Goal: Information Seeking & Learning: Learn about a topic

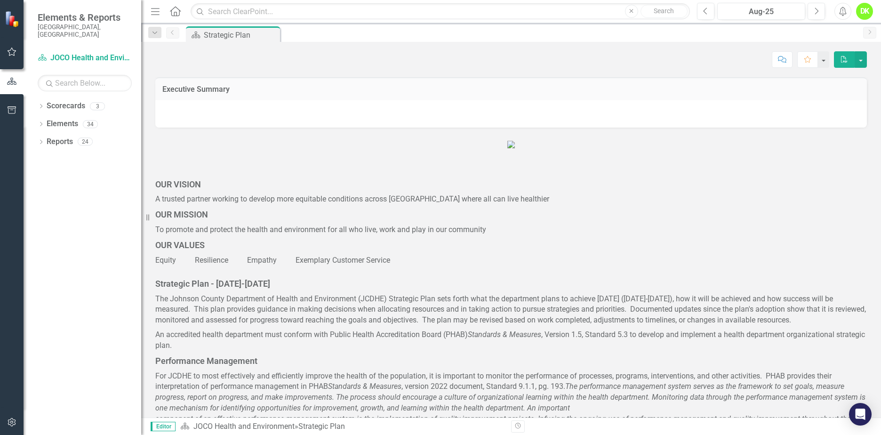
click at [39, 104] on icon "Dropdown" at bounding box center [41, 106] width 7 height 5
click at [45, 121] on icon "Dropdown" at bounding box center [45, 124] width 7 height 6
click at [90, 154] on link "DHE Dept Operations PM Scorecard" at bounding box center [101, 159] width 80 height 11
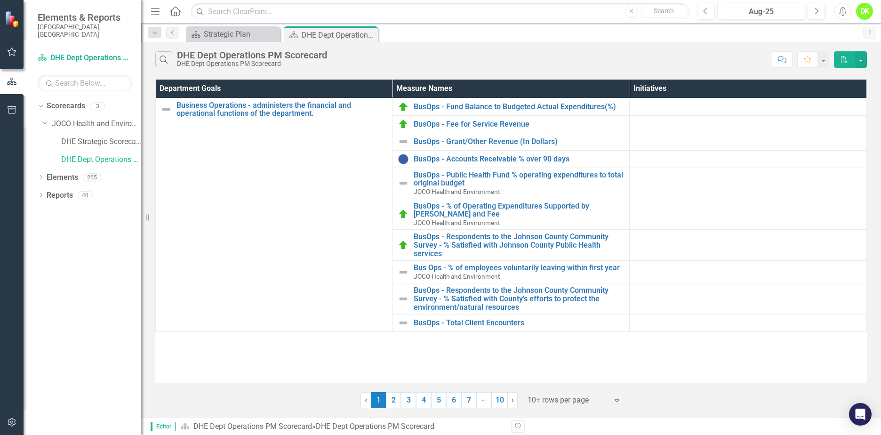
click at [389, 403] on link "2" at bounding box center [393, 400] width 15 height 16
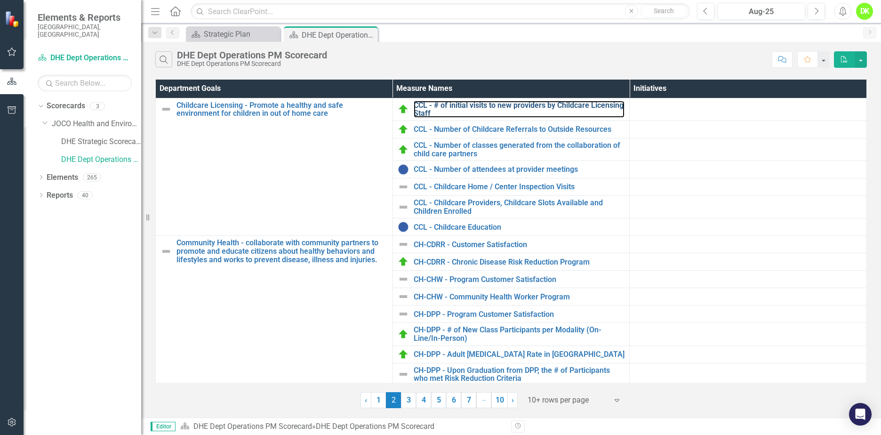
click at [529, 105] on link "CCL - # of initial visits to new providers by Childcare Licensing Staff" at bounding box center [519, 109] width 211 height 16
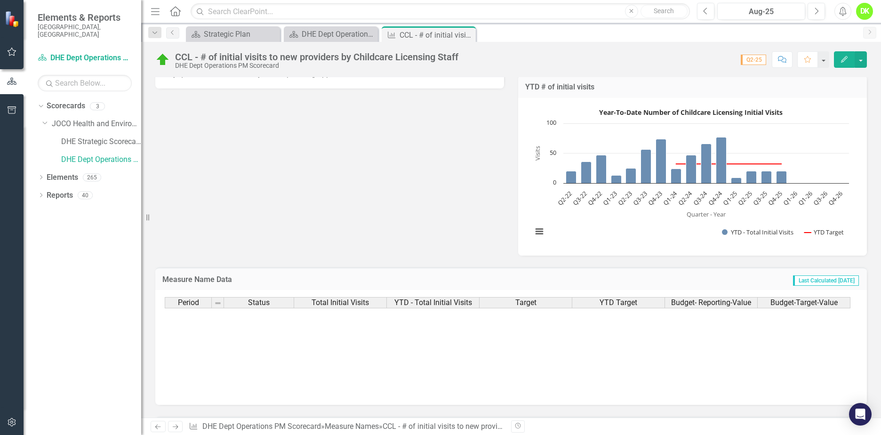
scroll to position [162, 0]
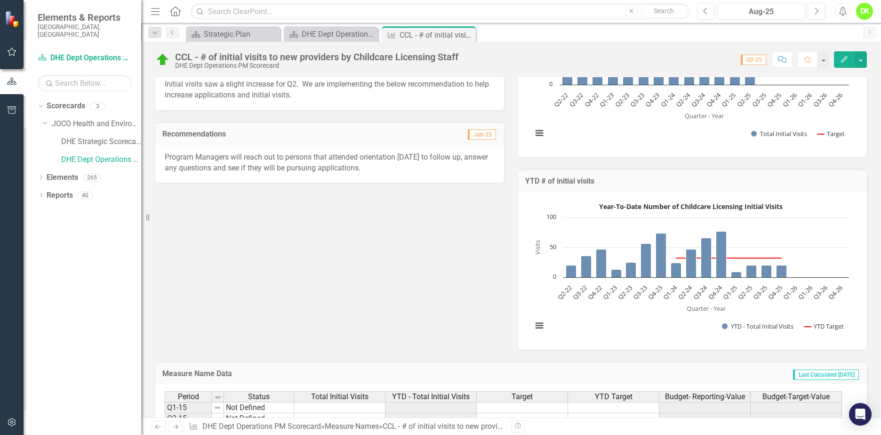
click at [840, 57] on icon "Edit" at bounding box center [844, 59] width 8 height 7
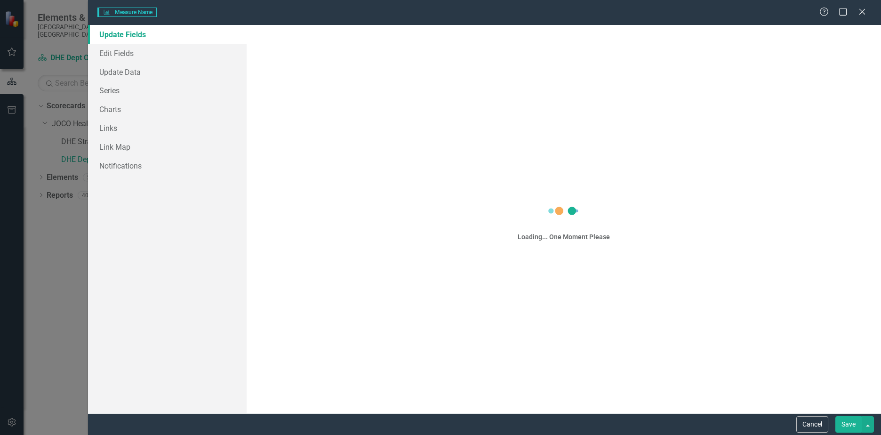
click at [112, 110] on div "Measure Name Measure Name Help Maximize Close Update Fields Edit Fields Update …" at bounding box center [440, 217] width 881 height 435
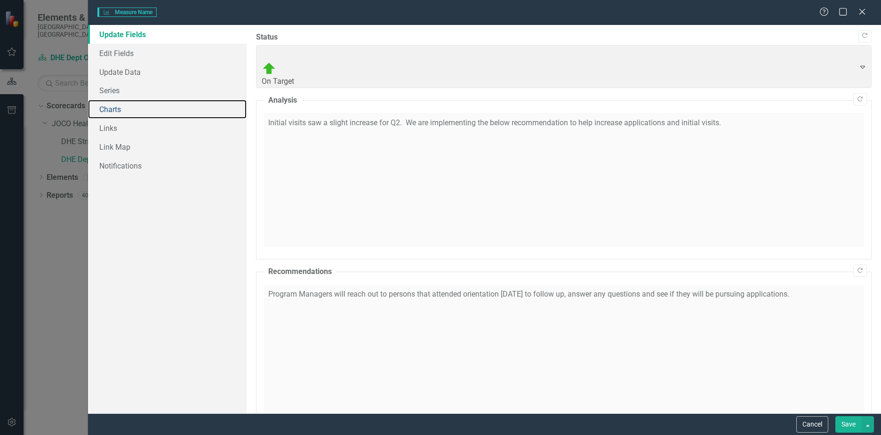
click at [117, 109] on link "Charts" at bounding box center [167, 109] width 159 height 19
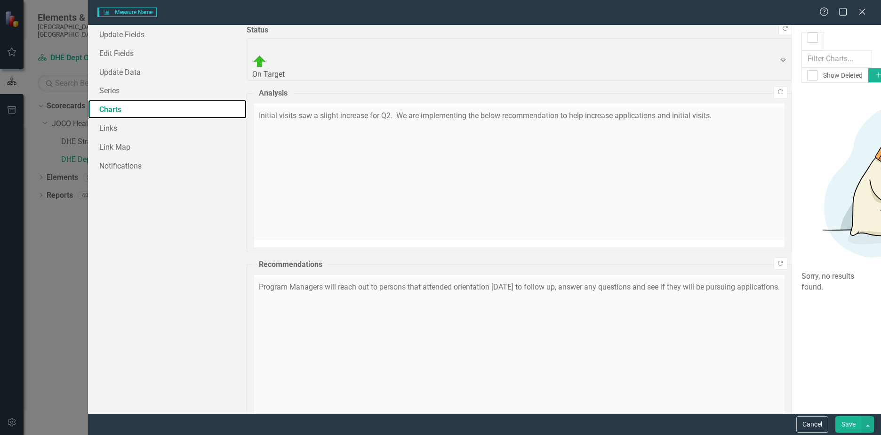
checkbox input "false"
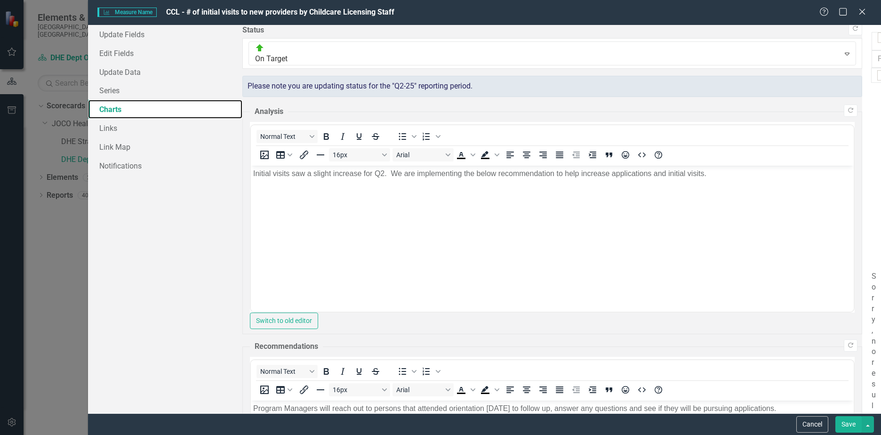
scroll to position [0, 0]
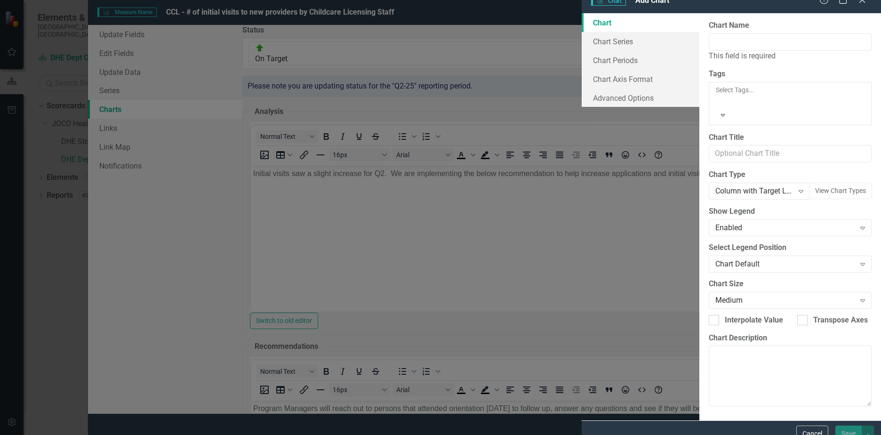
click at [715, 186] on div "Column with Target Line" at bounding box center [754, 191] width 78 height 11
click at [798, 187] on icon "Expand" at bounding box center [800, 191] width 9 height 8
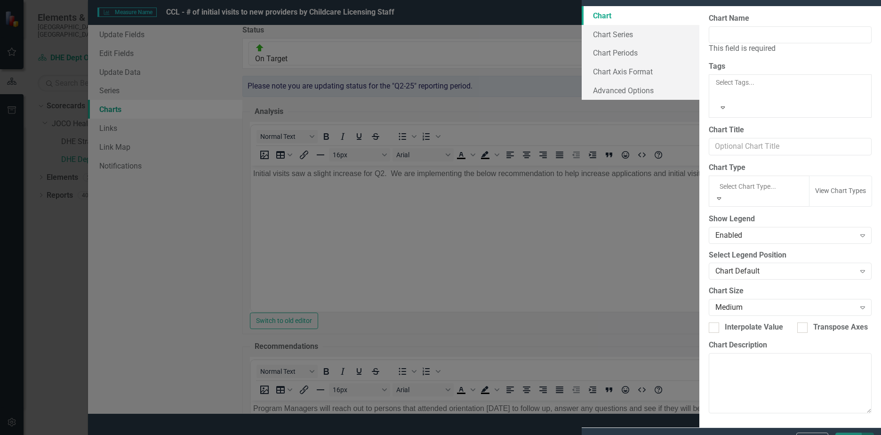
scroll to position [475, 0]
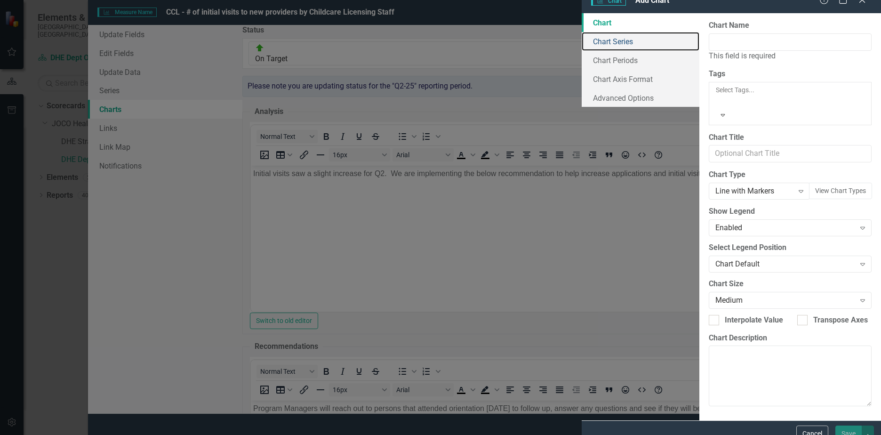
click at [581, 51] on link "Chart Series" at bounding box center [640, 41] width 118 height 19
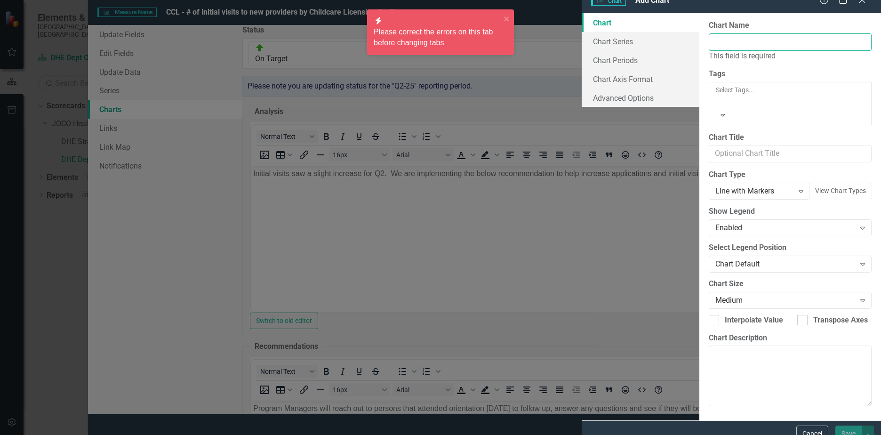
click at [708, 51] on input "Chart Name" at bounding box center [789, 41] width 163 height 17
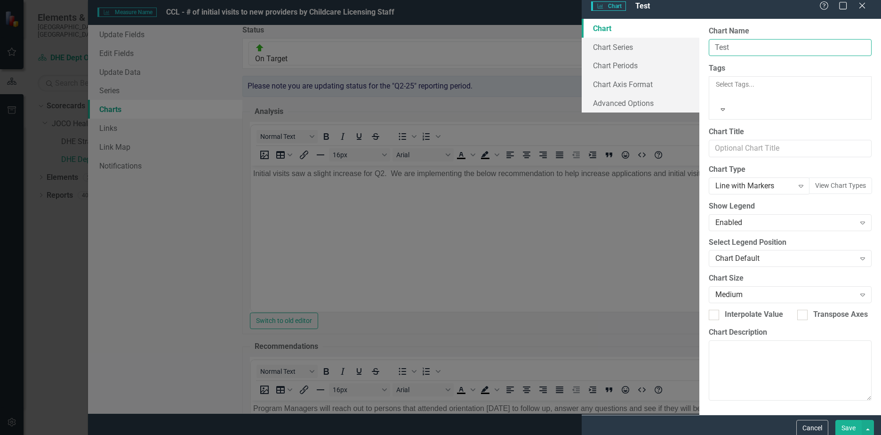
type input "Test"
click at [581, 55] on link "Chart Series" at bounding box center [640, 47] width 118 height 19
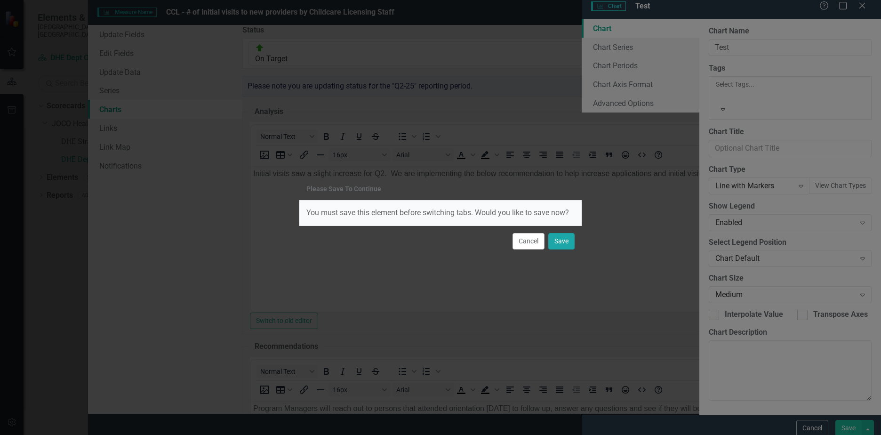
click at [559, 241] on button "Save" at bounding box center [561, 241] width 26 height 16
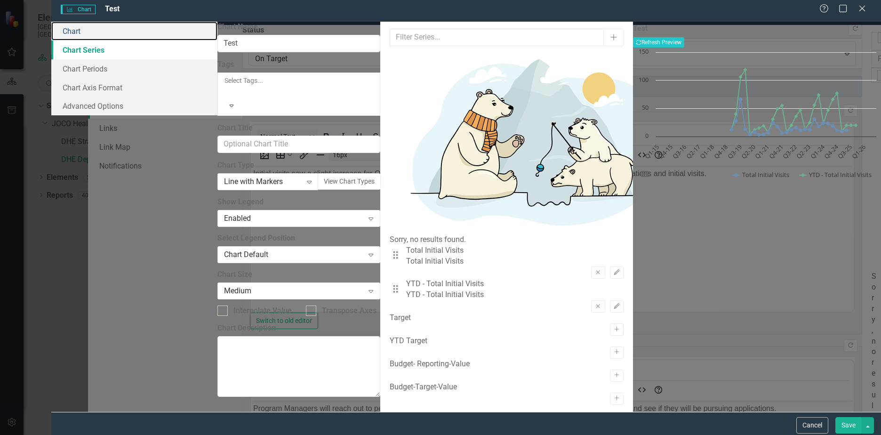
click at [202, 35] on link "Chart" at bounding box center [134, 31] width 166 height 19
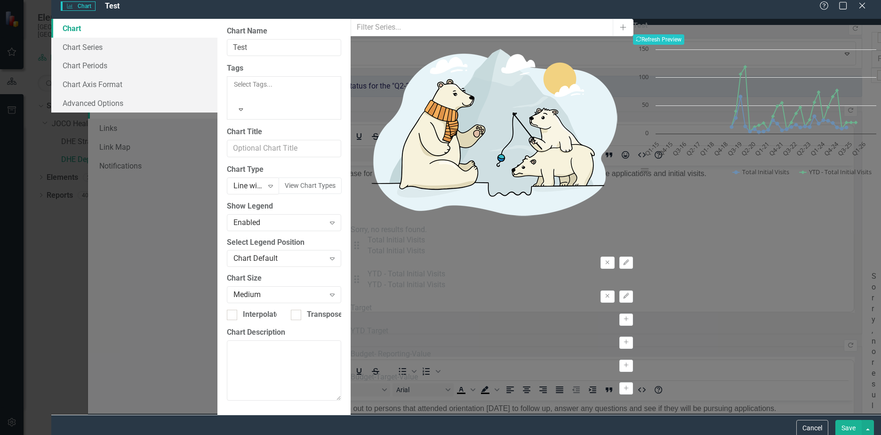
click at [275, 182] on icon "Expand" at bounding box center [270, 186] width 9 height 8
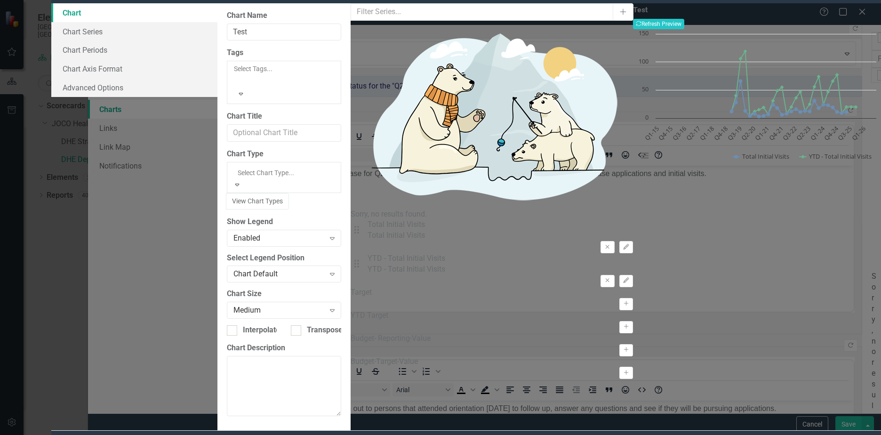
scroll to position [141, 0]
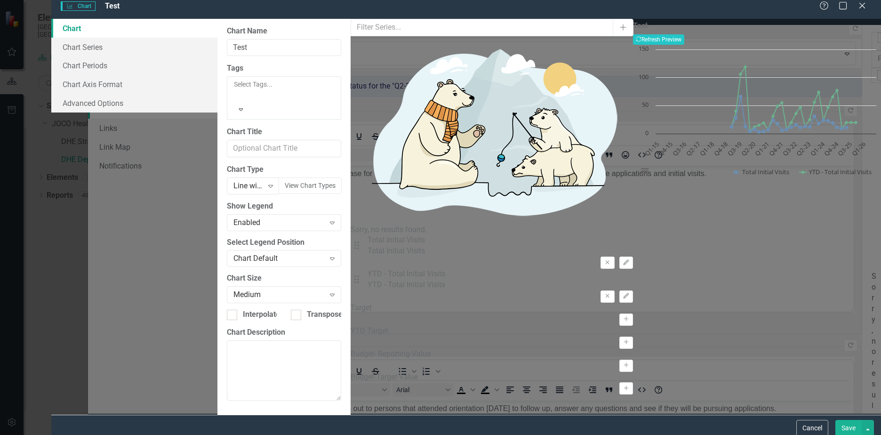
click at [342, 177] on button "View Chart Types" at bounding box center [310, 185] width 63 height 16
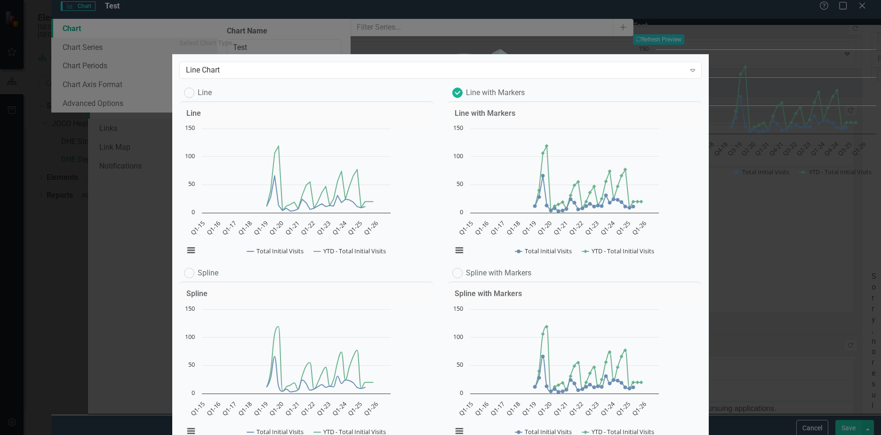
scroll to position [0, 0]
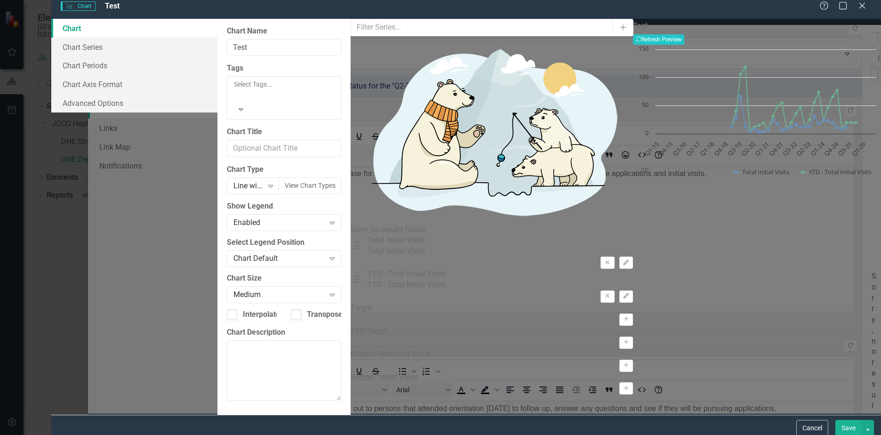
click at [275, 182] on icon "Expand" at bounding box center [270, 186] width 9 height 8
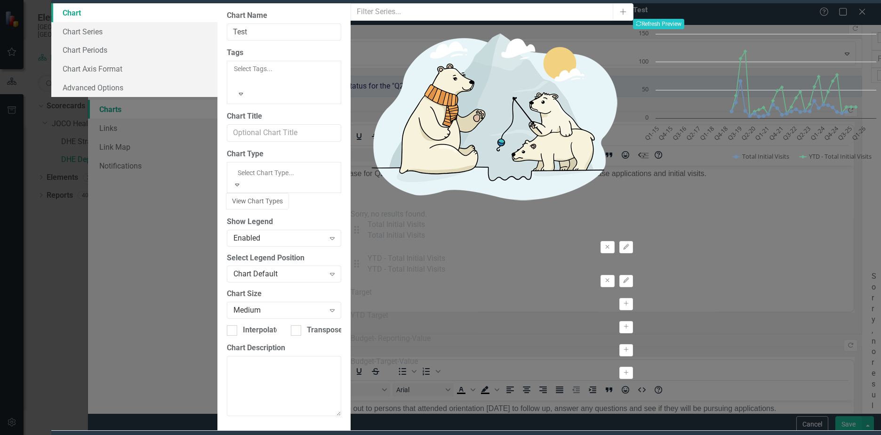
scroll to position [220, 0]
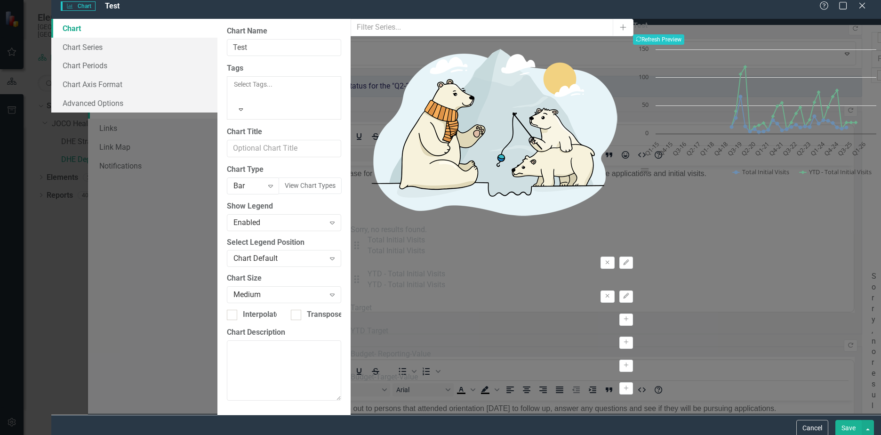
click at [342, 177] on button "View Chart Types" at bounding box center [310, 185] width 63 height 16
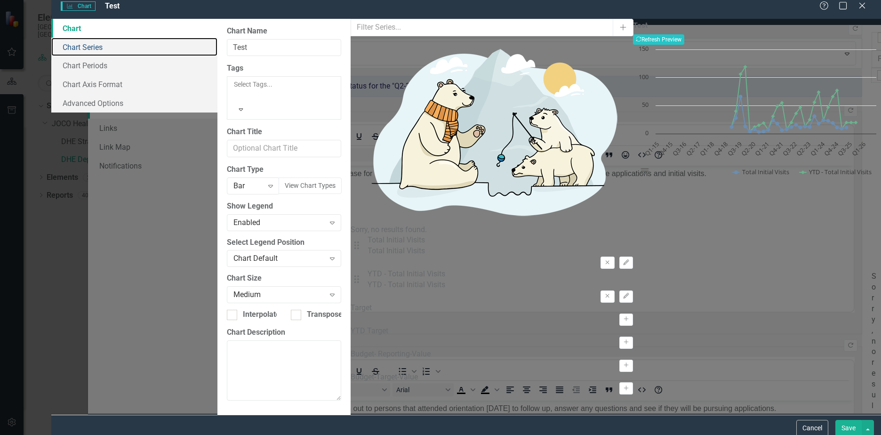
click at [211, 54] on link "Chart Series" at bounding box center [134, 47] width 166 height 19
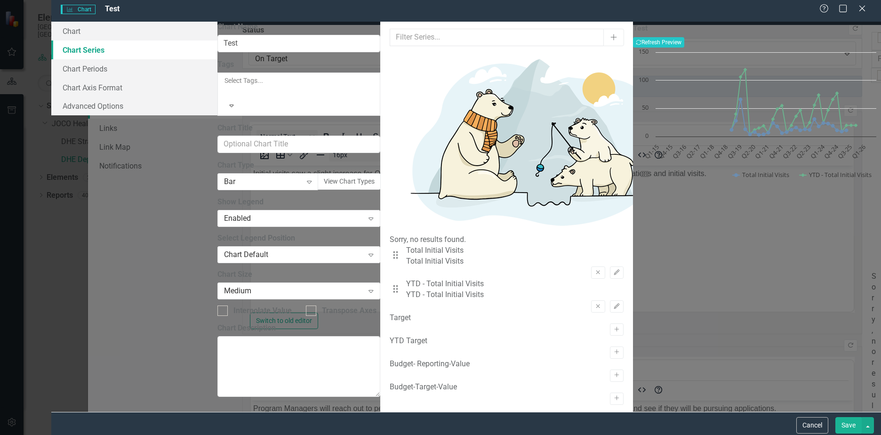
click at [594, 270] on icon "Remove" at bounding box center [597, 273] width 7 height 6
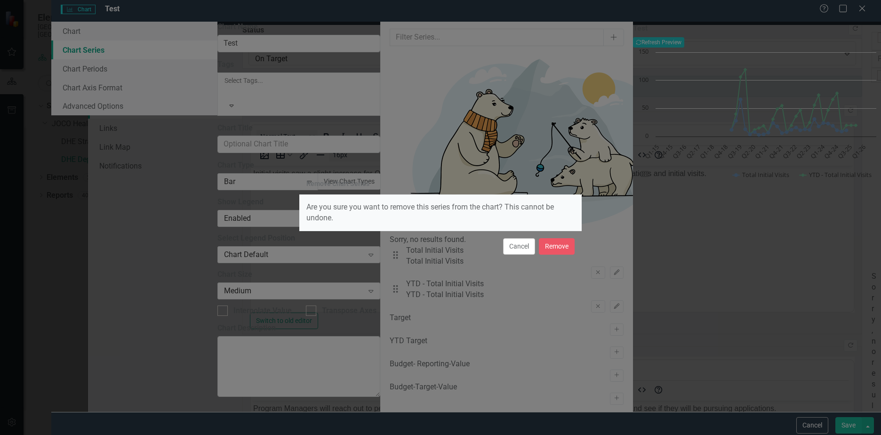
click at [518, 250] on button "Cancel" at bounding box center [519, 246] width 32 height 16
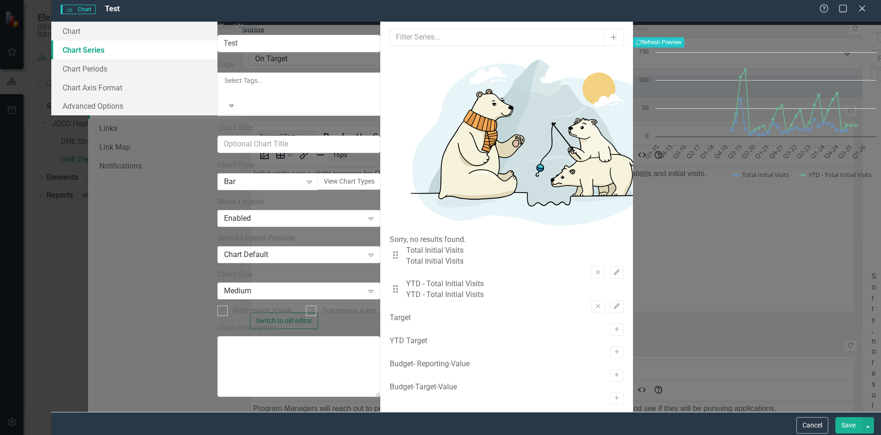
click at [594, 303] on icon "Remove" at bounding box center [597, 306] width 7 height 6
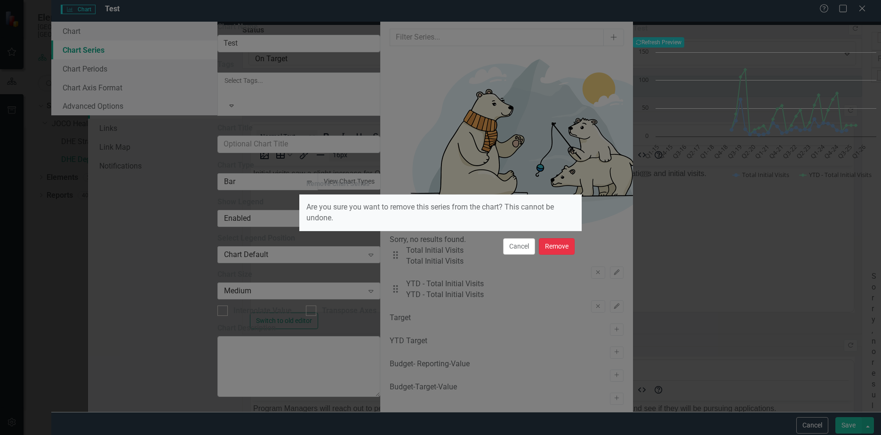
click at [558, 249] on button "Remove" at bounding box center [557, 246] width 36 height 16
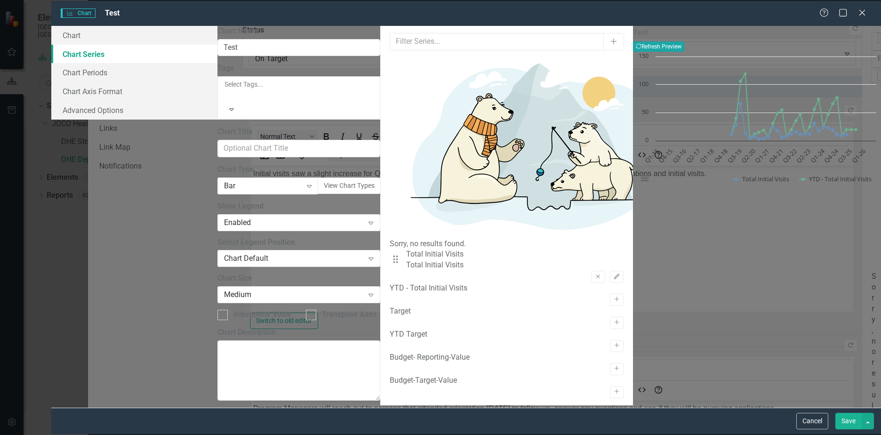
click at [684, 52] on button "Recalculate Refresh Preview" at bounding box center [658, 46] width 51 height 10
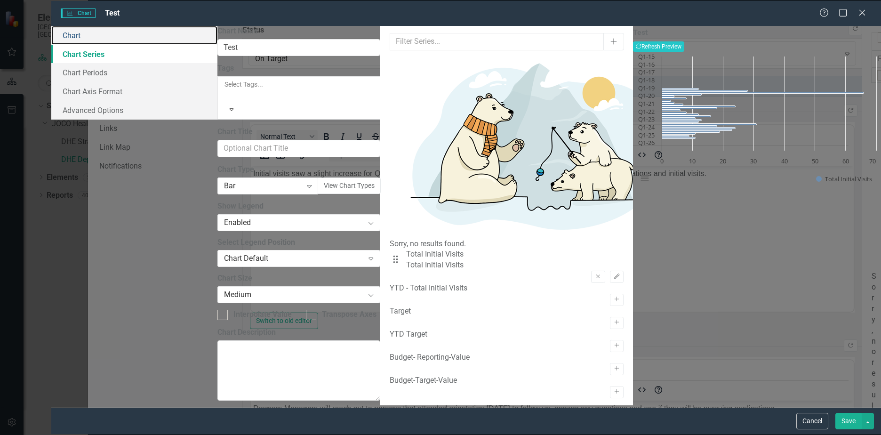
click at [211, 36] on link "Chart" at bounding box center [134, 35] width 166 height 19
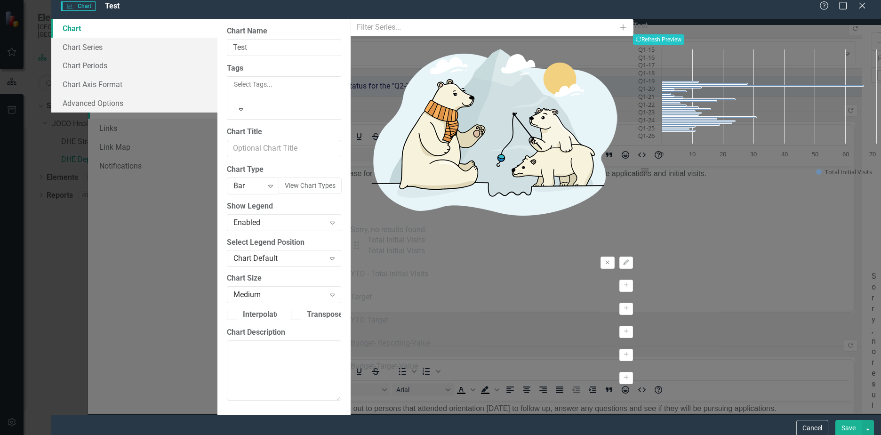
click at [263, 180] on div "Bar" at bounding box center [248, 185] width 30 height 11
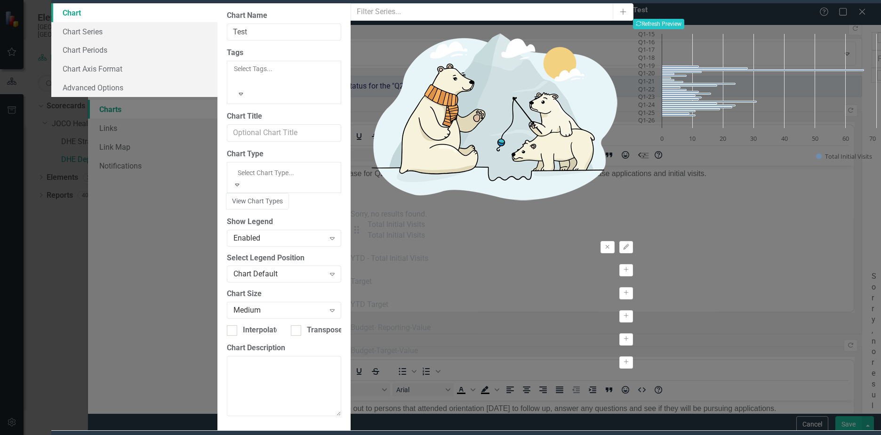
scroll to position [0, 0]
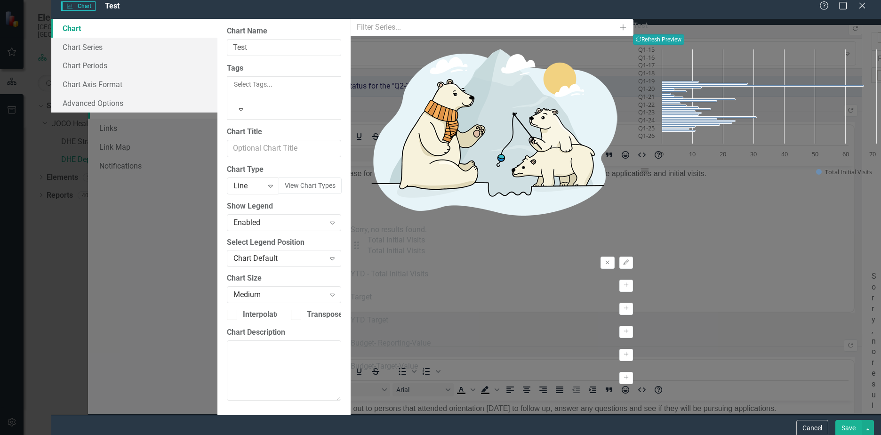
click at [684, 45] on button "Recalculate Refresh Preview" at bounding box center [658, 39] width 51 height 10
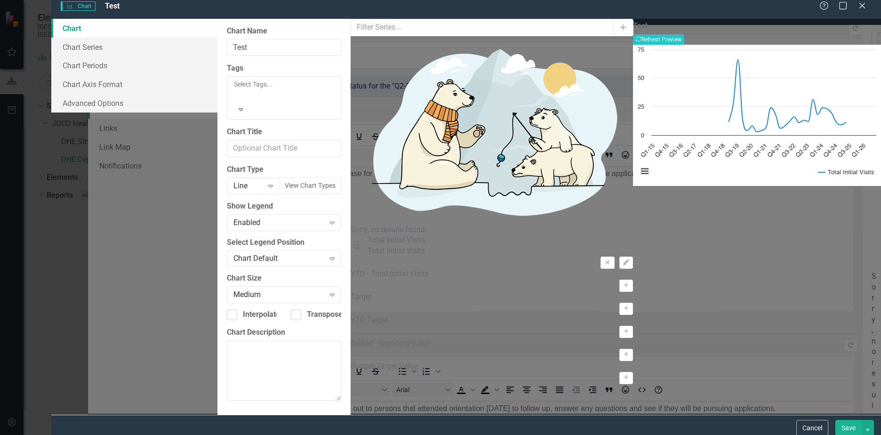
click at [263, 180] on div "Line" at bounding box center [248, 185] width 30 height 11
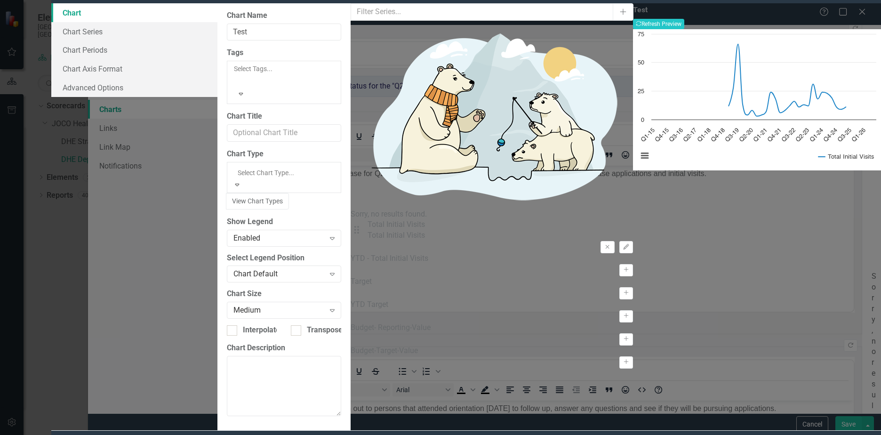
scroll to position [470, 0]
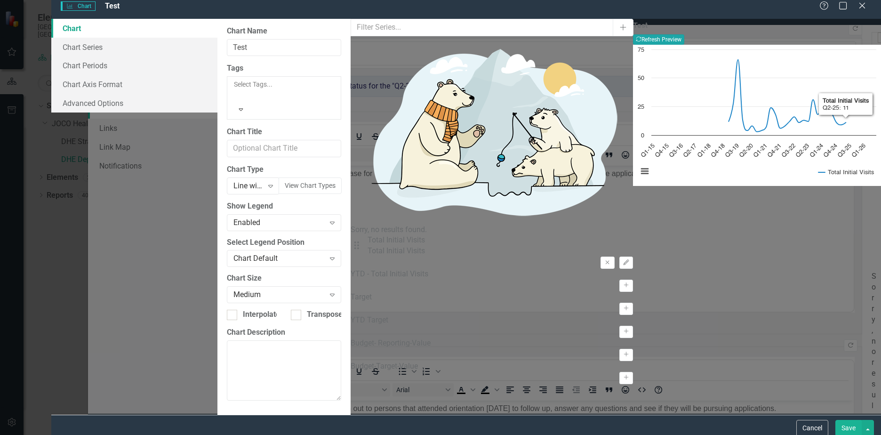
click at [684, 45] on button "Recalculate Refresh Preview" at bounding box center [658, 39] width 51 height 10
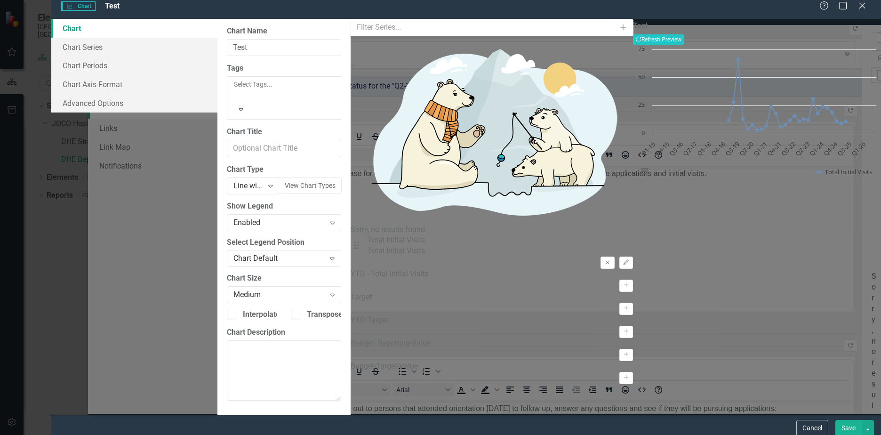
click at [263, 180] on div "Line with Markers" at bounding box center [248, 185] width 30 height 11
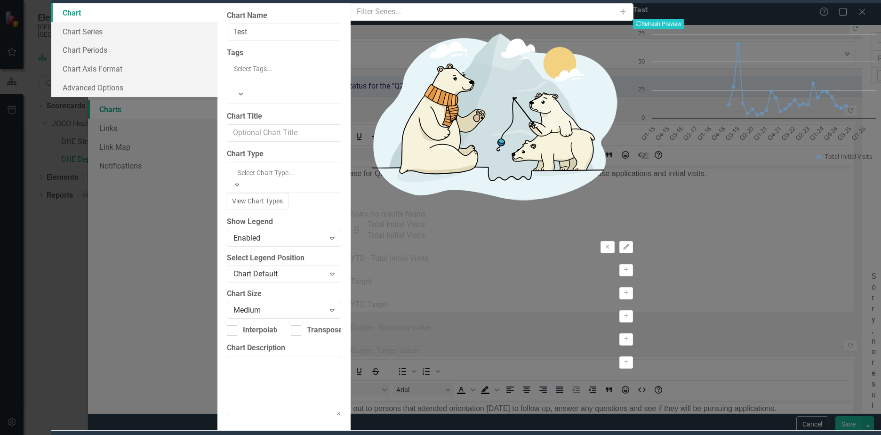
scroll to position [267, 0]
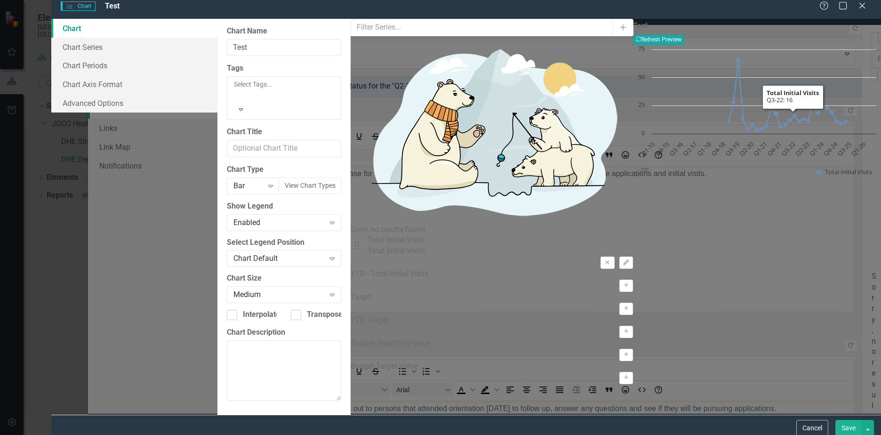
click at [684, 43] on button "Recalculate Refresh Preview" at bounding box center [658, 39] width 51 height 10
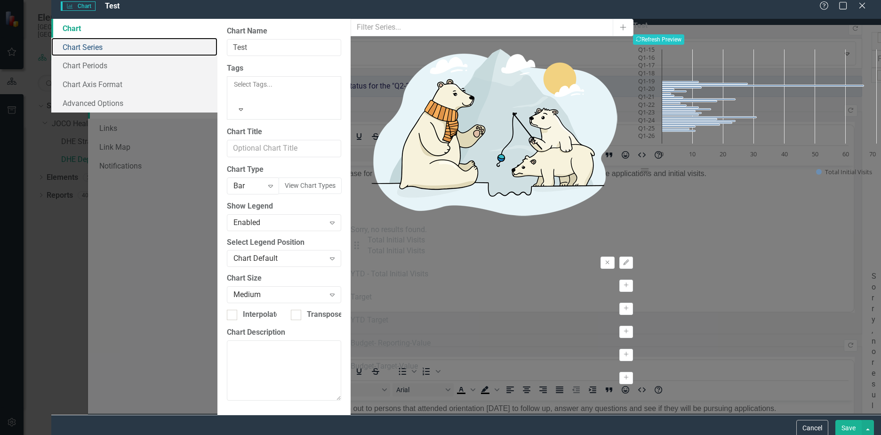
click at [217, 56] on link "Chart Series" at bounding box center [134, 47] width 166 height 19
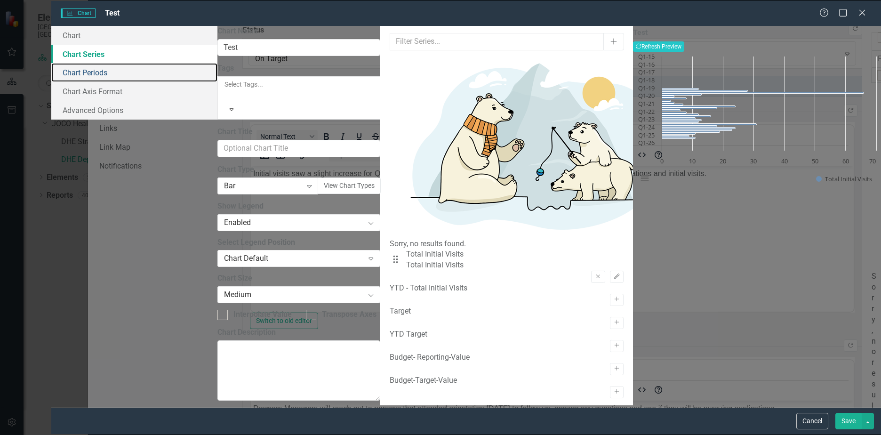
click at [217, 72] on link "Chart Periods" at bounding box center [134, 72] width 166 height 19
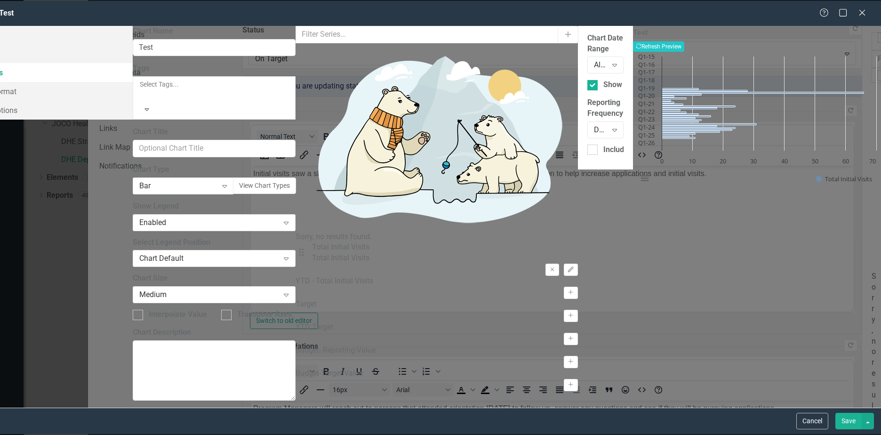
click at [603, 80] on div "Show Future Periods" at bounding box center [638, 85] width 71 height 11
click at [587, 80] on input "Show Future Periods" at bounding box center [590, 83] width 6 height 6
checkbox input "false"
click at [610, 126] on icon "Expand" at bounding box center [614, 130] width 9 height 8
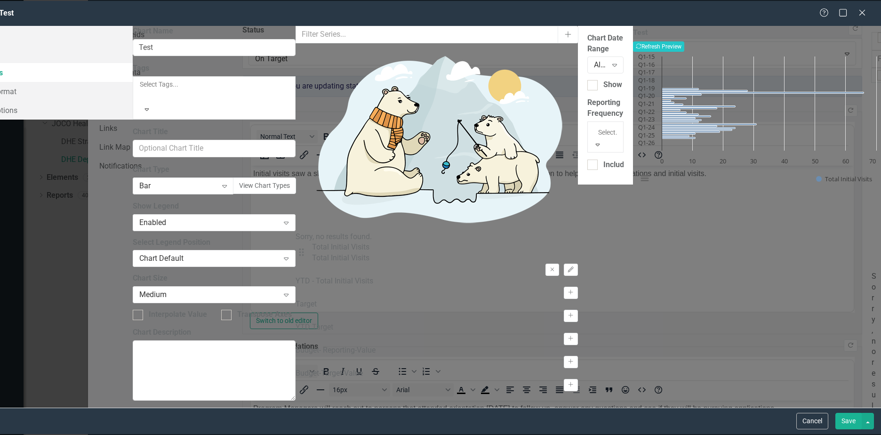
scroll to position [0, 0]
click at [684, 41] on button "Recalculate Refresh Preview" at bounding box center [658, 46] width 51 height 10
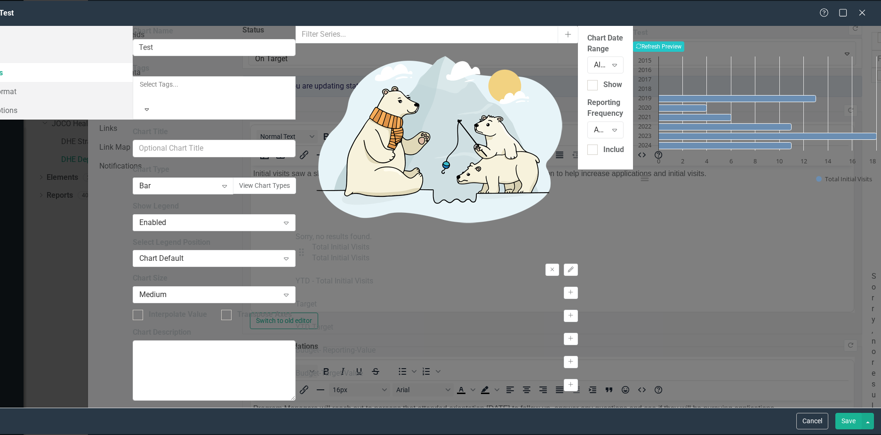
click at [606, 122] on div "Expand" at bounding box center [614, 129] width 17 height 15
click at [684, 52] on button "Recalculate Refresh Preview" at bounding box center [658, 46] width 51 height 10
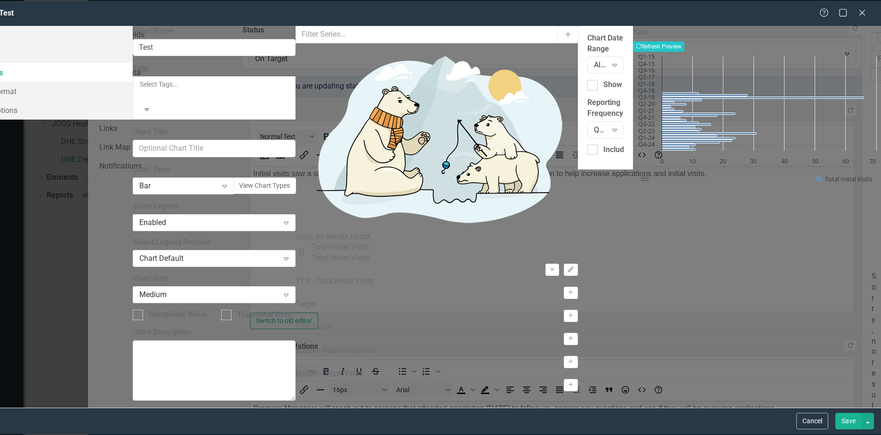
click at [594, 125] on div "Quarterly" at bounding box center [600, 130] width 13 height 11
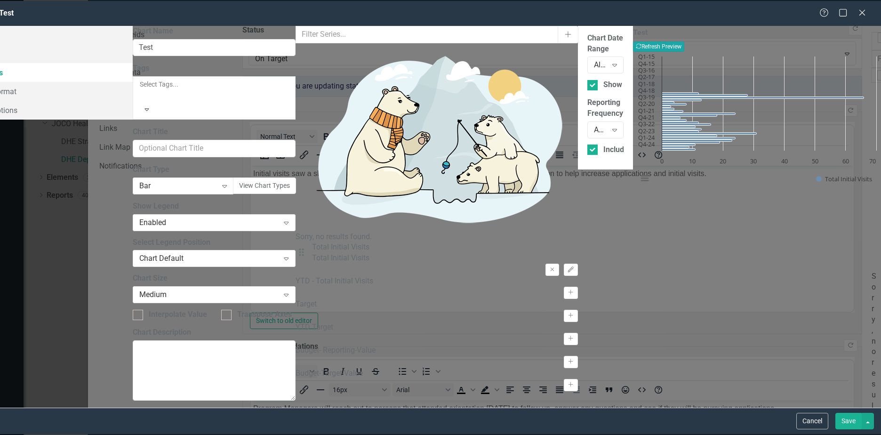
click at [641, 46] on icon "Recalculate" at bounding box center [639, 46] width 6 height 6
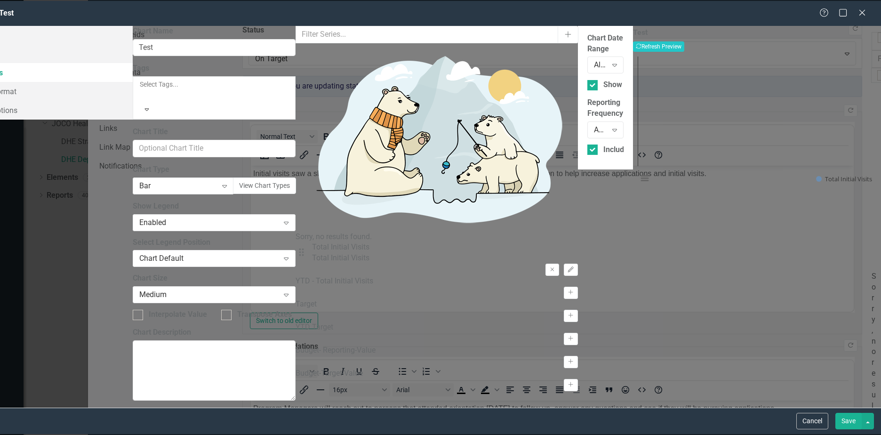
click at [610, 126] on icon "Expand" at bounding box center [614, 130] width 9 height 8
click at [684, 48] on button "Recalculate Refresh Preview" at bounding box center [658, 46] width 51 height 10
click at [610, 126] on icon "Expand" at bounding box center [614, 130] width 9 height 8
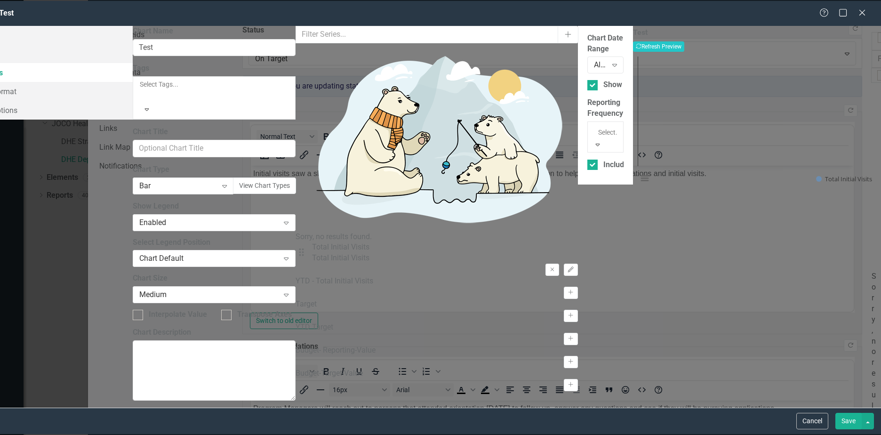
scroll to position [0, 0]
click at [684, 48] on button "Recalculate Refresh Preview" at bounding box center [658, 46] width 51 height 10
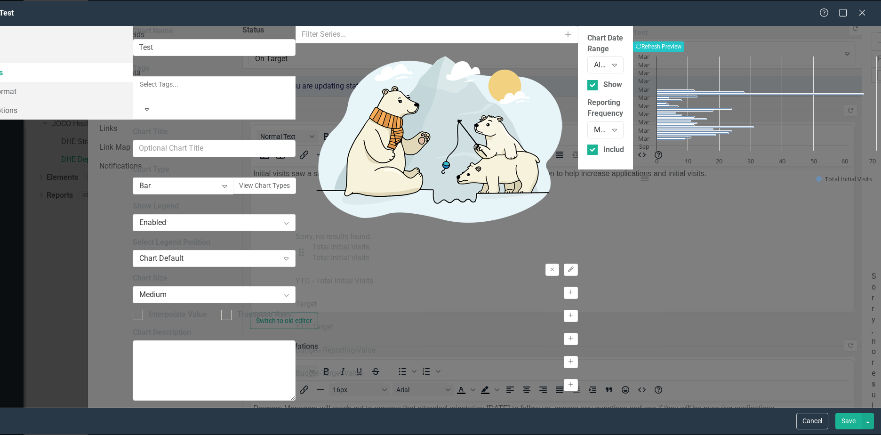
click at [610, 126] on icon "Expand" at bounding box center [614, 130] width 9 height 8
click at [684, 44] on button "Recalculate Refresh Preview" at bounding box center [658, 46] width 51 height 10
click at [610, 126] on icon "Expand" at bounding box center [614, 130] width 9 height 8
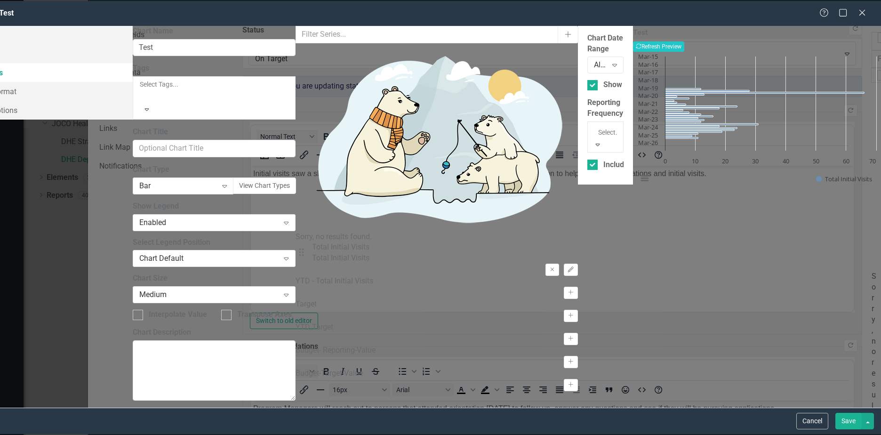
scroll to position [0, 0]
click at [684, 52] on button "Recalculate Refresh Preview" at bounding box center [658, 46] width 51 height 10
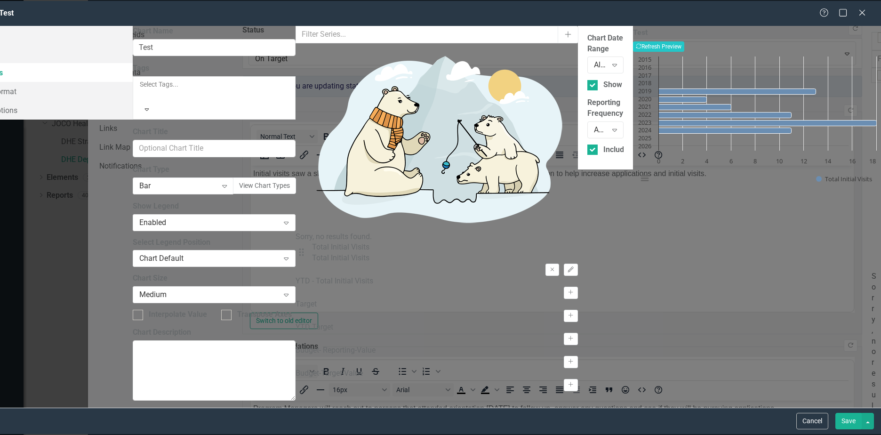
click at [594, 125] on div "Annual" at bounding box center [600, 130] width 13 height 11
click at [684, 50] on button "Recalculate Refresh Preview" at bounding box center [658, 46] width 51 height 10
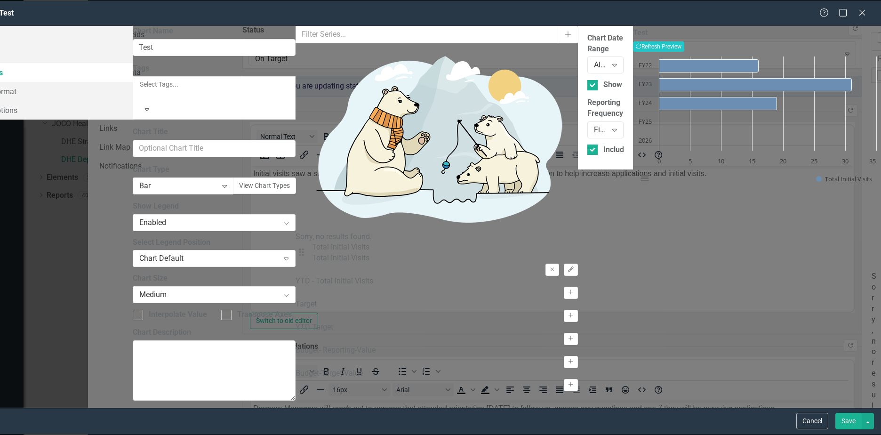
click at [594, 125] on div "Fiscal Year (Finance)" at bounding box center [600, 130] width 13 height 11
click at [684, 43] on button "Recalculate Refresh Preview" at bounding box center [658, 46] width 51 height 10
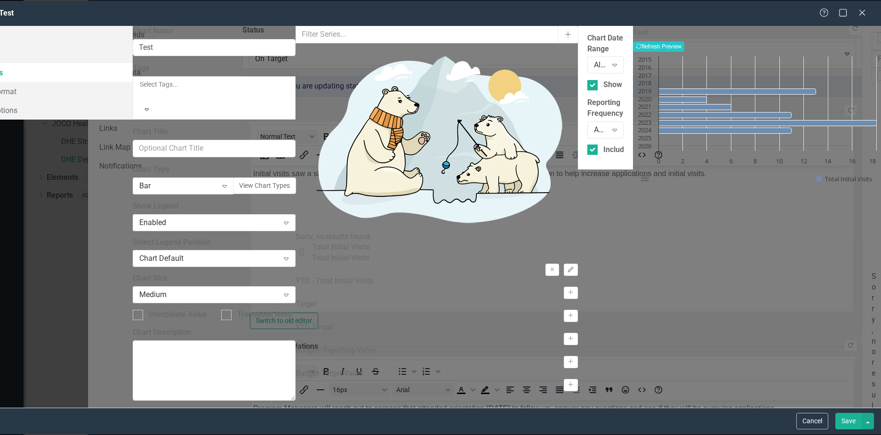
click at [801, 425] on button "Cancel" at bounding box center [812, 421] width 32 height 16
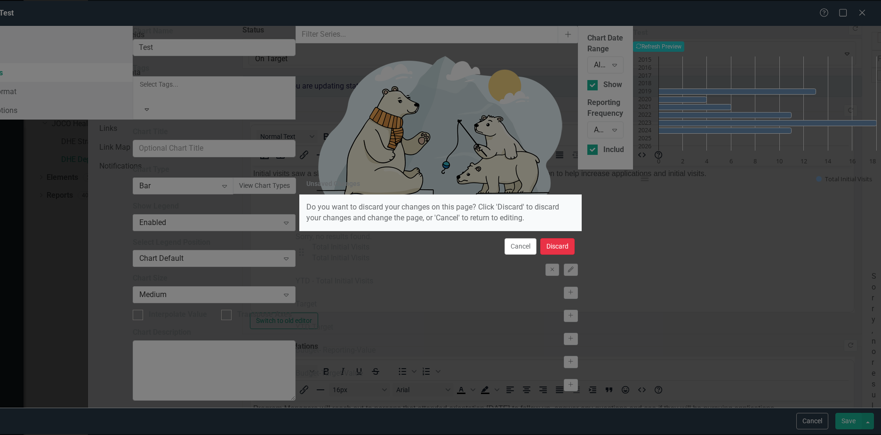
click at [549, 245] on button "Discard" at bounding box center [557, 246] width 34 height 16
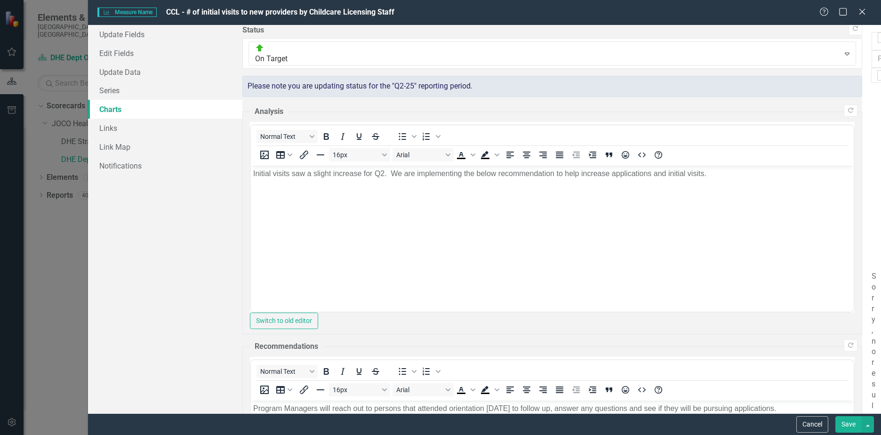
click at [863, 14] on icon "Close" at bounding box center [861, 12] width 9 height 8
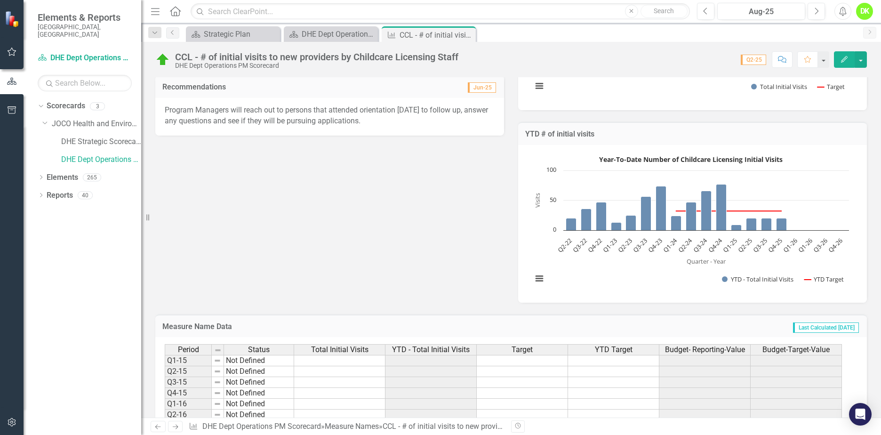
click at [845, 63] on button "Edit" at bounding box center [844, 59] width 21 height 16
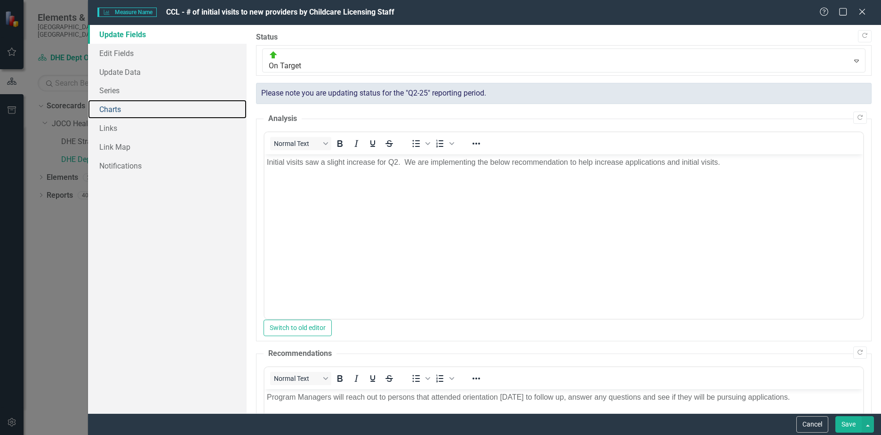
click at [120, 105] on link "Charts" at bounding box center [167, 109] width 159 height 19
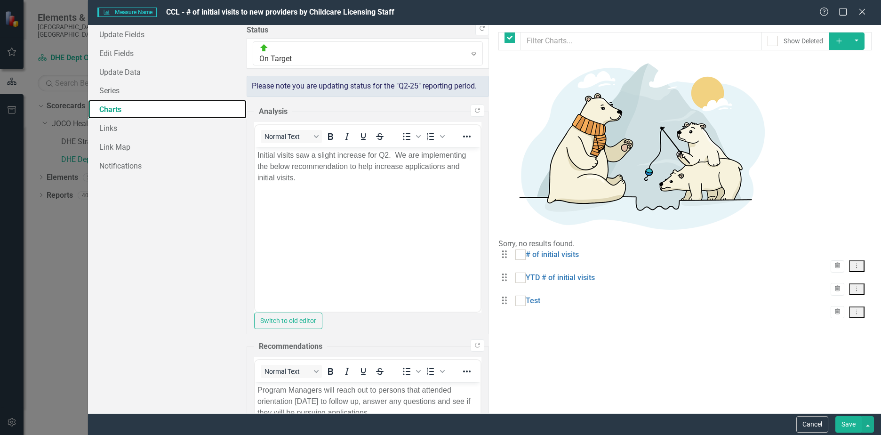
checkbox input "false"
click at [858, 309] on icon "Dropdown Menu" at bounding box center [856, 312] width 8 height 6
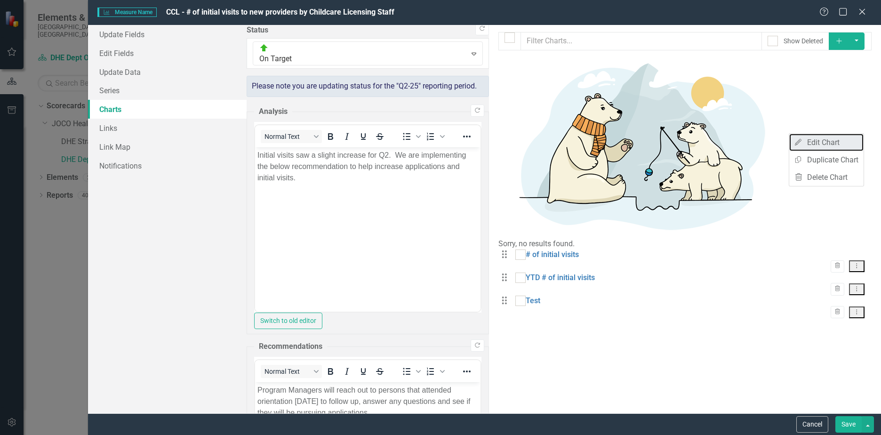
click at [807, 146] on link "Edit Edit Chart" at bounding box center [826, 142] width 74 height 17
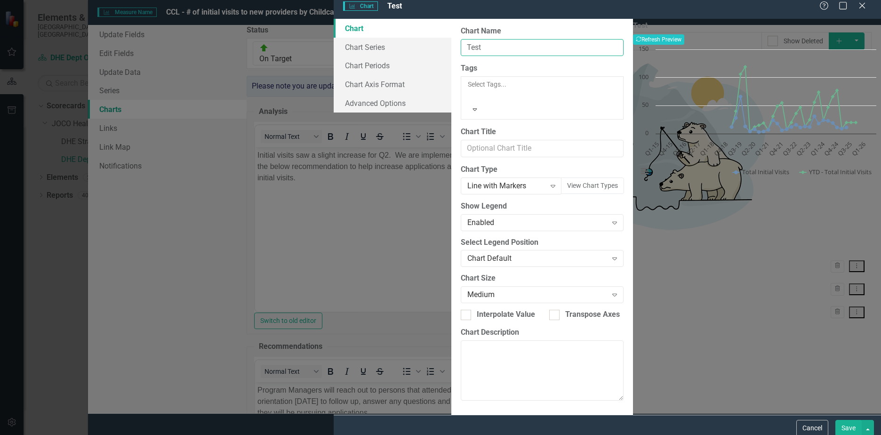
drag, startPoint x: 369, startPoint y: 56, endPoint x: 276, endPoint y: 56, distance: 93.2
click at [334, 56] on div "Chart Chart Series Chart Periods Chart Axis Format Advanced Options From this p…" at bounding box center [607, 217] width 547 height 396
drag, startPoint x: 463, startPoint y: 52, endPoint x: 232, endPoint y: 52, distance: 231.5
click at [334, 52] on div "Chart Chart Series Chart Periods Chart Axis Format Advanced Options From this p…" at bounding box center [607, 217] width 547 height 396
type input "# of Initial Visits - Year on Year"
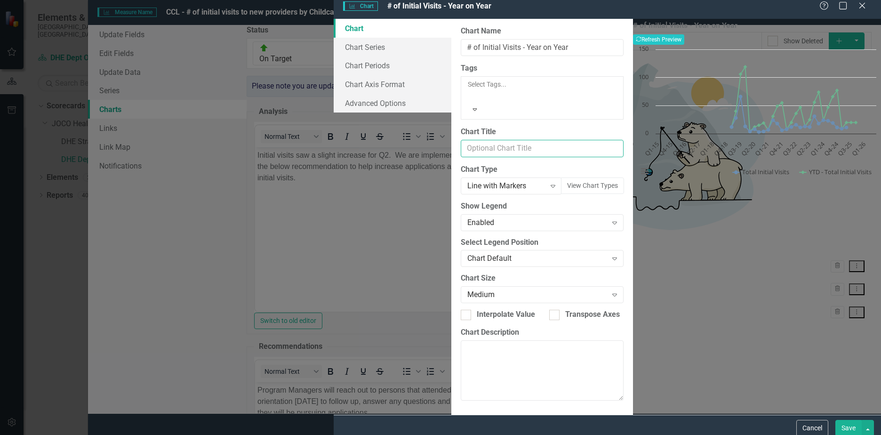
click at [461, 140] on input "Chart Title" at bounding box center [542, 148] width 163 height 17
paste input "# of Initial Visits - Year on Year"
type input "# of Initial Visits - Year on Year"
click at [334, 56] on link "Chart Series" at bounding box center [393, 47] width 118 height 19
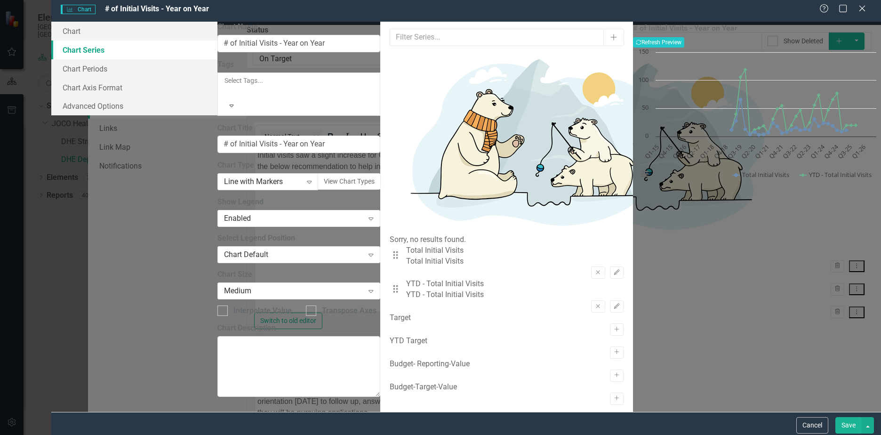
click at [594, 303] on icon "Remove" at bounding box center [597, 306] width 7 height 6
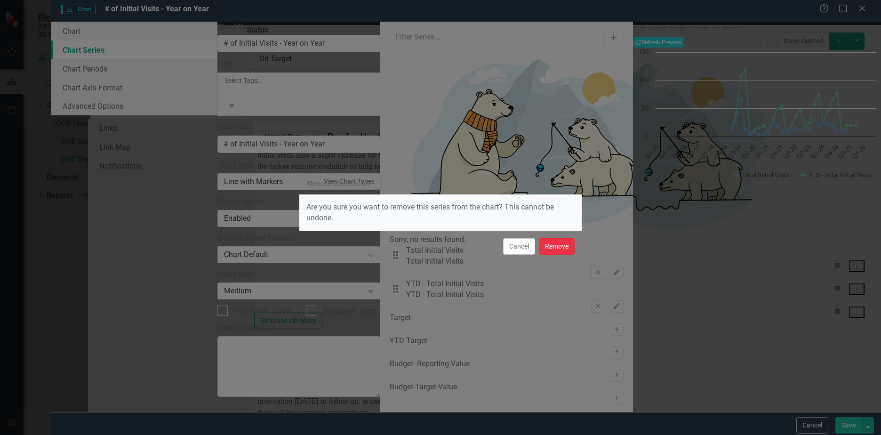
click at [557, 246] on button "Remove" at bounding box center [557, 246] width 36 height 16
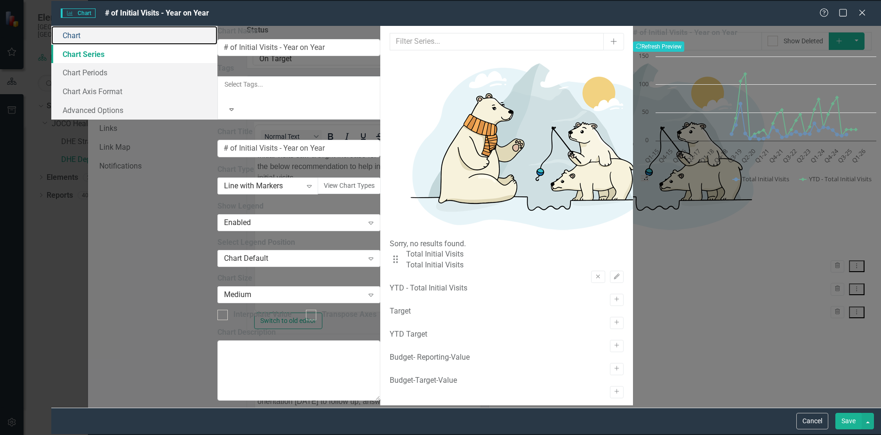
click at [205, 39] on link "Chart" at bounding box center [134, 35] width 166 height 19
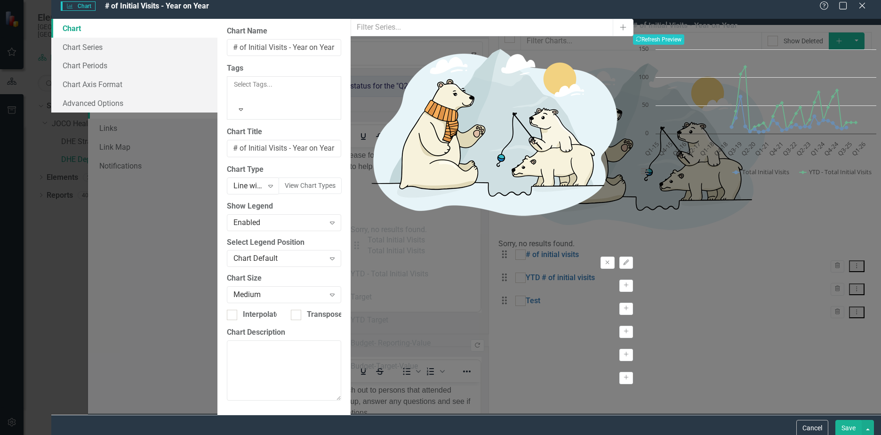
click at [263, 180] on div "Line with Markers" at bounding box center [248, 185] width 30 height 11
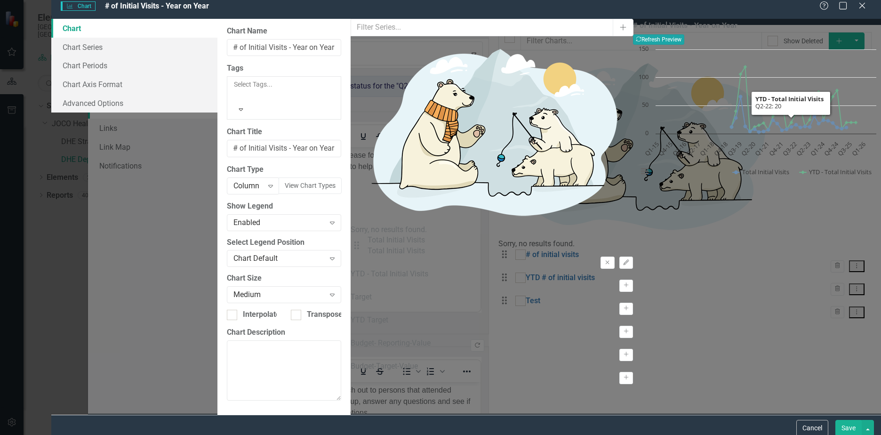
click at [684, 45] on button "Recalculate Refresh Preview" at bounding box center [658, 39] width 51 height 10
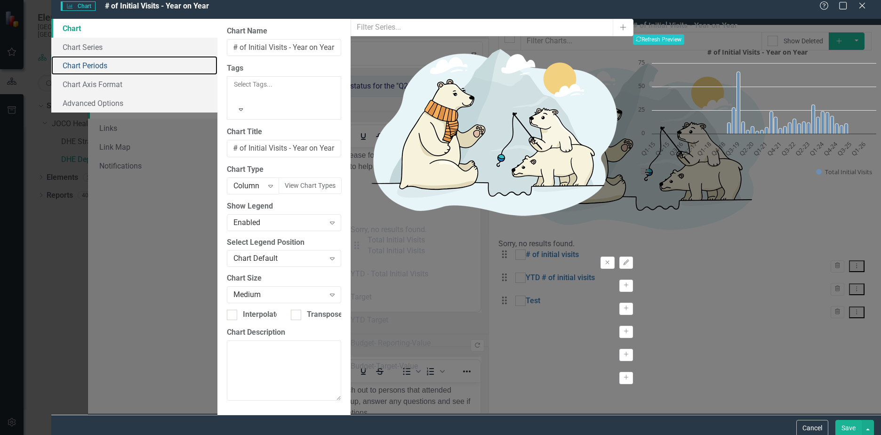
click at [216, 71] on link "Chart Periods" at bounding box center [134, 65] width 166 height 19
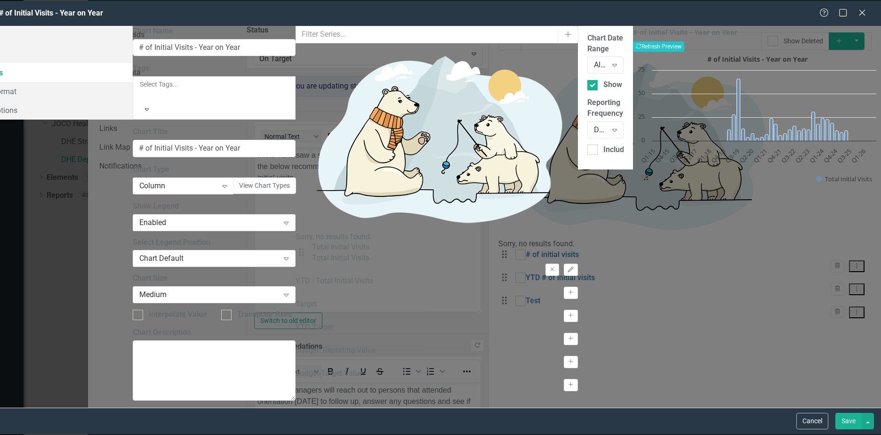
click at [594, 125] on div "Default (Use Measure Name Reporting Frequency)" at bounding box center [600, 130] width 13 height 11
click at [684, 47] on button "Recalculate Refresh Preview" at bounding box center [658, 46] width 51 height 10
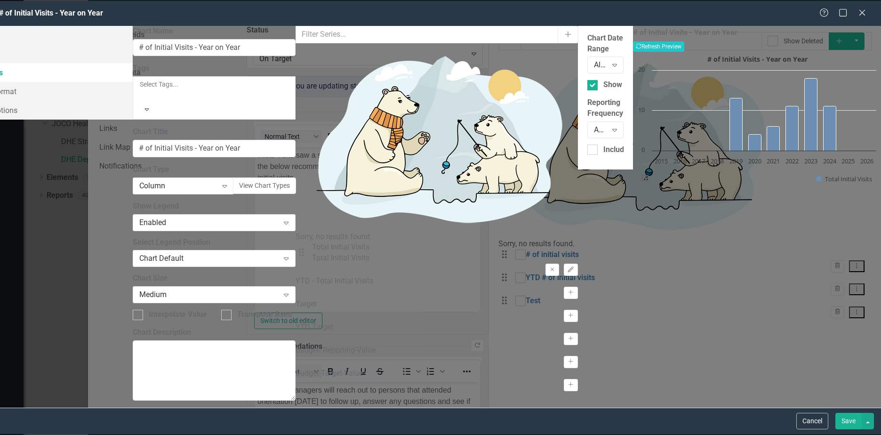
click at [594, 125] on div "Annual" at bounding box center [600, 130] width 13 height 11
drag, startPoint x: 603, startPoint y: 404, endPoint x: 581, endPoint y: 372, distance: 39.2
click at [633, 397] on div "# of Initial Visits - Year on Year Recalculate Refresh Preview # of Initial Vis…" at bounding box center [757, 217] width 248 height 382
click at [587, 144] on div "Include Periods Hidden In Measure Name Data Grid" at bounding box center [605, 149] width 36 height 11
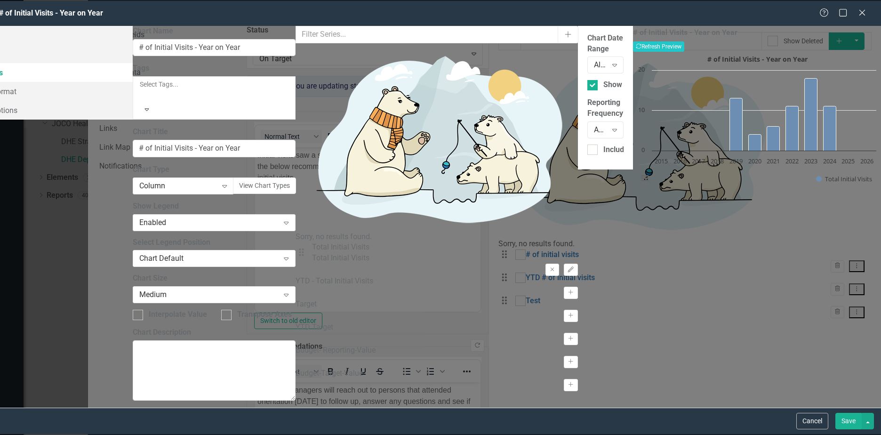
click at [587, 144] on input "Include Periods Hidden In Measure Name Data Grid" at bounding box center [590, 147] width 6 height 6
click at [684, 47] on button "Recalculate Refresh Preview" at bounding box center [658, 46] width 51 height 10
click at [587, 144] on div at bounding box center [592, 149] width 10 height 10
click at [587, 144] on input "Include Periods Hidden In Measure Name Data Grid" at bounding box center [590, 147] width 6 height 6
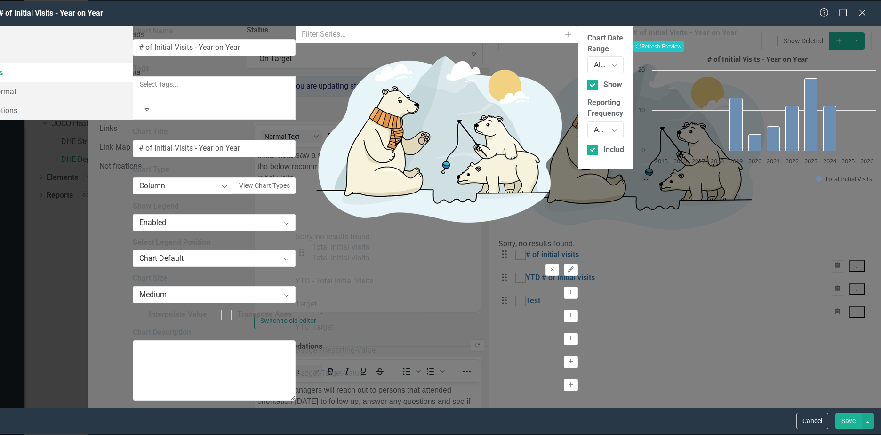
checkbox input "false"
click at [594, 60] on div "All Periods" at bounding box center [600, 65] width 13 height 11
click at [684, 46] on button "Recalculate Refresh Preview" at bounding box center [658, 46] width 51 height 10
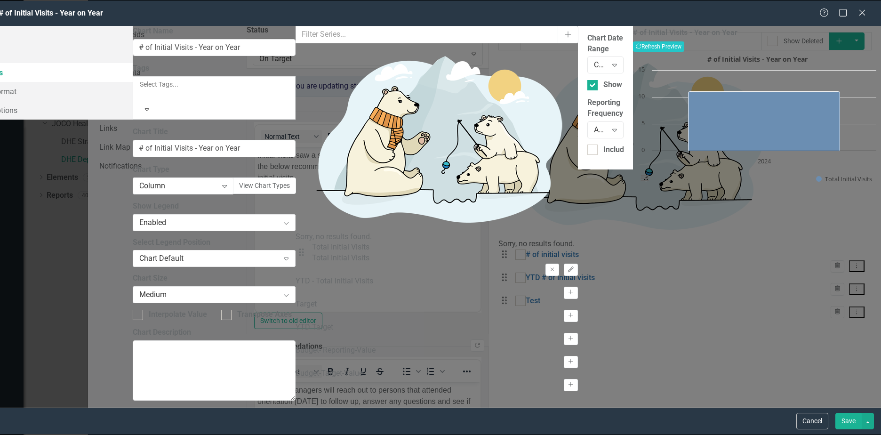
click at [594, 60] on div "Current Calendar Year" at bounding box center [600, 65] width 13 height 11
click at [641, 44] on icon "Recalculate" at bounding box center [639, 46] width 6 height 6
click at [594, 60] on div "Calendar Year To Date" at bounding box center [600, 65] width 13 height 11
click at [428, 434] on div "All Periods" at bounding box center [440, 440] width 881 height 11
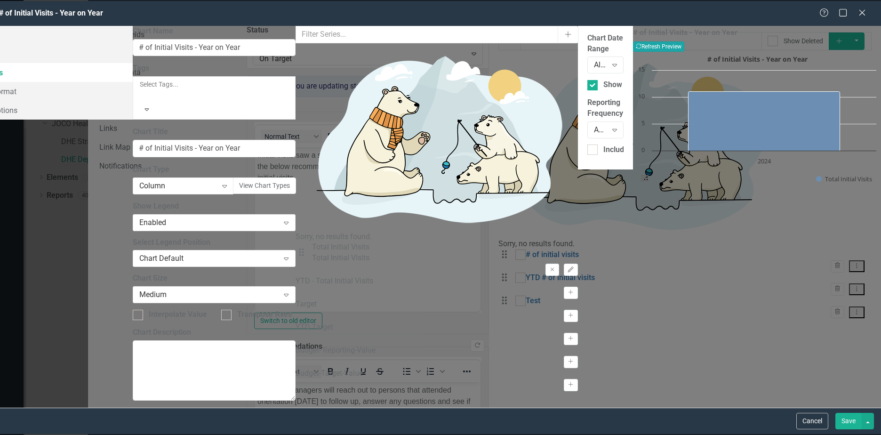
click at [641, 46] on icon "Recalculate" at bounding box center [639, 46] width 6 height 6
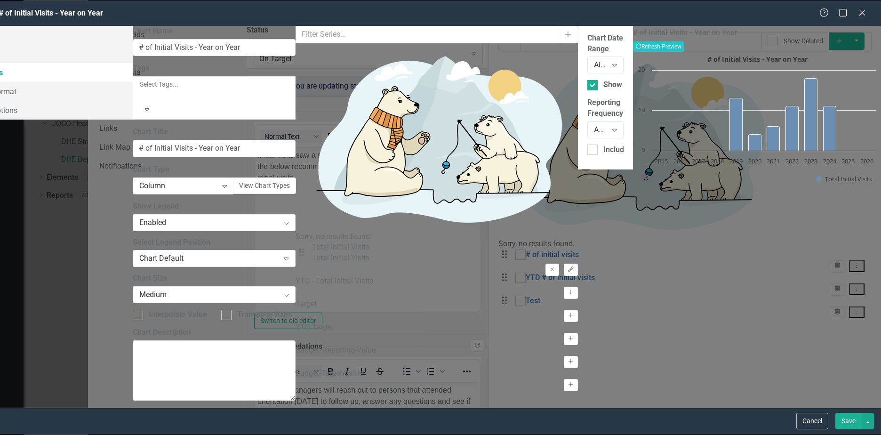
click at [594, 60] on div "All Periods" at bounding box center [600, 65] width 13 height 11
click at [587, 93] on input "N Periods" at bounding box center [605, 101] width 36 height 17
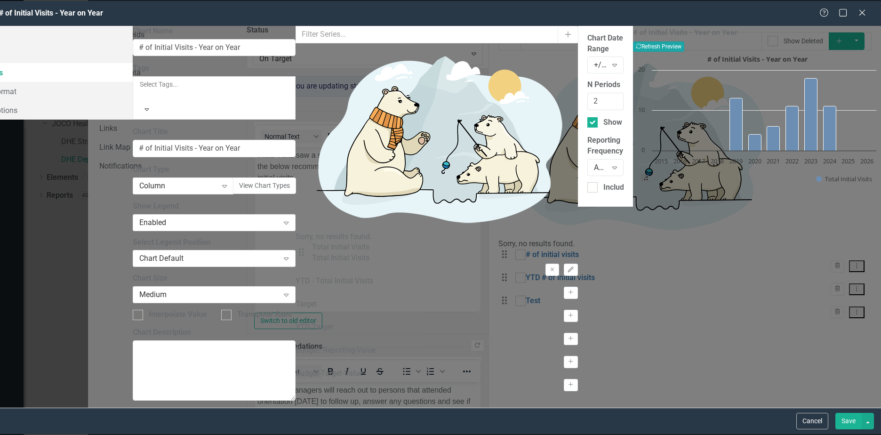
click at [684, 50] on button "Recalculate Refresh Preview" at bounding box center [658, 46] width 51 height 10
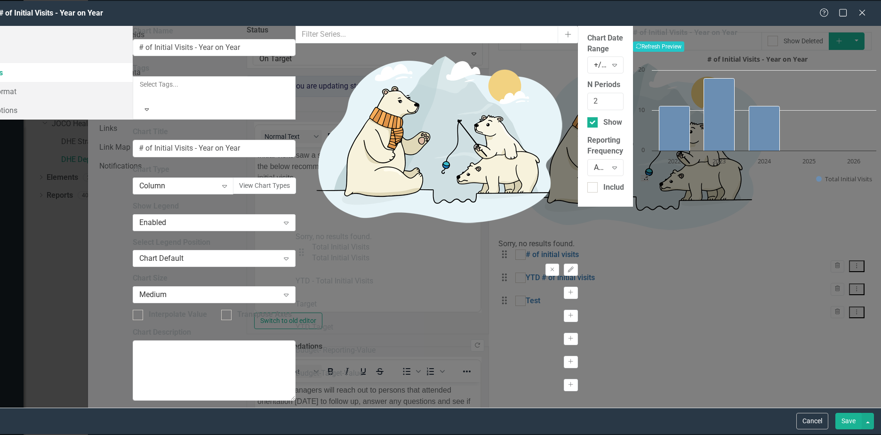
click at [594, 162] on div "Annual" at bounding box center [600, 167] width 13 height 11
click at [684, 48] on button "Recalculate Refresh Preview" at bounding box center [658, 46] width 51 height 10
drag, startPoint x: 372, startPoint y: 91, endPoint x: 300, endPoint y: 94, distance: 72.5
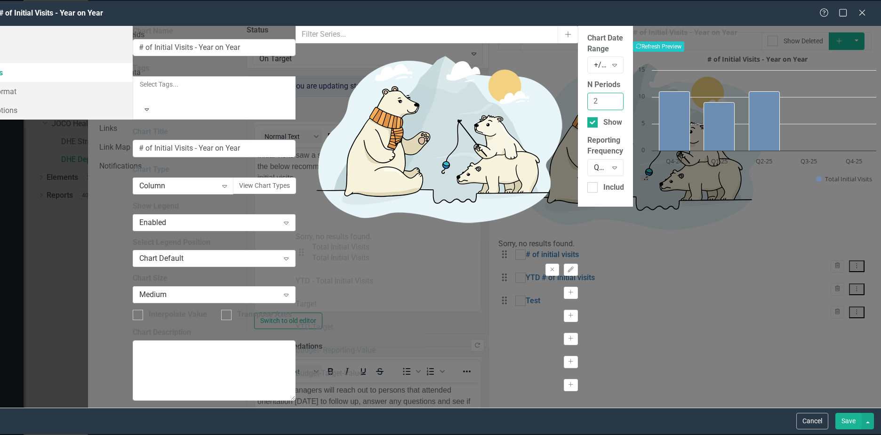
click at [300, 94] on div "Chart Chart Series Chart Periods Chart Axis Format Advanced Options From this p…" at bounding box center [412, 217] width 935 height 382
click at [684, 45] on button "Recalculate Refresh Preview" at bounding box center [658, 46] width 51 height 10
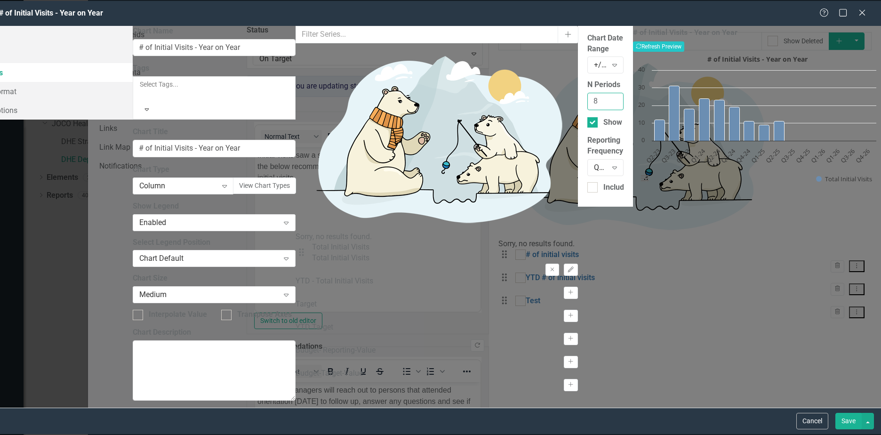
drag, startPoint x: 352, startPoint y: 88, endPoint x: 263, endPoint y: 92, distance: 89.5
click at [263, 92] on div "Chart Chart Series Chart Periods Chart Axis Format Advanced Options From this p…" at bounding box center [412, 217] width 935 height 382
click at [684, 45] on button "Recalculate Refresh Preview" at bounding box center [658, 46] width 51 height 10
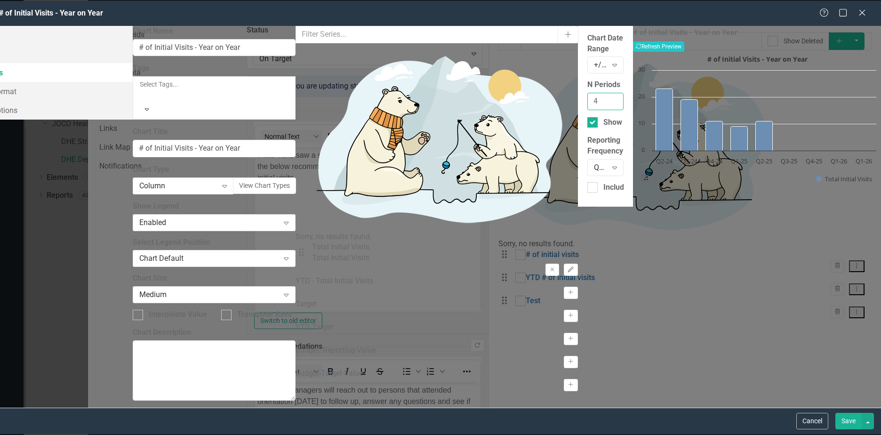
drag, startPoint x: 358, startPoint y: 90, endPoint x: 308, endPoint y: 89, distance: 49.4
click at [308, 89] on div "Chart Chart Series Chart Periods Chart Axis Format Advanced Options From this p…" at bounding box center [412, 217] width 935 height 382
click at [684, 47] on button "Recalculate Refresh Preview" at bounding box center [658, 46] width 51 height 10
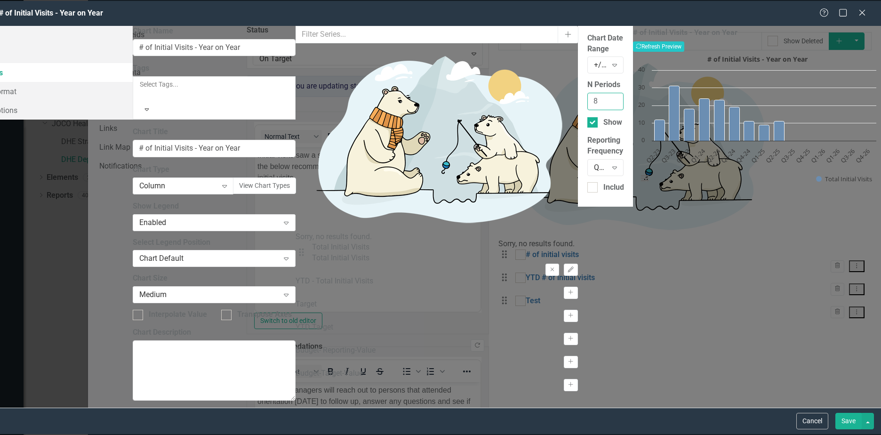
drag, startPoint x: 347, startPoint y: 89, endPoint x: 249, endPoint y: 91, distance: 97.4
click at [249, 91] on div "Chart Chart Series Chart Periods Chart Axis Format Advanced Options From this p…" at bounding box center [412, 217] width 935 height 382
type input "6"
click at [684, 48] on button "Recalculate Refresh Preview" at bounding box center [658, 46] width 51 height 10
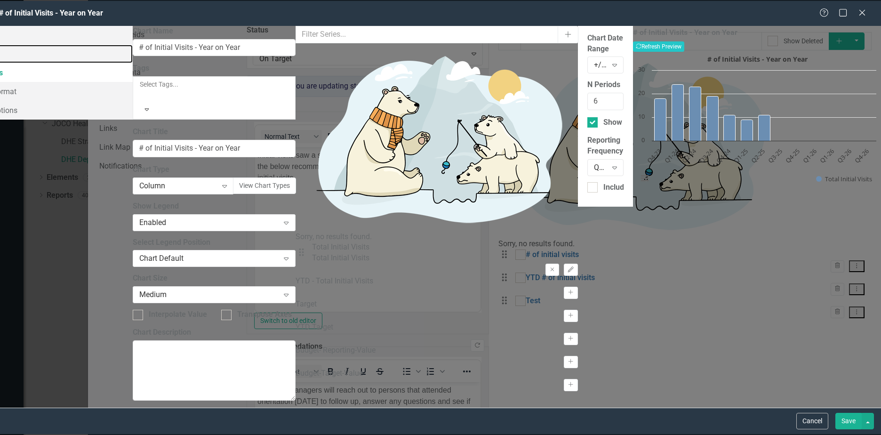
click at [133, 48] on link "Chart Series" at bounding box center [38, 54] width 187 height 19
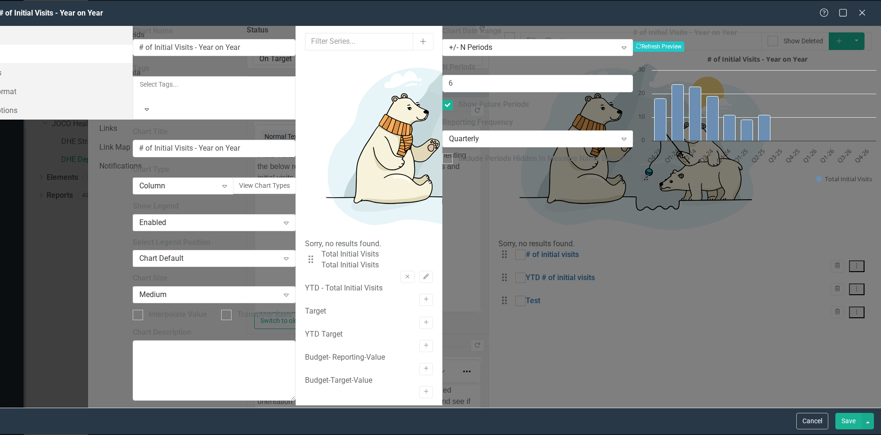
click at [430, 274] on icon "Edit" at bounding box center [425, 277] width 7 height 6
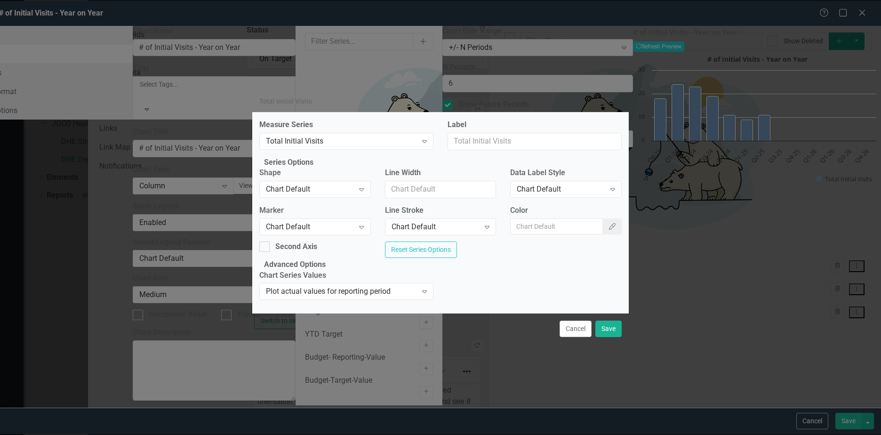
click at [463, 222] on div "Chart Default" at bounding box center [435, 227] width 88 height 11
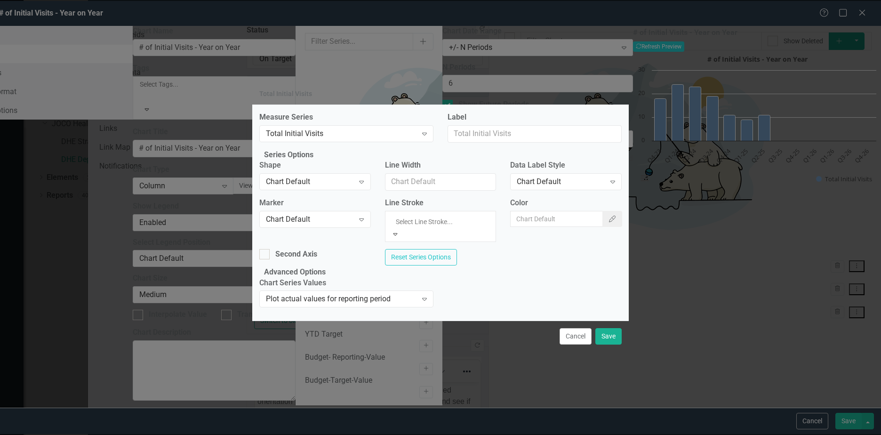
click at [483, 202] on label "Line Stroke" at bounding box center [440, 203] width 111 height 11
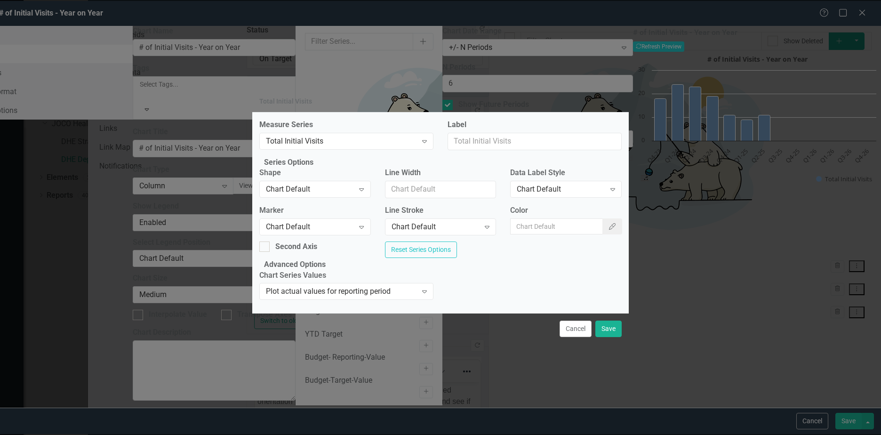
click at [569, 184] on div "Chart Default" at bounding box center [561, 189] width 88 height 11
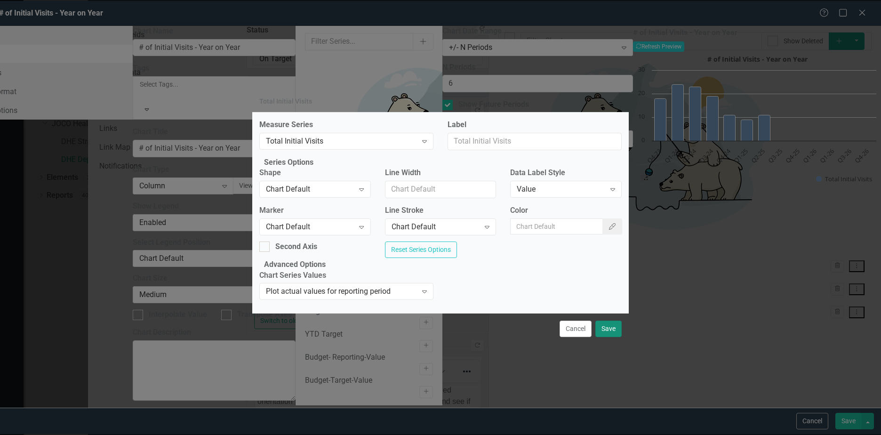
click at [609, 337] on button "Save" at bounding box center [608, 328] width 26 height 16
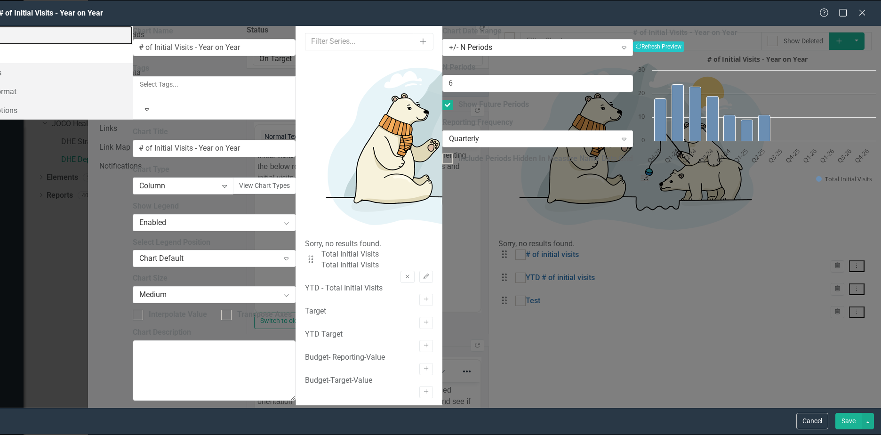
click at [133, 38] on link "Chart" at bounding box center [38, 35] width 187 height 19
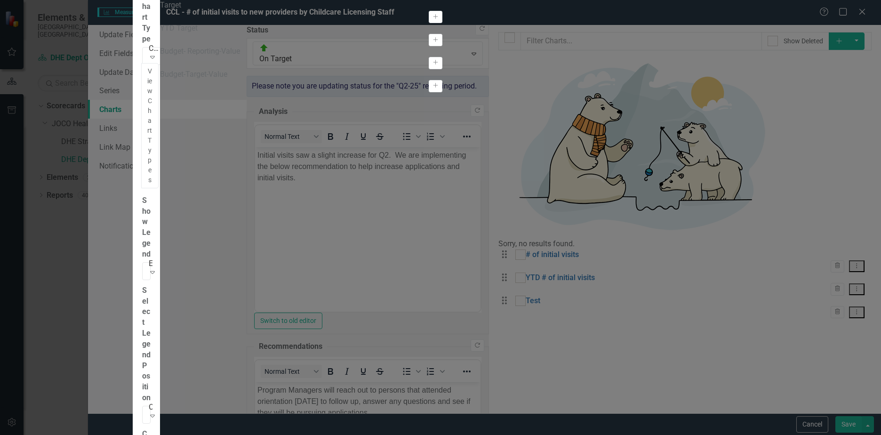
click at [162, 54] on div "Column" at bounding box center [155, 48] width 13 height 11
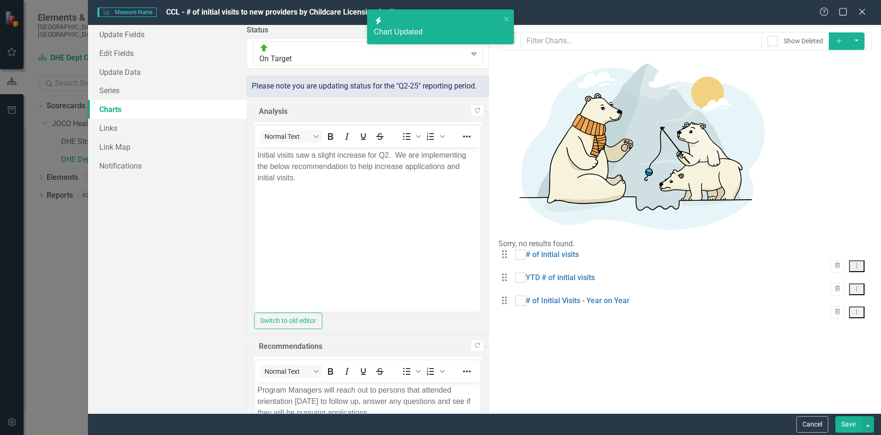
click at [863, 13] on icon at bounding box center [862, 12] width 6 height 6
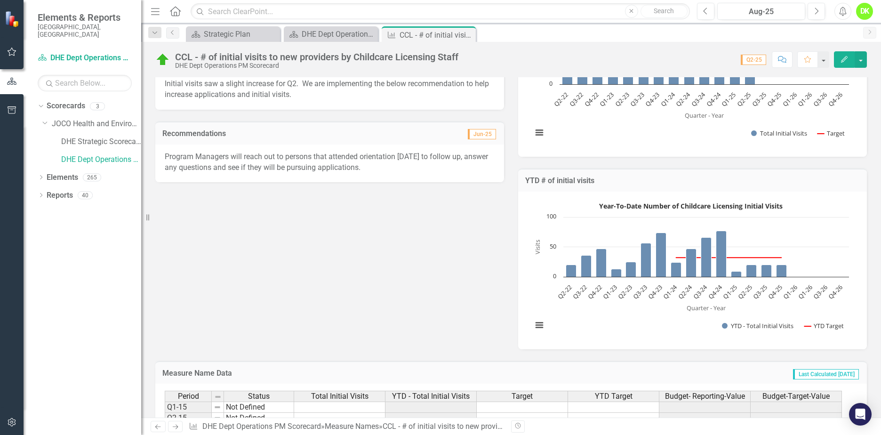
scroll to position [162, 0]
click at [836, 63] on button "Edit" at bounding box center [844, 59] width 21 height 16
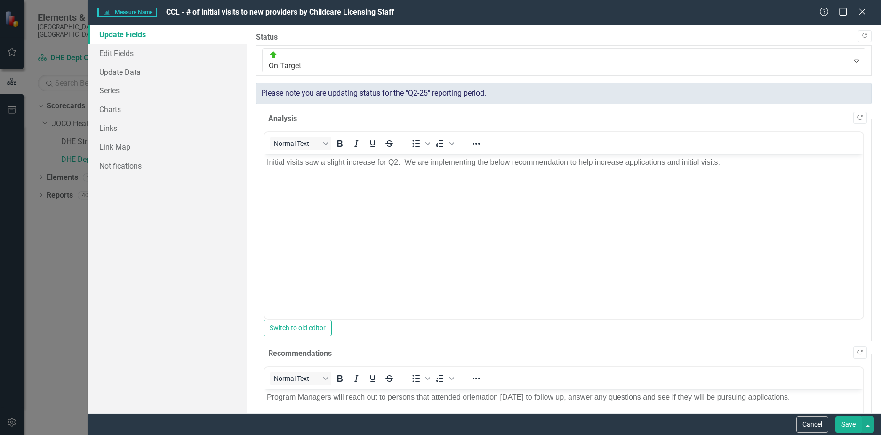
scroll to position [0, 0]
click at [111, 110] on link "Charts" at bounding box center [167, 109] width 159 height 19
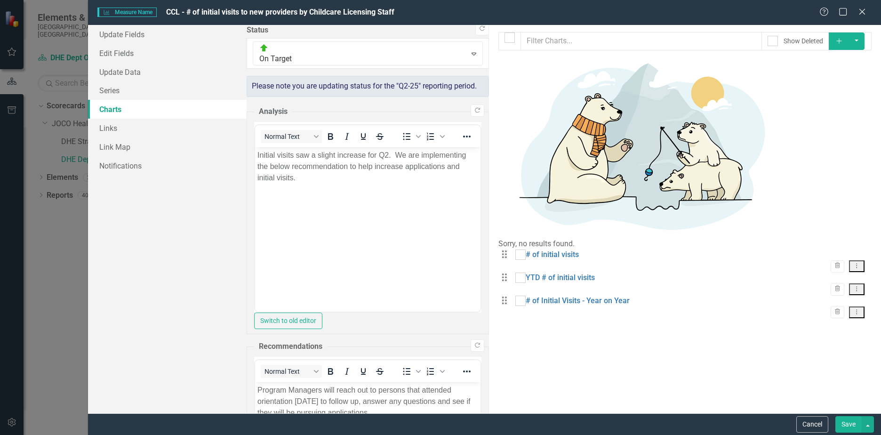
click at [839, 309] on icon "Trash" at bounding box center [837, 312] width 7 height 6
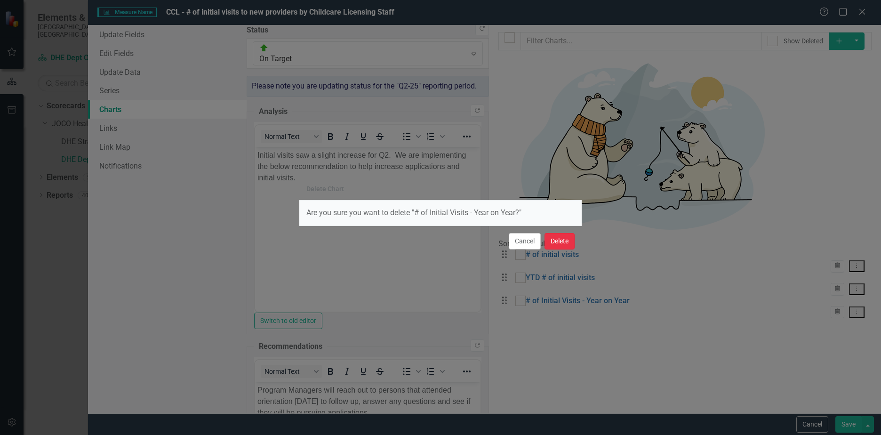
click at [555, 239] on button "Delete" at bounding box center [559, 241] width 30 height 16
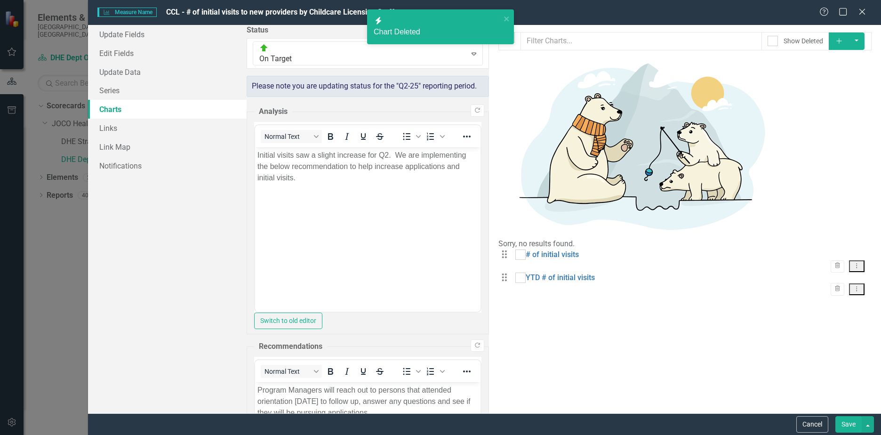
click at [847, 425] on button "Save" at bounding box center [848, 424] width 26 height 16
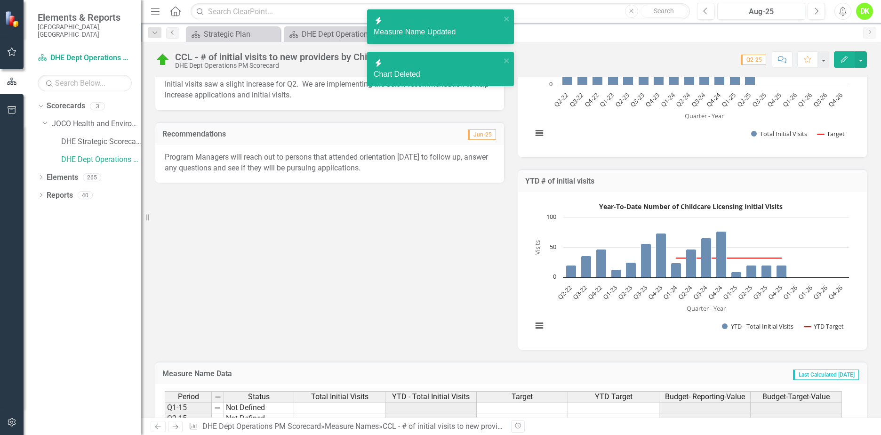
scroll to position [21, 0]
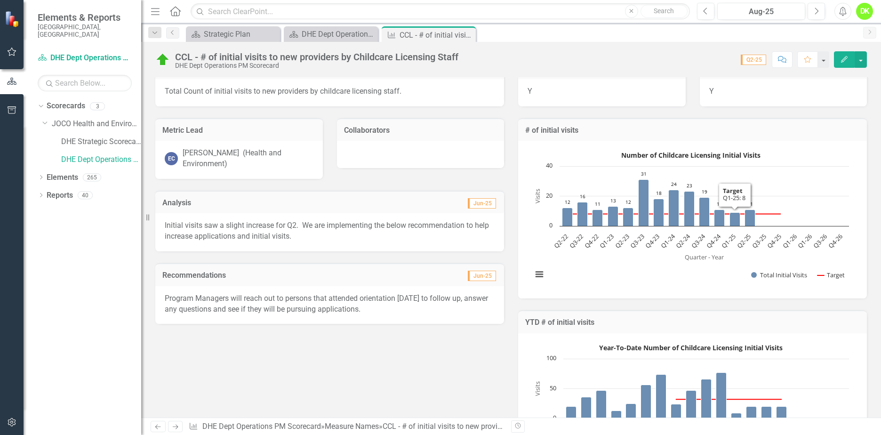
click at [784, 140] on div "# of initial visits" at bounding box center [692, 129] width 349 height 23
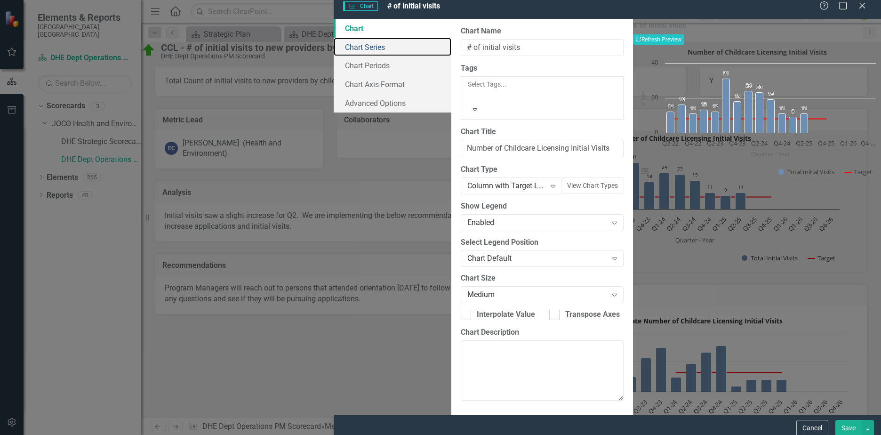
click at [334, 52] on link "Chart Series" at bounding box center [393, 47] width 118 height 19
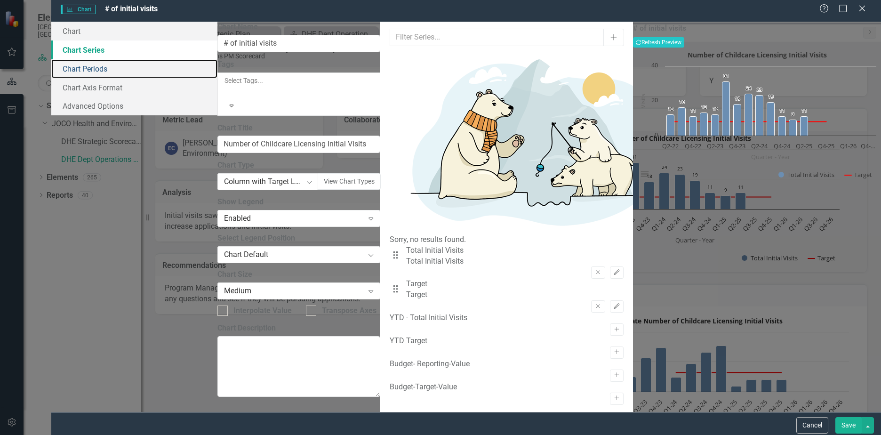
click at [217, 71] on link "Chart Periods" at bounding box center [134, 68] width 166 height 19
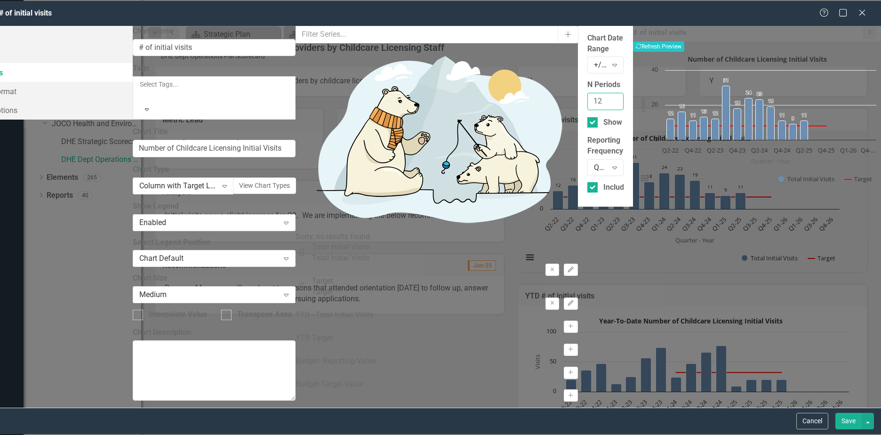
drag, startPoint x: 360, startPoint y: 88, endPoint x: 288, endPoint y: 91, distance: 72.0
click at [288, 91] on div "Chart Chart Series Chart Periods Chart Axis Format Advanced Options From this p…" at bounding box center [412, 217] width 935 height 382
type input "6"
click at [854, 424] on button "Save" at bounding box center [848, 421] width 26 height 16
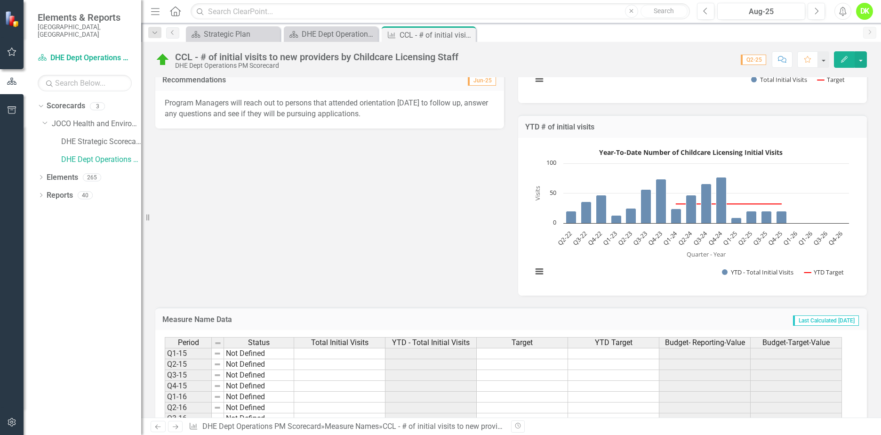
scroll to position [209, 0]
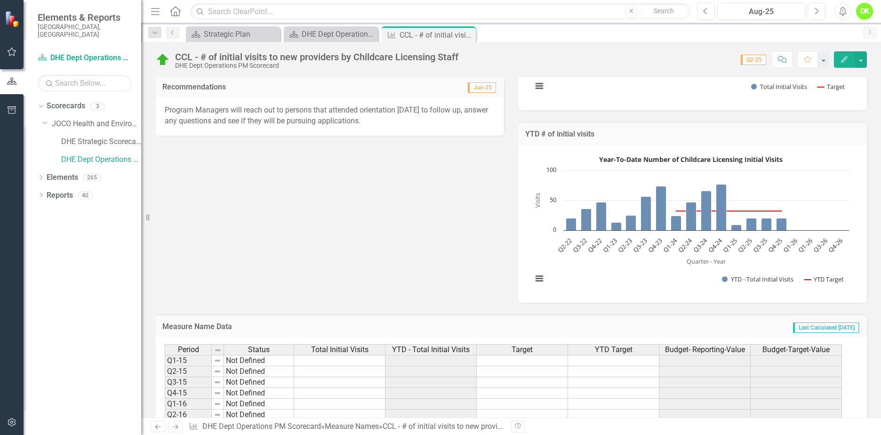
click at [845, 56] on icon "button" at bounding box center [844, 59] width 7 height 7
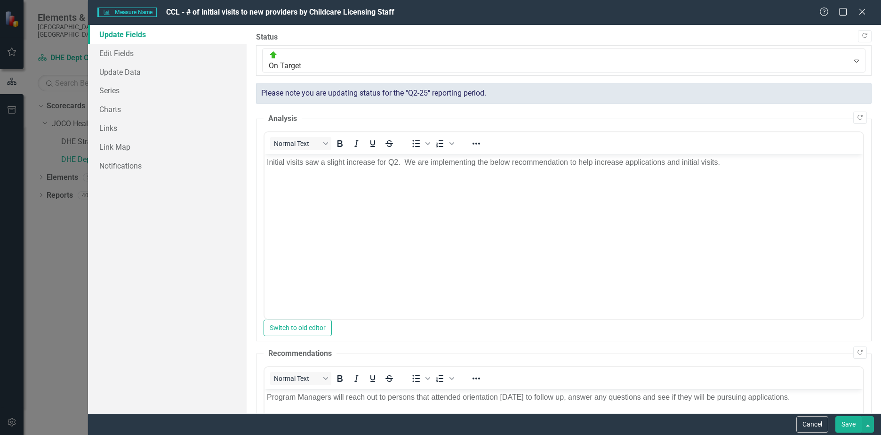
scroll to position [0, 0]
click at [113, 89] on link "Series" at bounding box center [167, 90] width 159 height 19
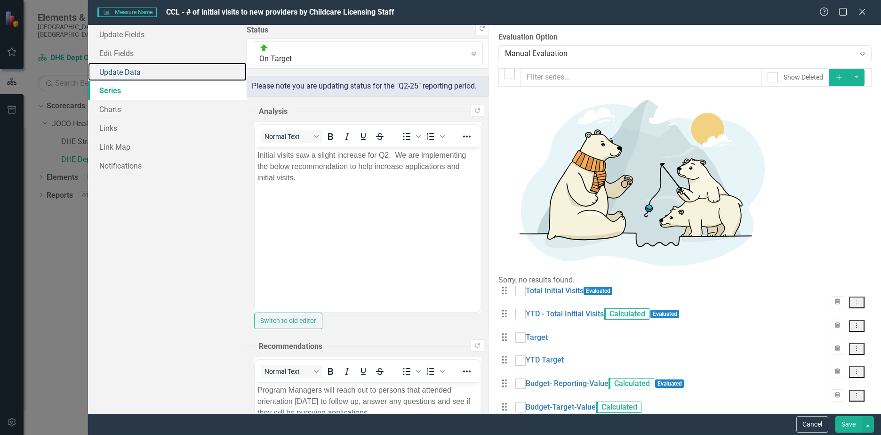
click at [110, 74] on link "Update Data" at bounding box center [167, 72] width 159 height 19
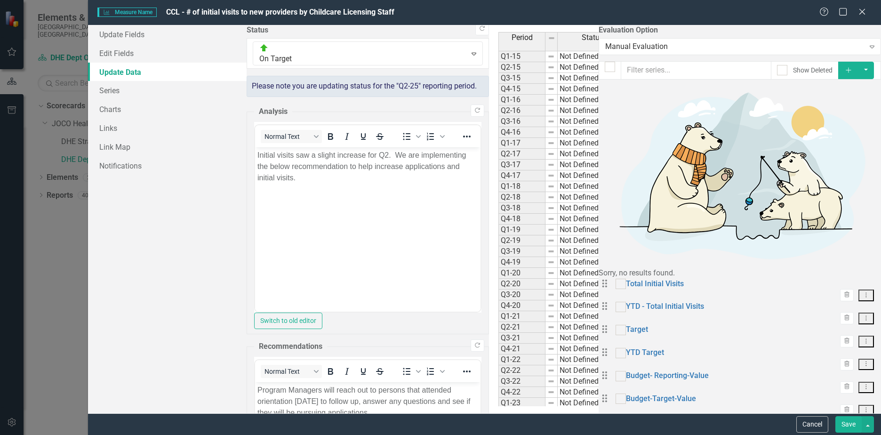
click at [806, 427] on button "Cancel" at bounding box center [812, 424] width 32 height 16
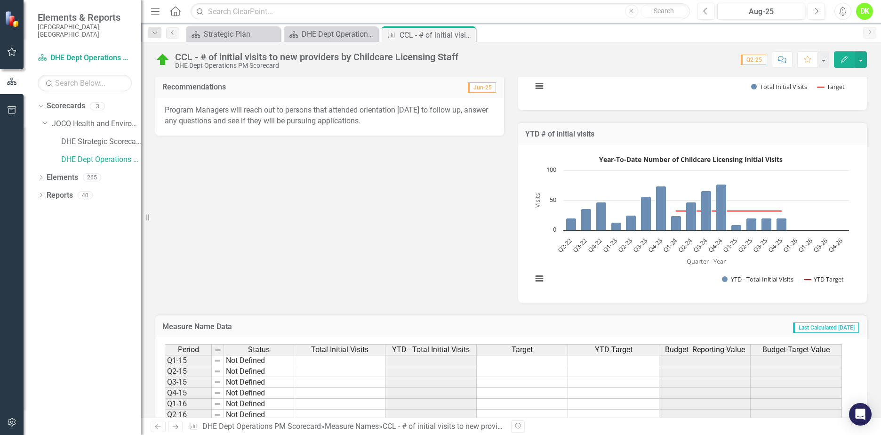
scroll to position [68, 0]
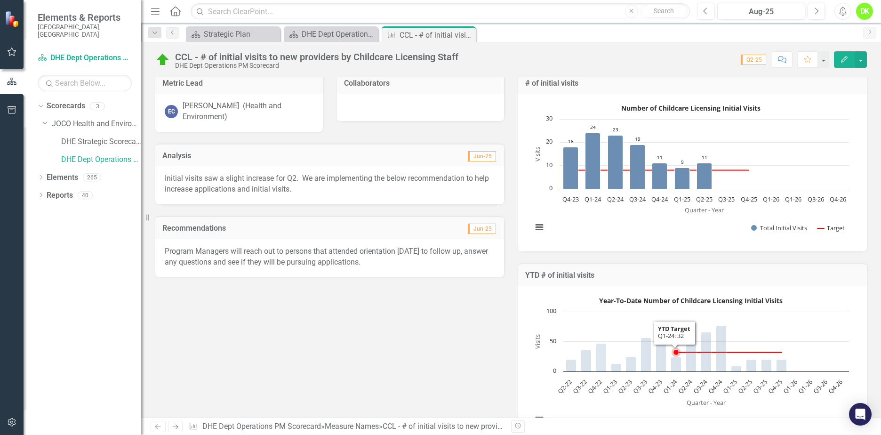
click at [554, 294] on rect "Interactive chart" at bounding box center [690, 363] width 326 height 141
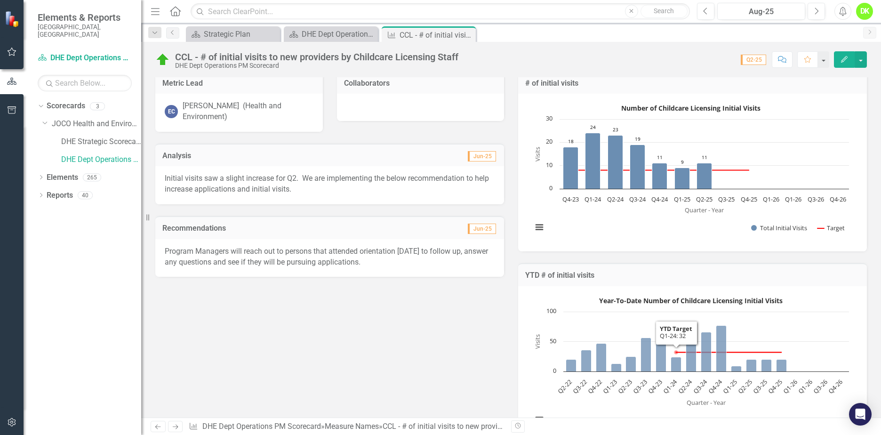
click at [554, 294] on rect "Interactive chart" at bounding box center [690, 363] width 326 height 141
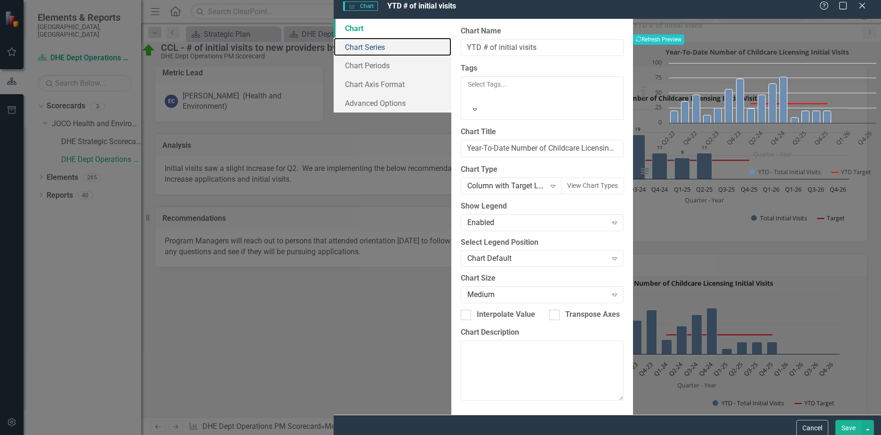
click at [334, 54] on link "Chart Series" at bounding box center [393, 47] width 118 height 19
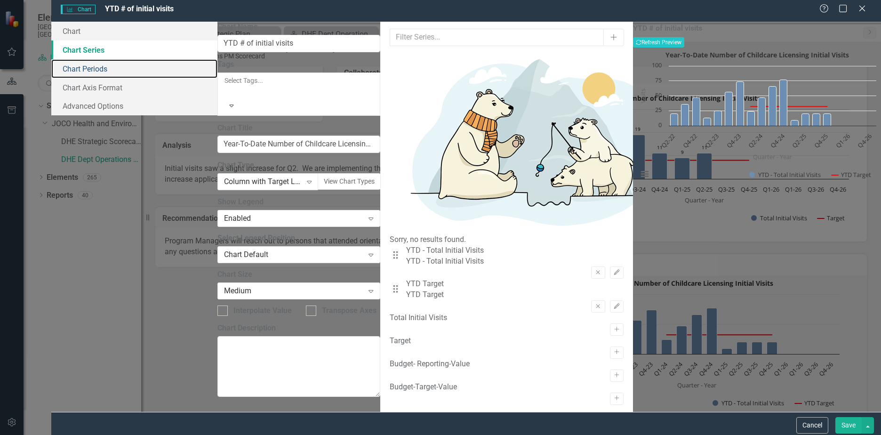
click at [213, 69] on link "Chart Periods" at bounding box center [134, 68] width 166 height 19
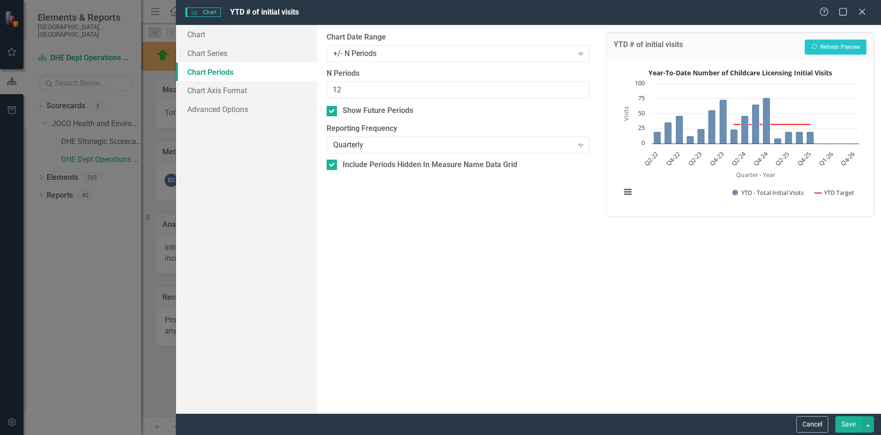
scroll to position [68, 0]
click at [211, 56] on link "Chart Series" at bounding box center [246, 53] width 141 height 19
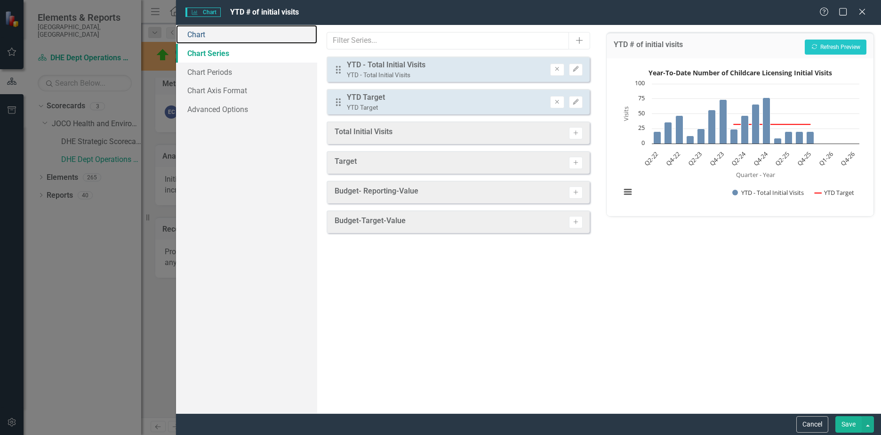
click at [208, 34] on link "Chart" at bounding box center [246, 34] width 141 height 19
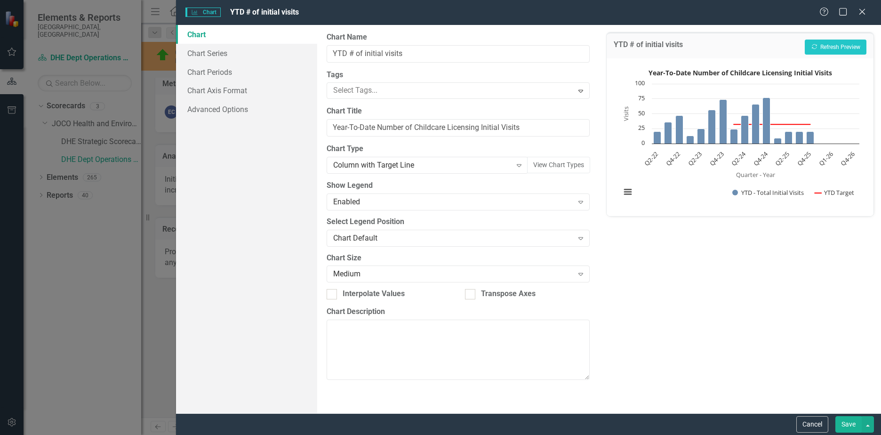
click at [517, 165] on icon "Expand" at bounding box center [518, 165] width 9 height 8
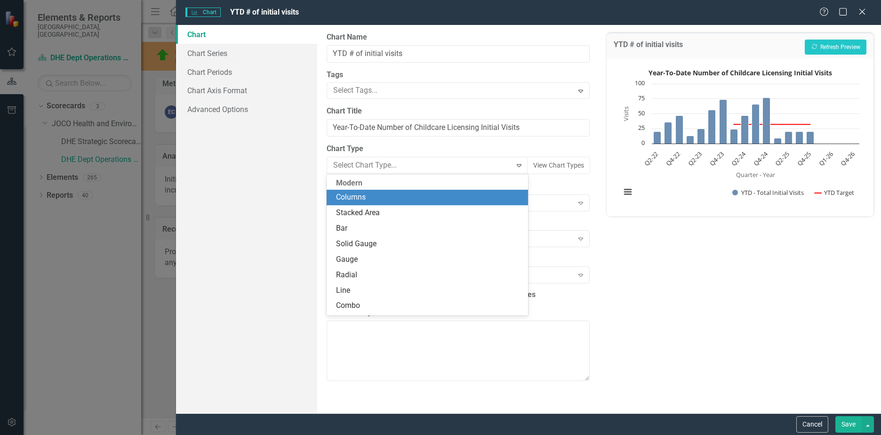
click at [429, 196] on div "Columns" at bounding box center [429, 197] width 186 height 11
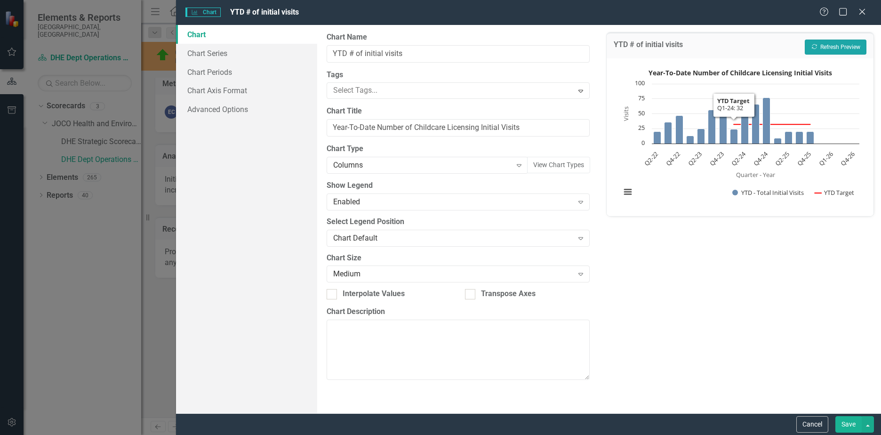
click at [831, 48] on button "Recalculate Refresh Preview" at bounding box center [835, 47] width 62 height 15
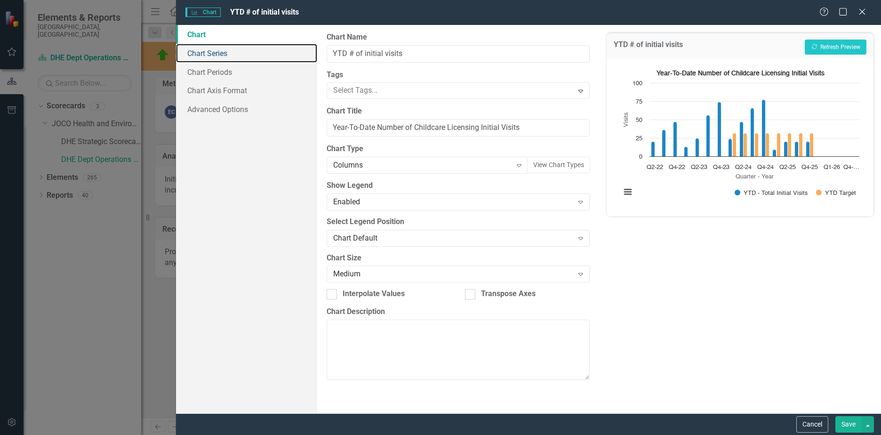
click at [203, 52] on link "Chart Series" at bounding box center [246, 53] width 141 height 19
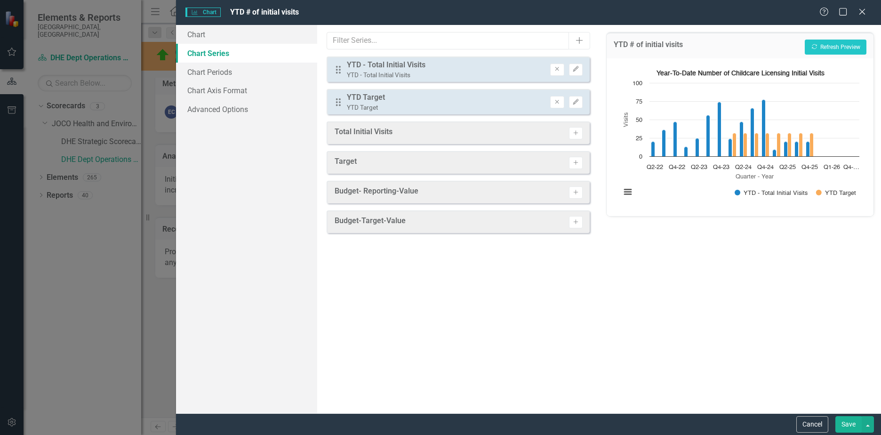
click at [559, 103] on icon "Remove" at bounding box center [556, 102] width 7 height 6
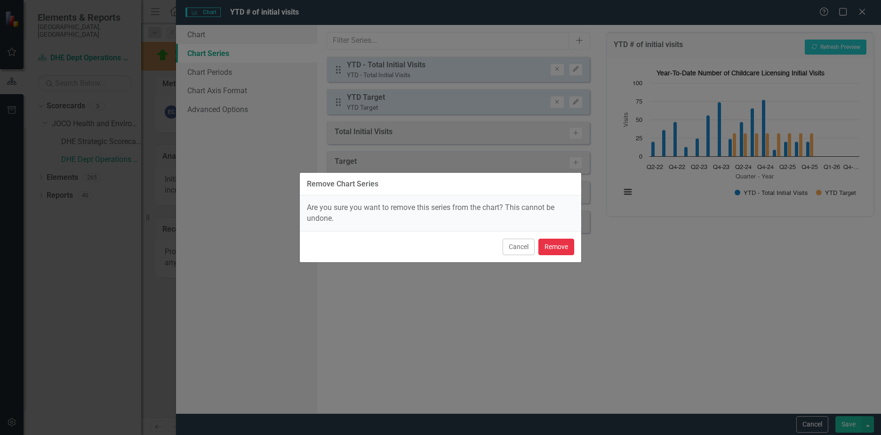
click at [544, 247] on button "Remove" at bounding box center [556, 247] width 36 height 16
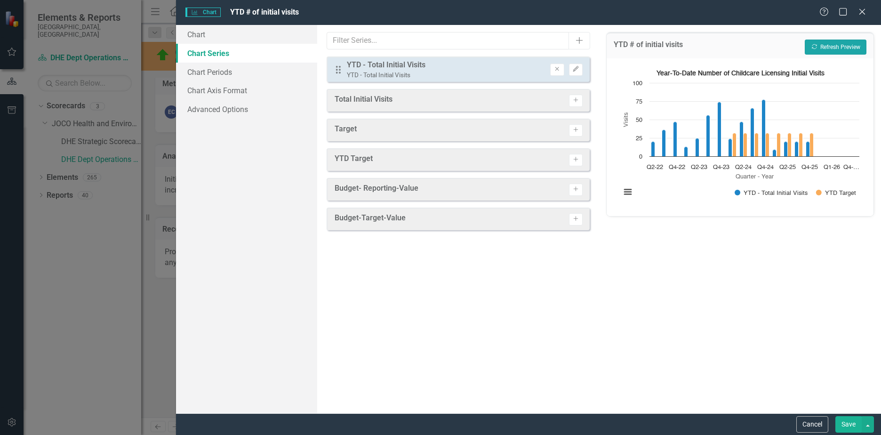
click at [833, 48] on button "Recalculate Refresh Preview" at bounding box center [835, 47] width 62 height 15
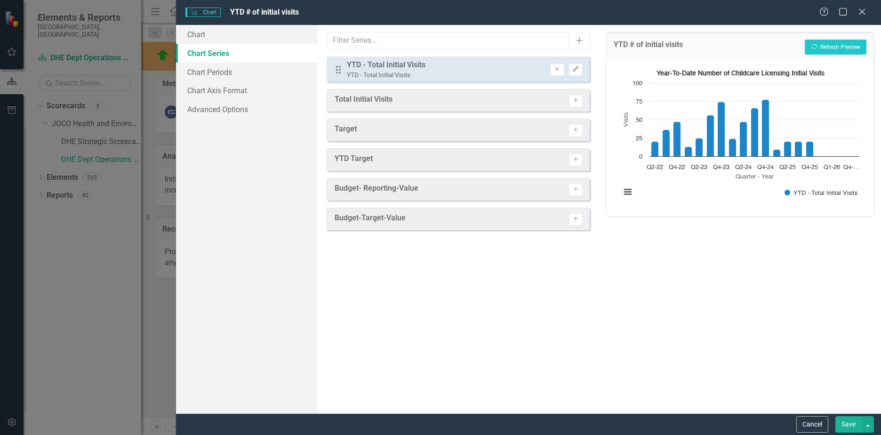
click at [580, 70] on button "Edit" at bounding box center [576, 70] width 14 height 12
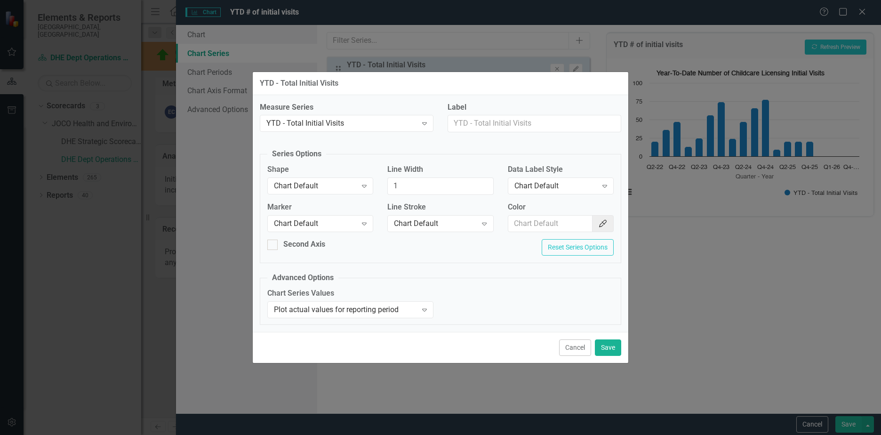
click at [572, 187] on div "Chart Default" at bounding box center [555, 186] width 83 height 11
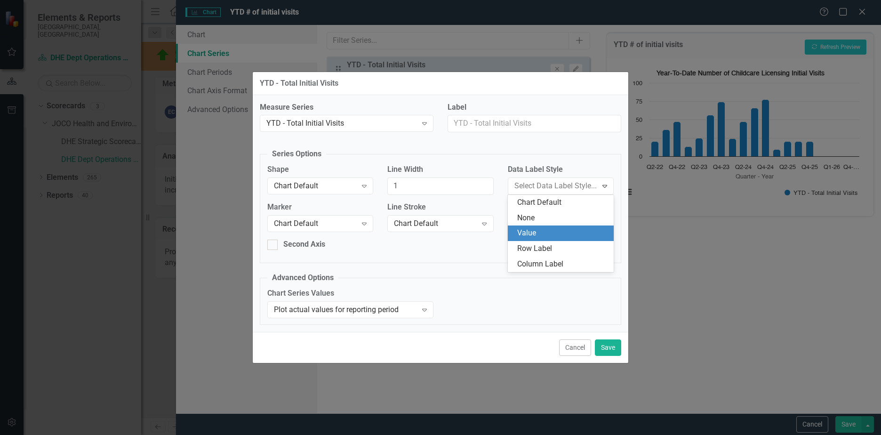
click at [533, 227] on div "Value" at bounding box center [561, 233] width 106 height 16
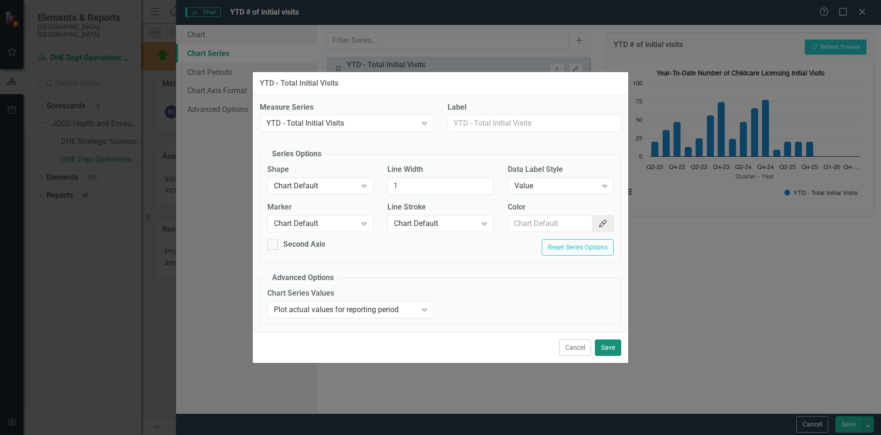
click at [610, 350] on button "Save" at bounding box center [608, 347] width 26 height 16
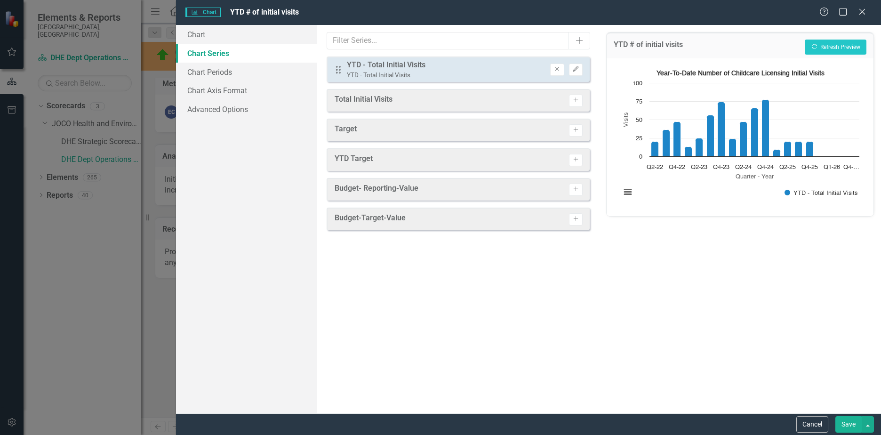
click at [845, 422] on button "Save" at bounding box center [848, 424] width 26 height 16
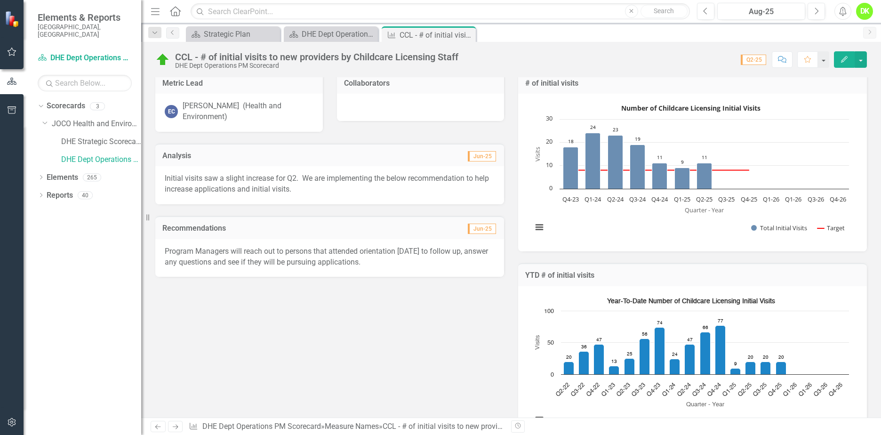
click at [814, 108] on rect "Interactive chart" at bounding box center [690, 171] width 326 height 141
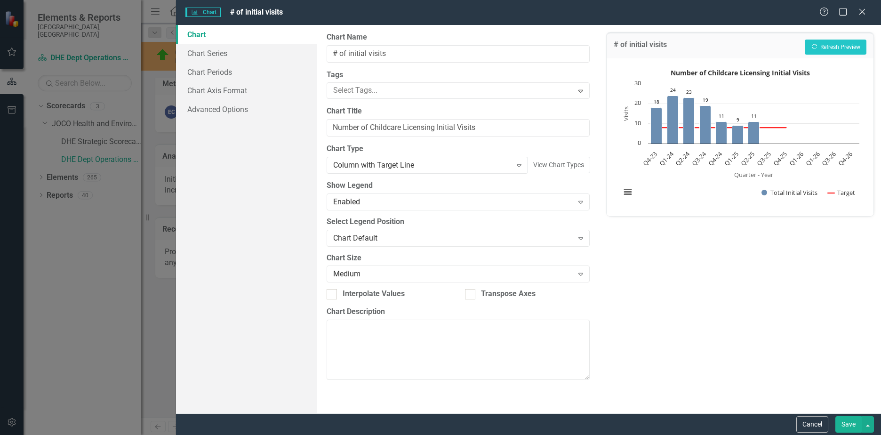
click at [502, 160] on div "Column with Target Line" at bounding box center [422, 165] width 178 height 11
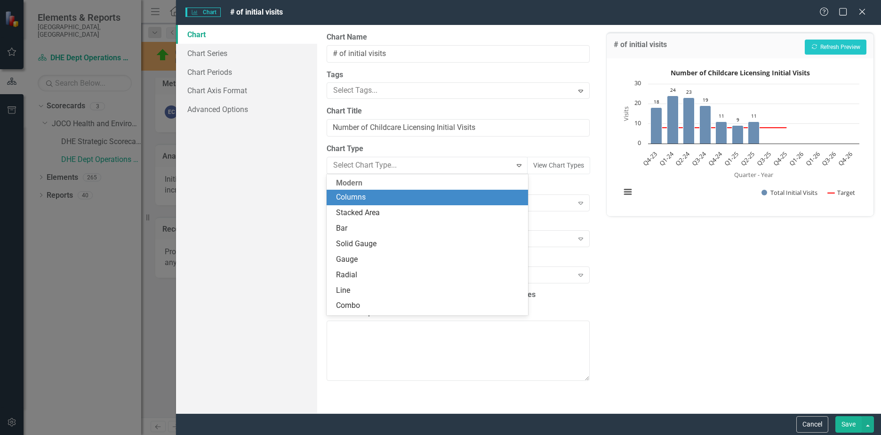
click at [455, 198] on div "Columns" at bounding box center [429, 197] width 186 height 11
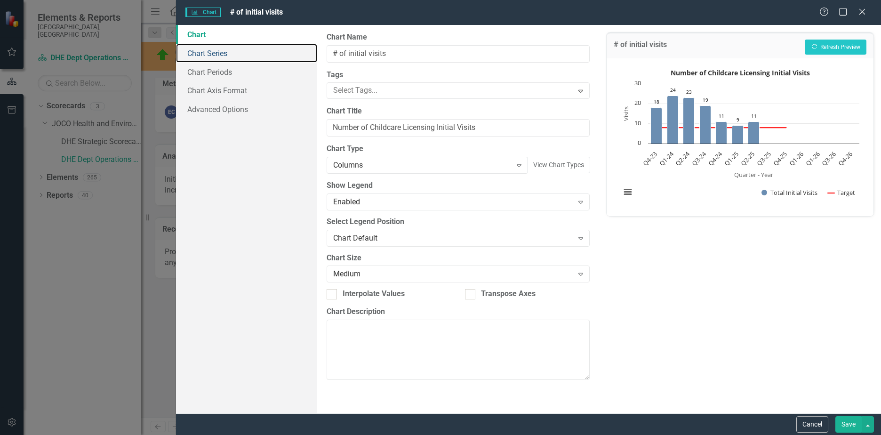
click at [221, 56] on link "Chart Series" at bounding box center [246, 53] width 141 height 19
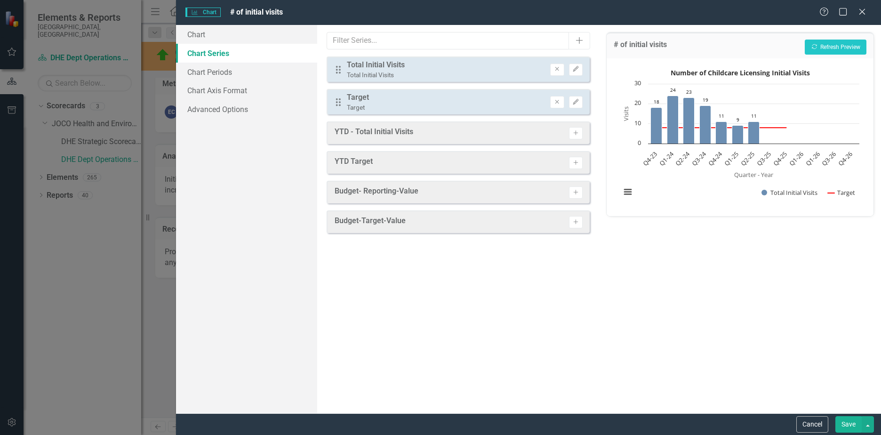
click at [553, 103] on button "Remove" at bounding box center [557, 102] width 14 height 12
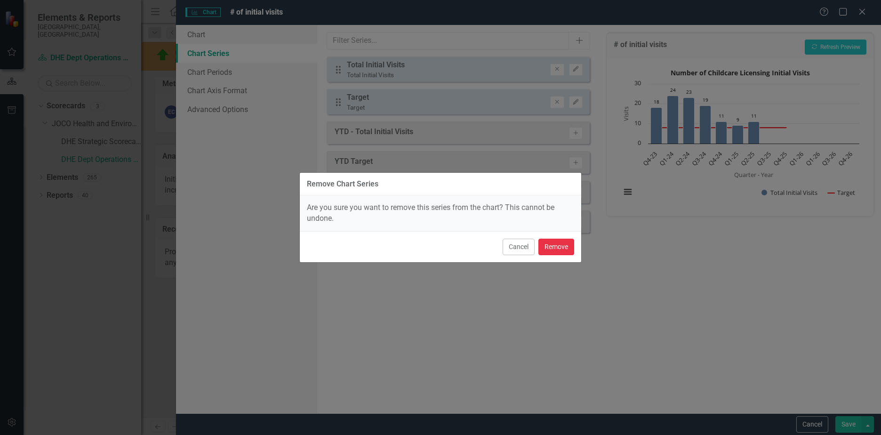
click at [549, 247] on button "Remove" at bounding box center [556, 247] width 36 height 16
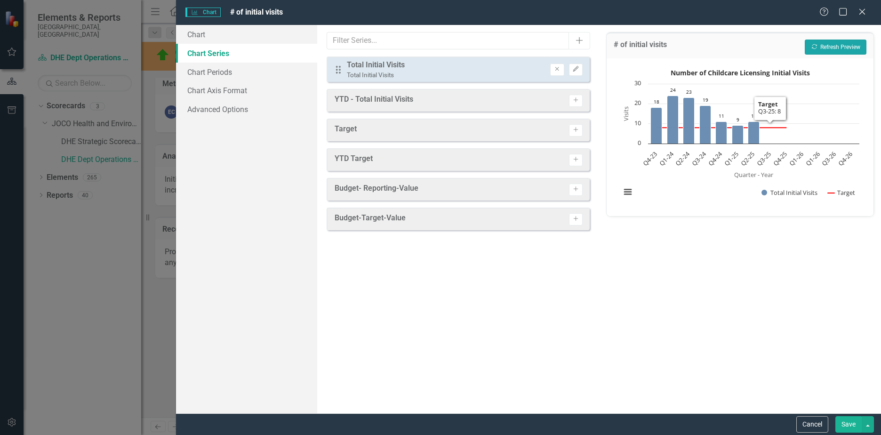
click at [842, 44] on button "Recalculate Refresh Preview" at bounding box center [835, 47] width 62 height 15
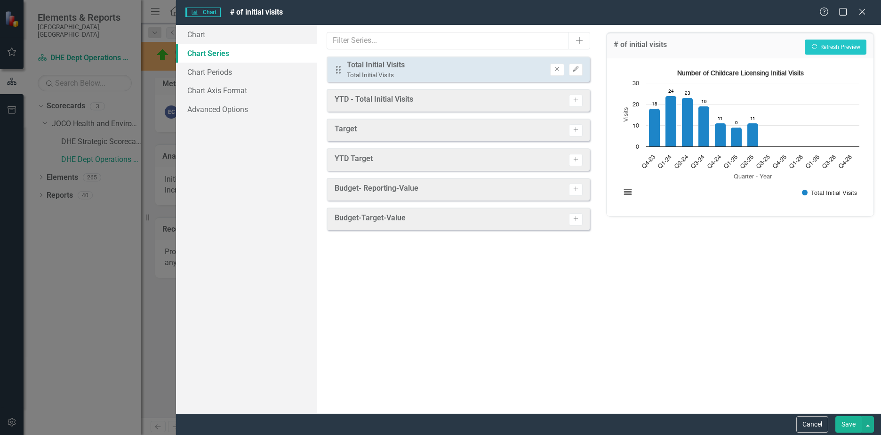
click at [846, 419] on button "Save" at bounding box center [848, 424] width 26 height 16
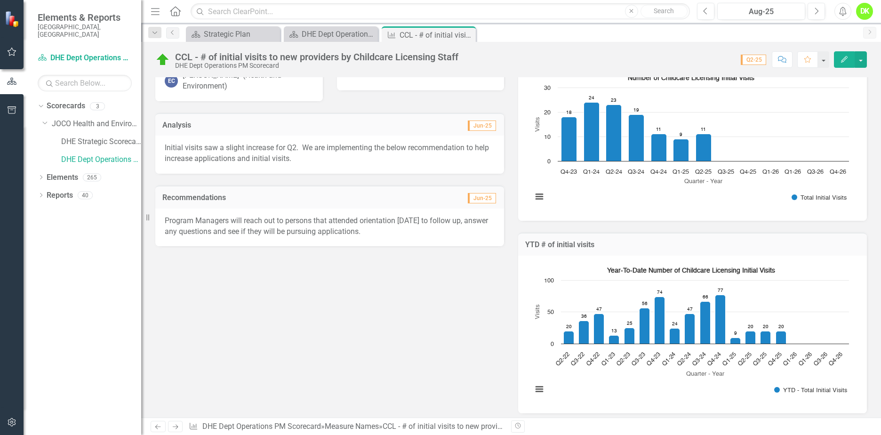
scroll to position [115, 0]
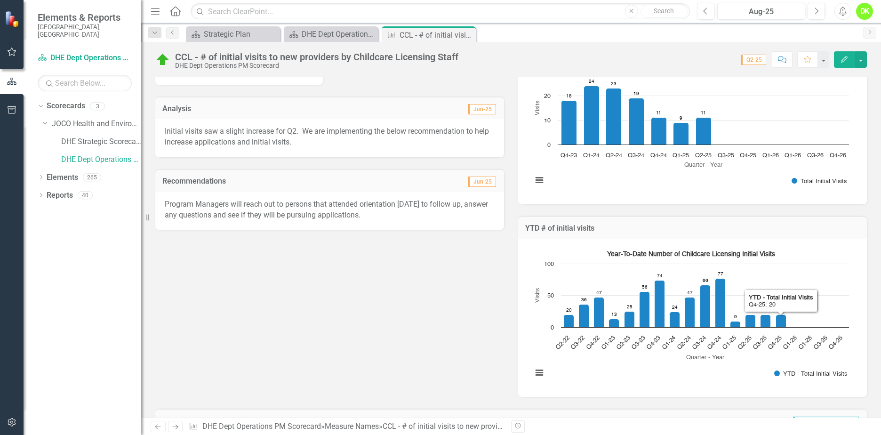
click at [801, 247] on rect "Interactive chart" at bounding box center [690, 316] width 326 height 141
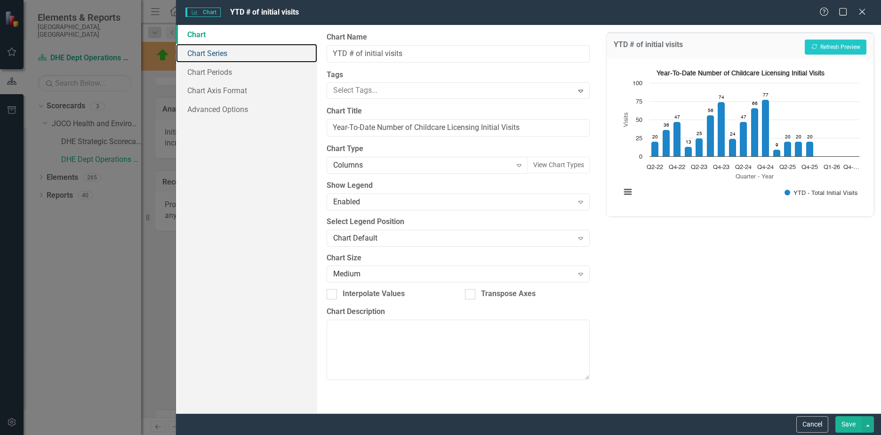
click at [209, 57] on link "Chart Series" at bounding box center [246, 53] width 141 height 19
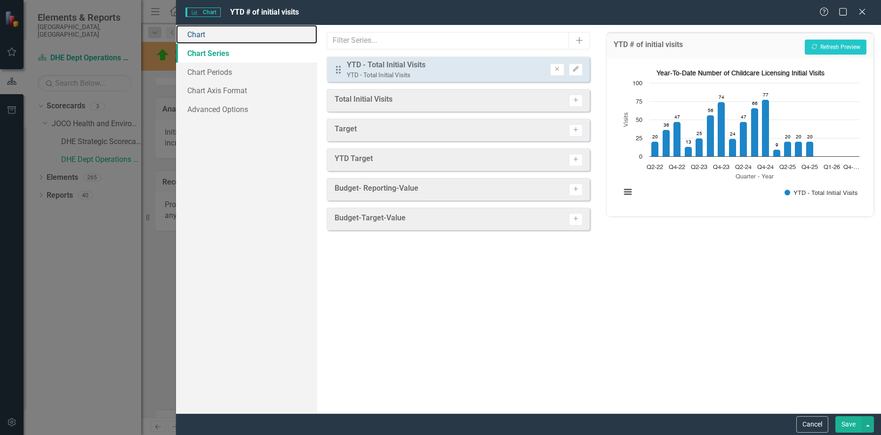
click at [206, 39] on link "Chart" at bounding box center [246, 34] width 141 height 19
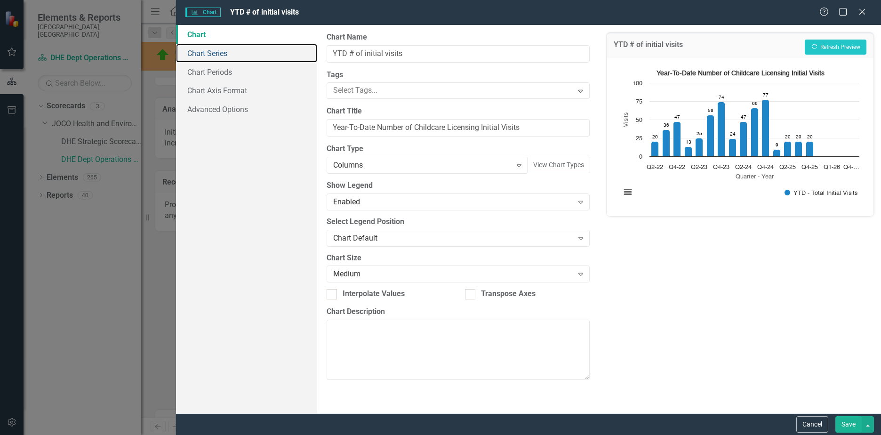
click at [201, 51] on link "Chart Series" at bounding box center [246, 53] width 141 height 19
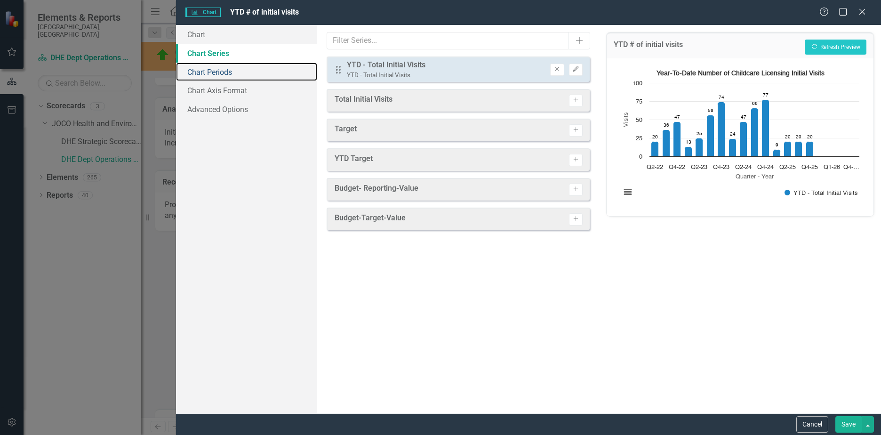
click at [207, 73] on link "Chart Periods" at bounding box center [246, 72] width 141 height 19
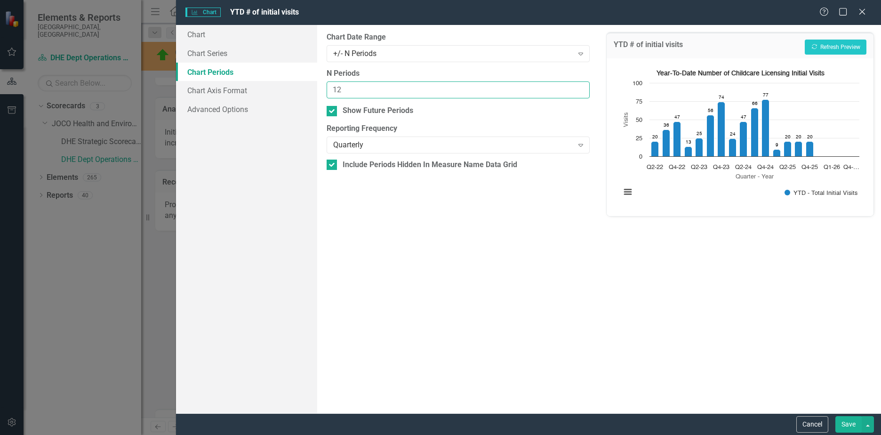
drag, startPoint x: 350, startPoint y: 90, endPoint x: 251, endPoint y: 75, distance: 99.4
click at [251, 75] on div "Chart Chart Series Chart Periods Chart Axis Format Advanced Options From this p…" at bounding box center [528, 219] width 705 height 388
type input "6"
click at [834, 42] on button "Recalculate Refresh Preview" at bounding box center [835, 47] width 62 height 15
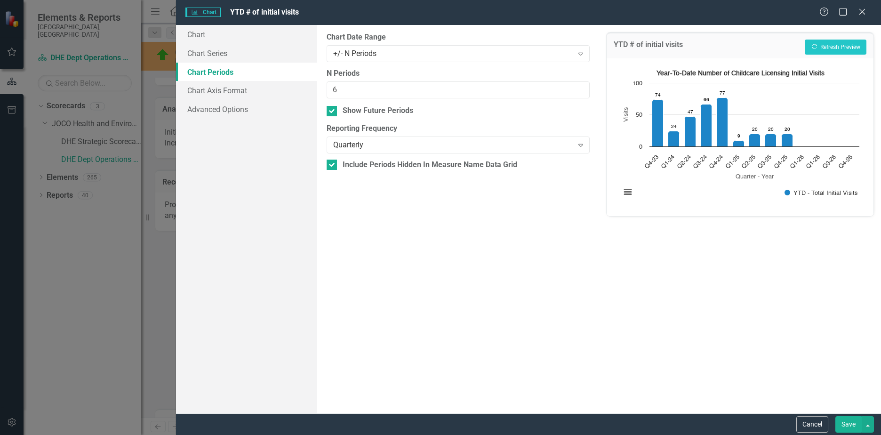
click at [845, 419] on button "Save" at bounding box center [848, 424] width 26 height 16
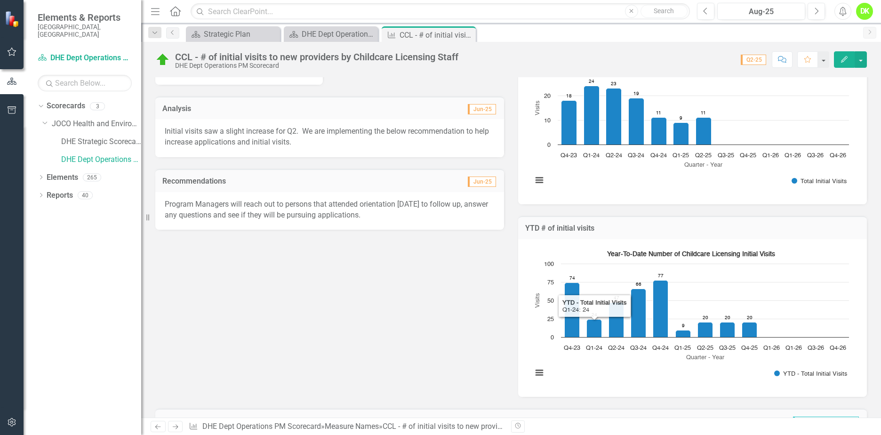
click at [624, 366] on rect "Interactive chart" at bounding box center [690, 316] width 326 height 141
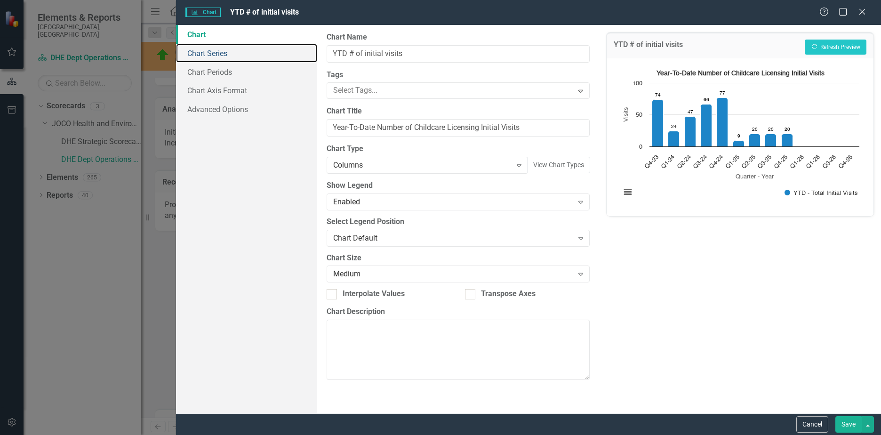
click at [228, 57] on link "Chart Series" at bounding box center [246, 53] width 141 height 19
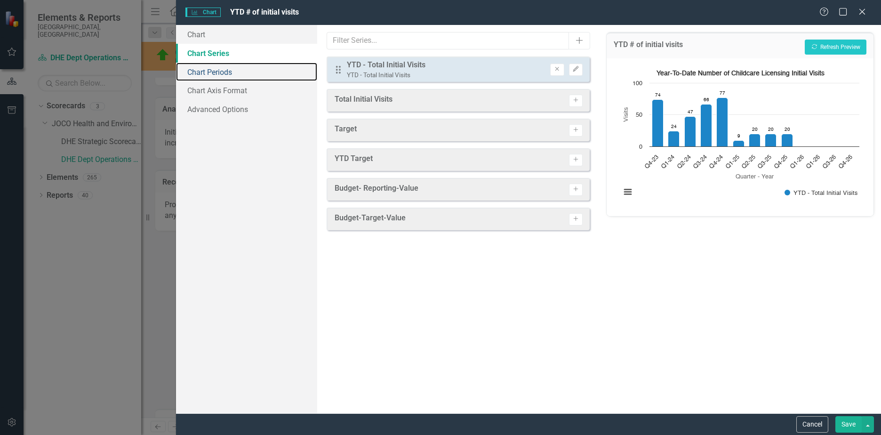
click at [209, 72] on link "Chart Periods" at bounding box center [246, 72] width 141 height 19
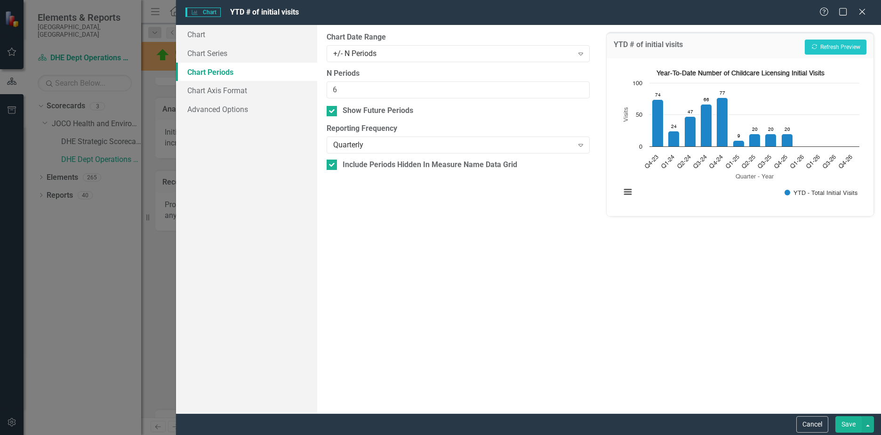
click at [339, 110] on div "Show Future Periods" at bounding box center [457, 110] width 263 height 11
click at [333, 110] on input "Show Future Periods" at bounding box center [329, 109] width 6 height 6
checkbox input "false"
click at [824, 42] on button "Recalculate Refresh Preview" at bounding box center [835, 47] width 62 height 15
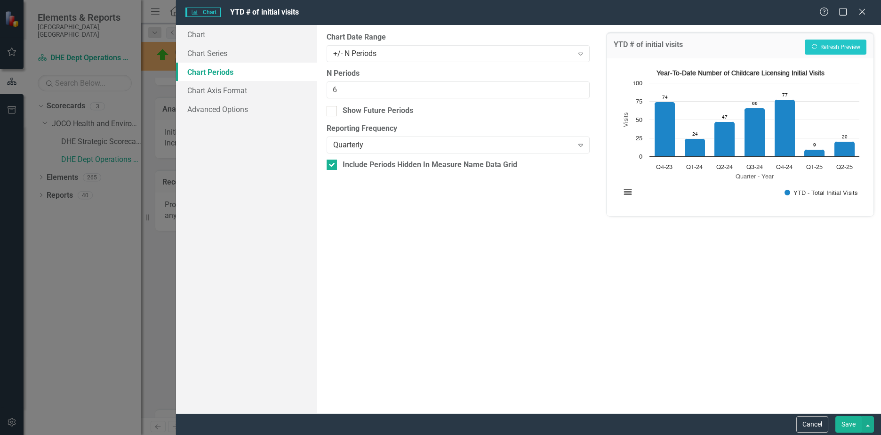
click at [332, 165] on input "Include Periods Hidden In Measure Name Data Grid" at bounding box center [329, 162] width 6 height 6
click at [831, 42] on button "Recalculate Refresh Preview" at bounding box center [835, 47] width 62 height 15
click at [382, 165] on div "Include Periods Hidden In Measure Name Data Grid" at bounding box center [429, 164] width 175 height 11
click at [333, 165] on input "Include Periods Hidden In Measure Name Data Grid" at bounding box center [329, 162] width 6 height 6
checkbox input "true"
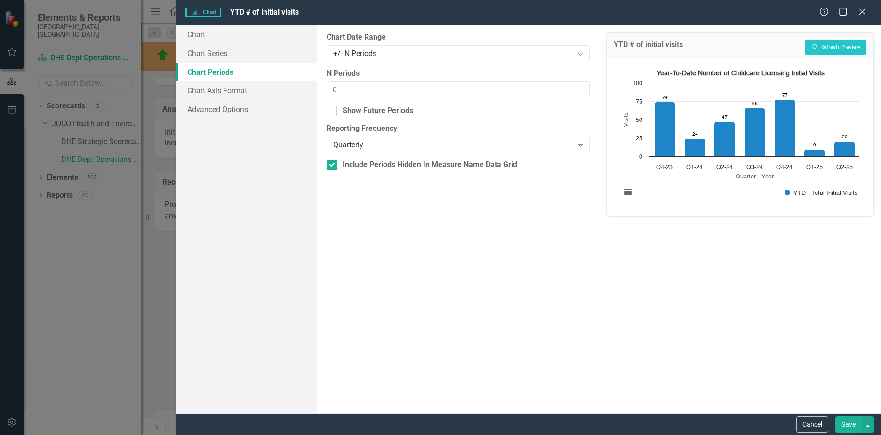
click at [844, 420] on button "Save" at bounding box center [848, 424] width 26 height 16
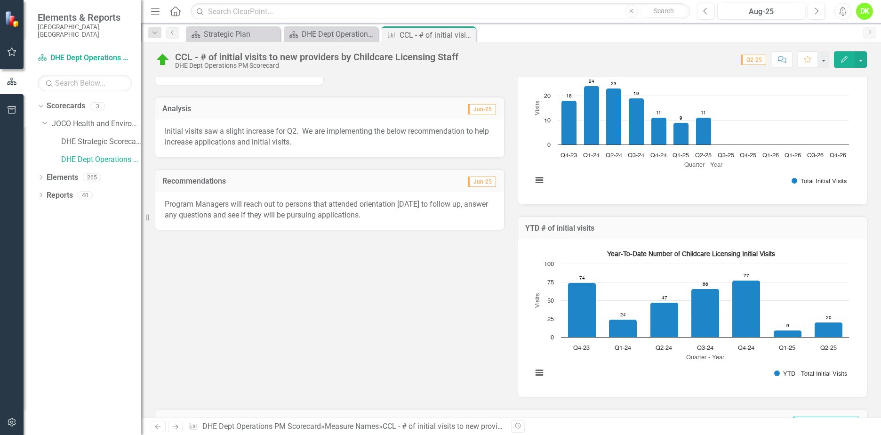
click at [343, 25] on div "Dropdown Search Scorecard Strategic Plan Close Scorecard DHE Dept Operations PM…" at bounding box center [511, 32] width 740 height 19
click at [336, 32] on div "DHE Dept Operations PM Scorecard" at bounding box center [339, 34] width 74 height 12
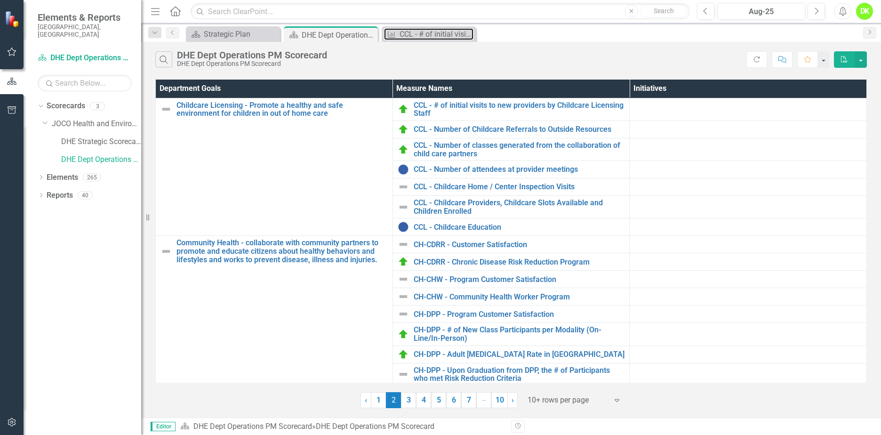
click at [393, 30] on div "Measure Name" at bounding box center [390, 34] width 12 height 12
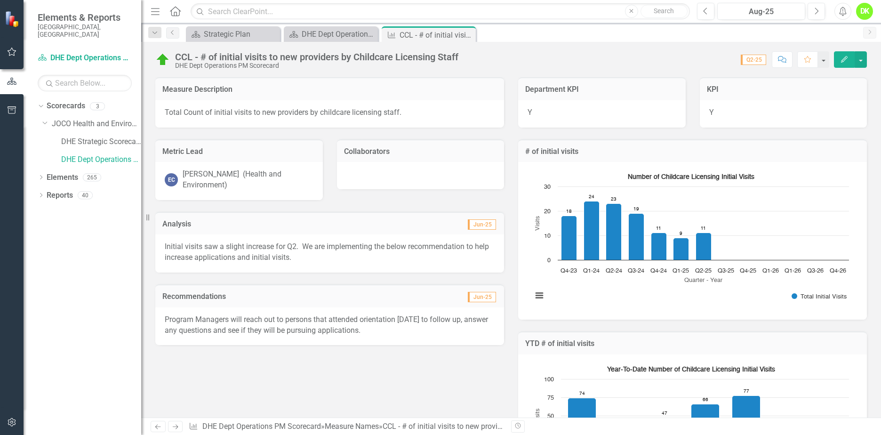
click at [0, 0] on icon "Close" at bounding box center [0, 0] width 0 height 0
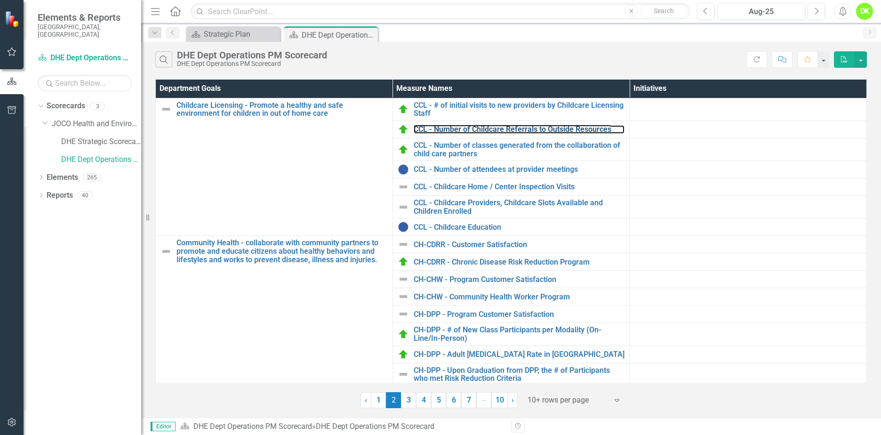
click at [519, 127] on link "CCL - Number of Childcare Referrals to Outside Resources" at bounding box center [519, 129] width 211 height 8
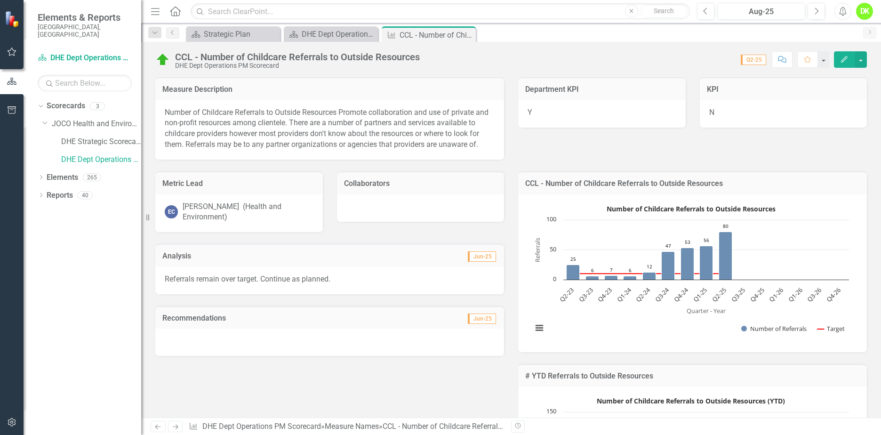
click at [0, 0] on icon "Close" at bounding box center [0, 0] width 0 height 0
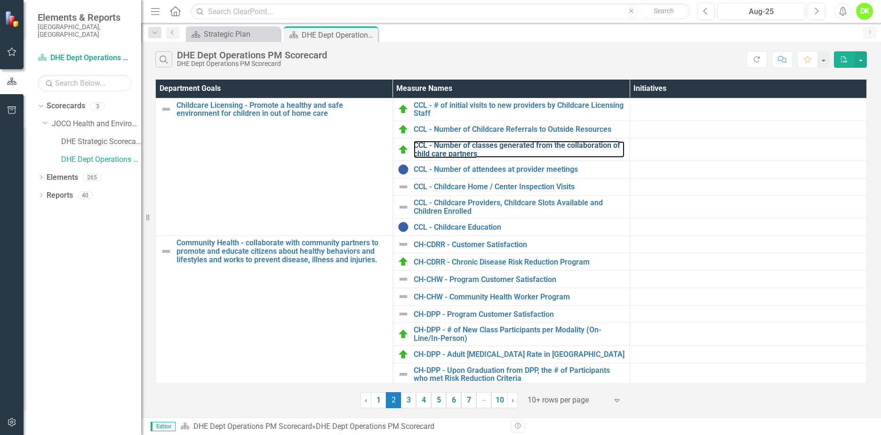
click at [461, 144] on link "CCL - Number of classes generated from the collaboration of child care partners" at bounding box center [519, 149] width 211 height 16
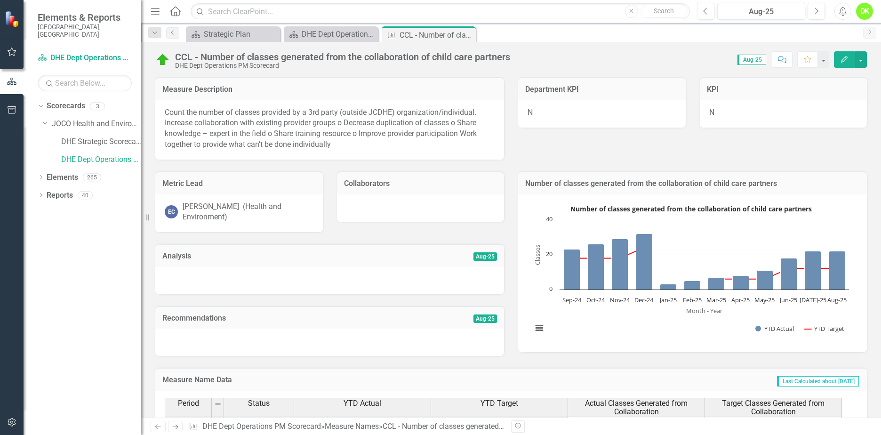
click at [0, 0] on icon at bounding box center [0, 0] width 0 height 0
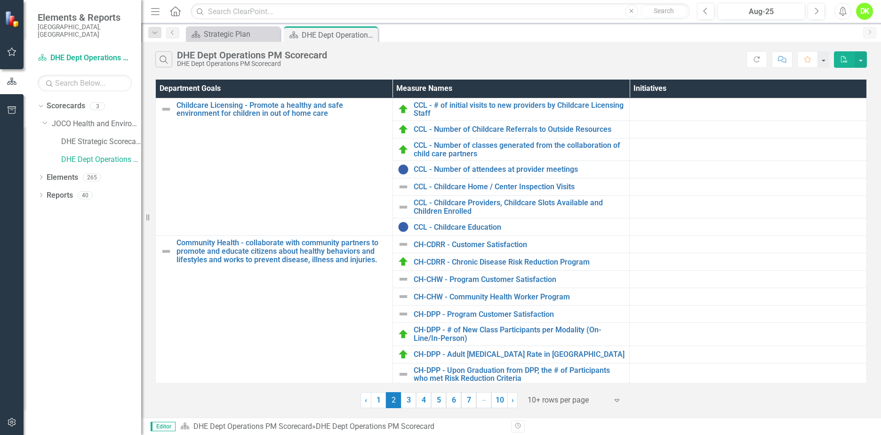
click at [159, 58] on icon "Search" at bounding box center [164, 59] width 10 height 8
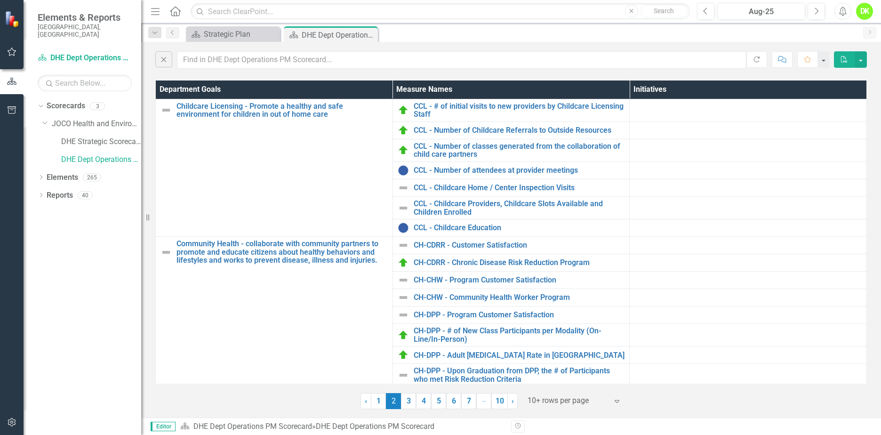
click at [159, 58] on icon "Close" at bounding box center [164, 59] width 10 height 8
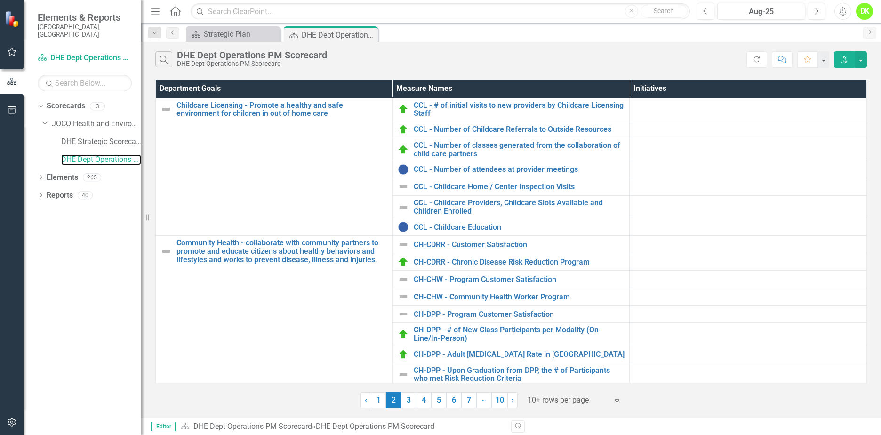
click at [104, 154] on link "DHE Dept Operations PM Scorecard" at bounding box center [101, 159] width 80 height 11
click at [0, 0] on icon "Close" at bounding box center [0, 0] width 0 height 0
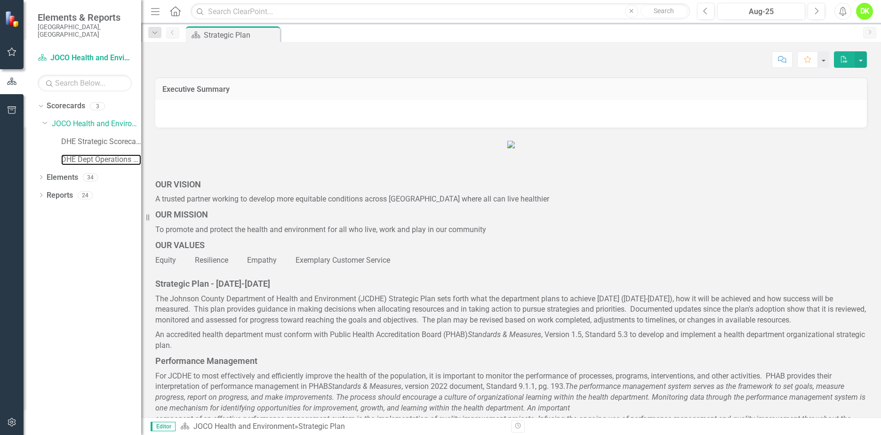
click at [111, 154] on link "DHE Dept Operations PM Scorecard" at bounding box center [101, 159] width 80 height 11
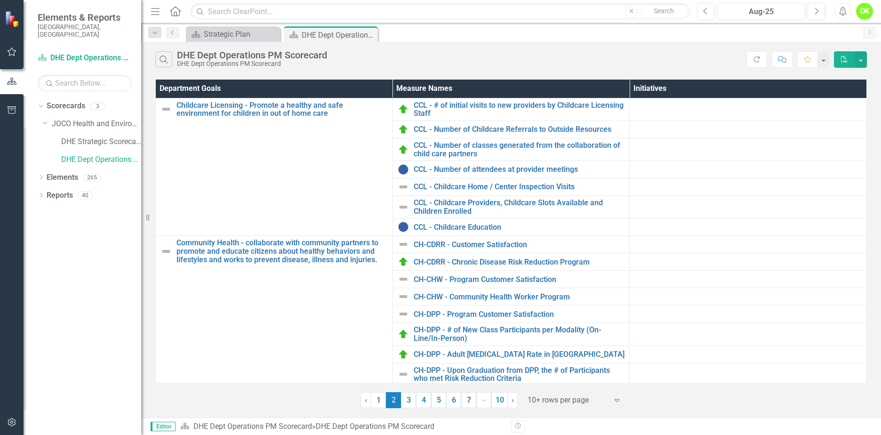
click at [40, 193] on icon "Dropdown" at bounding box center [41, 195] width 7 height 5
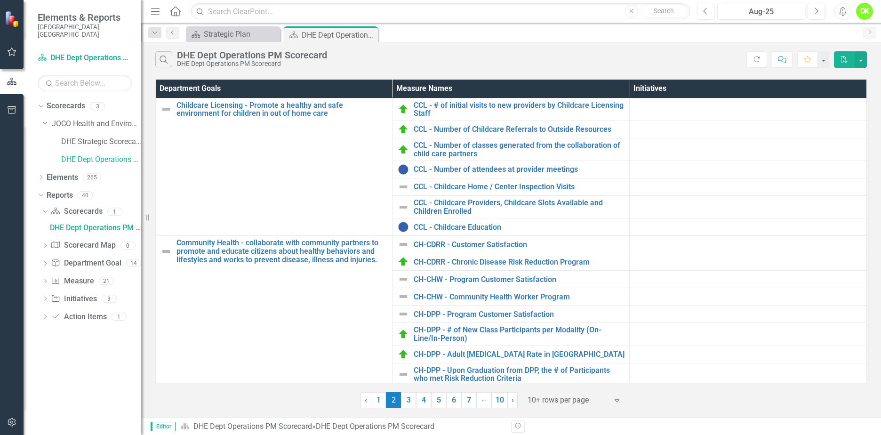
click at [40, 194] on div "Dropdown" at bounding box center [41, 196] width 7 height 5
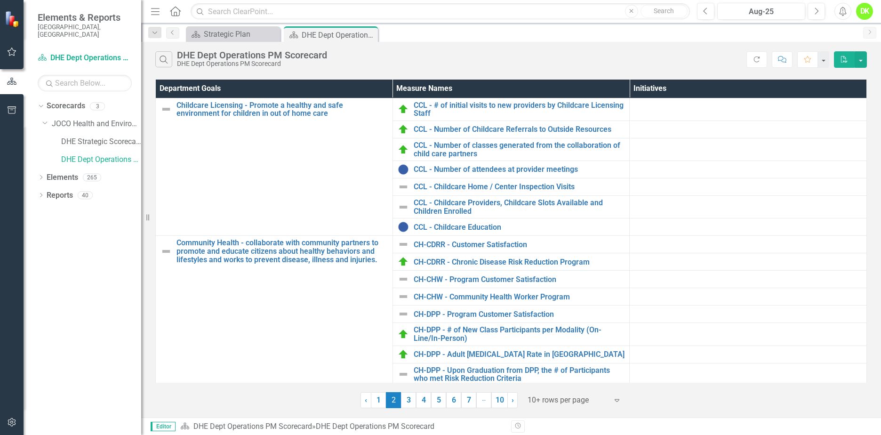
click at [153, 30] on icon "Dropdown" at bounding box center [155, 33] width 8 height 7
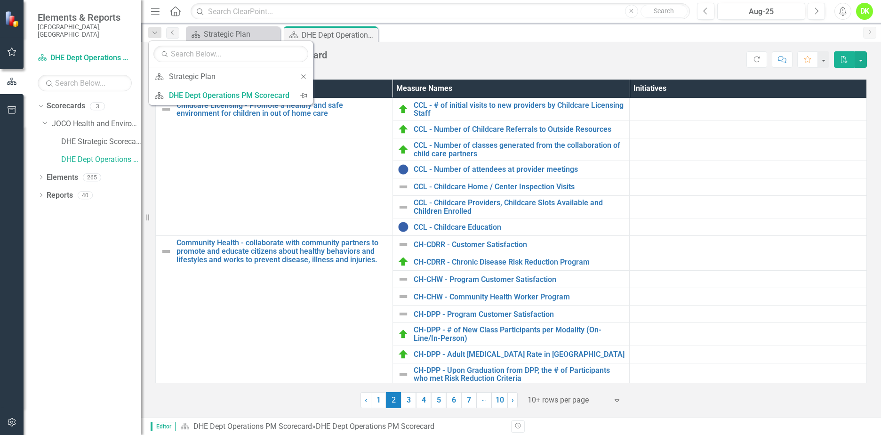
click at [460, 55] on div "Search DHE Dept Operations PM Scorecard DHE Dept Operations PM Scorecard" at bounding box center [450, 59] width 591 height 16
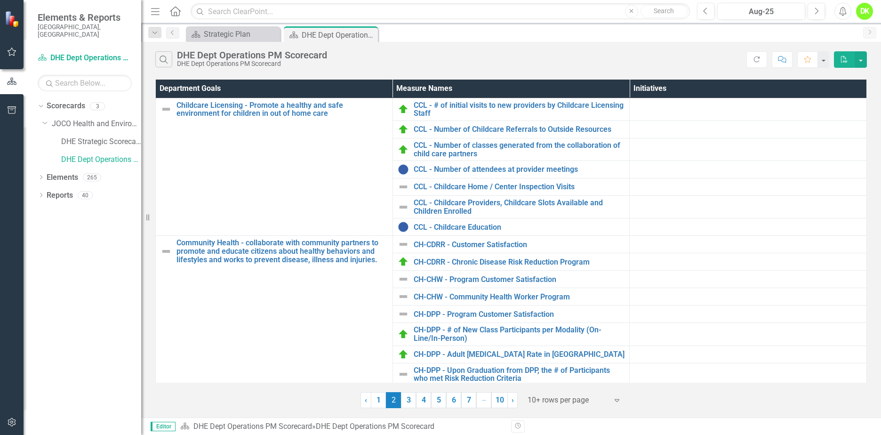
click at [381, 398] on link "1" at bounding box center [378, 400] width 15 height 16
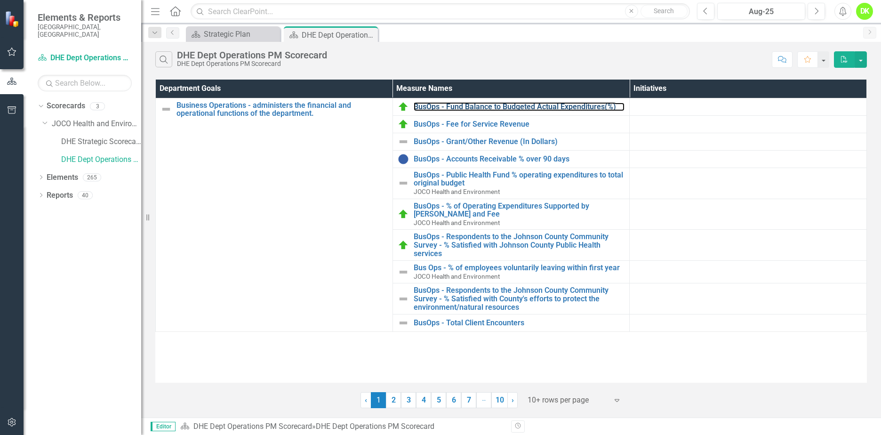
click at [534, 107] on link "BusOps - Fund Balance to Budgeted Actual Expenditures(%)" at bounding box center [519, 107] width 211 height 8
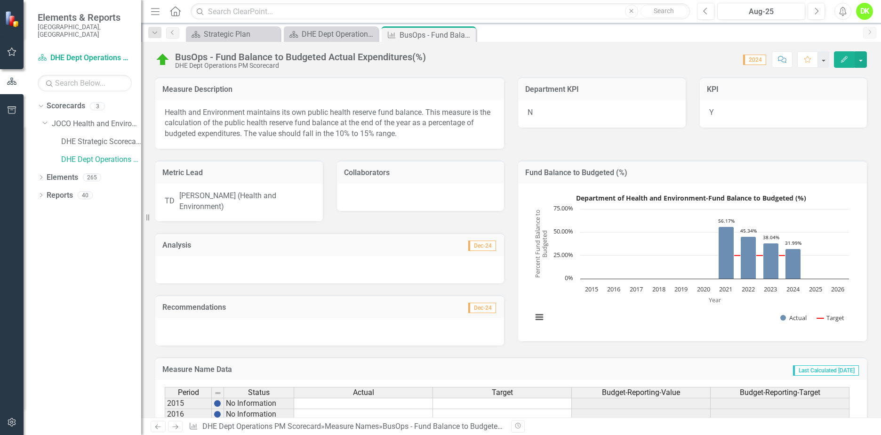
click at [0, 0] on icon "Close" at bounding box center [0, 0] width 0 height 0
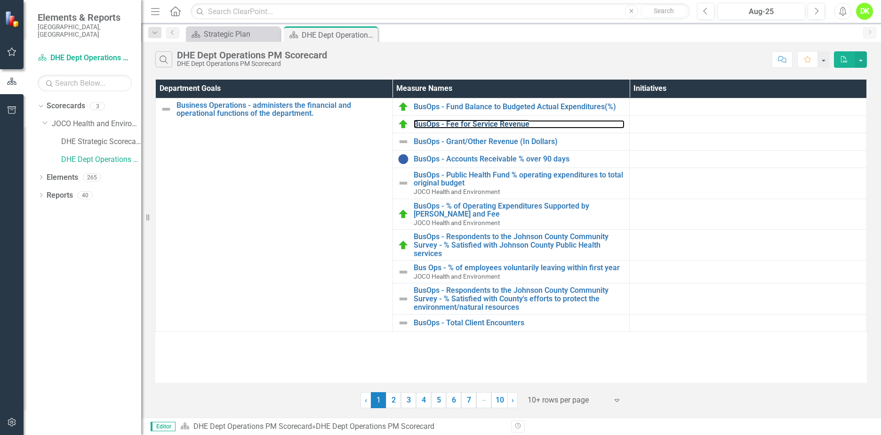
click at [486, 122] on link "BusOps - Fee for Service Revenue" at bounding box center [519, 124] width 211 height 8
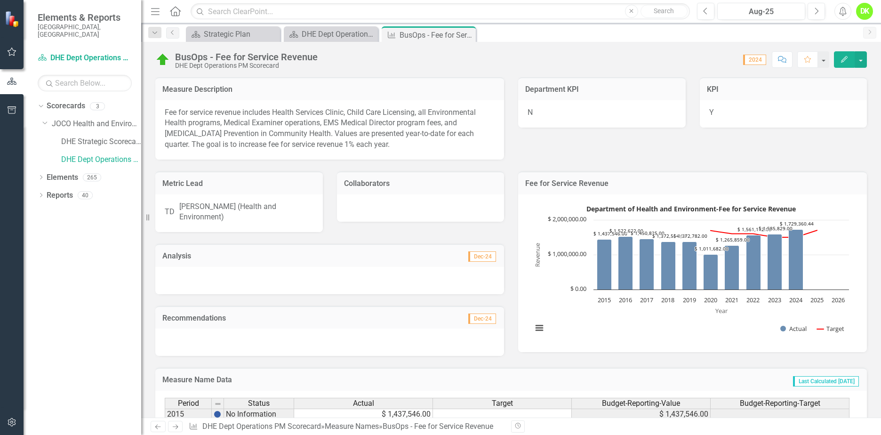
click at [0, 0] on icon "Close" at bounding box center [0, 0] width 0 height 0
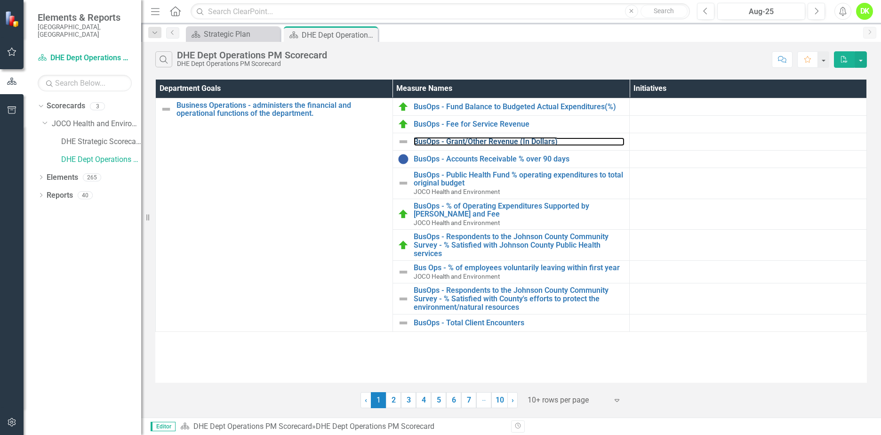
click at [474, 142] on link "BusOps - Grant/Other Revenue (In Dollars)" at bounding box center [519, 141] width 211 height 8
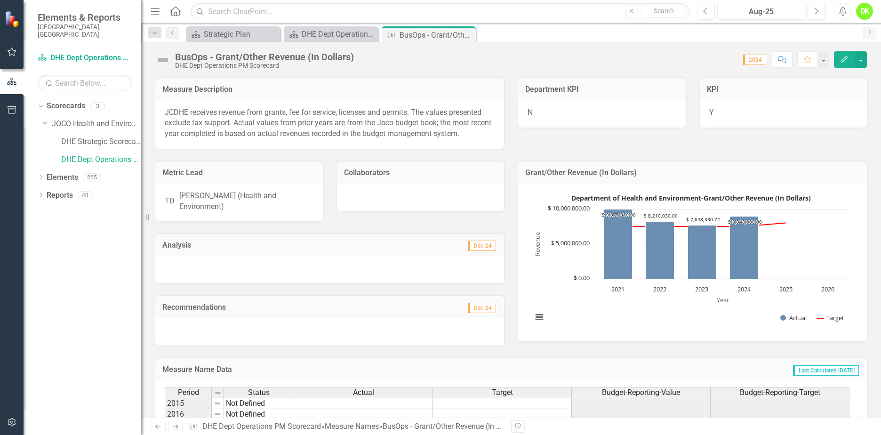
click at [0, 0] on icon "Close" at bounding box center [0, 0] width 0 height 0
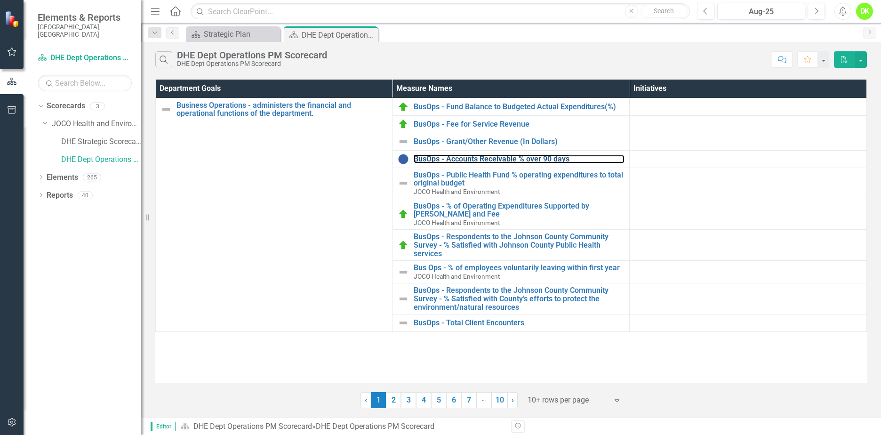
click at [466, 157] on link "BusOps - Accounts Receivable % over 90 days" at bounding box center [519, 159] width 211 height 8
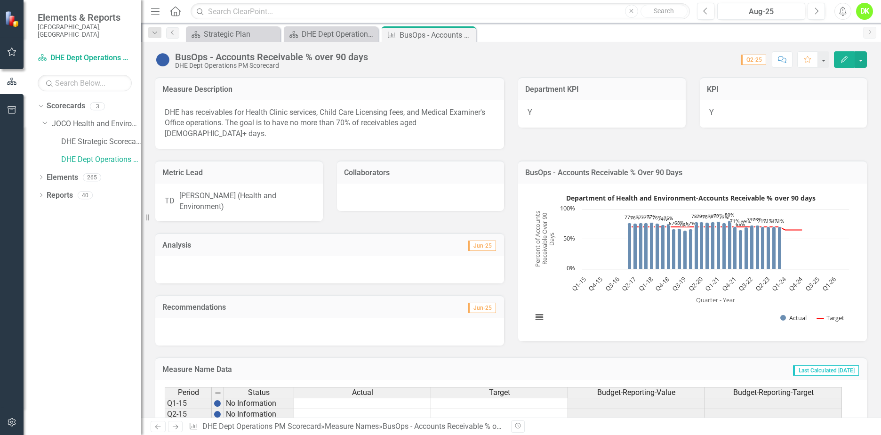
click at [533, 267] on rect "Interactive chart" at bounding box center [690, 261] width 326 height 141
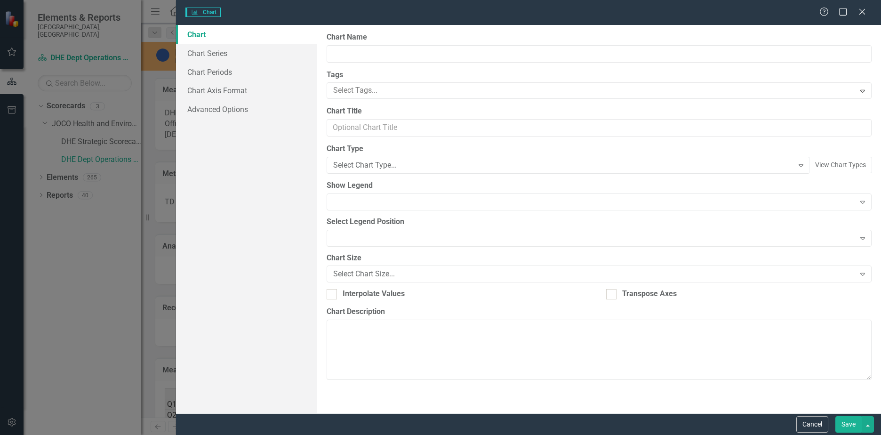
type input "BusOps - Accounts Receivable % Over 90 Days"
type input "Department of Health and Environment-Accounts Receivable % over 90 days"
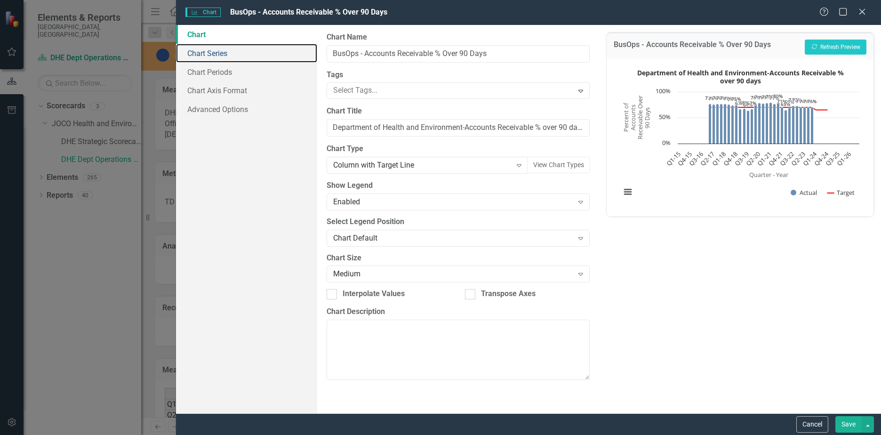
click at [226, 53] on link "Chart Series" at bounding box center [246, 53] width 141 height 19
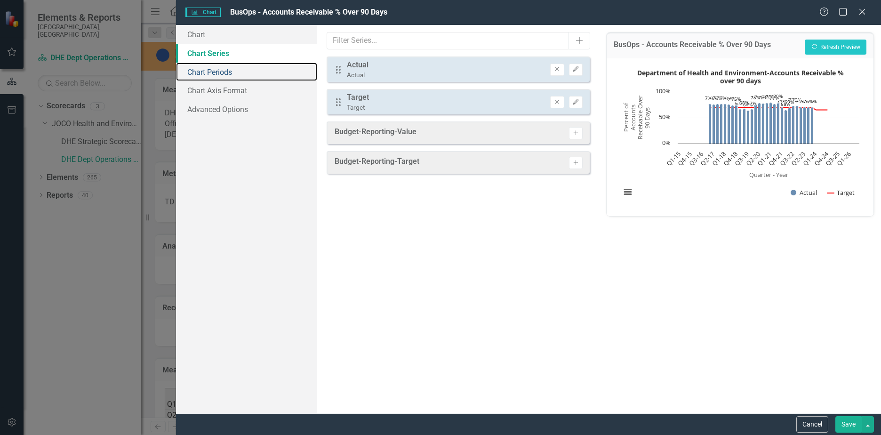
click at [220, 73] on link "Chart Periods" at bounding box center [246, 72] width 141 height 19
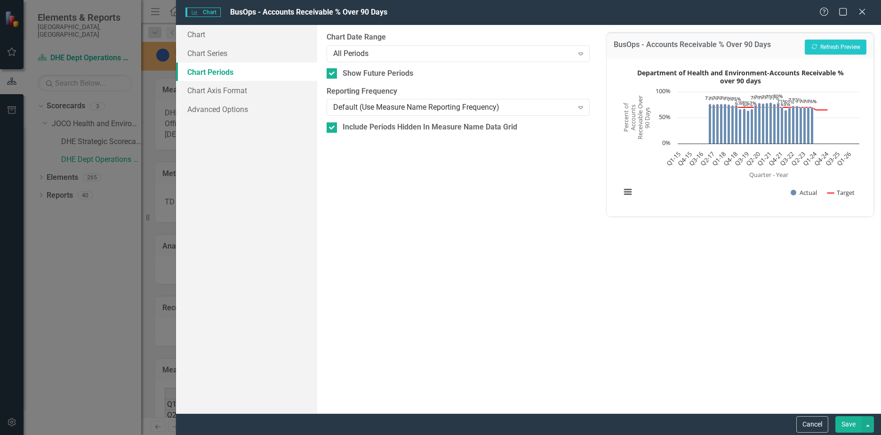
click at [547, 53] on div "All Periods" at bounding box center [453, 53] width 240 height 11
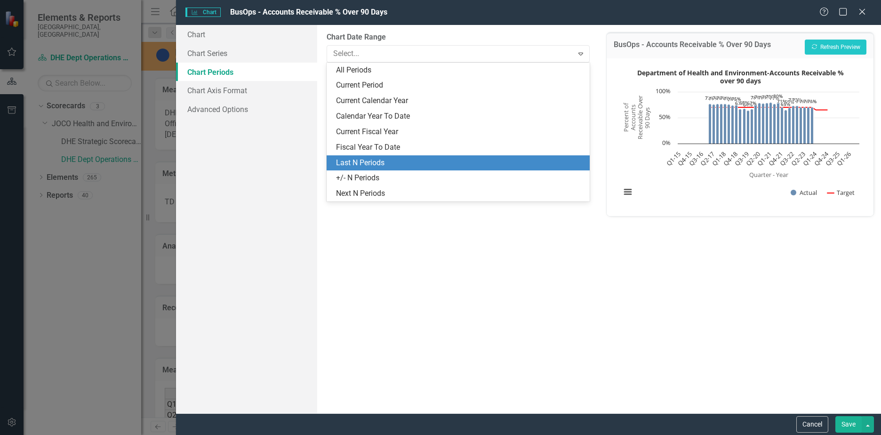
click at [434, 158] on div "Last N Periods" at bounding box center [460, 163] width 248 height 11
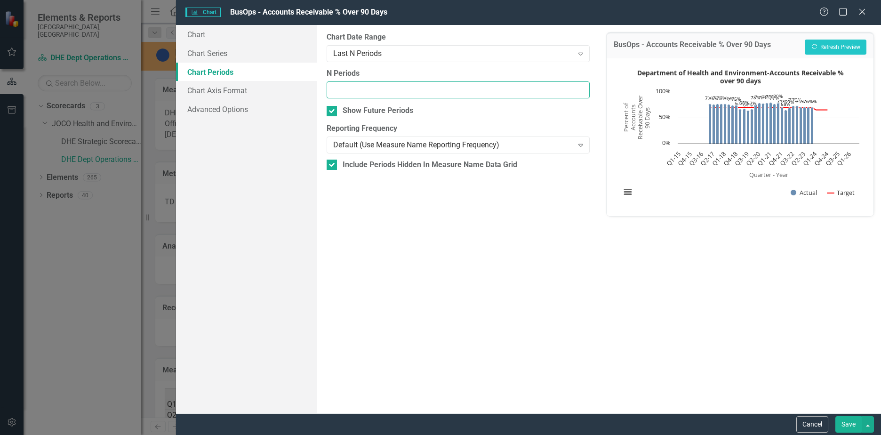
click at [411, 93] on input "N Periods" at bounding box center [457, 89] width 263 height 17
type input "6"
click at [827, 50] on button "Recalculate Refresh Preview" at bounding box center [835, 47] width 62 height 15
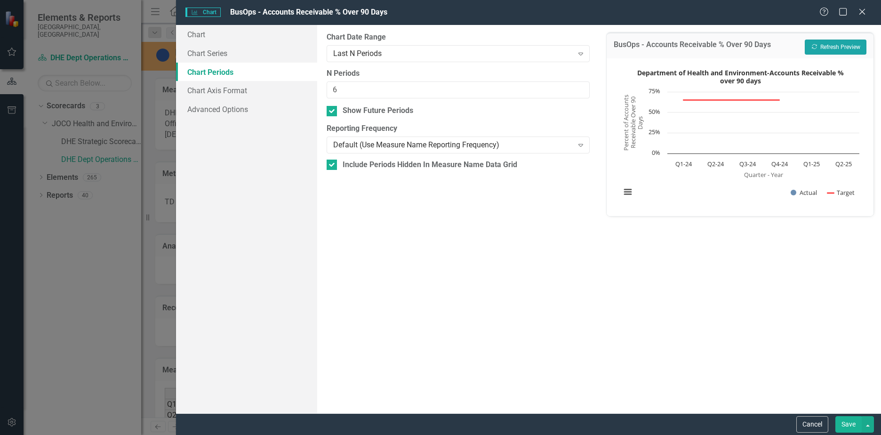
click at [827, 50] on button "Recalculate Refresh Preview" at bounding box center [835, 47] width 62 height 15
click at [809, 421] on button "Cancel" at bounding box center [812, 424] width 32 height 16
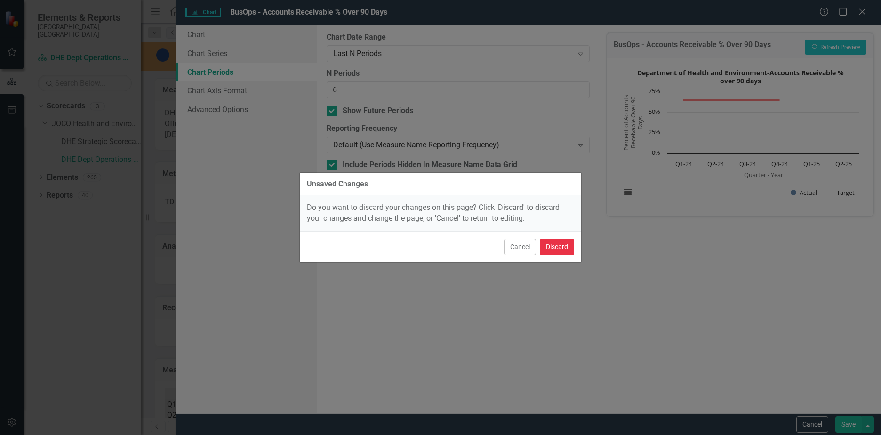
click at [565, 247] on button "Discard" at bounding box center [557, 247] width 34 height 16
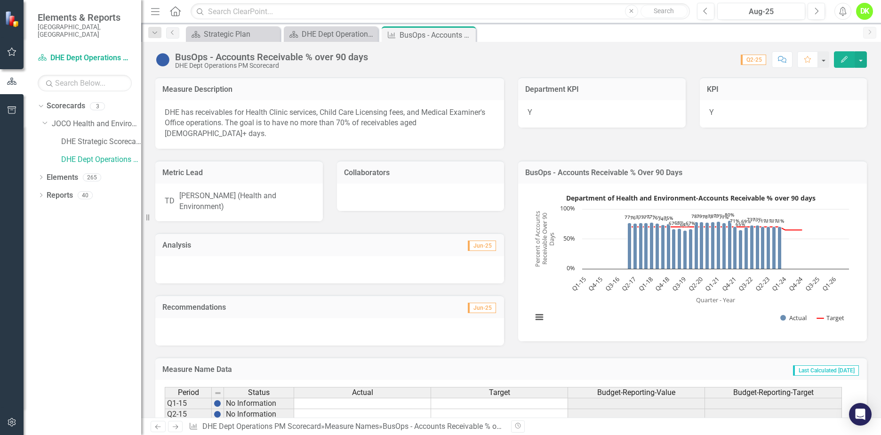
click at [0, 0] on icon "Close" at bounding box center [0, 0] width 0 height 0
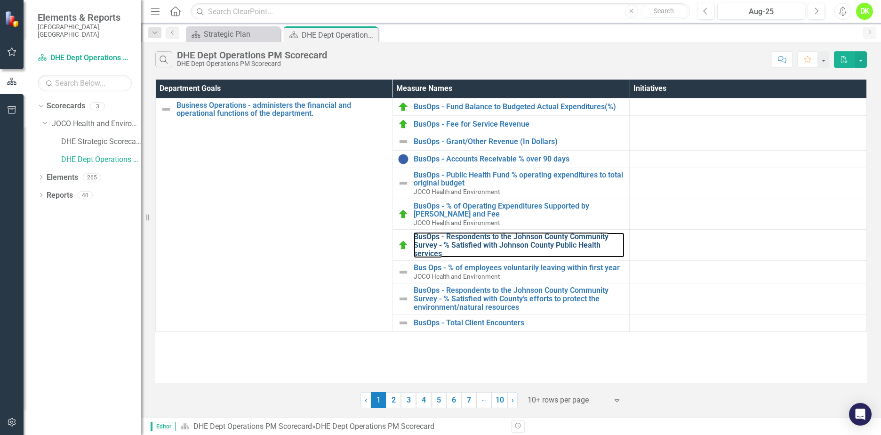
click at [558, 239] on link "BusOps - Respondents to the Johnson County Community Survey - % Satisfied with …" at bounding box center [519, 244] width 211 height 25
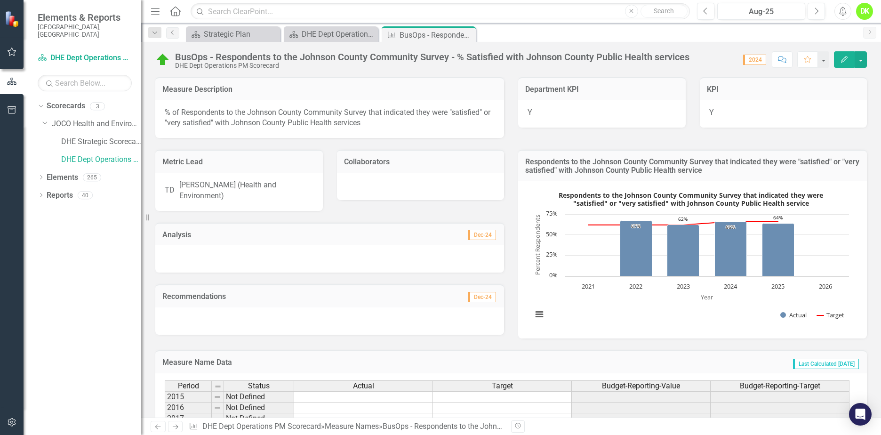
click at [0, 0] on icon "Close" at bounding box center [0, 0] width 0 height 0
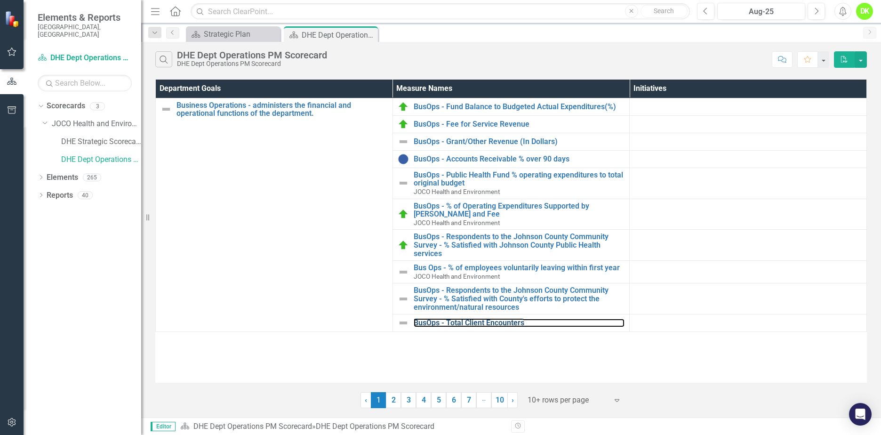
click at [452, 320] on link "BusOps - Total Client Encounters" at bounding box center [519, 322] width 211 height 8
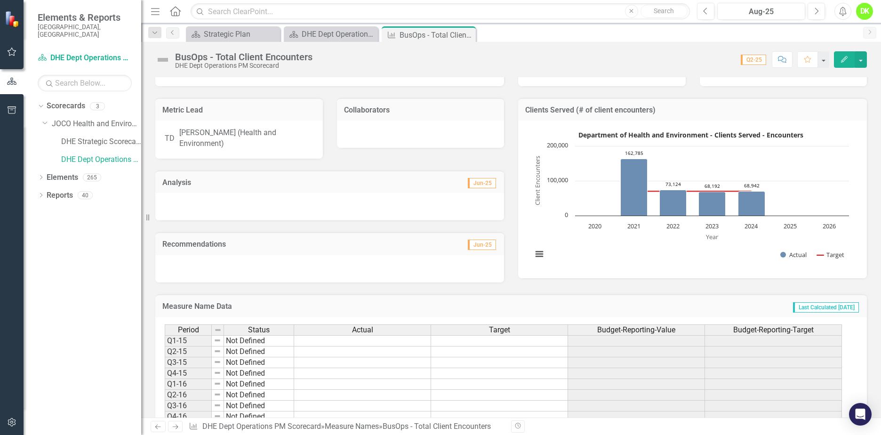
scroll to position [94, 0]
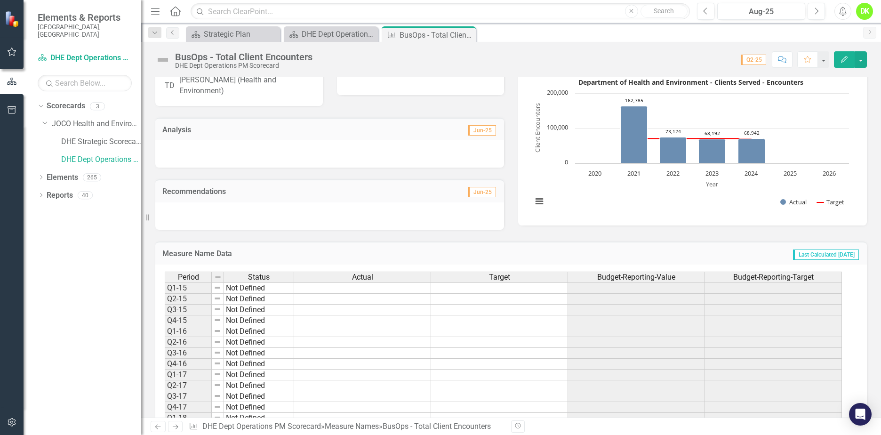
click at [0, 0] on icon "Close" at bounding box center [0, 0] width 0 height 0
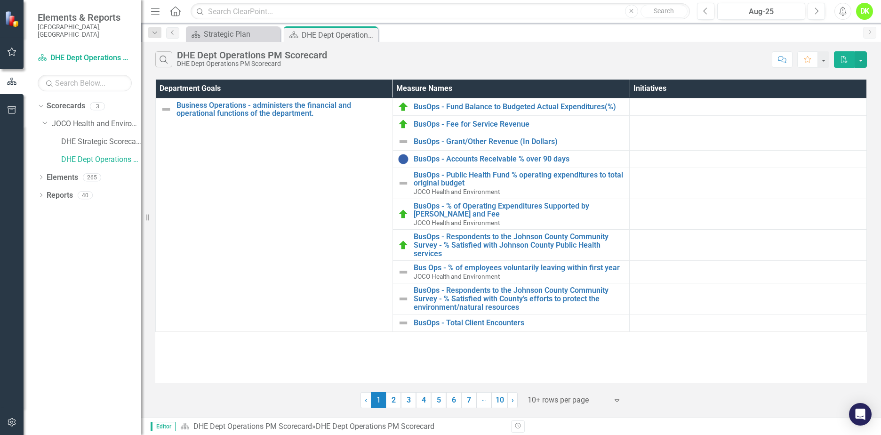
click at [397, 404] on link "2" at bounding box center [393, 400] width 15 height 16
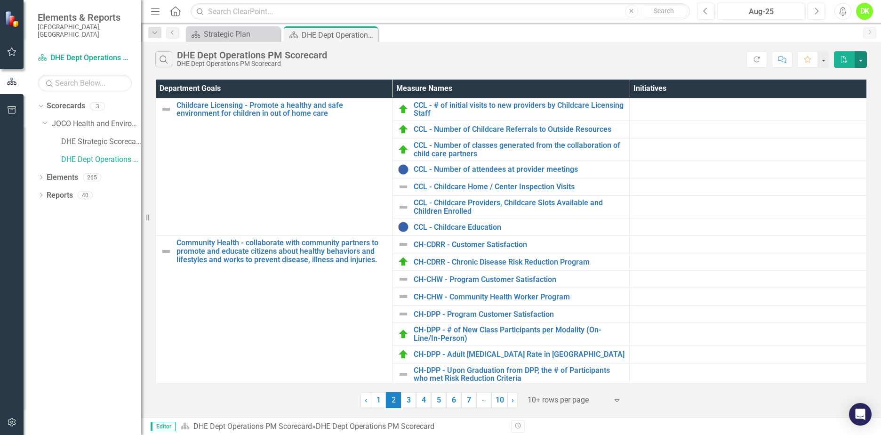
click at [863, 63] on button "button" at bounding box center [860, 59] width 12 height 16
click at [704, 60] on div "Search DHE Dept Operations PM Scorecard DHE Dept Operations PM Scorecard" at bounding box center [450, 59] width 591 height 16
click at [616, 400] on icon "Expand" at bounding box center [616, 400] width 9 height 8
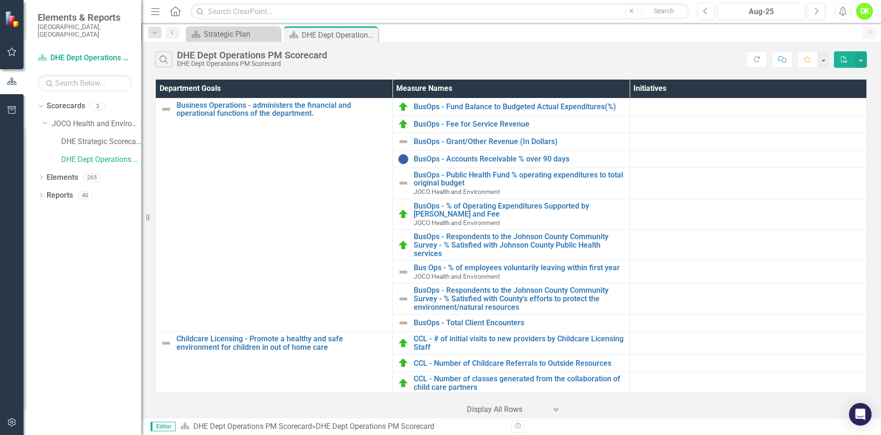
click at [40, 193] on icon "Dropdown" at bounding box center [41, 195] width 7 height 5
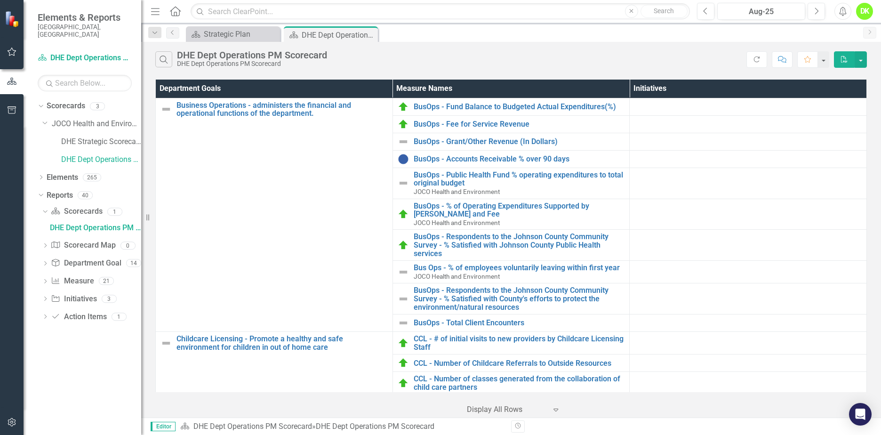
click at [39, 310] on div "Dropdown Scorecard Scorecards 1 DHE Dept Operations PM Scorecard Dropdown Score…" at bounding box center [89, 265] width 103 height 123
click at [43, 315] on icon "Dropdown" at bounding box center [45, 317] width 7 height 5
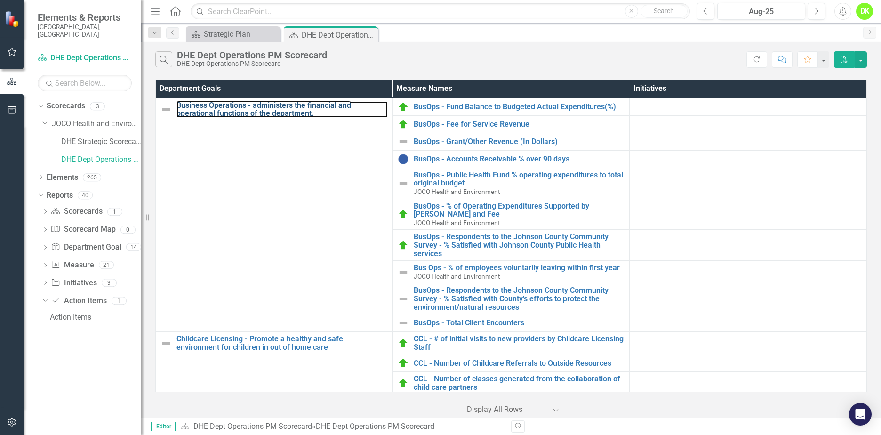
click at [244, 107] on link "Business Operations - administers the financial and operational functions of th…" at bounding box center [281, 109] width 211 height 16
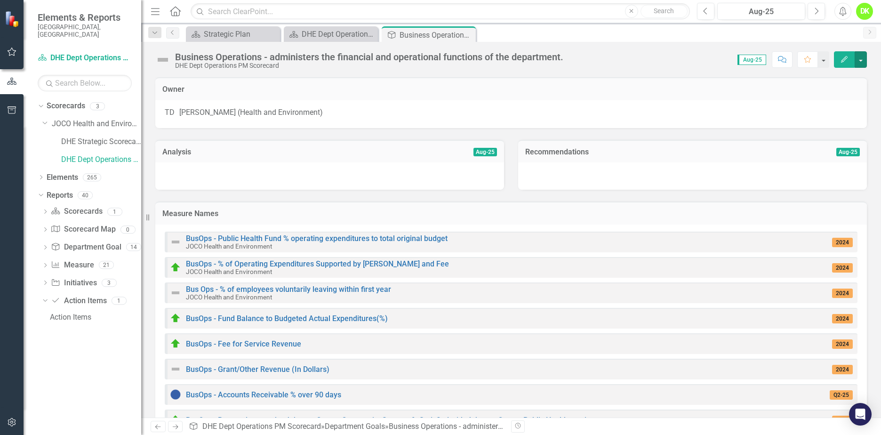
click at [860, 63] on button "button" at bounding box center [860, 59] width 12 height 16
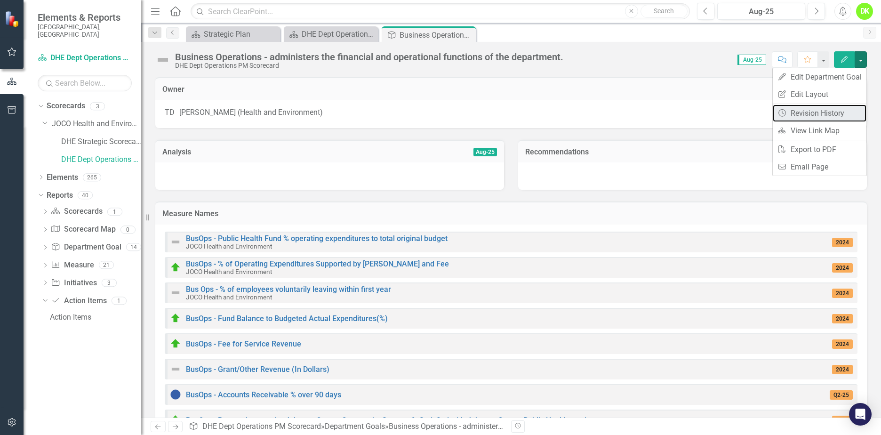
click at [816, 109] on link "Revision History Revision History" at bounding box center [819, 112] width 94 height 17
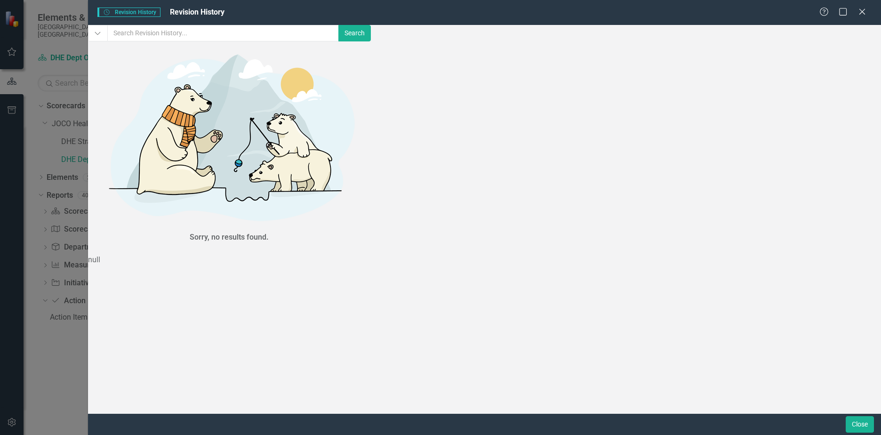
click at [861, 13] on icon at bounding box center [862, 12] width 6 height 6
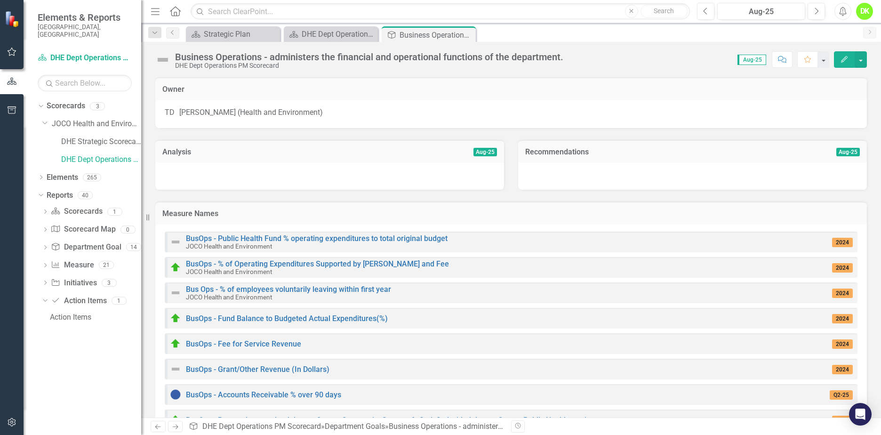
click at [819, 60] on button "button" at bounding box center [823, 59] width 11 height 16
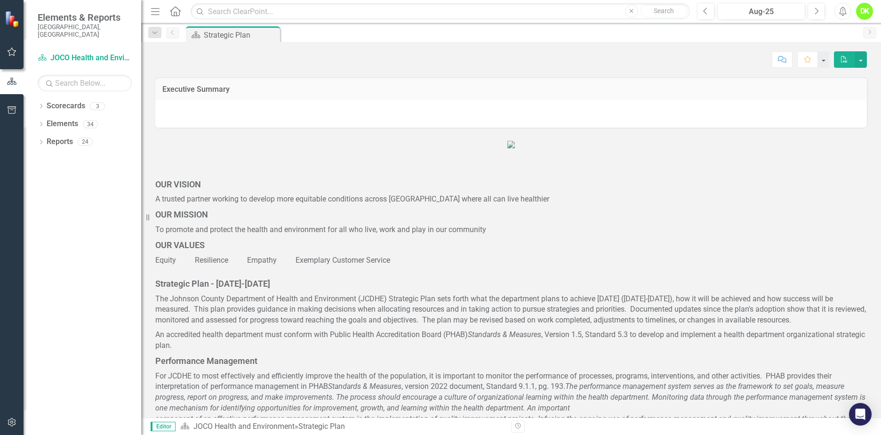
click at [42, 104] on icon "Dropdown" at bounding box center [41, 106] width 7 height 5
click at [44, 121] on icon "Dropdown" at bounding box center [45, 124] width 7 height 6
click at [99, 154] on link "DHE Dept Operations PM Scorecard" at bounding box center [101, 159] width 80 height 11
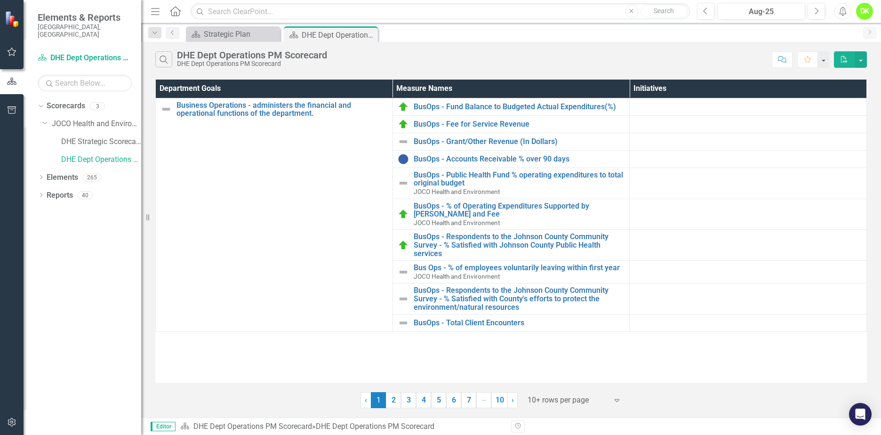
click at [41, 188] on div "Dropdown Reports 40" at bounding box center [89, 197] width 103 height 18
click at [41, 193] on icon "Dropdown" at bounding box center [41, 195] width 7 height 5
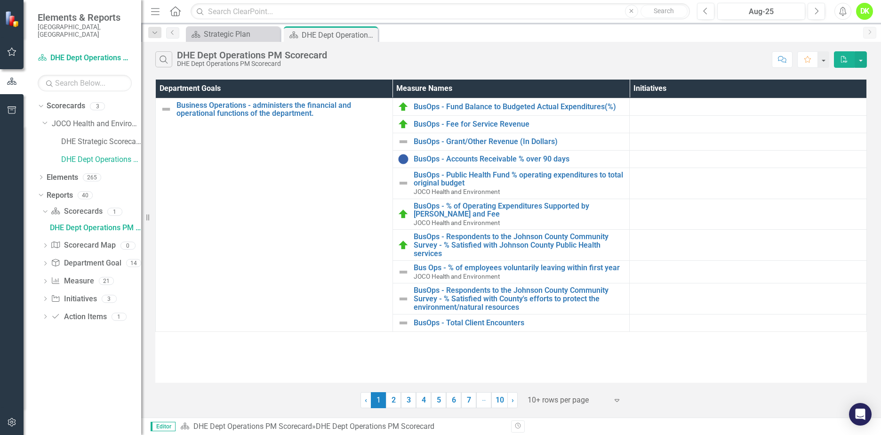
click at [95, 258] on link "Department Goal Department Goal" at bounding box center [86, 263] width 70 height 11
click at [43, 262] on icon "Dropdown" at bounding box center [45, 264] width 7 height 5
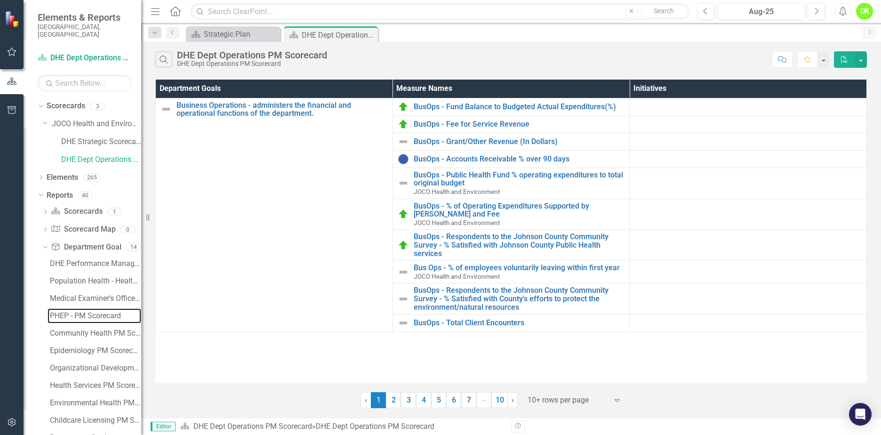
click at [91, 311] on div "PHEP - PM Scorecard" at bounding box center [95, 315] width 91 height 8
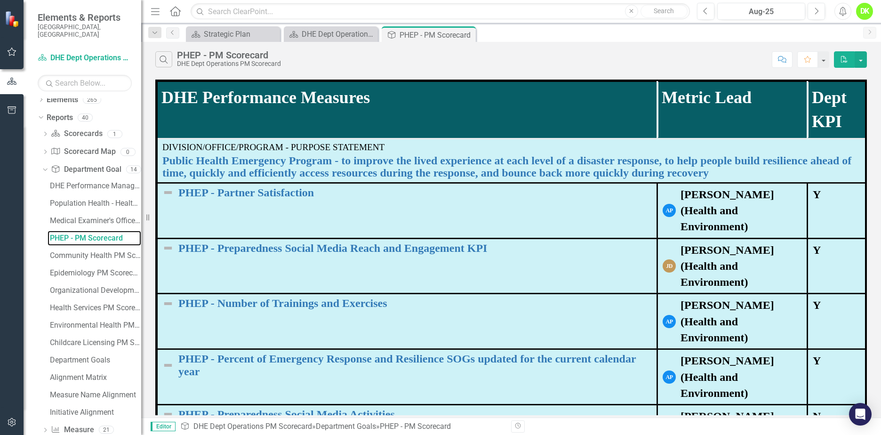
scroll to position [94, 0]
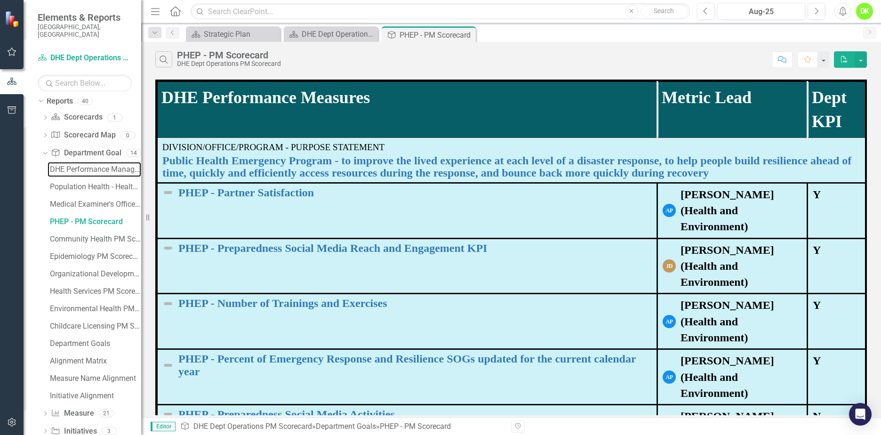
click at [86, 165] on div "DHE Performance Management Scorecard - Top Level" at bounding box center [95, 169] width 91 height 8
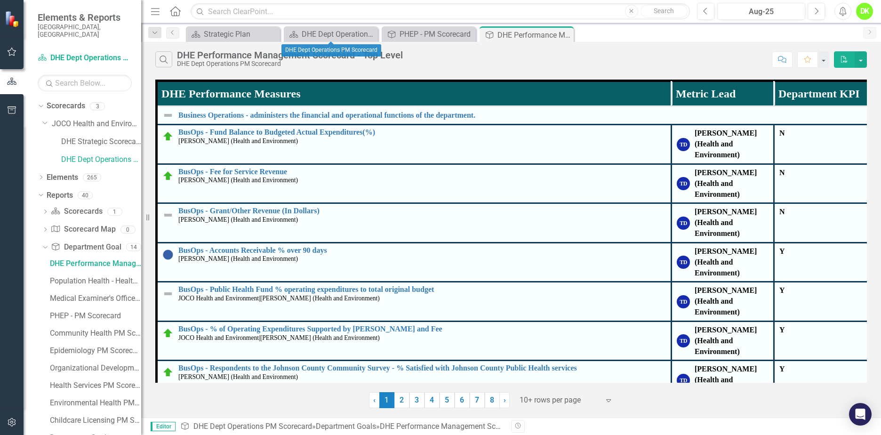
click at [0, 0] on icon "Close" at bounding box center [0, 0] width 0 height 0
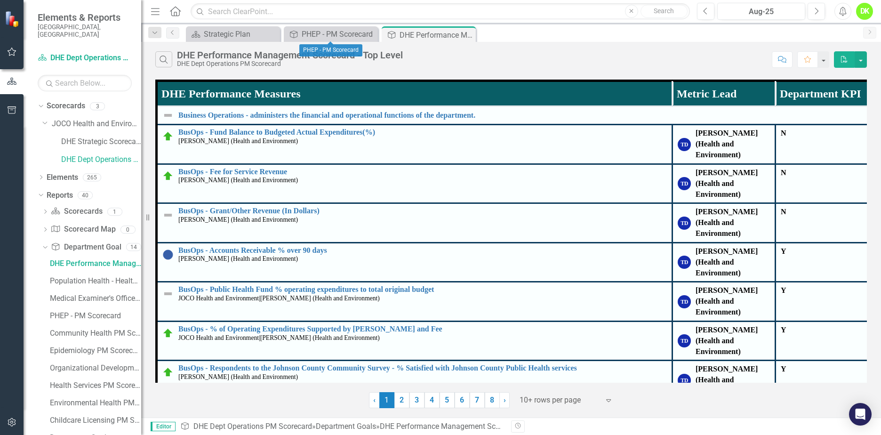
click at [0, 0] on icon "Close" at bounding box center [0, 0] width 0 height 0
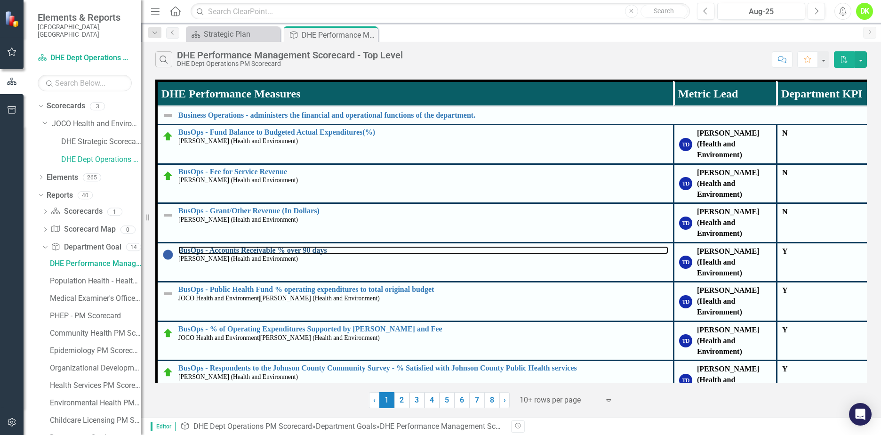
click at [244, 246] on link "BusOps - Accounts Receivable % over 90 days" at bounding box center [423, 250] width 490 height 8
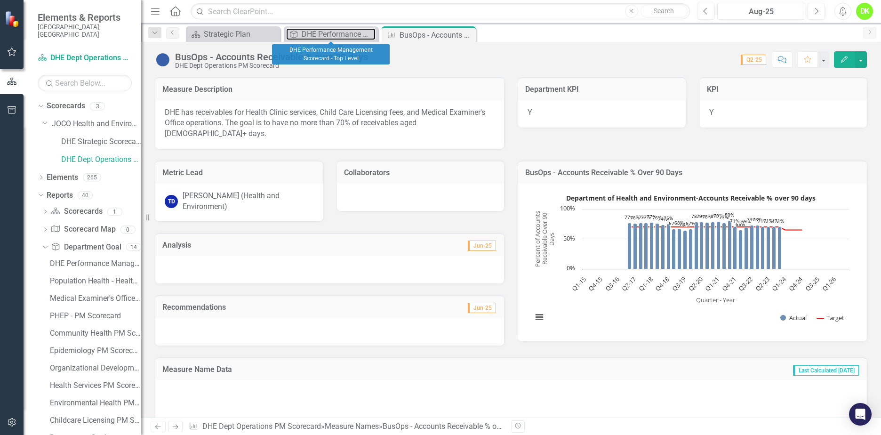
click at [323, 32] on div "DHE Performance Management Scorecard - Top Level" at bounding box center [339, 34] width 74 height 12
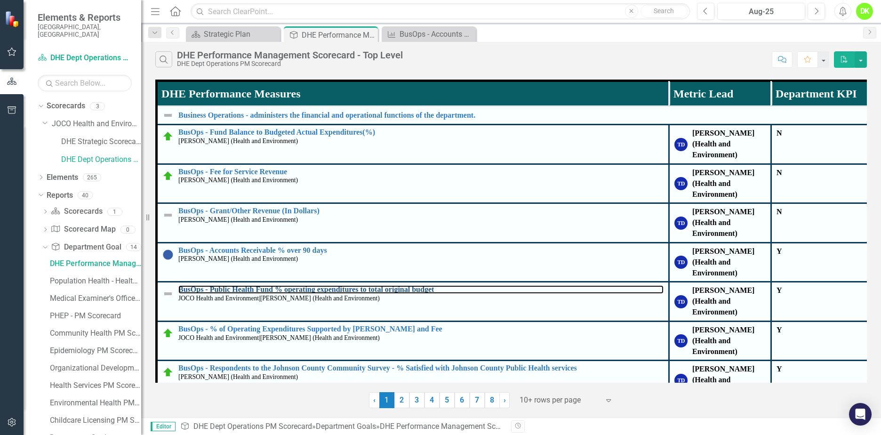
click at [295, 285] on link "BusOps - Public Health Fund % operating expenditures to total original budget" at bounding box center [420, 289] width 485 height 8
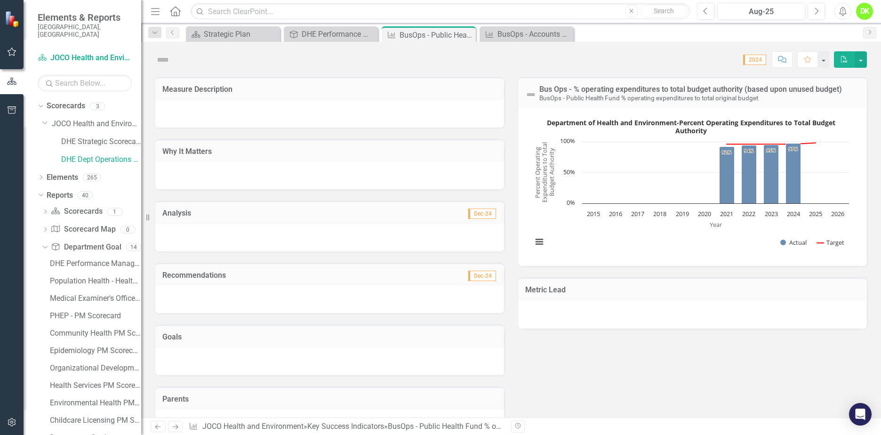
click at [329, 27] on div "Goal DHE Performance Management Scorecard - Top Level Close" at bounding box center [331, 34] width 94 height 16
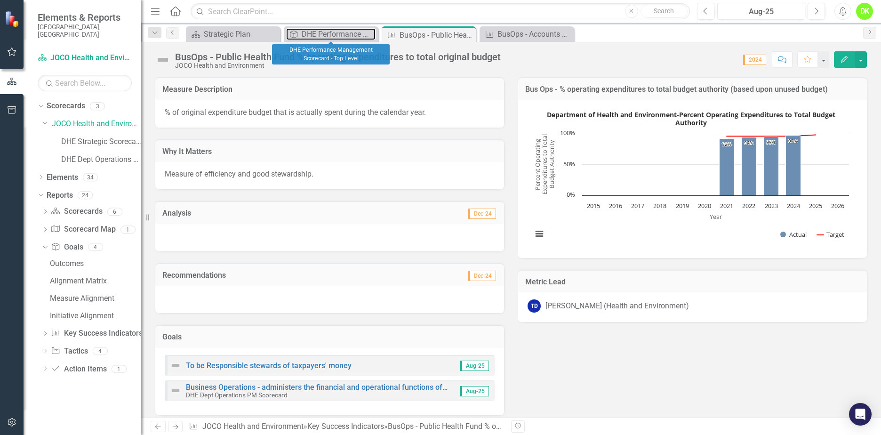
click at [324, 33] on div "DHE Performance Management Scorecard - Top Level" at bounding box center [339, 34] width 74 height 12
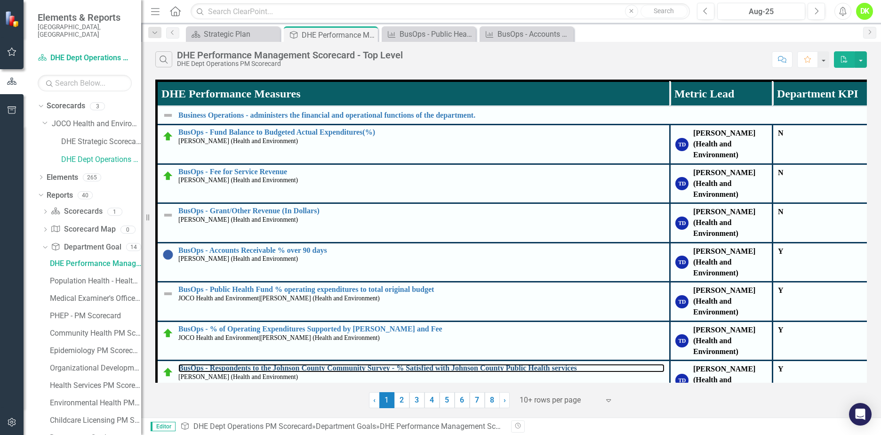
click at [318, 364] on link "BusOps - Respondents to the Johnson County Community Survey - % Satisfied with …" at bounding box center [421, 368] width 486 height 8
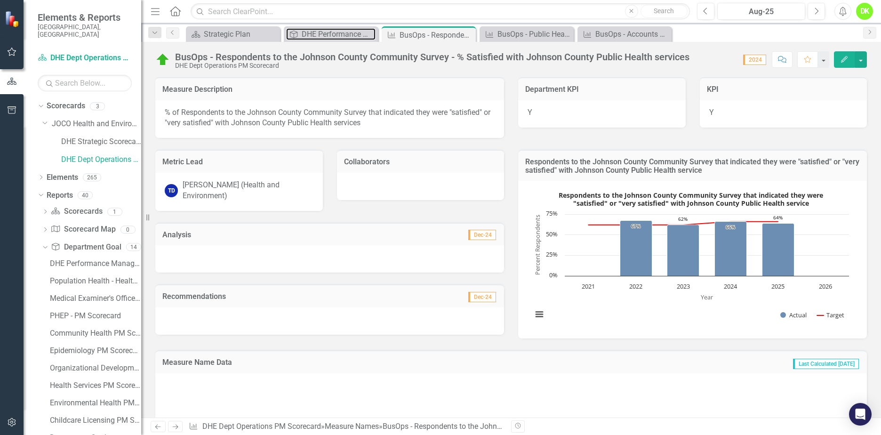
click at [315, 35] on div "DHE Performance Management Scorecard - Top Level" at bounding box center [339, 34] width 74 height 12
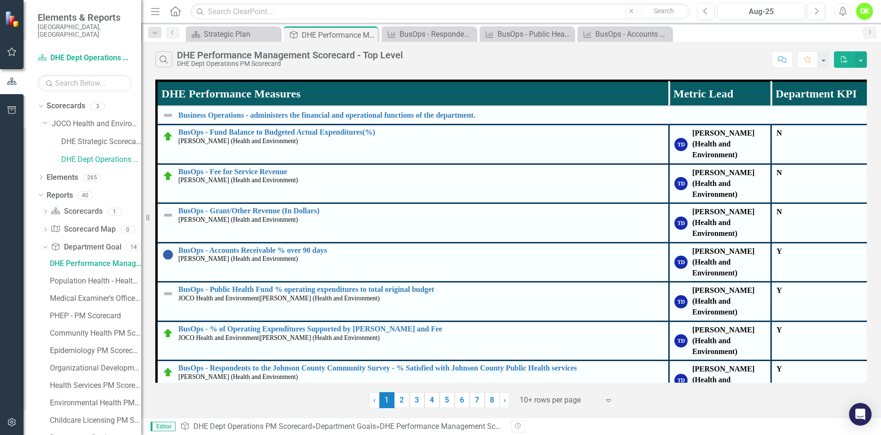
click at [301, 403] on link "Bus Ops - % of employees voluntarily leaving within first year" at bounding box center [420, 407] width 485 height 8
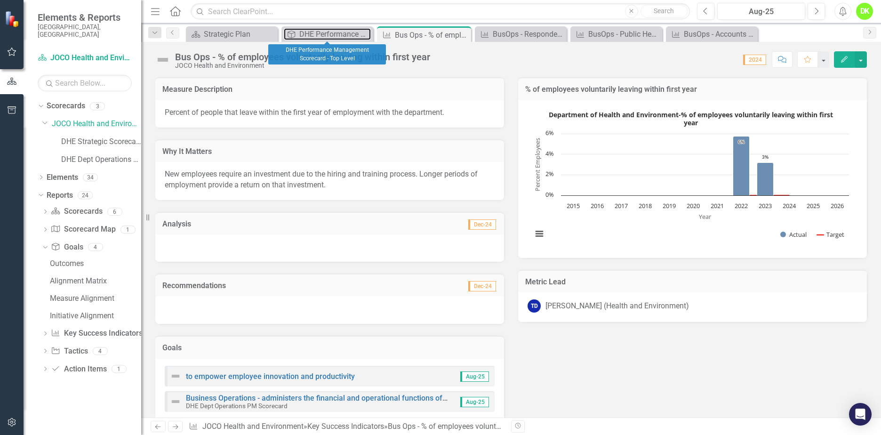
click at [313, 34] on div "DHE Performance Management Scorecard - Top Level" at bounding box center [335, 34] width 72 height 12
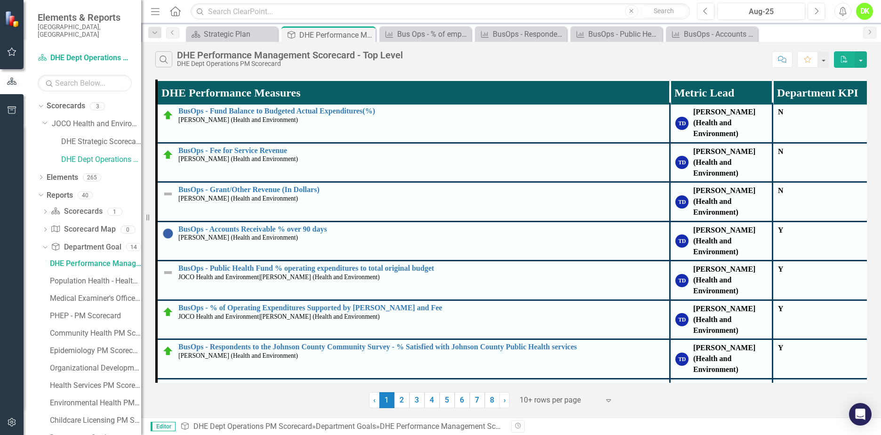
scroll to position [40, 0]
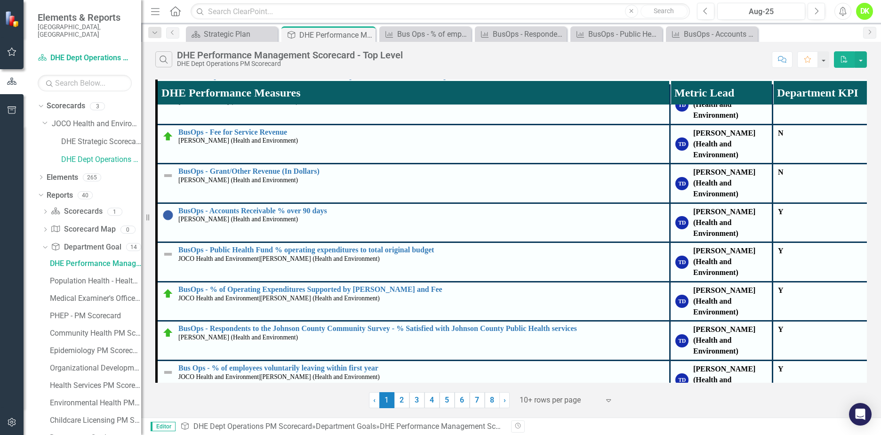
click at [404, 398] on link "2" at bounding box center [401, 400] width 15 height 16
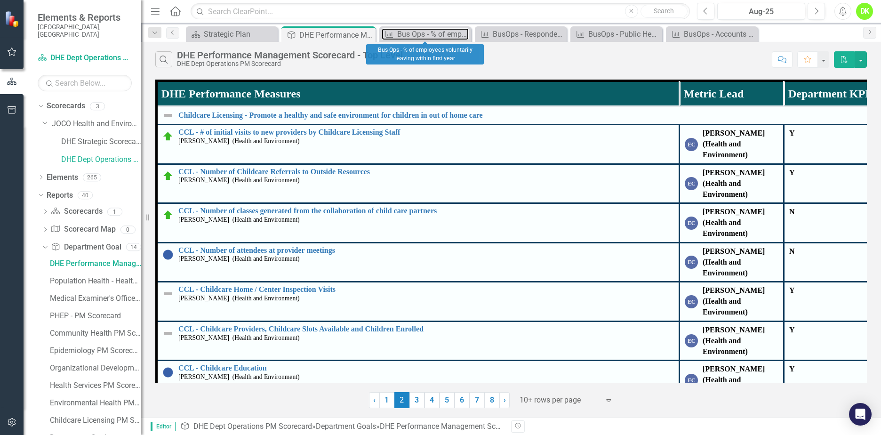
click at [416, 34] on div "Bus Ops - % of employees voluntarily leaving within first year" at bounding box center [433, 34] width 72 height 12
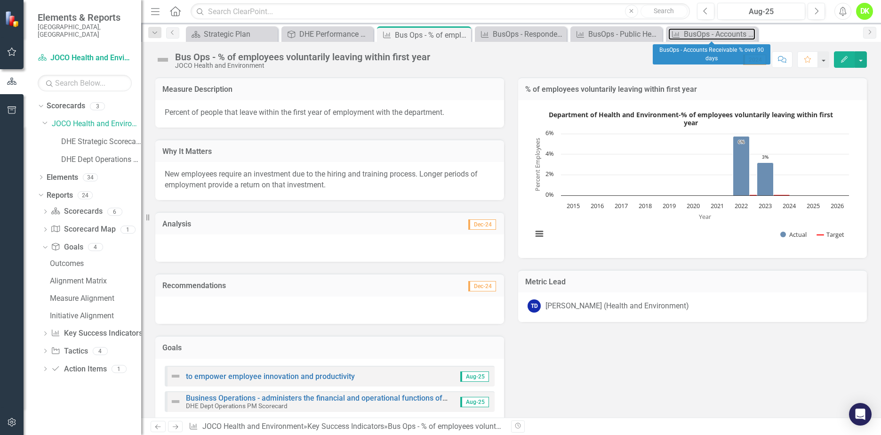
click at [700, 31] on div "BusOps - Accounts Receivable % over 90 days" at bounding box center [720, 34] width 72 height 12
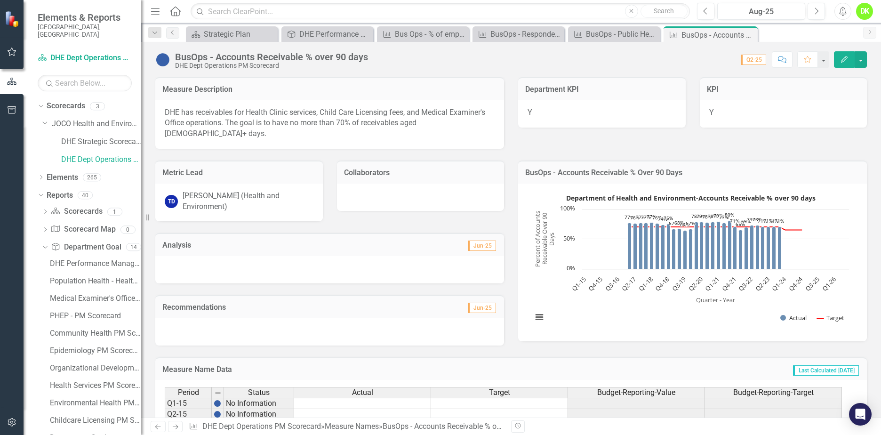
click at [788, 183] on div "Department of Health and Environment-Accounts Receivable % over 90 days Combina…" at bounding box center [692, 262] width 349 height 158
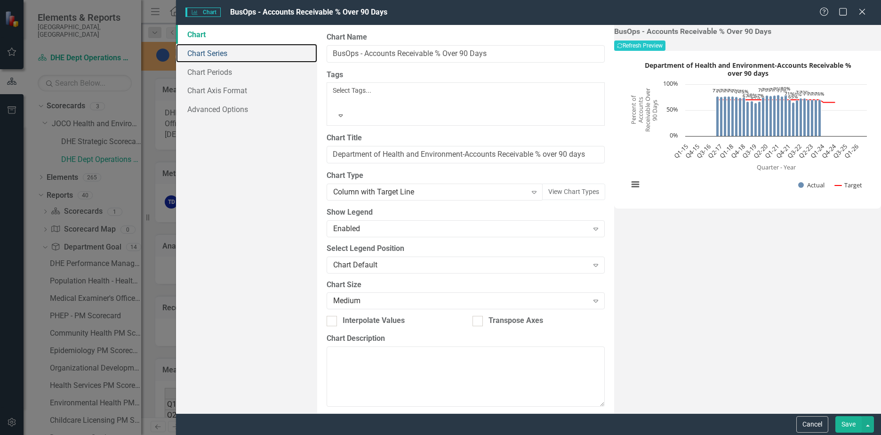
click at [215, 50] on link "Chart Series" at bounding box center [246, 53] width 141 height 19
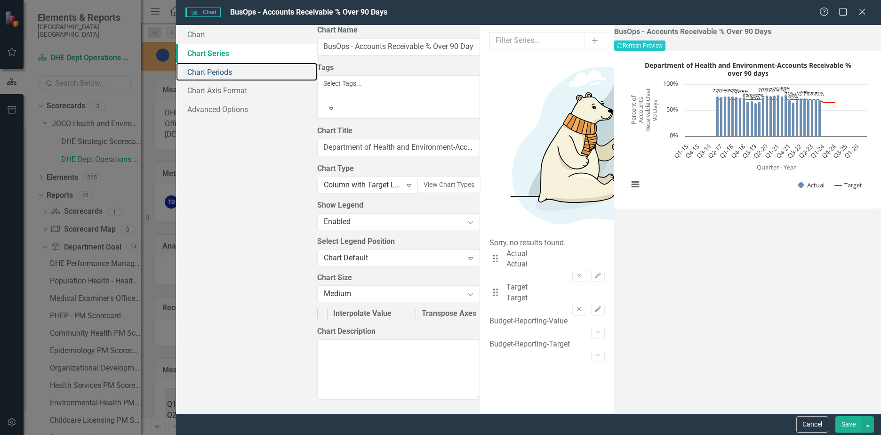
click at [218, 74] on link "Chart Periods" at bounding box center [246, 72] width 141 height 19
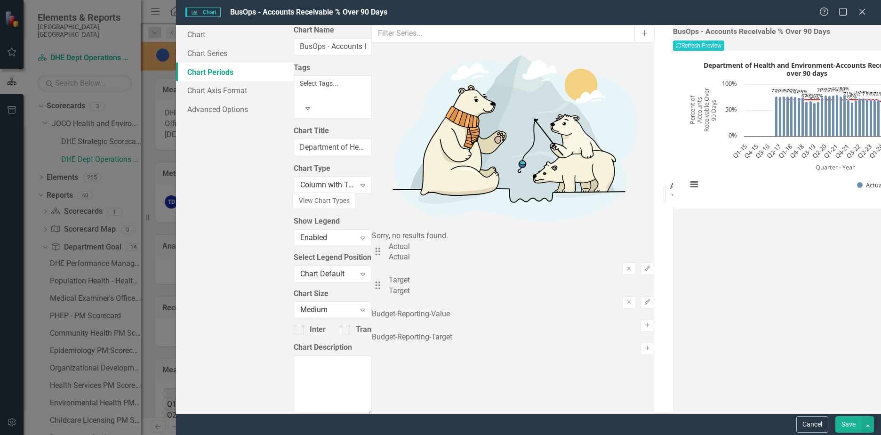
click at [670, 181] on div "All Periods" at bounding box center [672, 186] width 4 height 11
click at [724, 45] on button "Recalculate Refresh Preview" at bounding box center [698, 45] width 51 height 10
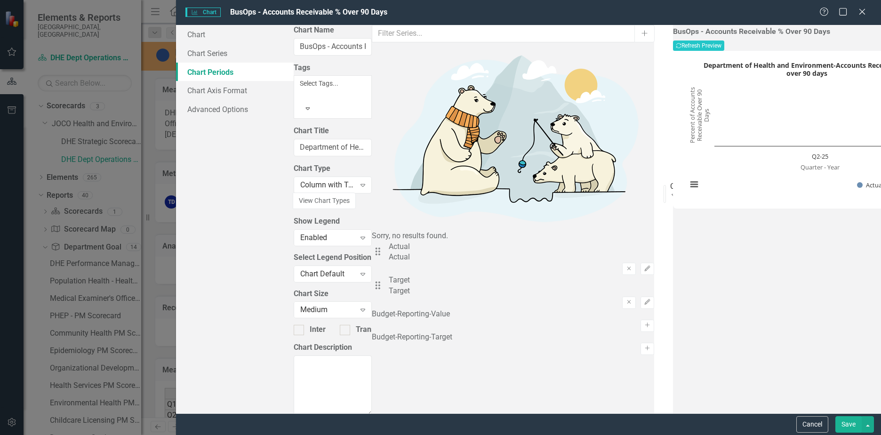
click at [670, 181] on div "Current Period" at bounding box center [672, 186] width 4 height 11
click at [663, 296] on input "N Periods" at bounding box center [669, 304] width 12 height 17
type input "6"
click at [852, 425] on button "Save" at bounding box center [848, 424] width 26 height 16
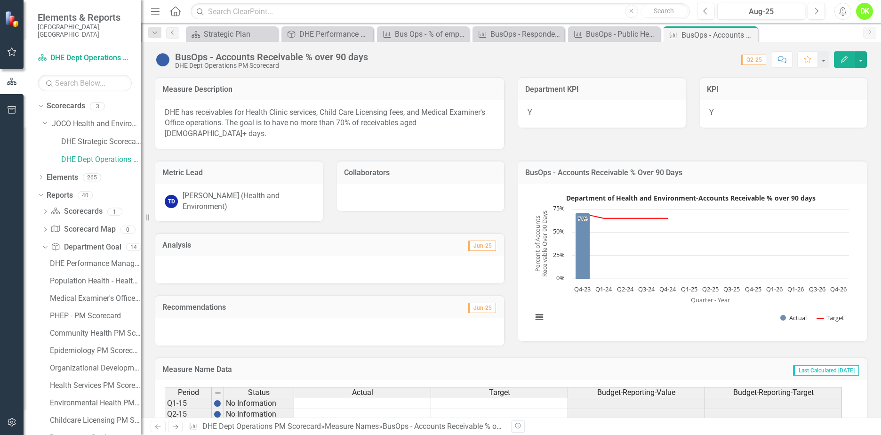
click at [645, 299] on rect "Interactive chart" at bounding box center [690, 261] width 326 height 141
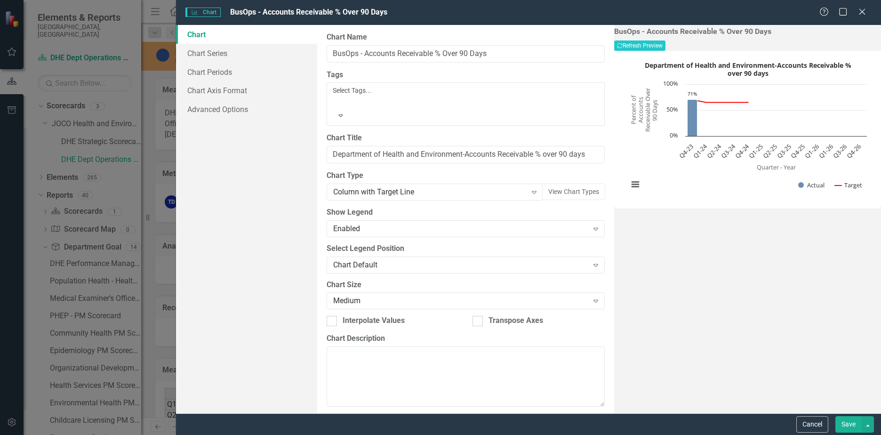
click at [847, 429] on button "Save" at bounding box center [848, 424] width 26 height 16
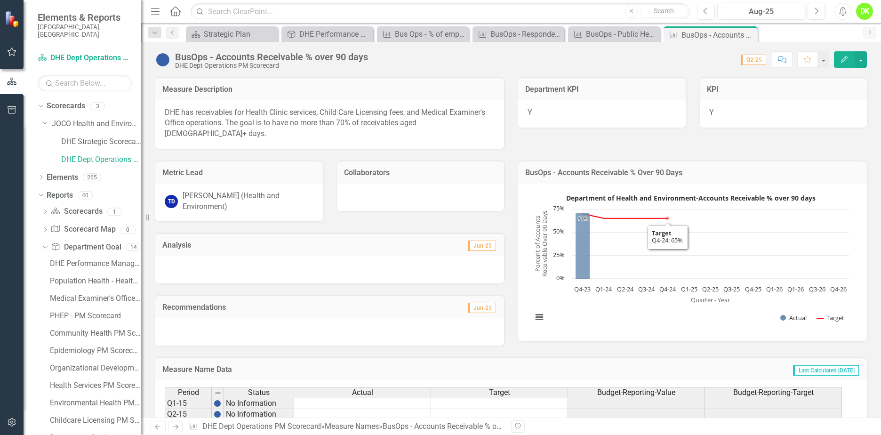
click at [785, 168] on h3 "BusOps - Accounts Receivable % Over 90 Days" at bounding box center [692, 172] width 334 height 8
drag, startPoint x: 780, startPoint y: 164, endPoint x: 627, endPoint y: 317, distance: 216.9
click at [627, 317] on rect "Interactive chart" at bounding box center [690, 261] width 326 height 141
click at [541, 310] on button "View chart menu, Department of Health and Environment-Accounts Receivable % ove…" at bounding box center [539, 316] width 13 height 13
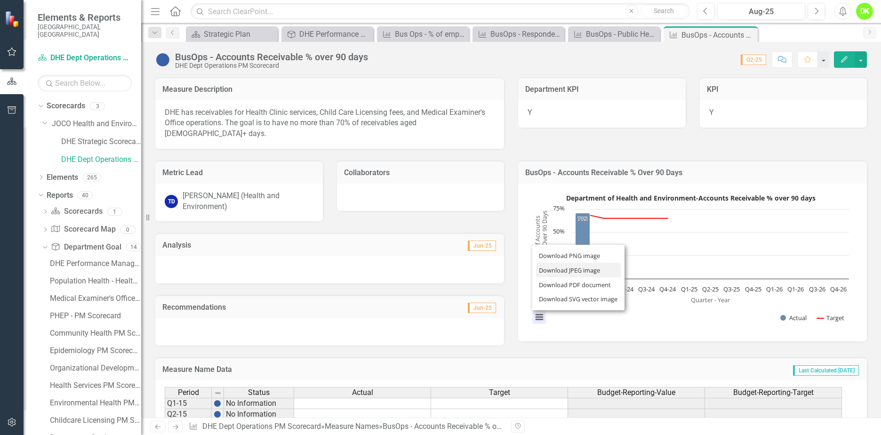
click at [578, 263] on li "Download JPEG image" at bounding box center [578, 270] width 85 height 15
click at [0, 0] on icon "Close" at bounding box center [0, 0] width 0 height 0
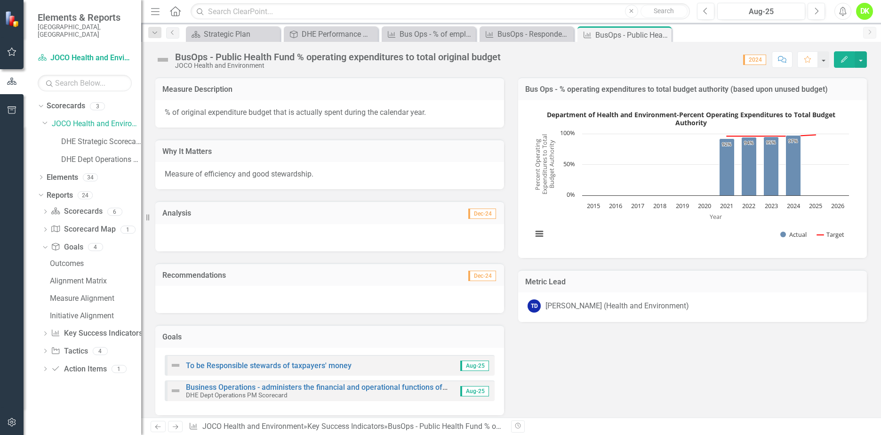
click at [611, 227] on rect "Interactive chart" at bounding box center [690, 177] width 326 height 141
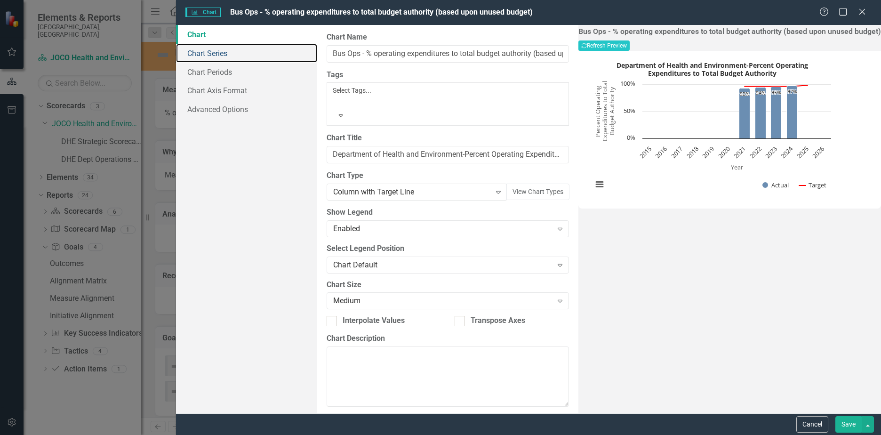
click at [219, 57] on link "Chart Series" at bounding box center [246, 53] width 141 height 19
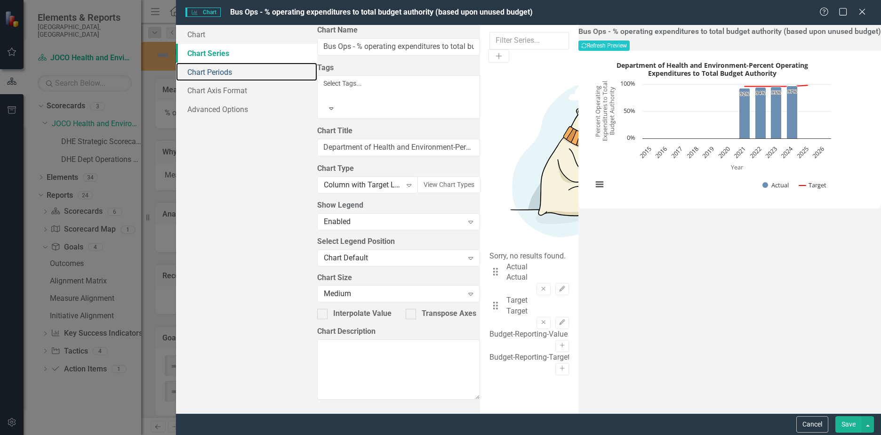
click at [213, 68] on link "Chart Periods" at bounding box center [246, 72] width 141 height 19
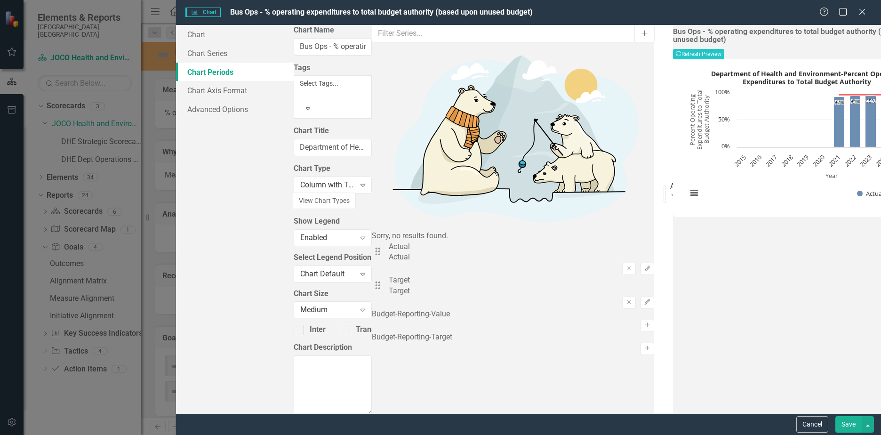
click at [670, 417] on div "Default (Use Key Success Indicator Reporting Frequency)" at bounding box center [672, 422] width 4 height 11
click at [670, 181] on div "All Periods" at bounding box center [672, 186] width 4 height 11
click at [663, 296] on input "N Periods" at bounding box center [669, 304] width 12 height 17
click at [724, 49] on button "Recalculate Refresh Preview" at bounding box center [698, 54] width 51 height 10
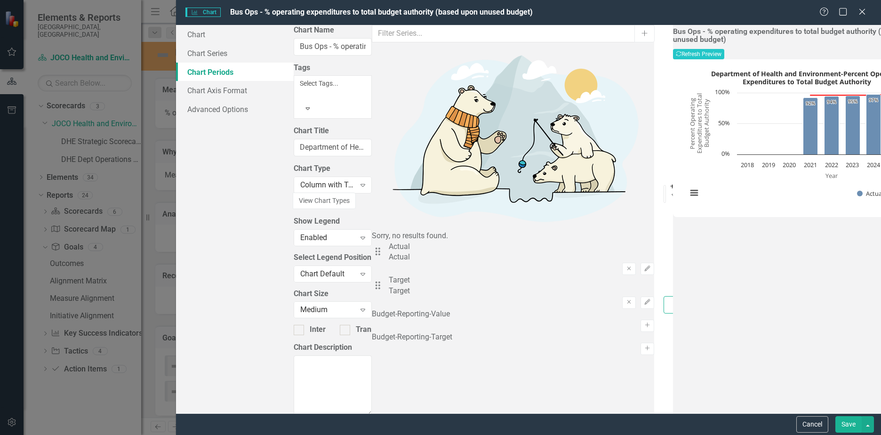
click at [278, 94] on div "Chart Chart Series Chart Periods Chart Axis Format Advanced Options From this p…" at bounding box center [528, 219] width 705 height 388
click at [724, 49] on button "Recalculate Refresh Preview" at bounding box center [698, 54] width 51 height 10
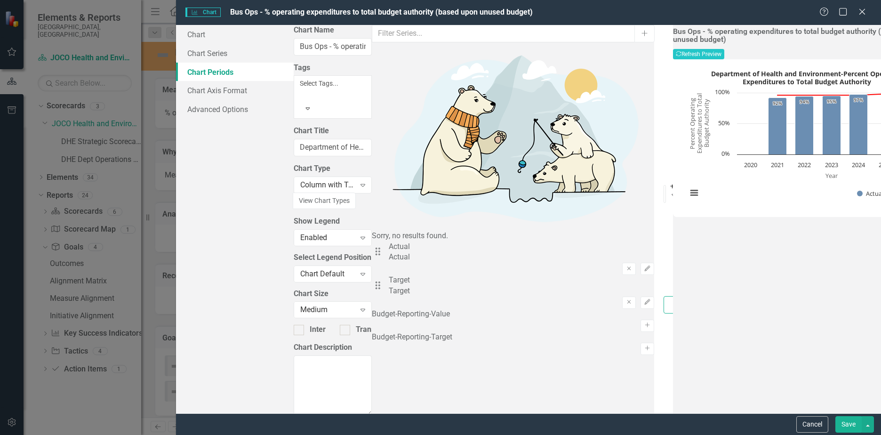
drag, startPoint x: 291, startPoint y: 93, endPoint x: 275, endPoint y: 93, distance: 15.5
click at [275, 93] on div "Chart Chart Series Chart Periods Chart Axis Format Advanced Options From this p…" at bounding box center [528, 219] width 705 height 388
type input "3"
click at [724, 49] on button "Recalculate Refresh Preview" at bounding box center [698, 54] width 51 height 10
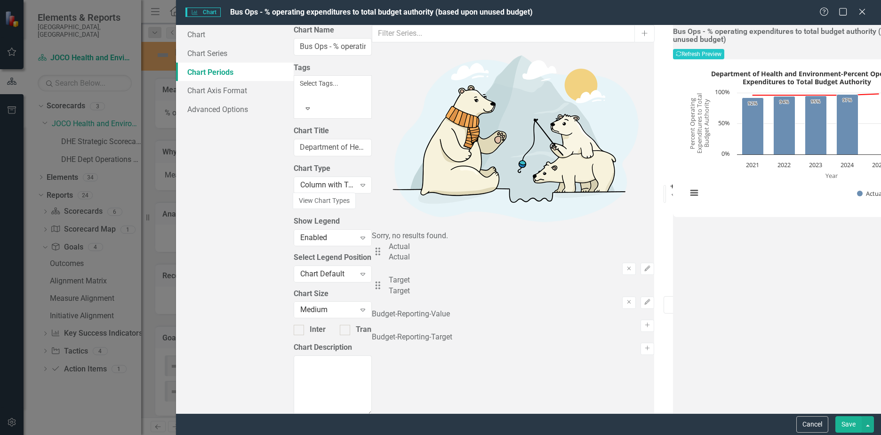
click at [852, 423] on button "Save" at bounding box center [848, 424] width 26 height 16
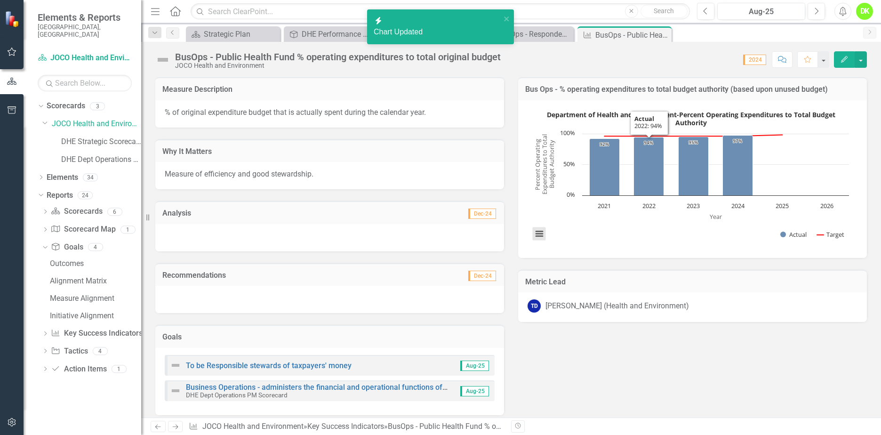
click at [534, 238] on button "View chart menu, Department of Health and Environment-Percent Operating Expendi…" at bounding box center [539, 233] width 13 height 13
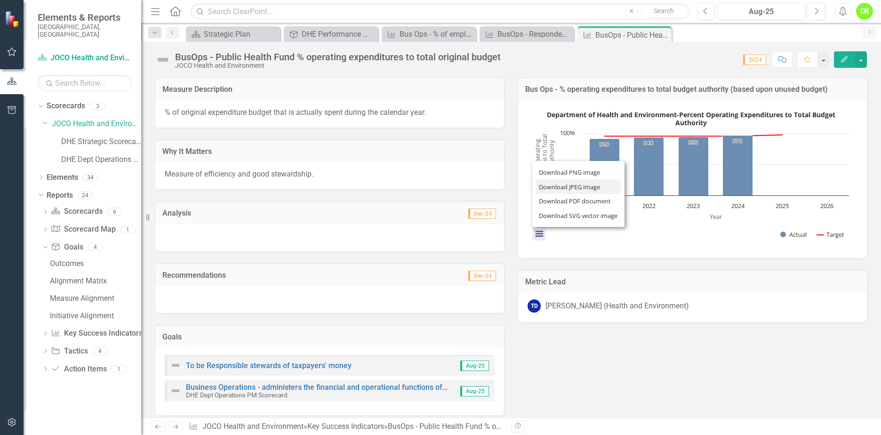
click at [557, 186] on li "Download JPEG image" at bounding box center [578, 186] width 85 height 15
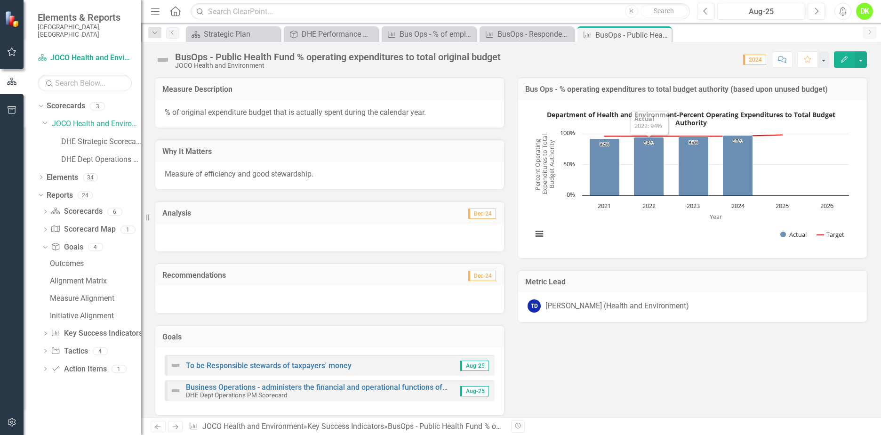
click at [628, 32] on div "BusOps - Public Health Fund % operating expenditures to total original budget" at bounding box center [632, 35] width 74 height 12
click at [0, 0] on icon "Close" at bounding box center [0, 0] width 0 height 0
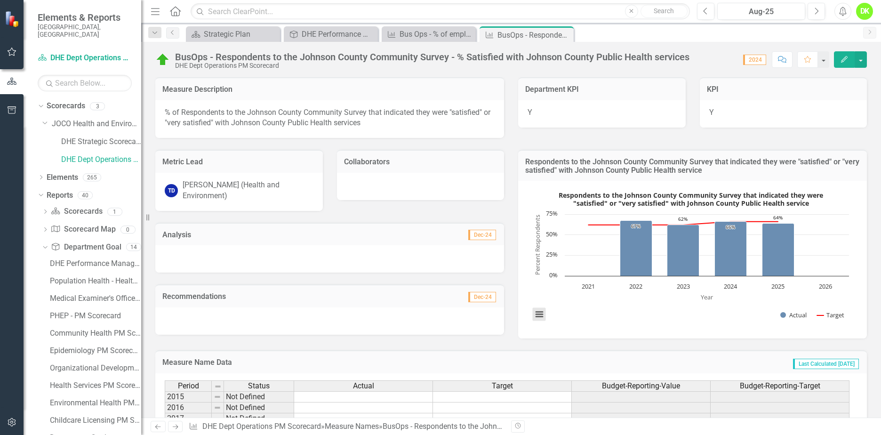
click at [541, 317] on button at bounding box center [539, 314] width 13 height 13
click at [697, 307] on rect "Interactive chart" at bounding box center [690, 258] width 326 height 141
click at [835, 198] on rect "Interactive chart" at bounding box center [690, 258] width 326 height 141
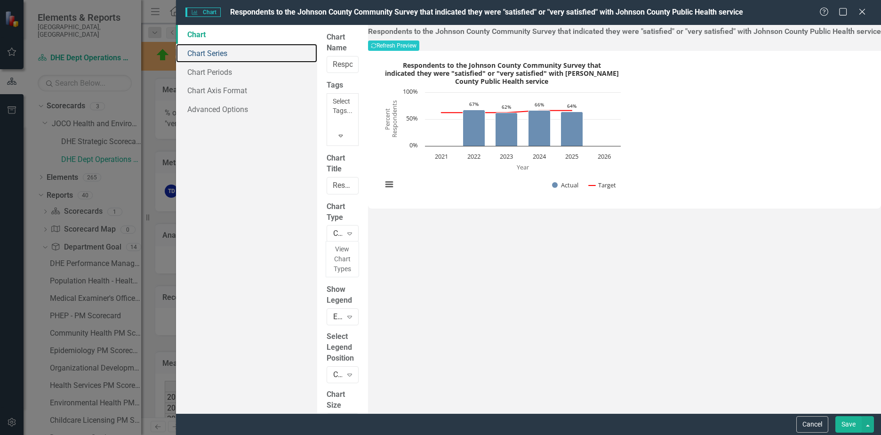
click at [233, 53] on link "Chart Series" at bounding box center [246, 53] width 141 height 19
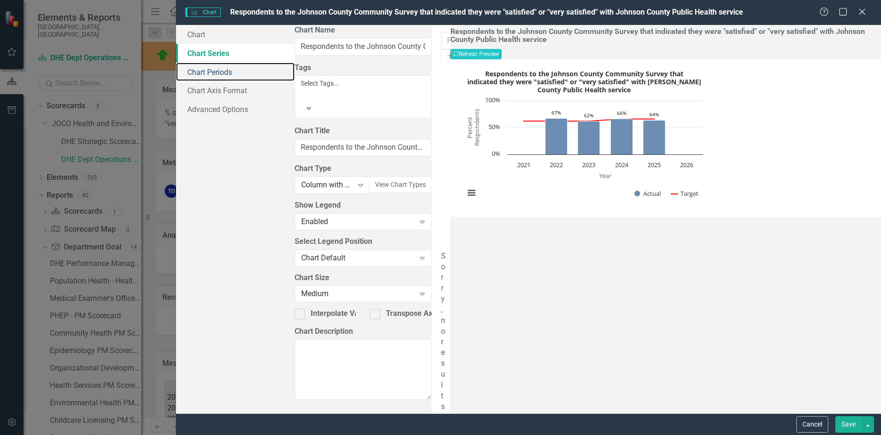
click at [220, 72] on link "Chart Periods" at bounding box center [235, 72] width 119 height 19
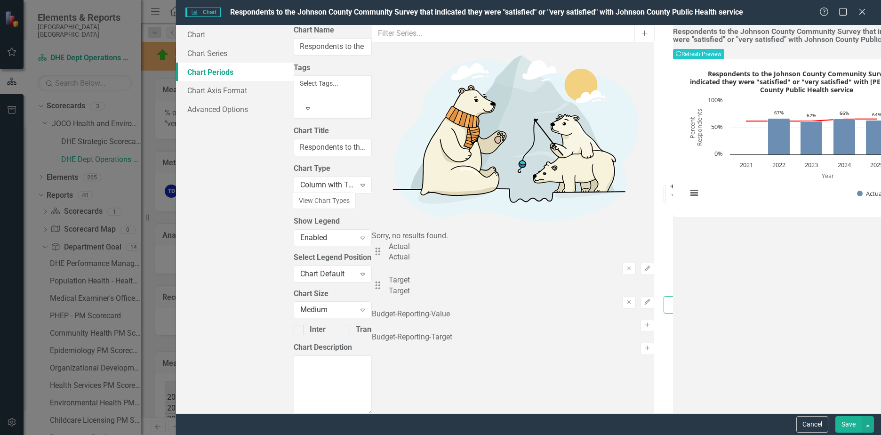
click at [663, 296] on input "3" at bounding box center [669, 304] width 12 height 17
type input "2"
click at [724, 49] on button "Recalculate Refresh Preview" at bounding box center [698, 54] width 51 height 10
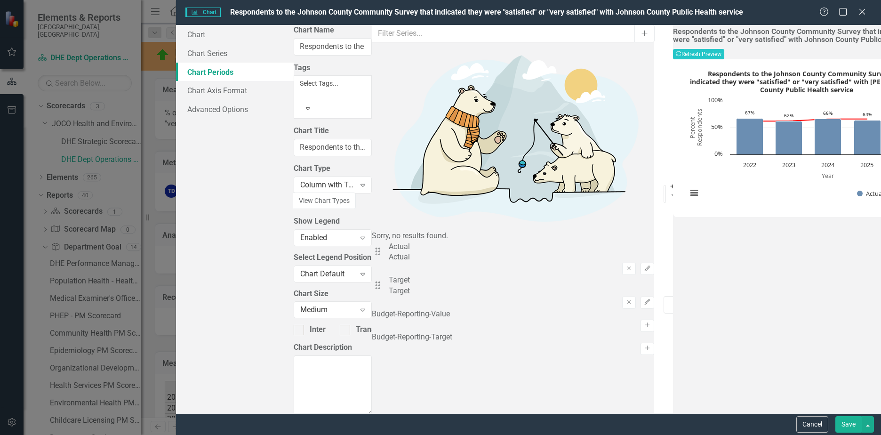
click at [852, 425] on button "Save" at bounding box center [848, 424] width 26 height 16
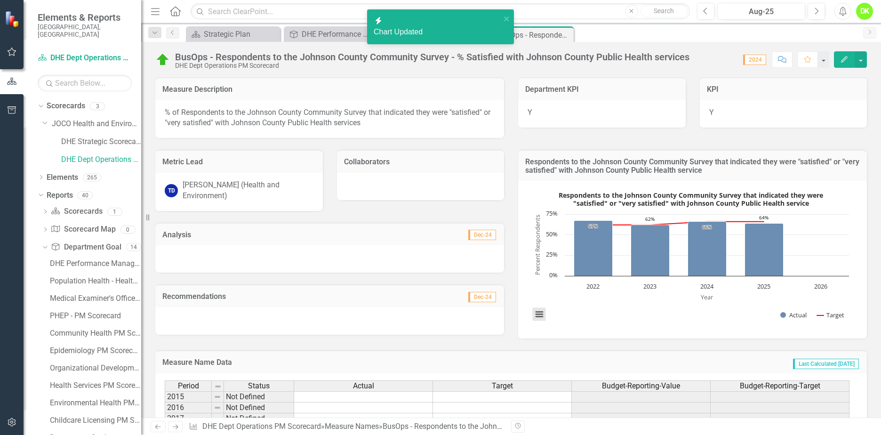
click at [542, 318] on button at bounding box center [539, 314] width 13 height 13
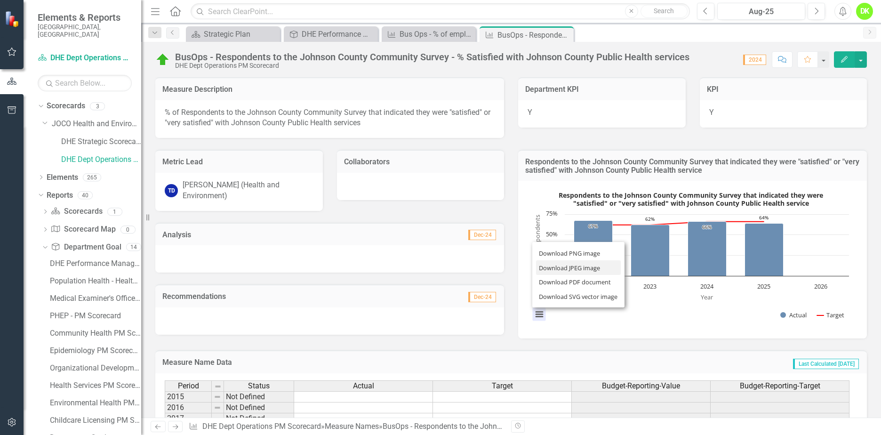
click at [573, 264] on li "Download JPEG image" at bounding box center [578, 267] width 85 height 15
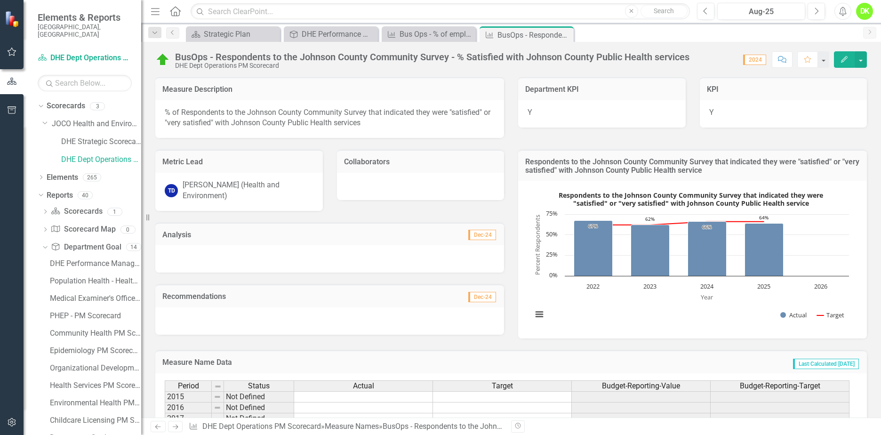
click at [0, 0] on icon "Close" at bounding box center [0, 0] width 0 height 0
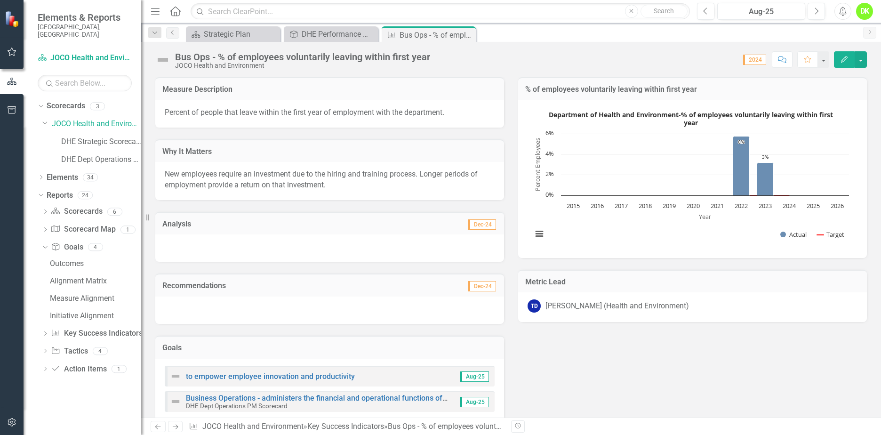
click at [681, 238] on rect "Interactive chart" at bounding box center [690, 177] width 326 height 141
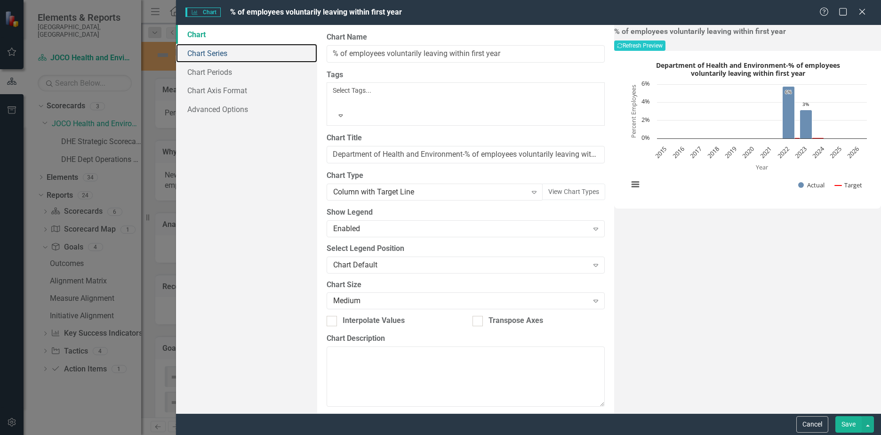
click at [199, 58] on link "Chart Series" at bounding box center [246, 53] width 141 height 19
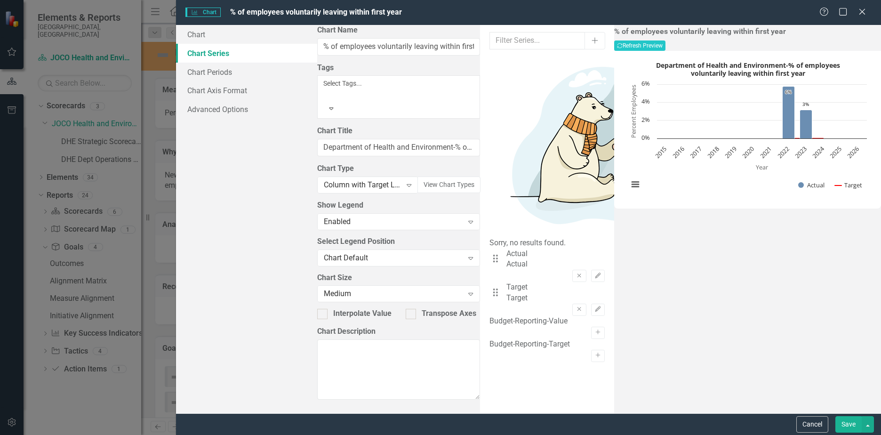
click at [811, 424] on button "Cancel" at bounding box center [812, 424] width 32 height 16
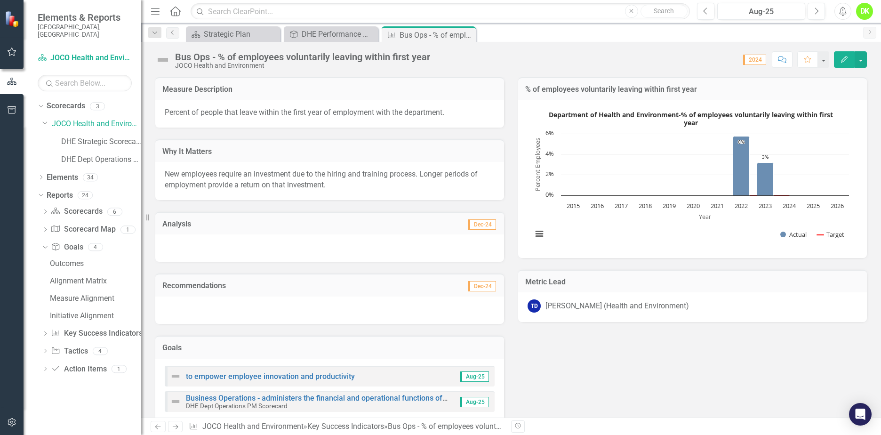
click at [527, 144] on rect "Interactive chart" at bounding box center [690, 177] width 326 height 141
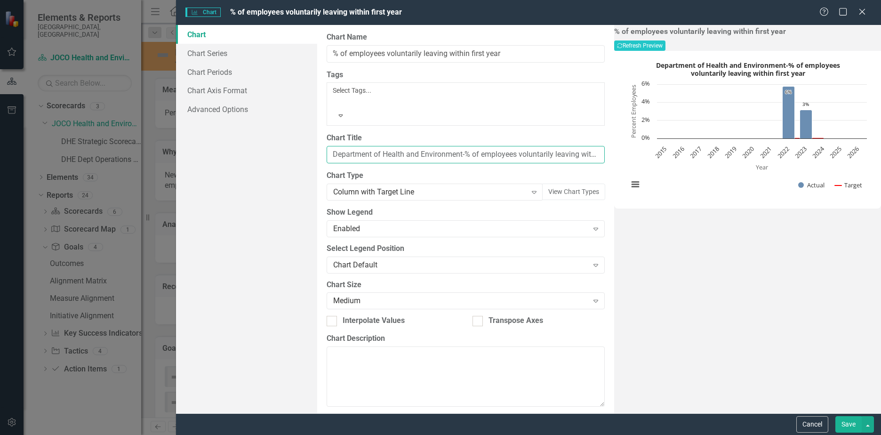
click at [484, 146] on input "Department of Health and Environment-% of employees voluntarily leaving within …" at bounding box center [465, 154] width 278 height 17
click at [522, 146] on input "Department of Health and Environment-% of Employees voluntarily leaving within …" at bounding box center [465, 154] width 278 height 17
click at [557, 146] on input "Department of Health and Environment-% of Employees Voluntarily leaving within …" at bounding box center [465, 154] width 278 height 17
type input "Department of Health and Environment-% of Employees Voluntarily Leaving Within …"
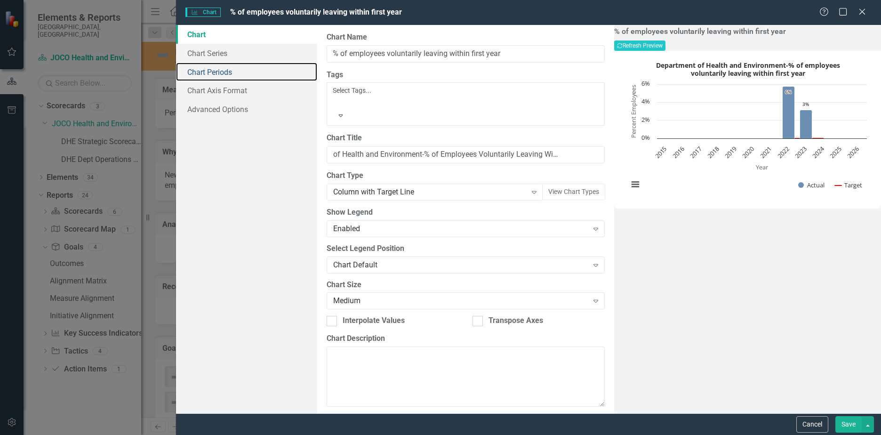
click at [216, 72] on link "Chart Periods" at bounding box center [246, 72] width 141 height 19
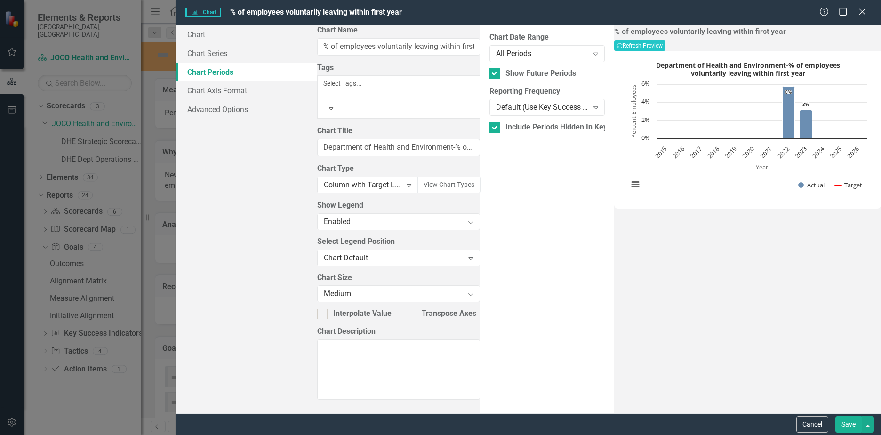
click at [496, 53] on div "All Periods" at bounding box center [542, 53] width 92 height 11
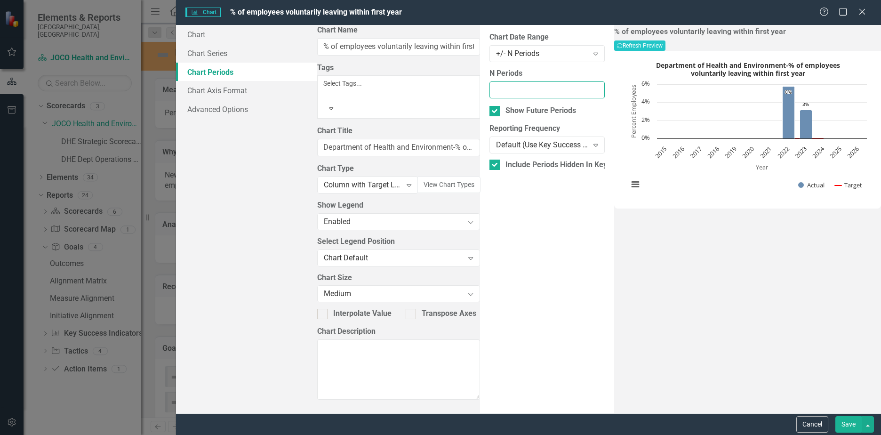
click at [489, 88] on input "N Periods" at bounding box center [546, 89] width 115 height 17
click at [665, 44] on button "Recalculate Refresh Preview" at bounding box center [639, 45] width 51 height 10
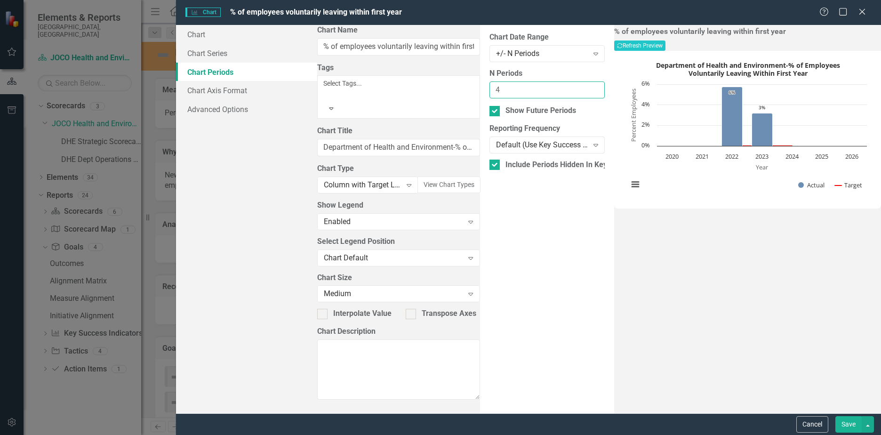
drag, startPoint x: 388, startPoint y: 94, endPoint x: 288, endPoint y: 94, distance: 99.7
click at [288, 94] on div "Chart Chart Series Chart Periods Chart Axis Format Advanced Options From this p…" at bounding box center [528, 219] width 705 height 388
click at [665, 43] on button "Recalculate Refresh Preview" at bounding box center [639, 45] width 51 height 10
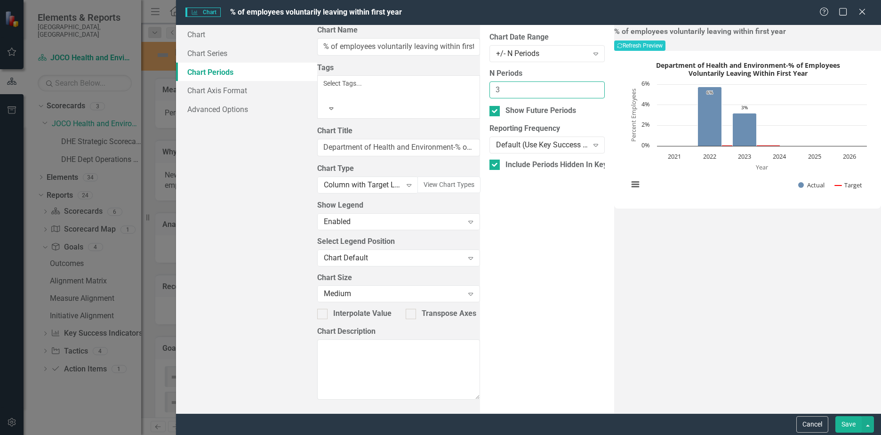
drag, startPoint x: 364, startPoint y: 86, endPoint x: 273, endPoint y: 89, distance: 90.8
click at [273, 89] on div "Chart Chart Series Chart Periods Chart Axis Format Advanced Options From this p…" at bounding box center [528, 219] width 705 height 388
type input "2"
click at [665, 40] on button "Recalculate Refresh Preview" at bounding box center [639, 45] width 51 height 10
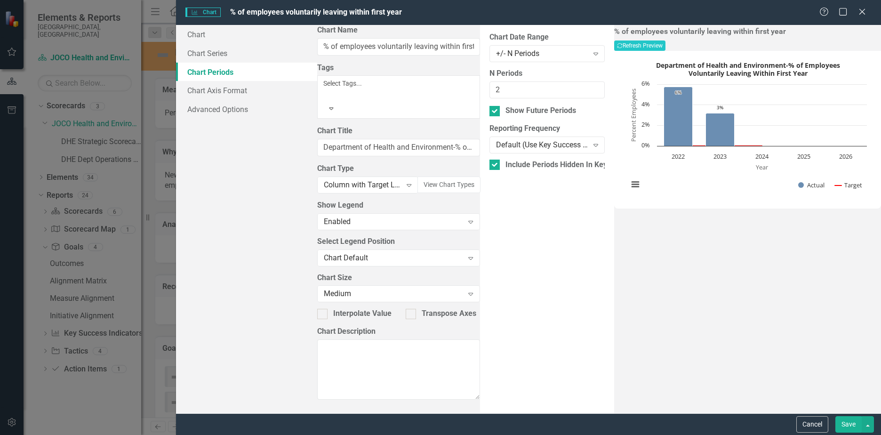
click at [845, 420] on button "Save" at bounding box center [848, 424] width 26 height 16
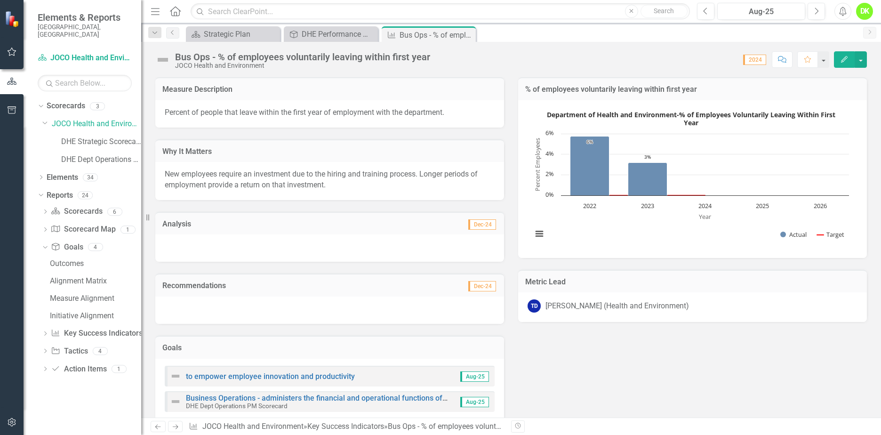
click at [538, 232] on button "View chart menu, Department of Health and Environment-% of Employees Voluntaril…" at bounding box center [539, 233] width 13 height 13
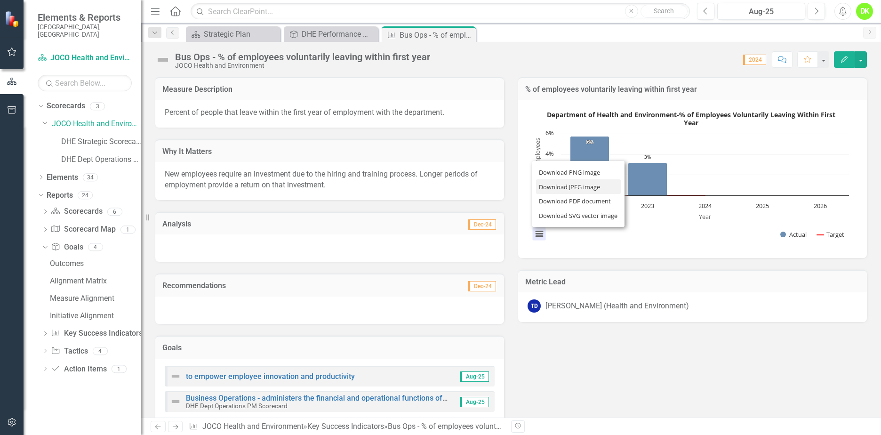
click at [566, 189] on li "Download JPEG image" at bounding box center [578, 186] width 85 height 15
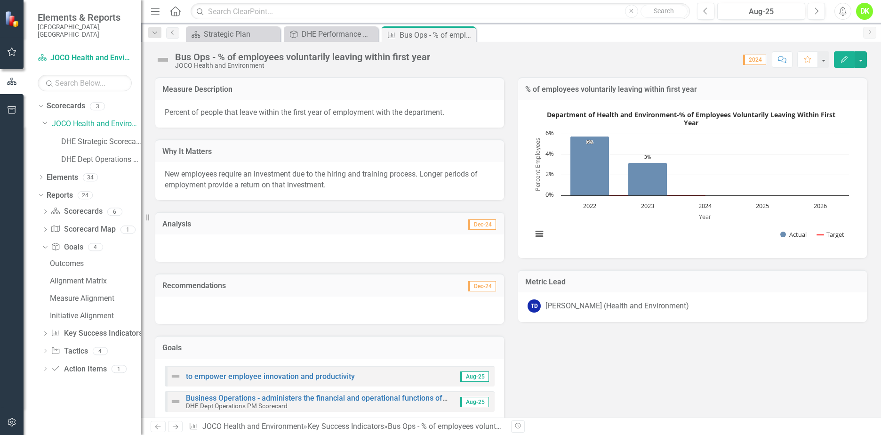
click at [0, 0] on icon "Close" at bounding box center [0, 0] width 0 height 0
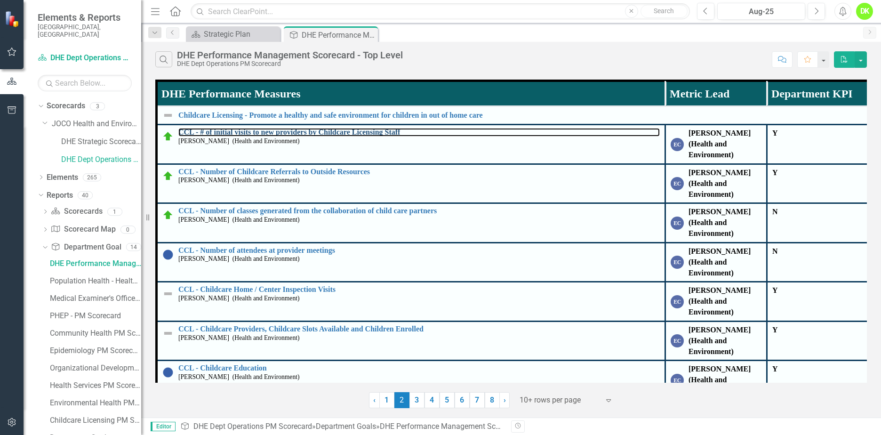
click at [352, 133] on link "CCL - # of initial visits to new providers by Childcare Licensing Staff" at bounding box center [418, 132] width 481 height 8
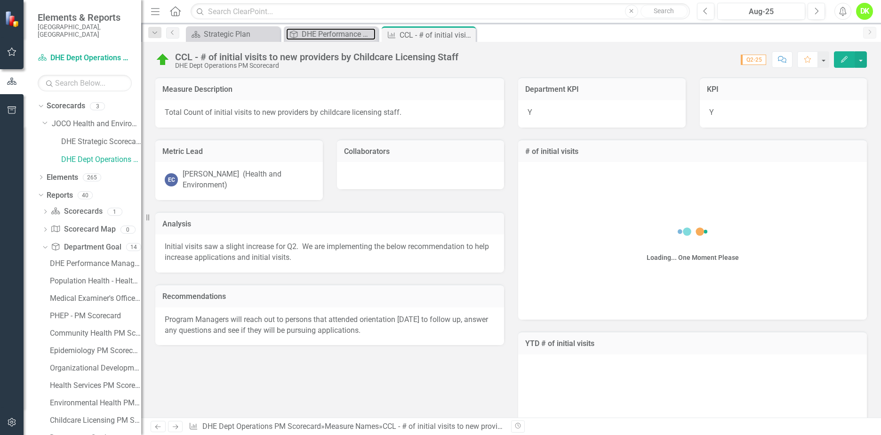
click at [327, 31] on div "DHE Performance Management Scorecard - Top Level" at bounding box center [339, 34] width 74 height 12
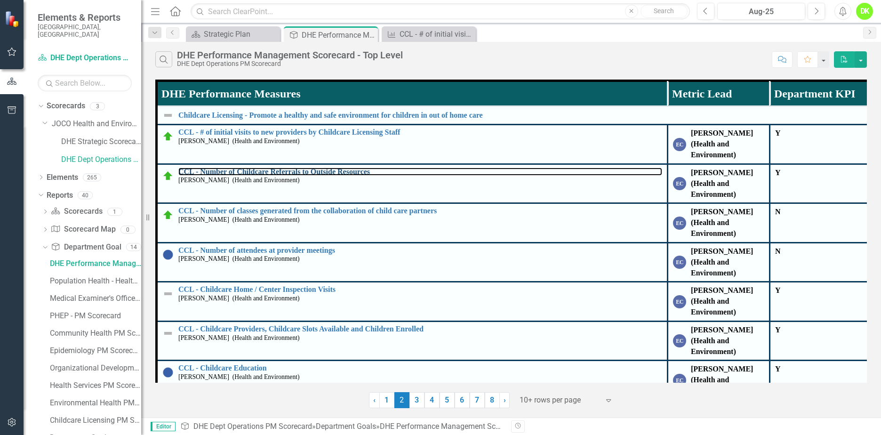
click at [323, 173] on link "CCL - Number of Childcare Referrals to Outside Resources" at bounding box center [420, 171] width 484 height 8
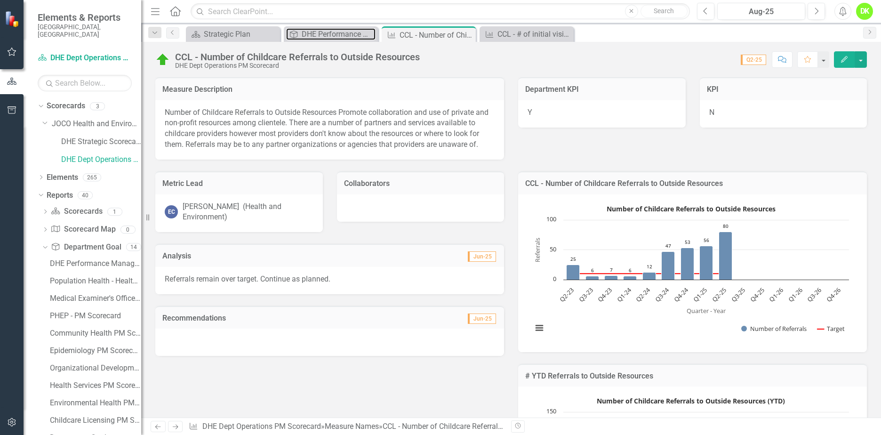
click at [331, 36] on div "DHE Performance Management Scorecard - Top Level" at bounding box center [339, 34] width 74 height 12
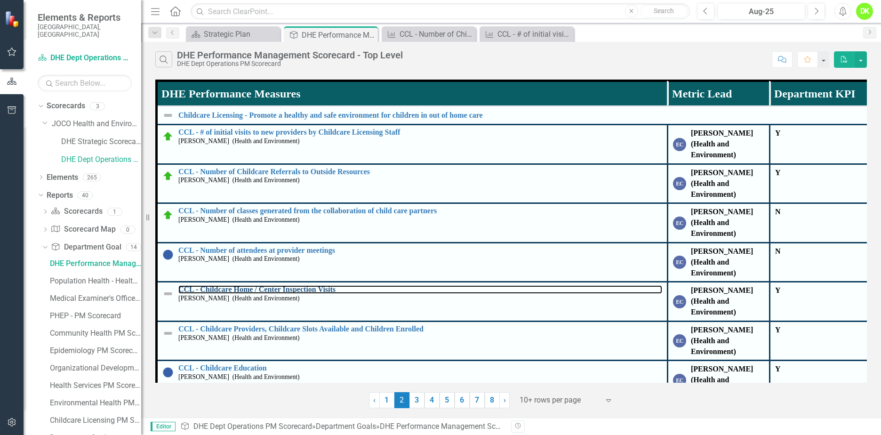
click at [310, 289] on link "CCL - Childcare Home / Center Inspection Visits" at bounding box center [420, 289] width 484 height 8
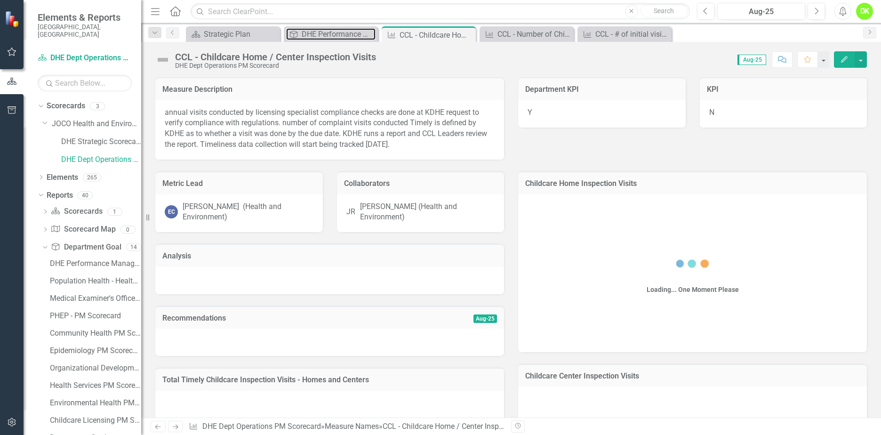
click at [332, 33] on div "DHE Performance Management Scorecard - Top Level" at bounding box center [339, 34] width 74 height 12
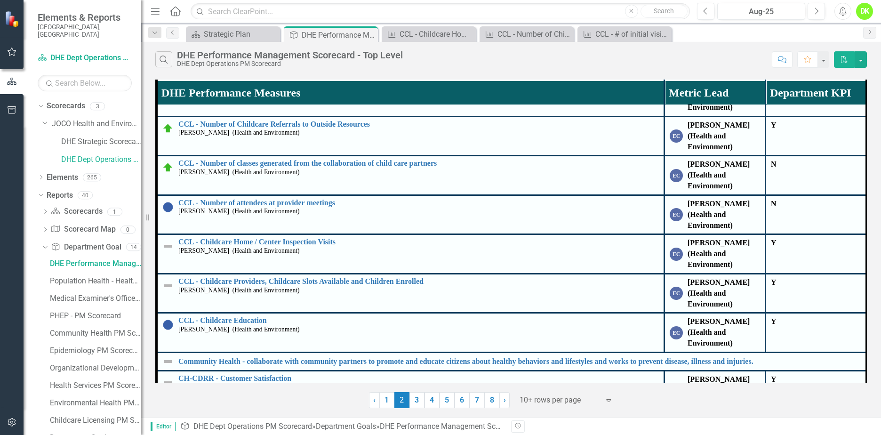
scroll to position [94, 0]
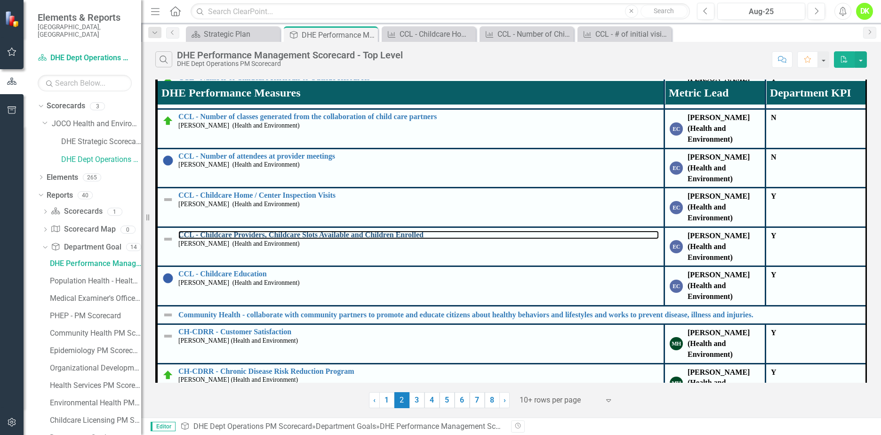
click at [367, 232] on link "CCL - Childcare Providers, Childcare Slots Available and Children Enrolled" at bounding box center [418, 235] width 480 height 8
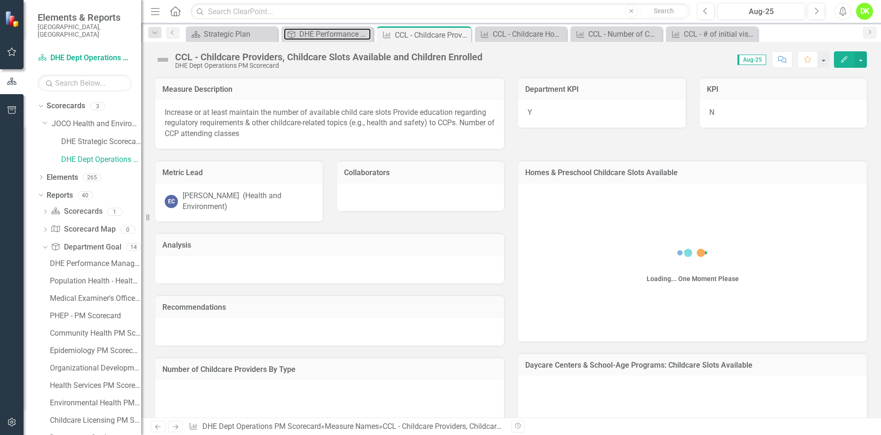
click at [310, 34] on div "DHE Performance Management Scorecard - Top Level" at bounding box center [335, 34] width 72 height 12
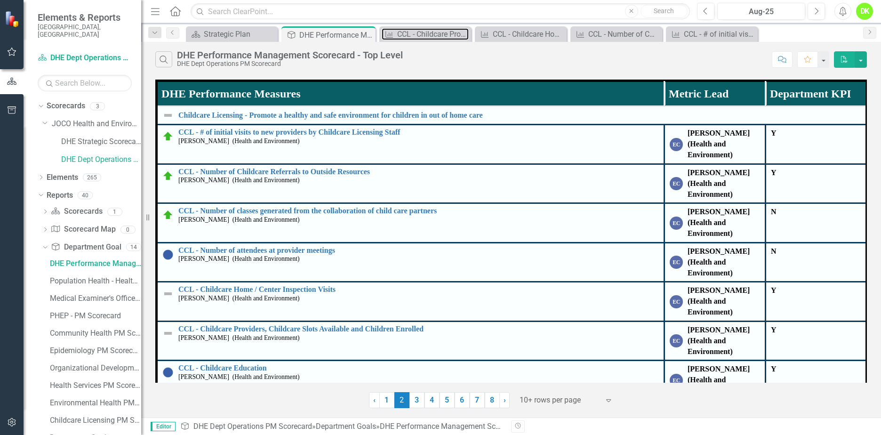
click at [401, 39] on div "CCL - Childcare Providers, Childcare Slots Available and Children Enrolled" at bounding box center [433, 34] width 72 height 12
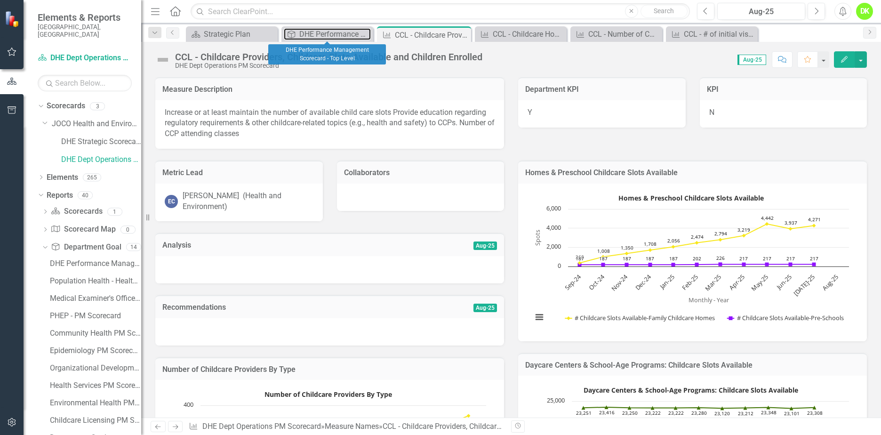
click at [340, 31] on div "DHE Performance Management Scorecard - Top Level" at bounding box center [335, 34] width 72 height 12
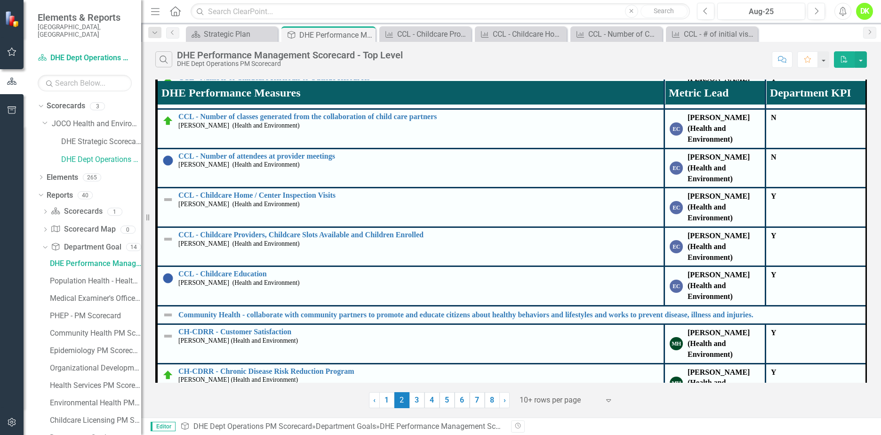
scroll to position [141, 0]
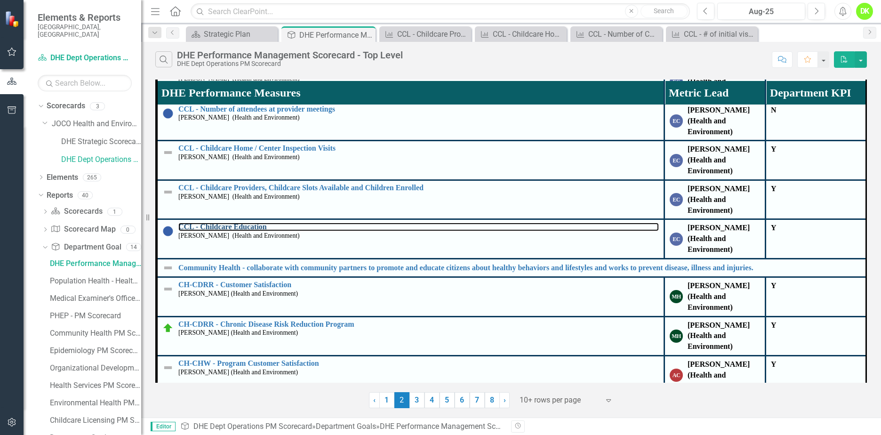
click at [243, 226] on link "CCL - Childcare Education" at bounding box center [418, 227] width 480 height 8
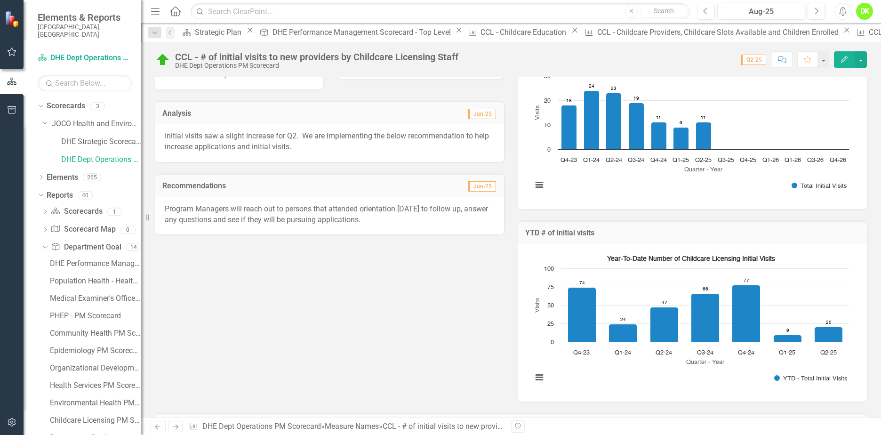
scroll to position [94, 0]
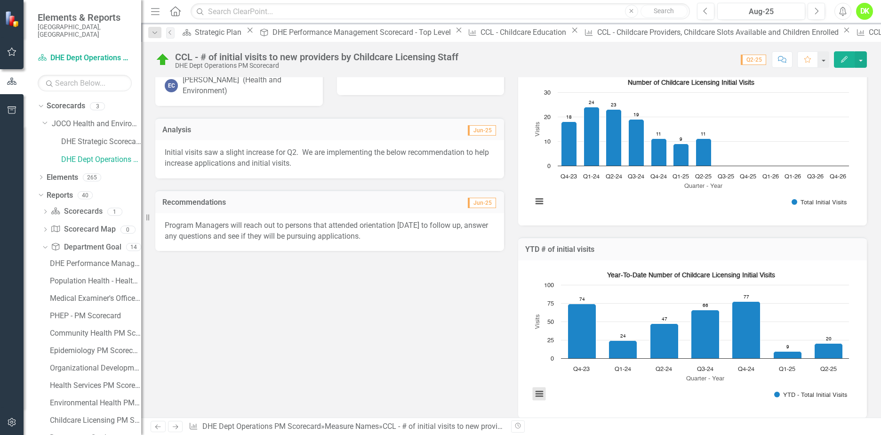
click at [539, 389] on button "View chart menu, Year-To-Date Number of Childcare Licensing Initial Visits" at bounding box center [539, 393] width 13 height 13
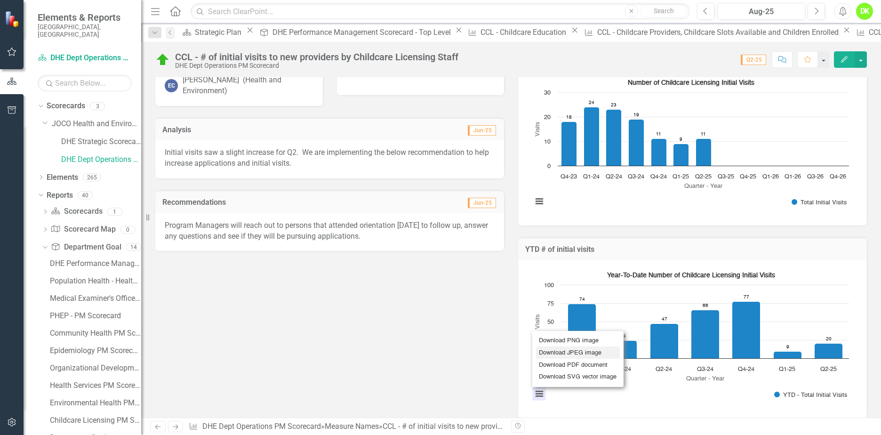
click at [570, 347] on li "Download JPEG image" at bounding box center [578, 352] width 84 height 12
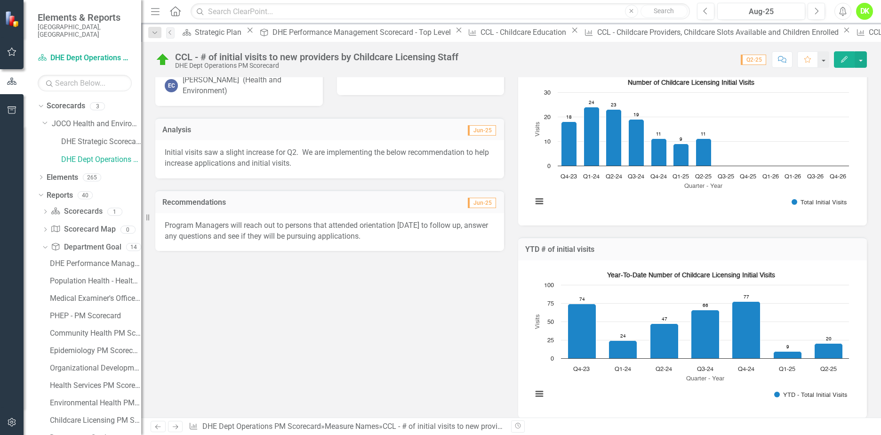
click at [0, 0] on icon "Close" at bounding box center [0, 0] width 0 height 0
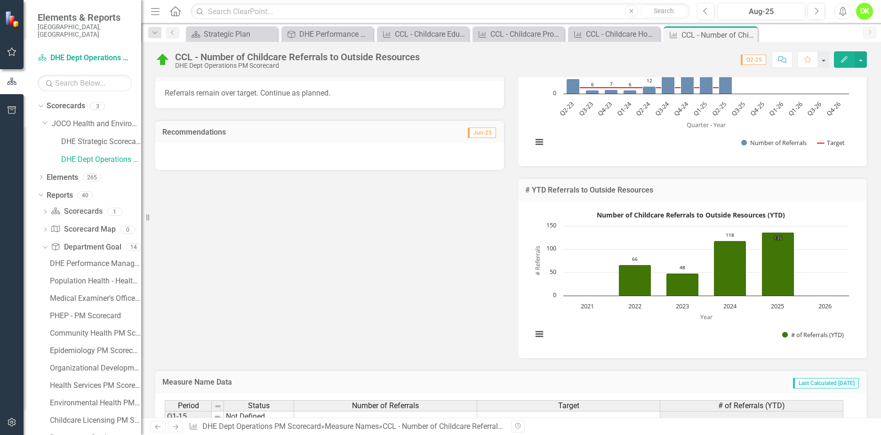
scroll to position [188, 0]
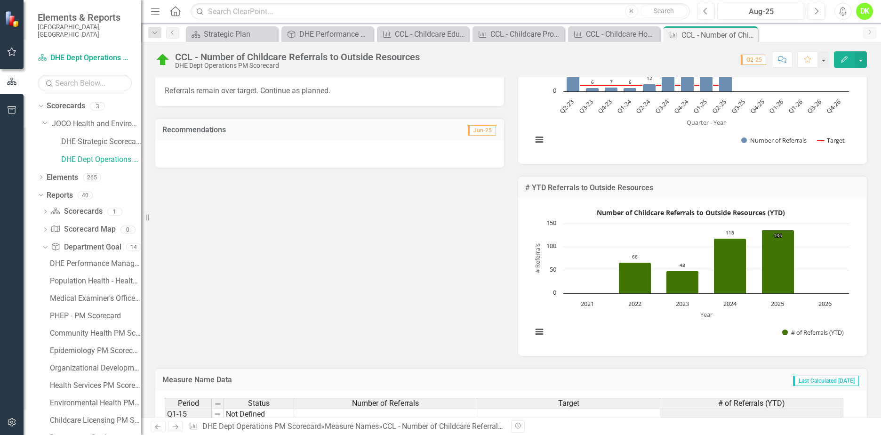
click at [581, 330] on rect "Interactive chart" at bounding box center [690, 275] width 326 height 141
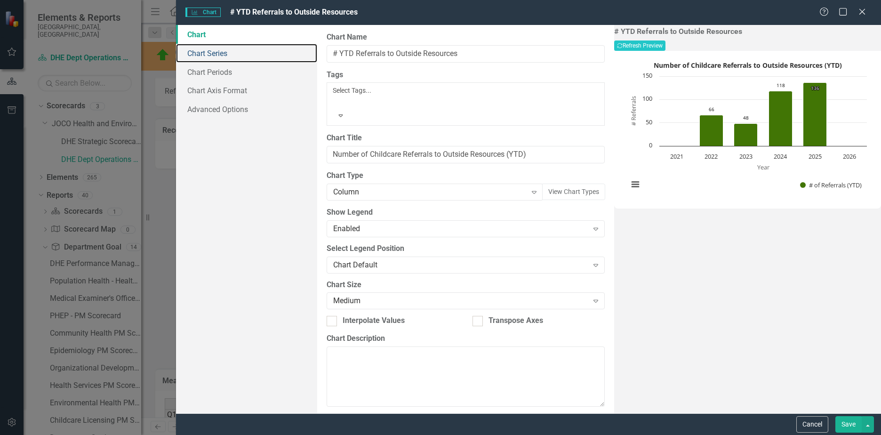
click at [223, 55] on link "Chart Series" at bounding box center [246, 53] width 141 height 19
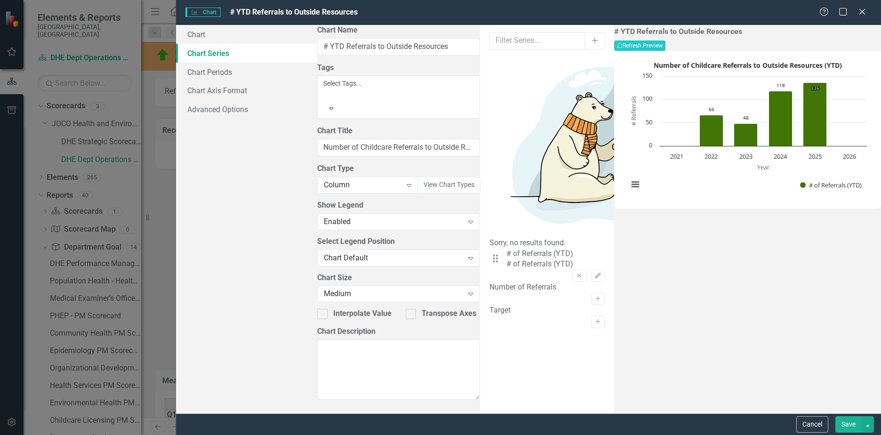
click at [806, 429] on button "Cancel" at bounding box center [812, 424] width 32 height 16
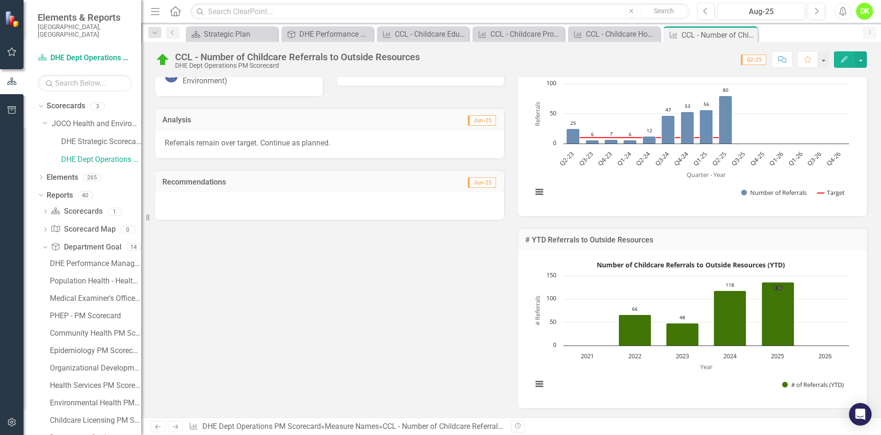
scroll to position [141, 0]
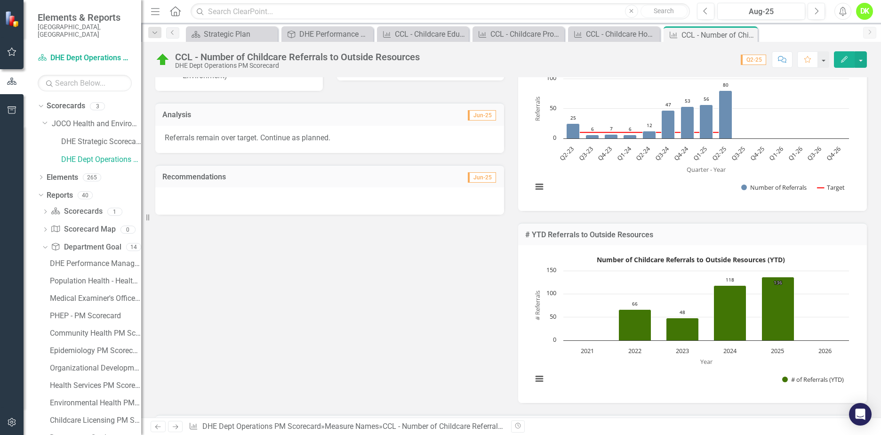
click at [536, 272] on rect "Interactive chart" at bounding box center [690, 322] width 326 height 141
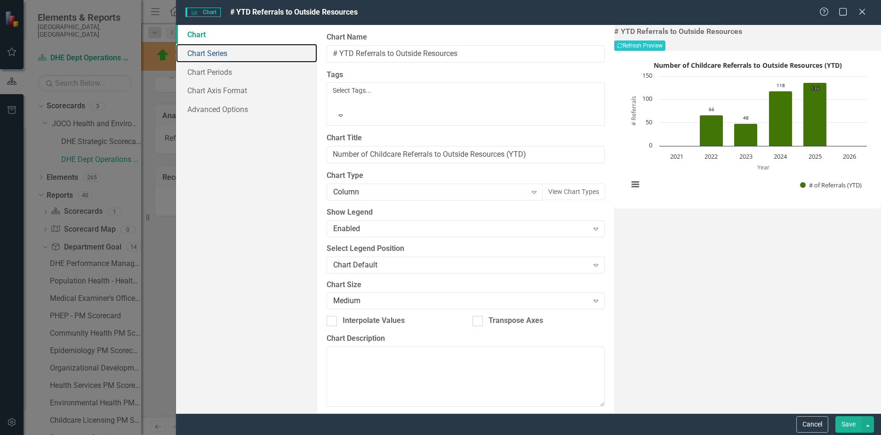
click at [223, 53] on link "Chart Series" at bounding box center [246, 53] width 141 height 19
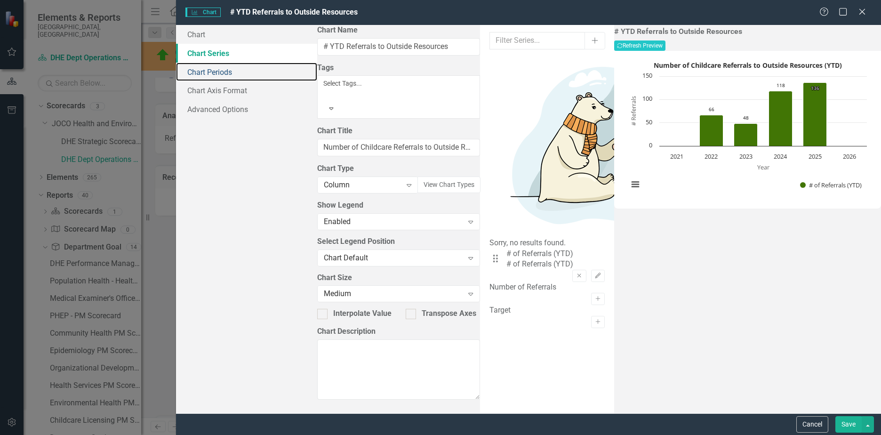
click at [215, 70] on link "Chart Periods" at bounding box center [246, 72] width 141 height 19
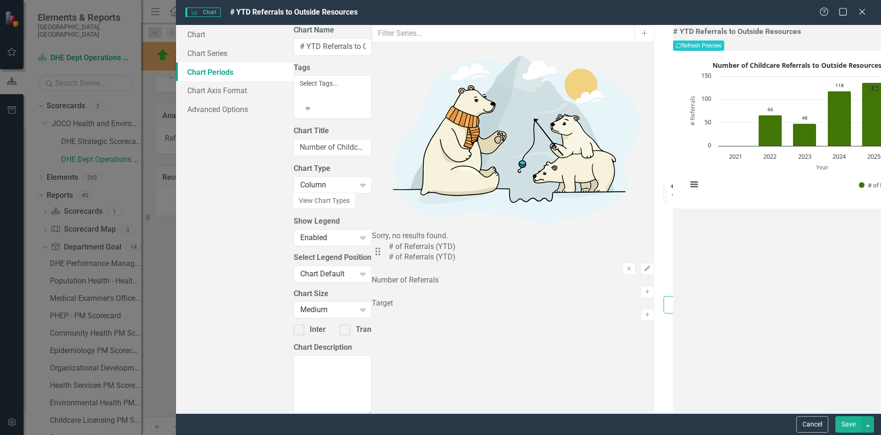
drag, startPoint x: 342, startPoint y: 90, endPoint x: 320, endPoint y: 88, distance: 21.4
click at [654, 88] on div "From this tab, you define the periods you want included in the chart. For examp…" at bounding box center [663, 219] width 19 height 388
type input "2"
click at [724, 43] on button "Recalculate Refresh Preview" at bounding box center [698, 45] width 51 height 10
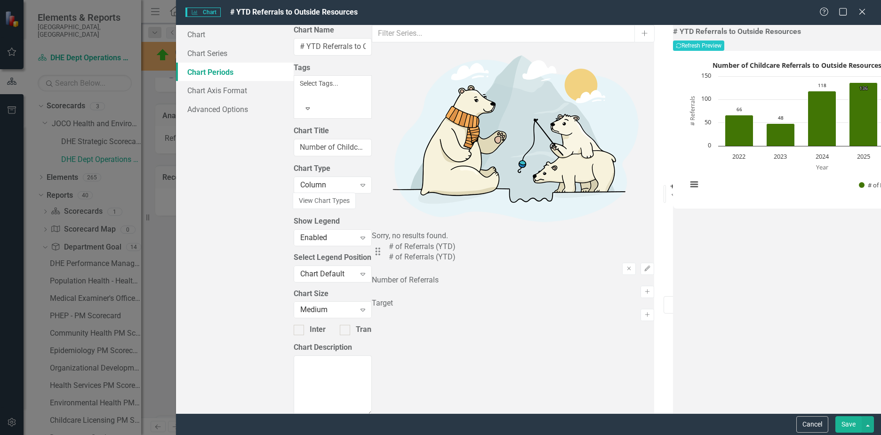
click at [663, 321] on div at bounding box center [668, 326] width 10 height 10
click at [663, 321] on input "Show Future Periods" at bounding box center [666, 324] width 6 height 6
click at [724, 49] on button "Recalculate Refresh Preview" at bounding box center [698, 45] width 51 height 10
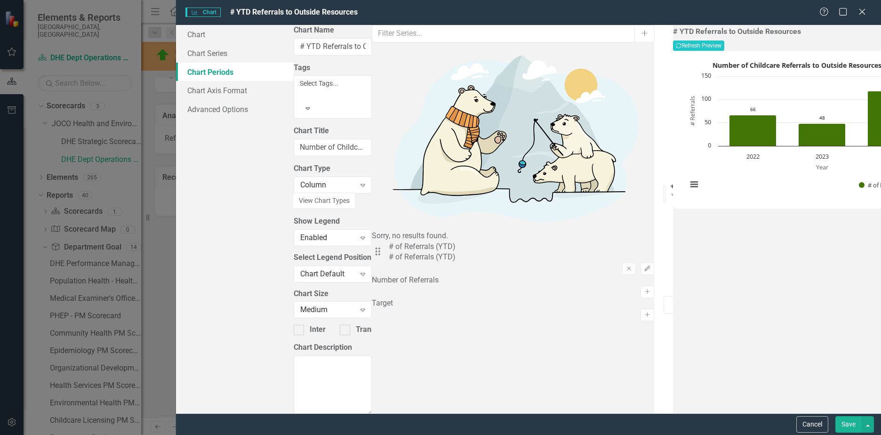
click at [679, 320] on div "Show Future Periods" at bounding box center [714, 325] width 71 height 11
click at [663, 321] on input "Show Future Periods" at bounding box center [666, 324] width 6 height 6
checkbox input "true"
click at [842, 417] on button "Save" at bounding box center [848, 424] width 26 height 16
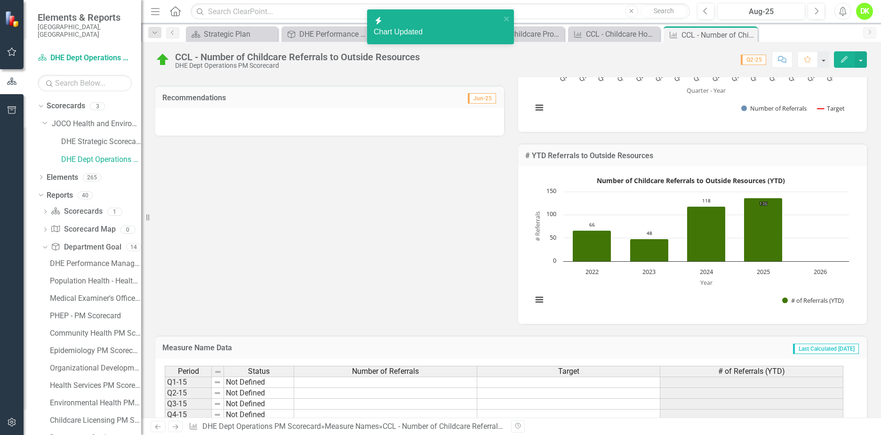
scroll to position [235, 0]
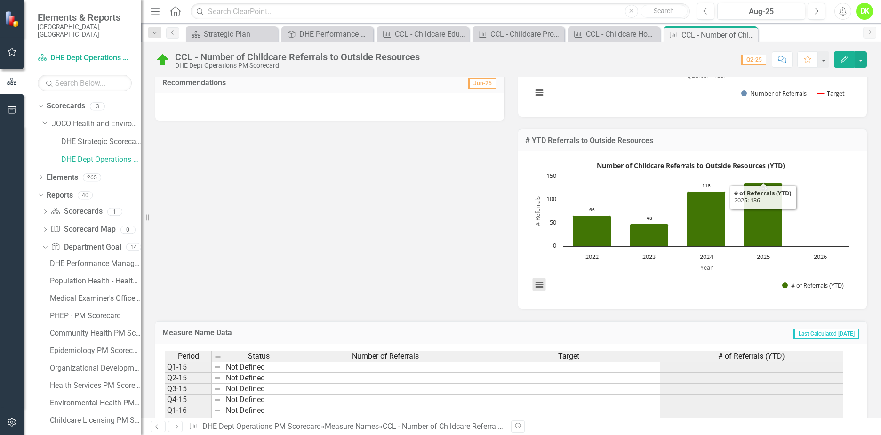
click at [538, 291] on button "View chart menu, Number of Childcare Referrals to Outside Resources (YTD)" at bounding box center [539, 284] width 13 height 13
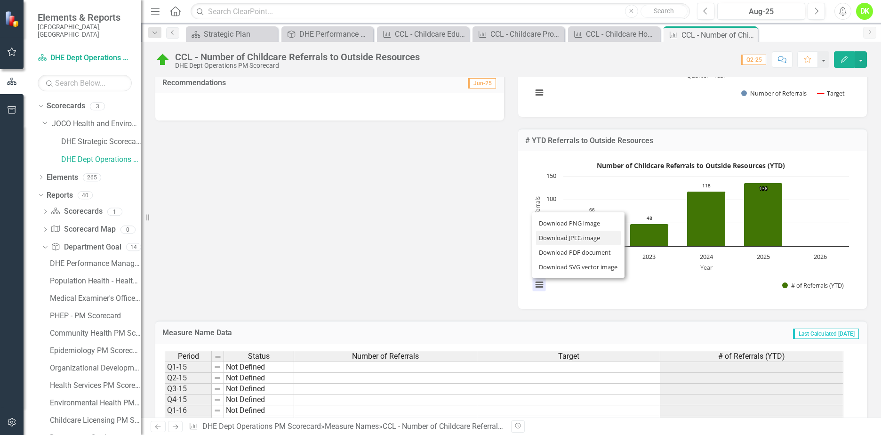
click at [556, 245] on li "Download JPEG image" at bounding box center [578, 238] width 85 height 15
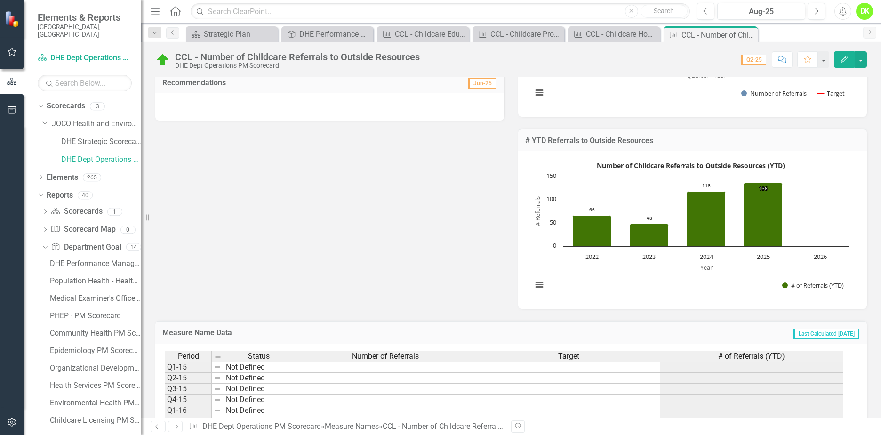
click at [433, 235] on div "Metric Lead EC Eldonna Chesnut (Health and Environment) Collaborators Analysis …" at bounding box center [510, 116] width 725 height 384
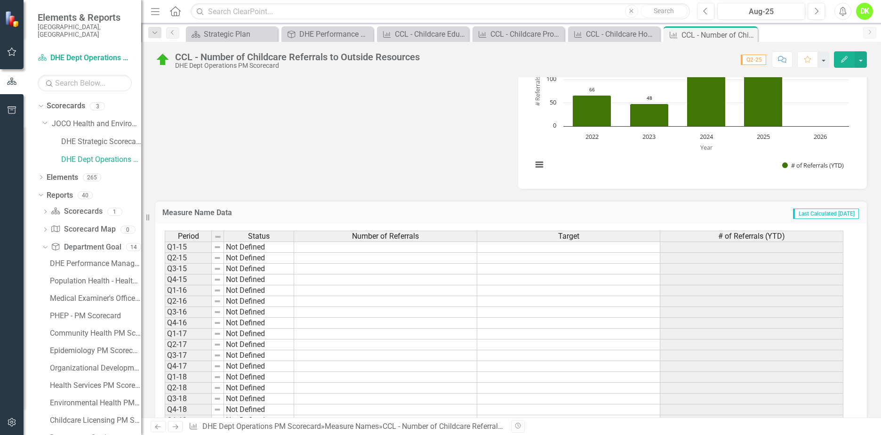
scroll to position [188, 0]
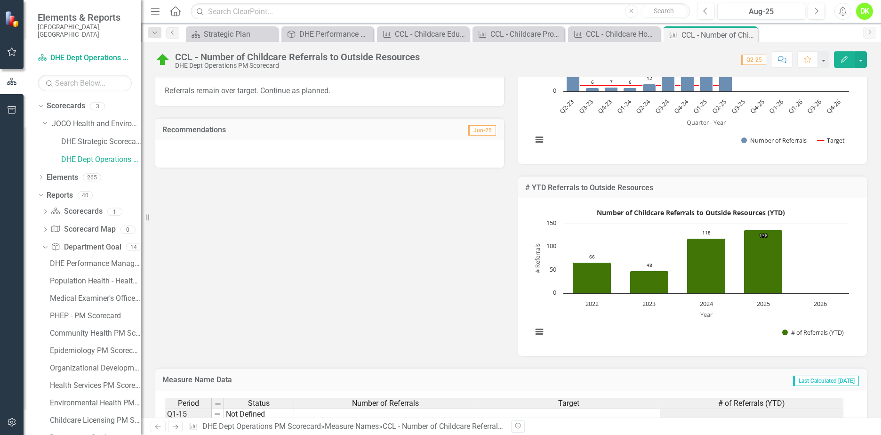
click at [532, 230] on rect "Interactive chart" at bounding box center [690, 275] width 326 height 141
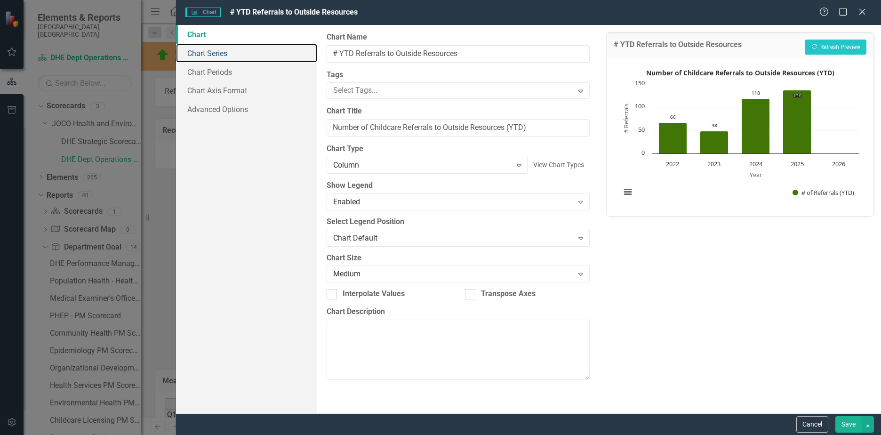
click at [220, 54] on link "Chart Series" at bounding box center [246, 53] width 141 height 19
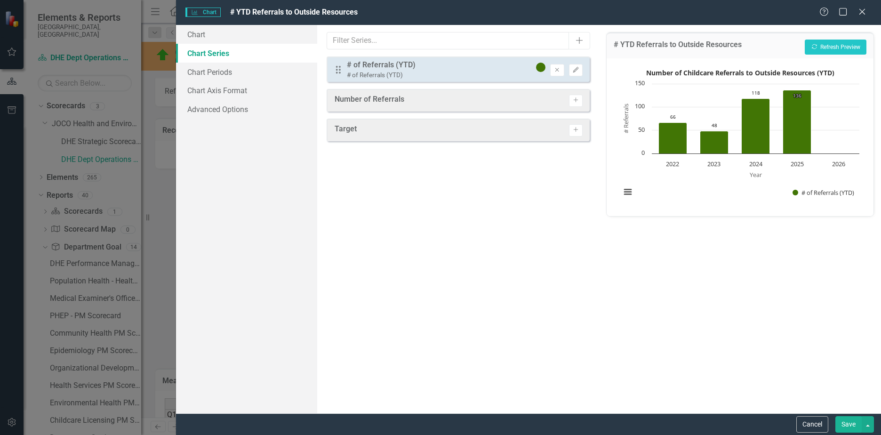
click at [805, 421] on button "Cancel" at bounding box center [812, 424] width 32 height 16
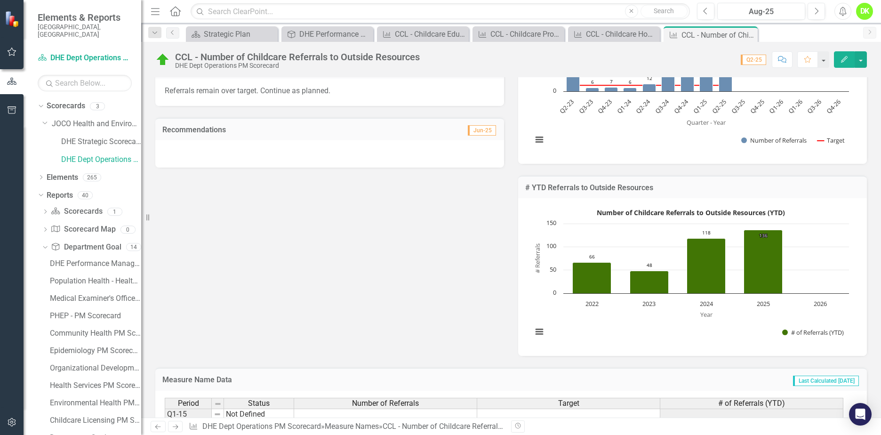
click at [540, 213] on div "Number of Childcare Referrals to Outside Resources (YTD) Bar chart with 5 bars.…" at bounding box center [692, 277] width 349 height 158
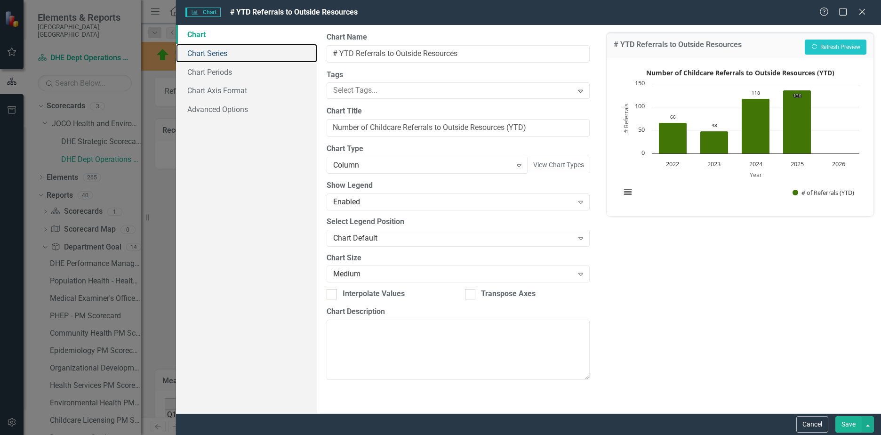
click at [202, 58] on link "Chart Series" at bounding box center [246, 53] width 141 height 19
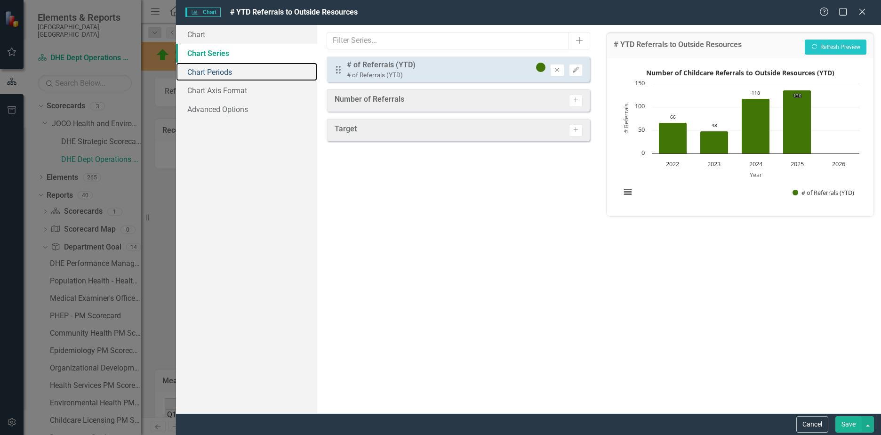
click at [209, 72] on link "Chart Periods" at bounding box center [246, 72] width 141 height 19
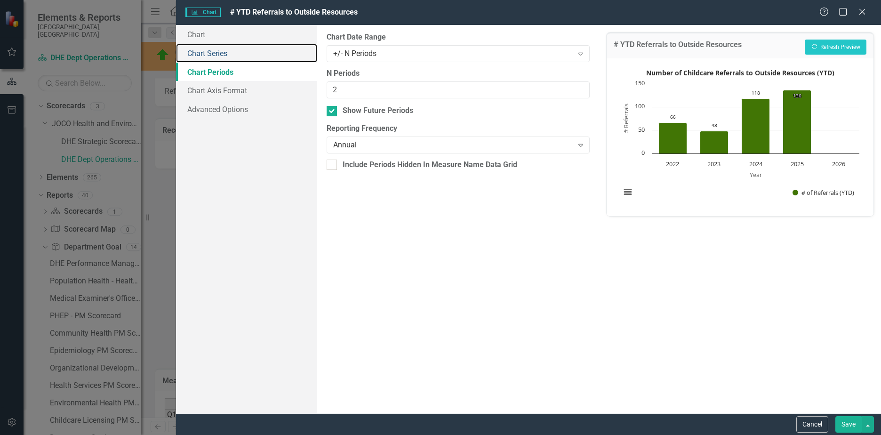
click at [206, 58] on link "Chart Series" at bounding box center [246, 53] width 141 height 19
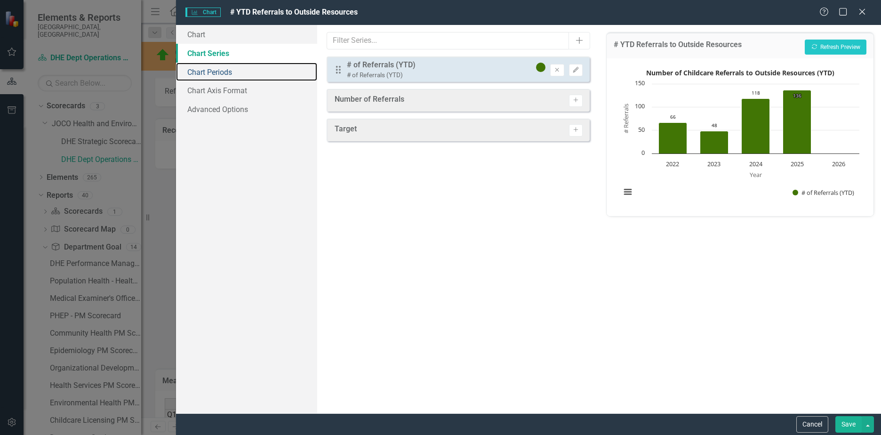
click at [213, 70] on link "Chart Periods" at bounding box center [246, 72] width 141 height 19
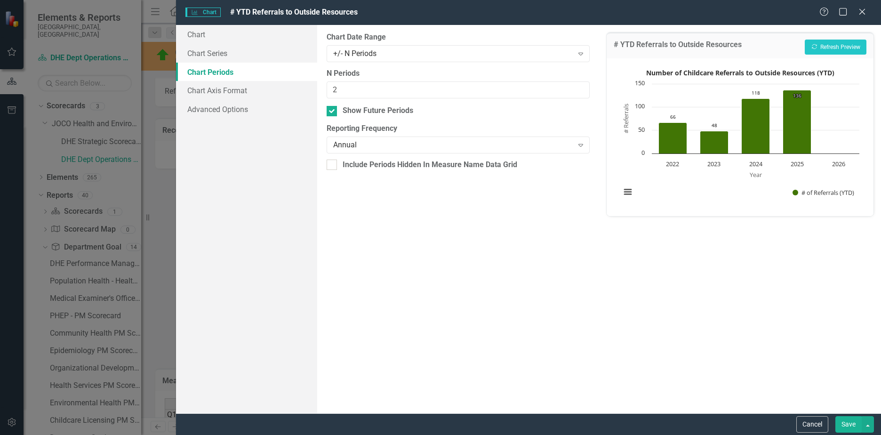
click at [506, 147] on div "Annual" at bounding box center [453, 145] width 240 height 11
click at [824, 47] on button "Recalculate Refresh Preview" at bounding box center [835, 47] width 62 height 15
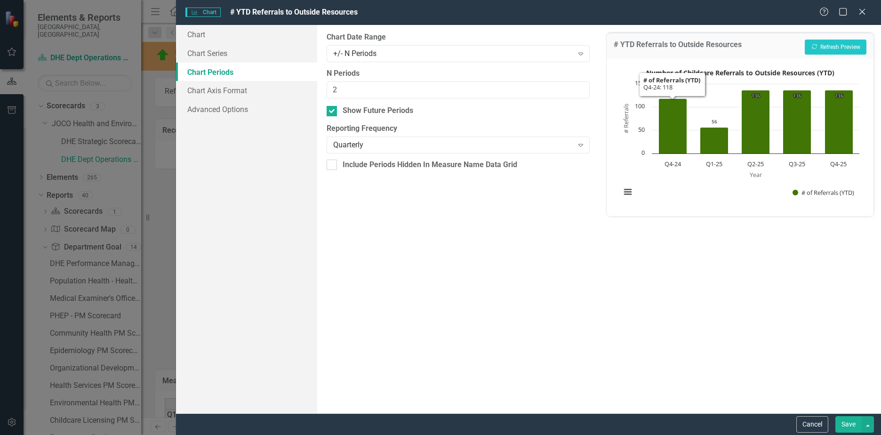
click at [516, 144] on div "Quarterly" at bounding box center [453, 145] width 240 height 11
click at [700, 286] on div "# YTD Referrals to Outside Resources Recalculate Refresh Preview Number of Chil…" at bounding box center [740, 219] width 282 height 388
drag, startPoint x: 396, startPoint y: 91, endPoint x: 243, endPoint y: 82, distance: 153.6
click at [243, 82] on div "Chart Chart Series Chart Periods Chart Axis Format Advanced Options From this p…" at bounding box center [528, 219] width 705 height 388
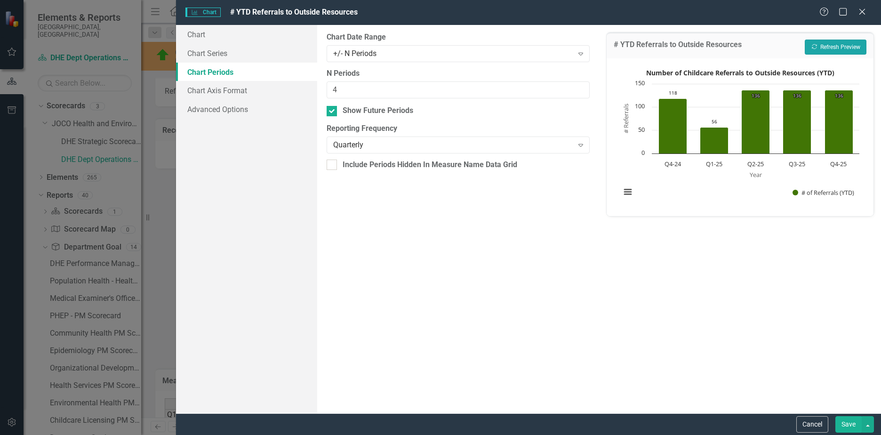
click at [820, 43] on button "Recalculate Refresh Preview" at bounding box center [835, 47] width 62 height 15
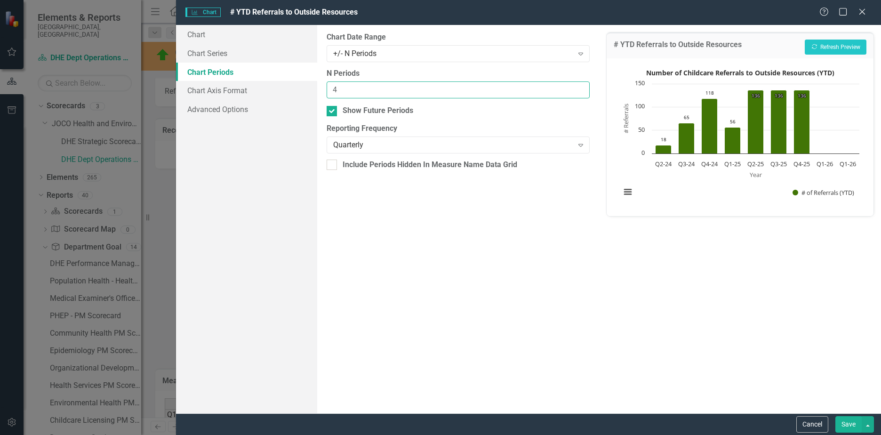
drag, startPoint x: 359, startPoint y: 91, endPoint x: 321, endPoint y: 86, distance: 38.4
click at [321, 86] on div "From this tab, you define the periods you want included in the chart. For examp…" at bounding box center [458, 219] width 282 height 388
type input "6"
click at [823, 47] on button "Recalculate Refresh Preview" at bounding box center [835, 47] width 62 height 15
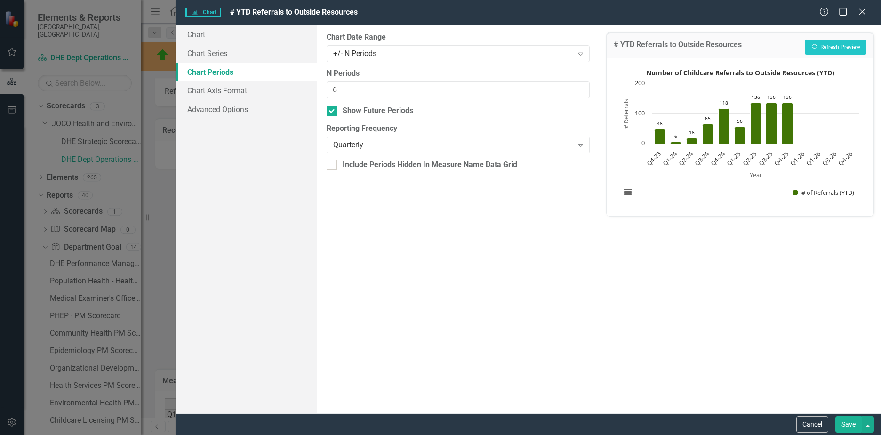
click at [334, 167] on div at bounding box center [331, 164] width 10 height 10
click at [333, 166] on input "Include Periods Hidden In Measure Name Data Grid" at bounding box center [329, 162] width 6 height 6
checkbox input "true"
click at [835, 47] on button "Recalculate Refresh Preview" at bounding box center [835, 47] width 62 height 15
click at [335, 112] on div at bounding box center [331, 111] width 10 height 10
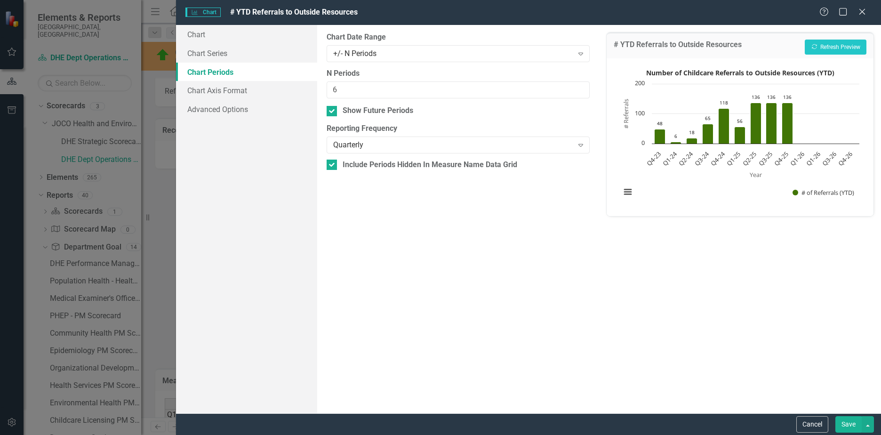
click at [333, 112] on input "Show Future Periods" at bounding box center [329, 109] width 6 height 6
checkbox input "false"
click at [823, 47] on button "Recalculate Refresh Preview" at bounding box center [835, 47] width 62 height 15
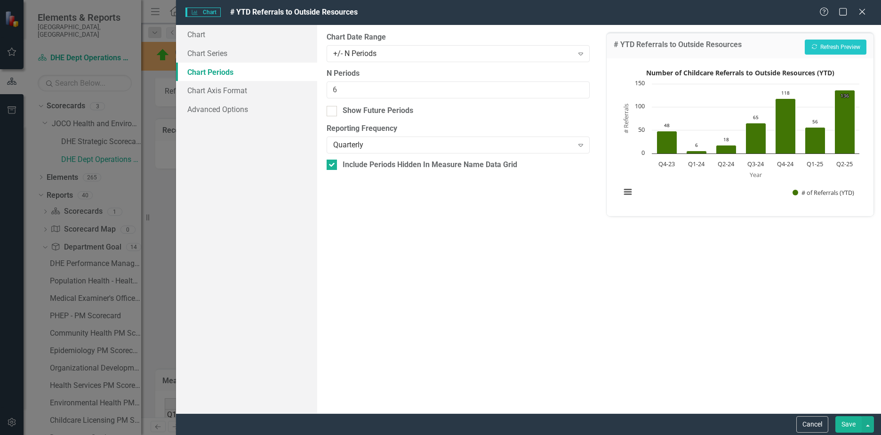
click at [852, 423] on button "Save" at bounding box center [848, 424] width 26 height 16
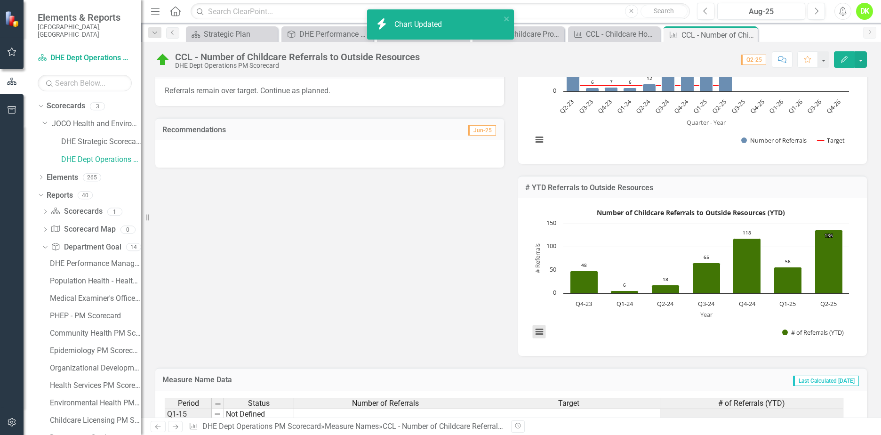
click at [538, 338] on button "View chart menu, Number of Childcare Referrals to Outside Resources (YTD)" at bounding box center [539, 331] width 13 height 13
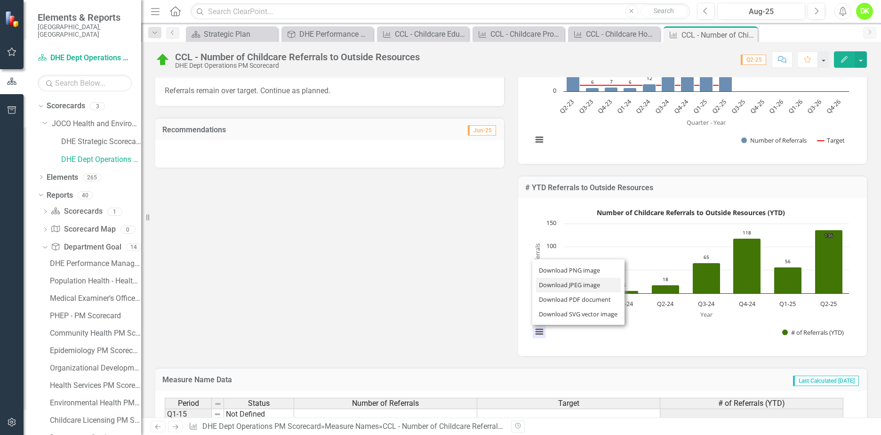
click at [568, 292] on li "Download JPEG image" at bounding box center [578, 285] width 85 height 15
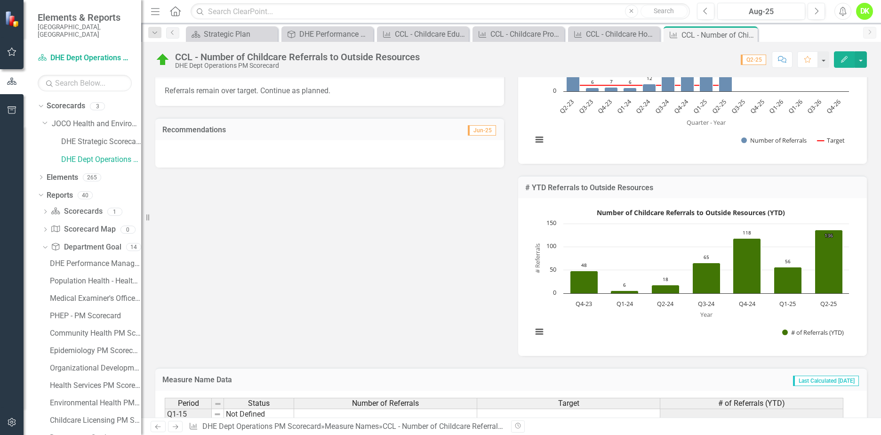
click at [0, 0] on icon "Close" at bounding box center [0, 0] width 0 height 0
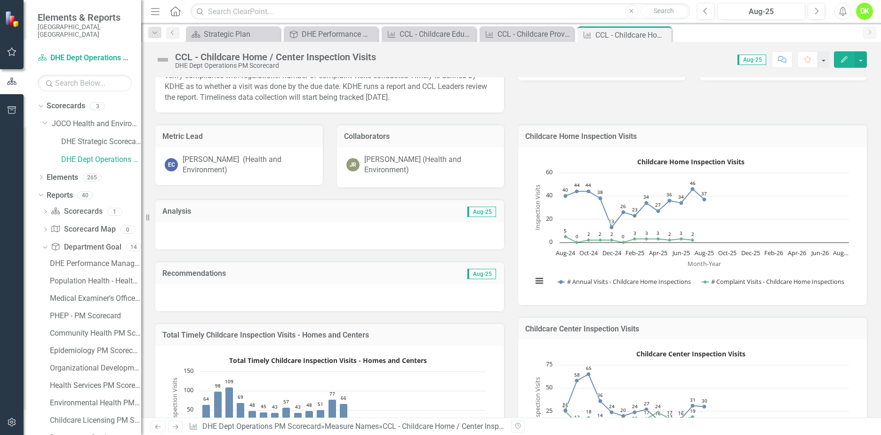
scroll to position [94, 0]
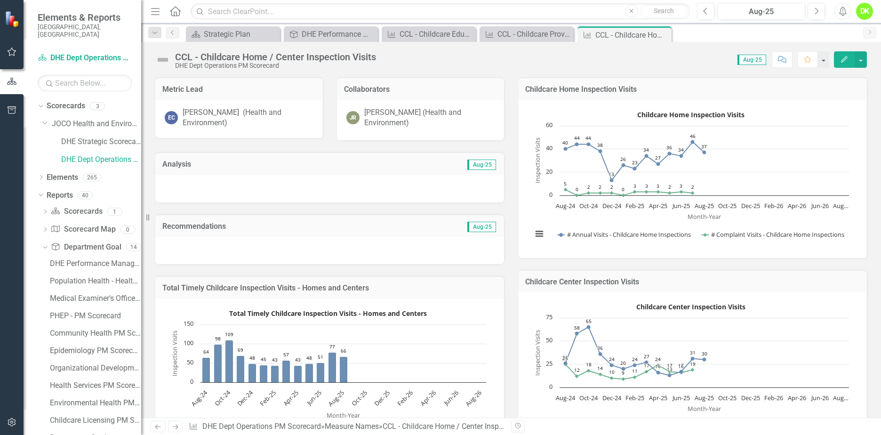
click at [527, 202] on rect "Interactive chart" at bounding box center [690, 177] width 326 height 141
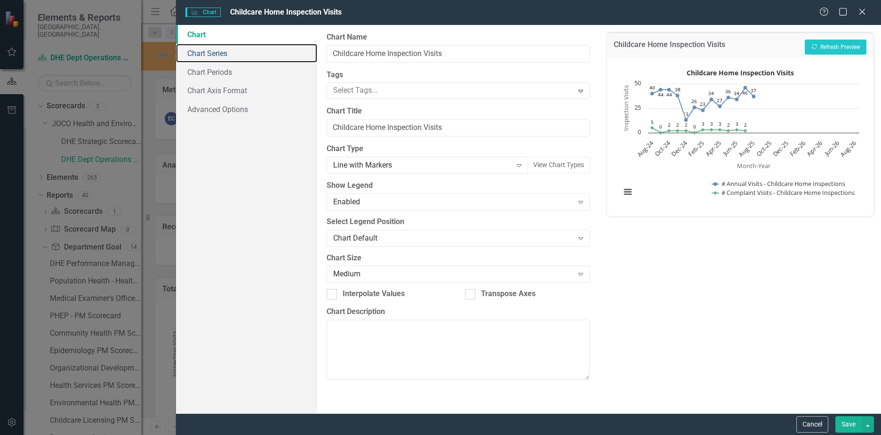
click at [238, 55] on link "Chart Series" at bounding box center [246, 53] width 141 height 19
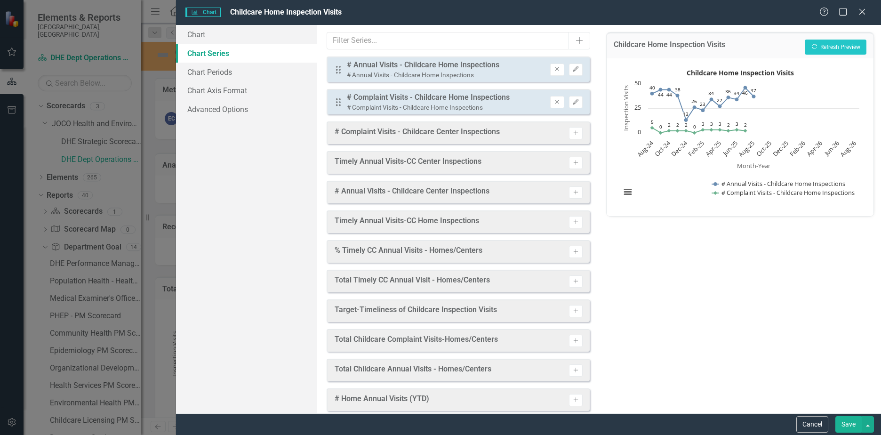
click at [572, 67] on icon "Edit" at bounding box center [575, 69] width 7 height 6
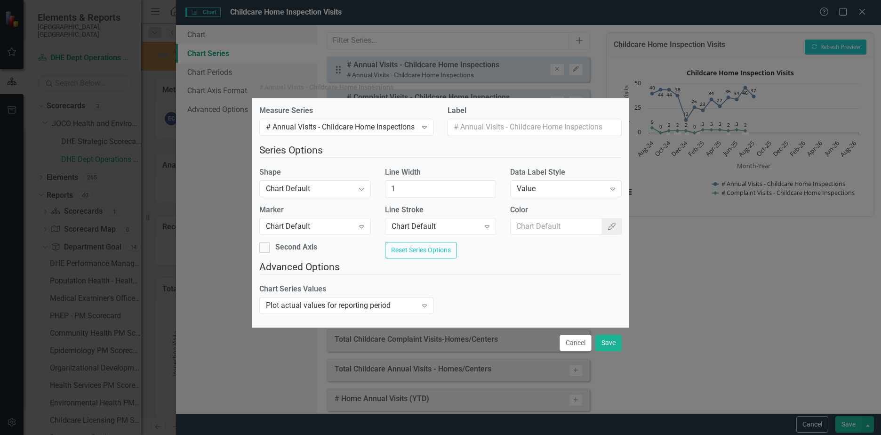
click at [577, 339] on button "Cancel" at bounding box center [575, 342] width 32 height 16
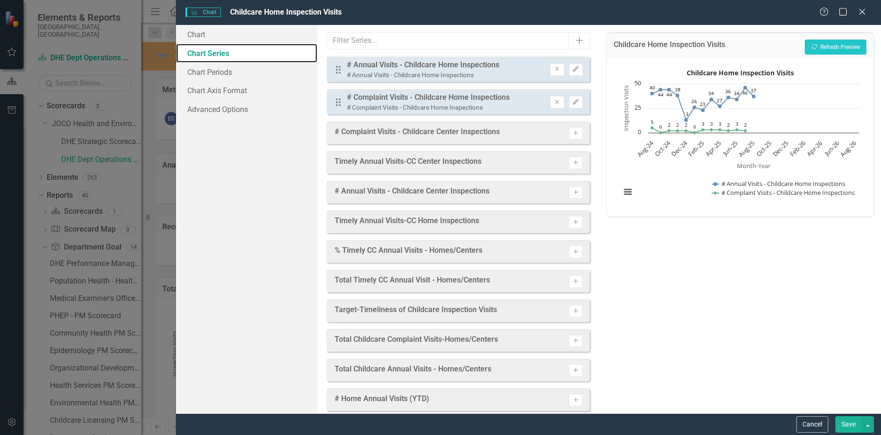
click at [215, 56] on link "Chart Series" at bounding box center [246, 53] width 141 height 19
click at [220, 71] on link "Chart Periods" at bounding box center [246, 72] width 141 height 19
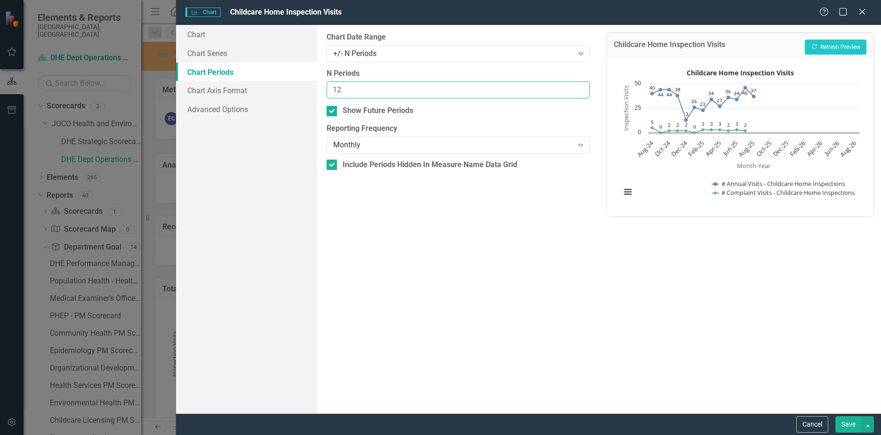
drag, startPoint x: 360, startPoint y: 88, endPoint x: 259, endPoint y: 89, distance: 101.6
click at [259, 89] on div "Chart Chart Series Chart Periods Chart Axis Format Advanced Options From this p…" at bounding box center [528, 219] width 705 height 388
click at [824, 43] on button "Recalculate Refresh Preview" at bounding box center [835, 47] width 62 height 15
drag, startPoint x: 355, startPoint y: 90, endPoint x: 266, endPoint y: 90, distance: 88.9
click at [266, 90] on div "Chart Chart Series Chart Periods Chart Axis Format Advanced Options From this p…" at bounding box center [528, 219] width 705 height 388
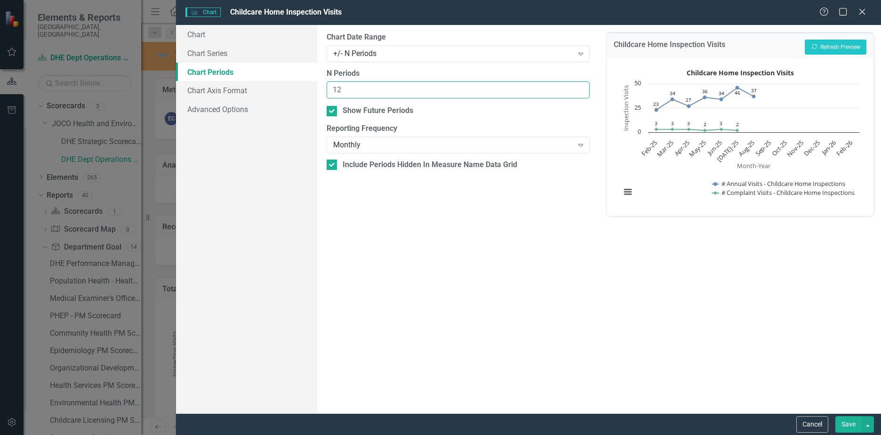
type input "12"
click at [820, 48] on button "Recalculate Refresh Preview" at bounding box center [835, 47] width 62 height 15
click at [333, 111] on div at bounding box center [331, 111] width 10 height 10
click at [333, 111] on input "Show Future Periods" at bounding box center [329, 109] width 6 height 6
checkbox input "false"
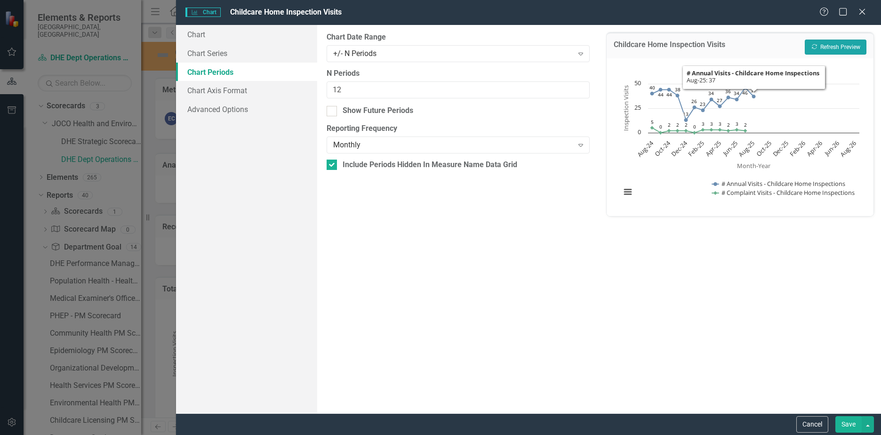
click at [847, 53] on button "Recalculate Refresh Preview" at bounding box center [835, 47] width 62 height 15
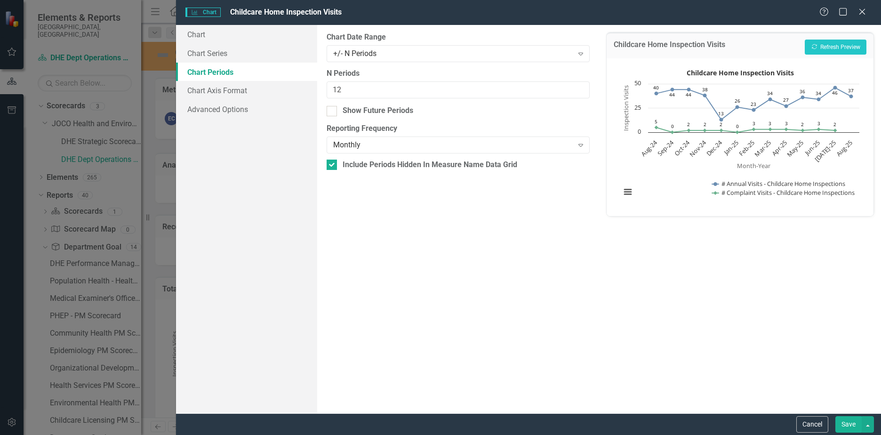
click at [847, 422] on button "Save" at bounding box center [848, 424] width 26 height 16
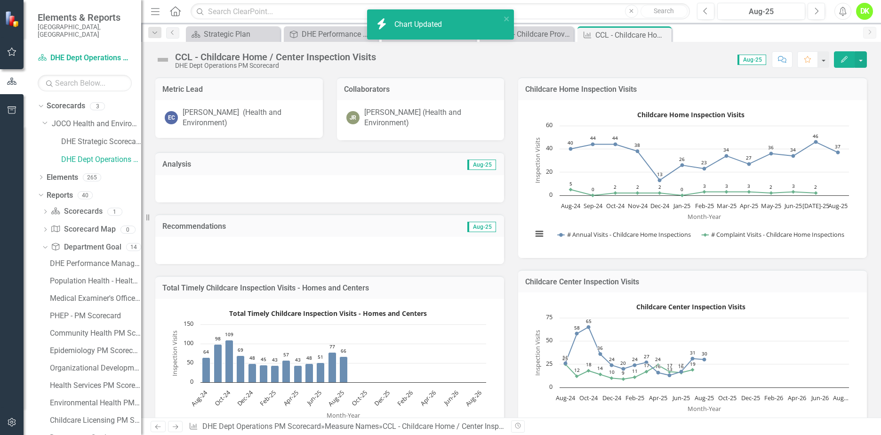
click at [776, 300] on rect "Interactive chart" at bounding box center [690, 369] width 326 height 141
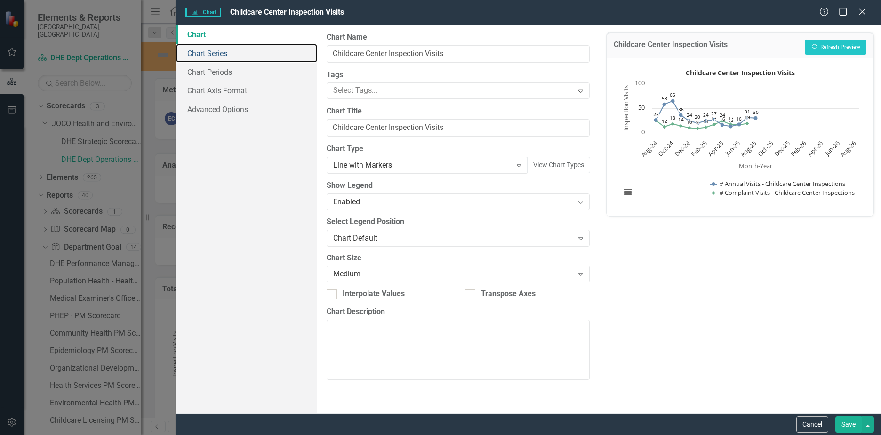
click at [228, 56] on link "Chart Series" at bounding box center [246, 53] width 141 height 19
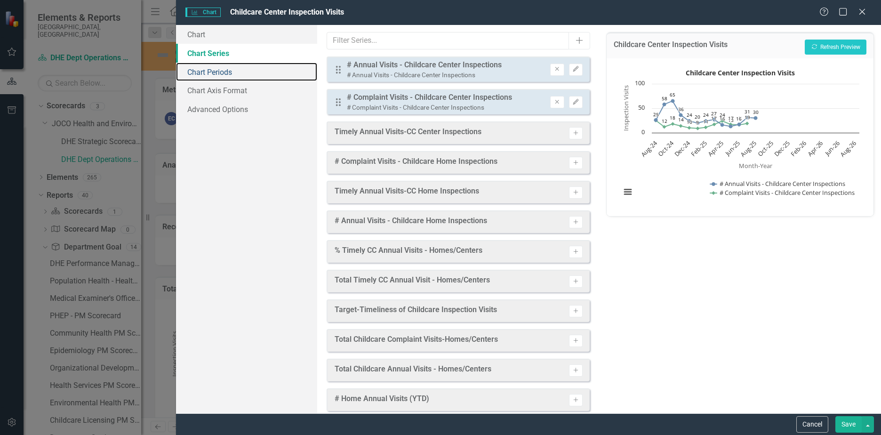
click at [222, 77] on link "Chart Periods" at bounding box center [246, 72] width 141 height 19
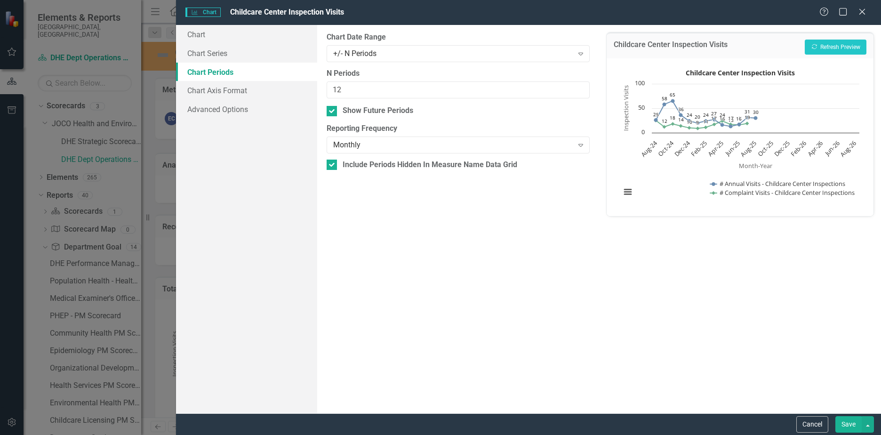
click at [330, 111] on input "Show Future Periods" at bounding box center [329, 109] width 6 height 6
checkbox input "false"
click at [828, 46] on button "Recalculate Refresh Preview" at bounding box center [835, 47] width 62 height 15
click at [852, 423] on button "Save" at bounding box center [848, 424] width 26 height 16
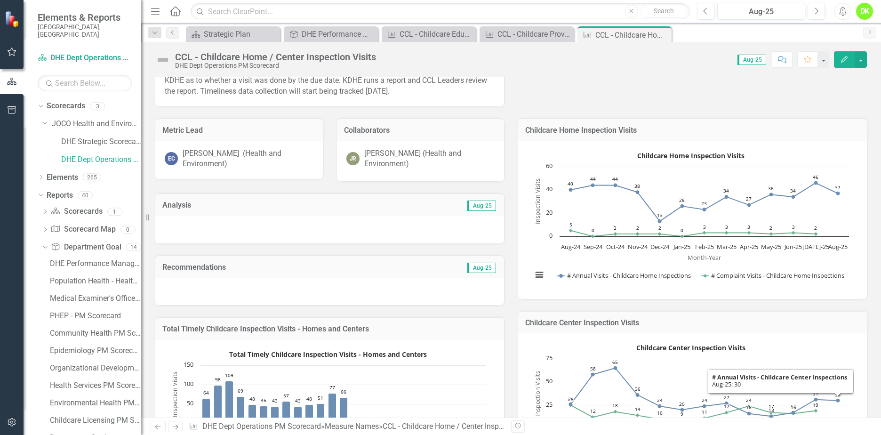
scroll to position [47, 0]
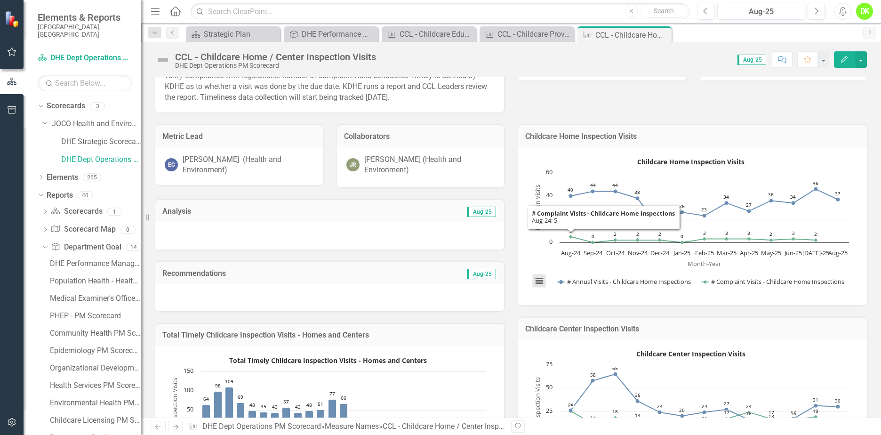
click at [538, 278] on button "View chart menu, Childcare Home Inspection Visits" at bounding box center [539, 280] width 13 height 13
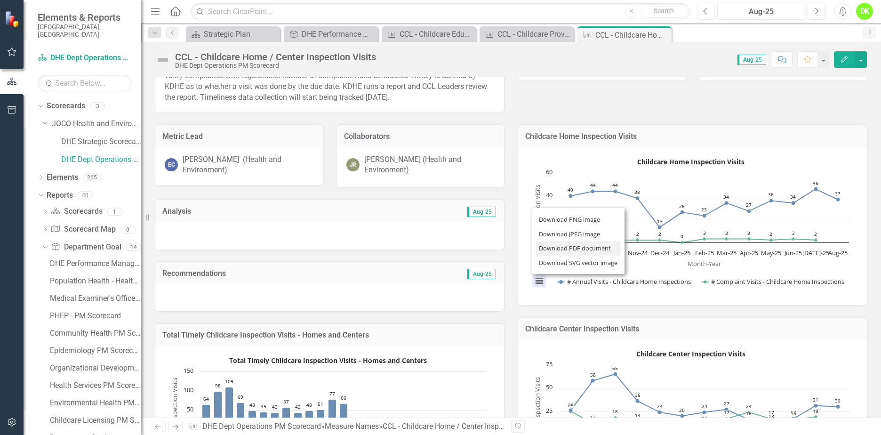
click at [557, 245] on li "Download PDF document" at bounding box center [578, 248] width 85 height 15
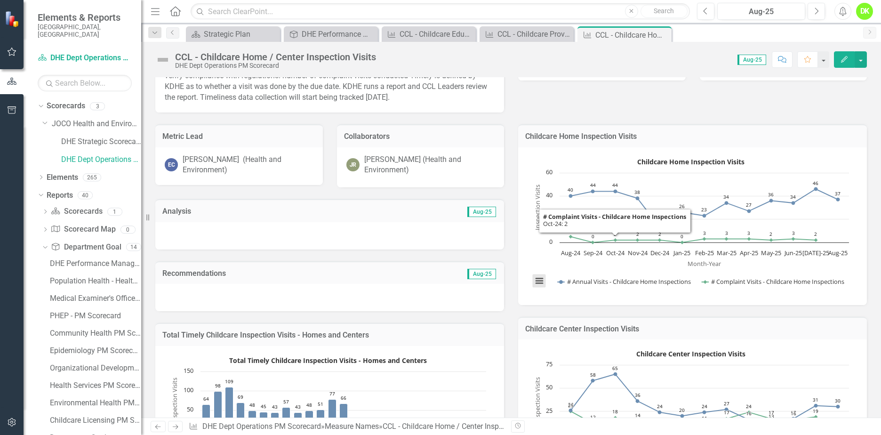
click at [533, 284] on button "View chart menu, Childcare Home Inspection Visits" at bounding box center [539, 280] width 13 height 13
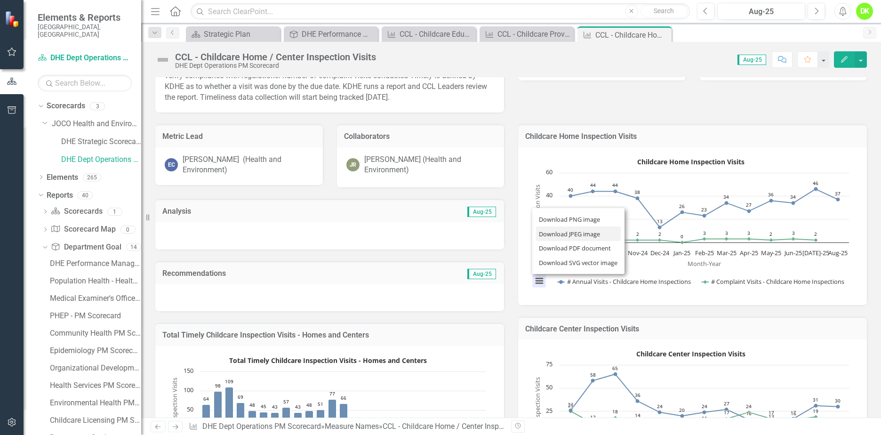
click at [565, 235] on li "Download JPEG image" at bounding box center [578, 233] width 85 height 15
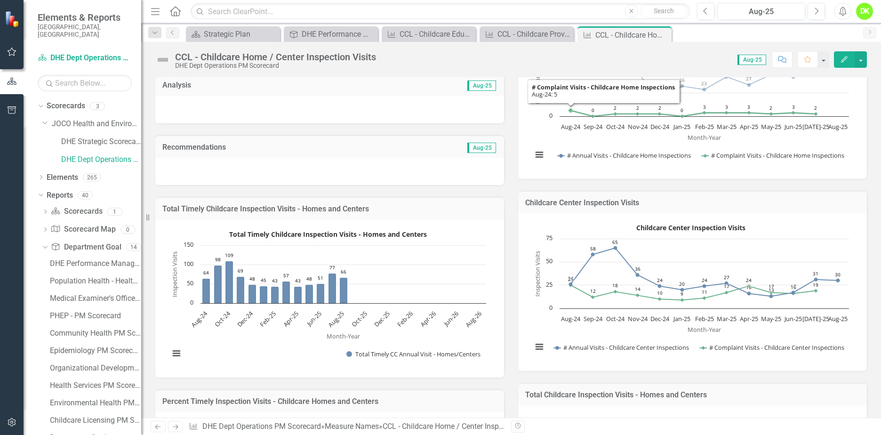
scroll to position [188, 0]
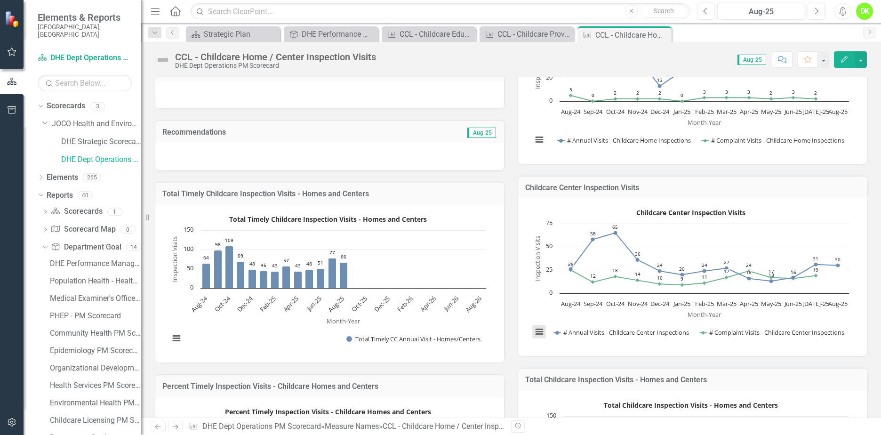
click at [541, 330] on button "View chart menu, Childcare Center Inspection Visits" at bounding box center [539, 331] width 13 height 13
click at [560, 286] on li "Download JPEG image" at bounding box center [578, 285] width 85 height 15
click at [0, 0] on icon "Close" at bounding box center [0, 0] width 0 height 0
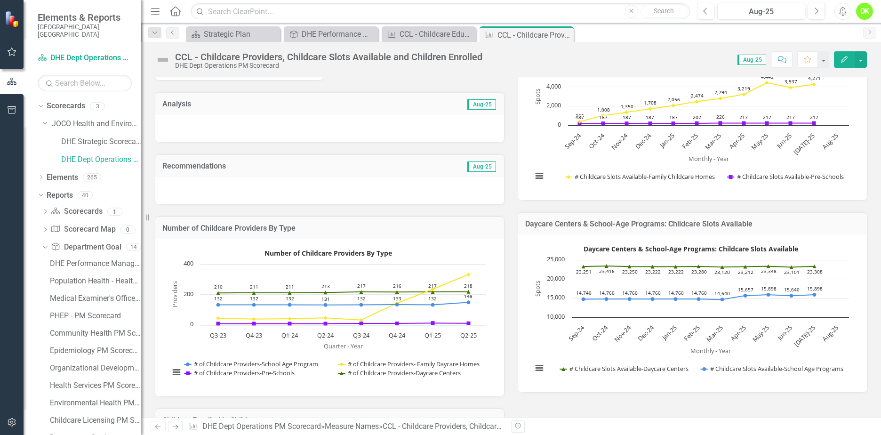
scroll to position [188, 0]
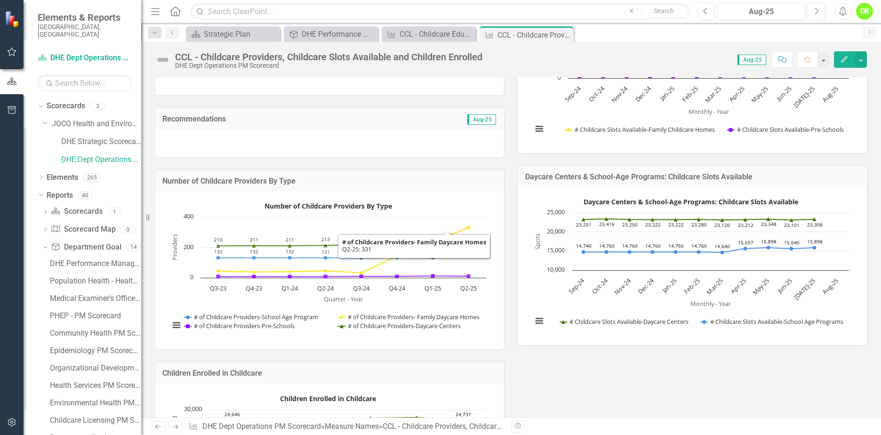
click at [478, 191] on div "Number of Childcare Providers By Type" at bounding box center [329, 180] width 349 height 23
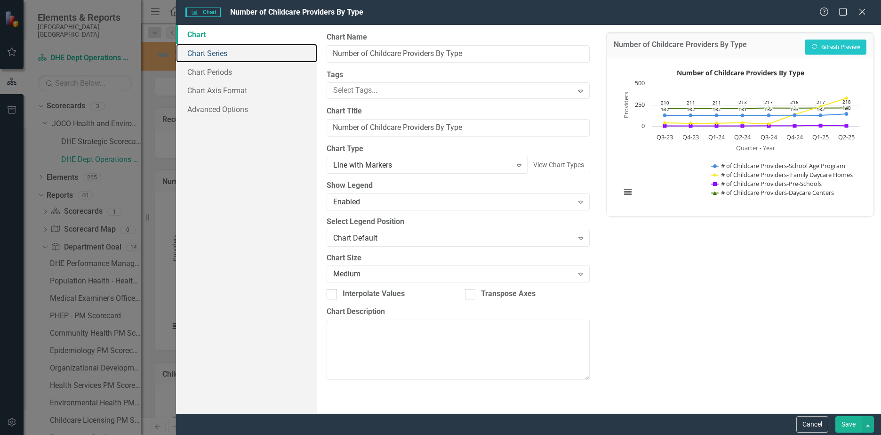
click at [217, 52] on link "Chart Series" at bounding box center [246, 53] width 141 height 19
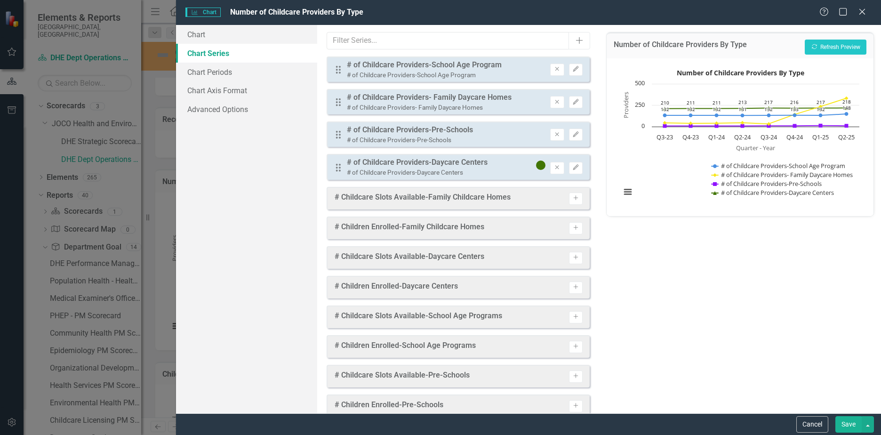
click at [572, 103] on icon "Edit" at bounding box center [575, 102] width 7 height 6
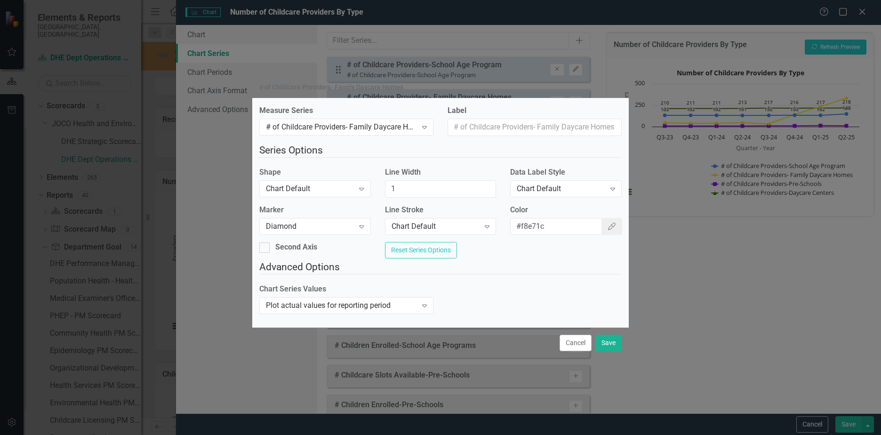
click at [551, 188] on div "Chart Default" at bounding box center [561, 188] width 88 height 11
click at [610, 351] on button "Save" at bounding box center [608, 342] width 26 height 16
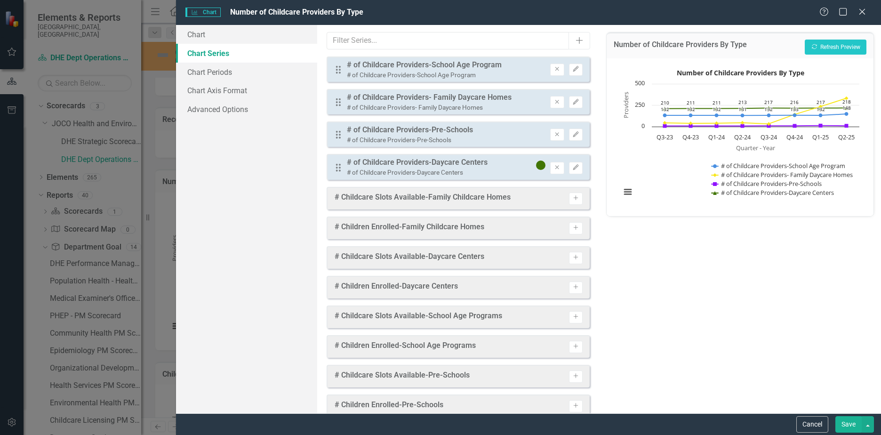
click at [848, 422] on button "Save" at bounding box center [848, 424] width 26 height 16
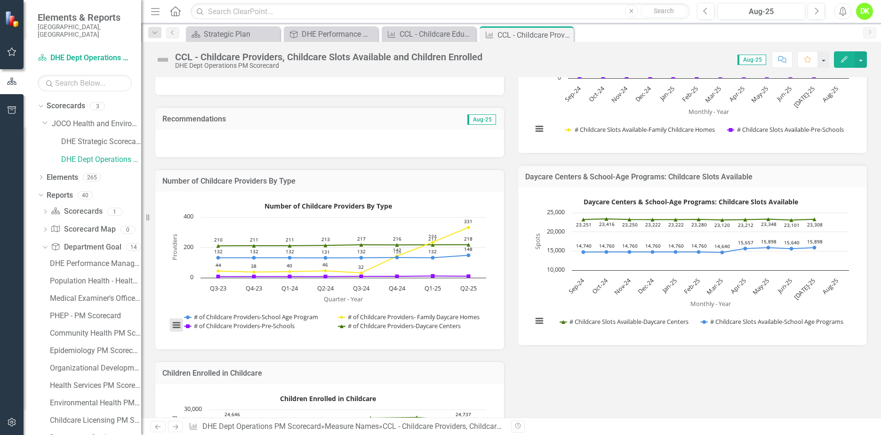
click at [175, 326] on button "View chart menu, Number of Childcare Providers By Type" at bounding box center [176, 324] width 13 height 13
click at [199, 276] on li "Download JPEG image" at bounding box center [215, 278] width 85 height 15
click at [0, 0] on div "Close" at bounding box center [0, 0] width 0 height 0
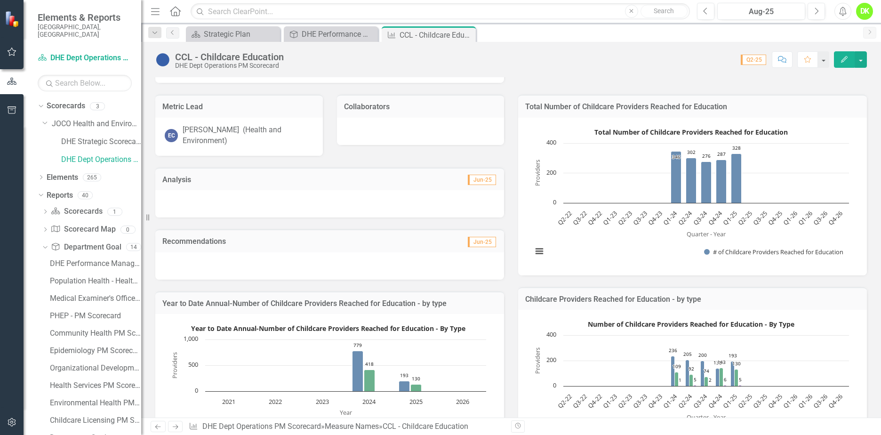
scroll to position [47, 0]
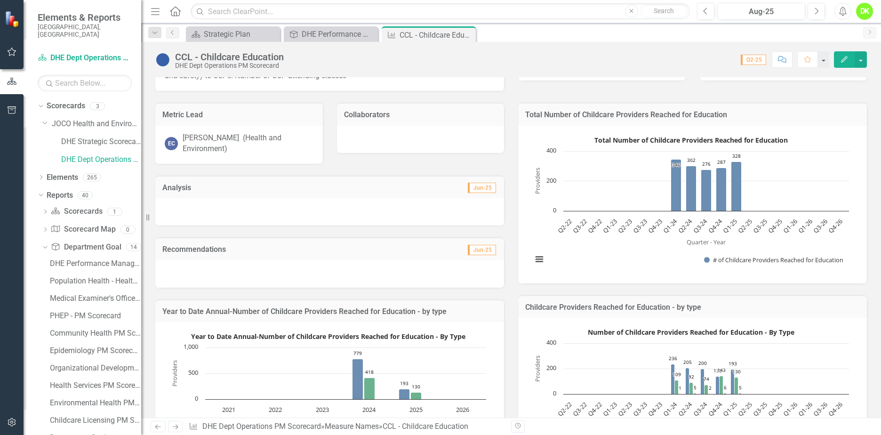
click at [581, 251] on rect "Interactive chart" at bounding box center [690, 203] width 326 height 141
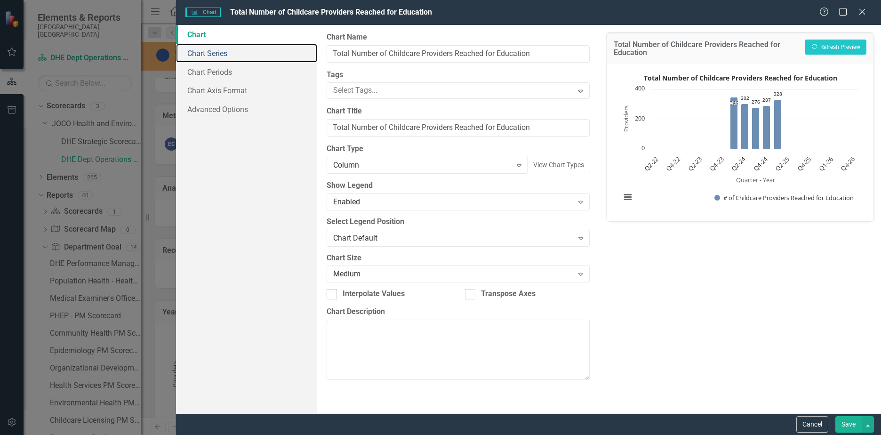
click at [207, 56] on link "Chart Series" at bounding box center [246, 53] width 141 height 19
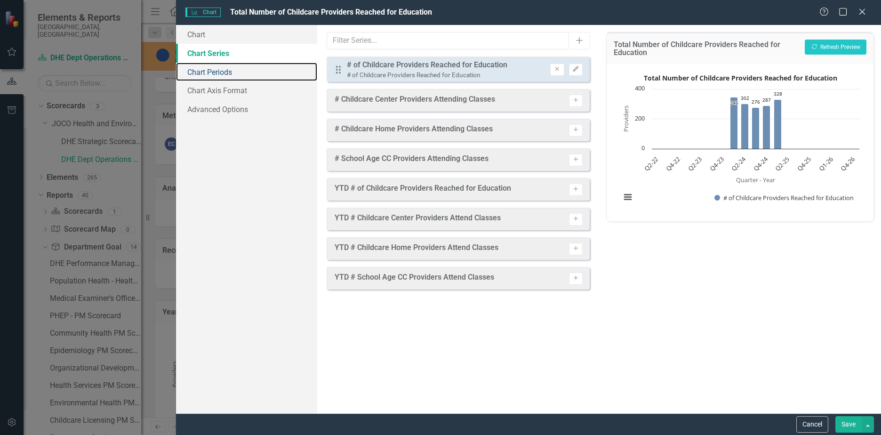
click at [207, 71] on link "Chart Periods" at bounding box center [246, 72] width 141 height 19
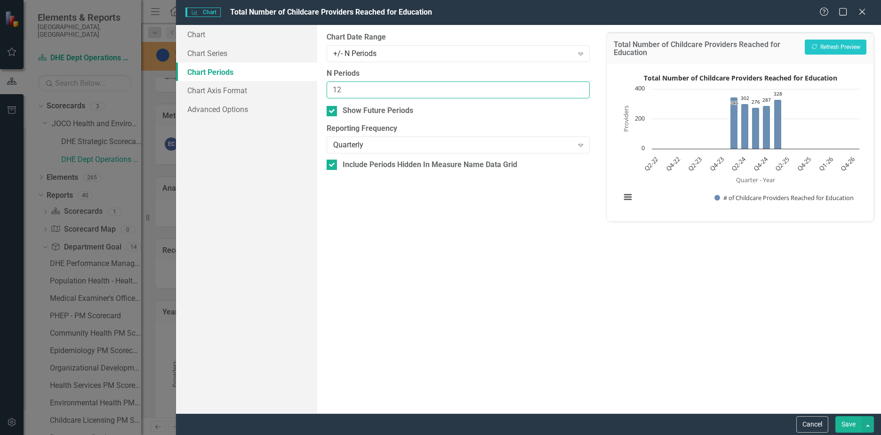
drag, startPoint x: 353, startPoint y: 92, endPoint x: 273, endPoint y: 83, distance: 80.4
click at [273, 83] on div "Chart Chart Series Chart Periods Chart Axis Format Advanced Options From this p…" at bounding box center [528, 219] width 705 height 388
type input "6"
click at [333, 112] on div at bounding box center [331, 111] width 10 height 10
click at [333, 112] on input "Show Future Periods" at bounding box center [329, 109] width 6 height 6
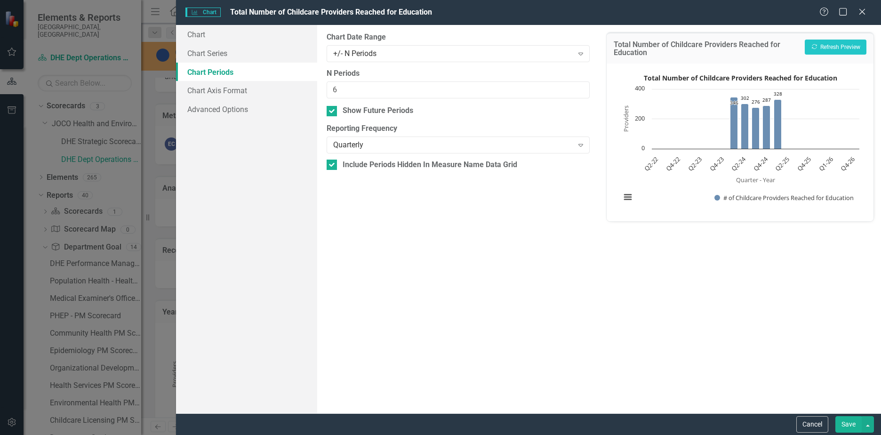
checkbox input "false"
click at [829, 46] on button "Recalculate Refresh Preview" at bounding box center [835, 47] width 62 height 15
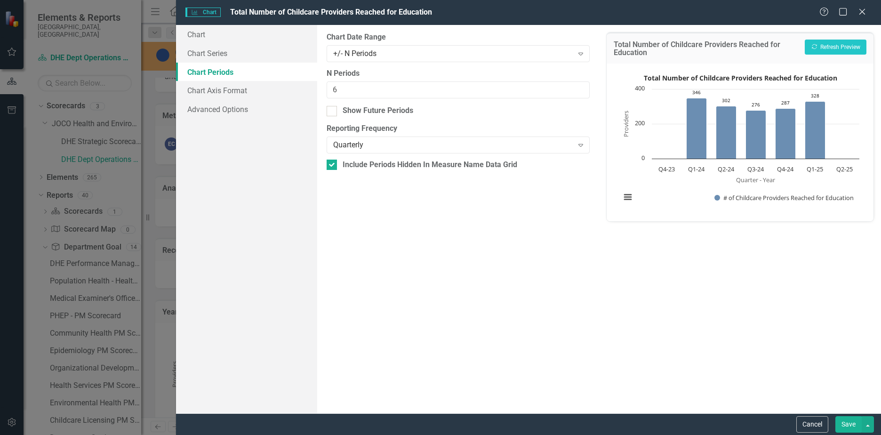
click at [846, 420] on button "Save" at bounding box center [848, 424] width 26 height 16
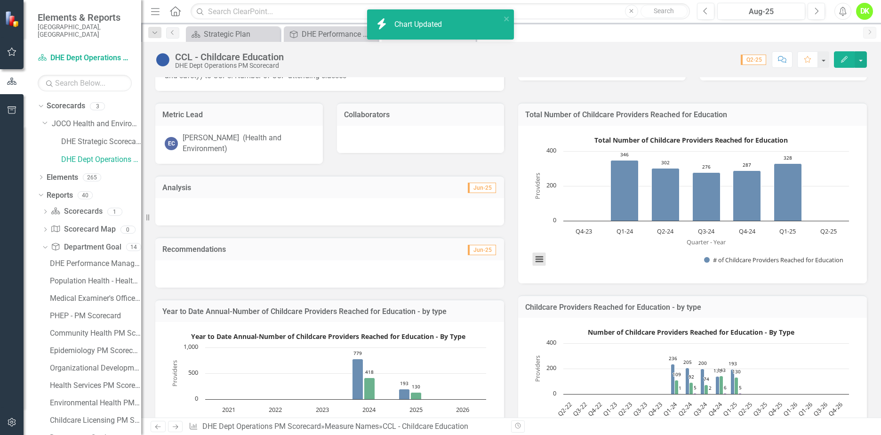
click at [539, 260] on button "View chart menu, Total Number of Childcare Providers Reached for Education" at bounding box center [539, 259] width 13 height 13
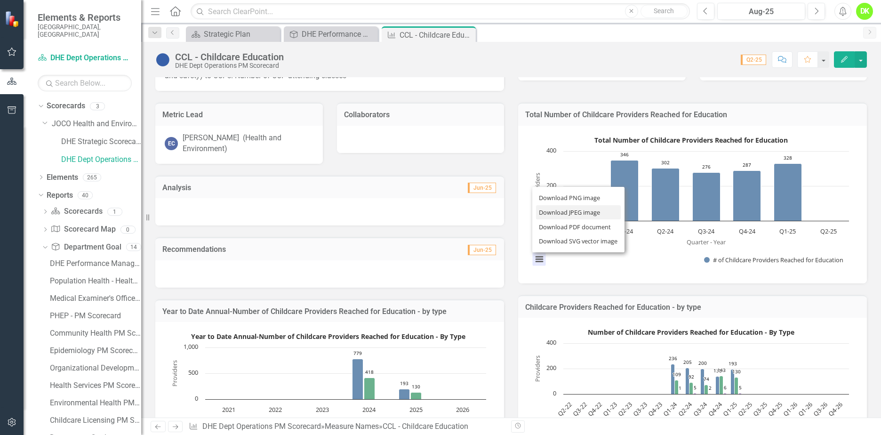
click at [560, 209] on li "Download JPEG image" at bounding box center [578, 212] width 85 height 15
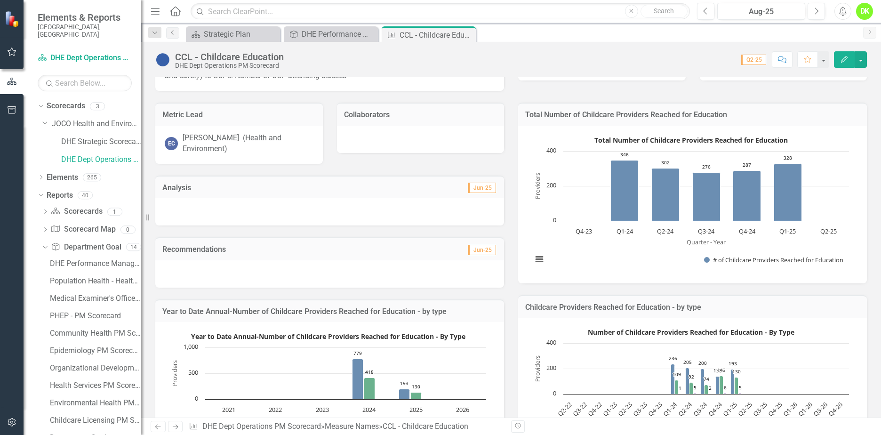
click at [513, 89] on div "Measure Description Provide education regarding regulatory requirements & other…" at bounding box center [510, 54] width 725 height 72
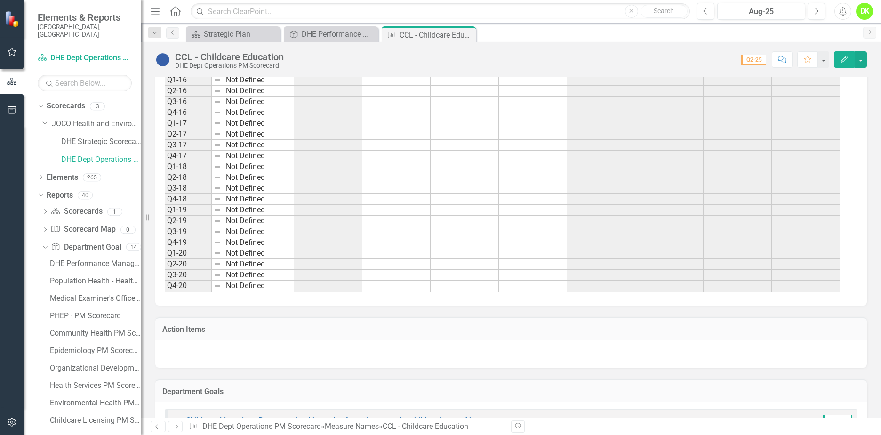
scroll to position [612, 0]
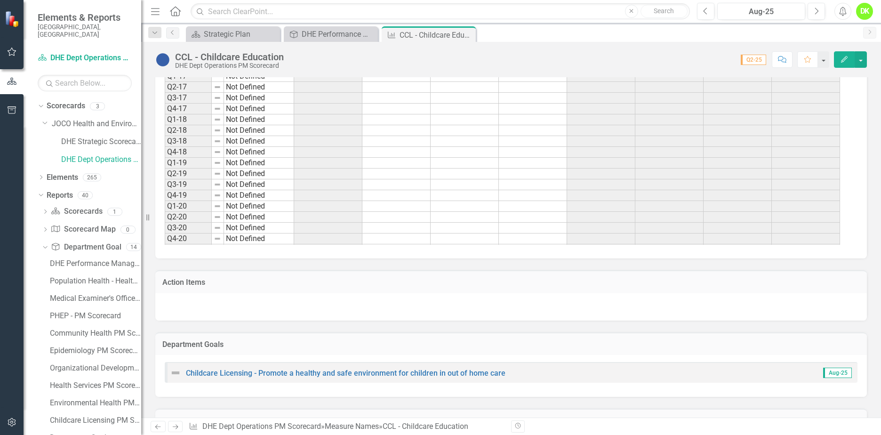
click at [0, 0] on icon "Close" at bounding box center [0, 0] width 0 height 0
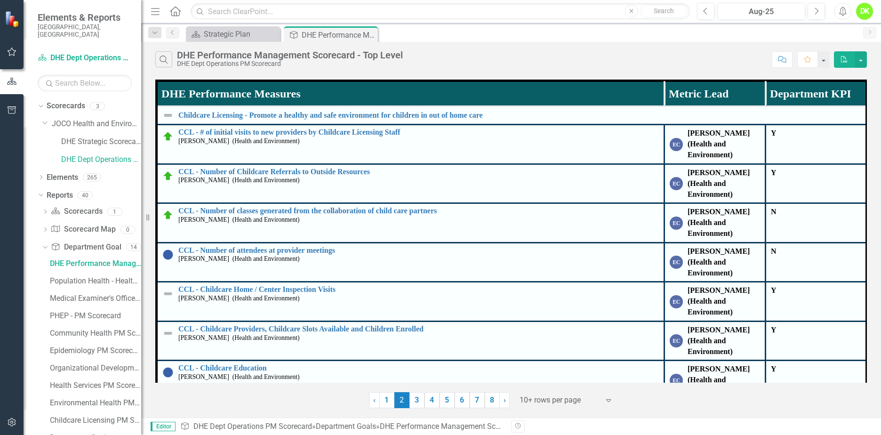
click at [417, 404] on link "3" at bounding box center [416, 400] width 15 height 16
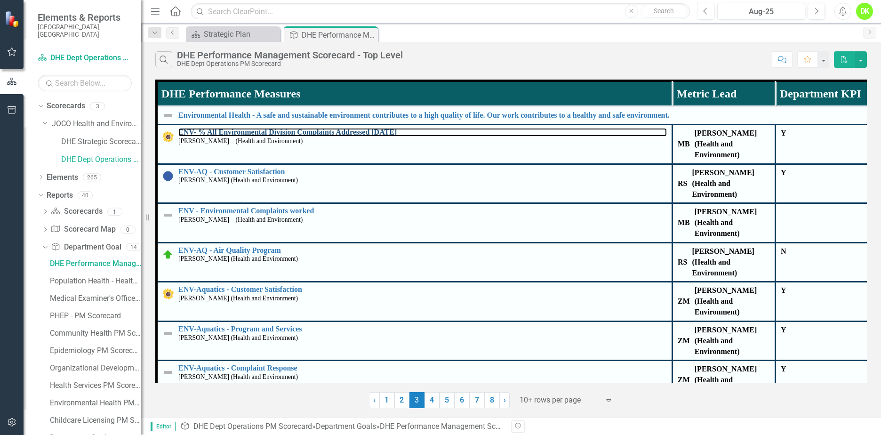
click at [282, 131] on link "ENV- % All Environmental Division Complaints Addressed [DATE]" at bounding box center [422, 132] width 488 height 8
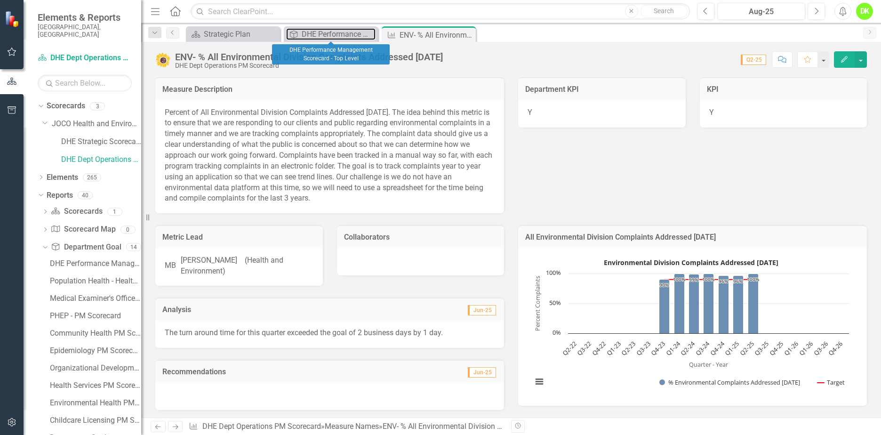
click at [335, 31] on div "DHE Performance Management Scorecard - Top Level" at bounding box center [339, 34] width 74 height 12
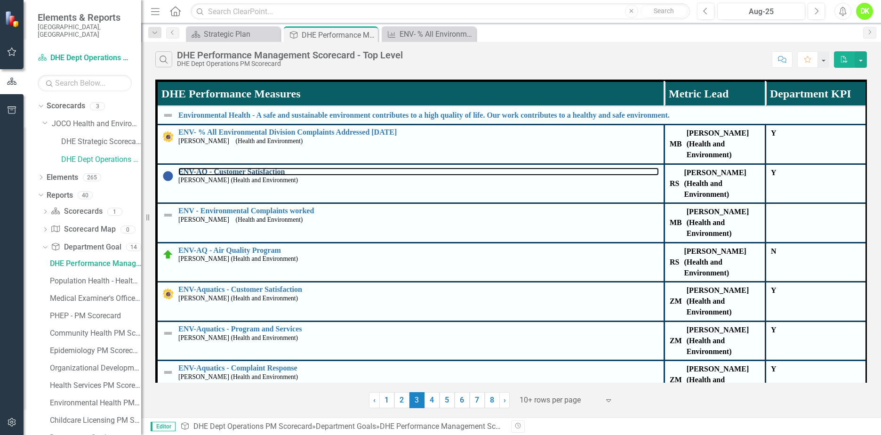
click at [255, 169] on link "ENV-AQ - Customer Satisfaction" at bounding box center [418, 171] width 480 height 8
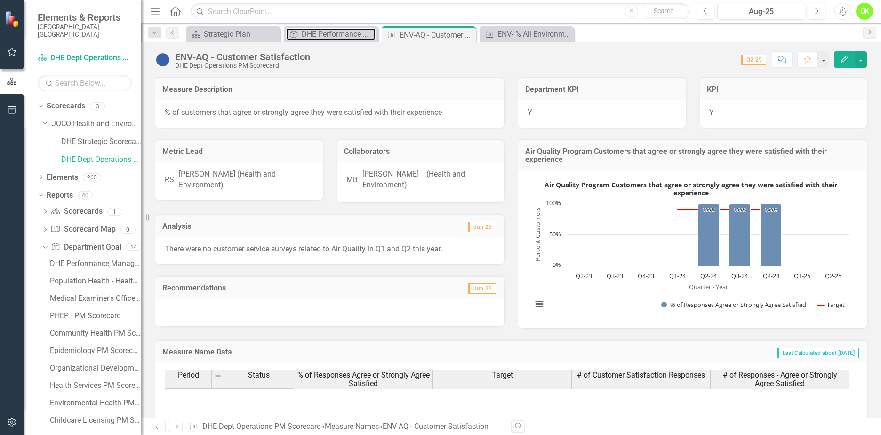
click at [326, 30] on div "DHE Performance Management Scorecard - Top Level" at bounding box center [339, 34] width 74 height 12
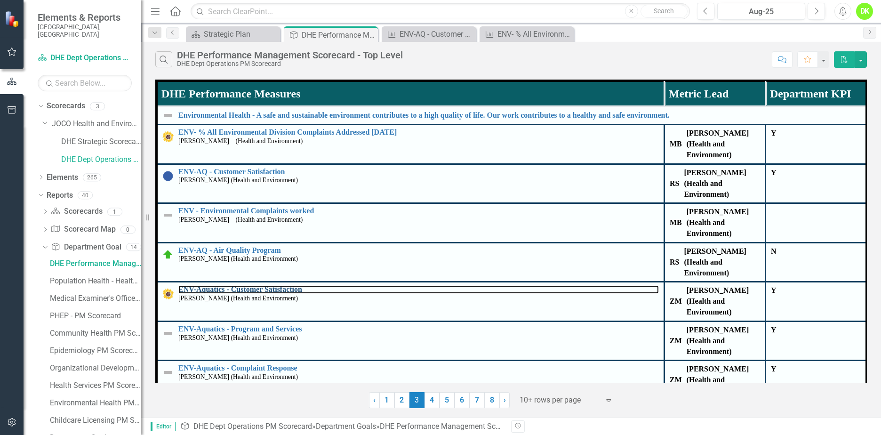
click at [281, 285] on link "ENV-Aquatics - Customer Satisfaction" at bounding box center [418, 289] width 480 height 8
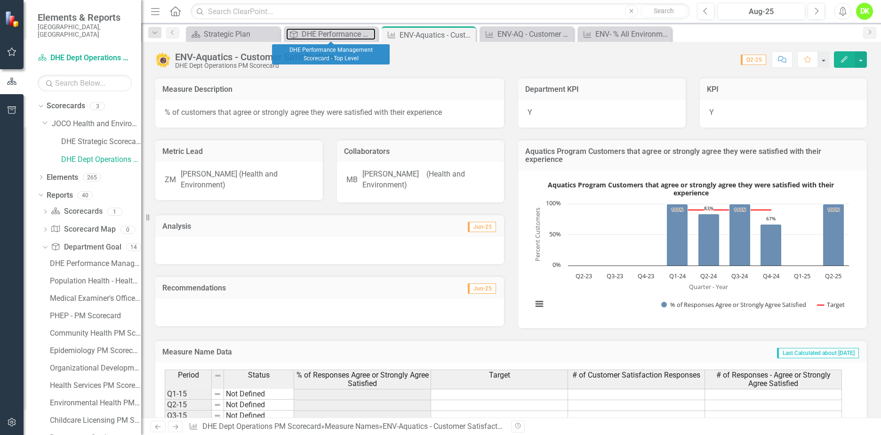
click at [335, 28] on div "DHE Performance Management Scorecard - Top Level" at bounding box center [339, 34] width 74 height 12
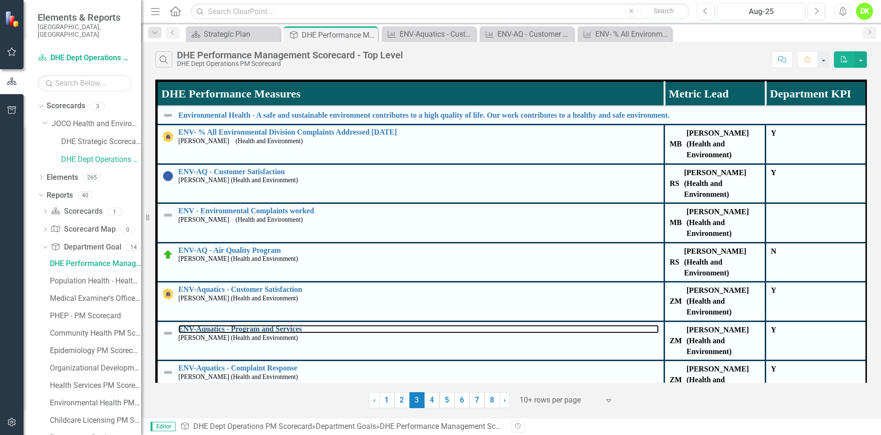
click at [292, 325] on link "ENV-Aquatics - Program and Services" at bounding box center [418, 329] width 480 height 8
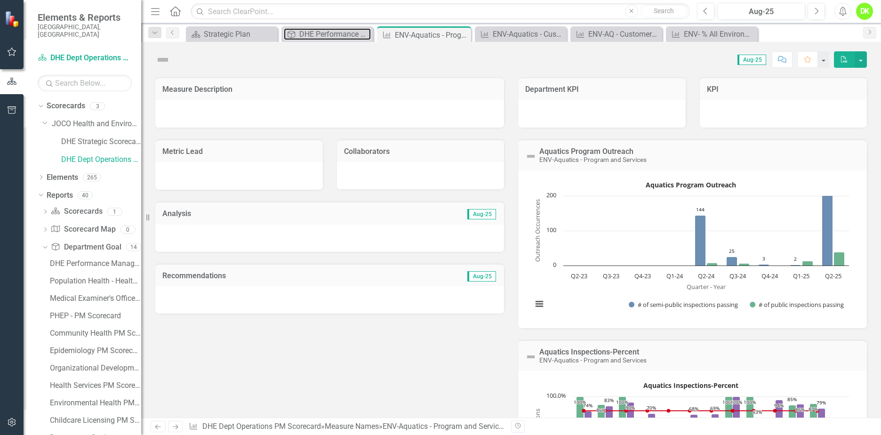
click at [313, 37] on div "DHE Performance Management Scorecard - Top Level" at bounding box center [335, 34] width 72 height 12
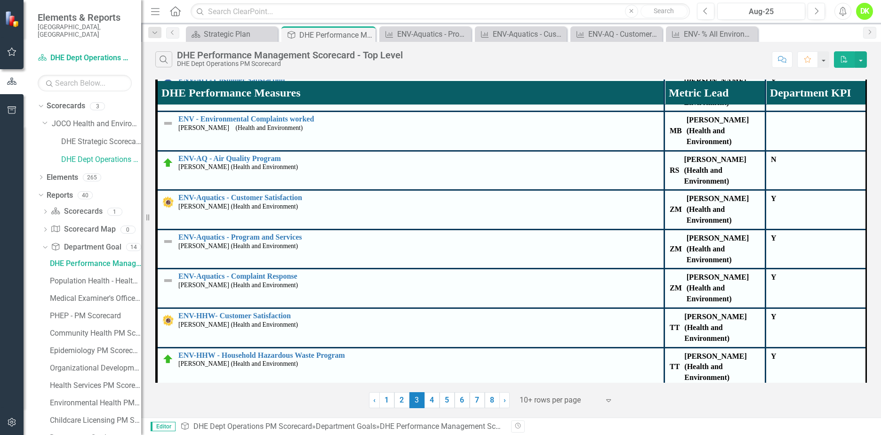
scroll to position [141, 0]
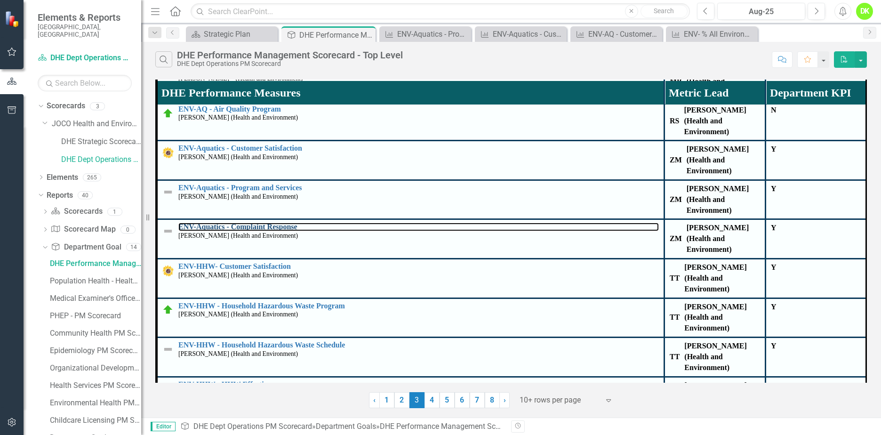
click at [278, 223] on link "ENV-Aquatics - Complaint Response" at bounding box center [418, 227] width 480 height 8
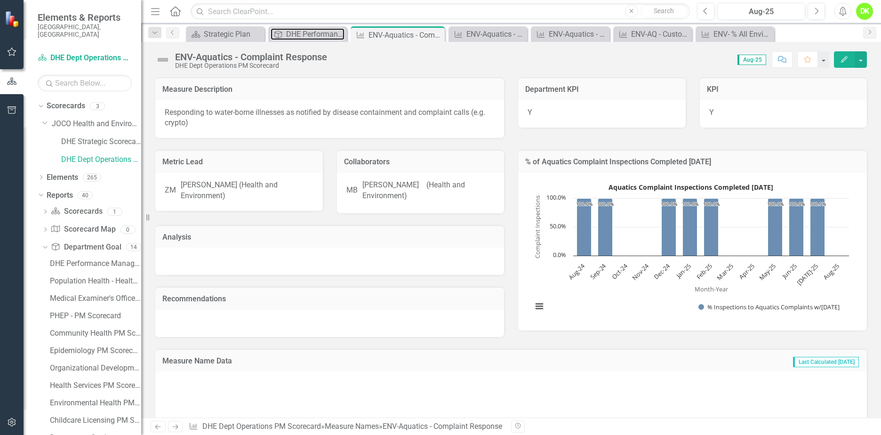
click at [309, 29] on div "DHE Performance Management Scorecard - Top Level" at bounding box center [315, 34] width 58 height 12
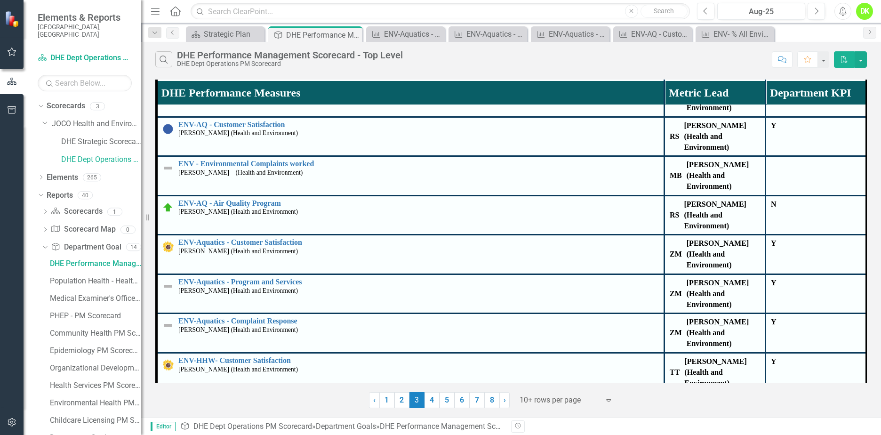
scroll to position [94, 0]
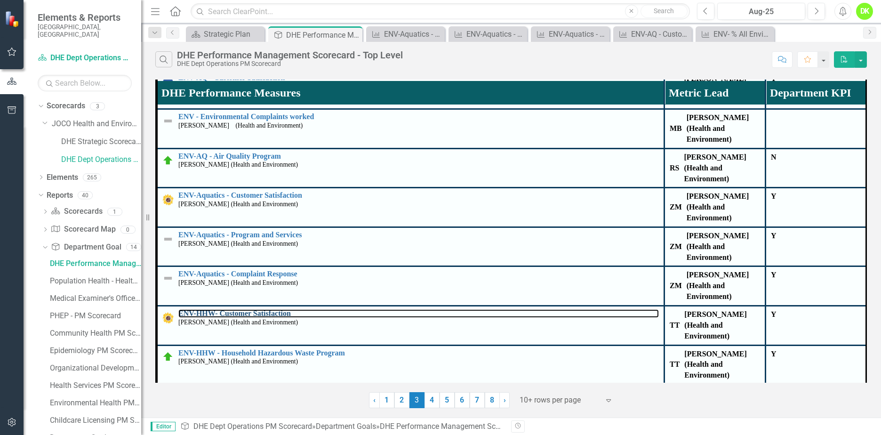
click at [286, 309] on link "ENV-HHW- Customer Satisfaction" at bounding box center [418, 313] width 480 height 8
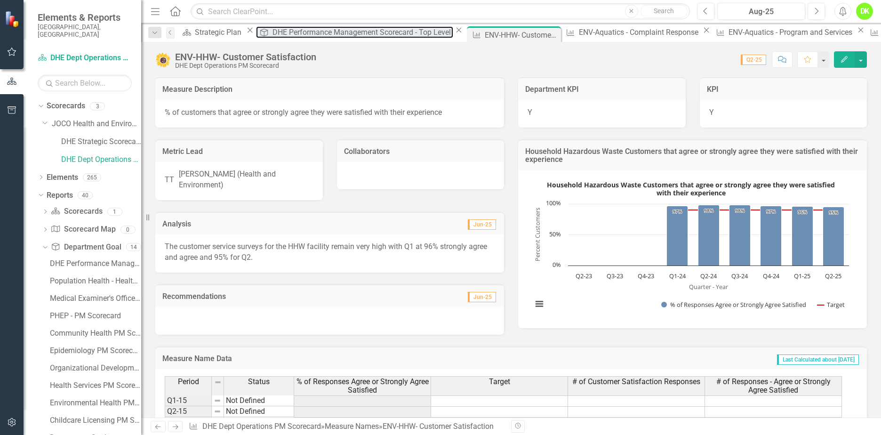
click at [294, 33] on div "DHE Performance Management Scorecard - Top Level" at bounding box center [362, 32] width 181 height 12
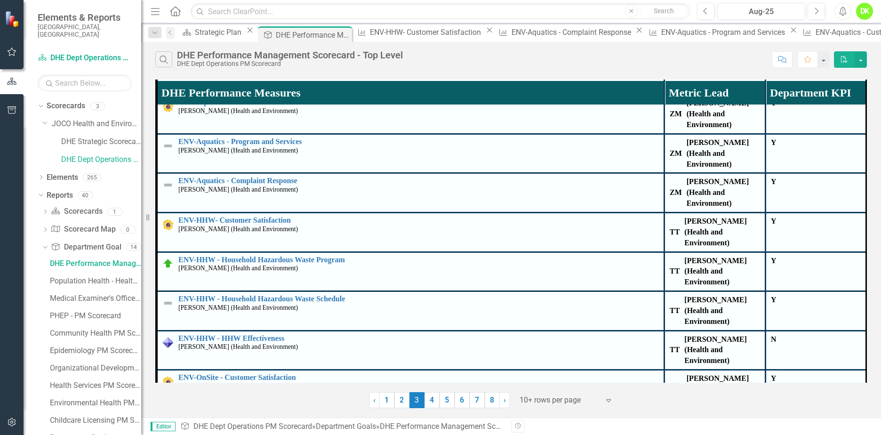
scroll to position [188, 0]
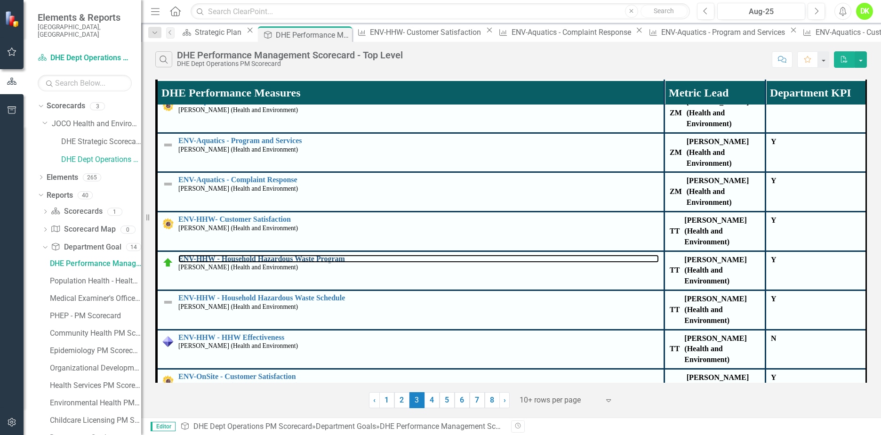
click at [324, 255] on link "ENV-HHW - Household Hazardous Waste Program" at bounding box center [418, 259] width 480 height 8
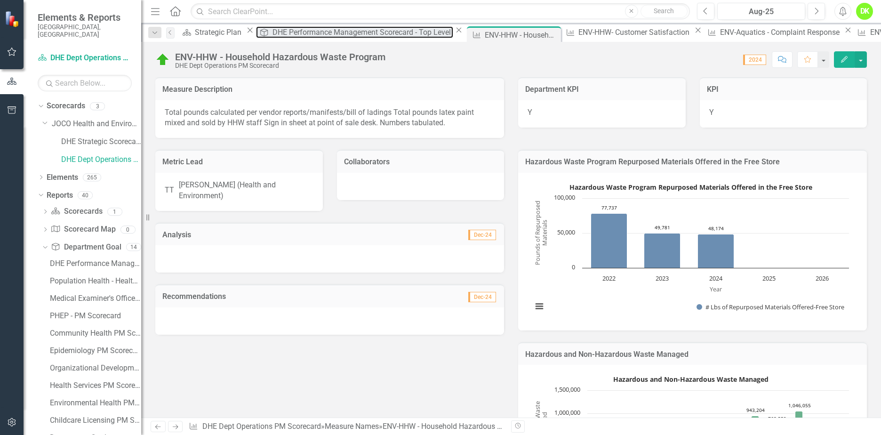
click at [287, 34] on div "DHE Performance Management Scorecard - Top Level" at bounding box center [362, 32] width 181 height 12
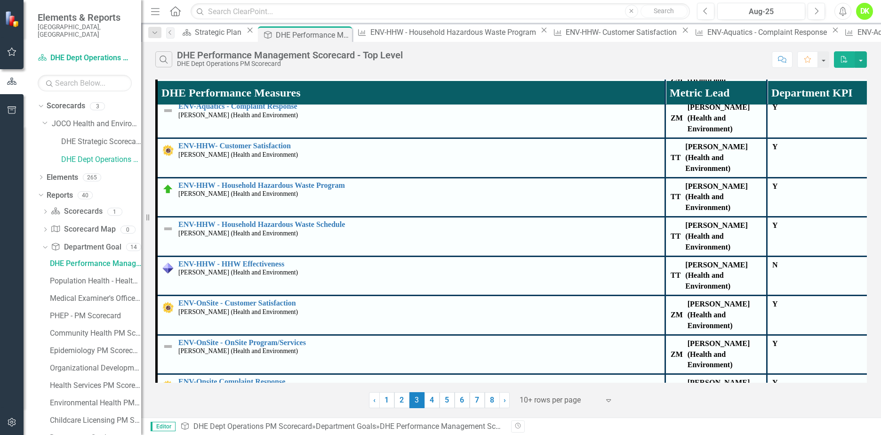
scroll to position [282, 0]
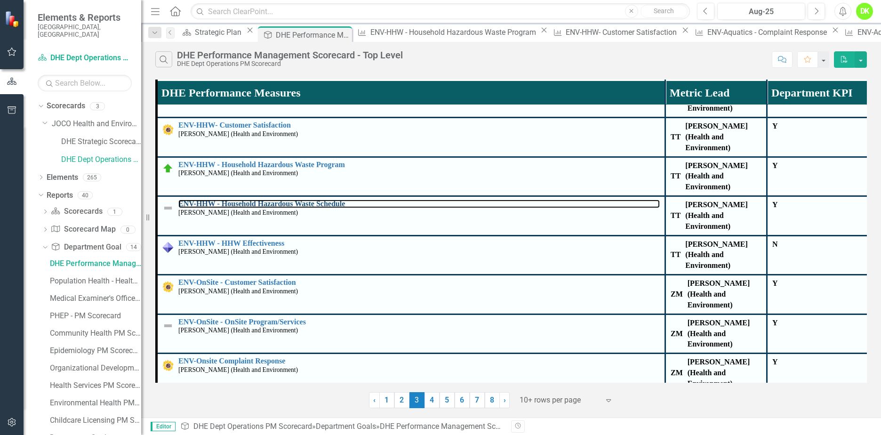
click at [334, 199] on link "ENV-HHW - Household Hazardous Waste Schedule" at bounding box center [418, 203] width 481 height 8
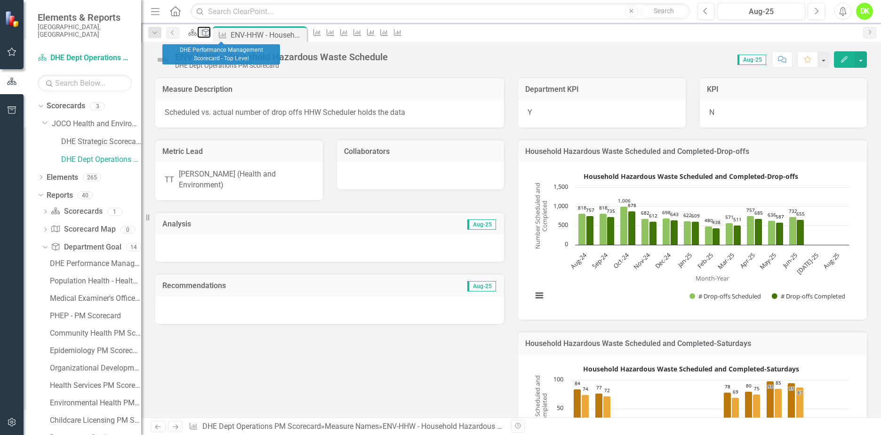
click at [210, 36] on icon "Department Goal" at bounding box center [205, 33] width 9 height 8
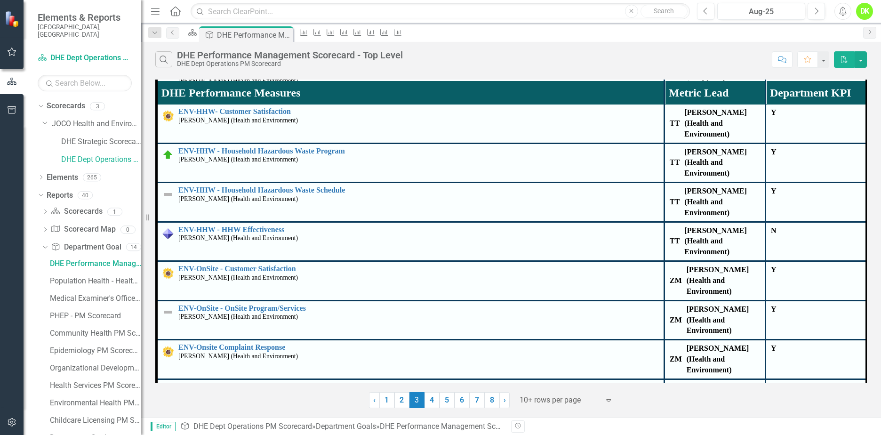
scroll to position [329, 0]
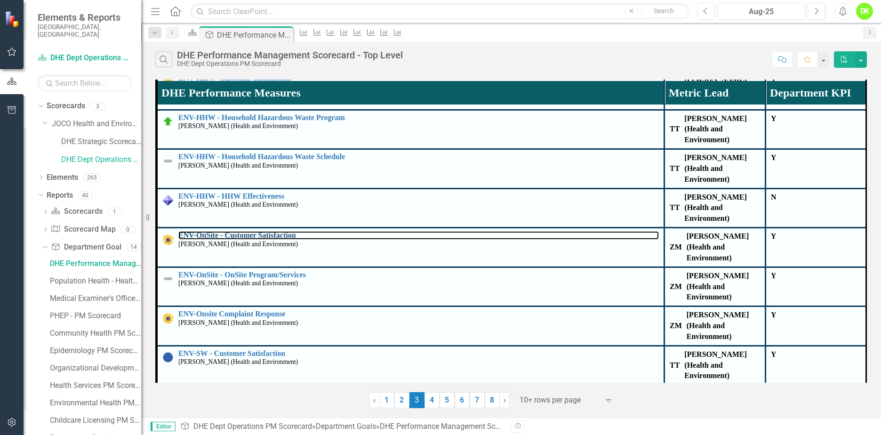
click at [269, 231] on link "ENV-OnSite - Customer Satisfaction" at bounding box center [418, 235] width 480 height 8
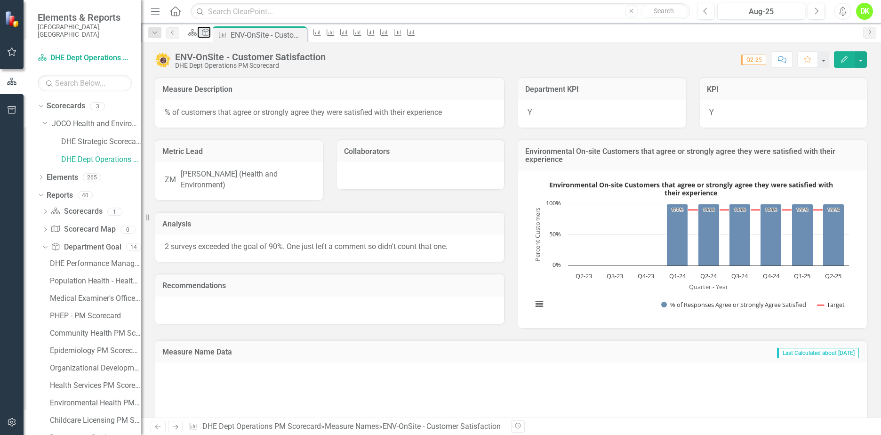
click at [210, 38] on div "Department Goal" at bounding box center [203, 32] width 13 height 12
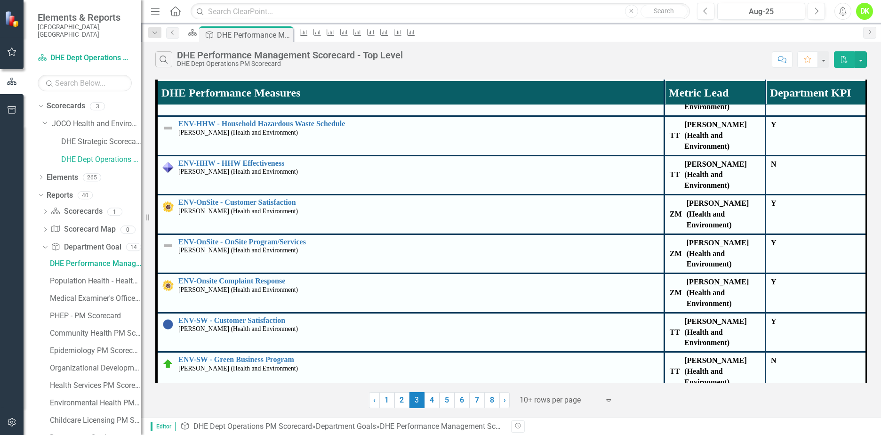
scroll to position [376, 0]
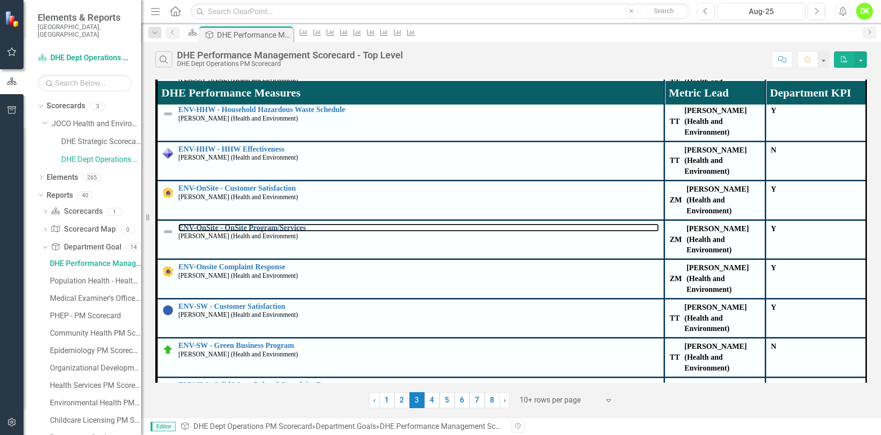
click at [280, 223] on link "ENV-OnSite - OnSite Program/Services" at bounding box center [418, 227] width 480 height 8
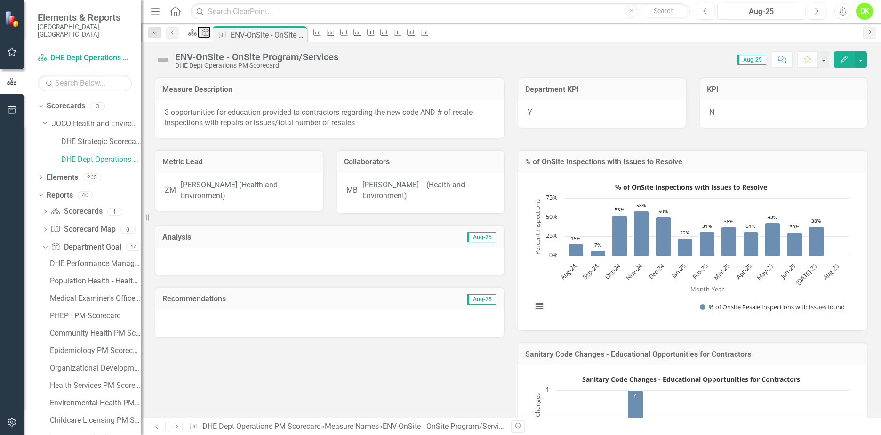
click at [210, 35] on icon "Department Goal" at bounding box center [205, 33] width 9 height 8
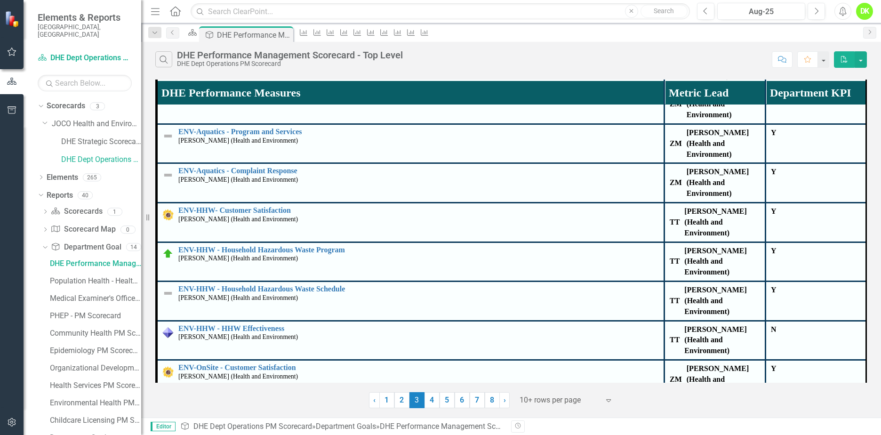
scroll to position [235, 0]
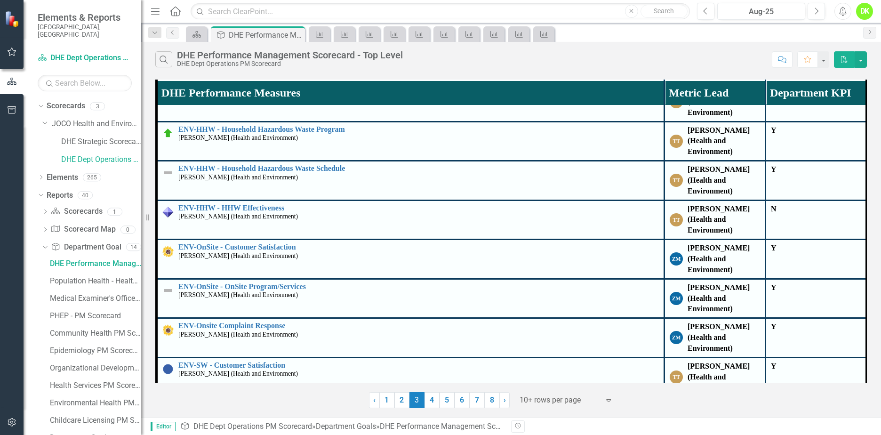
scroll to position [329, 0]
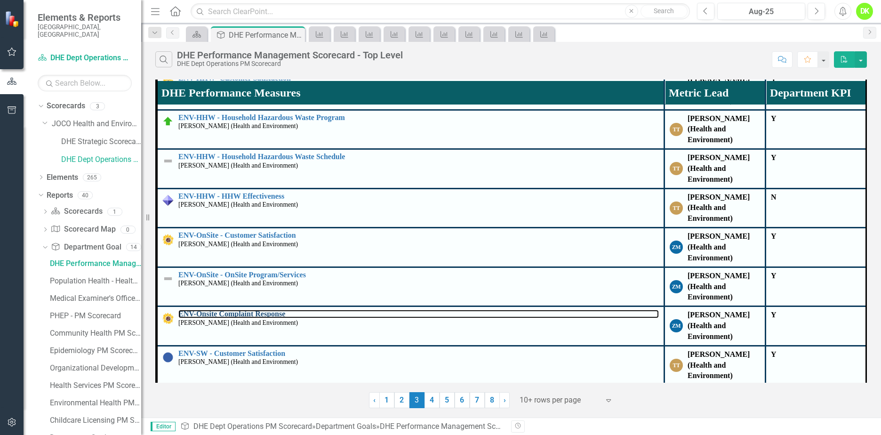
click at [266, 310] on link "ENV-Onsite Complaint Response" at bounding box center [418, 314] width 480 height 8
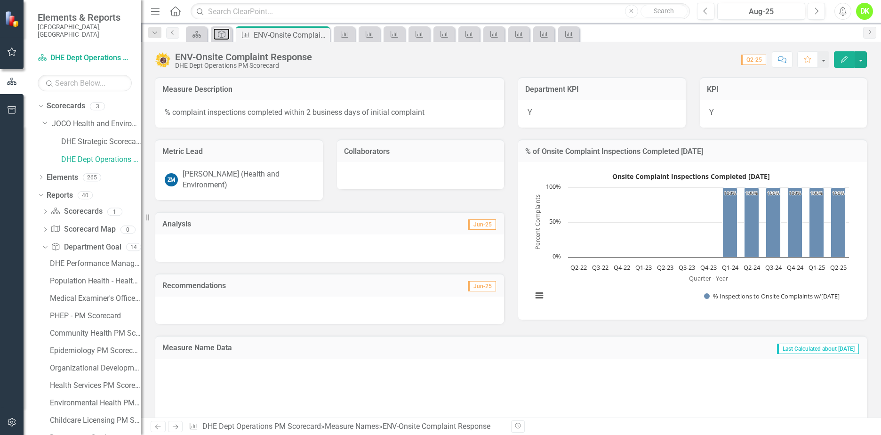
click at [220, 35] on icon "Department Goal" at bounding box center [221, 35] width 9 height 8
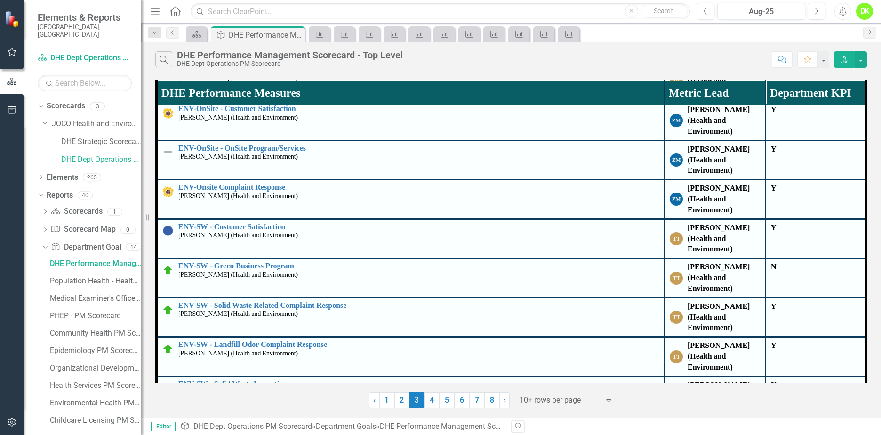
scroll to position [470, 0]
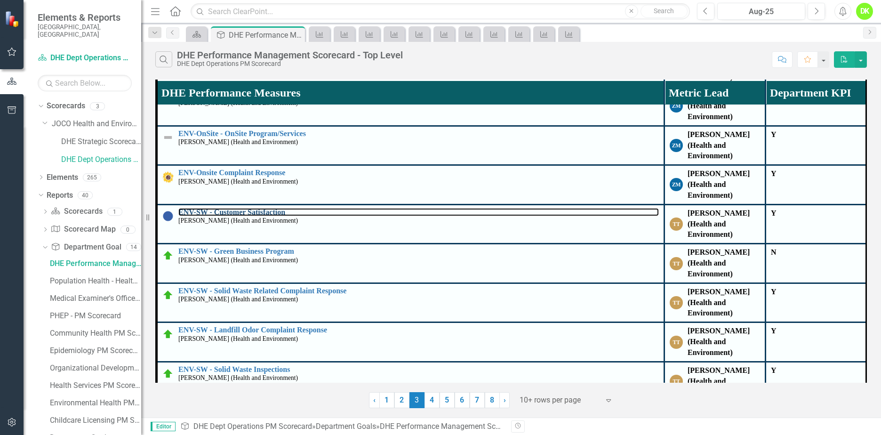
click at [262, 208] on link "ENV-SW - Customer Satisfaction" at bounding box center [418, 212] width 480 height 8
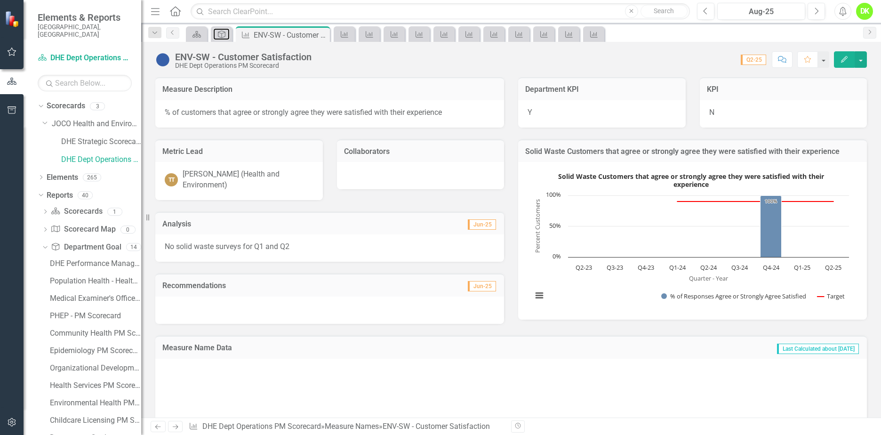
click at [219, 35] on icon "Department Goal" at bounding box center [221, 35] width 9 height 8
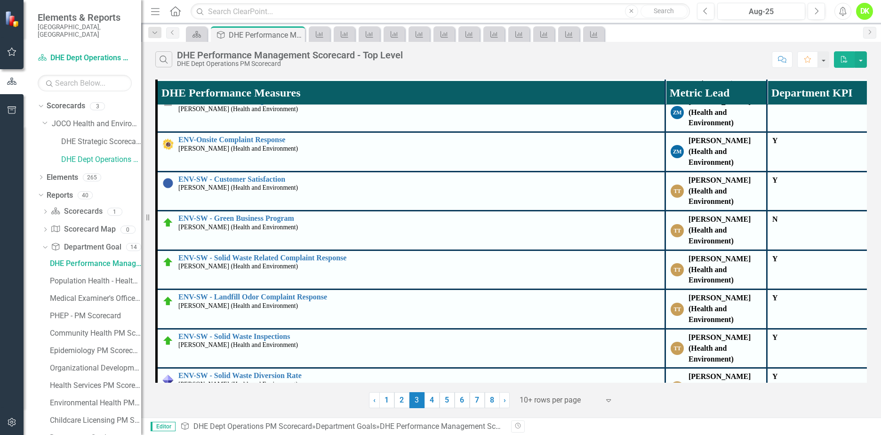
scroll to position [517, 0]
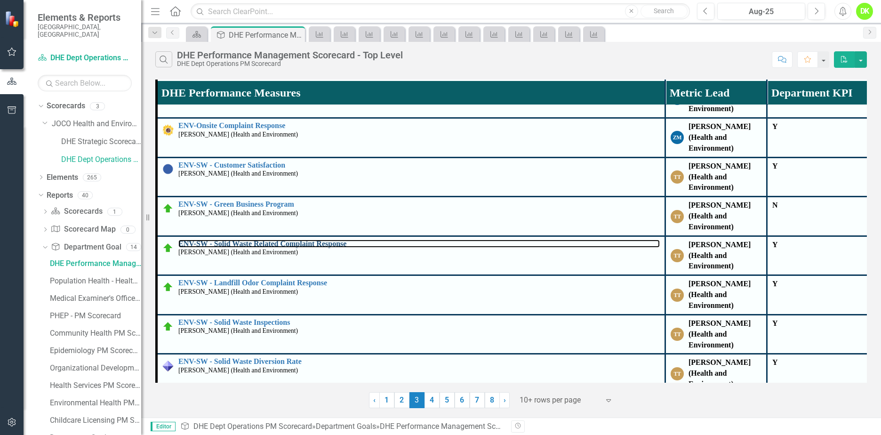
click at [316, 239] on link "ENV-SW - Solid Waste Related Complaint Response" at bounding box center [418, 243] width 481 height 8
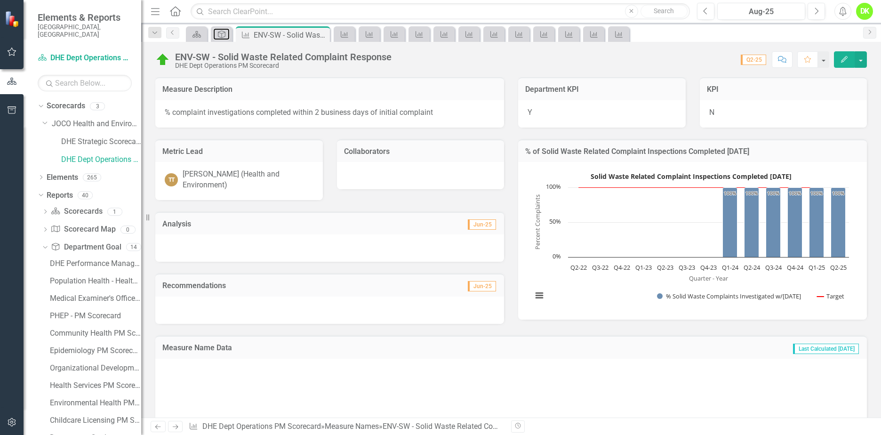
click at [221, 37] on icon "Department Goal" at bounding box center [221, 35] width 9 height 8
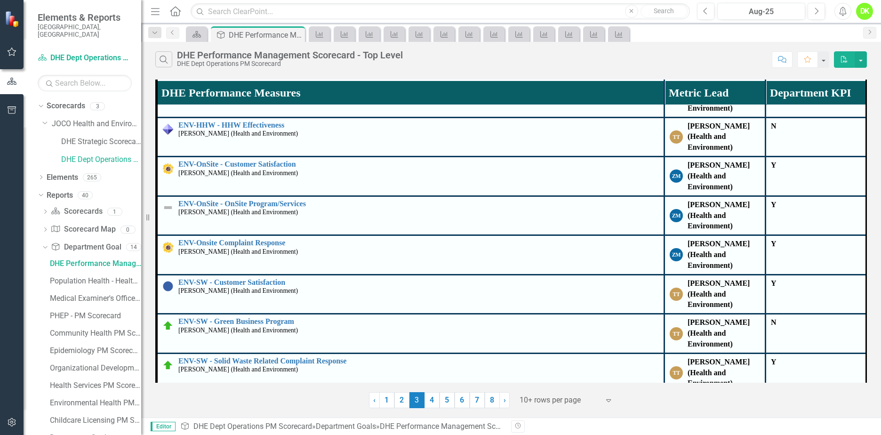
scroll to position [517, 0]
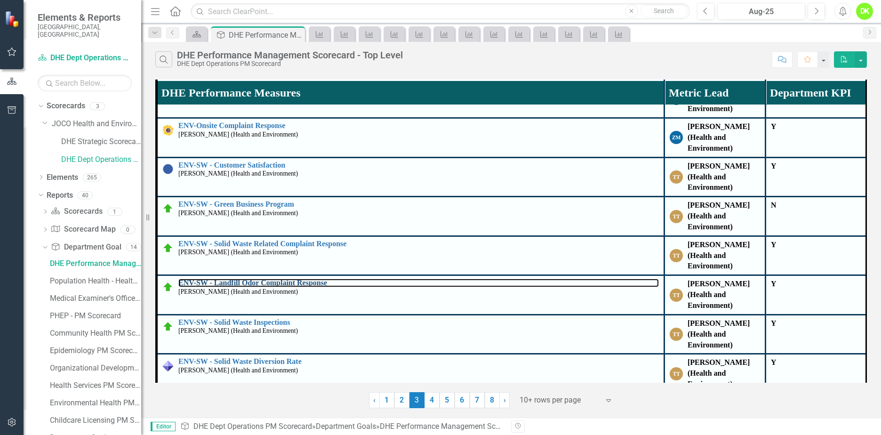
click at [311, 279] on link "ENV-SW - Landfill Odor Complaint Response" at bounding box center [418, 283] width 480 height 8
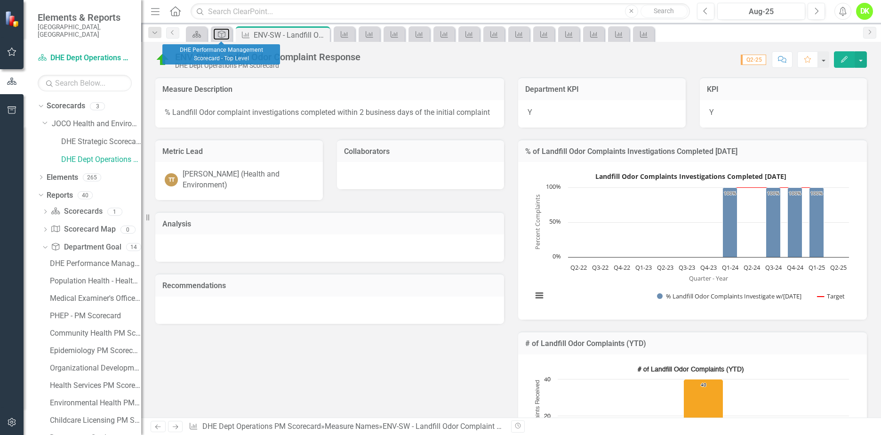
click at [220, 34] on icon "Department Goal" at bounding box center [221, 35] width 9 height 8
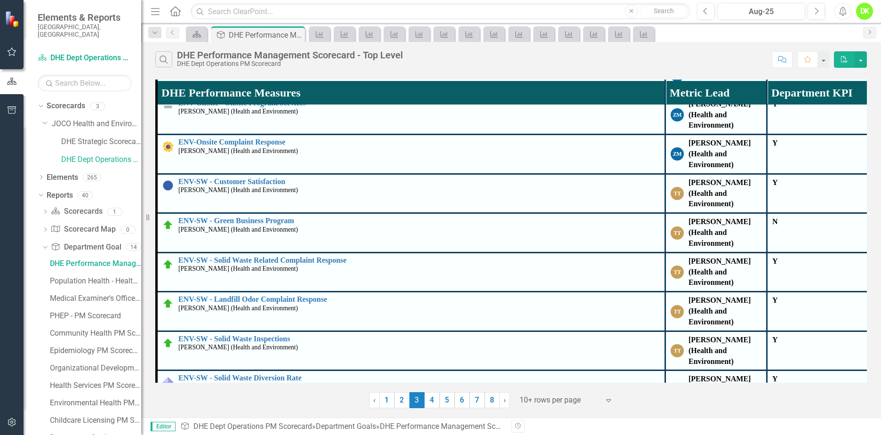
scroll to position [517, 0]
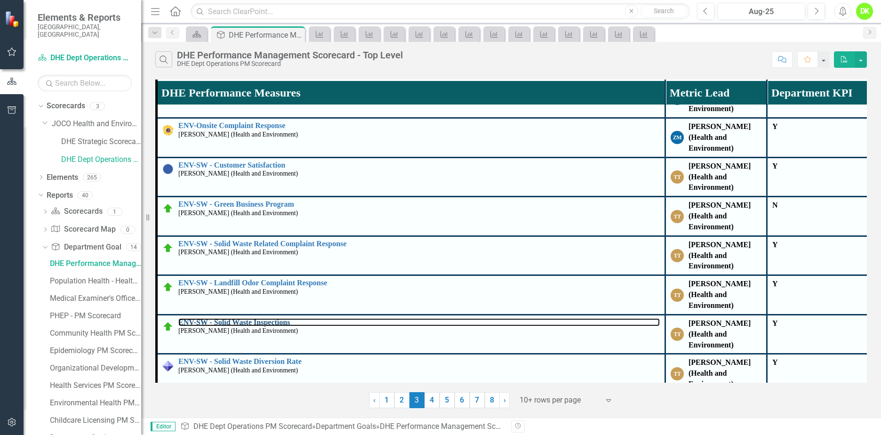
click at [264, 318] on link "ENV-SW - Solid Waste Inspections" at bounding box center [418, 322] width 481 height 8
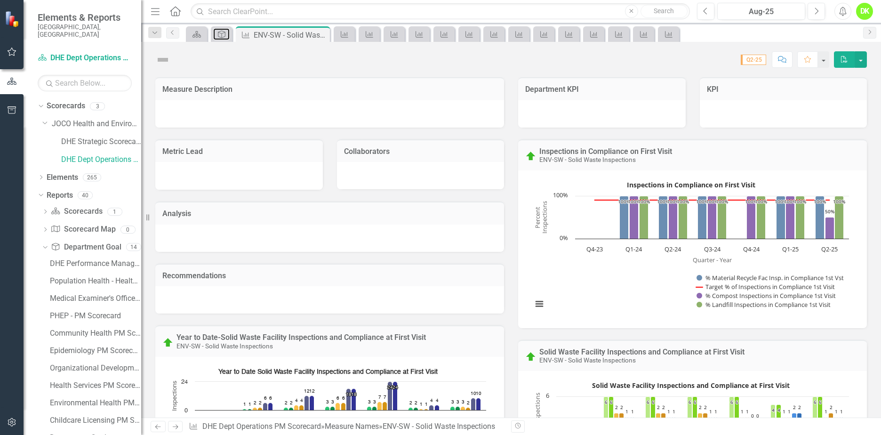
click at [221, 32] on icon "Department Goal" at bounding box center [221, 35] width 9 height 8
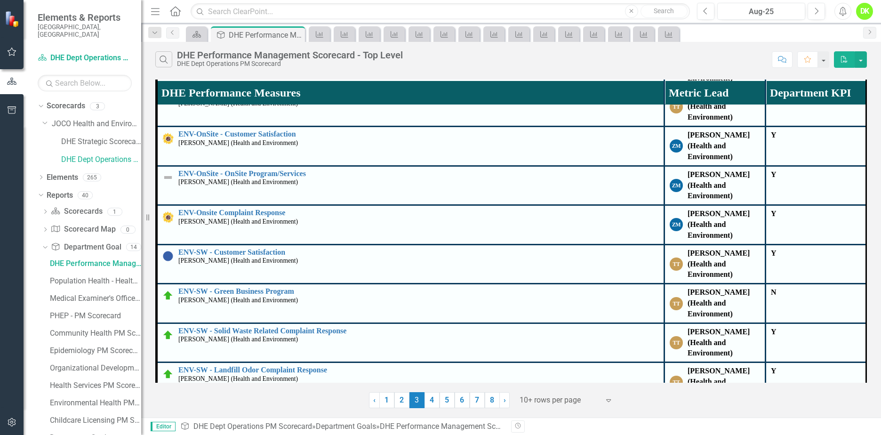
scroll to position [555, 0]
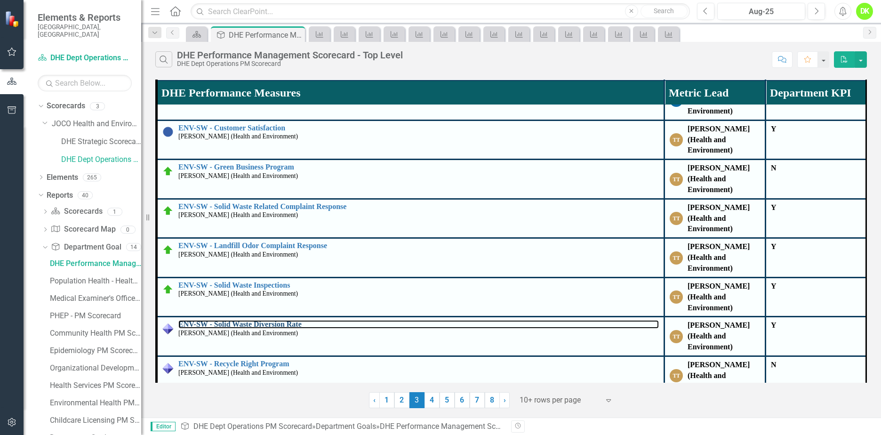
click at [288, 320] on link "ENV-SW - Solid Waste Diversion Rate" at bounding box center [418, 324] width 480 height 8
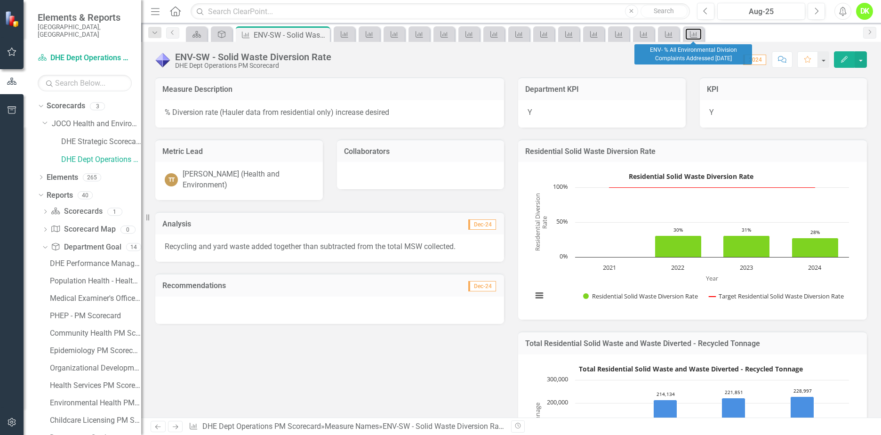
click at [697, 35] on icon "Measure Name" at bounding box center [693, 35] width 9 height 8
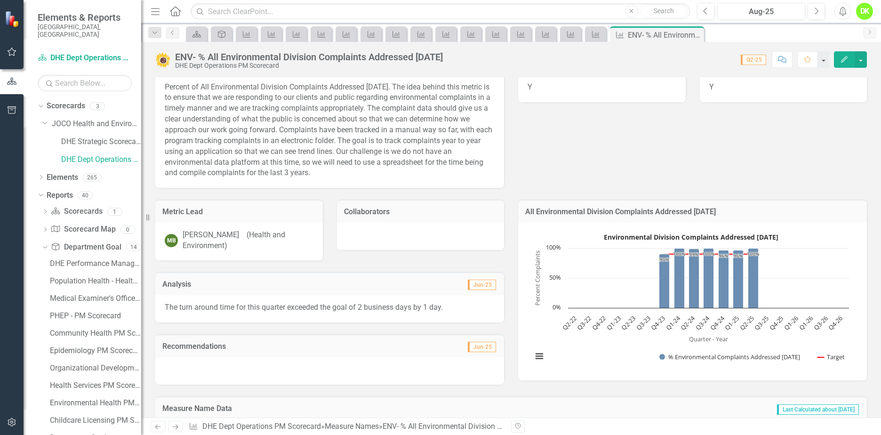
scroll to position [47, 0]
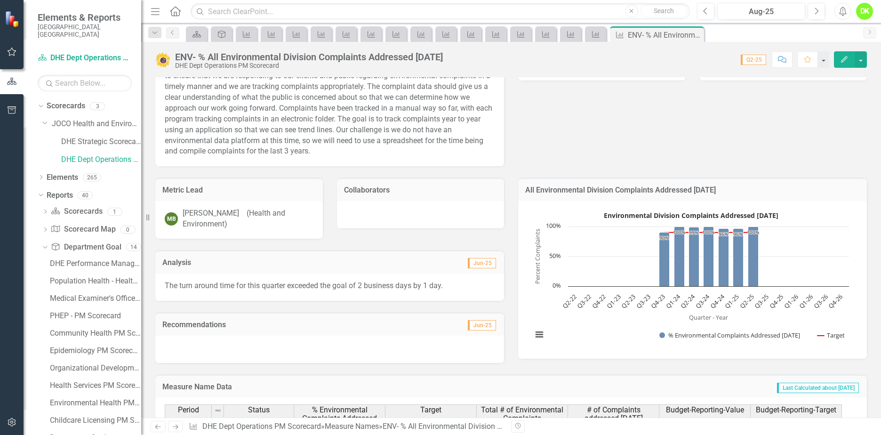
click at [601, 345] on rect "Interactive chart" at bounding box center [690, 278] width 326 height 141
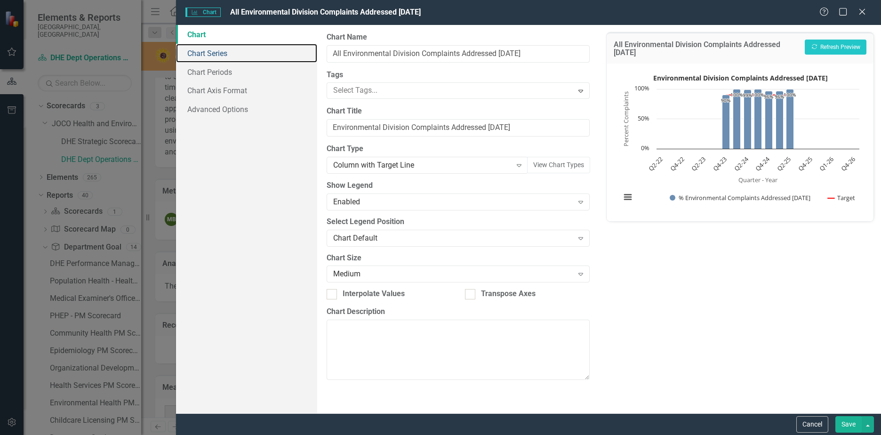
click at [223, 52] on link "Chart Series" at bounding box center [246, 53] width 141 height 19
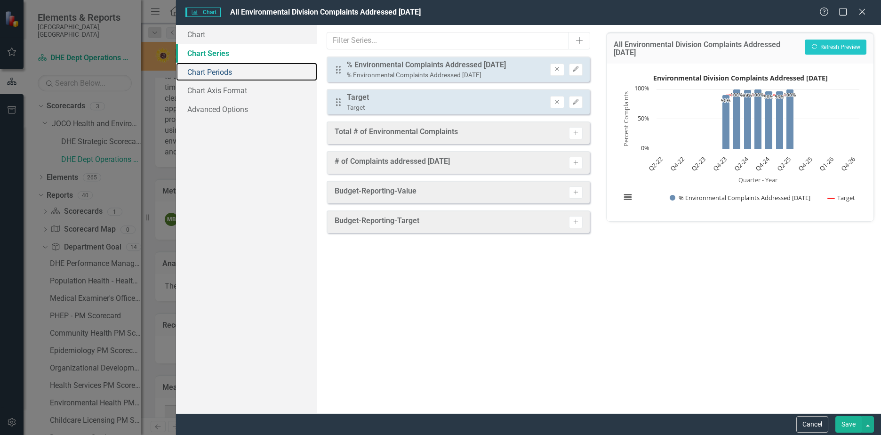
click at [227, 66] on link "Chart Periods" at bounding box center [246, 72] width 141 height 19
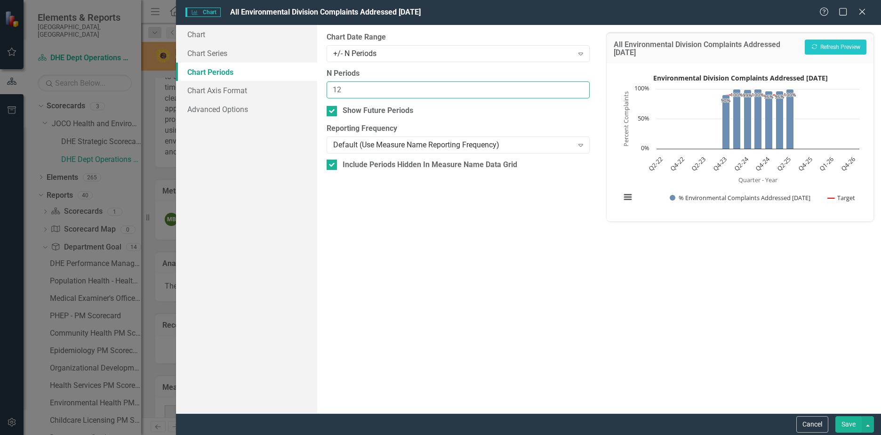
drag, startPoint x: 361, startPoint y: 90, endPoint x: 305, endPoint y: 82, distance: 57.0
click at [305, 82] on div "Chart Chart Series Chart Periods Chart Axis Format Advanced Options From this p…" at bounding box center [528, 219] width 705 height 388
type input "6"
click at [824, 45] on button "Recalculate Refresh Preview" at bounding box center [835, 47] width 62 height 15
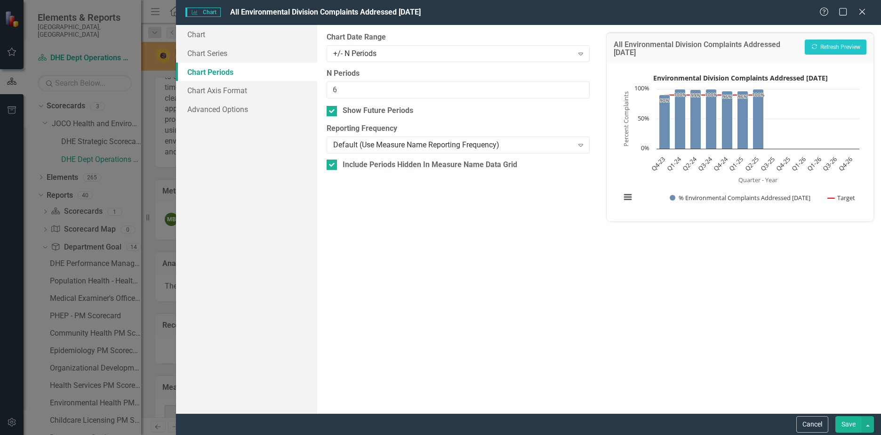
click at [334, 112] on div at bounding box center [331, 111] width 10 height 10
click at [333, 112] on input "Show Future Periods" at bounding box center [329, 109] width 6 height 6
checkbox input "false"
click at [833, 47] on button "Recalculate Refresh Preview" at bounding box center [835, 47] width 62 height 15
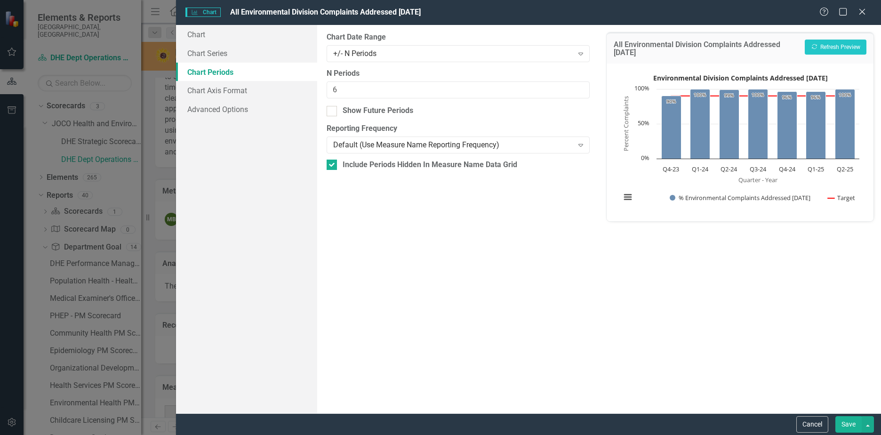
click at [846, 422] on button "Save" at bounding box center [848, 424] width 26 height 16
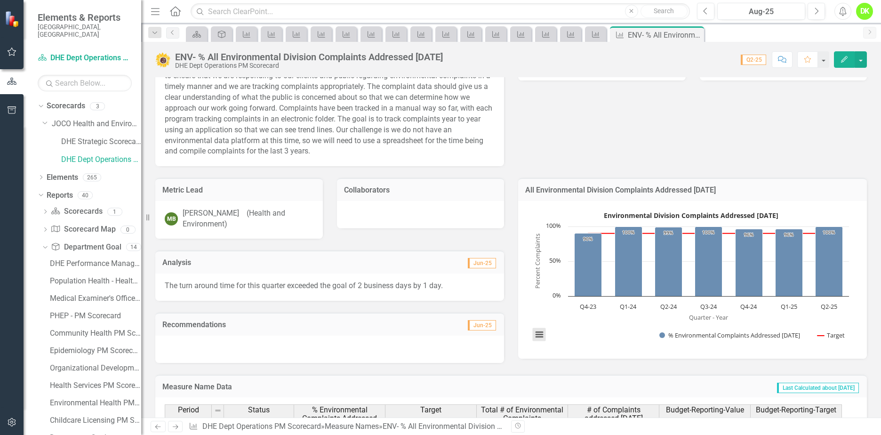
click at [533, 337] on button "View chart menu, Environmental Division Complaints Addressed within Two Days" at bounding box center [539, 334] width 13 height 13
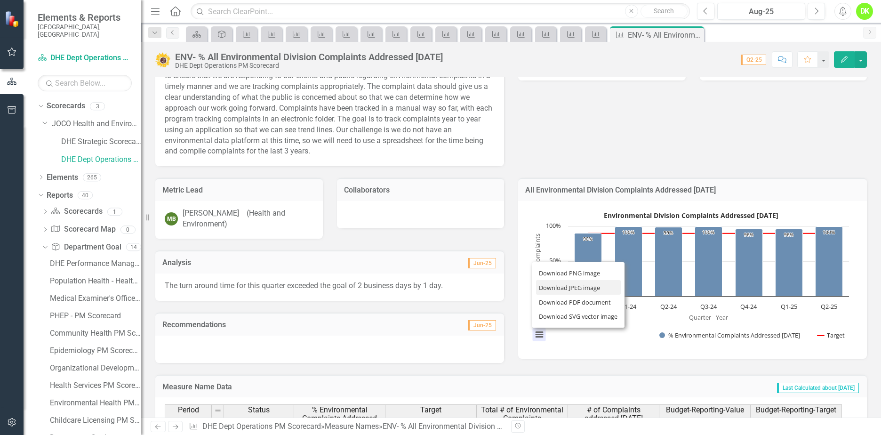
click at [579, 284] on li "Download JPEG image" at bounding box center [578, 287] width 85 height 15
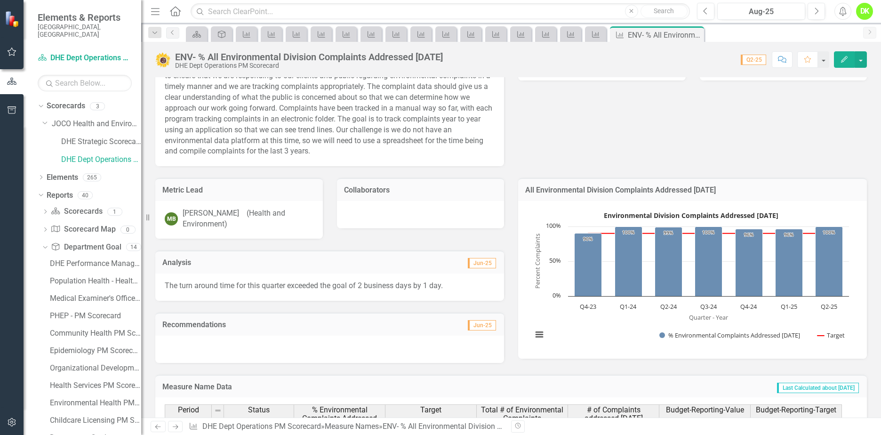
click at [0, 0] on icon "Close" at bounding box center [0, 0] width 0 height 0
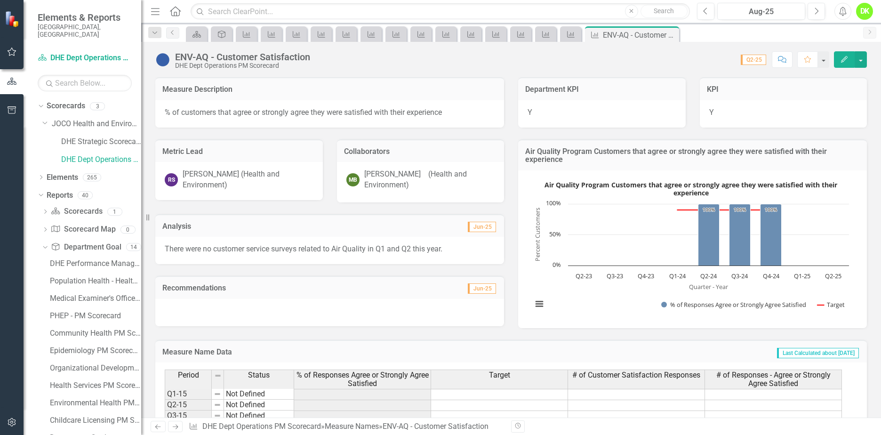
click at [602, 295] on rect "Interactive chart" at bounding box center [690, 247] width 326 height 141
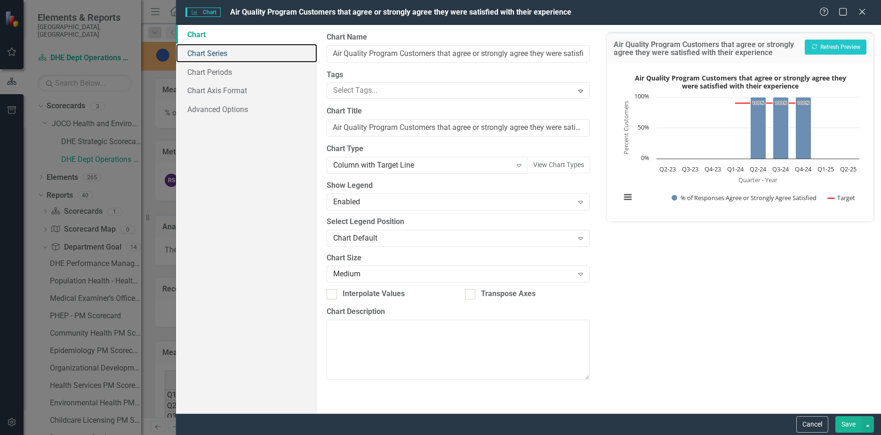
click at [207, 56] on link "Chart Series" at bounding box center [246, 53] width 141 height 19
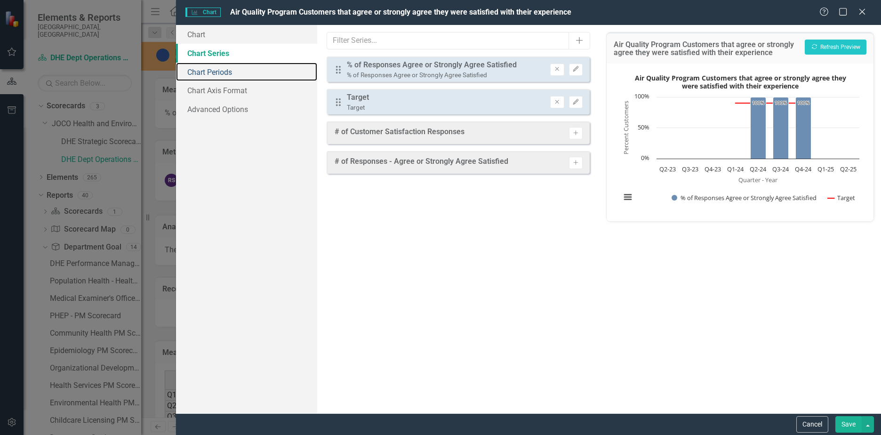
click at [226, 74] on link "Chart Periods" at bounding box center [246, 72] width 141 height 19
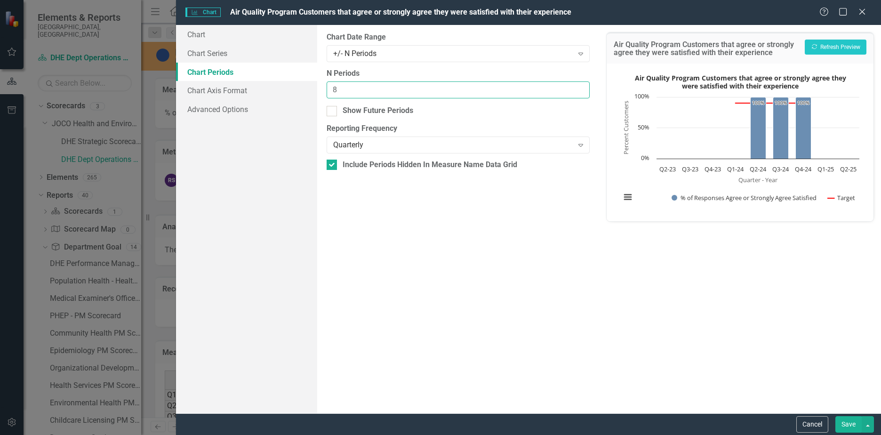
drag, startPoint x: 355, startPoint y: 89, endPoint x: 252, endPoint y: 89, distance: 102.6
click at [252, 89] on div "Chart Chart Series Chart Periods Chart Axis Format Advanced Options From this p…" at bounding box center [528, 219] width 705 height 388
type input "6"
click at [848, 427] on button "Save" at bounding box center [848, 424] width 26 height 16
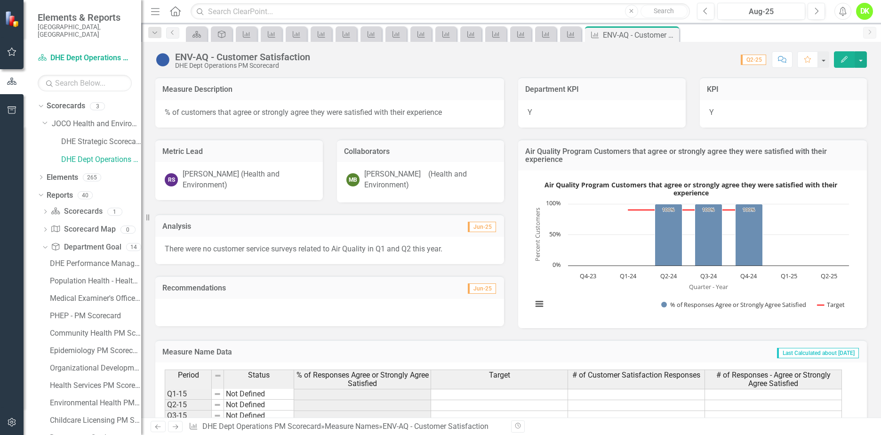
click at [574, 307] on rect "Interactive chart" at bounding box center [690, 247] width 326 height 141
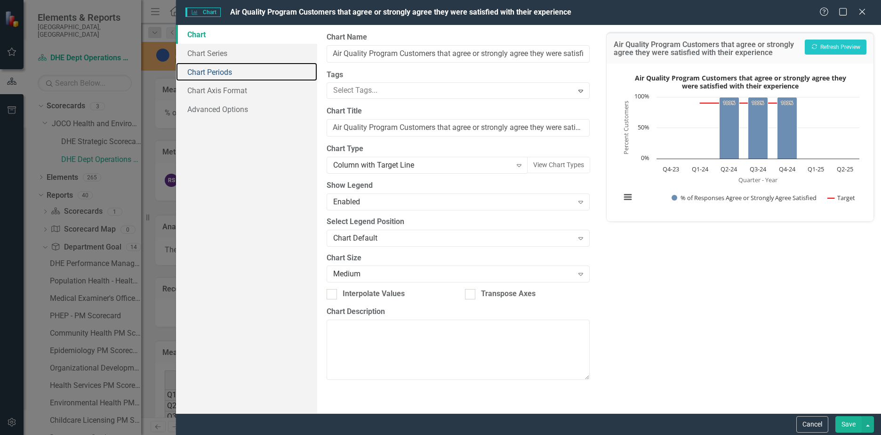
click at [219, 71] on link "Chart Periods" at bounding box center [246, 72] width 141 height 19
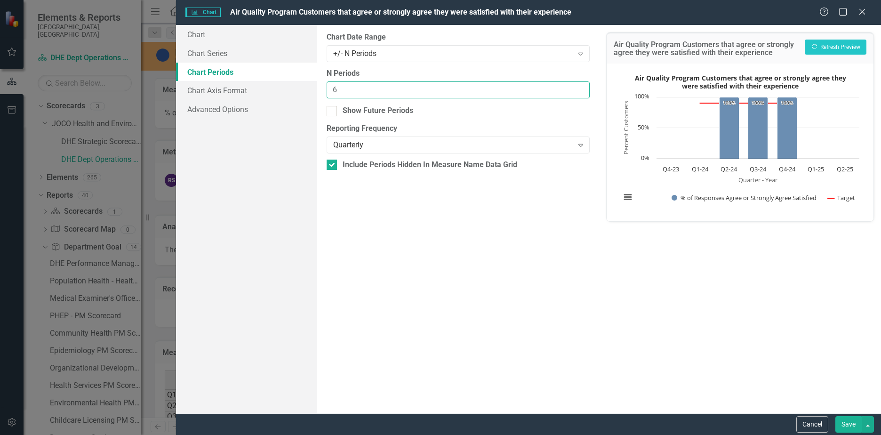
drag, startPoint x: 347, startPoint y: 88, endPoint x: 293, endPoint y: 88, distance: 53.6
click at [293, 88] on div "Chart Chart Series Chart Periods Chart Axis Format Advanced Options From this p…" at bounding box center [528, 219] width 705 height 388
type input "4"
click at [822, 51] on button "Recalculate Refresh Preview" at bounding box center [835, 47] width 62 height 15
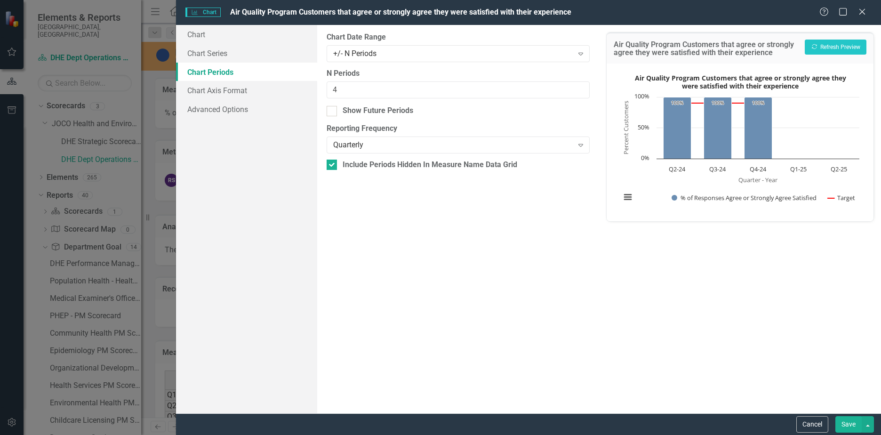
click at [849, 427] on button "Save" at bounding box center [848, 424] width 26 height 16
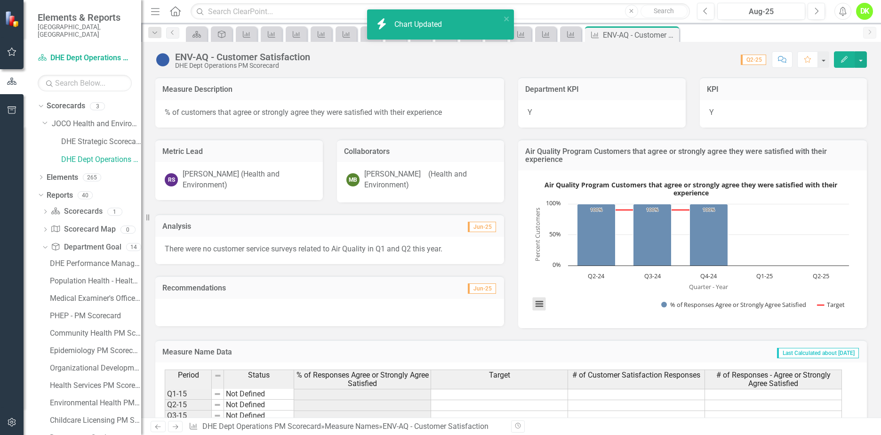
click at [540, 307] on button "View chart menu, Air Quality Program Customers that agree or strongly agree the…" at bounding box center [539, 303] width 13 height 13
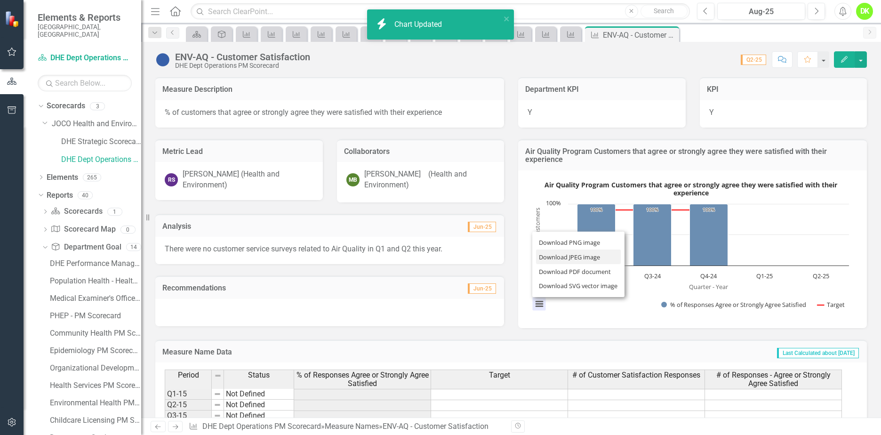
click at [559, 256] on li "Download JPEG image" at bounding box center [578, 256] width 85 height 15
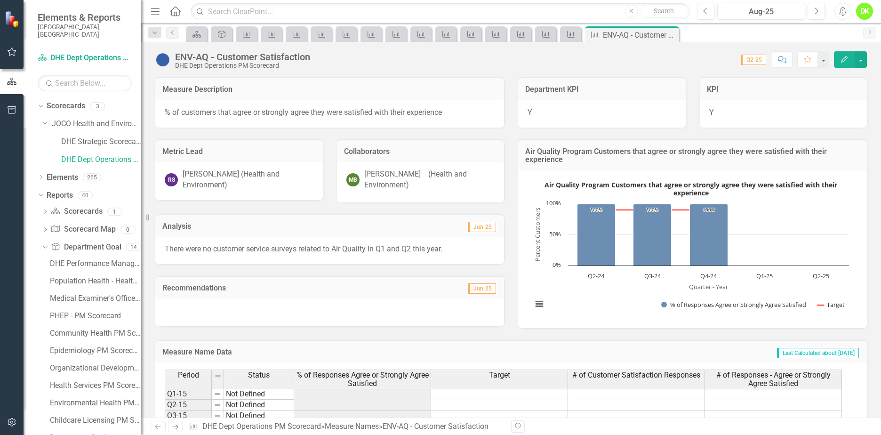
click at [0, 0] on icon "Close" at bounding box center [0, 0] width 0 height 0
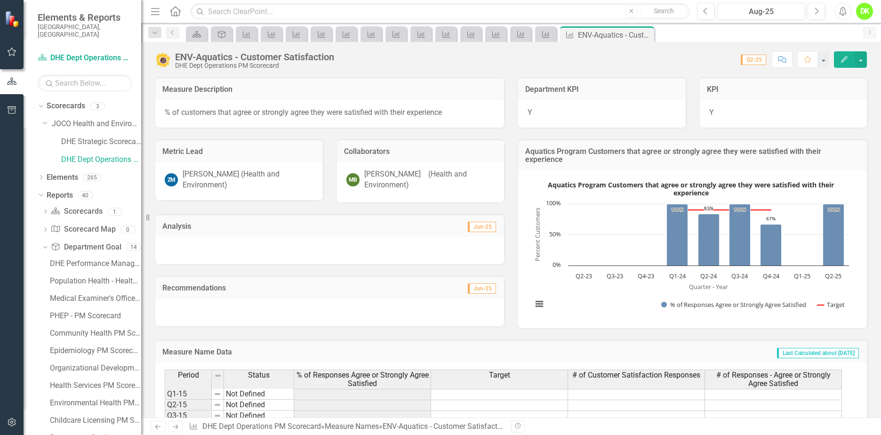
click at [560, 298] on rect "Interactive chart" at bounding box center [690, 247] width 326 height 141
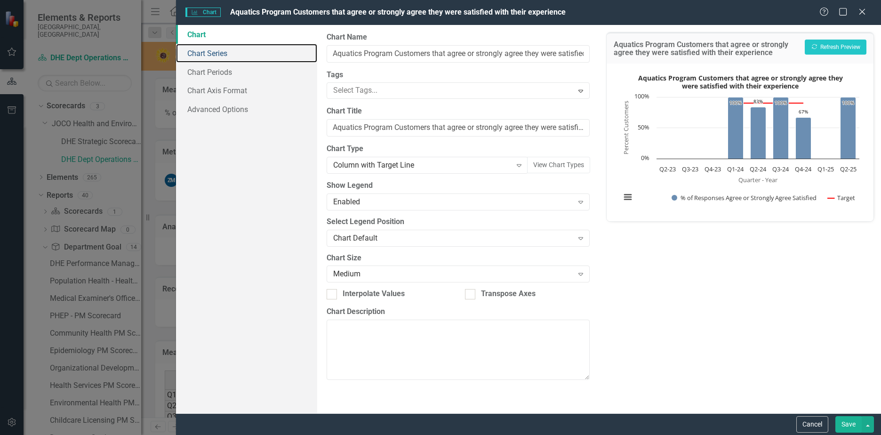
click at [232, 59] on link "Chart Series" at bounding box center [246, 53] width 141 height 19
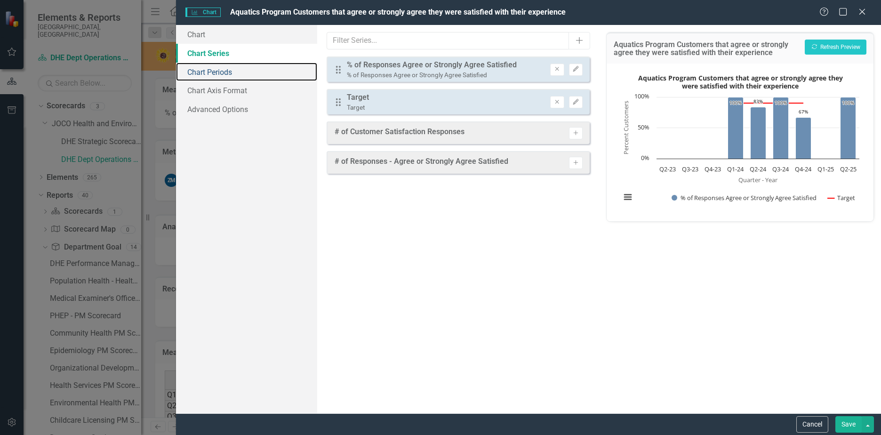
click at [221, 71] on link "Chart Periods" at bounding box center [246, 72] width 141 height 19
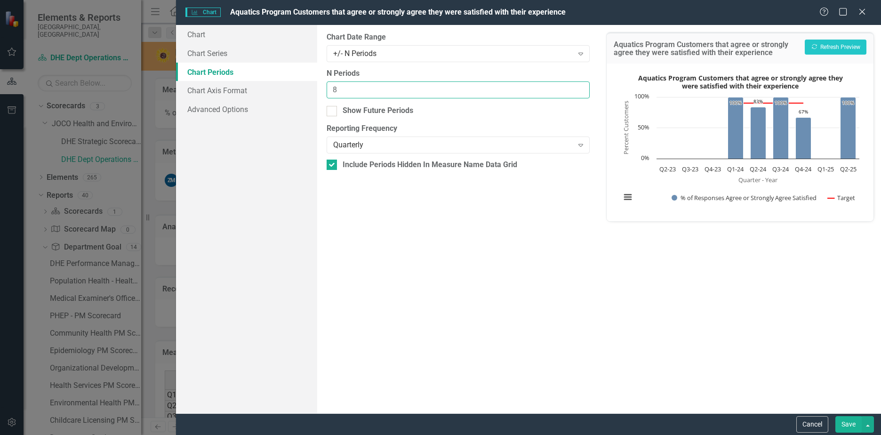
drag, startPoint x: 372, startPoint y: 85, endPoint x: 265, endPoint y: 84, distance: 106.8
click at [265, 84] on div "Chart Chart Series Chart Periods Chart Axis Format Advanced Options From this p…" at bounding box center [528, 219] width 705 height 388
click at [851, 48] on button "Recalculate Refresh Preview" at bounding box center [835, 47] width 62 height 15
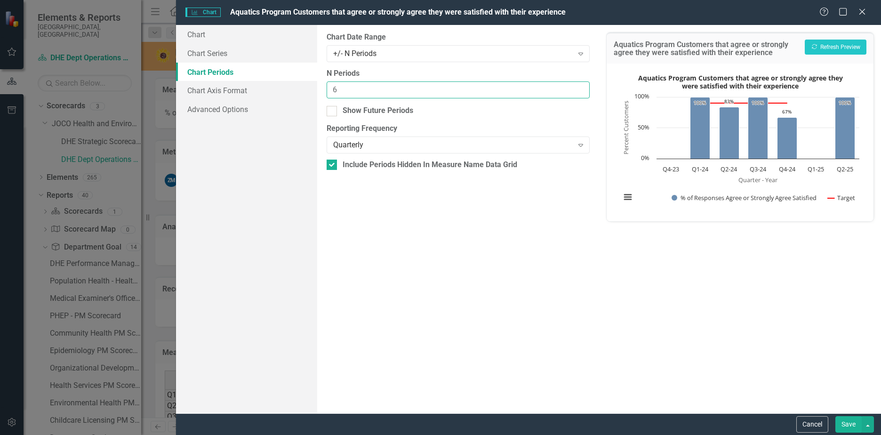
drag, startPoint x: 353, startPoint y: 93, endPoint x: 264, endPoint y: 93, distance: 89.4
click at [264, 93] on div "Chart Chart Series Chart Periods Chart Axis Format Advanced Options From this p…" at bounding box center [528, 219] width 705 height 388
type input "4"
click at [835, 45] on button "Recalculate Refresh Preview" at bounding box center [835, 47] width 62 height 15
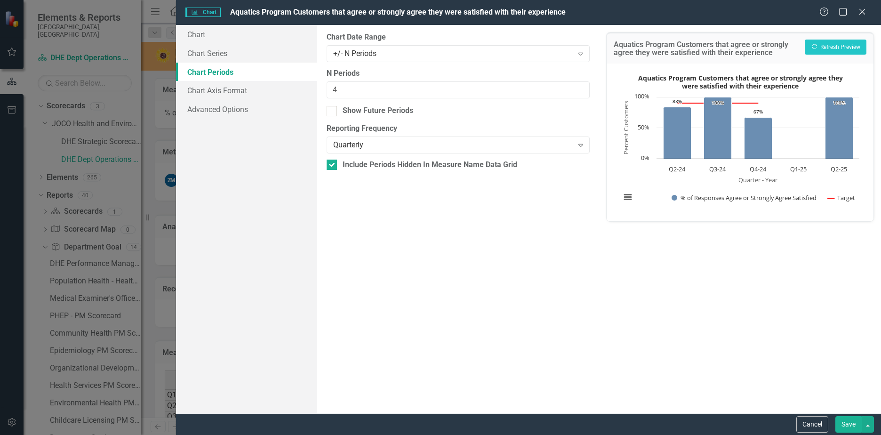
click at [849, 420] on button "Save" at bounding box center [848, 424] width 26 height 16
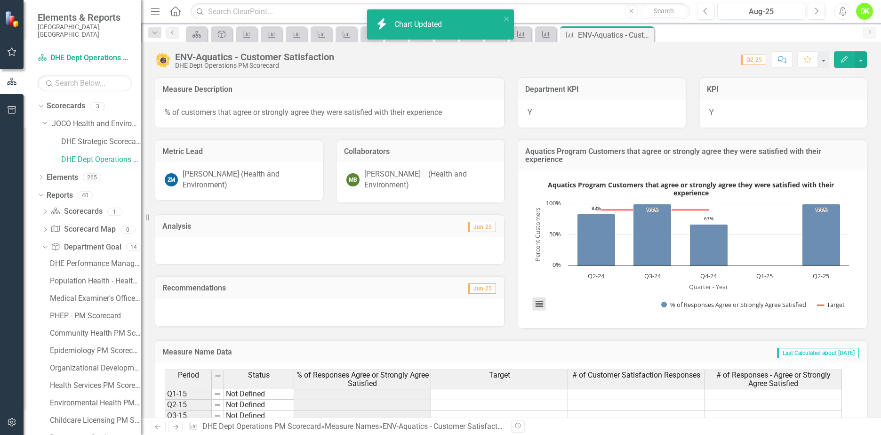
click at [535, 308] on button "View chart menu, Aquatics Program Customers that agree or strongly agree they w…" at bounding box center [539, 303] width 13 height 13
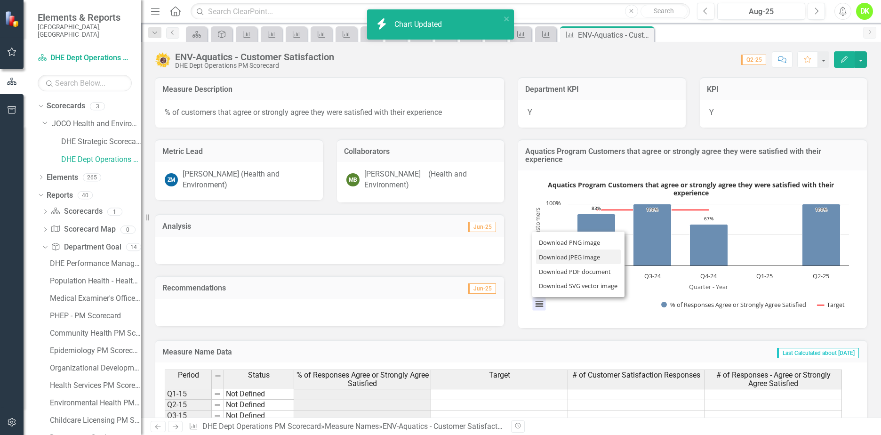
click at [571, 255] on li "Download JPEG image" at bounding box center [578, 256] width 85 height 15
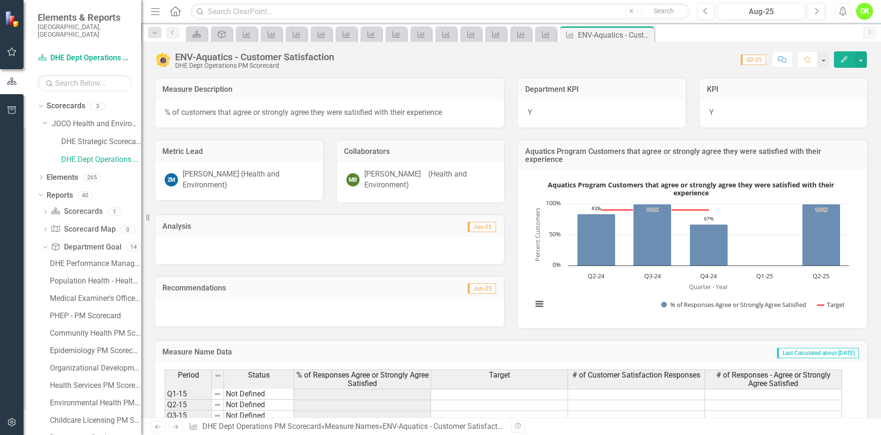
click at [0, 0] on icon "Close" at bounding box center [0, 0] width 0 height 0
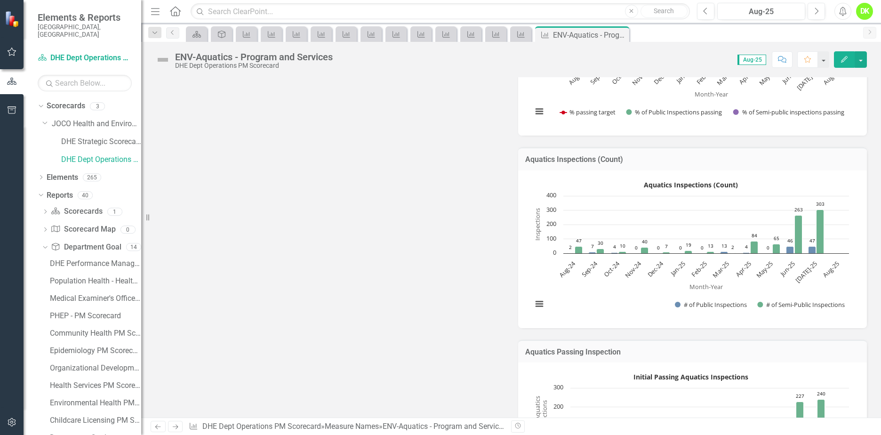
scroll to position [423, 0]
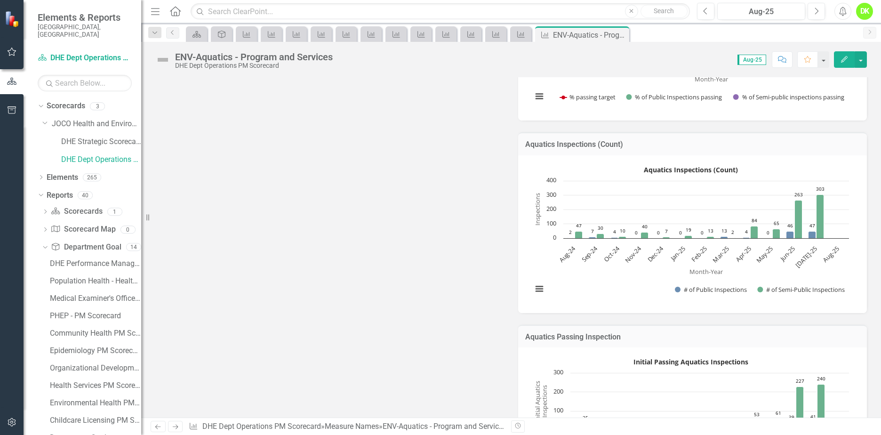
click at [535, 258] on rect "Interactive chart" at bounding box center [690, 232] width 326 height 141
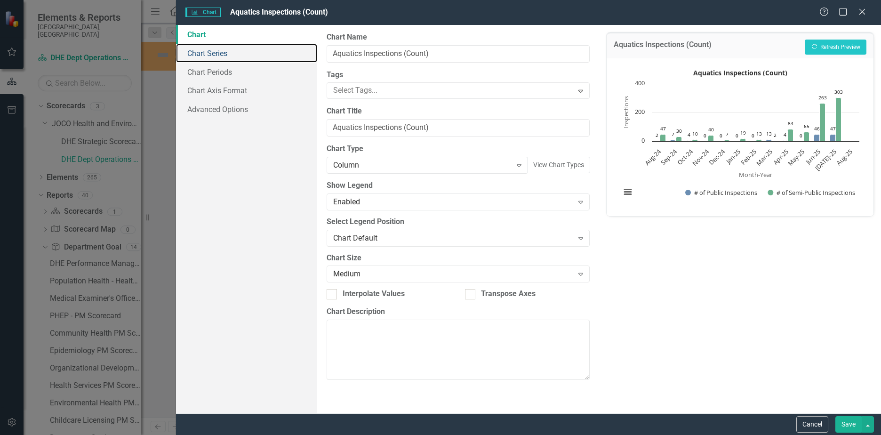
click at [214, 55] on link "Chart Series" at bounding box center [246, 53] width 141 height 19
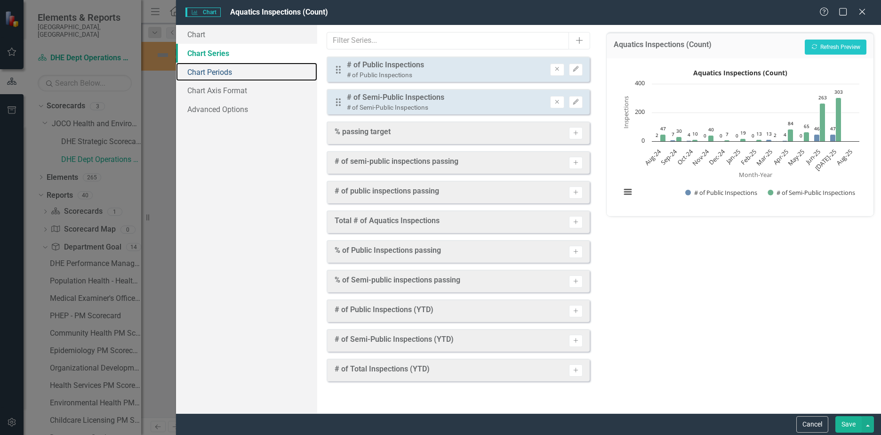
click at [219, 73] on link "Chart Periods" at bounding box center [246, 72] width 141 height 19
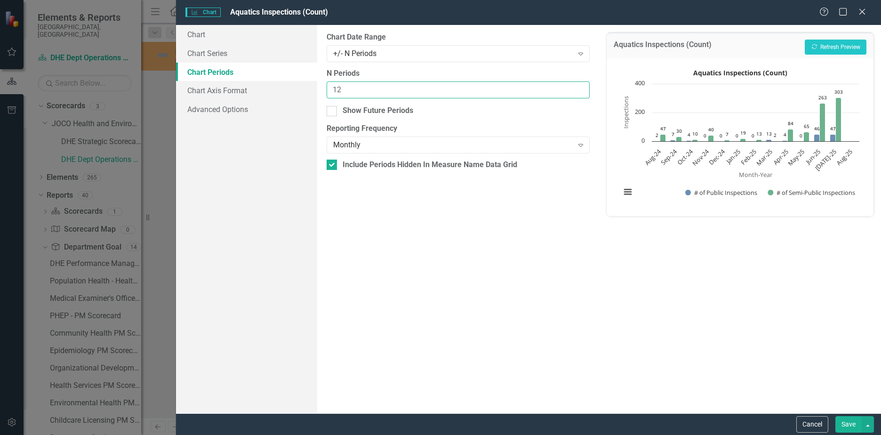
drag, startPoint x: 372, startPoint y: 87, endPoint x: 274, endPoint y: 92, distance: 98.0
click at [274, 92] on div "Chart Chart Series Chart Periods Chart Axis Format Advanced Options From this p…" at bounding box center [528, 219] width 705 height 388
type input "16"
click at [824, 43] on button "Recalculate Refresh Preview" at bounding box center [835, 47] width 62 height 15
click at [853, 423] on button "Save" at bounding box center [848, 424] width 26 height 16
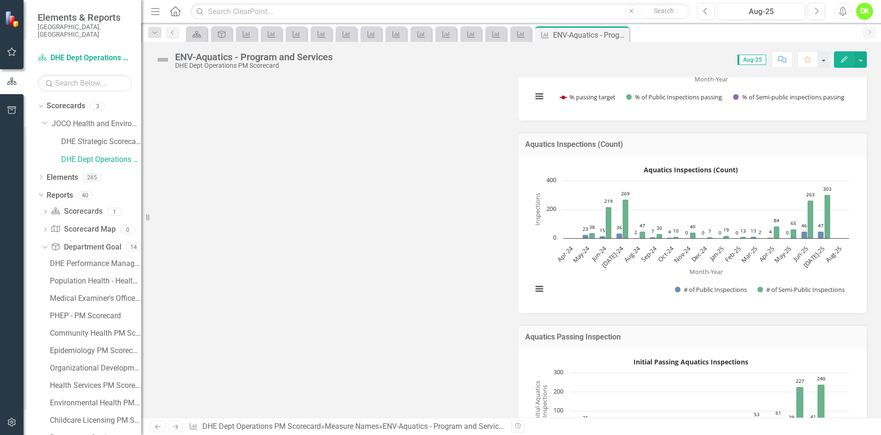
click at [430, 282] on div "Metric Lead ZM Zack Millbern (Health and Environment) Collaborators MB Mary Bev…" at bounding box center [510, 216] width 725 height 961
click at [533, 284] on button "View chart menu, Aquatics Inspections (Count)" at bounding box center [539, 288] width 13 height 13
click at [567, 241] on li "Download JPEG image" at bounding box center [578, 241] width 85 height 15
drag, startPoint x: 374, startPoint y: 197, endPoint x: 395, endPoint y: 146, distance: 54.9
click at [374, 197] on div "Metric Lead ZM Zack Millbern (Health and Environment) Collaborators MB Mary Bev…" at bounding box center [510, 216] width 725 height 961
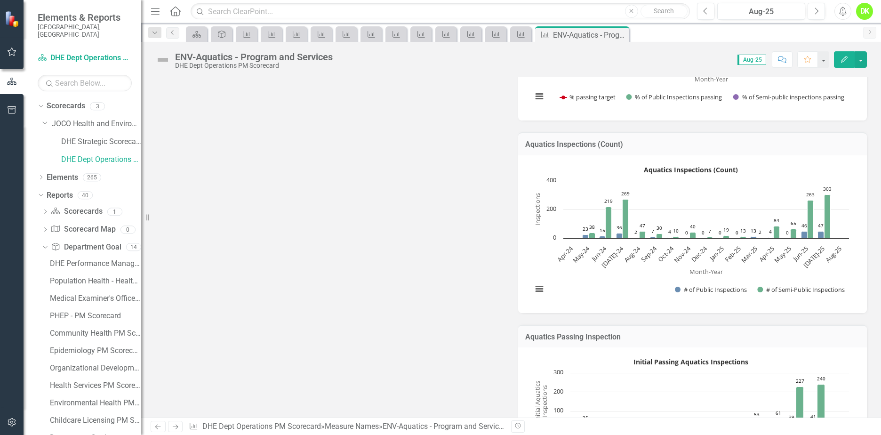
click at [0, 0] on icon "Close" at bounding box center [0, 0] width 0 height 0
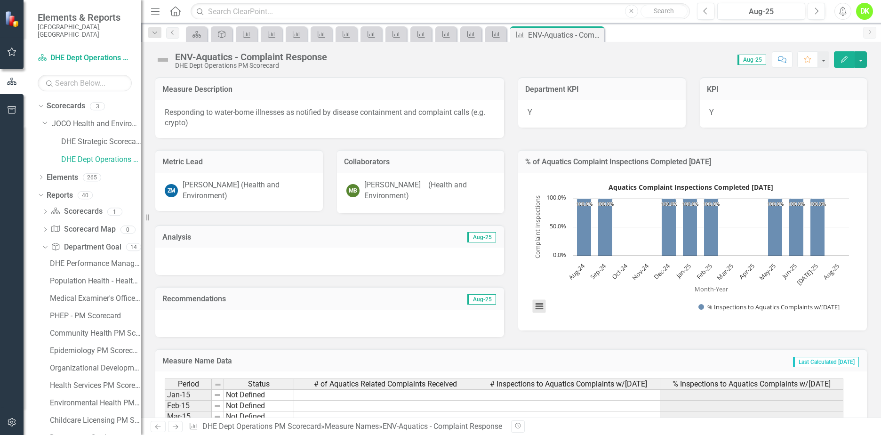
click at [533, 305] on button "View chart menu, Aquatics Complaint Inspections Completed Within 2 days" at bounding box center [539, 306] width 13 height 13
click at [565, 255] on li "Download JPEG image" at bounding box center [578, 259] width 85 height 15
click at [0, 0] on icon "Close" at bounding box center [0, 0] width 0 height 0
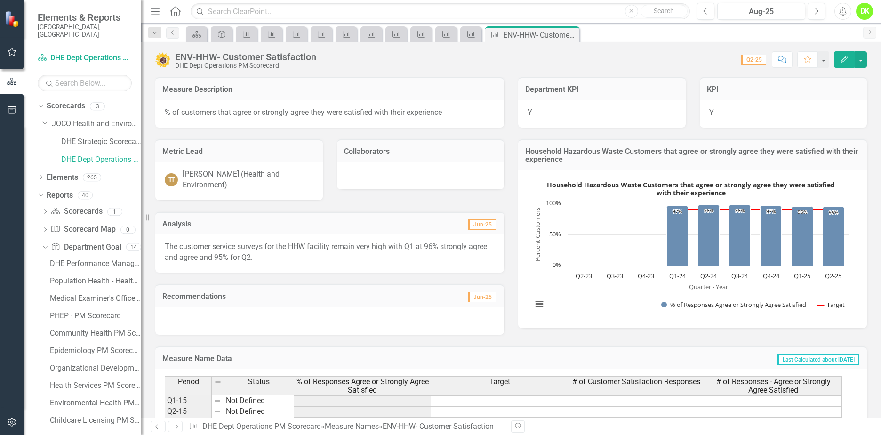
click at [584, 309] on rect "Interactive chart" at bounding box center [690, 247] width 326 height 141
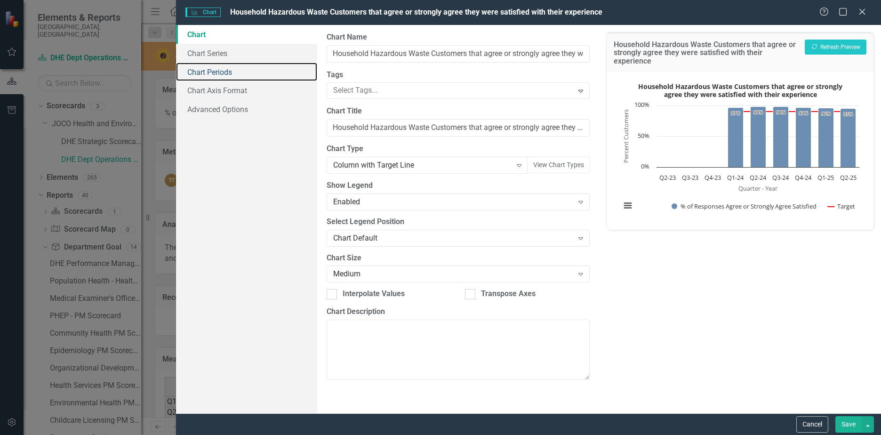
click at [209, 68] on link "Chart Periods" at bounding box center [246, 72] width 141 height 19
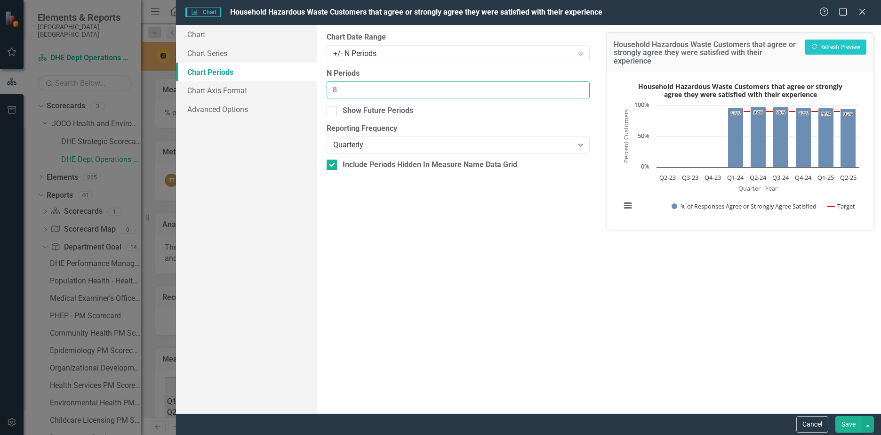
drag, startPoint x: 377, startPoint y: 93, endPoint x: 293, endPoint y: 88, distance: 84.4
click at [293, 88] on div "Chart Chart Series Chart Periods Chart Axis Format Advanced Options From this p…" at bounding box center [528, 219] width 705 height 388
type input "4"
click at [813, 43] on button "Recalculate Refresh Preview" at bounding box center [835, 47] width 62 height 15
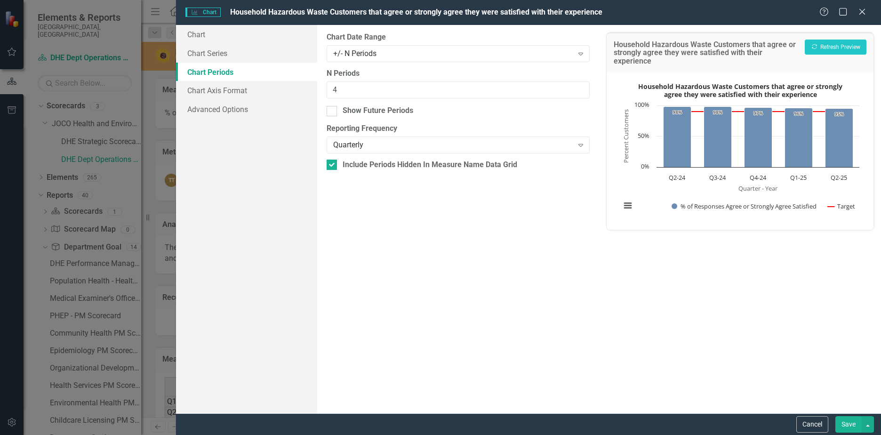
click at [847, 424] on button "Save" at bounding box center [848, 424] width 26 height 16
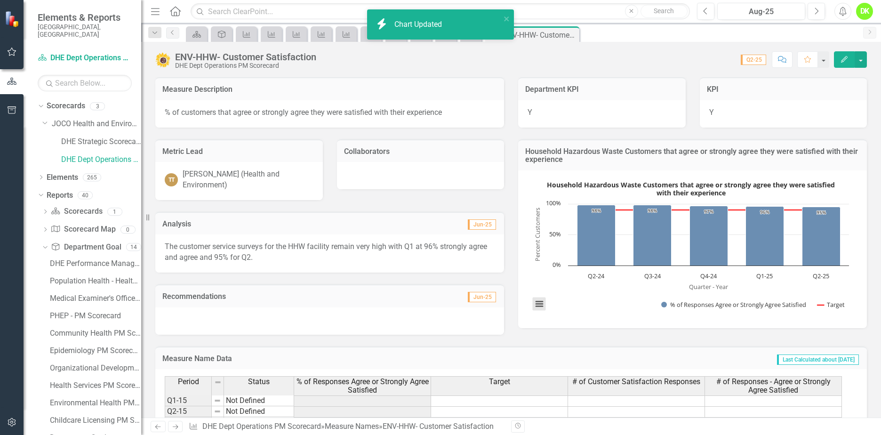
click at [539, 308] on button "View chart menu, Household Hazardous Waste Customers that agree or strongly agr…" at bounding box center [539, 303] width 13 height 13
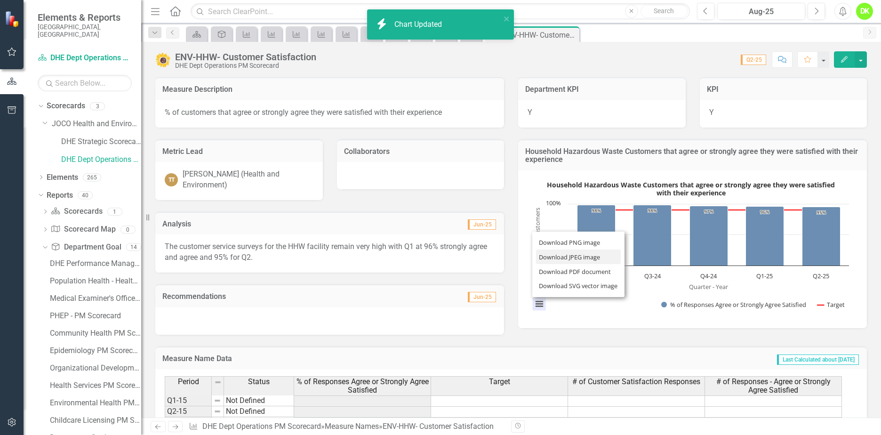
click at [576, 253] on li "Download JPEG image" at bounding box center [578, 256] width 85 height 15
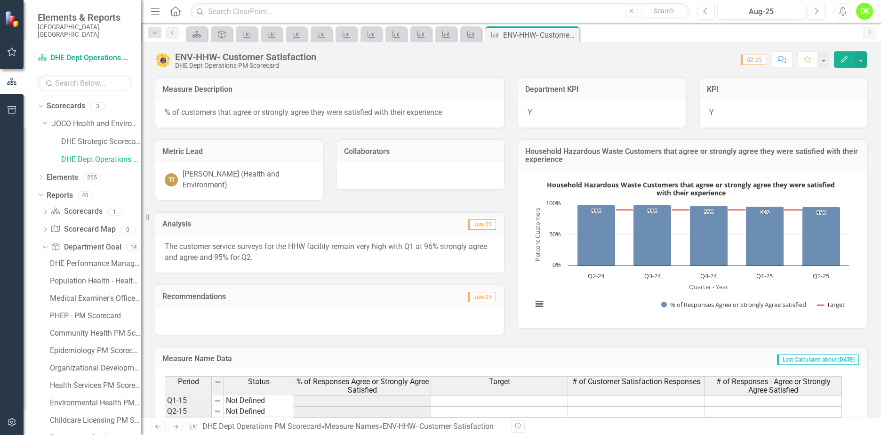
click at [0, 0] on icon at bounding box center [0, 0] width 0 height 0
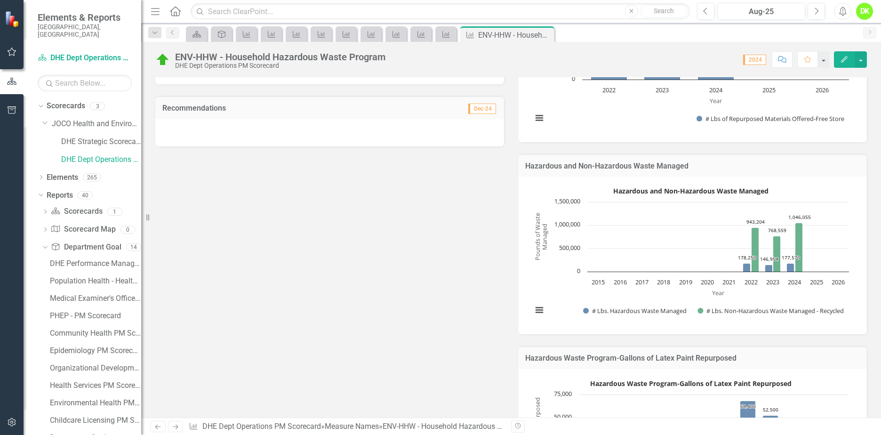
scroll to position [141, 0]
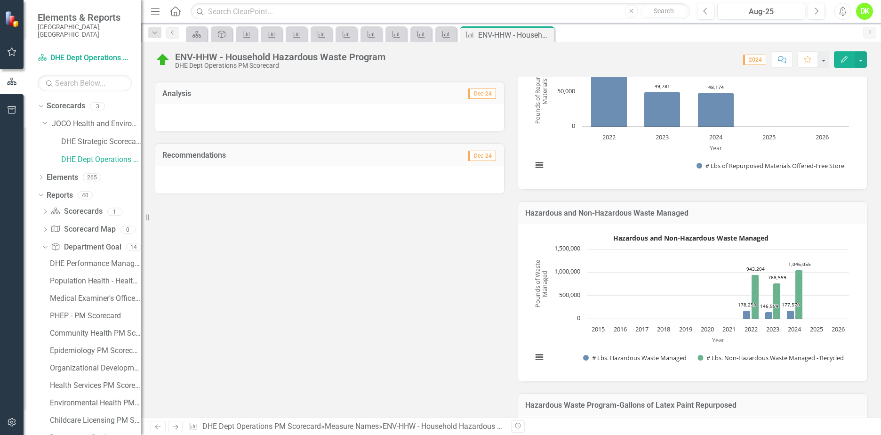
click at [545, 324] on rect "Interactive chart" at bounding box center [690, 301] width 326 height 141
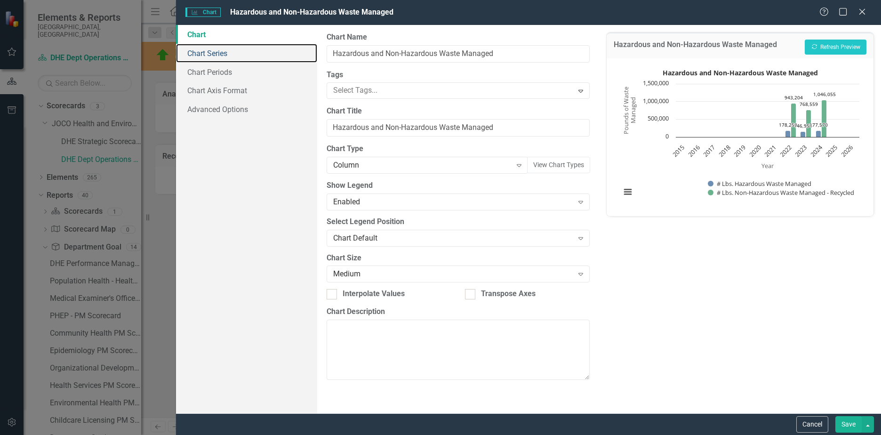
click at [220, 56] on link "Chart Series" at bounding box center [246, 53] width 141 height 19
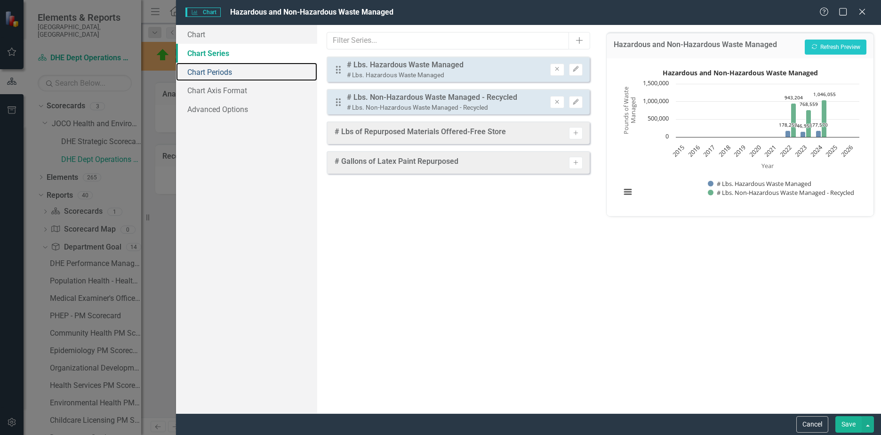
click at [207, 78] on link "Chart Periods" at bounding box center [246, 72] width 141 height 19
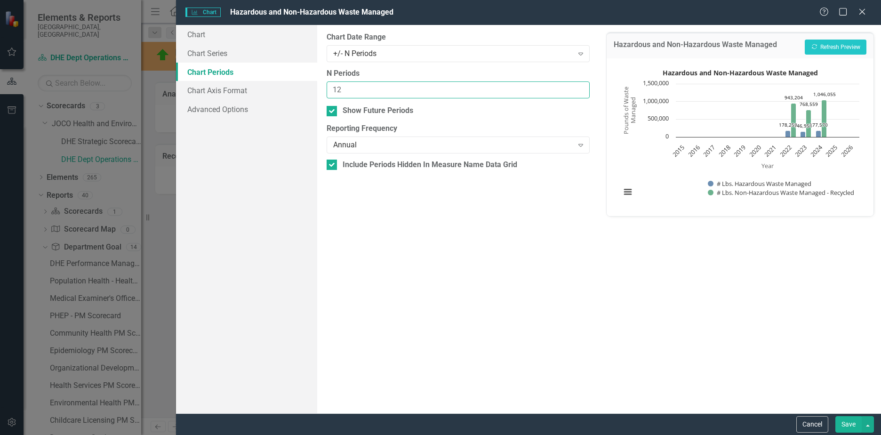
drag, startPoint x: 359, startPoint y: 85, endPoint x: 284, endPoint y: 89, distance: 75.4
click at [284, 89] on div "Chart Chart Series Chart Periods Chart Axis Format Advanced Options From this p…" at bounding box center [528, 219] width 705 height 388
click at [828, 46] on button "Recalculate Refresh Preview" at bounding box center [835, 47] width 62 height 15
drag, startPoint x: 315, startPoint y: 88, endPoint x: 292, endPoint y: 86, distance: 23.1
click at [293, 86] on div "Chart Chart Series Chart Periods Chart Axis Format Advanced Options From this p…" at bounding box center [528, 219] width 705 height 388
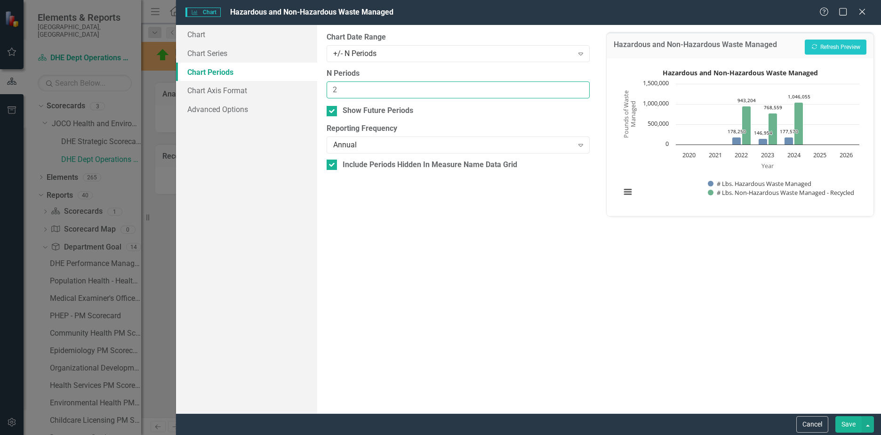
type input "2"
click at [824, 48] on button "Recalculate Refresh Preview" at bounding box center [835, 47] width 62 height 15
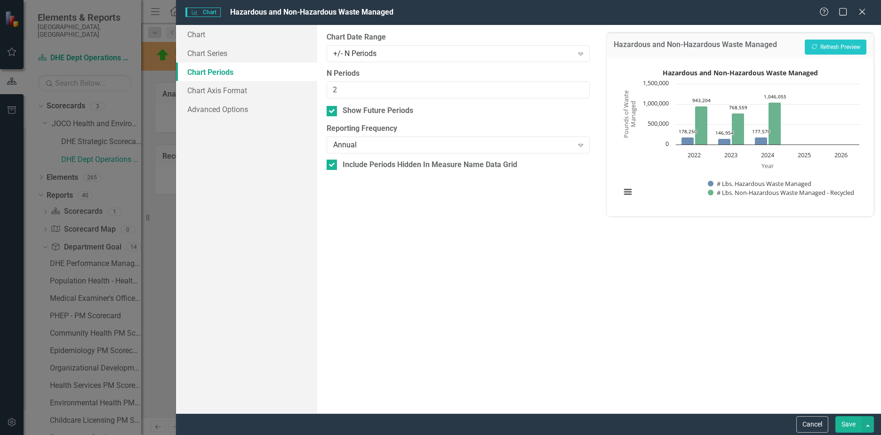
click at [846, 417] on button "Save" at bounding box center [848, 424] width 26 height 16
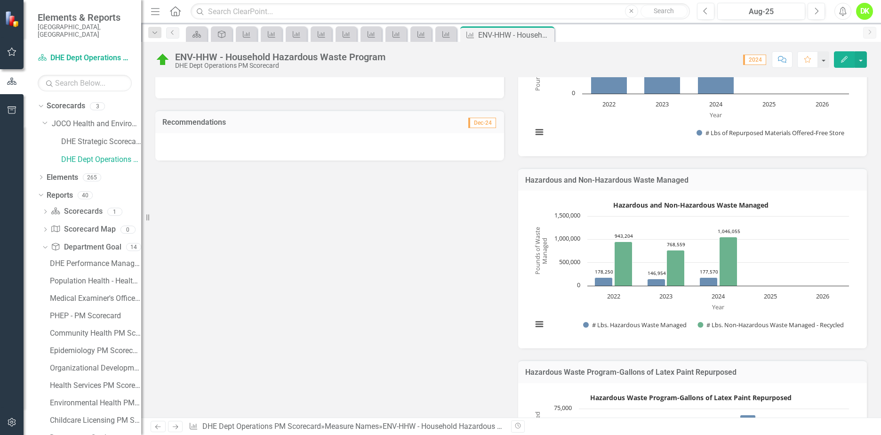
scroll to position [188, 0]
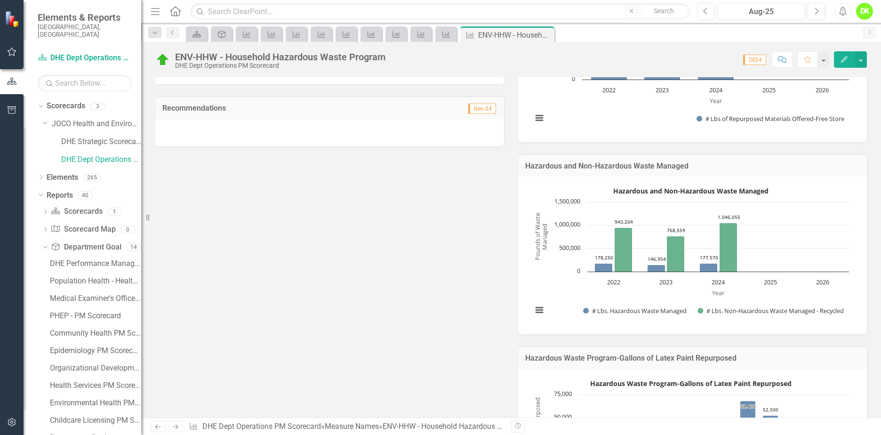
click at [547, 281] on rect "Interactive chart" at bounding box center [690, 253] width 326 height 141
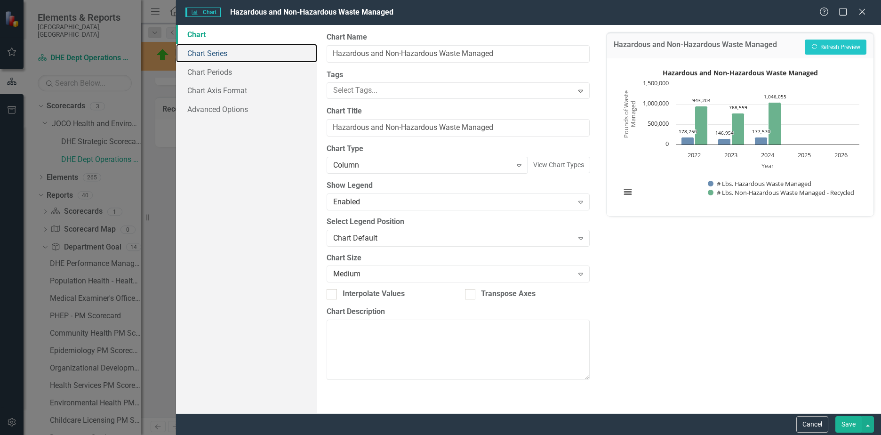
click at [221, 54] on link "Chart Series" at bounding box center [246, 53] width 141 height 19
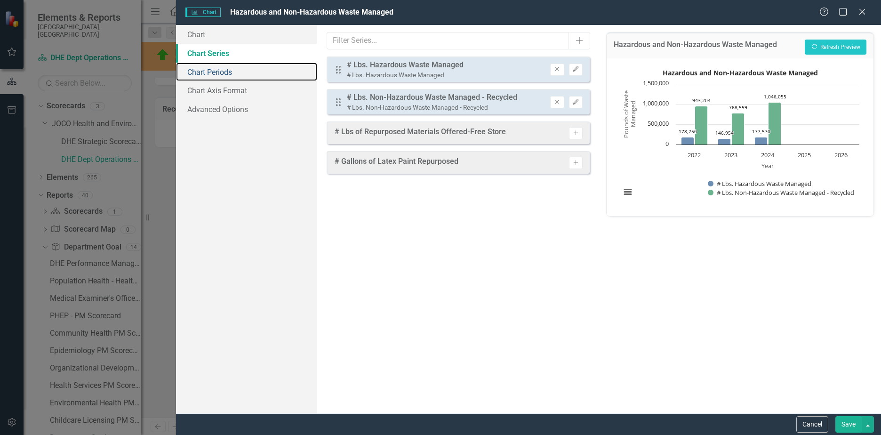
click at [217, 75] on link "Chart Periods" at bounding box center [246, 72] width 141 height 19
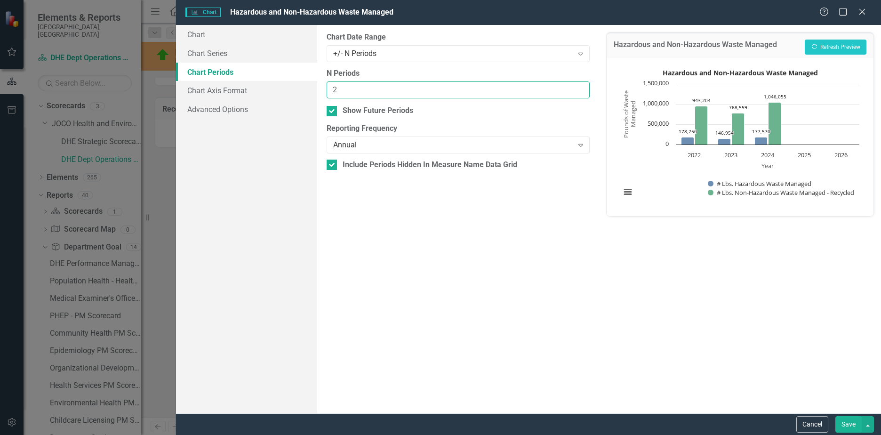
drag, startPoint x: 360, startPoint y: 85, endPoint x: 319, endPoint y: 89, distance: 41.6
click at [319, 89] on div "From this tab, you define the periods you want included in the chart. For examp…" at bounding box center [458, 219] width 282 height 388
click at [335, 116] on div "Show Future Periods" at bounding box center [457, 110] width 263 height 11
click at [333, 112] on input "Show Future Periods" at bounding box center [329, 109] width 6 height 6
click at [356, 112] on div "Show Future Periods" at bounding box center [377, 110] width 71 height 11
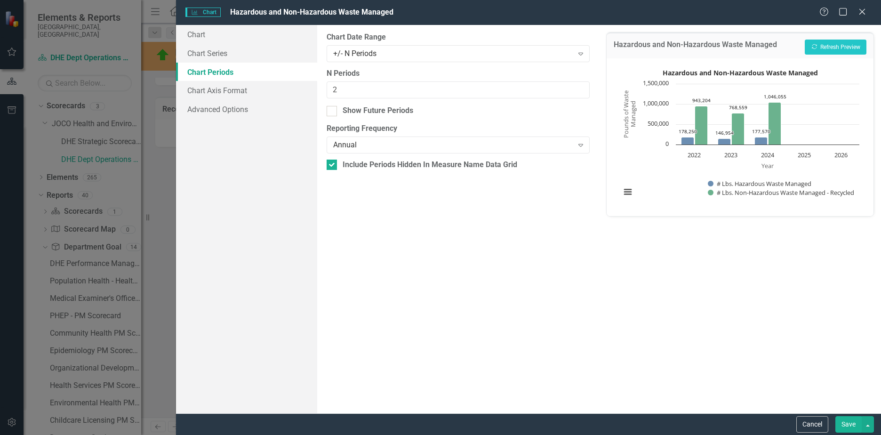
click at [333, 112] on input "Show Future Periods" at bounding box center [329, 109] width 6 height 6
checkbox input "true"
click at [839, 426] on button "Save" at bounding box center [848, 424] width 26 height 16
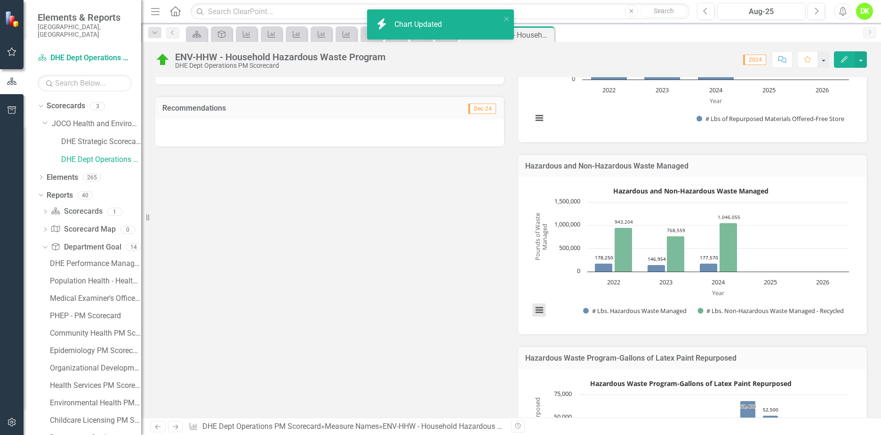
click at [536, 309] on button "View chart menu, Hazardous and Non-Hazardous Waste Managed" at bounding box center [539, 309] width 13 height 13
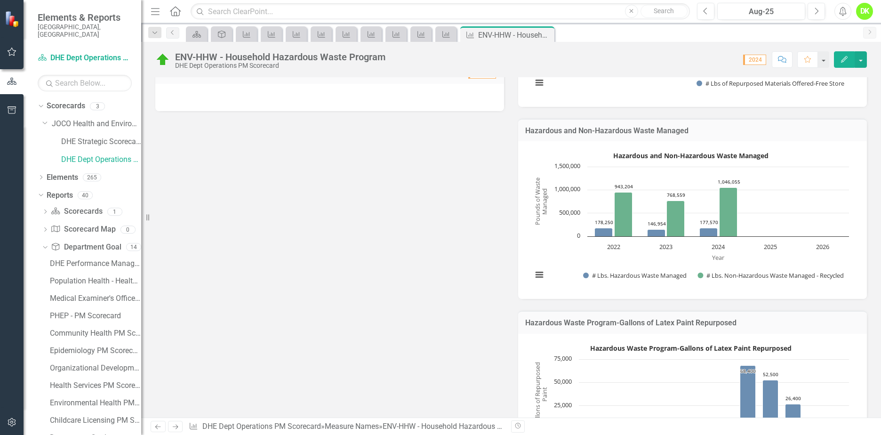
scroll to position [235, 0]
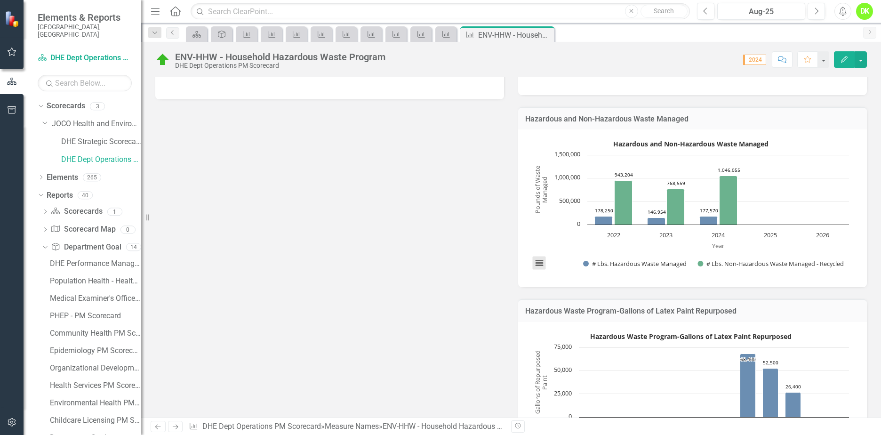
click at [533, 266] on button "View chart menu, Hazardous and Non-Hazardous Waste Managed" at bounding box center [539, 262] width 13 height 13
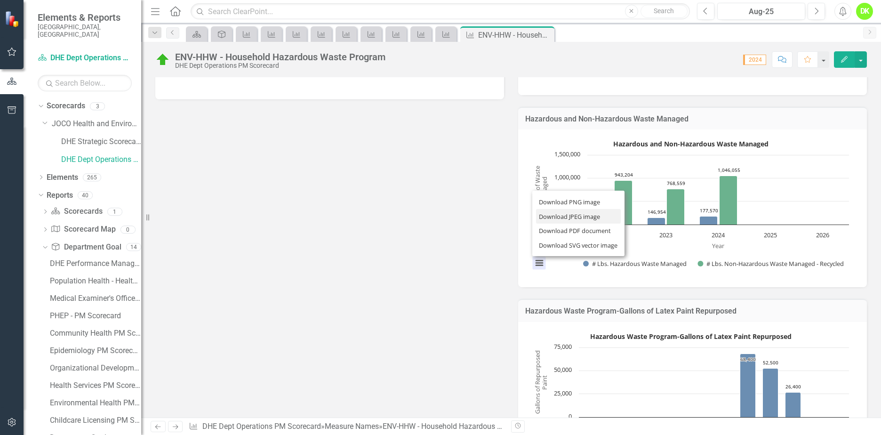
click at [575, 216] on li "Download JPEG image" at bounding box center [578, 216] width 85 height 15
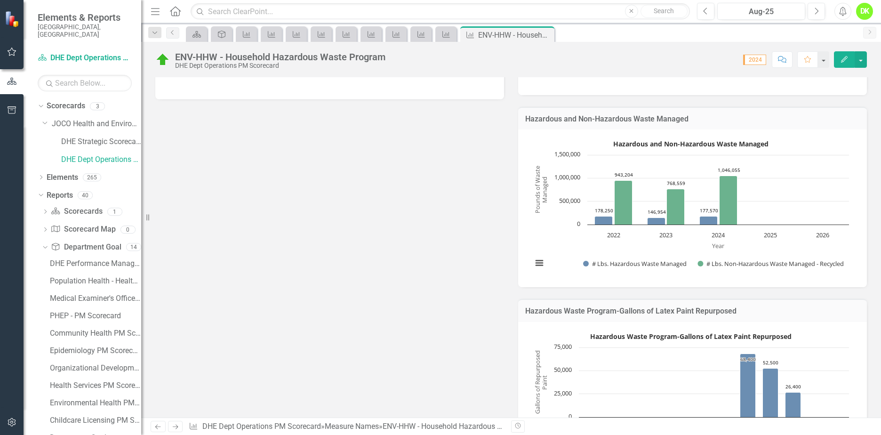
click at [419, 223] on div "Metric Lead TT Trent Thompson (Health and Environment) Collaborators Analysis D…" at bounding box center [510, 191] width 725 height 577
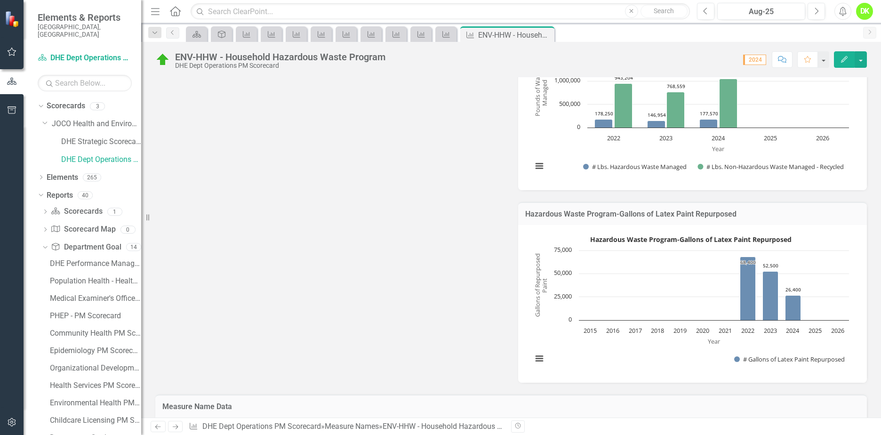
scroll to position [329, 0]
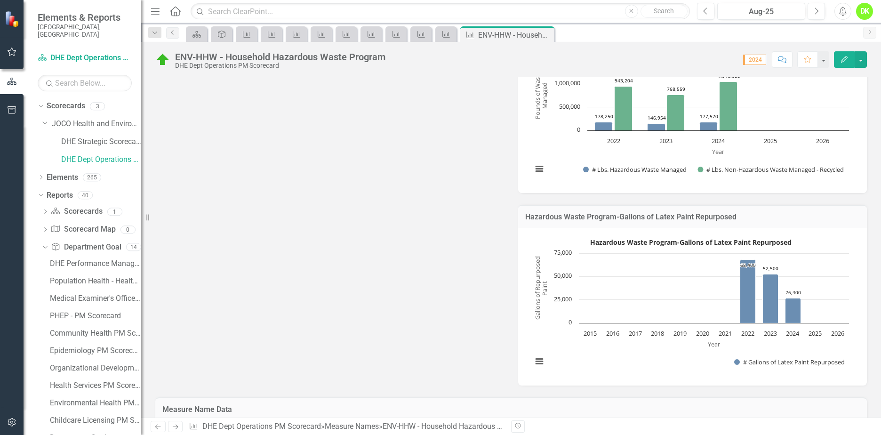
click at [0, 0] on icon "Close" at bounding box center [0, 0] width 0 height 0
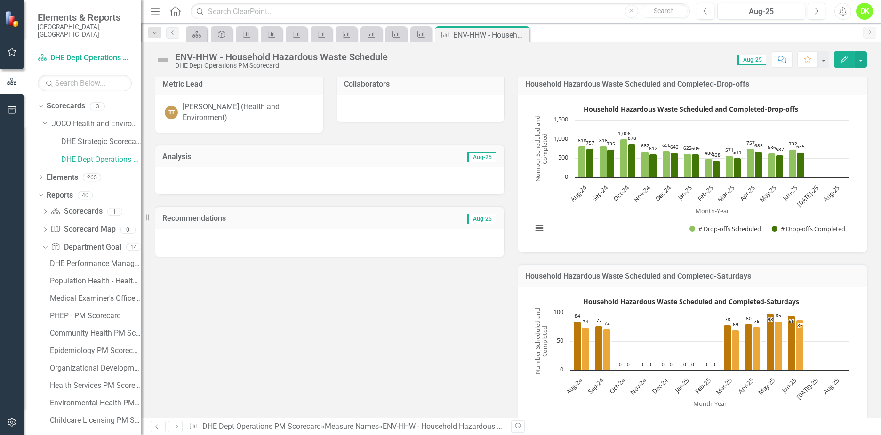
scroll to position [47, 0]
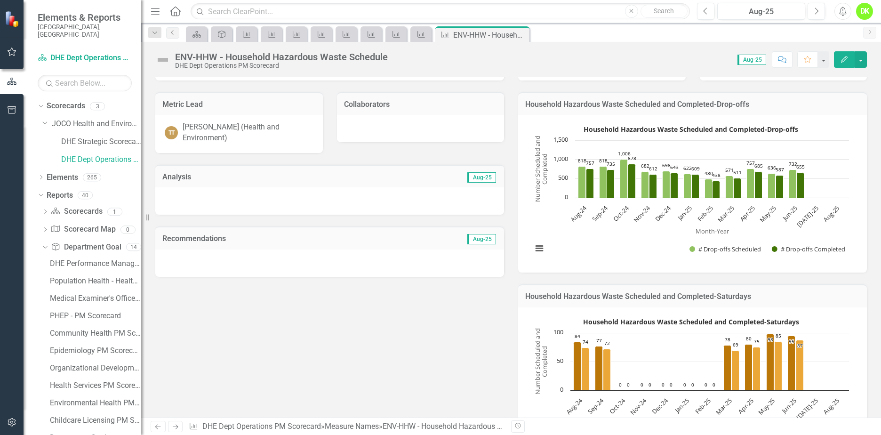
click at [581, 237] on rect "Interactive chart" at bounding box center [690, 192] width 326 height 141
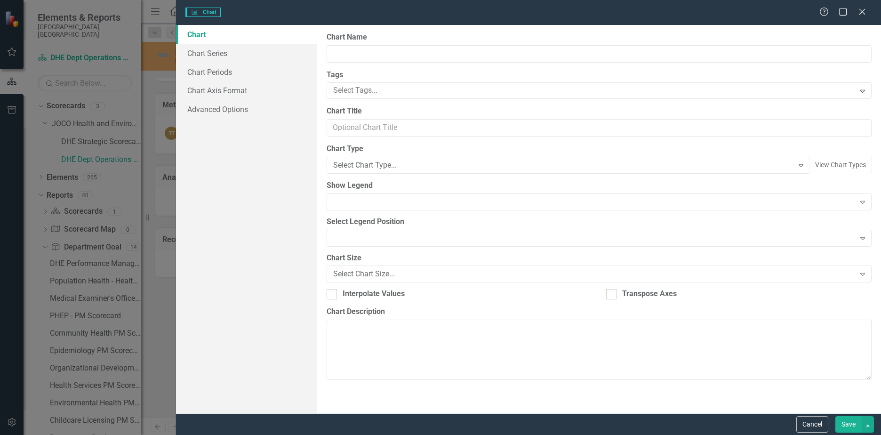
type input "Household Hazardous Waste Scheduled and Completed-Drop-offs"
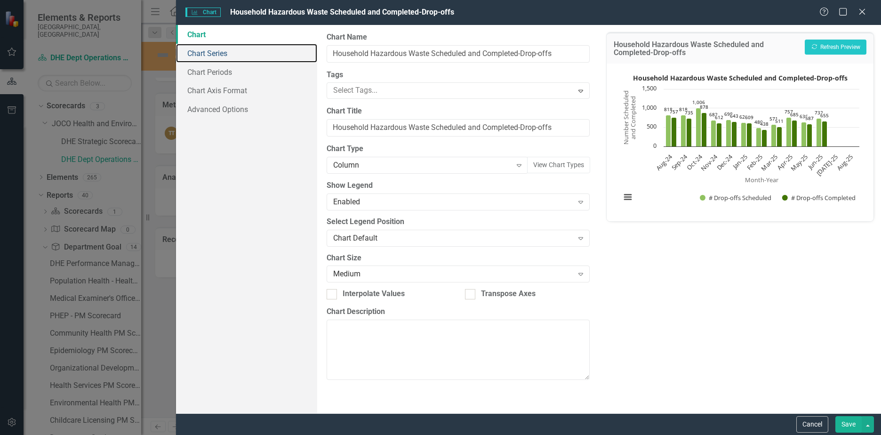
click at [212, 54] on link "Chart Series" at bounding box center [246, 53] width 141 height 19
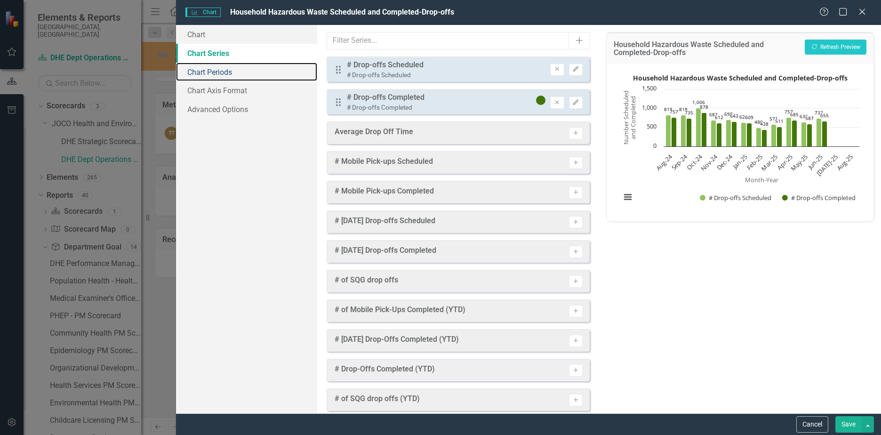
click at [209, 73] on link "Chart Periods" at bounding box center [246, 72] width 141 height 19
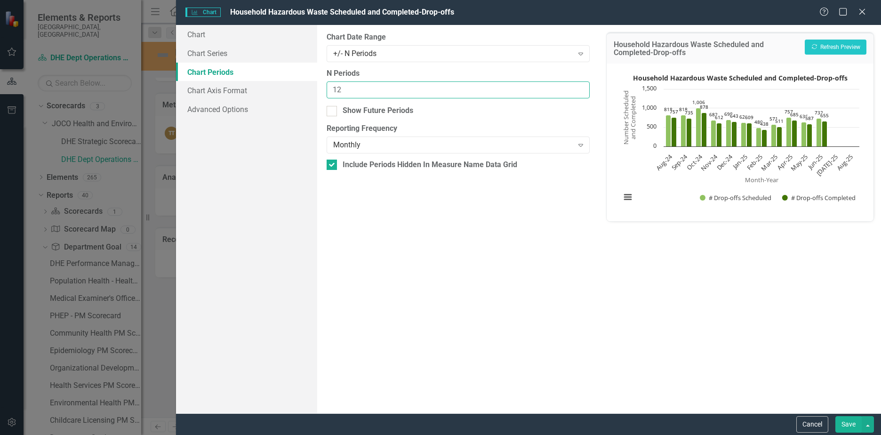
drag, startPoint x: 307, startPoint y: 89, endPoint x: 257, endPoint y: 89, distance: 49.4
click at [257, 89] on div "Chart Chart Series Chart Periods Chart Axis Format Advanced Options From this p…" at bounding box center [528, 219] width 705 height 388
type input "16"
click at [842, 419] on button "Save" at bounding box center [848, 424] width 26 height 16
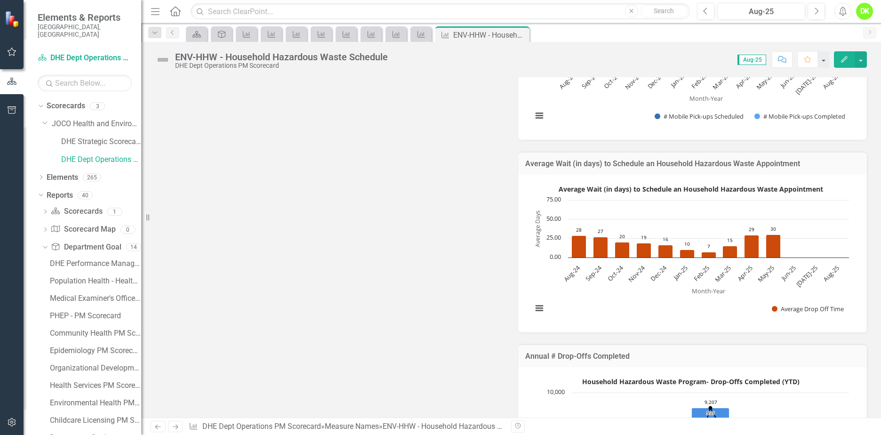
scroll to position [565, 0]
click at [598, 305] on rect "Interactive chart" at bounding box center [690, 251] width 326 height 141
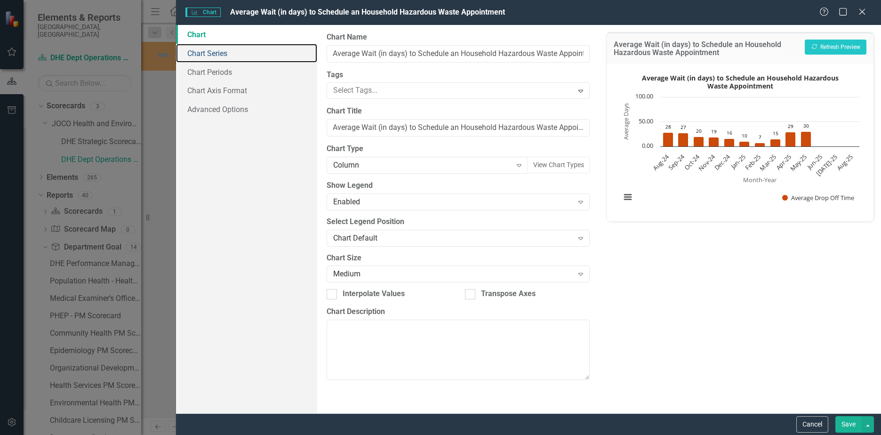
click at [208, 51] on link "Chart Series" at bounding box center [246, 53] width 141 height 19
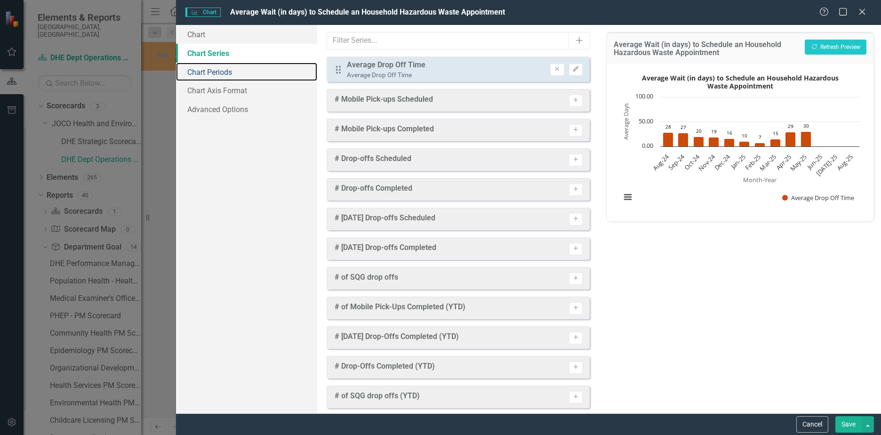
click at [210, 69] on link "Chart Periods" at bounding box center [246, 72] width 141 height 19
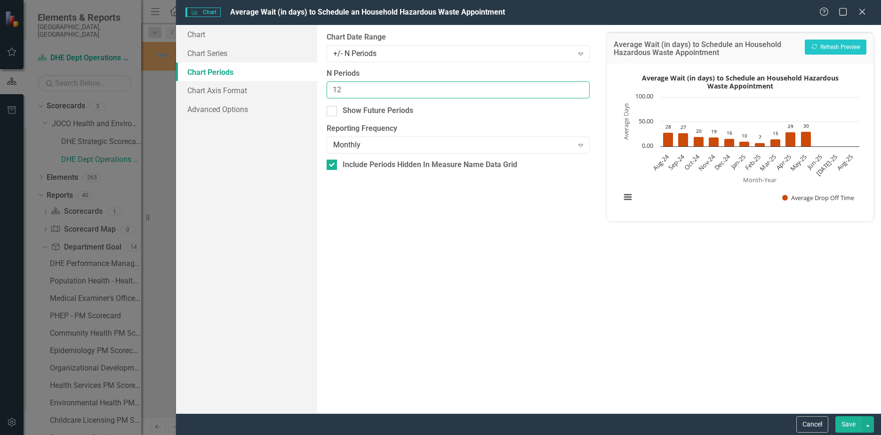
drag, startPoint x: 295, startPoint y: 90, endPoint x: 234, endPoint y: 88, distance: 61.2
click at [234, 88] on div "Chart Chart Series Chart Periods Chart Axis Format Advanced Options From this p…" at bounding box center [528, 219] width 705 height 388
type input "16"
click at [846, 425] on button "Save" at bounding box center [848, 424] width 26 height 16
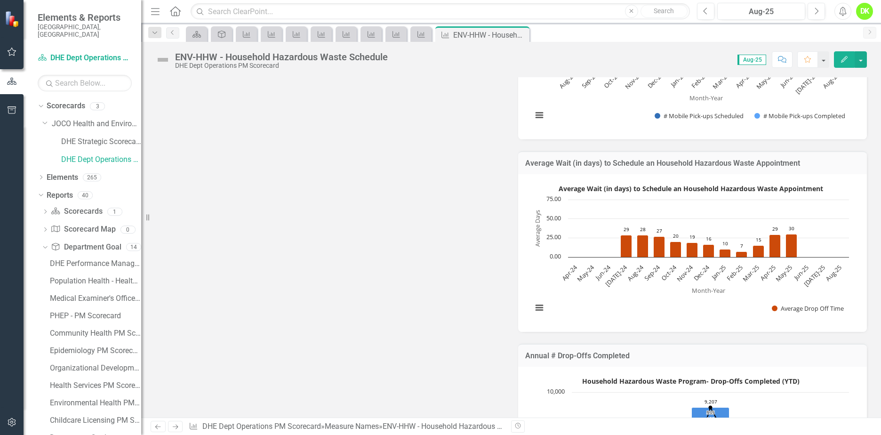
click at [542, 305] on button "View chart menu, Average Wait (in days) to Schedule an Household Hazardous Wast…" at bounding box center [539, 307] width 13 height 13
click at [565, 263] on li "Download JPEG image" at bounding box center [578, 261] width 85 height 15
click at [0, 0] on icon "Close" at bounding box center [0, 0] width 0 height 0
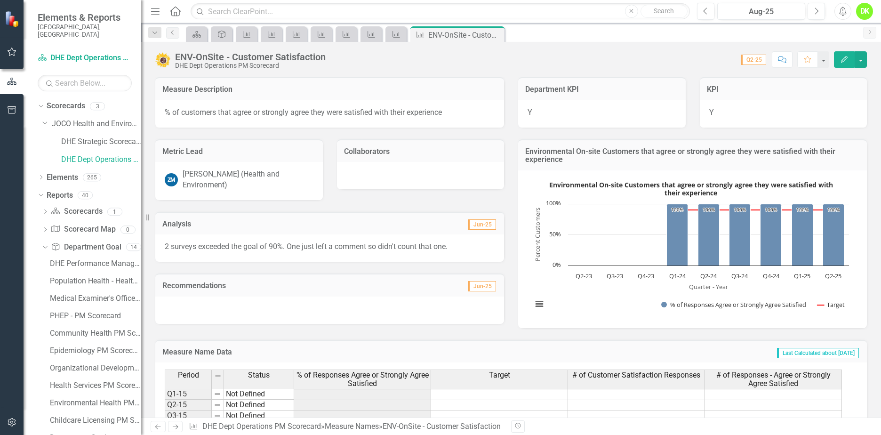
click at [613, 303] on rect "Interactive chart" at bounding box center [690, 247] width 326 height 141
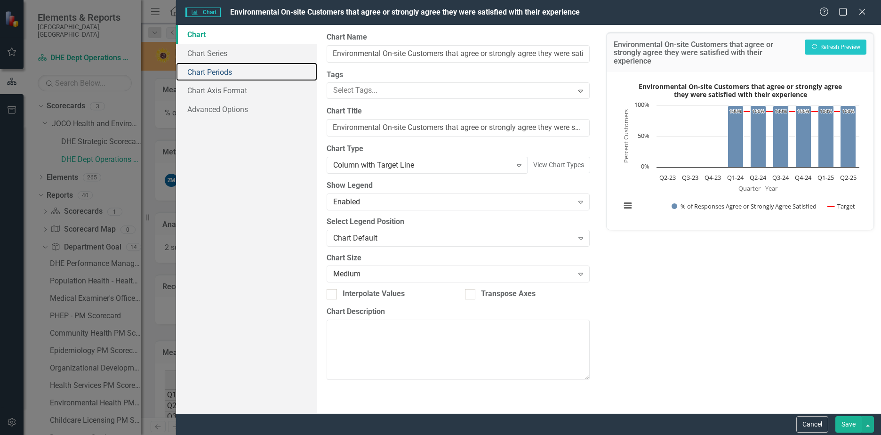
click at [218, 72] on link "Chart Periods" at bounding box center [246, 72] width 141 height 19
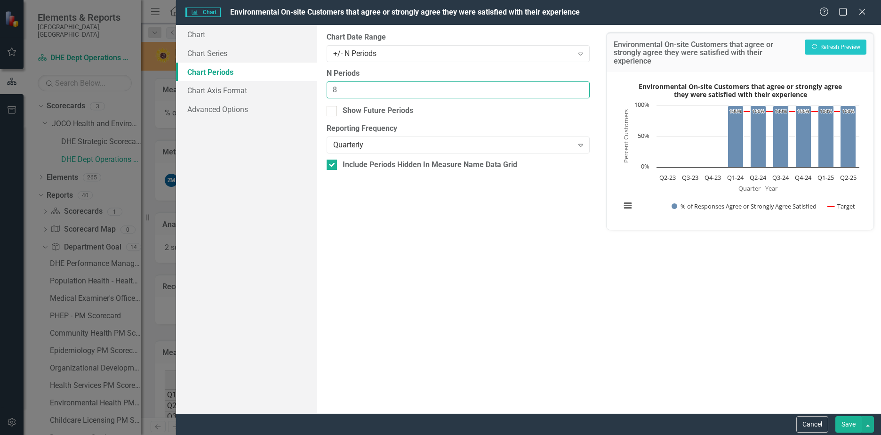
drag, startPoint x: 332, startPoint y: 86, endPoint x: 302, endPoint y: 83, distance: 29.8
click at [302, 83] on div "Chart Chart Series Chart Periods Chart Axis Format Advanced Options From this p…" at bounding box center [528, 219] width 705 height 388
type input "4"
click at [849, 422] on button "Save" at bounding box center [848, 424] width 26 height 16
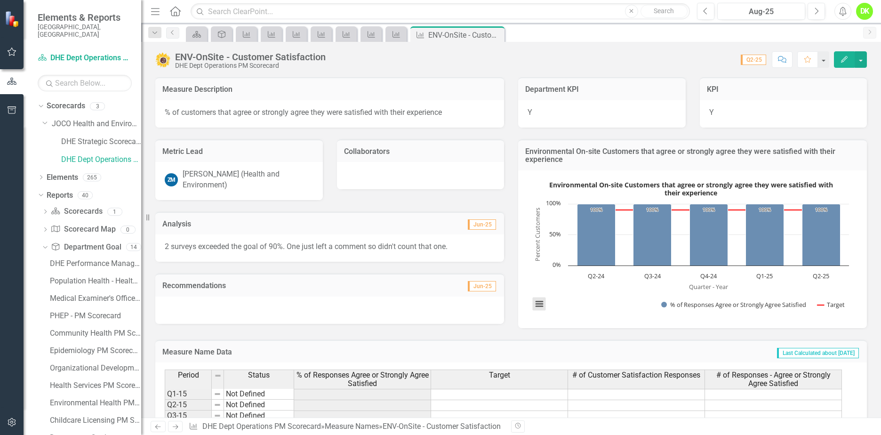
click at [541, 301] on button "View chart menu, Environmental On-site Customers that agree or strongly agree t…" at bounding box center [539, 303] width 13 height 13
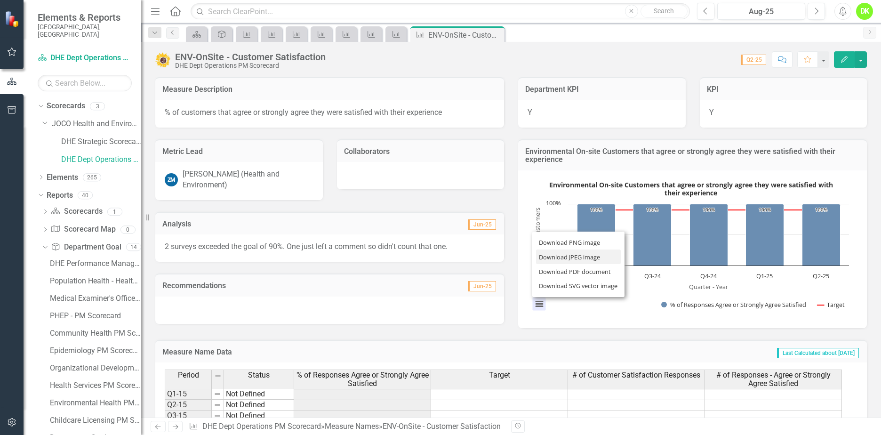
click at [573, 257] on li "Download JPEG image" at bounding box center [578, 256] width 85 height 15
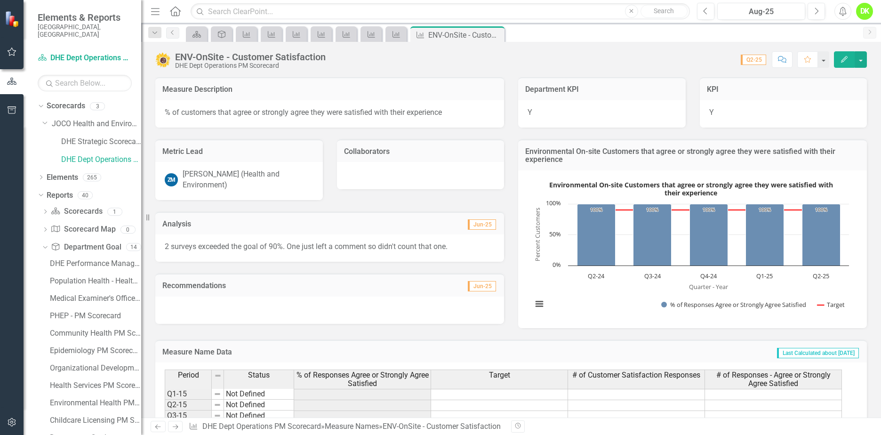
drag, startPoint x: 496, startPoint y: 34, endPoint x: 561, endPoint y: 119, distance: 107.5
click at [0, 0] on icon "Close" at bounding box center [0, 0] width 0 height 0
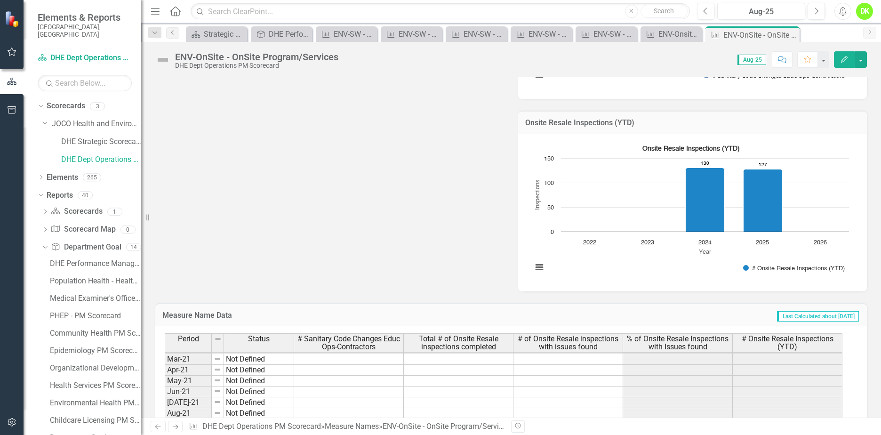
click at [573, 248] on rect "Interactive chart" at bounding box center [690, 211] width 326 height 141
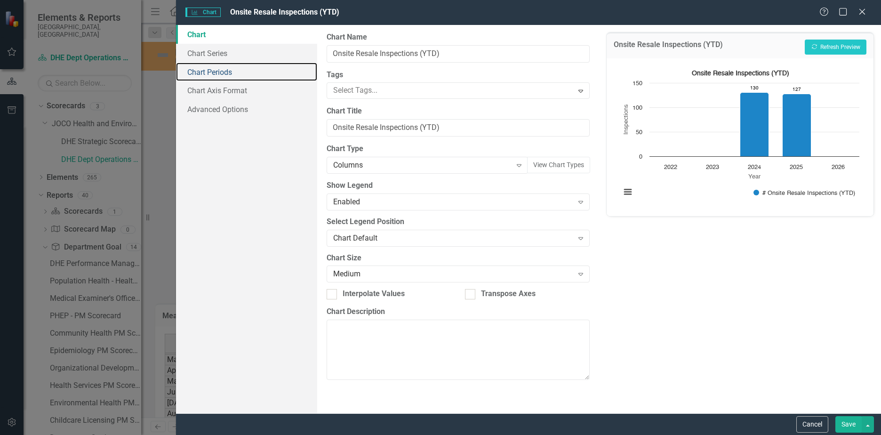
click at [205, 75] on link "Chart Periods" at bounding box center [246, 72] width 141 height 19
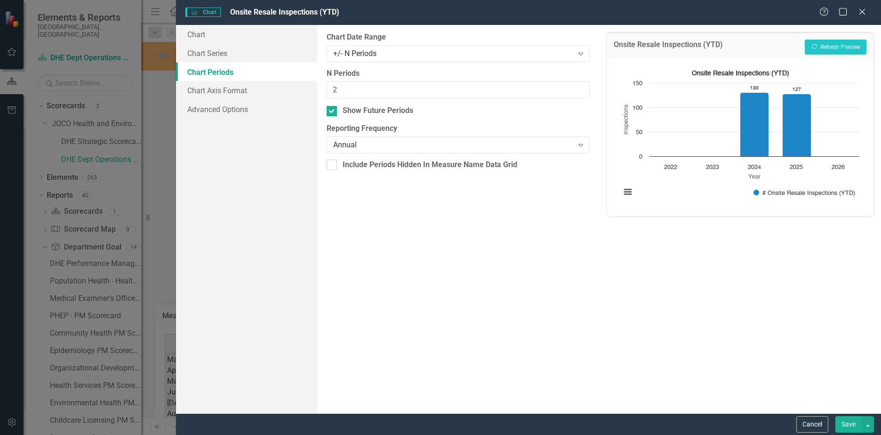
click at [366, 144] on div "Annual" at bounding box center [453, 145] width 240 height 11
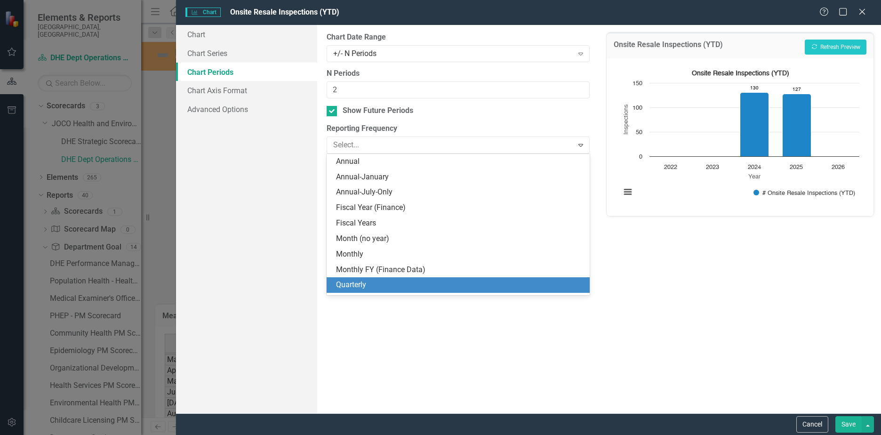
click at [376, 283] on div "Quarterly" at bounding box center [460, 284] width 248 height 11
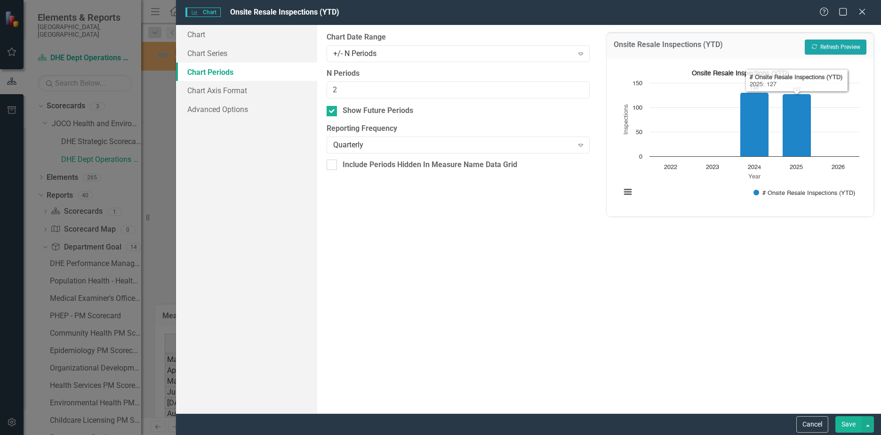
click at [843, 47] on button "Recalculate Refresh Preview" at bounding box center [835, 47] width 62 height 15
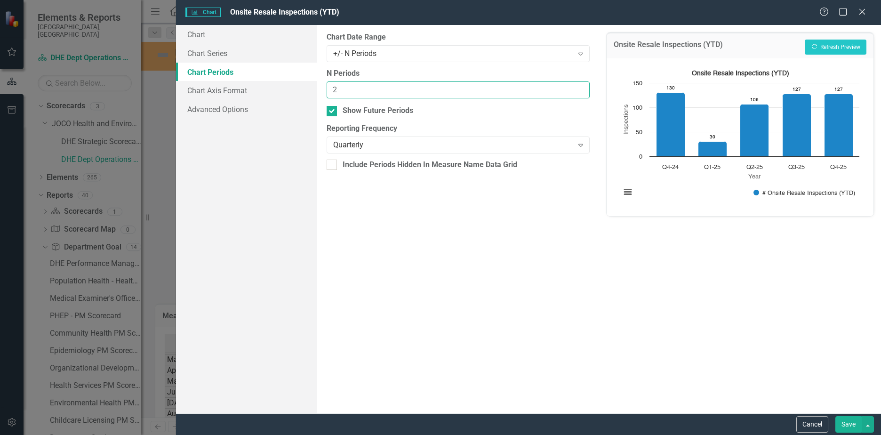
drag, startPoint x: 362, startPoint y: 86, endPoint x: 291, endPoint y: 81, distance: 70.7
click at [292, 81] on div "Chart Chart Series Chart Periods Chart Axis Format Advanced Options From this p…" at bounding box center [528, 219] width 705 height 388
type input "4"
click at [835, 44] on button "Recalculate Refresh Preview" at bounding box center [835, 47] width 62 height 15
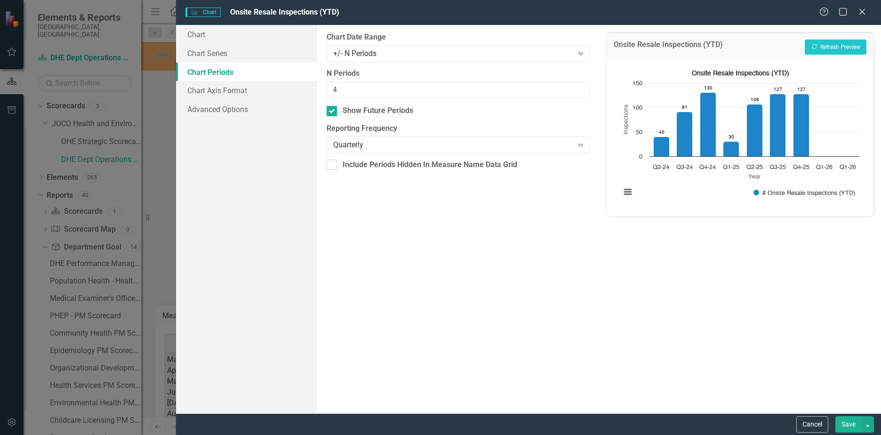
click at [847, 421] on button "Save" at bounding box center [848, 424] width 26 height 16
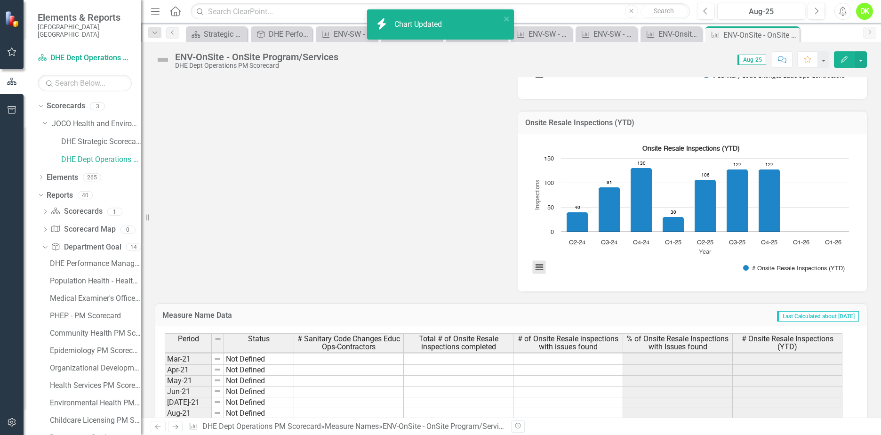
click at [540, 268] on button "View chart menu, Onsite Resale Inspections (YTD)" at bounding box center [539, 267] width 13 height 13
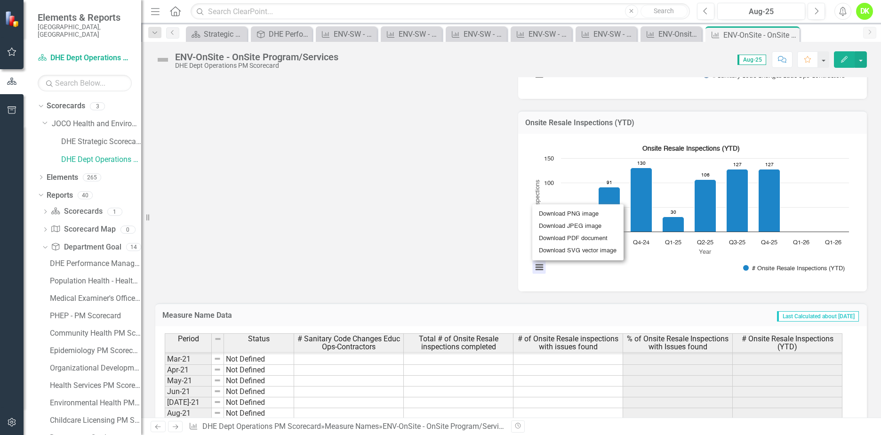
click at [665, 269] on rect "Interactive chart" at bounding box center [690, 211] width 326 height 141
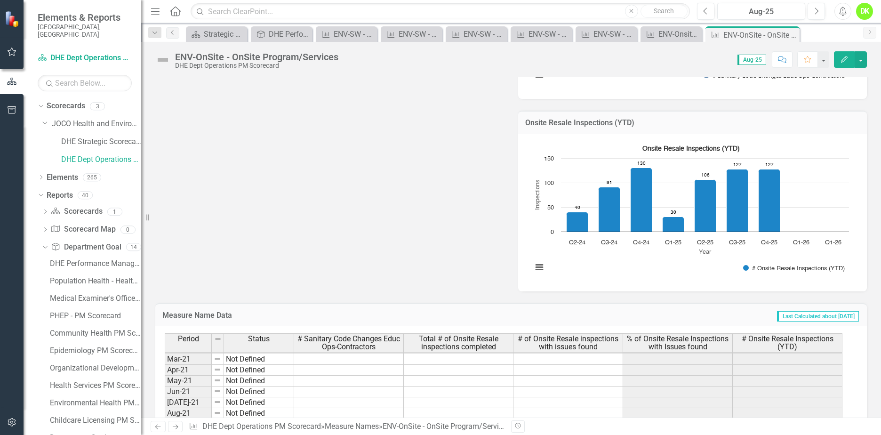
click at [665, 269] on rect "Interactive chart" at bounding box center [690, 211] width 326 height 141
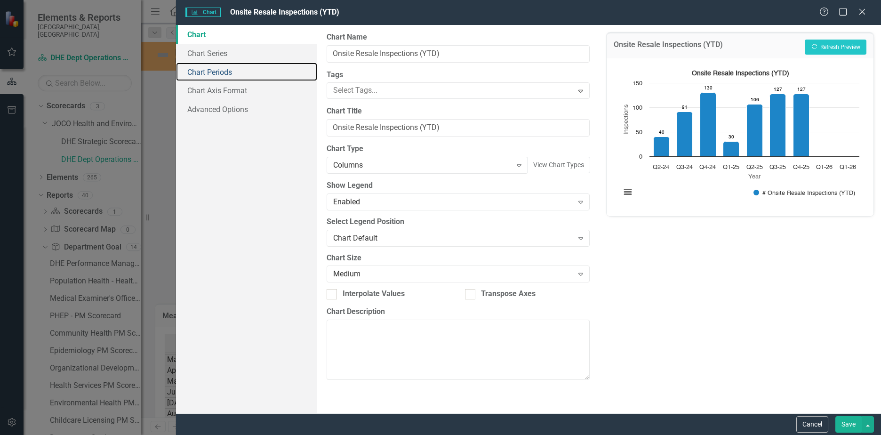
click at [221, 76] on link "Chart Periods" at bounding box center [246, 72] width 141 height 19
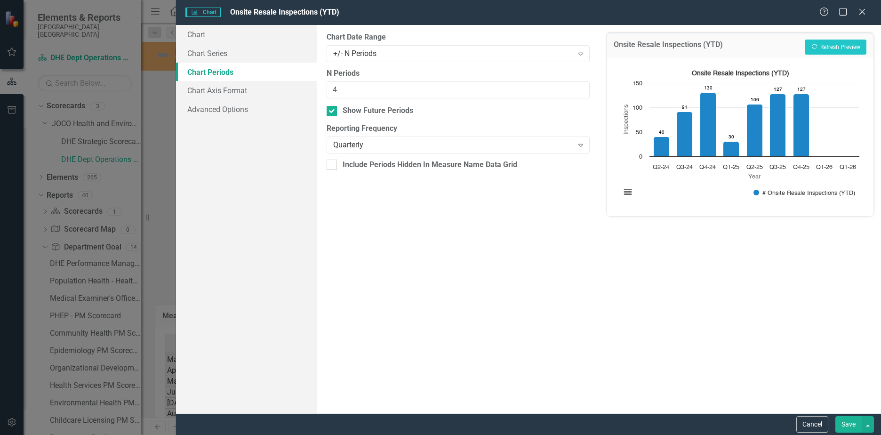
drag, startPoint x: 329, startPoint y: 111, endPoint x: 346, endPoint y: 123, distance: 20.4
click at [329, 111] on input "Show Future Periods" at bounding box center [329, 109] width 6 height 6
checkbox input "false"
click at [844, 423] on button "Save" at bounding box center [848, 424] width 26 height 16
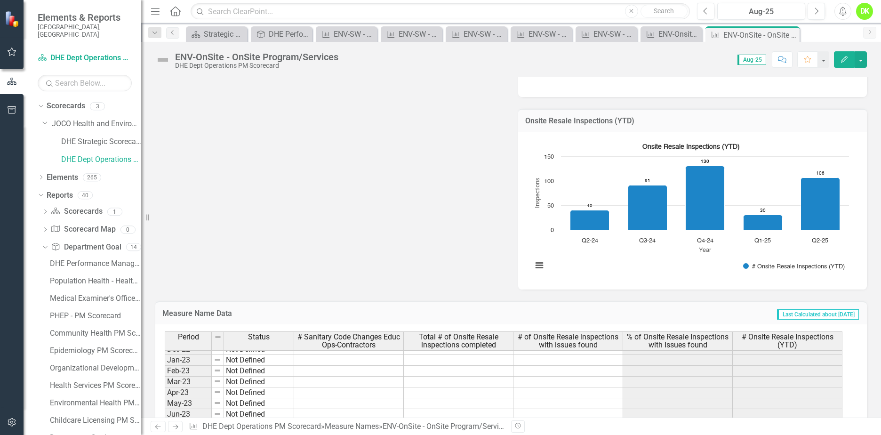
scroll to position [423, 0]
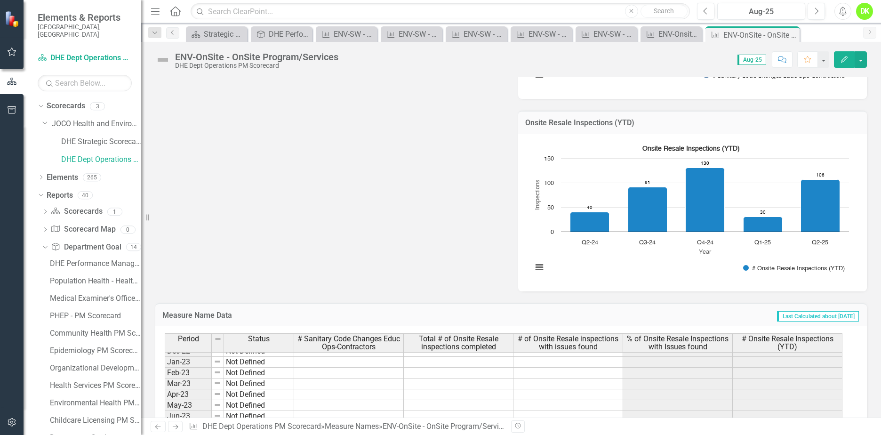
click at [583, 267] on rect "Interactive chart" at bounding box center [690, 211] width 326 height 141
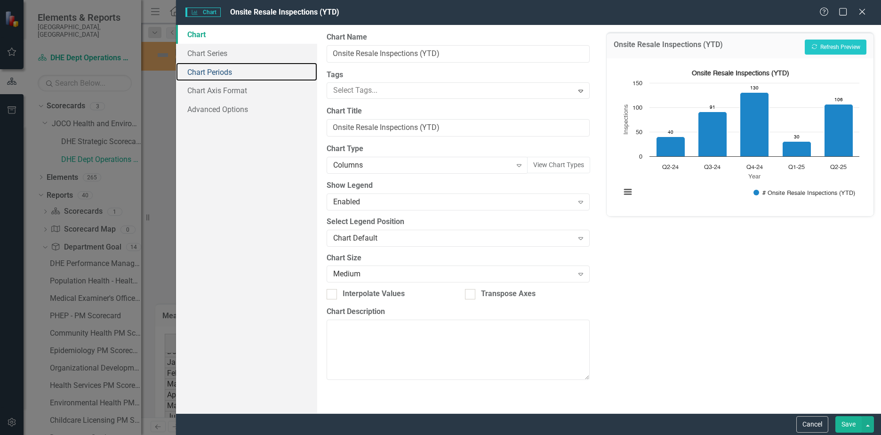
click at [225, 73] on link "Chart Periods" at bounding box center [246, 72] width 141 height 19
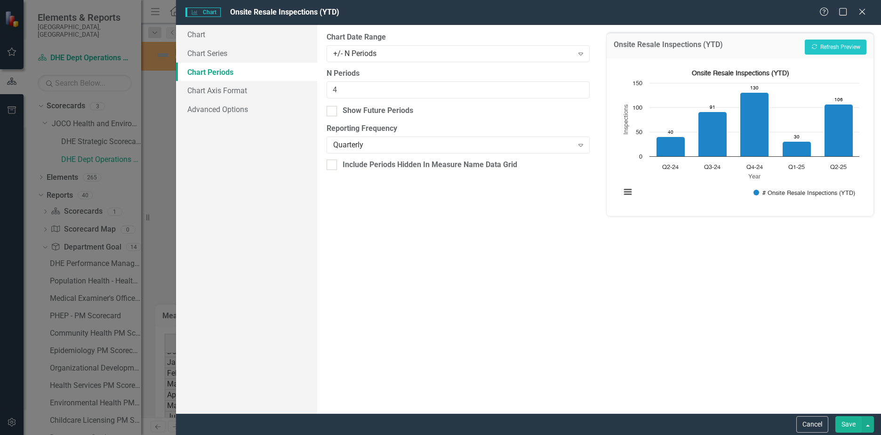
click at [343, 111] on div "Show Future Periods" at bounding box center [377, 110] width 71 height 11
click at [333, 111] on input "Show Future Periods" at bounding box center [329, 109] width 6 height 6
checkbox input "true"
click at [844, 420] on button "Save" at bounding box center [848, 424] width 26 height 16
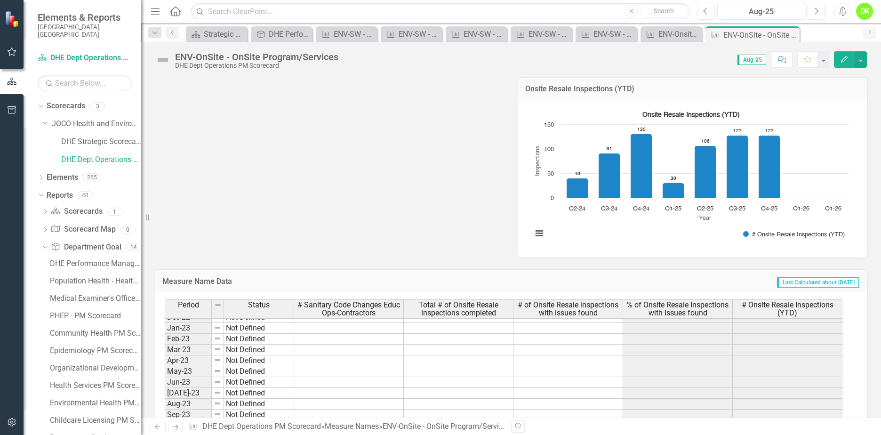
scroll to position [470, 0]
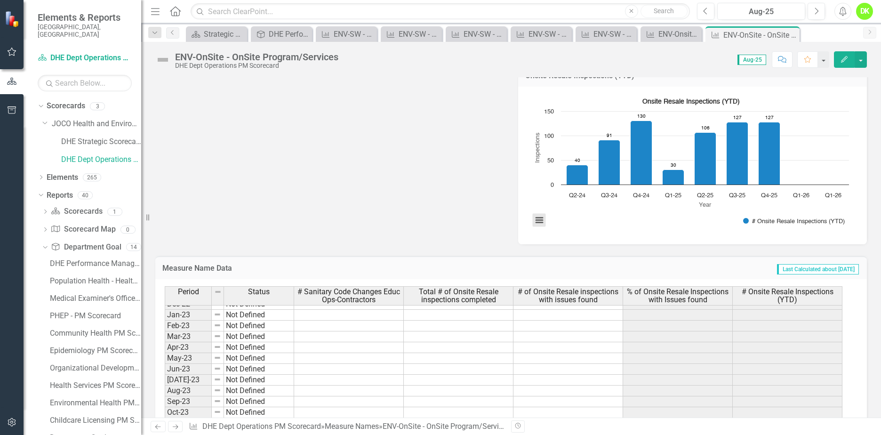
click at [535, 221] on button "View chart menu, Onsite Resale Inspections (YTD)" at bounding box center [539, 220] width 13 height 13
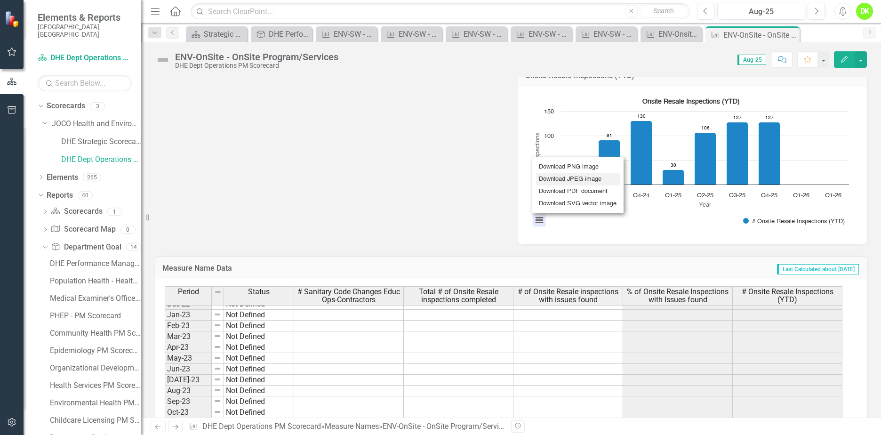
click at [560, 174] on li "Download JPEG image" at bounding box center [578, 179] width 84 height 12
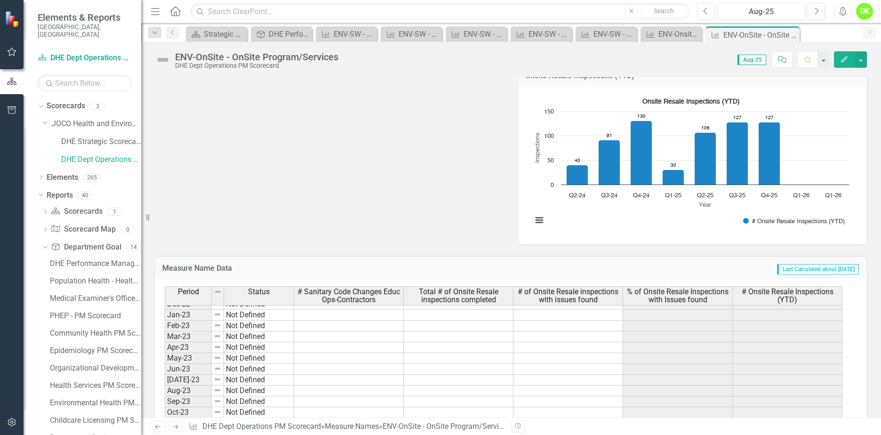
click at [0, 0] on icon "Close" at bounding box center [0, 0] width 0 height 0
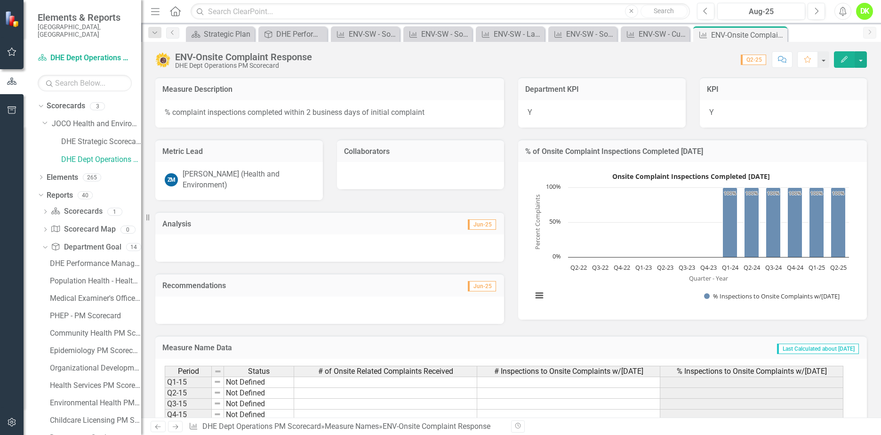
click at [616, 296] on rect "Interactive chart" at bounding box center [690, 239] width 326 height 141
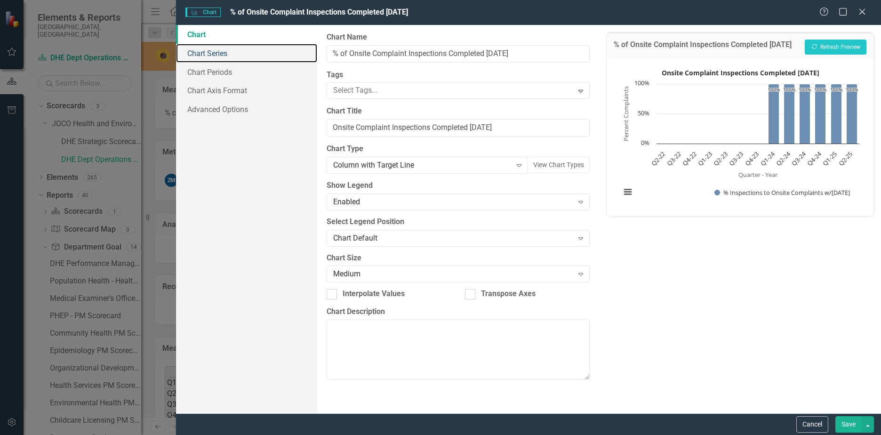
click at [222, 53] on link "Chart Series" at bounding box center [246, 53] width 141 height 19
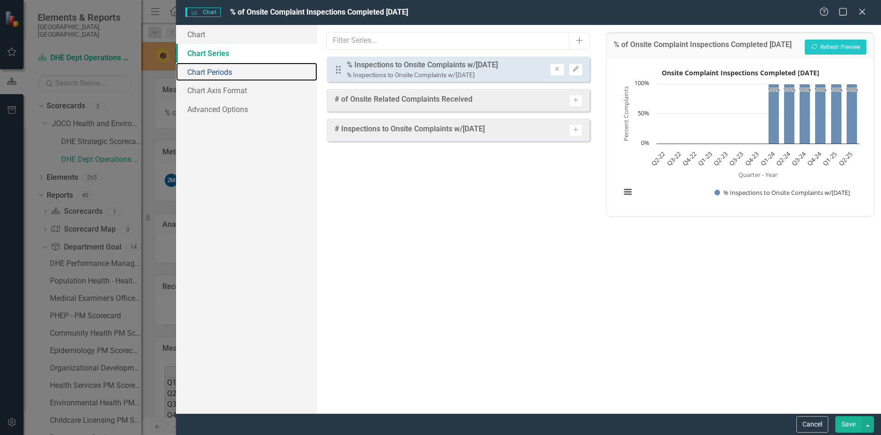
click at [215, 72] on link "Chart Periods" at bounding box center [246, 72] width 141 height 19
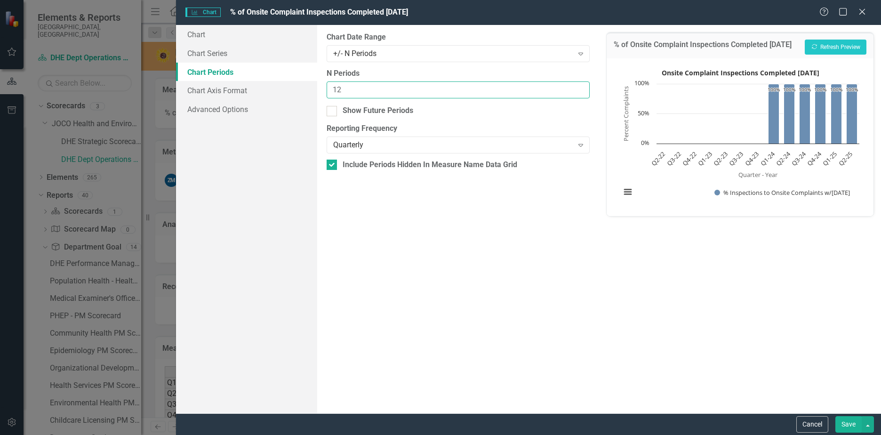
click at [268, 83] on div "Chart Chart Series Chart Periods Chart Axis Format Advanced Options From this p…" at bounding box center [528, 219] width 705 height 388
type input "4"
click at [818, 48] on button "Recalculate Refresh Preview" at bounding box center [835, 47] width 62 height 15
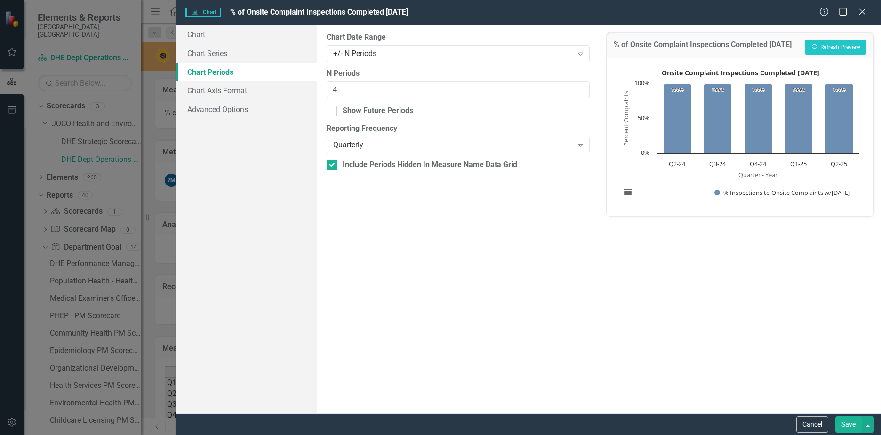
click at [849, 426] on button "Save" at bounding box center [848, 424] width 26 height 16
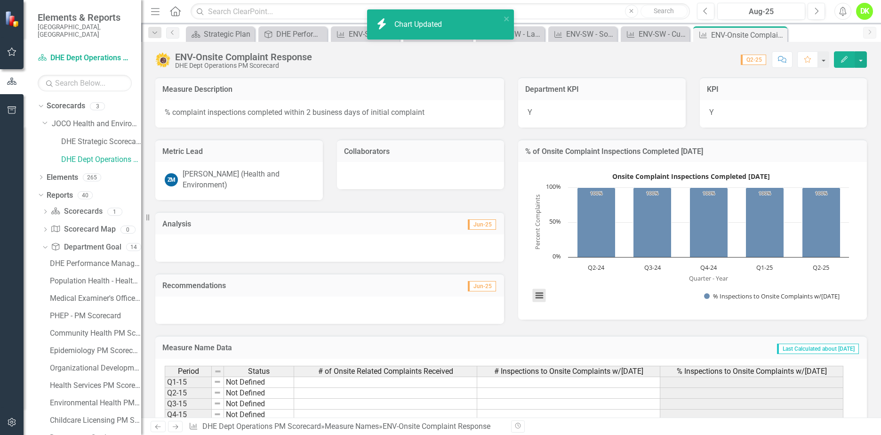
click at [533, 298] on button "View chart menu, Onsite Complaint Inspections Completed Within 2 days" at bounding box center [539, 295] width 13 height 13
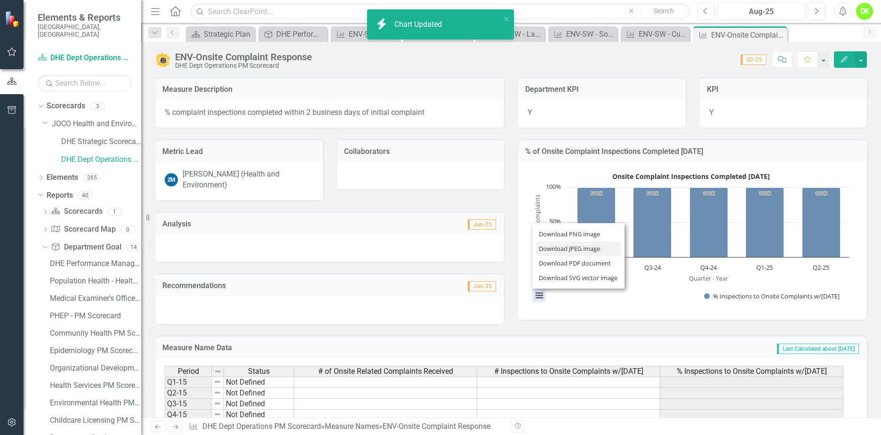
click at [554, 247] on li "Download JPEG image" at bounding box center [578, 248] width 85 height 15
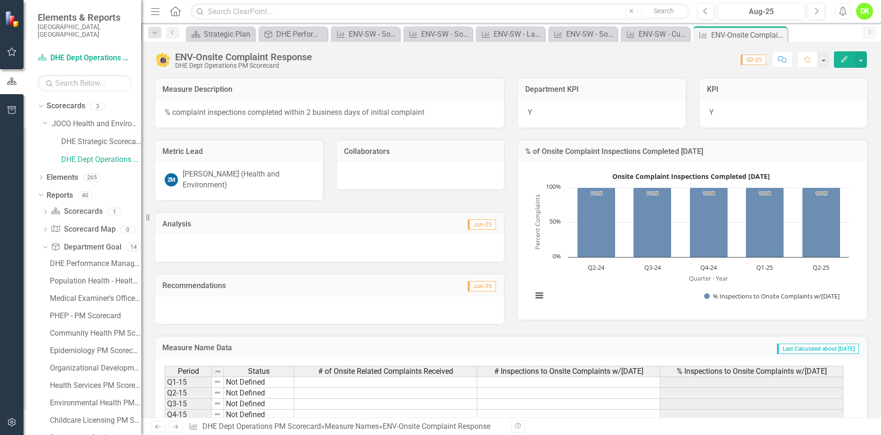
click at [0, 0] on icon at bounding box center [0, 0] width 0 height 0
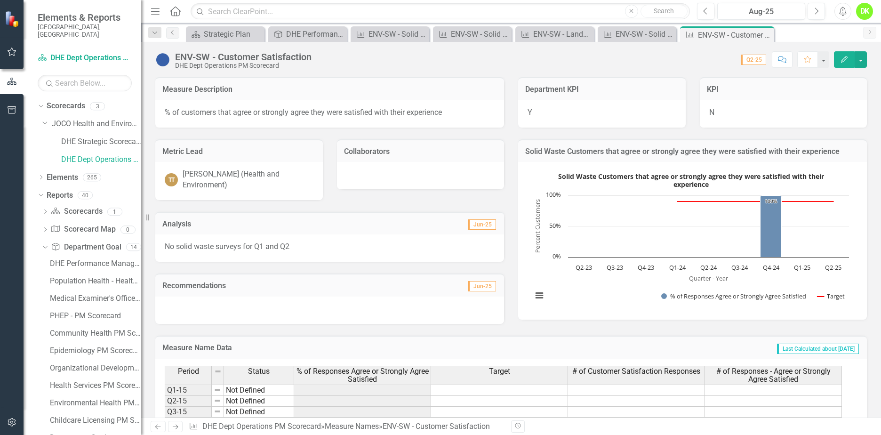
click at [571, 287] on rect "Interactive chart" at bounding box center [690, 239] width 326 height 141
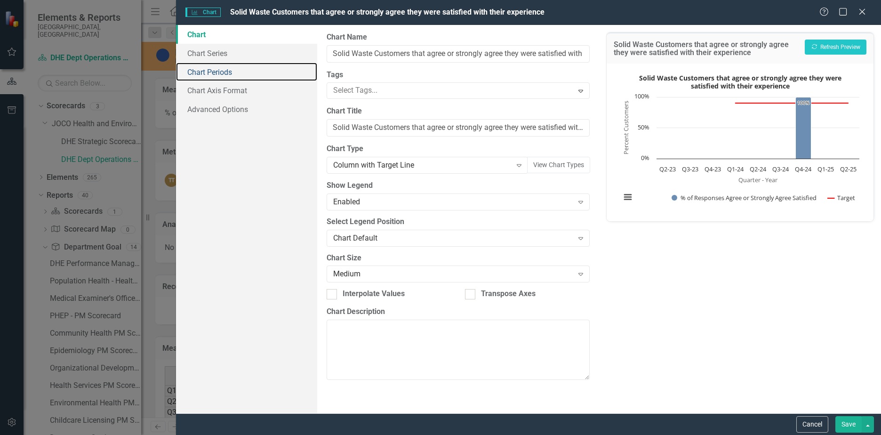
click at [219, 70] on link "Chart Periods" at bounding box center [246, 72] width 141 height 19
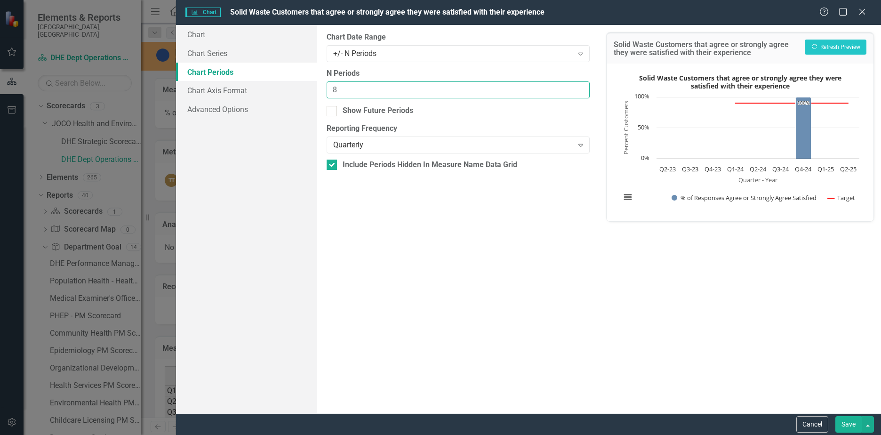
drag, startPoint x: 353, startPoint y: 88, endPoint x: 287, endPoint y: 88, distance: 66.8
click at [287, 88] on div "Chart Chart Series Chart Periods Chart Axis Format Advanced Options From this p…" at bounding box center [528, 219] width 705 height 388
type input "4"
click at [855, 425] on button "Save" at bounding box center [848, 424] width 26 height 16
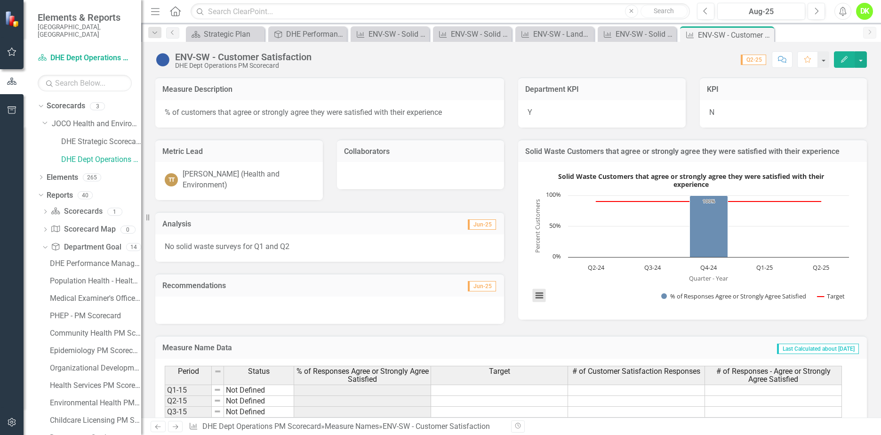
click at [536, 292] on button "View chart menu, Solid Waste Customers that agree or strongly agree they were s…" at bounding box center [539, 295] width 13 height 13
click at [564, 250] on li "Download JPEG image" at bounding box center [578, 248] width 85 height 15
click at [0, 0] on icon "Close" at bounding box center [0, 0] width 0 height 0
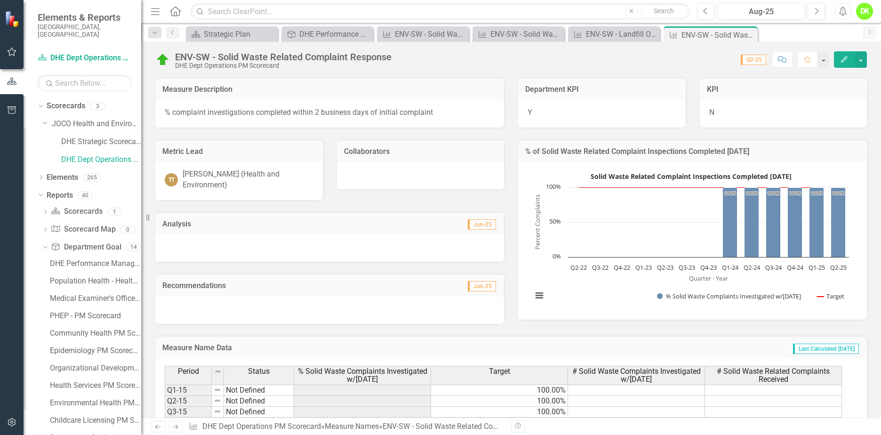
click at [603, 289] on rect "Interactive chart" at bounding box center [690, 239] width 326 height 141
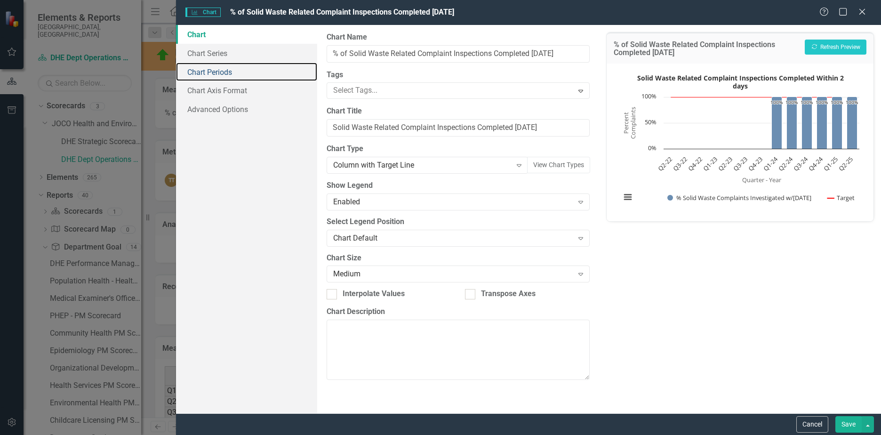
click at [197, 67] on link "Chart Periods" at bounding box center [246, 72] width 141 height 19
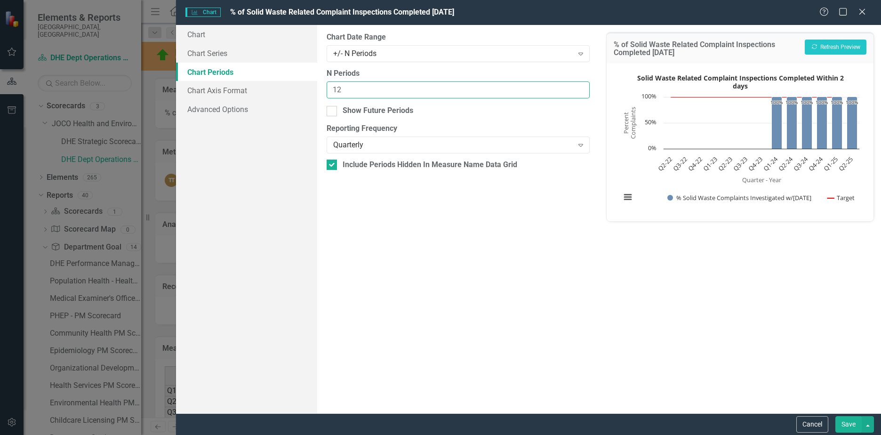
drag, startPoint x: 355, startPoint y: 86, endPoint x: 276, endPoint y: 86, distance: 78.6
click at [278, 86] on div "Chart Chart Series Chart Periods Chart Axis Format Advanced Options From this p…" at bounding box center [528, 219] width 705 height 388
type input "4"
click at [845, 422] on button "Save" at bounding box center [848, 424] width 26 height 16
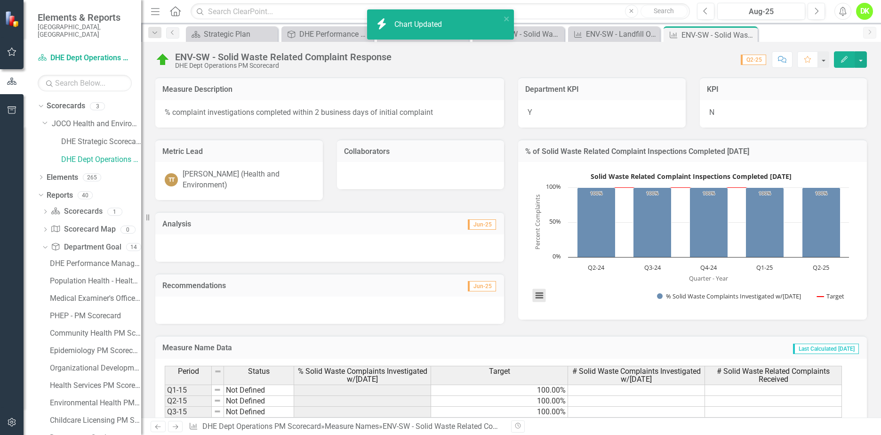
click at [535, 295] on button "View chart menu, Solid Waste Related Complaint Inspections Completed Within 2 d…" at bounding box center [539, 295] width 13 height 13
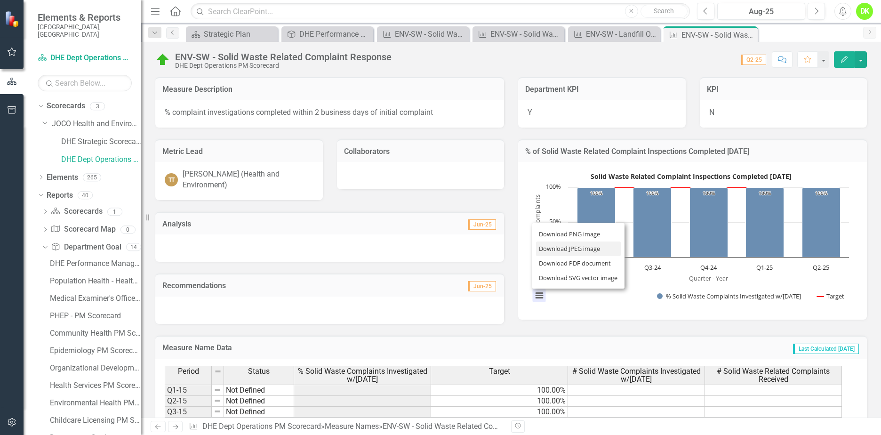
click at [578, 248] on li "Download JPEG image" at bounding box center [578, 248] width 85 height 15
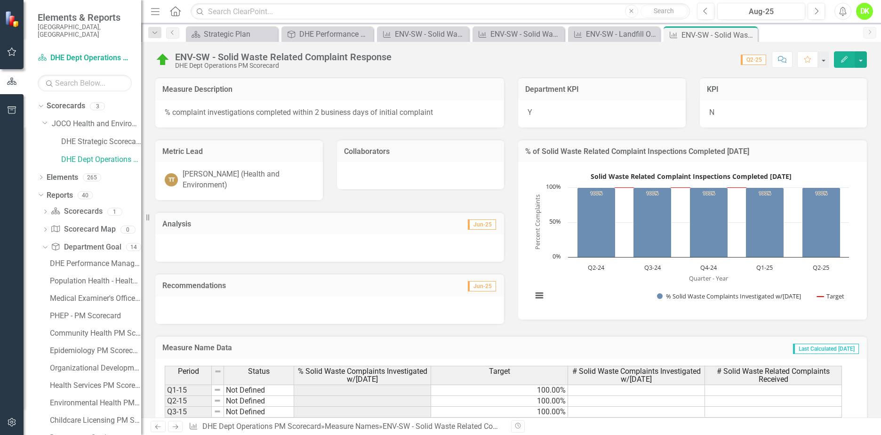
click at [0, 0] on icon "Close" at bounding box center [0, 0] width 0 height 0
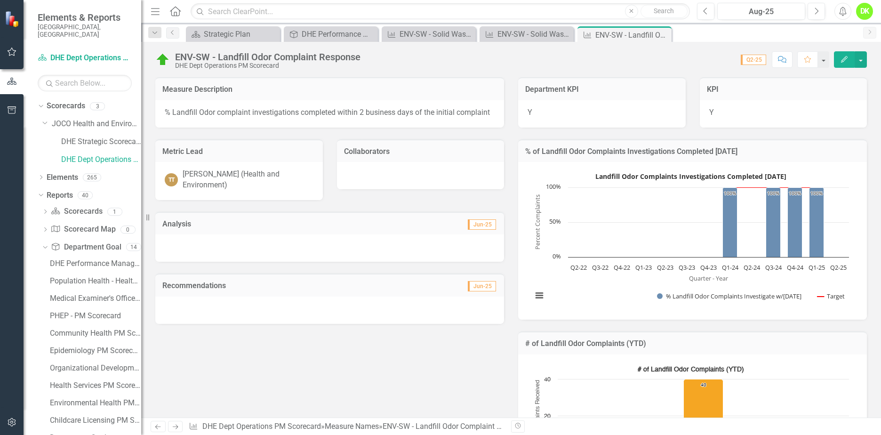
scroll to position [94, 0]
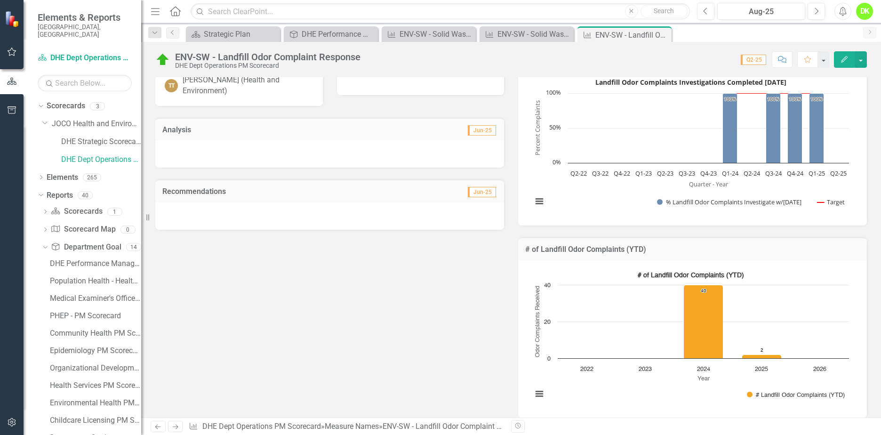
click at [778, 260] on div "# of Landfill Odor Complaints (YTD) Bar chart with 5 bars. # of Landfill Odor C…" at bounding box center [692, 339] width 349 height 158
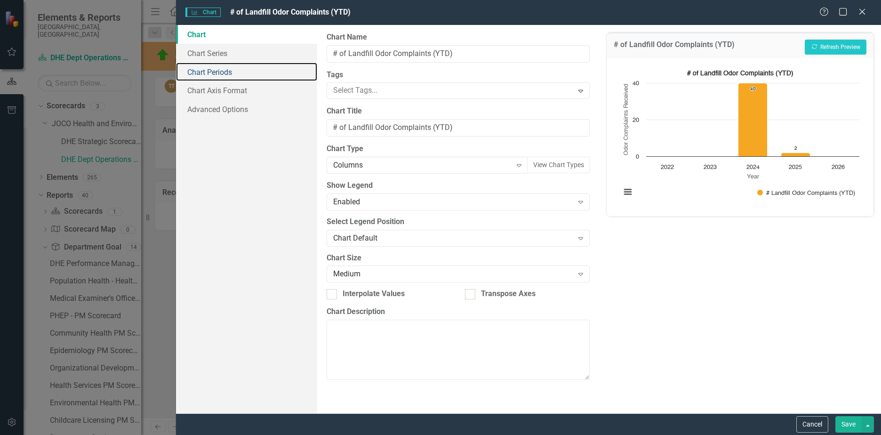
click at [217, 75] on link "Chart Periods" at bounding box center [246, 72] width 141 height 19
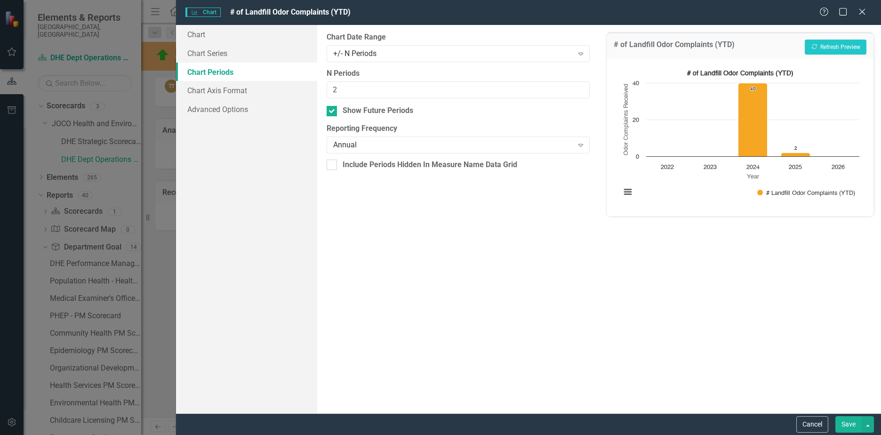
click at [412, 149] on div "Annual" at bounding box center [453, 145] width 240 height 11
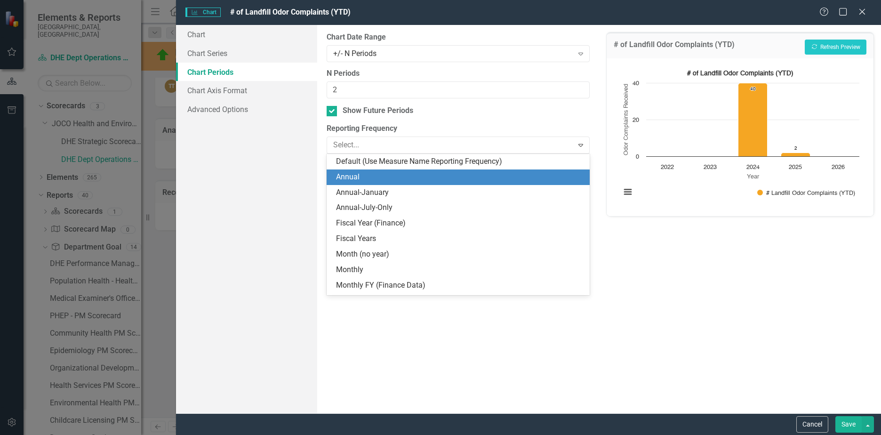
scroll to position [16, 0]
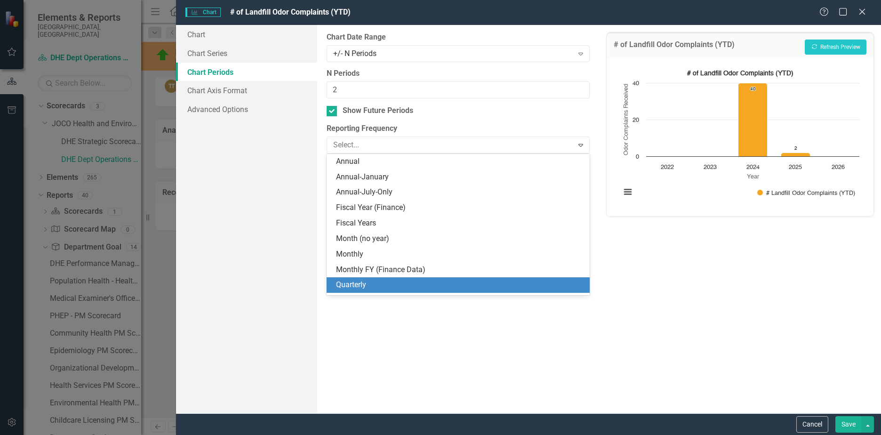
click at [362, 279] on div "Quarterly" at bounding box center [460, 284] width 248 height 11
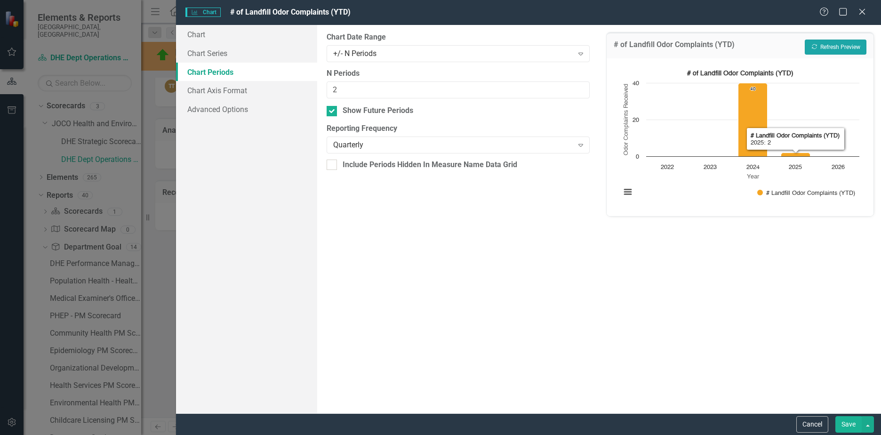
click at [819, 46] on button "Recalculate Refresh Preview" at bounding box center [835, 47] width 62 height 15
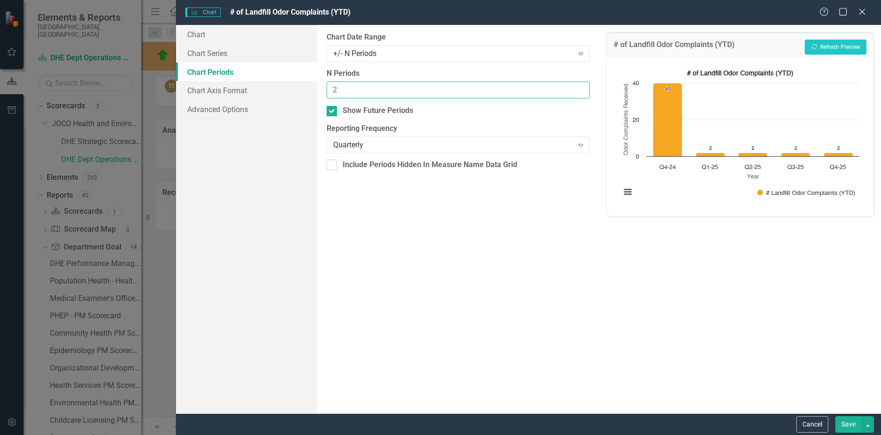
drag, startPoint x: 362, startPoint y: 88, endPoint x: 295, endPoint y: 88, distance: 66.3
click at [295, 88] on div "Chart Chart Series Chart Periods Chart Axis Format Advanced Options From this p…" at bounding box center [528, 219] width 705 height 388
type input "4"
click at [831, 45] on button "Recalculate Refresh Preview" at bounding box center [835, 47] width 62 height 15
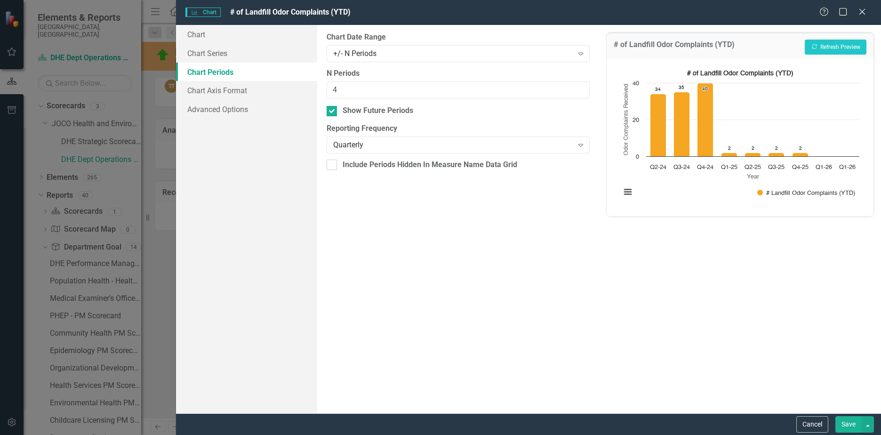
click at [843, 421] on button "Save" at bounding box center [848, 424] width 26 height 16
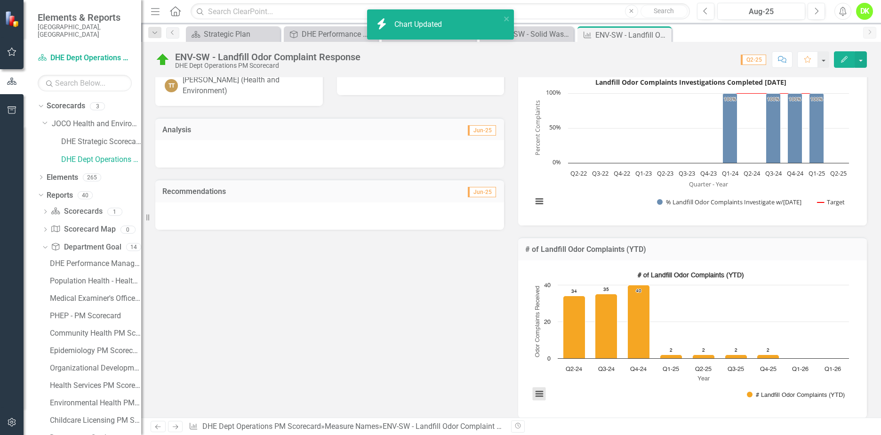
click at [533, 392] on button "View chart menu, # of Landfill Odor Complaints (YTD)" at bounding box center [539, 393] width 13 height 13
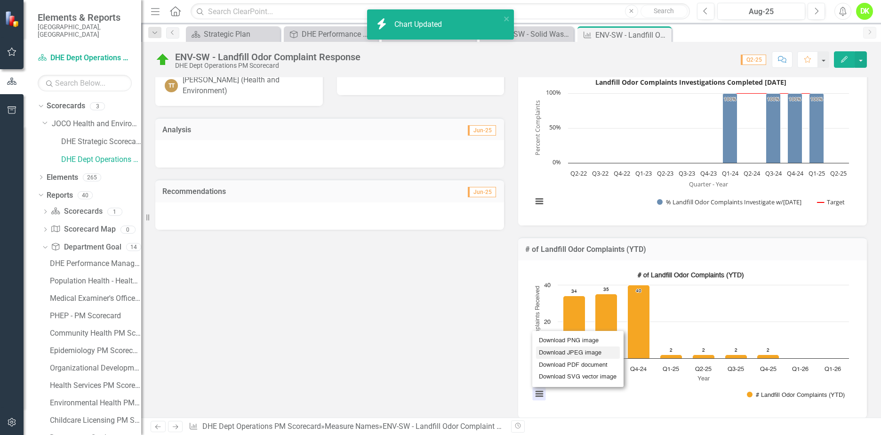
click at [568, 350] on li "Download JPEG image" at bounding box center [578, 352] width 84 height 12
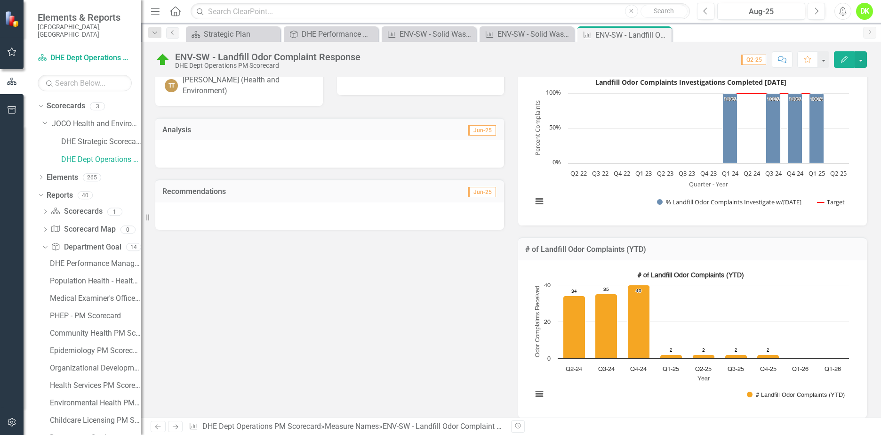
click at [614, 30] on div "ENV-SW - Landfill Odor Complaint Response" at bounding box center [632, 35] width 74 height 12
click at [0, 0] on icon "Close" at bounding box center [0, 0] width 0 height 0
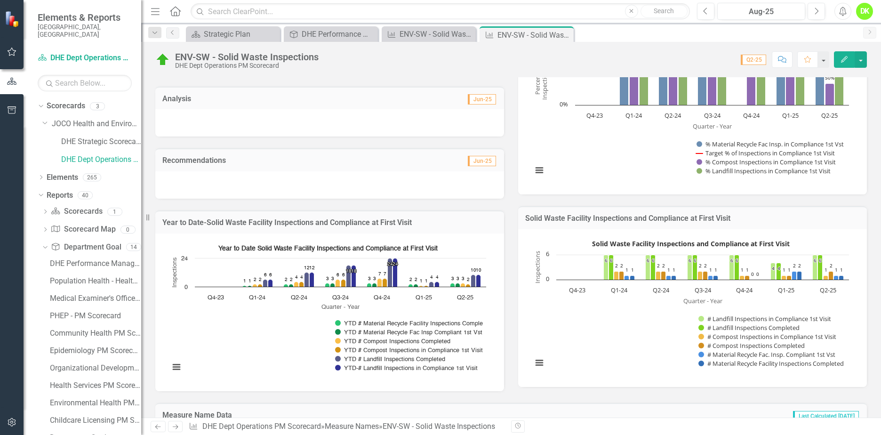
scroll to position [141, 0]
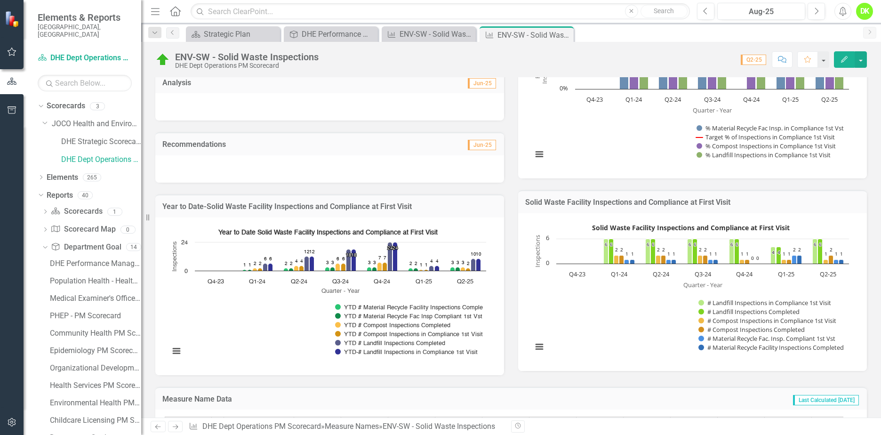
click at [599, 295] on rect "Interactive chart" at bounding box center [690, 290] width 326 height 141
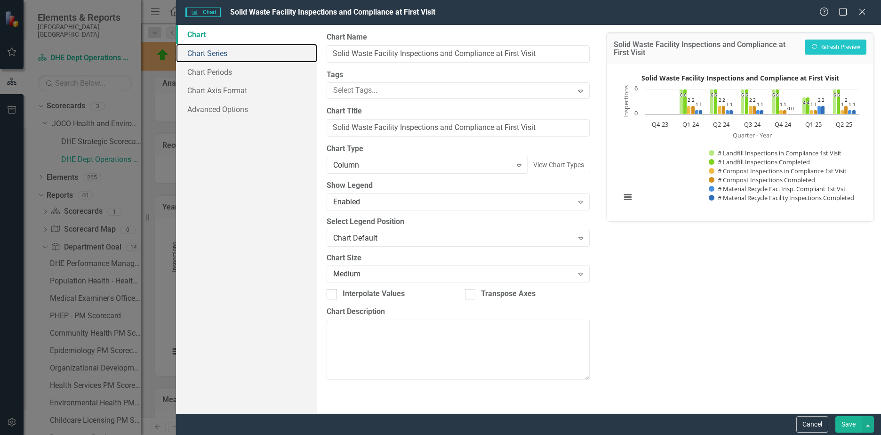
click at [225, 57] on link "Chart Series" at bounding box center [246, 53] width 141 height 19
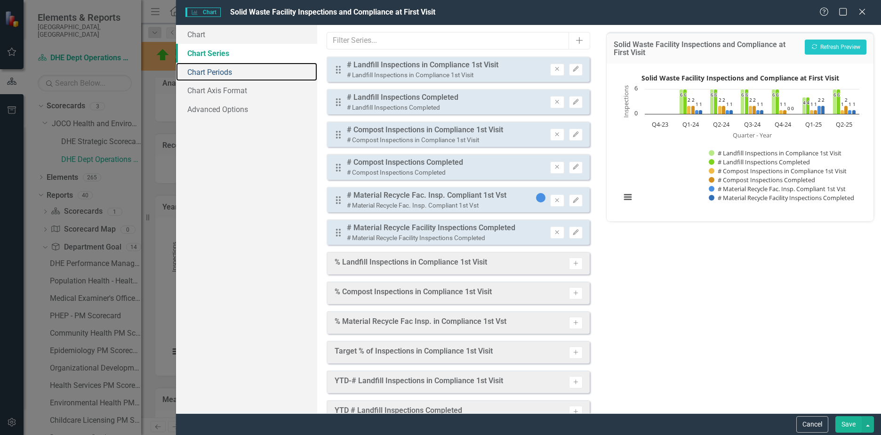
click at [223, 69] on link "Chart Periods" at bounding box center [246, 72] width 141 height 19
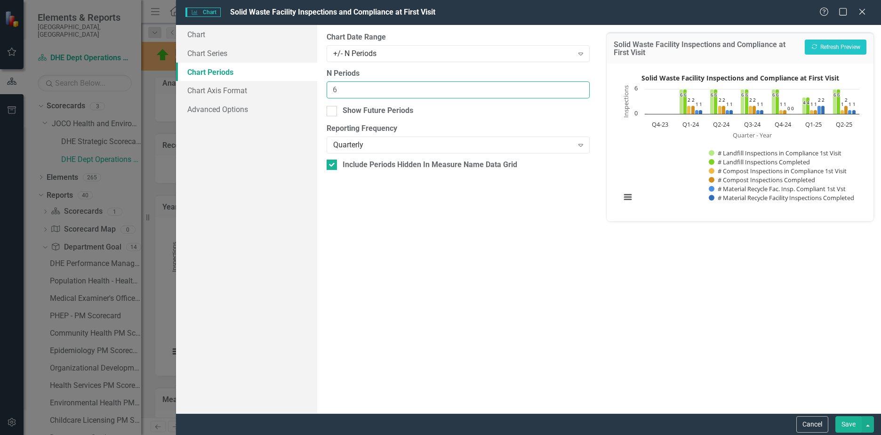
drag, startPoint x: 354, startPoint y: 88, endPoint x: 281, endPoint y: 88, distance: 72.9
click at [281, 88] on div "Chart Chart Series Chart Periods Chart Axis Format Advanced Options From this p…" at bounding box center [528, 219] width 705 height 388
type input "4"
click at [852, 423] on button "Save" at bounding box center [848, 424] width 26 height 16
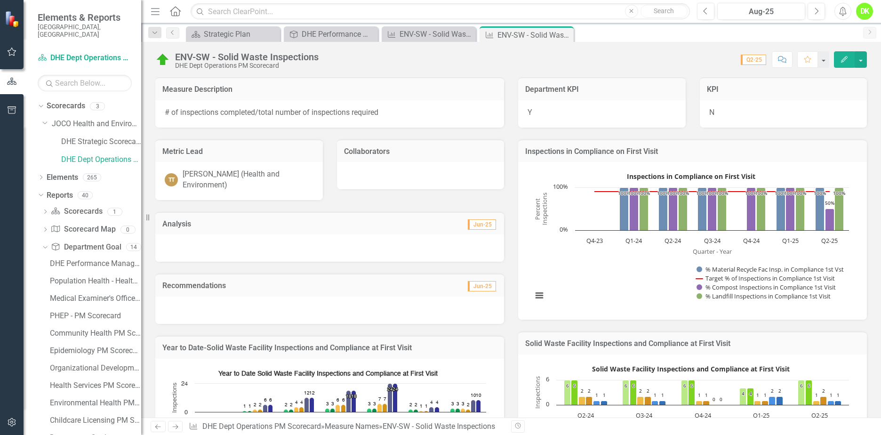
scroll to position [141, 0]
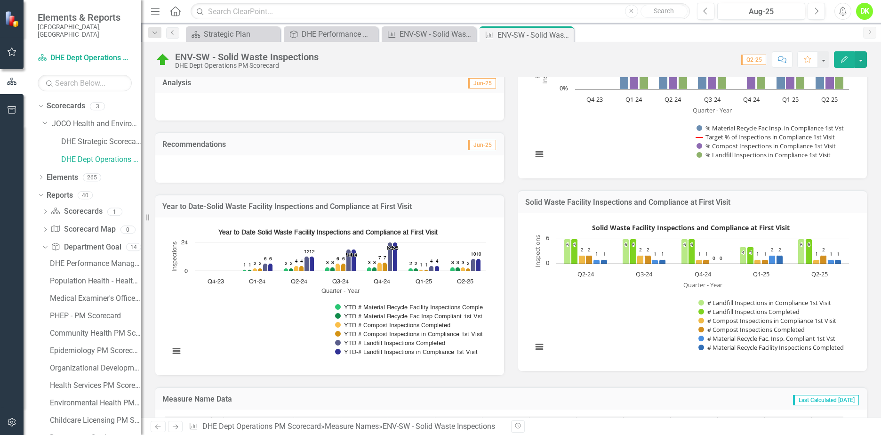
click at [570, 302] on rect "Interactive chart" at bounding box center [690, 290] width 326 height 141
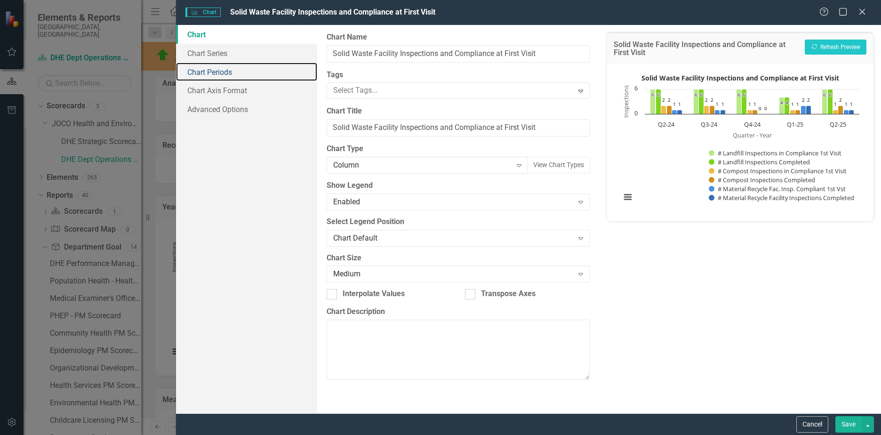
click at [204, 69] on link "Chart Periods" at bounding box center [246, 72] width 141 height 19
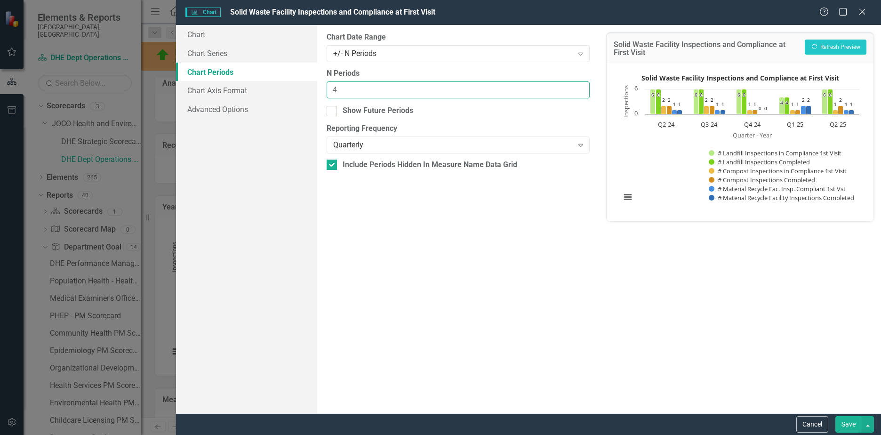
drag, startPoint x: 347, startPoint y: 86, endPoint x: 277, endPoint y: 91, distance: 70.3
click at [280, 91] on div "Chart Chart Series Chart Periods Chart Axis Format Advanced Options From this p…" at bounding box center [528, 219] width 705 height 388
type input "5"
click at [851, 423] on button "Save" at bounding box center [848, 424] width 26 height 16
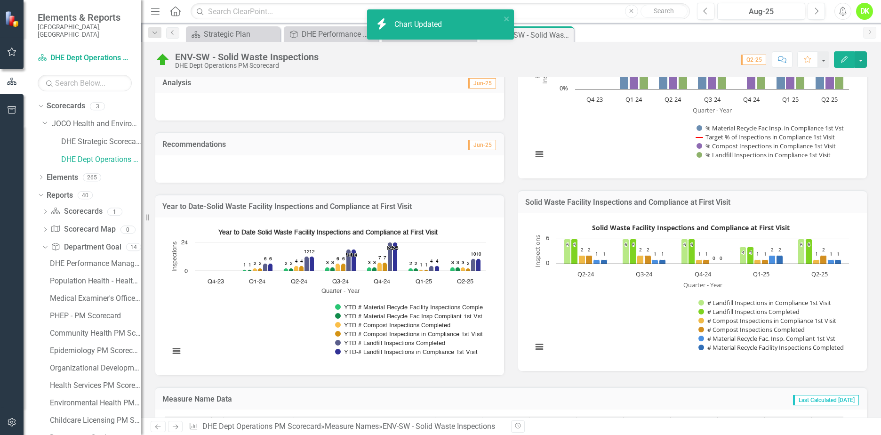
click at [251, 316] on rect "Interactive chart" at bounding box center [328, 294] width 326 height 141
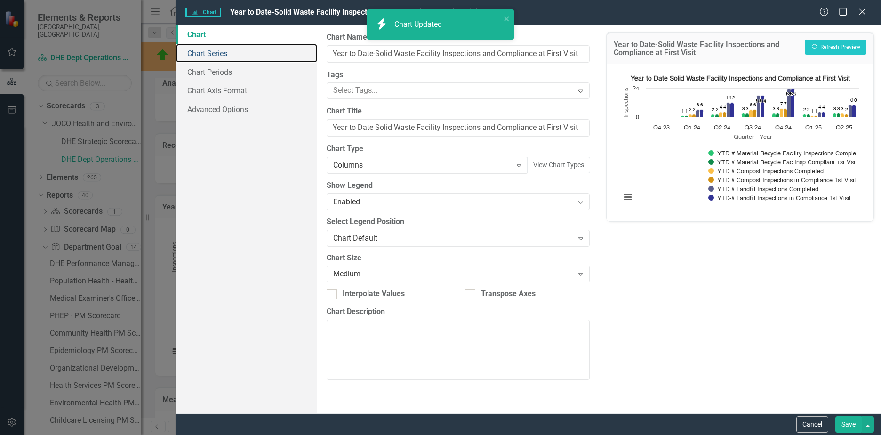
click at [206, 57] on link "Chart Series" at bounding box center [246, 53] width 141 height 19
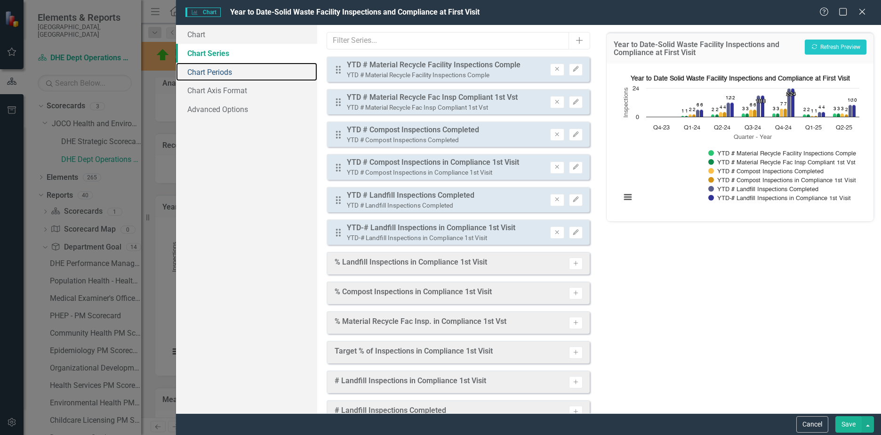
click at [211, 71] on link "Chart Periods" at bounding box center [246, 72] width 141 height 19
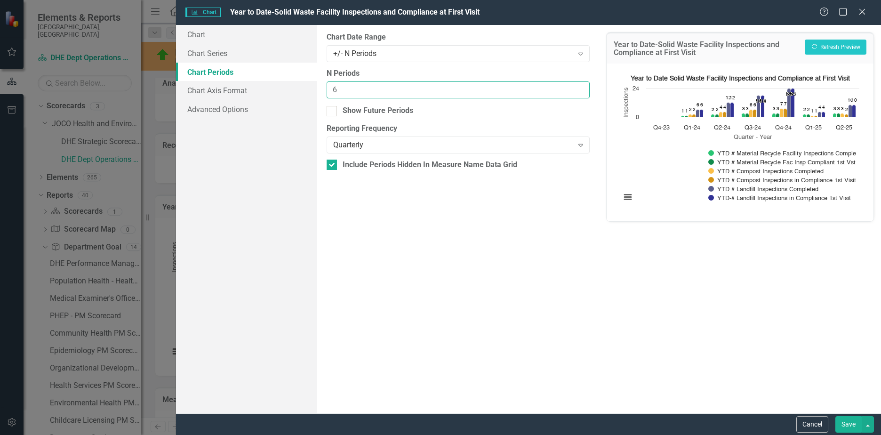
drag, startPoint x: 356, startPoint y: 92, endPoint x: 261, endPoint y: 91, distance: 95.5
click at [261, 91] on div "Chart Chart Series Chart Periods Chart Axis Format Advanced Options From this p…" at bounding box center [528, 219] width 705 height 388
type input "5"
click at [852, 422] on button "Save" at bounding box center [848, 424] width 26 height 16
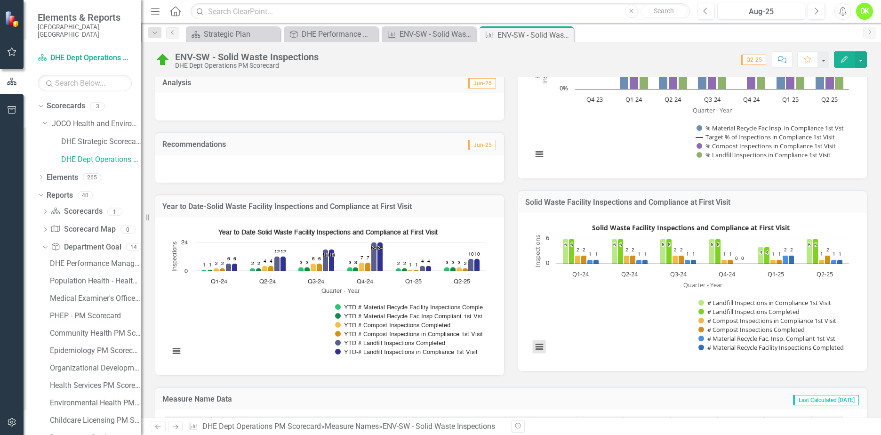
click at [538, 348] on button "View chart menu, Solid Waste Facility Inspections and Compliance at First Visit" at bounding box center [539, 346] width 13 height 13
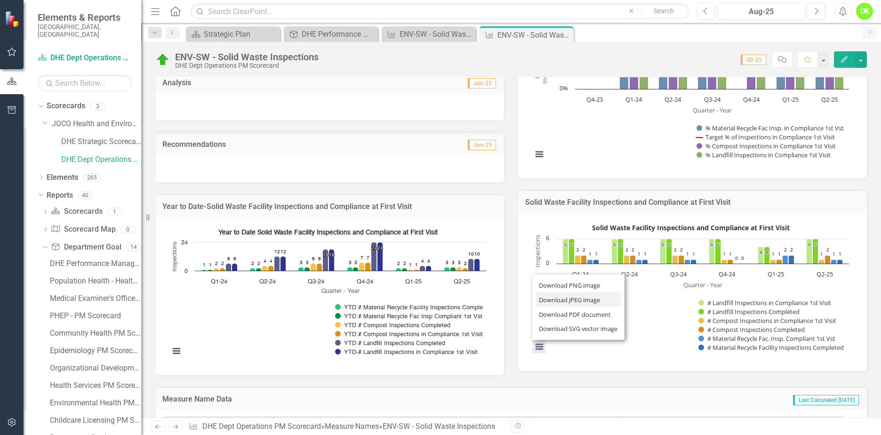
click at [567, 297] on li "Download JPEG image" at bounding box center [578, 299] width 85 height 15
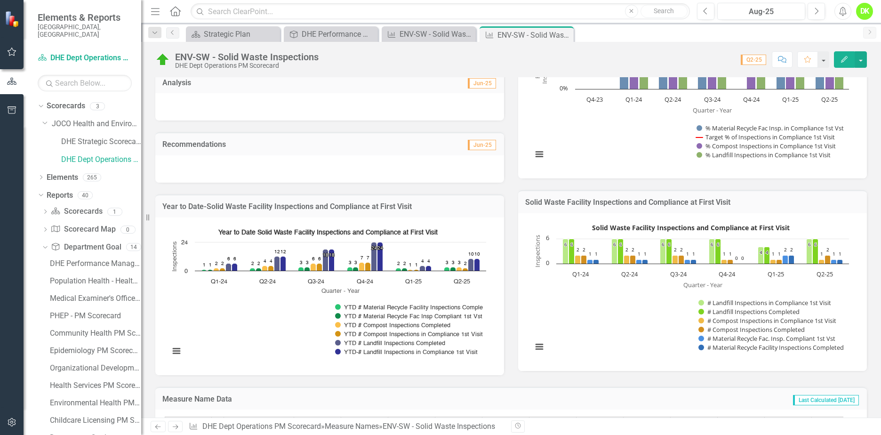
click at [0, 0] on icon at bounding box center [0, 0] width 0 height 0
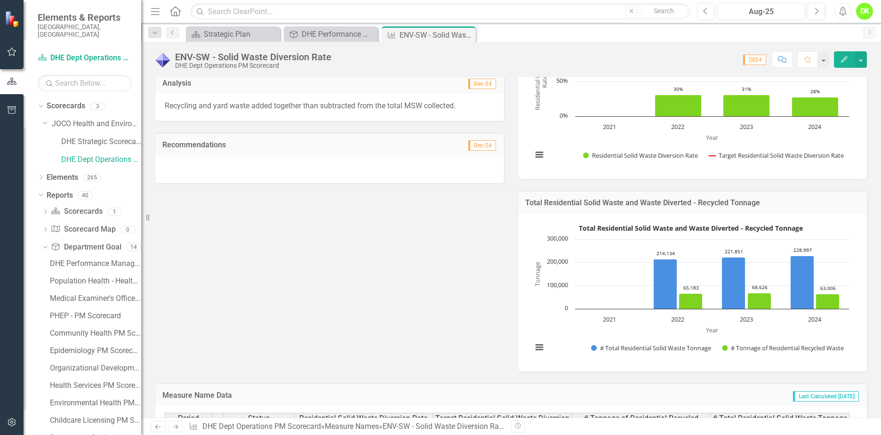
scroll to position [141, 0]
click at [562, 328] on rect "Interactive chart" at bounding box center [690, 290] width 326 height 141
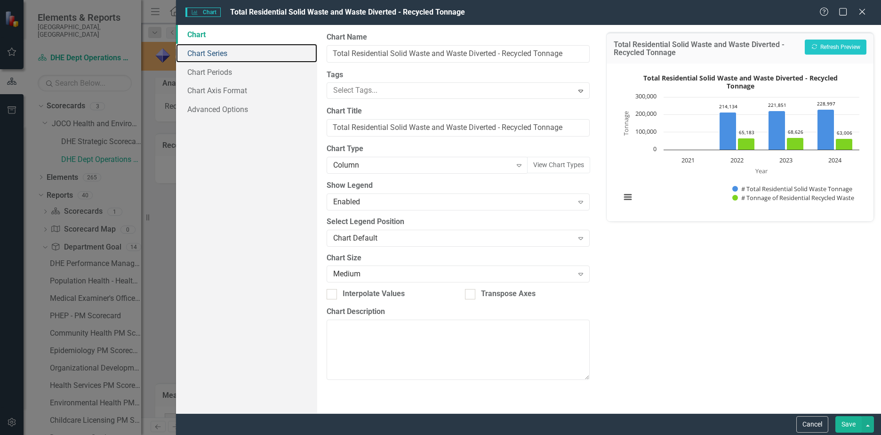
click at [224, 53] on link "Chart Series" at bounding box center [246, 53] width 141 height 19
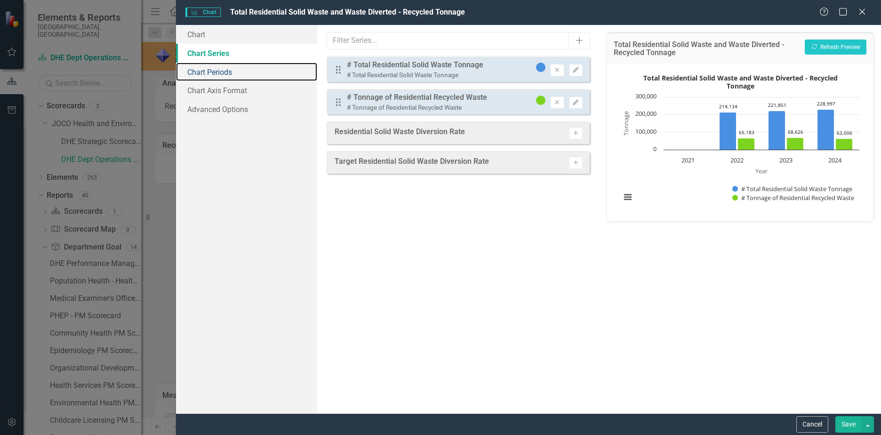
click at [224, 69] on link "Chart Periods" at bounding box center [246, 72] width 141 height 19
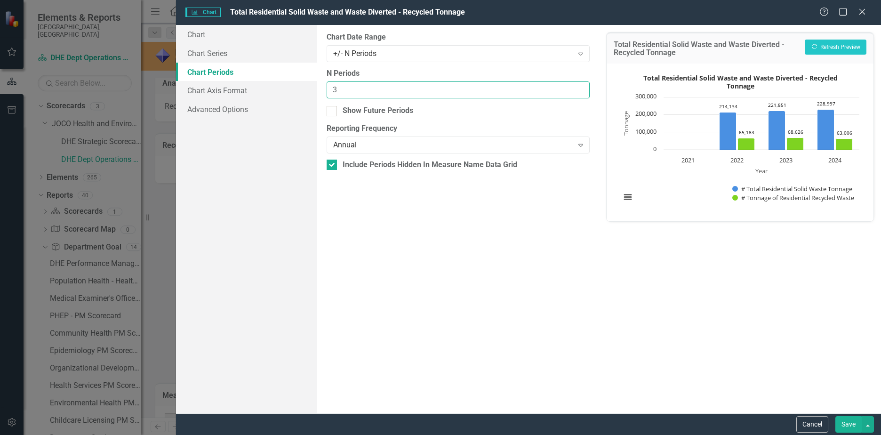
drag, startPoint x: 347, startPoint y: 86, endPoint x: 270, endPoint y: 90, distance: 76.8
click at [271, 90] on div "Chart Chart Series Chart Periods Chart Axis Format Advanced Options From this p…" at bounding box center [528, 219] width 705 height 388
type input "2"
click at [378, 110] on div "Show Future Periods" at bounding box center [377, 110] width 71 height 11
click at [333, 110] on input "Show Future Periods" at bounding box center [329, 109] width 6 height 6
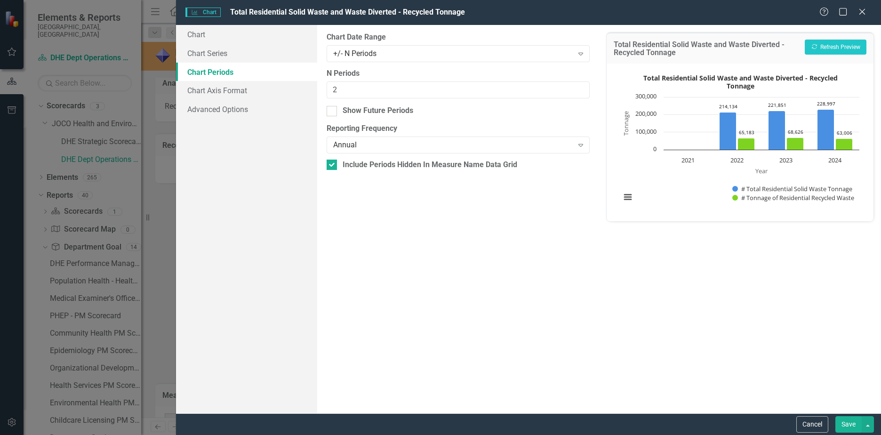
checkbox input "true"
click at [852, 428] on button "Save" at bounding box center [848, 424] width 26 height 16
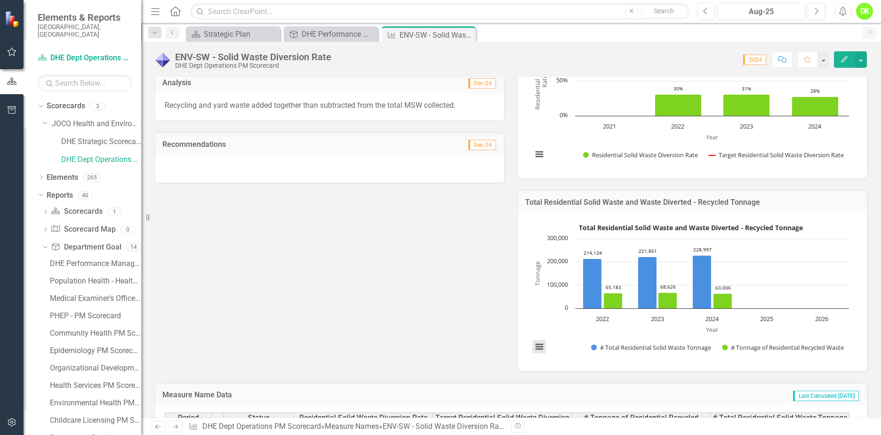
click at [539, 348] on button "View chart menu, Total Residential Solid Waste and Waste Diverted - Recycled To…" at bounding box center [539, 346] width 13 height 13
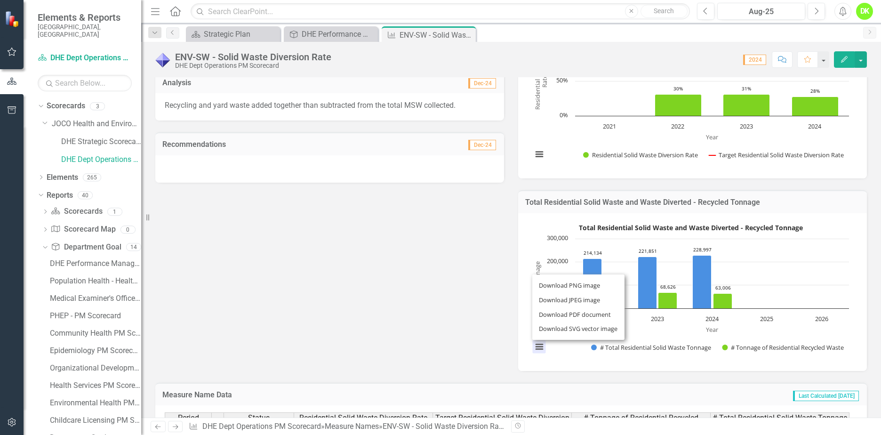
click at [471, 319] on div "Metric Lead TT Trent Thompson (Health and Environment) Collaborators Analysis D…" at bounding box center [510, 178] width 725 height 384
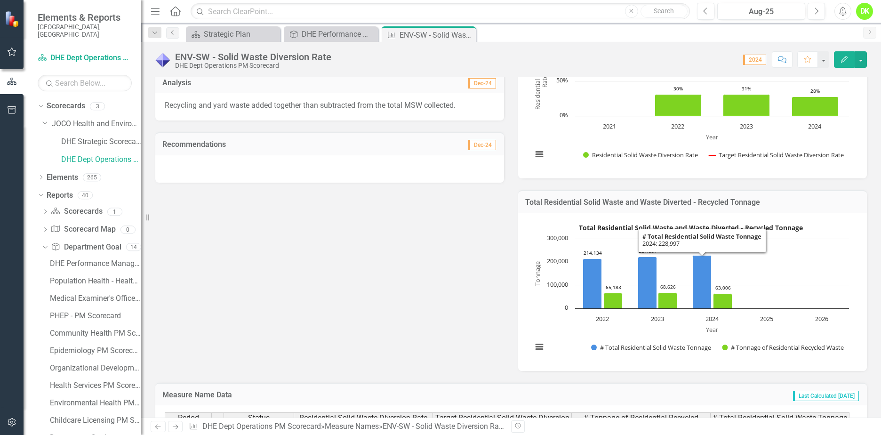
click at [551, 325] on rect "Interactive chart" at bounding box center [690, 290] width 326 height 141
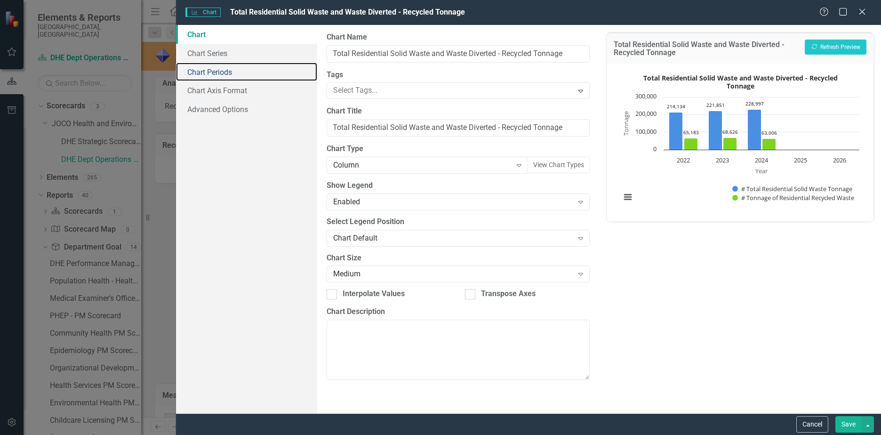
click at [225, 73] on link "Chart Periods" at bounding box center [246, 72] width 141 height 19
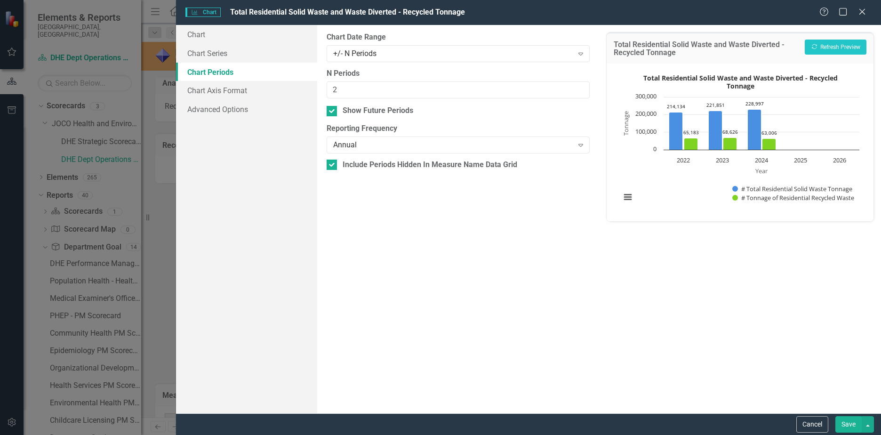
click at [333, 111] on div at bounding box center [331, 111] width 10 height 10
click at [333, 111] on input "Show Future Periods" at bounding box center [329, 109] width 6 height 6
checkbox input "false"
click at [850, 420] on button "Save" at bounding box center [848, 424] width 26 height 16
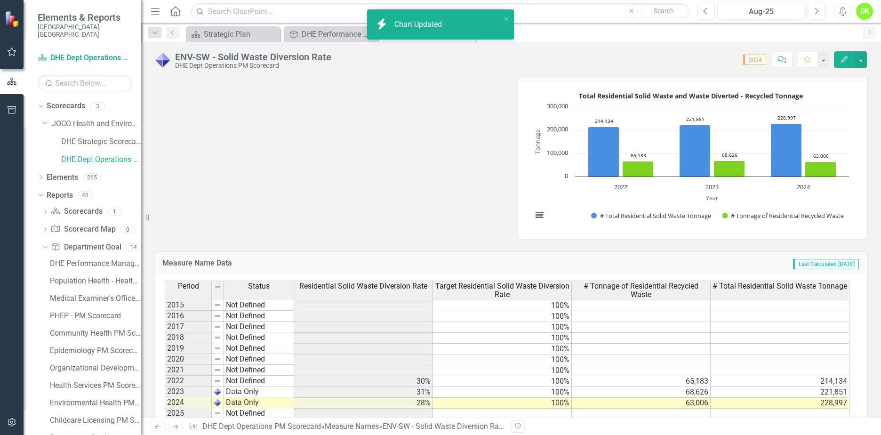
scroll to position [235, 0]
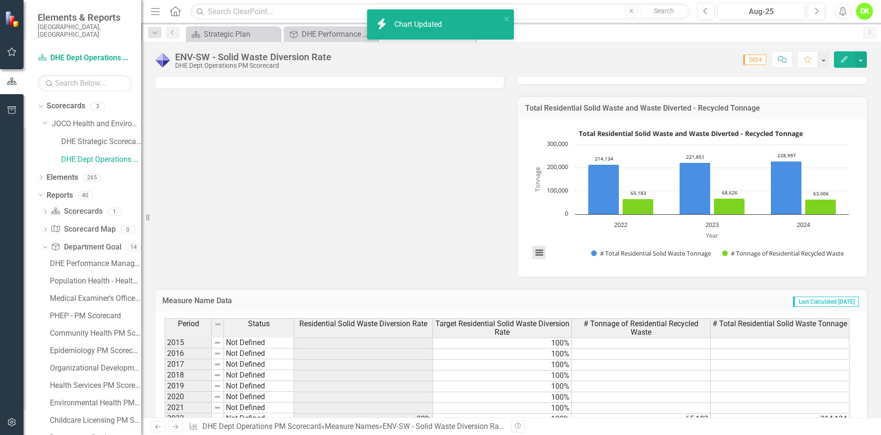
click at [539, 249] on button "View chart menu, Total Residential Solid Waste and Waste Diverted - Recycled To…" at bounding box center [539, 252] width 13 height 13
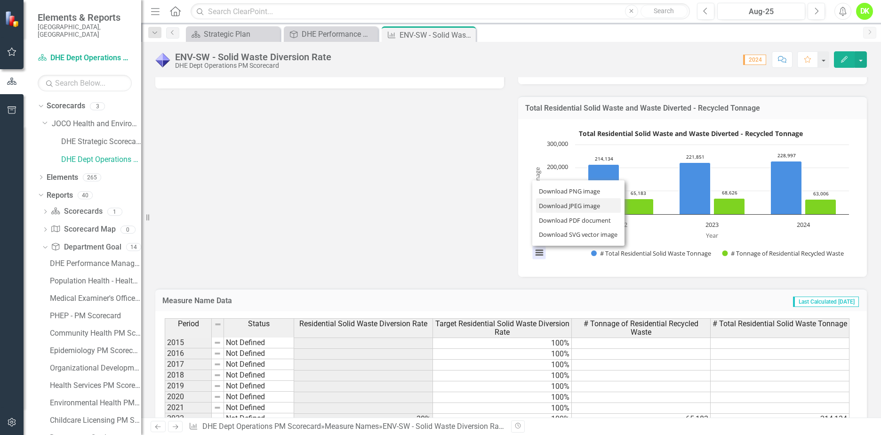
click at [564, 207] on li "Download JPEG image" at bounding box center [578, 205] width 85 height 15
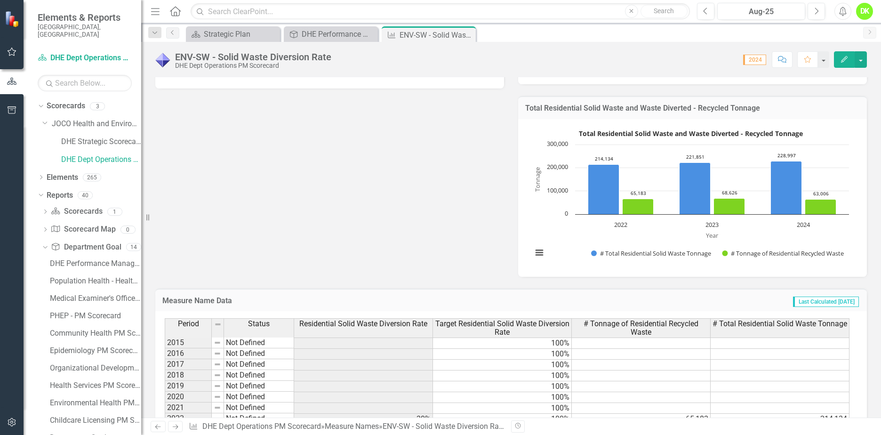
click at [0, 0] on icon "Close" at bounding box center [0, 0] width 0 height 0
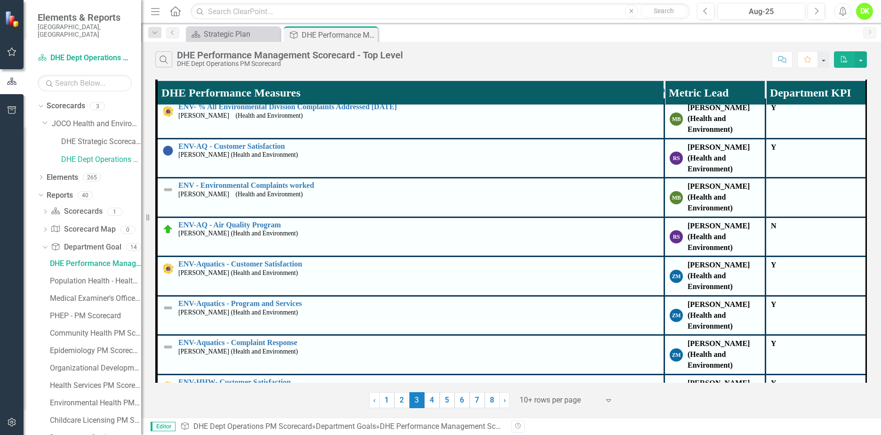
scroll to position [47, 0]
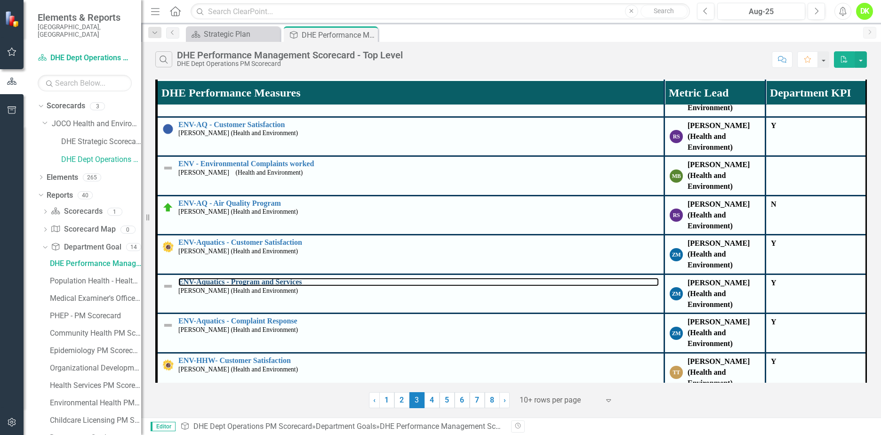
click at [290, 278] on link "ENV-Aquatics - Program and Services" at bounding box center [418, 282] width 480 height 8
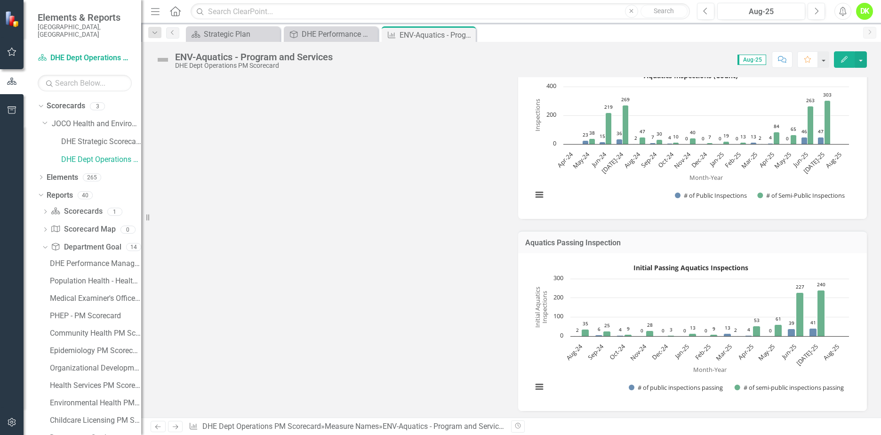
scroll to position [753, 0]
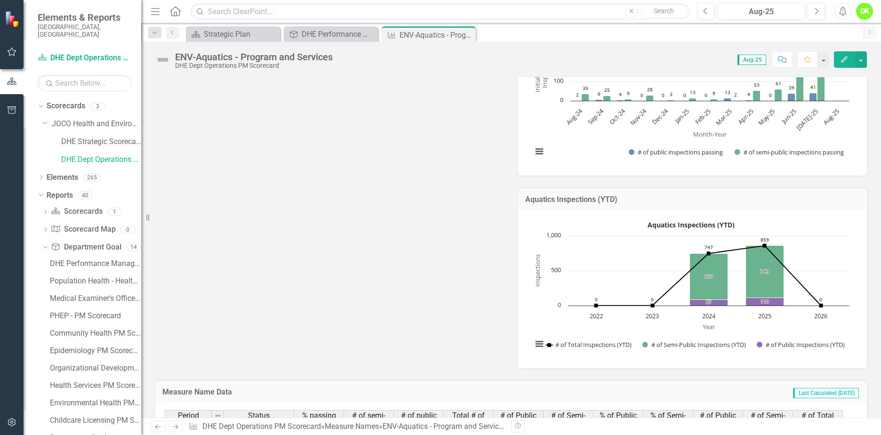
click at [534, 317] on rect "Interactive chart" at bounding box center [690, 287] width 326 height 141
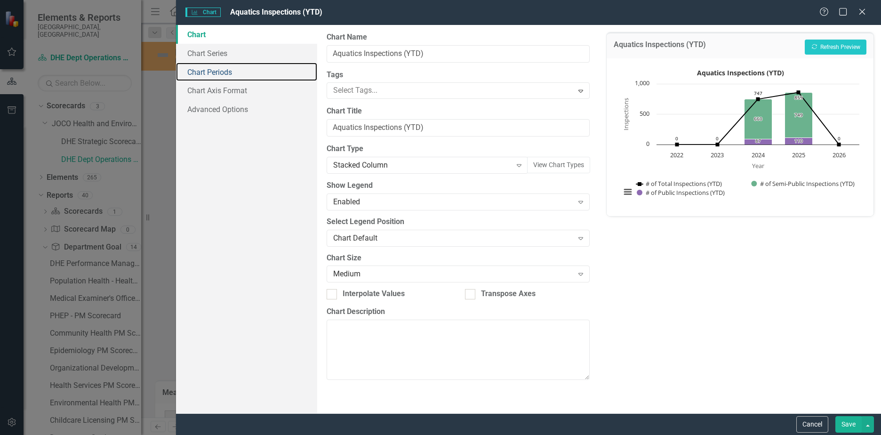
click at [220, 73] on link "Chart Periods" at bounding box center [246, 72] width 141 height 19
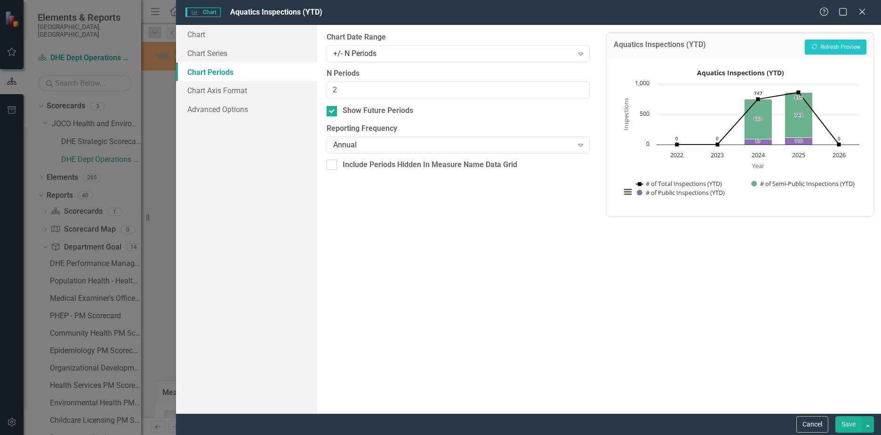
click at [552, 142] on div "Annual" at bounding box center [453, 145] width 240 height 11
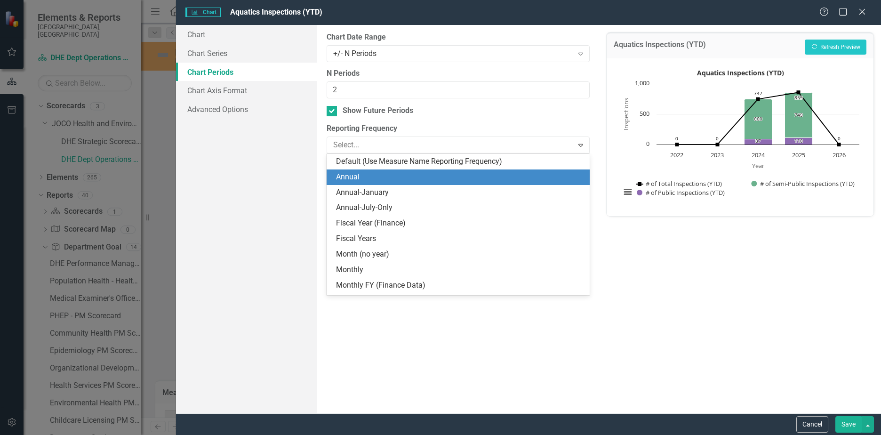
scroll to position [16, 0]
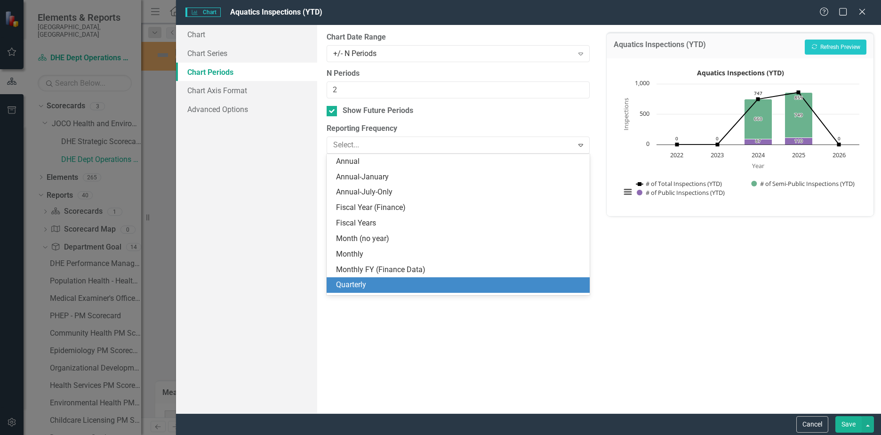
click at [369, 279] on div "Quarterly" at bounding box center [457, 285] width 263 height 16
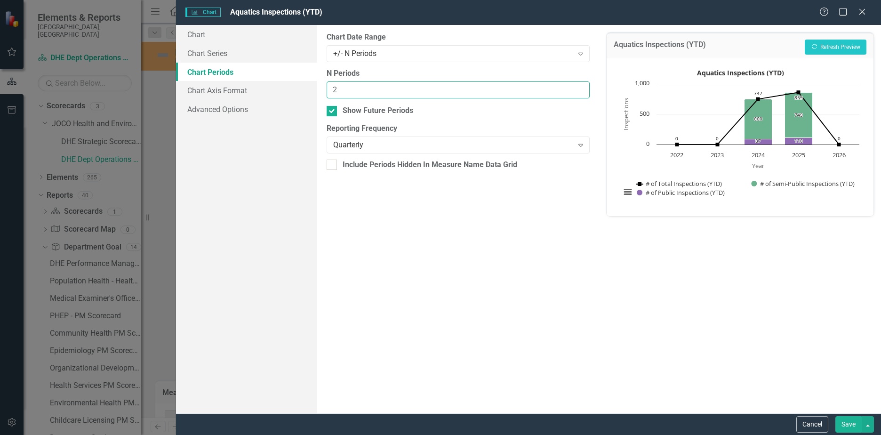
drag, startPoint x: 366, startPoint y: 88, endPoint x: 295, endPoint y: 85, distance: 71.1
click at [296, 85] on div "Chart Chart Series Chart Periods Chart Axis Format Advanced Options From this p…" at bounding box center [528, 219] width 705 height 388
click at [813, 48] on icon "Recalculate" at bounding box center [814, 47] width 7 height 6
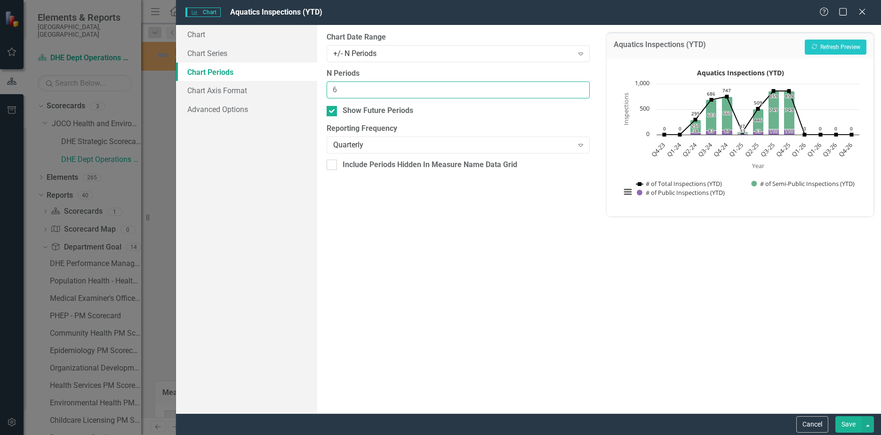
drag, startPoint x: 369, startPoint y: 90, endPoint x: 291, endPoint y: 90, distance: 78.6
click at [291, 90] on div "Chart Chart Series Chart Periods Chart Axis Format Advanced Options From this p…" at bounding box center [528, 219] width 705 height 388
type input "5"
click at [830, 43] on button "Recalculate Refresh Preview" at bounding box center [835, 47] width 62 height 15
click at [845, 420] on button "Save" at bounding box center [848, 424] width 26 height 16
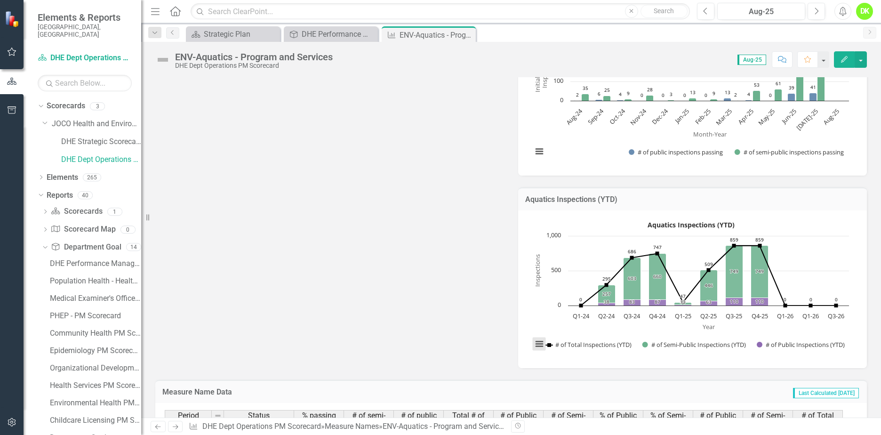
click at [535, 346] on button "View chart menu, Aquatics Inspections (YTD)" at bounding box center [539, 343] width 13 height 13
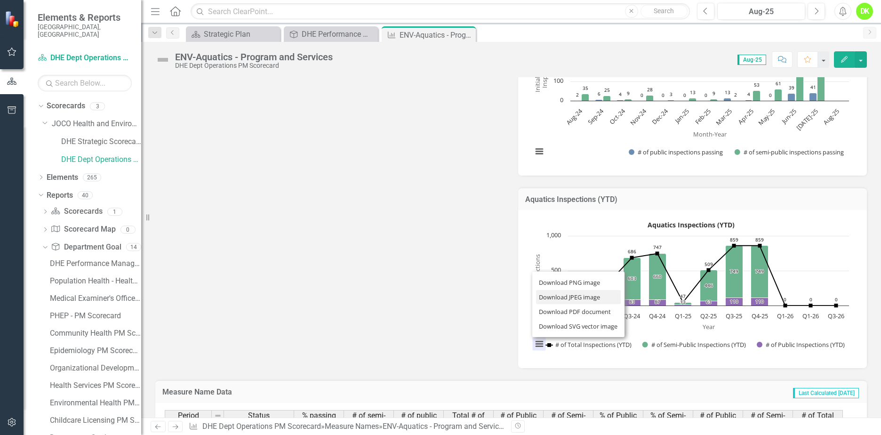
click at [556, 296] on li "Download JPEG image" at bounding box center [578, 297] width 85 height 15
click at [0, 0] on icon "Close" at bounding box center [0, 0] width 0 height 0
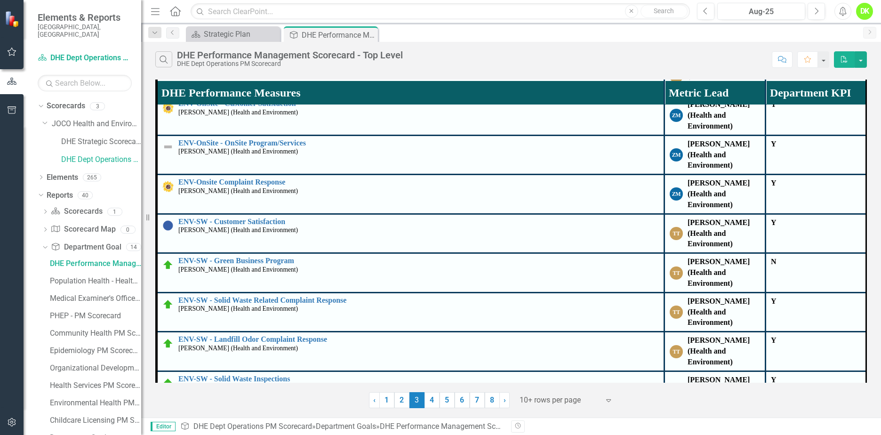
scroll to position [555, 0]
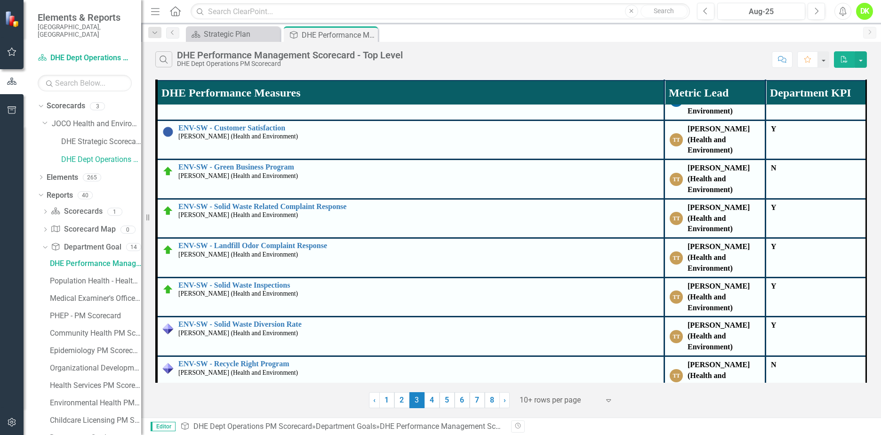
click at [434, 405] on link "4" at bounding box center [431, 400] width 15 height 16
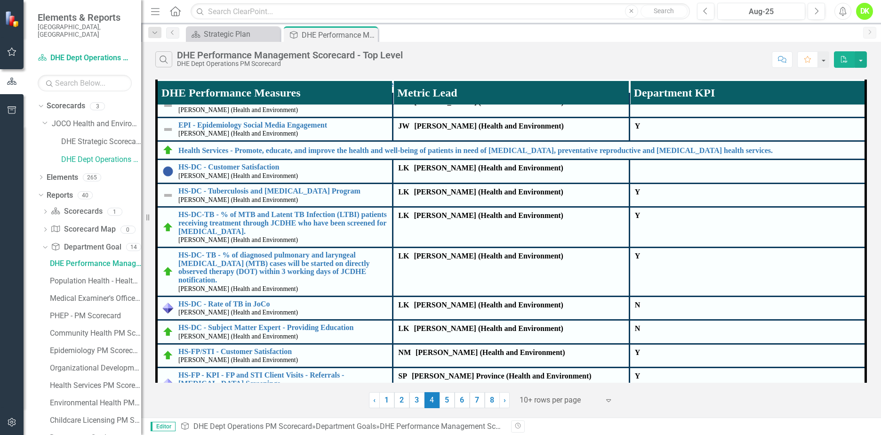
scroll to position [47, 0]
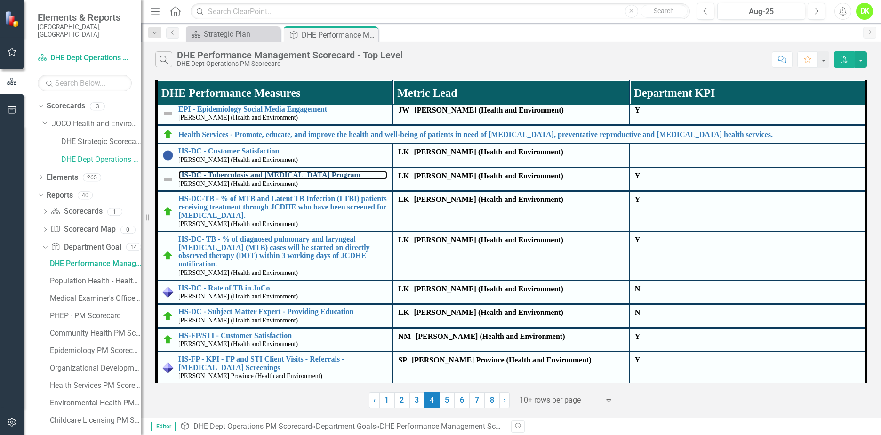
click at [275, 179] on link "HS-DC - Tuberculosis and [MEDICAL_DATA] Program" at bounding box center [282, 175] width 209 height 8
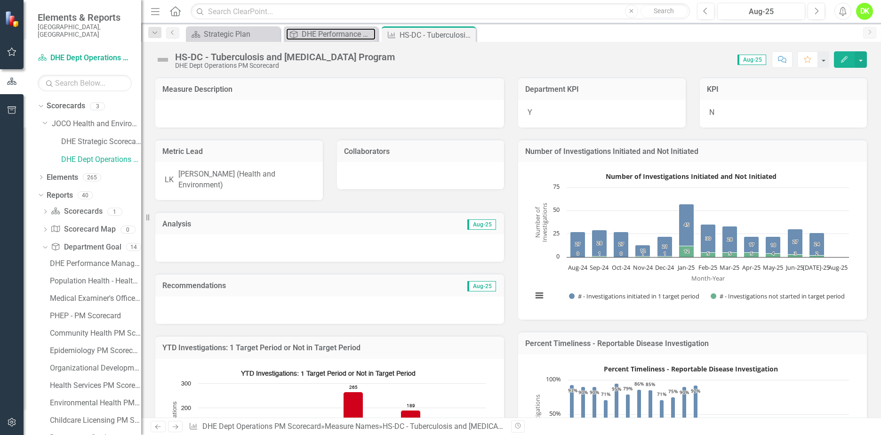
click at [327, 28] on div "DHE Performance Management Scorecard - Top Level" at bounding box center [339, 34] width 74 height 12
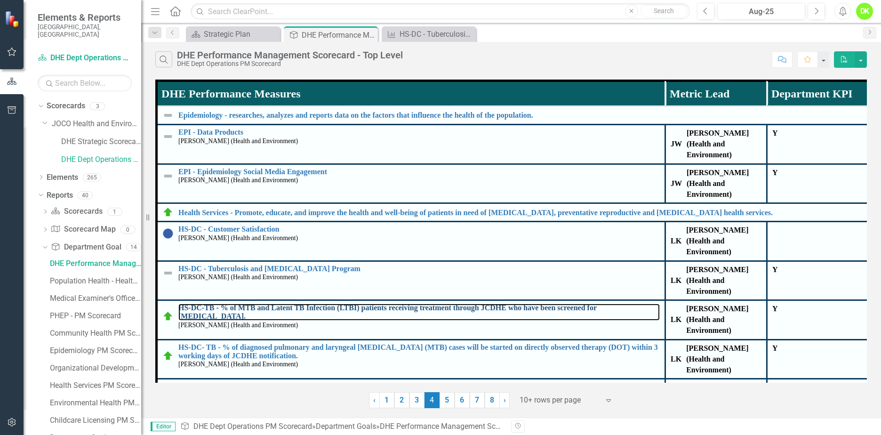
click at [318, 303] on link "HS-DC-TB - % of MTB and Latent TB Infection (LTBI) patients receiving treatment…" at bounding box center [418, 311] width 481 height 16
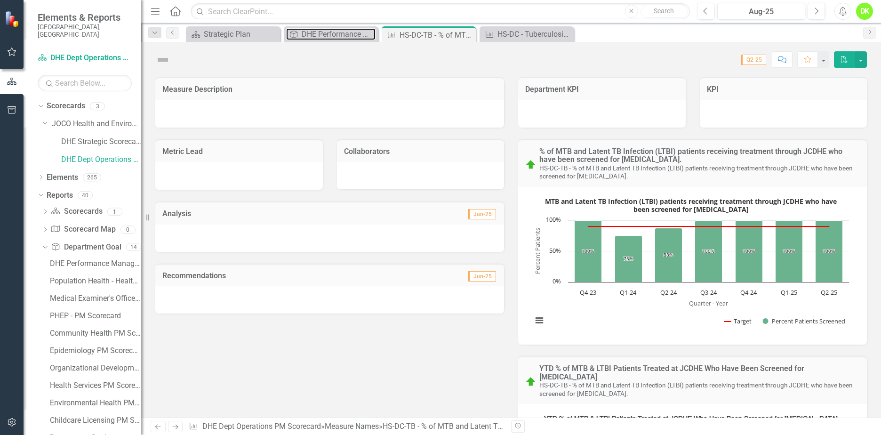
click at [316, 33] on div "DHE Performance Management Scorecard - Top Level" at bounding box center [339, 34] width 74 height 12
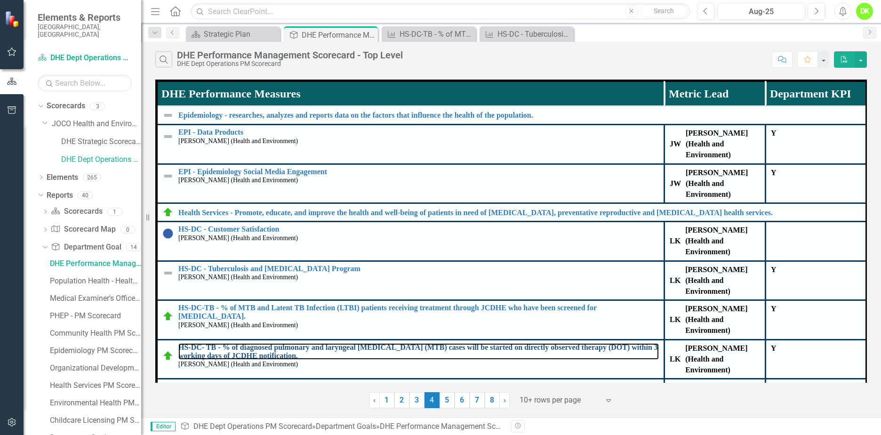
click at [317, 343] on link "HS-DC- TB - % of diagnosed pulmonary and laryngeal [MEDICAL_DATA] (MTB) cases w…" at bounding box center [418, 351] width 480 height 16
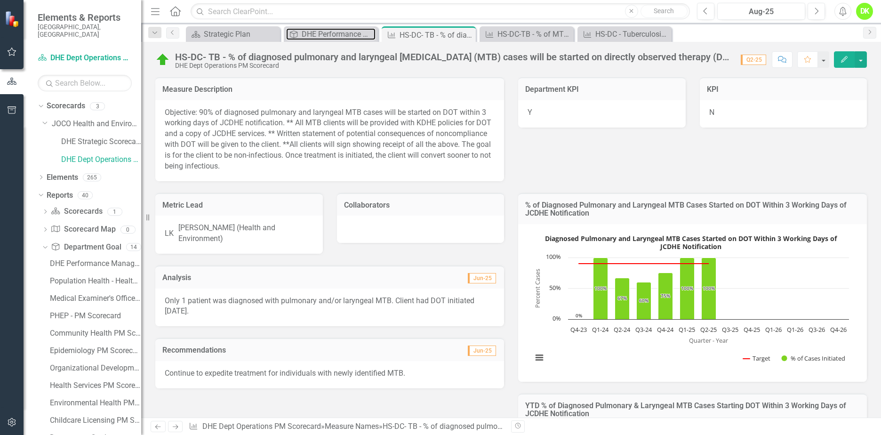
click at [326, 31] on div "DHE Performance Management Scorecard - Top Level" at bounding box center [339, 34] width 74 height 12
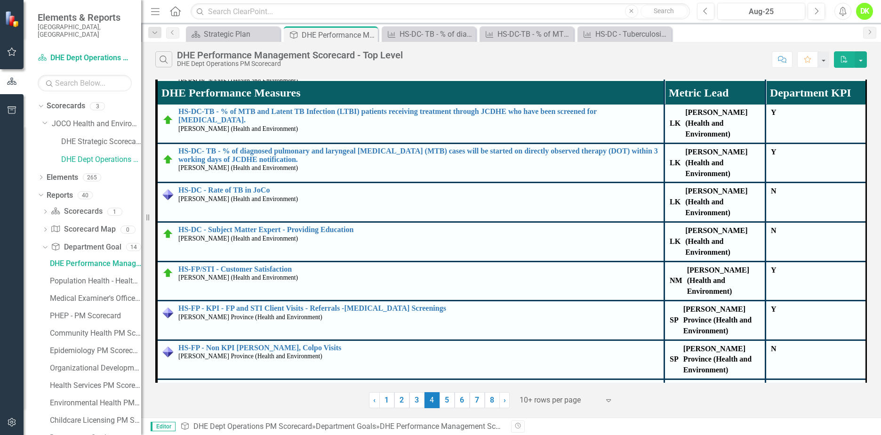
scroll to position [235, 0]
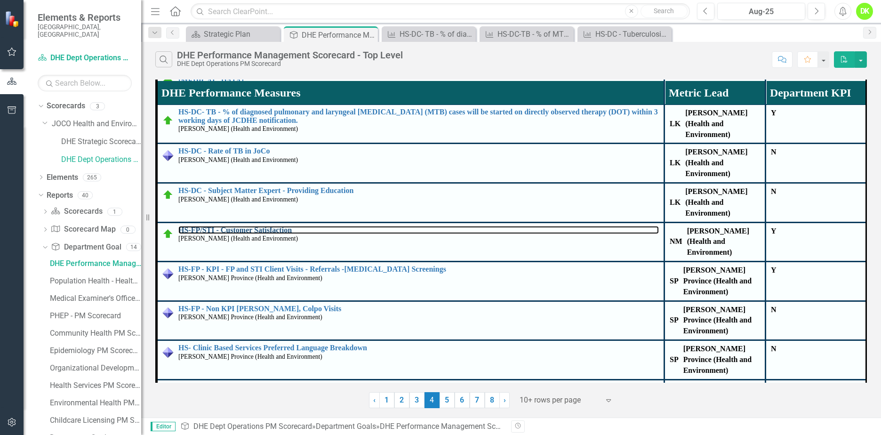
click at [274, 226] on link "HS-FP/STI - Customer Satisfaction" at bounding box center [418, 230] width 480 height 8
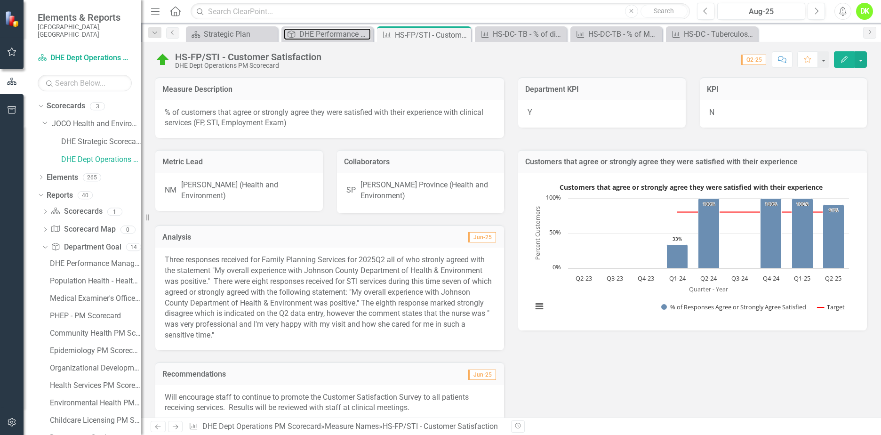
click at [313, 35] on div "DHE Performance Management Scorecard - Top Level" at bounding box center [335, 34] width 72 height 12
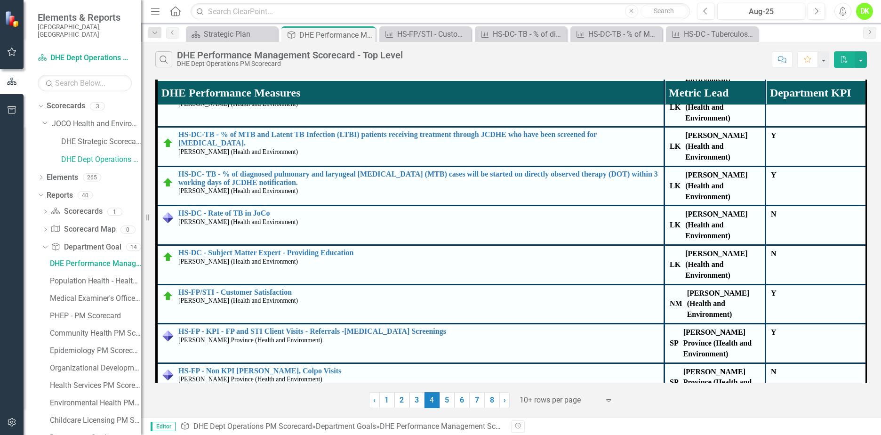
scroll to position [188, 0]
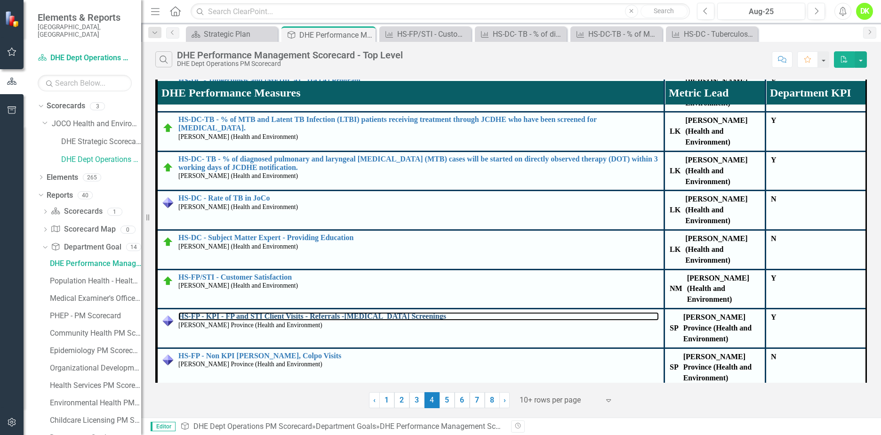
click at [339, 312] on link "HS-FP - KPI - FP and STI Client Visits - Referrals -[MEDICAL_DATA] Screenings" at bounding box center [418, 316] width 480 height 8
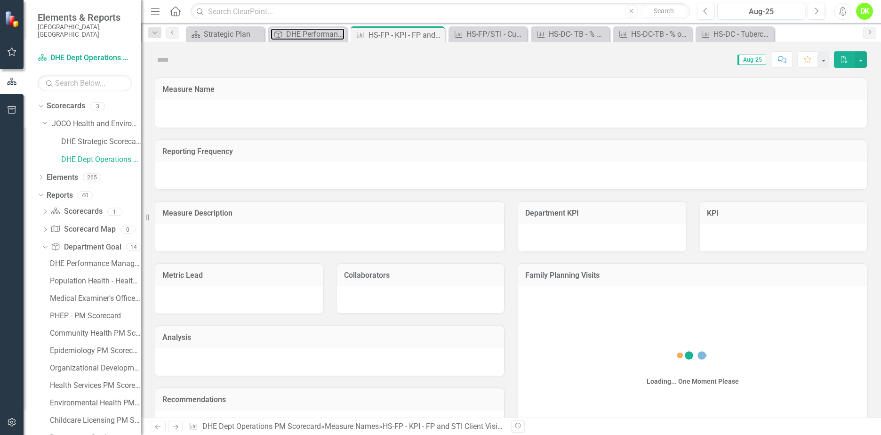
click at [305, 36] on div "DHE Performance Management Scorecard - Top Level" at bounding box center [315, 34] width 58 height 12
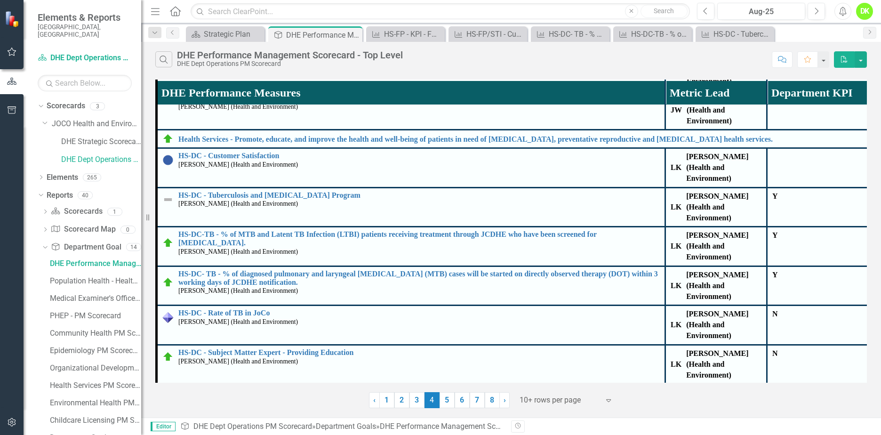
scroll to position [282, 0]
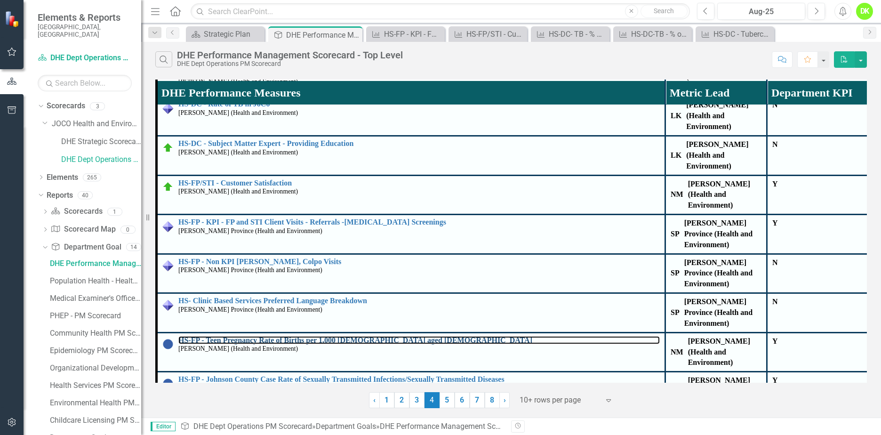
click at [315, 336] on link "HS-FP - Teen Pregnancy Rate of Births per 1,000 [DEMOGRAPHIC_DATA] aged [DEMOGR…" at bounding box center [418, 340] width 481 height 8
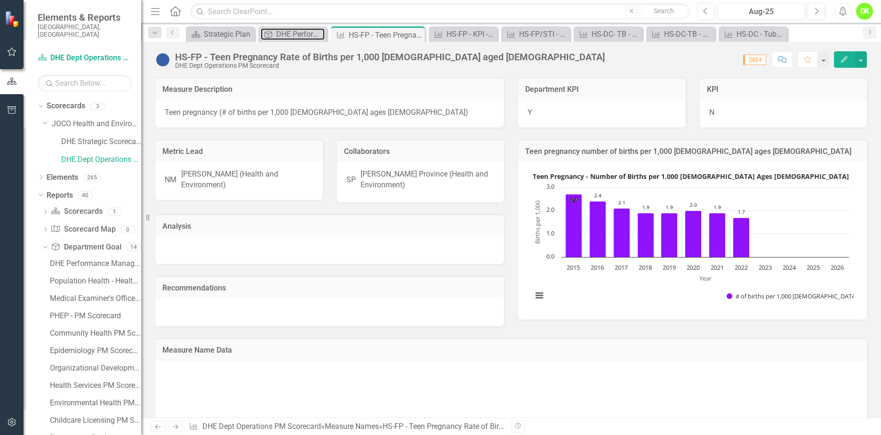
click at [287, 32] on div "DHE Performance Management Scorecard - Top Level" at bounding box center [300, 34] width 48 height 12
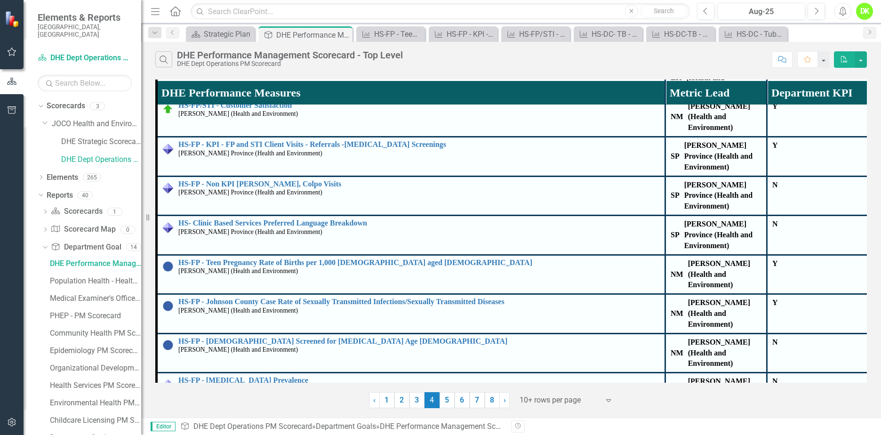
scroll to position [376, 0]
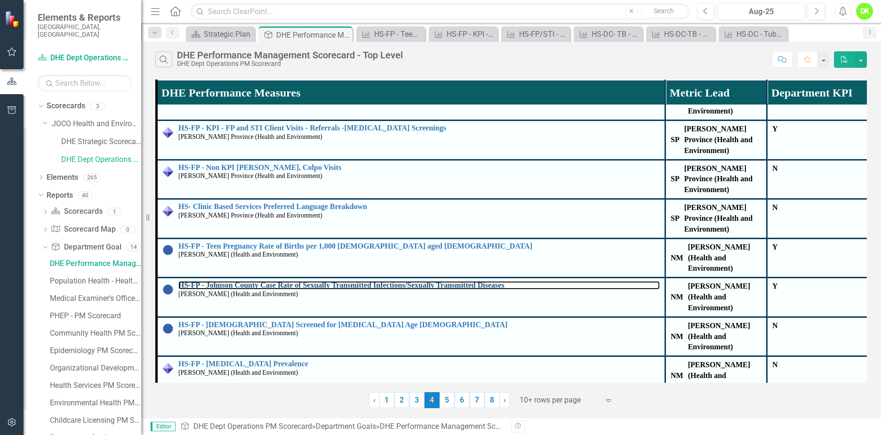
click at [382, 281] on link "HS-FP - Johnson County Case Rate of Sexually Transmitted Infections/Sexually Tr…" at bounding box center [418, 285] width 481 height 8
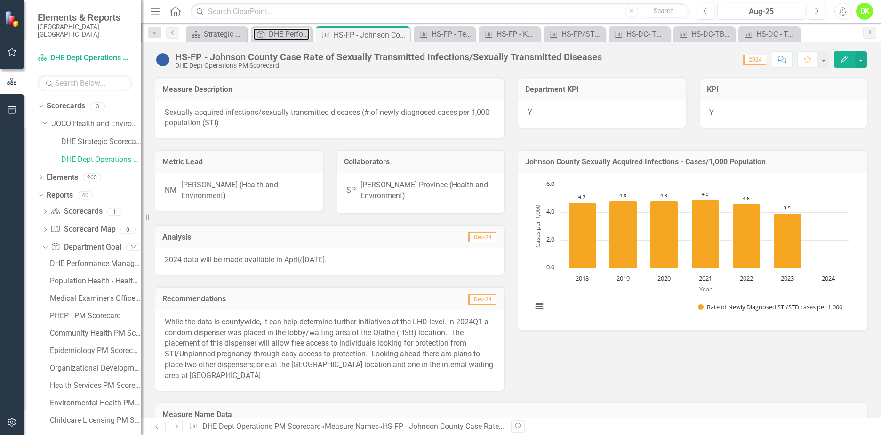
click at [267, 30] on link "Department Goal DHE Performance Management Scorecard - Top Level" at bounding box center [281, 34] width 56 height 12
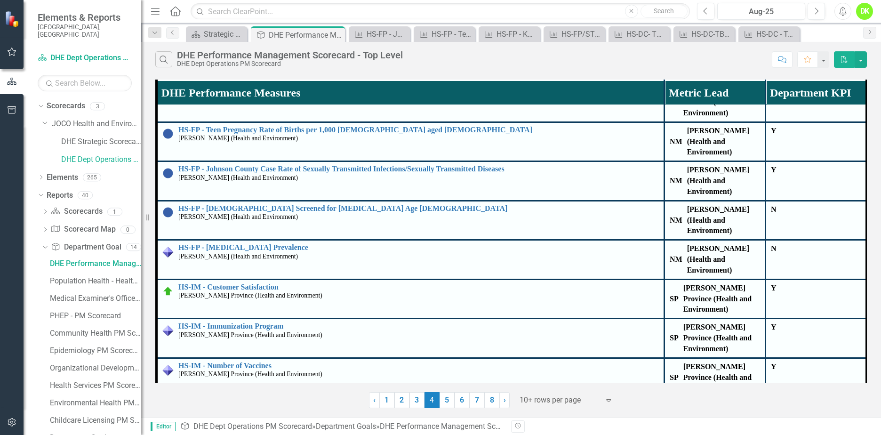
scroll to position [470, 0]
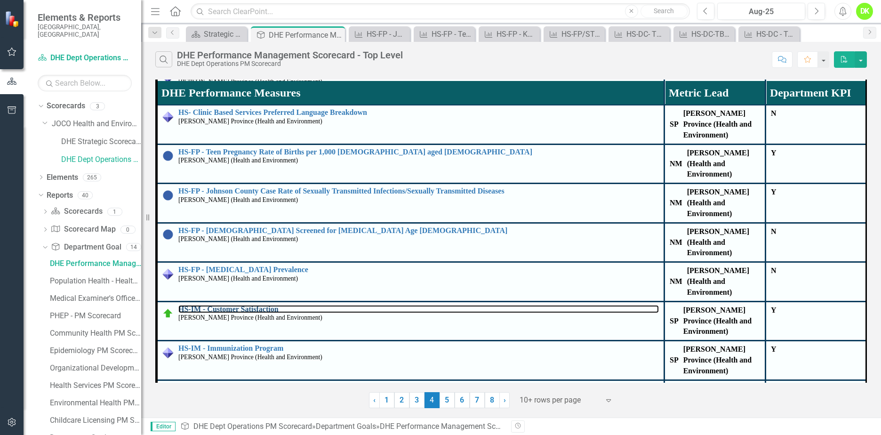
click at [251, 305] on link "HS-IM - Customer Satisfaction" at bounding box center [418, 309] width 480 height 8
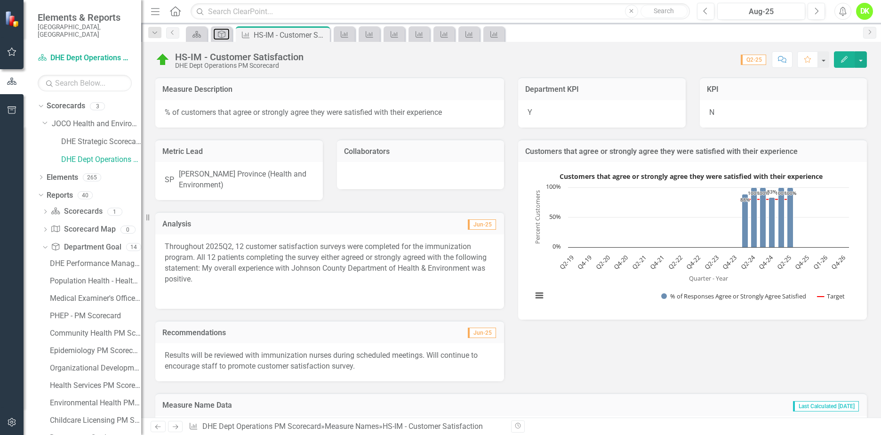
click at [222, 32] on icon "Department Goal" at bounding box center [221, 35] width 9 height 8
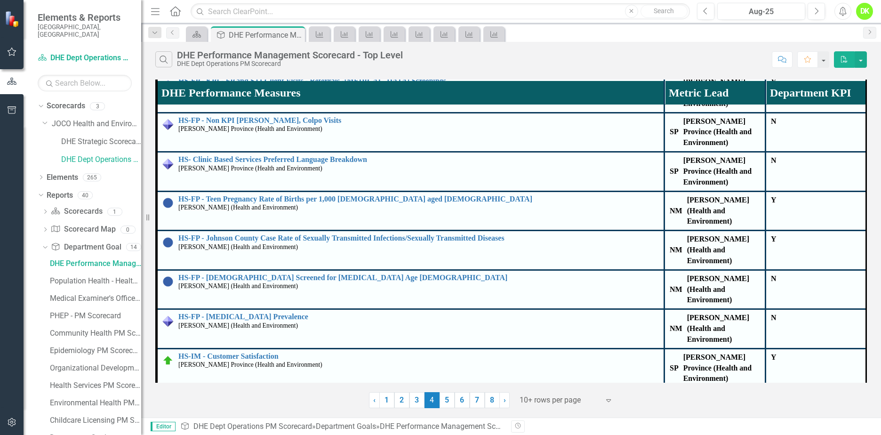
scroll to position [470, 0]
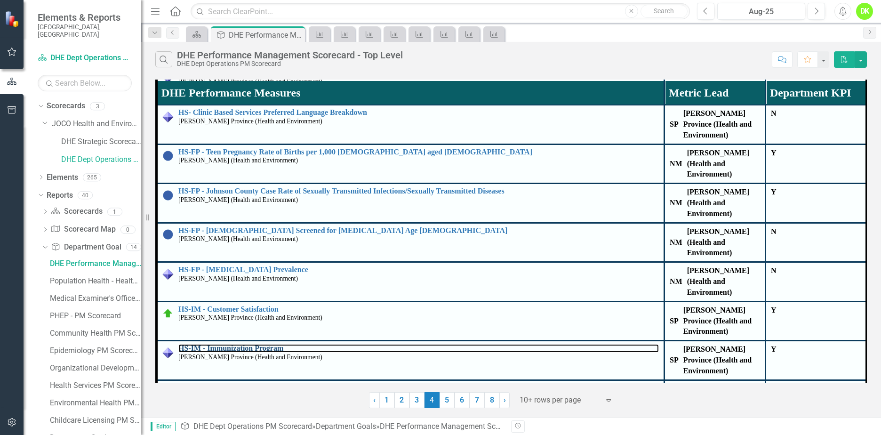
click at [271, 344] on link "HS-IM - Immunization Program" at bounding box center [418, 348] width 480 height 8
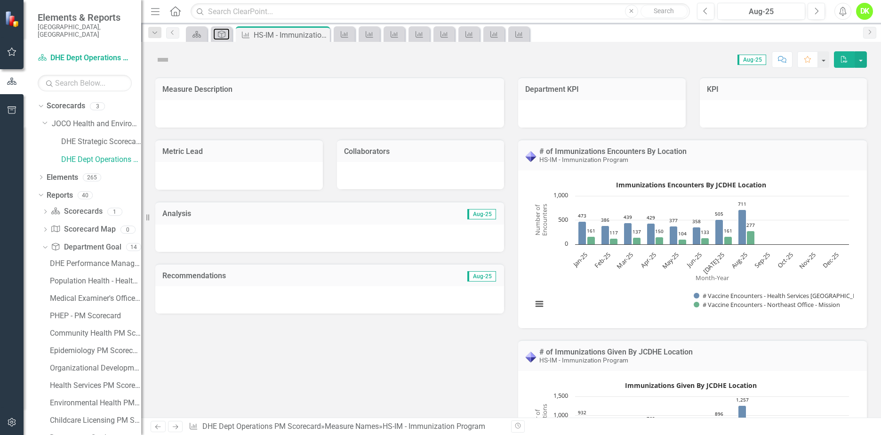
click at [217, 33] on icon "Department Goal" at bounding box center [221, 35] width 9 height 8
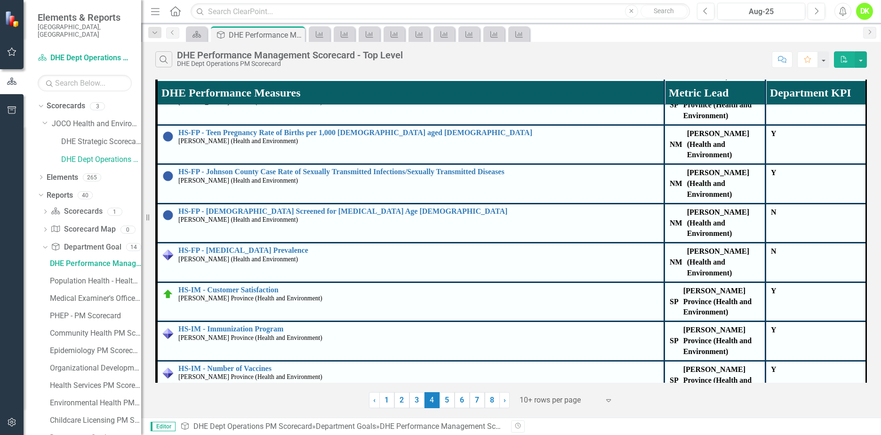
scroll to position [517, 0]
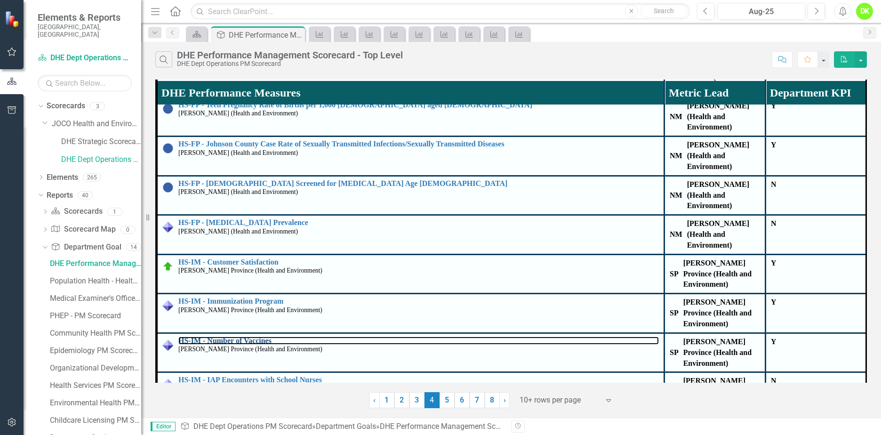
click at [253, 336] on link "HS-IM - Number of Vaccines" at bounding box center [418, 340] width 480 height 8
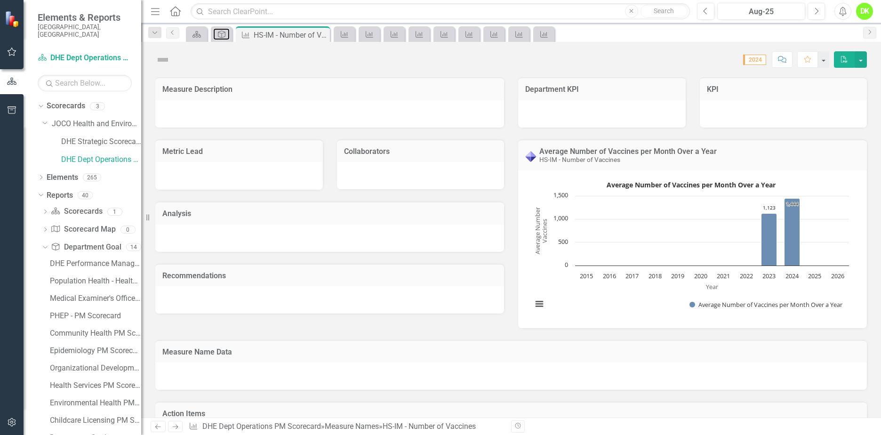
click at [226, 31] on icon "Department Goal" at bounding box center [221, 35] width 9 height 8
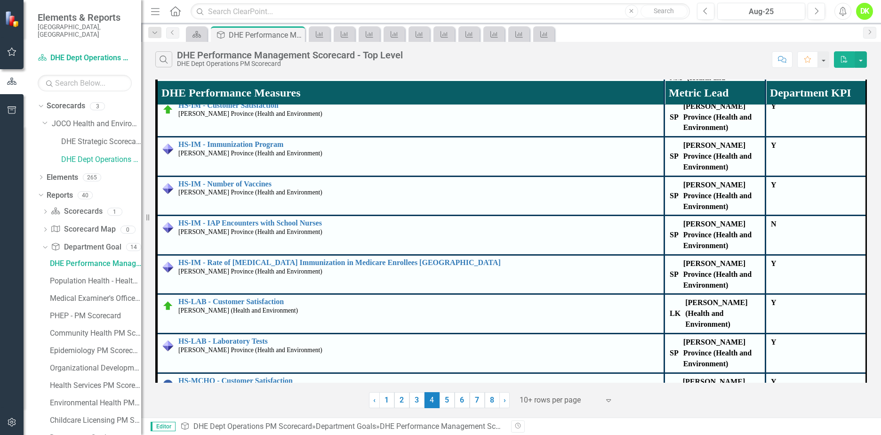
scroll to position [659, 0]
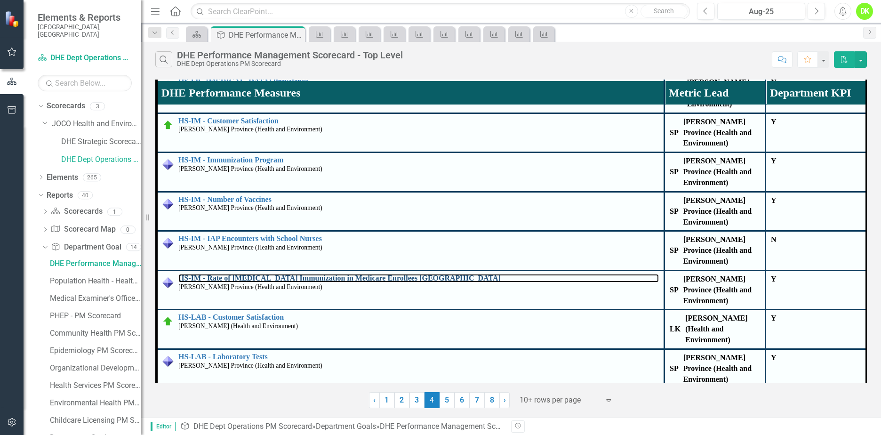
click at [375, 274] on link "HS-IM - Rate of [MEDICAL_DATA] Immunization in Medicare Enrollees [GEOGRAPHIC_D…" at bounding box center [418, 278] width 480 height 8
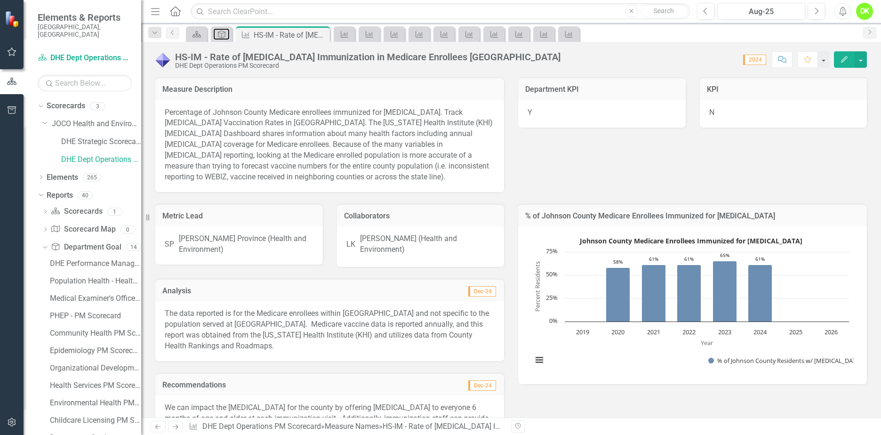
click at [222, 30] on div "Department Goal" at bounding box center [219, 34] width 13 height 12
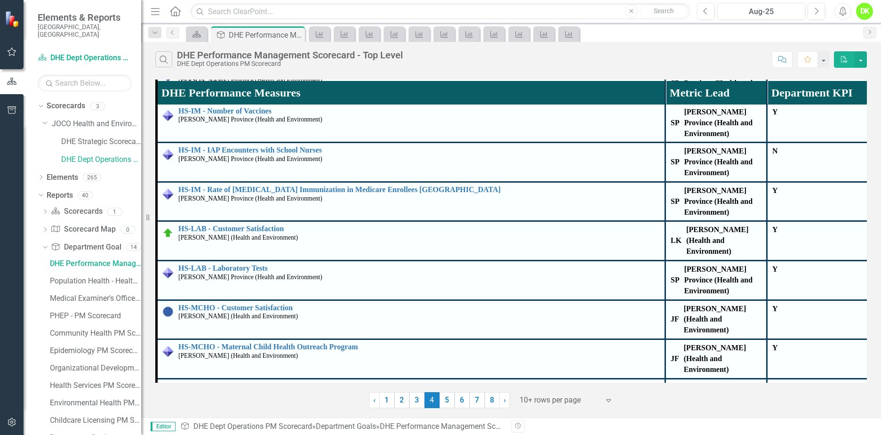
scroll to position [753, 0]
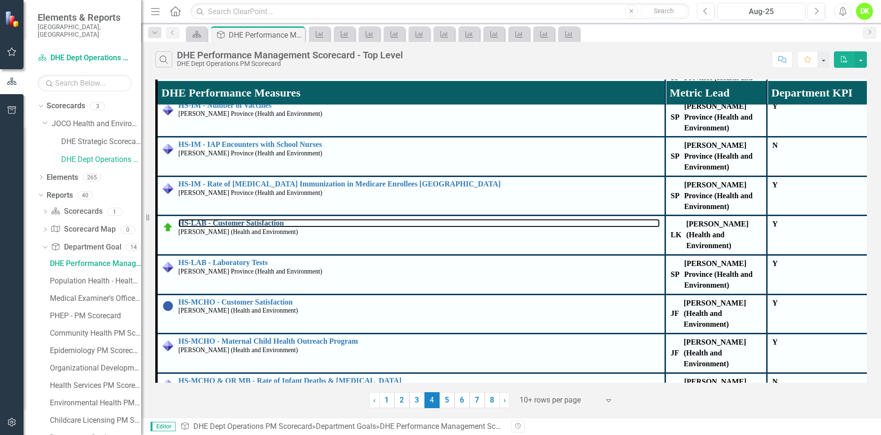
click at [260, 219] on link "HS-LAB - Customer Satisfaction" at bounding box center [418, 223] width 481 height 8
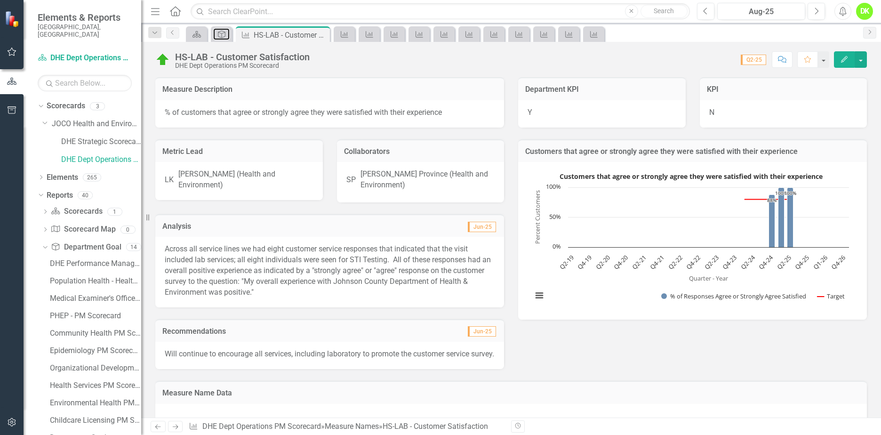
click at [222, 39] on div "Department Goal" at bounding box center [219, 34] width 13 height 12
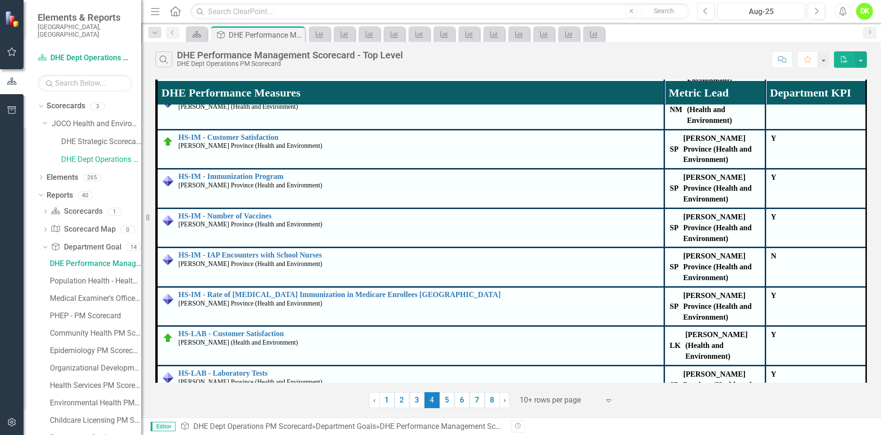
scroll to position [706, 0]
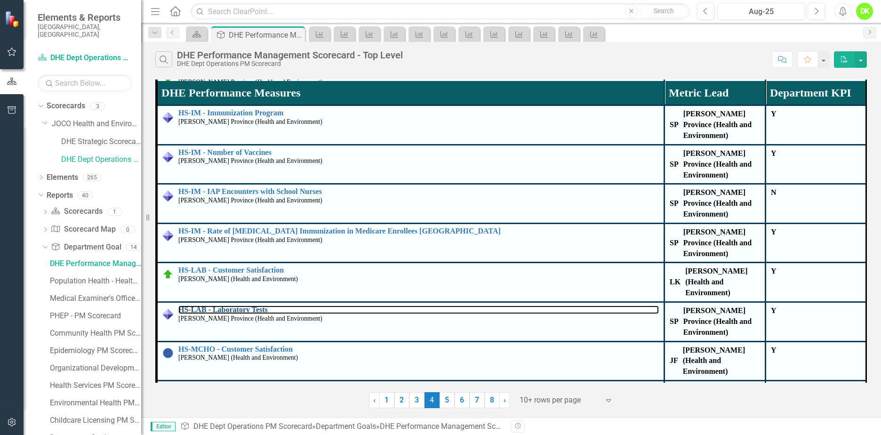
click at [237, 305] on link "HS-LAB - Laboratory Tests" at bounding box center [418, 309] width 480 height 8
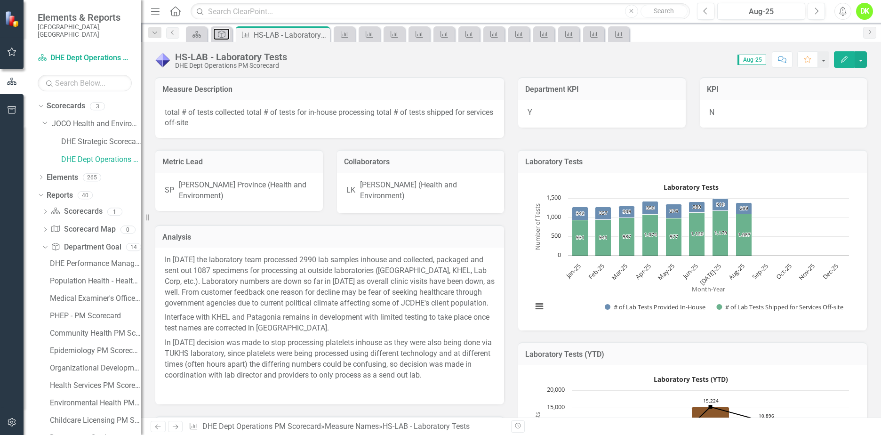
click at [223, 34] on icon "Department Goal" at bounding box center [221, 35] width 9 height 8
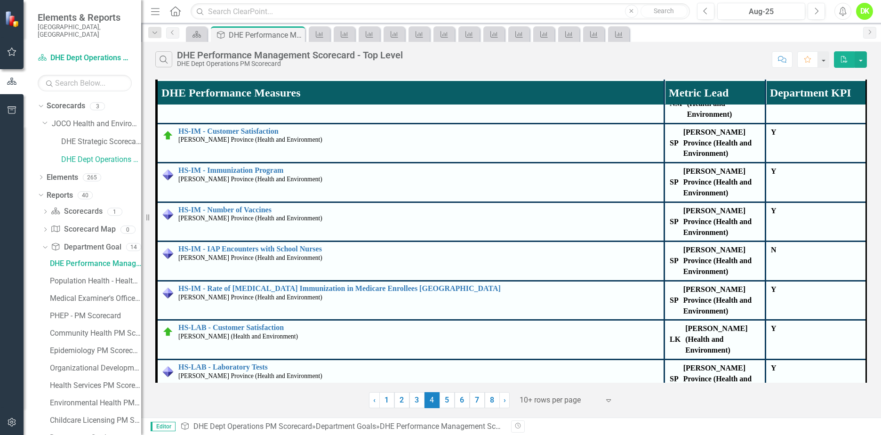
scroll to position [753, 0]
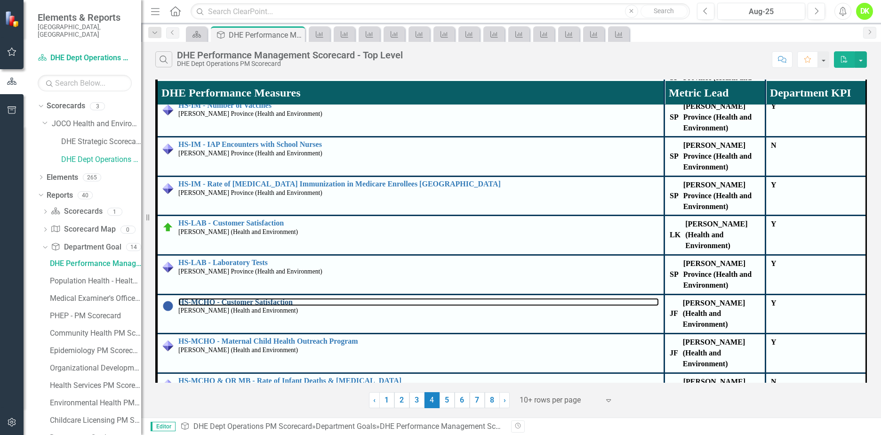
click at [263, 298] on link "HS-MCHO - Customer Satisfaction" at bounding box center [418, 302] width 480 height 8
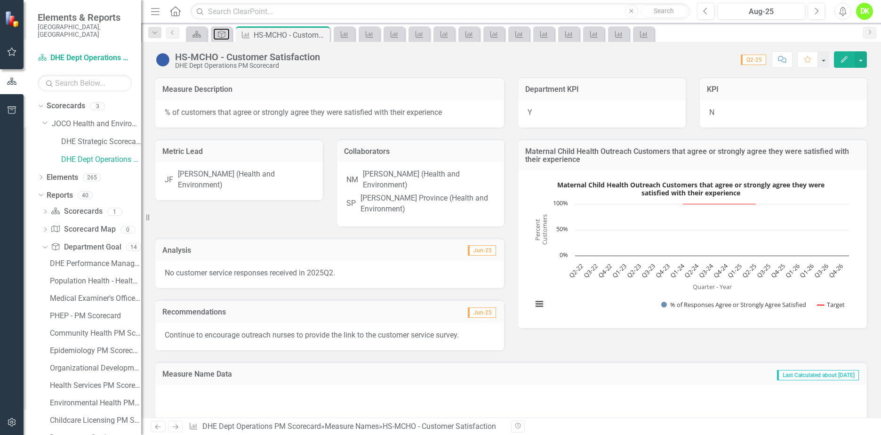
click at [221, 32] on icon "Department Goal" at bounding box center [221, 35] width 9 height 8
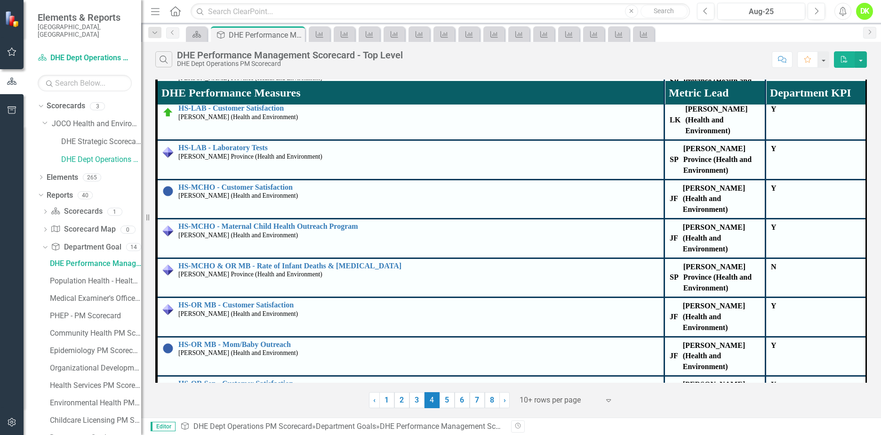
scroll to position [847, 0]
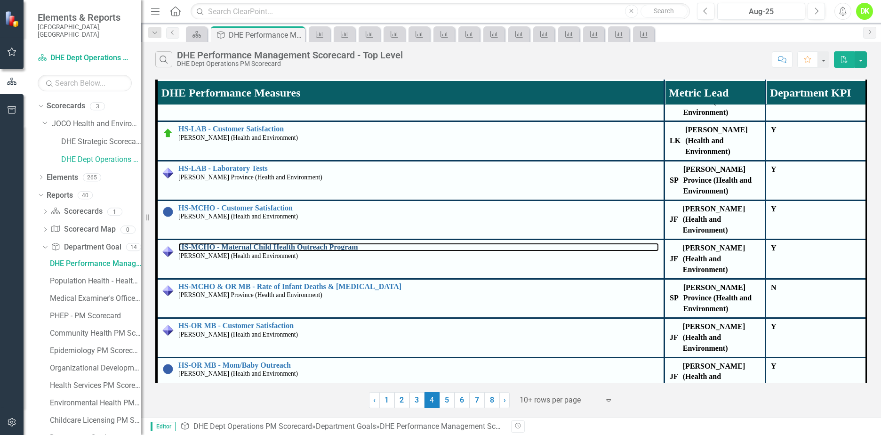
click at [325, 243] on link "HS-MCHO - Maternal Child Health Outreach Program" at bounding box center [418, 247] width 480 height 8
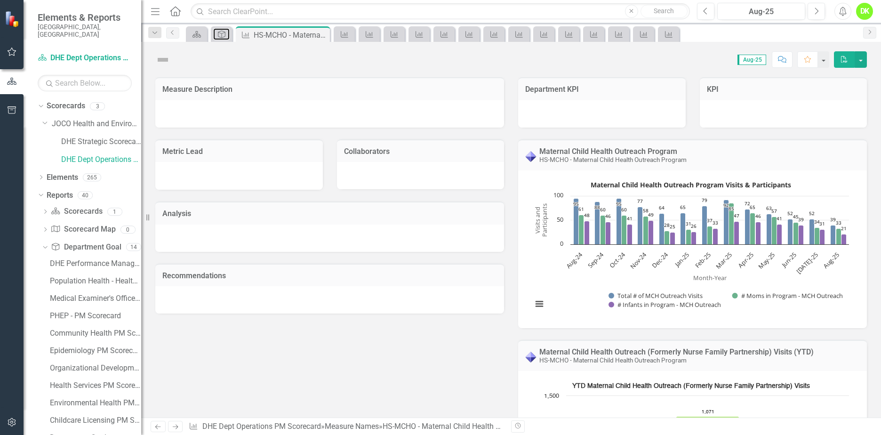
click at [225, 36] on icon "Department Goal" at bounding box center [221, 35] width 9 height 8
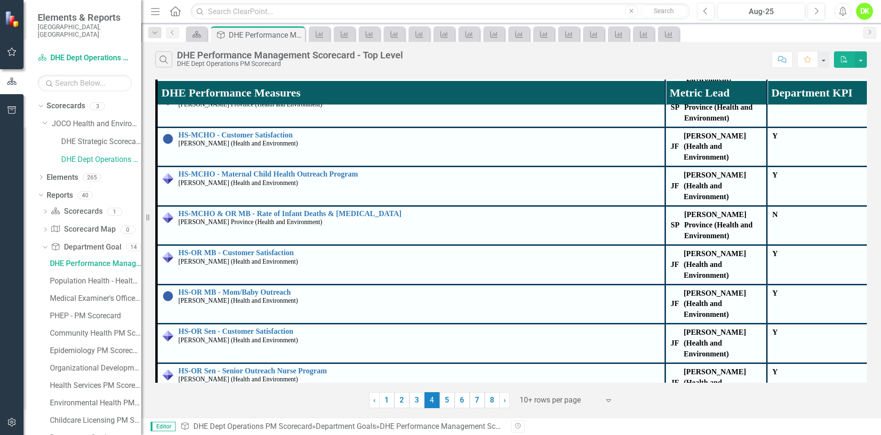
scroll to position [941, 0]
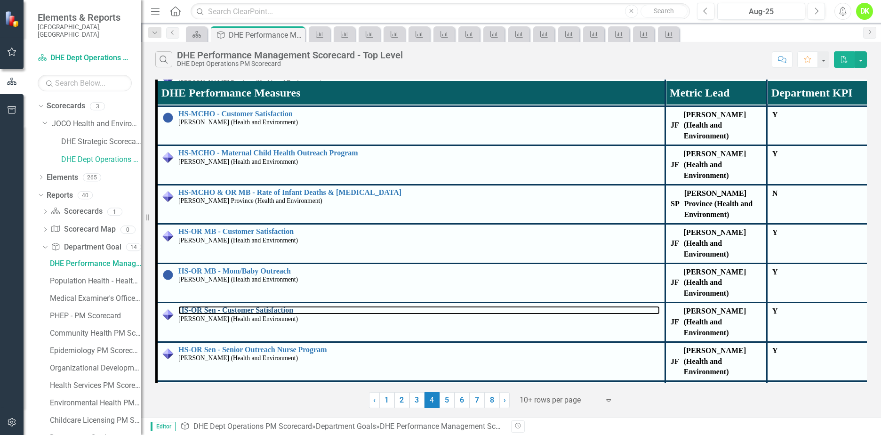
click at [283, 306] on link "HS-OR Sen - Customer Satisfaction" at bounding box center [418, 310] width 481 height 8
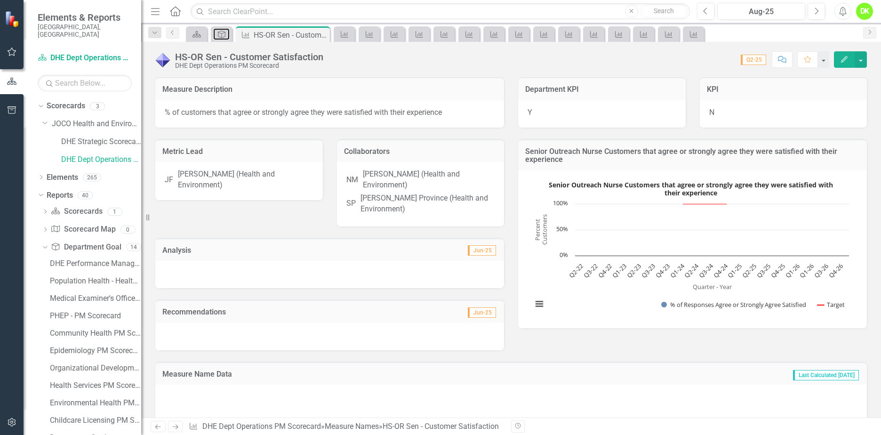
click at [221, 36] on icon "Department Goal" at bounding box center [221, 35] width 9 height 8
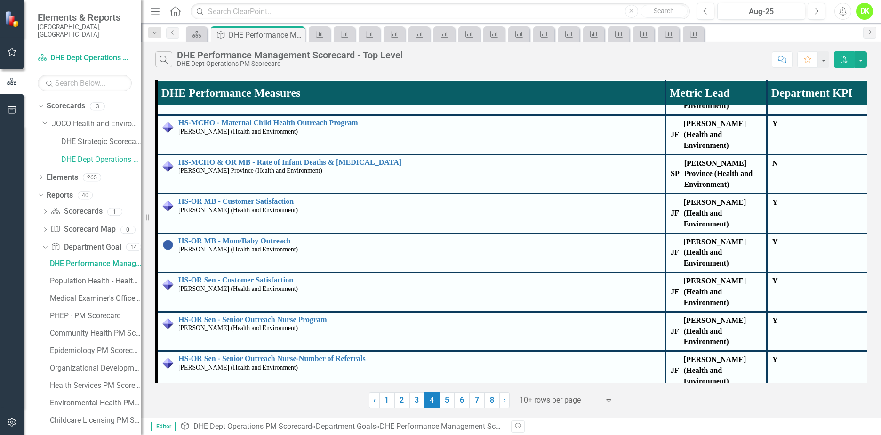
scroll to position [988, 0]
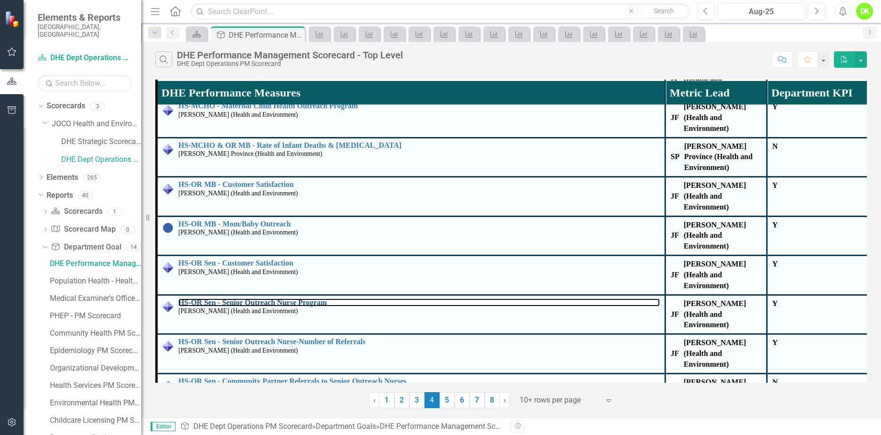
click at [307, 298] on link "HS-OR Sen - Senior Outreach Nurse Program" at bounding box center [418, 302] width 481 height 8
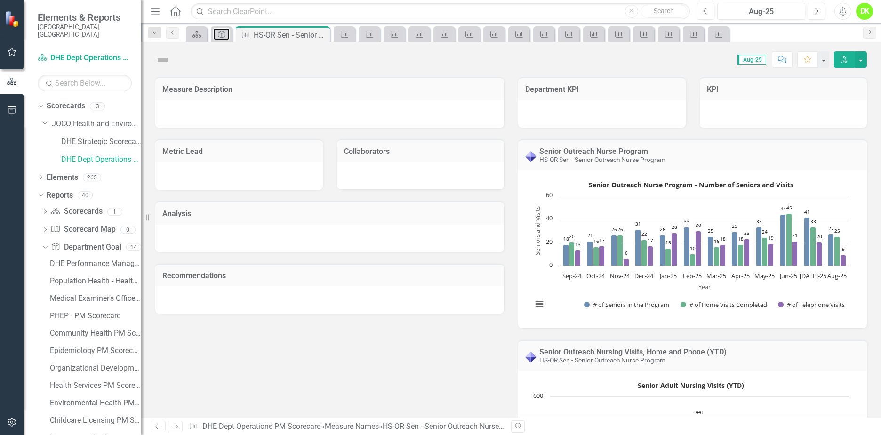
click at [217, 37] on icon "Department Goal" at bounding box center [221, 35] width 9 height 8
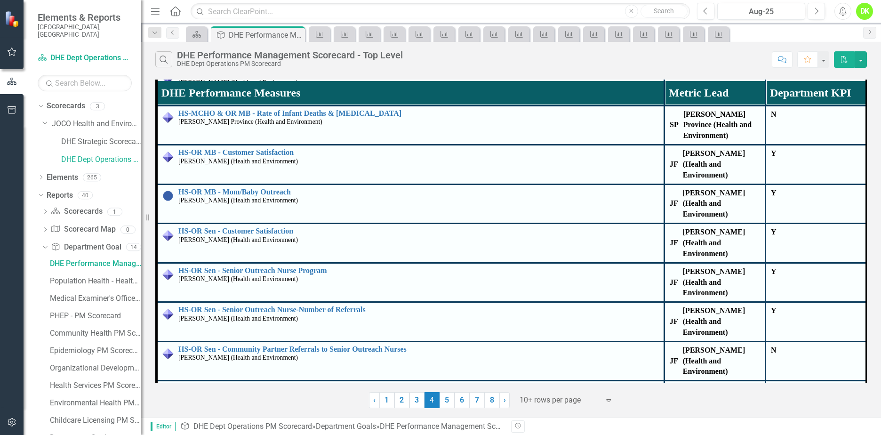
scroll to position [1035, 0]
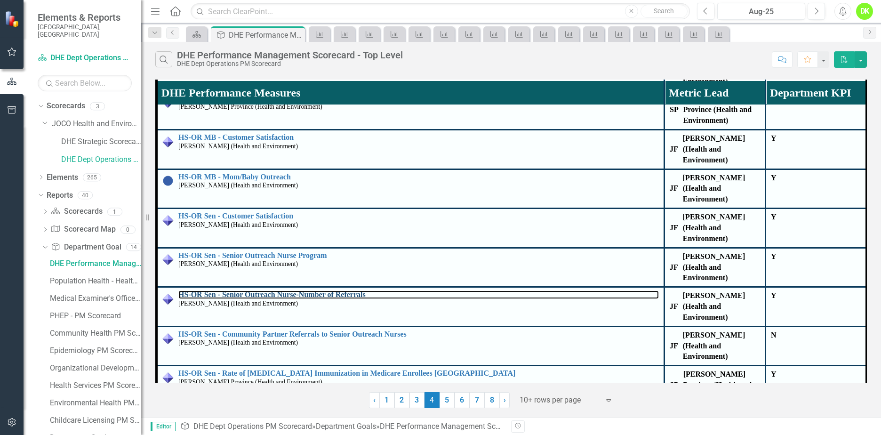
click at [324, 290] on link "HS-OR Sen - Senior Outreach Nurse-Number of Referrals" at bounding box center [418, 294] width 480 height 8
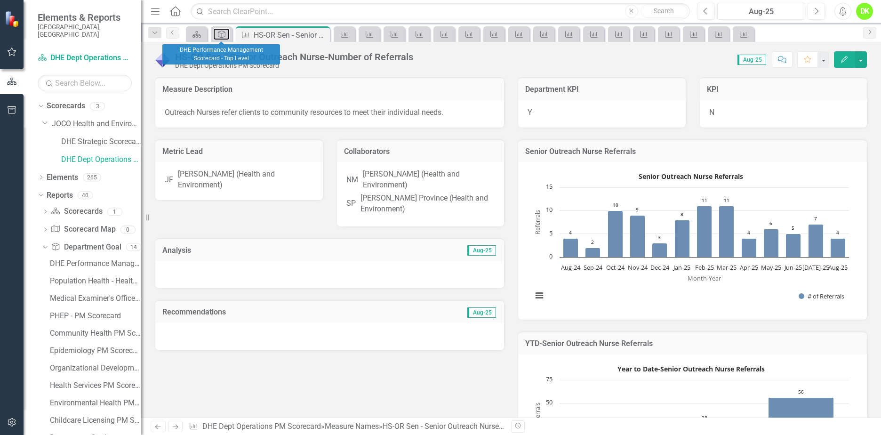
click at [219, 35] on icon "Department Goal" at bounding box center [221, 35] width 9 height 8
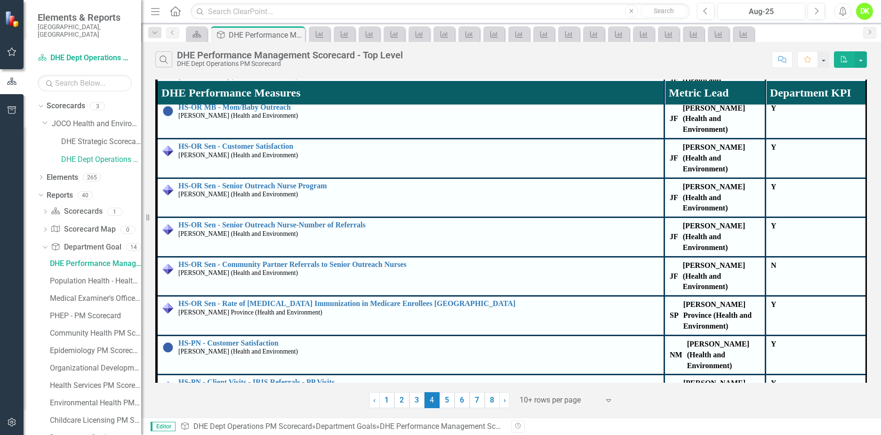
scroll to position [1112, 0]
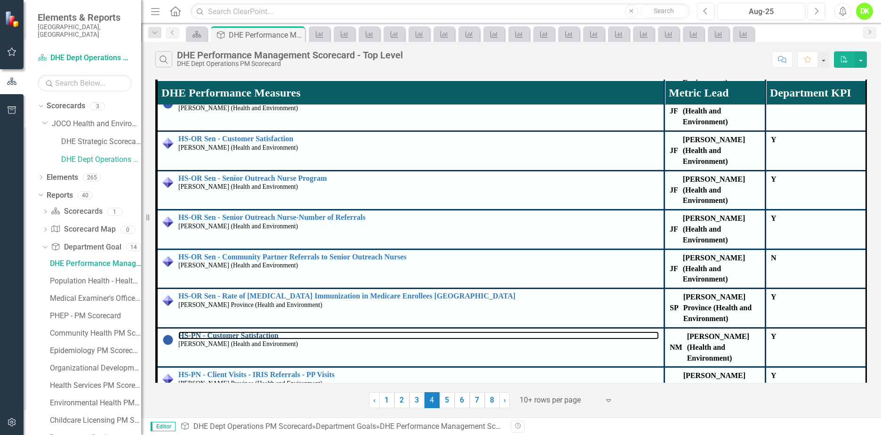
click at [237, 331] on link "HS-PN - Customer Satisfaction" at bounding box center [418, 335] width 480 height 8
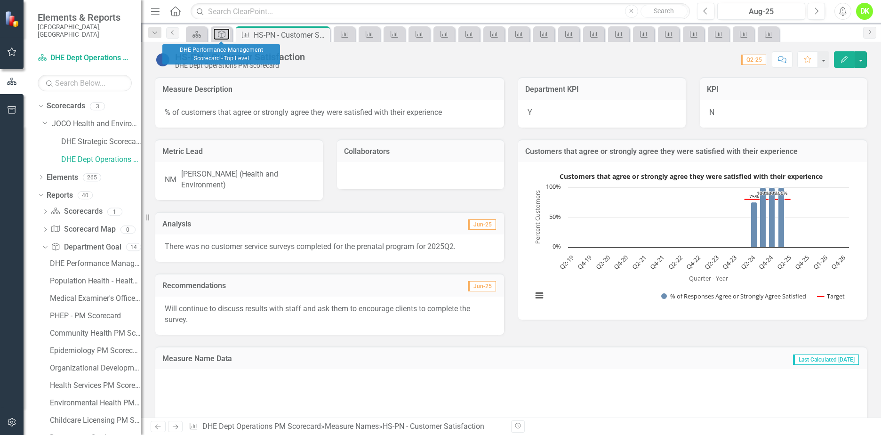
click at [216, 31] on div "Department Goal" at bounding box center [219, 34] width 13 height 12
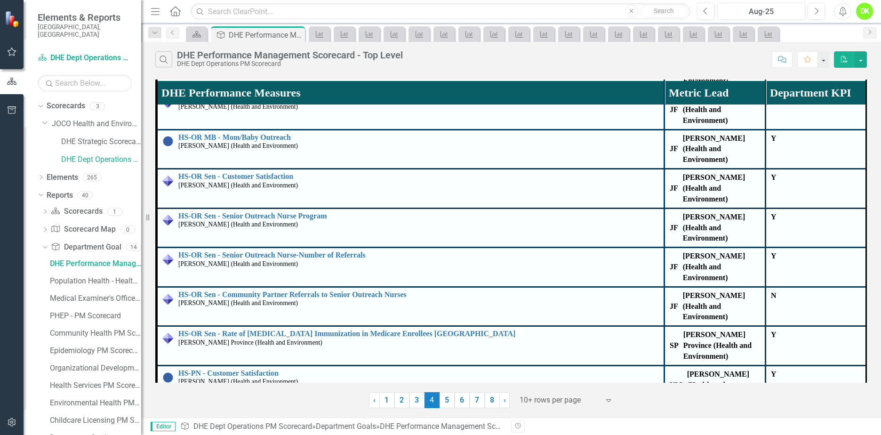
scroll to position [1112, 0]
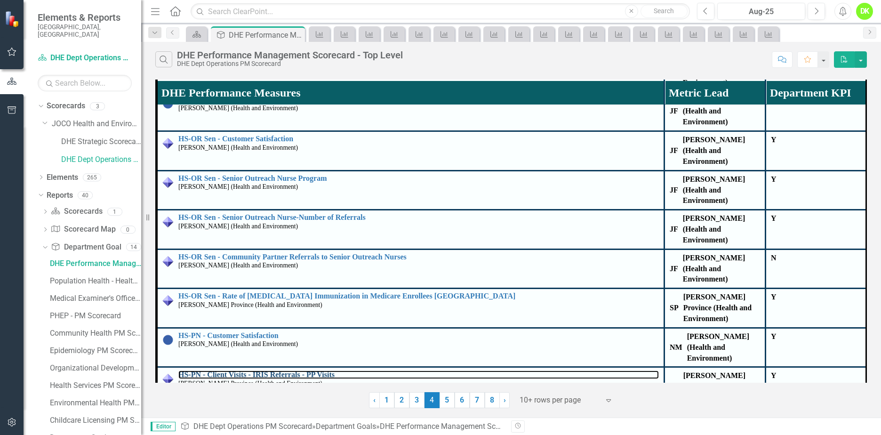
click at [318, 370] on link "HS-PN - Client Visits - IRIS Referrals - PP Visits" at bounding box center [418, 374] width 480 height 8
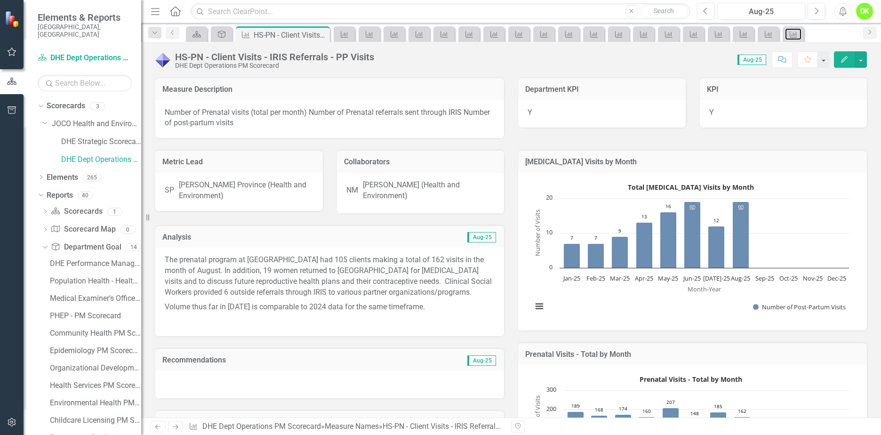
click at [789, 33] on icon "Measure Name" at bounding box center [792, 35] width 9 height 8
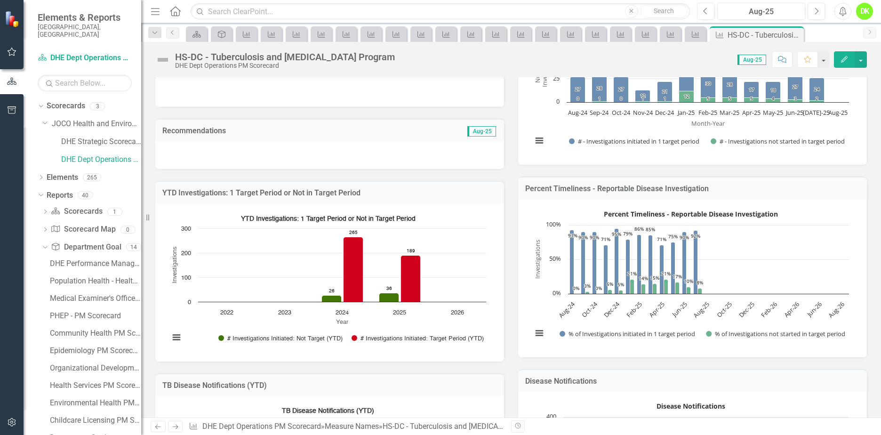
scroll to position [141, 0]
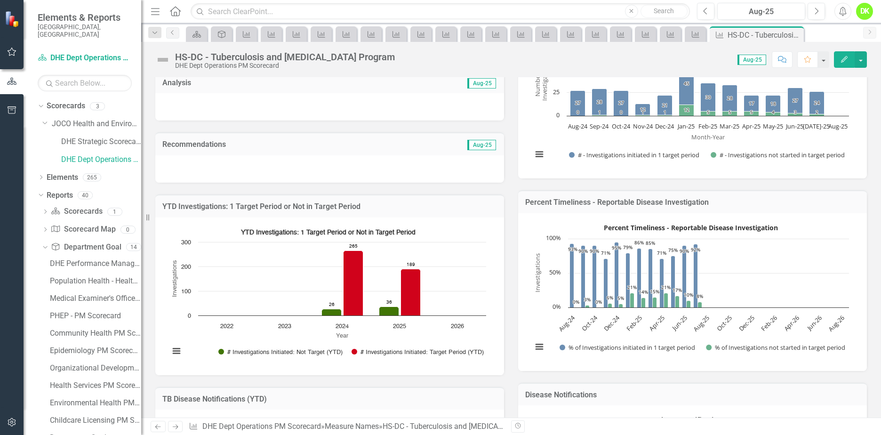
click at [175, 315] on rect "Interactive chart" at bounding box center [328, 294] width 326 height 141
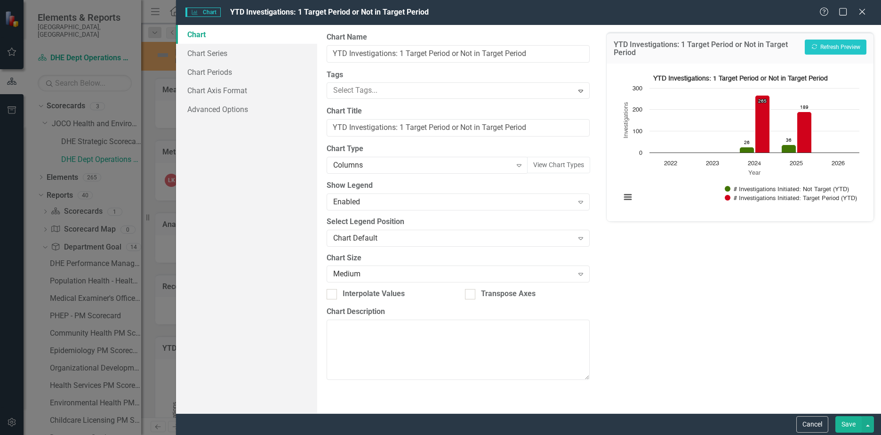
scroll to position [141, 0]
click at [217, 55] on link "Chart Series" at bounding box center [246, 53] width 141 height 19
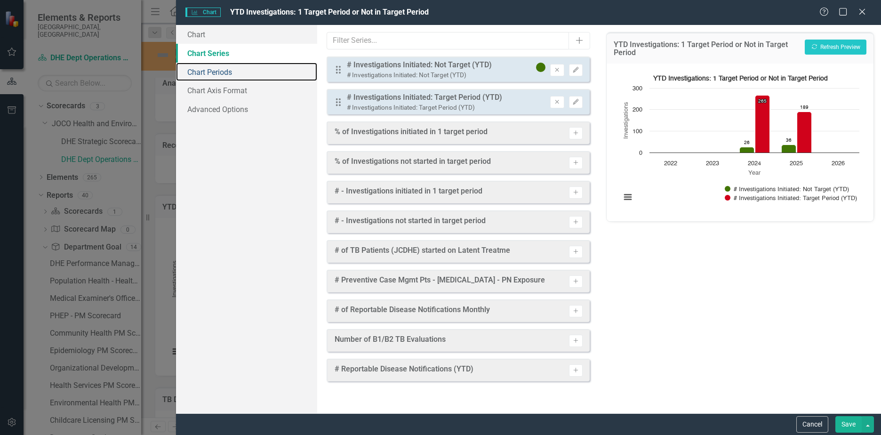
click at [216, 74] on link "Chart Periods" at bounding box center [246, 72] width 141 height 19
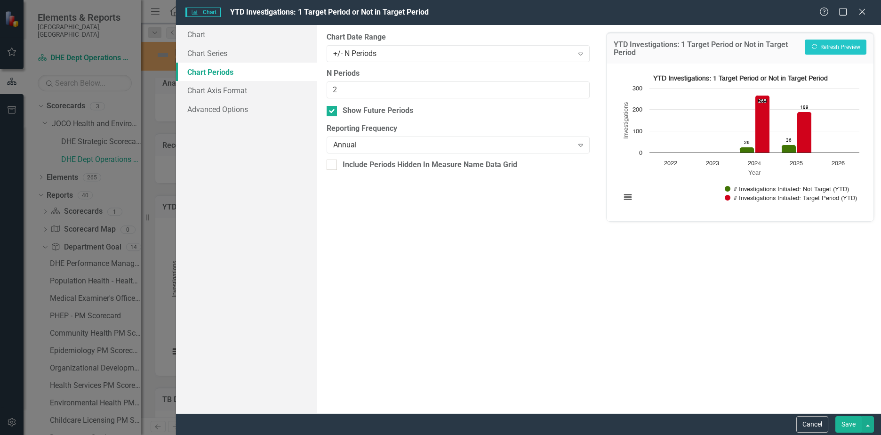
click at [404, 146] on div "Annual" at bounding box center [453, 145] width 240 height 11
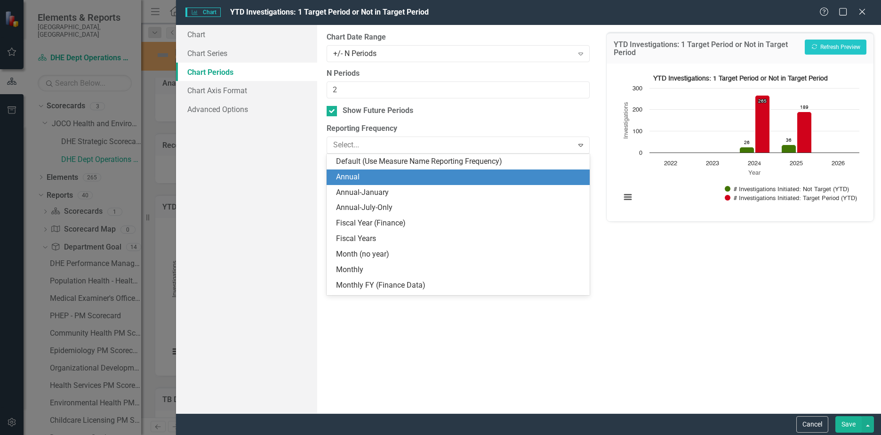
scroll to position [16, 0]
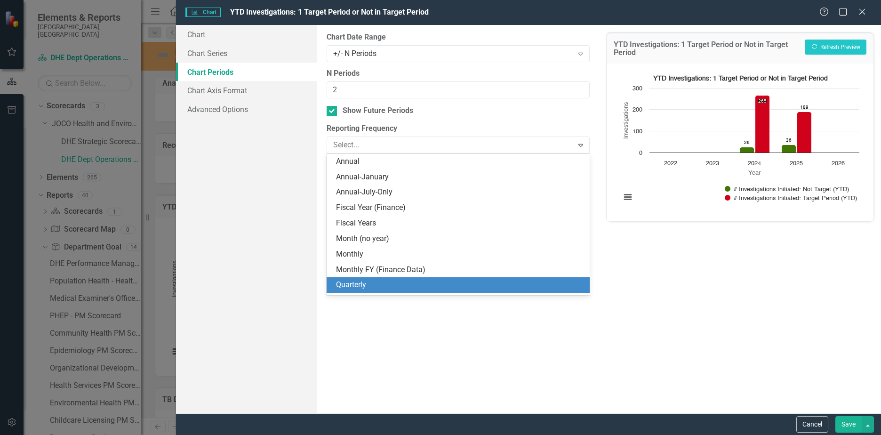
click at [358, 284] on div "Quarterly" at bounding box center [460, 284] width 248 height 11
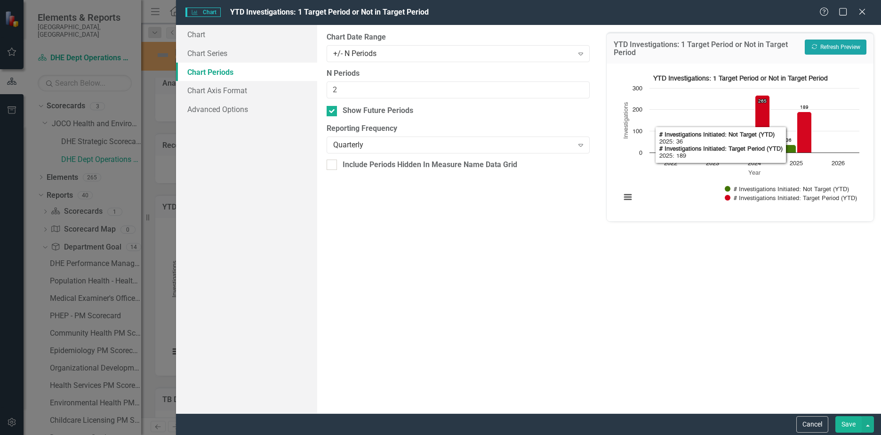
click at [835, 48] on button "Recalculate Refresh Preview" at bounding box center [835, 47] width 62 height 15
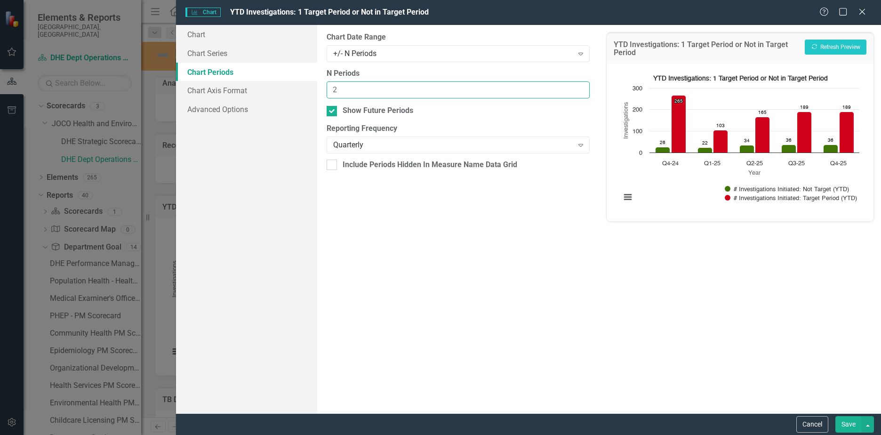
drag, startPoint x: 368, startPoint y: 93, endPoint x: 313, endPoint y: 88, distance: 55.2
click at [314, 88] on div "Chart Chart Series Chart Periods Chart Axis Format Advanced Options From this p…" at bounding box center [528, 219] width 705 height 388
click at [829, 44] on button "Recalculate Refresh Preview" at bounding box center [835, 47] width 62 height 15
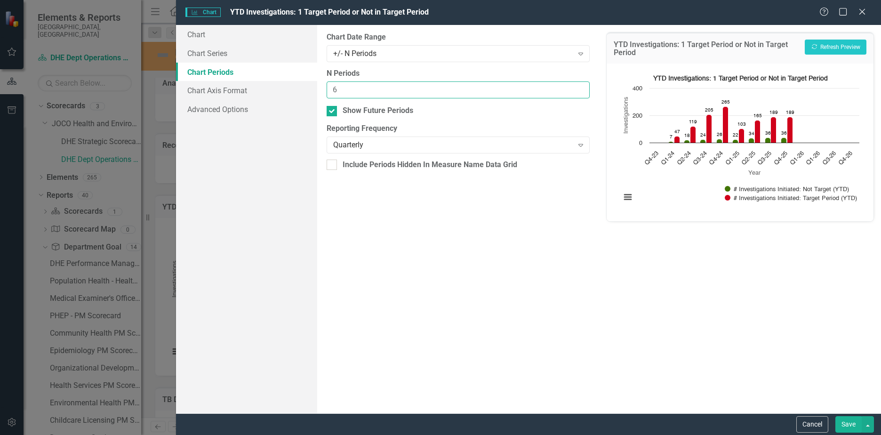
drag, startPoint x: 390, startPoint y: 94, endPoint x: 282, endPoint y: 90, distance: 107.8
click at [282, 90] on div "Chart Chart Series Chart Periods Chart Axis Format Advanced Options From this p…" at bounding box center [528, 219] width 705 height 388
type input "5"
click at [835, 48] on button "Recalculate Refresh Preview" at bounding box center [835, 47] width 62 height 15
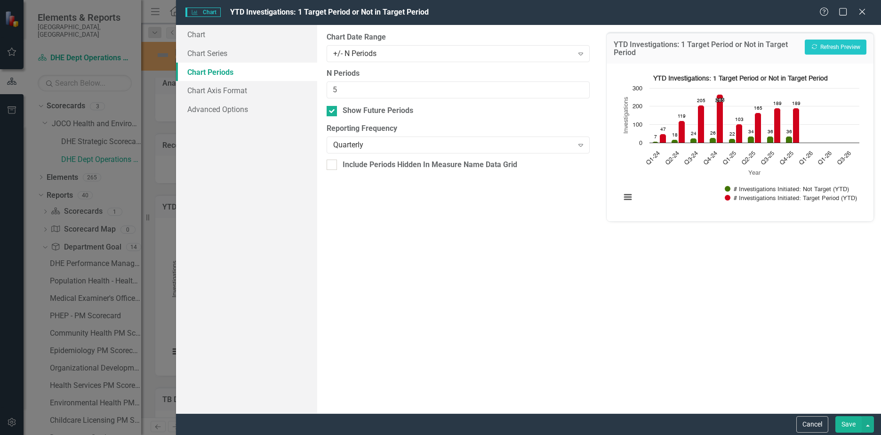
click at [844, 424] on button "Save" at bounding box center [848, 424] width 26 height 16
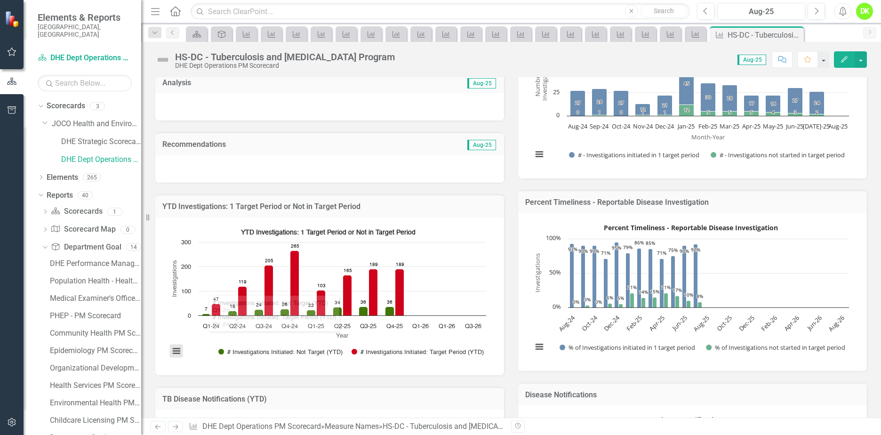
click at [177, 344] on button "View chart menu, YTD Investigations: 1 Target Period or Not in Target Period" at bounding box center [176, 350] width 13 height 13
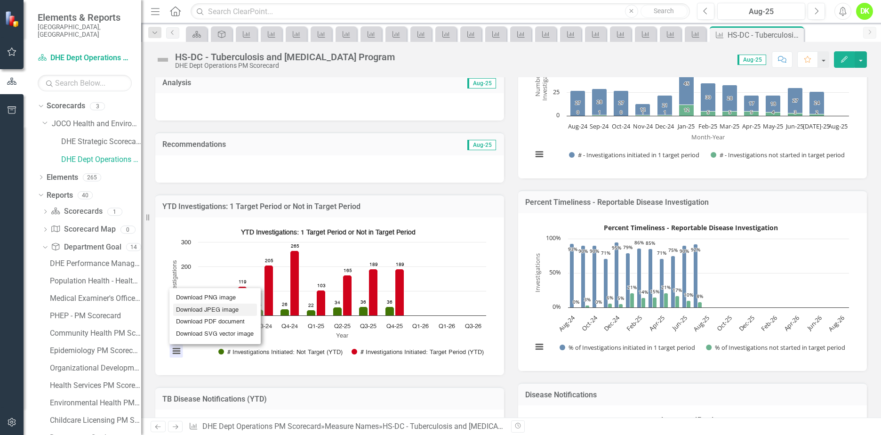
click at [202, 303] on li "Download JPEG image" at bounding box center [215, 309] width 84 height 12
click at [0, 0] on icon "Close" at bounding box center [0, 0] width 0 height 0
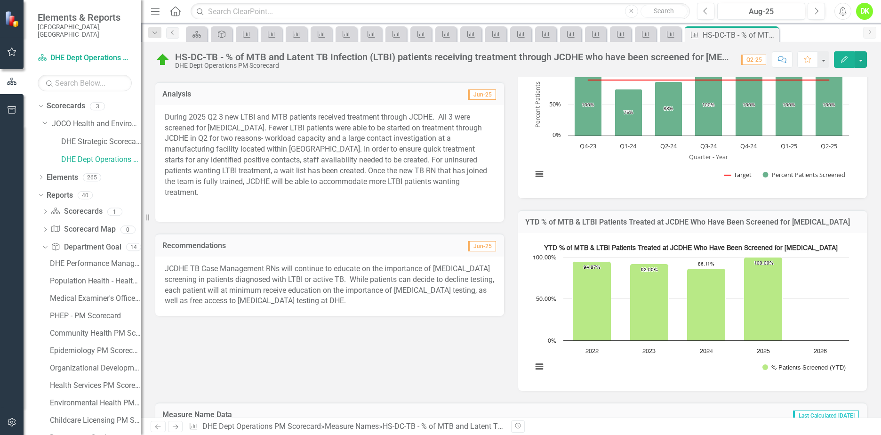
scroll to position [188, 0]
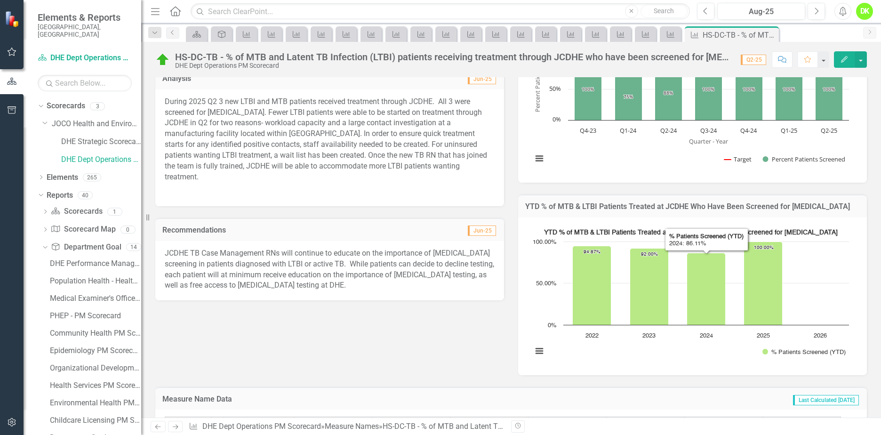
click at [652, 336] on rect "Interactive chart" at bounding box center [690, 294] width 326 height 141
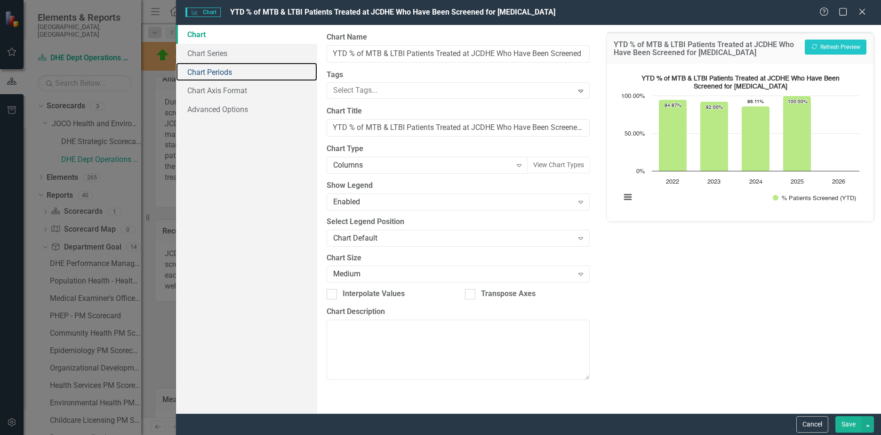
click at [225, 70] on link "Chart Periods" at bounding box center [246, 72] width 141 height 19
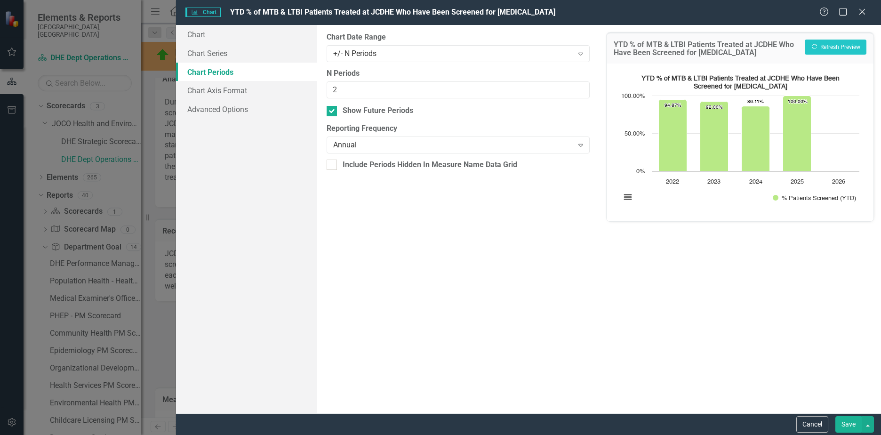
click at [414, 146] on div "Annual" at bounding box center [453, 145] width 240 height 11
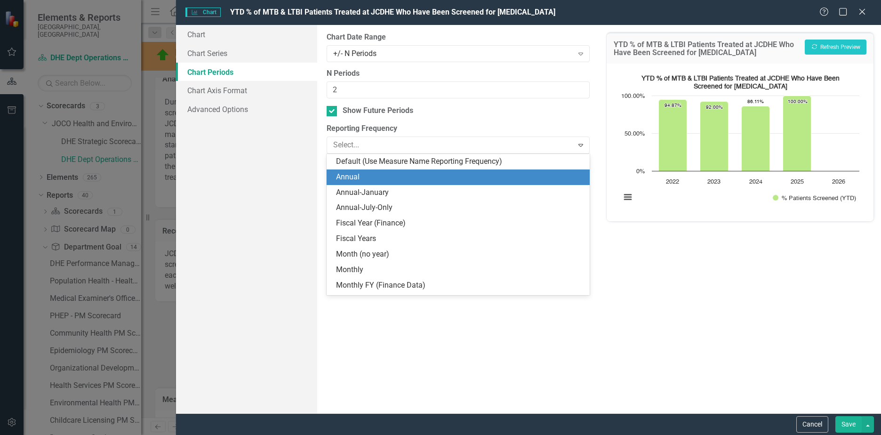
scroll to position [16, 0]
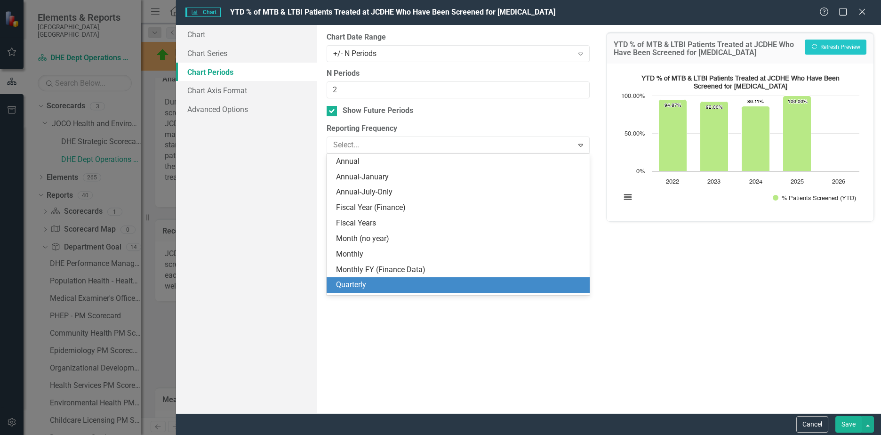
click at [362, 283] on div "Quarterly" at bounding box center [460, 284] width 248 height 11
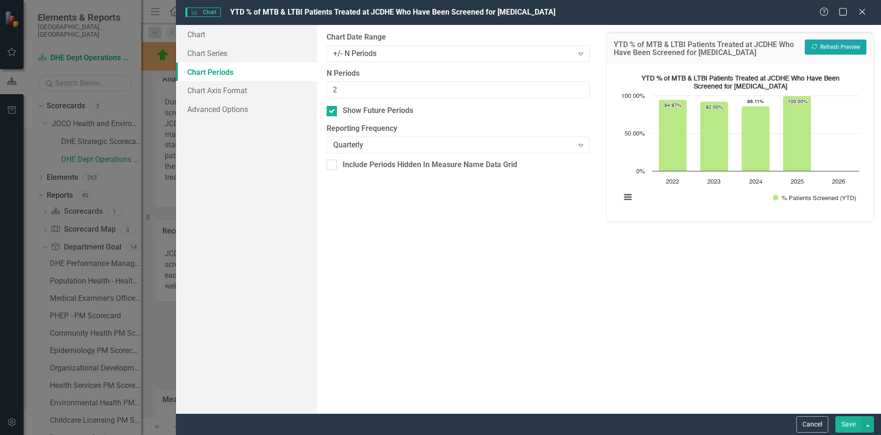
click at [820, 45] on button "Recalculate Refresh Preview" at bounding box center [835, 47] width 62 height 15
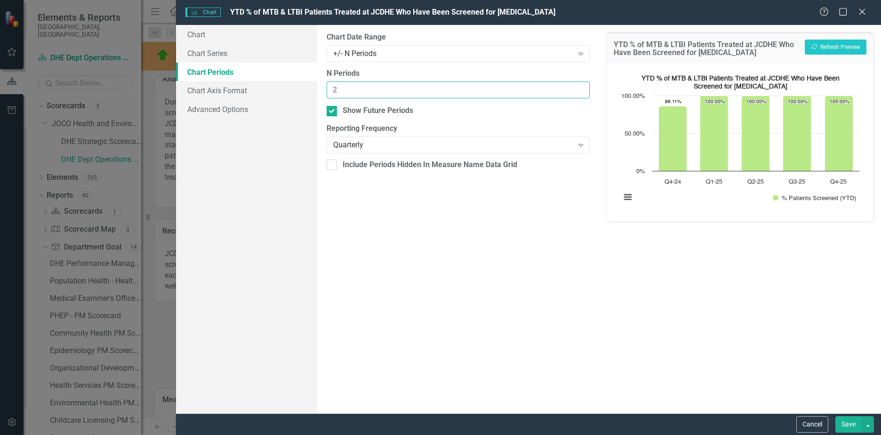
drag, startPoint x: 395, startPoint y: 89, endPoint x: 297, endPoint y: 90, distance: 97.9
click at [297, 90] on div "Chart Chart Series Chart Periods Chart Axis Format Advanced Options From this p…" at bounding box center [528, 219] width 705 height 388
click at [831, 42] on button "Recalculate Refresh Preview" at bounding box center [835, 47] width 62 height 15
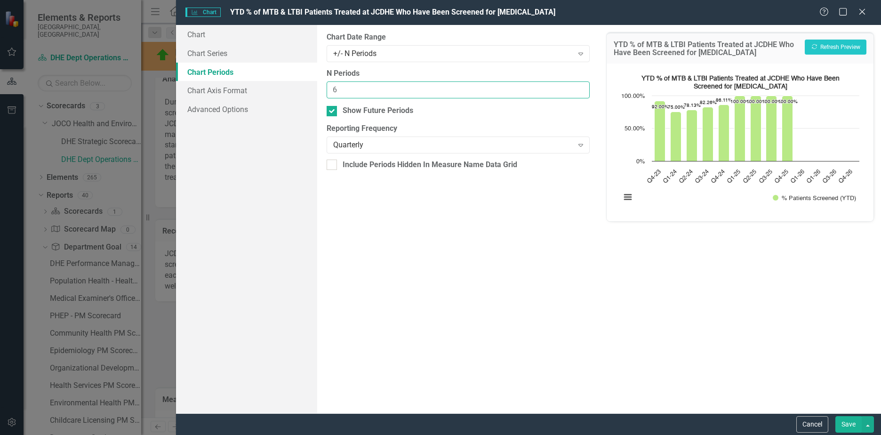
drag, startPoint x: 361, startPoint y: 89, endPoint x: 322, endPoint y: 85, distance: 38.8
click at [322, 85] on div "From this tab, you define the periods you want included in the chart. For examp…" at bounding box center [458, 219] width 282 height 388
type input "5"
click at [829, 42] on button "Recalculate Refresh Preview" at bounding box center [835, 47] width 62 height 15
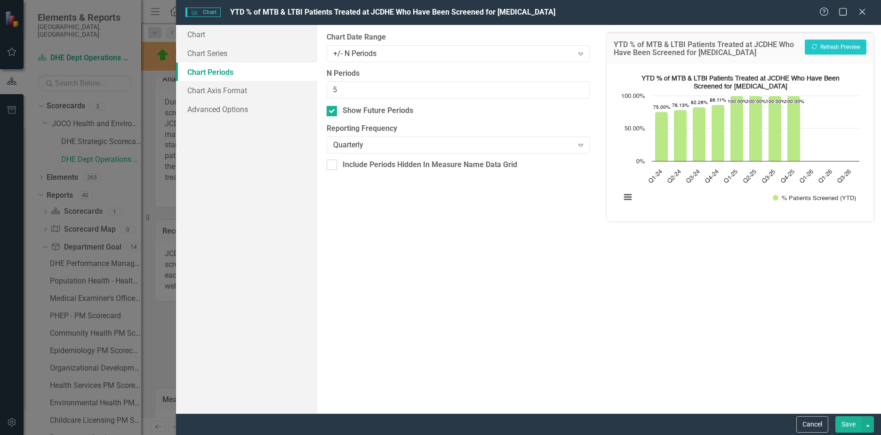
click at [852, 421] on button "Save" at bounding box center [848, 424] width 26 height 16
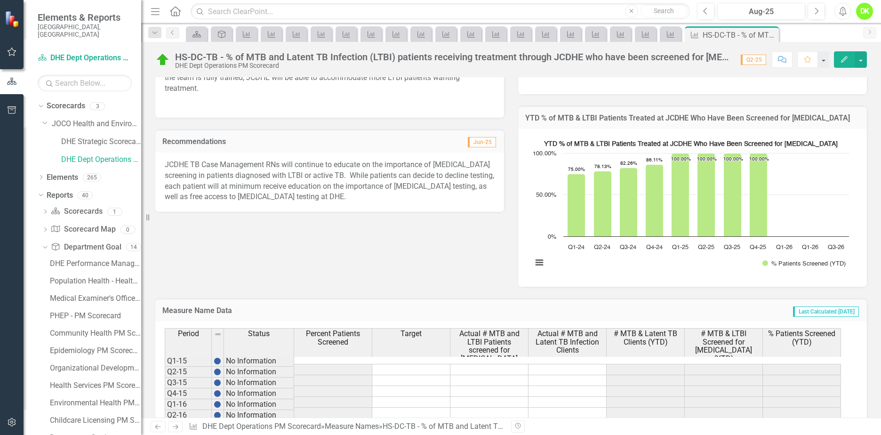
scroll to position [282, 0]
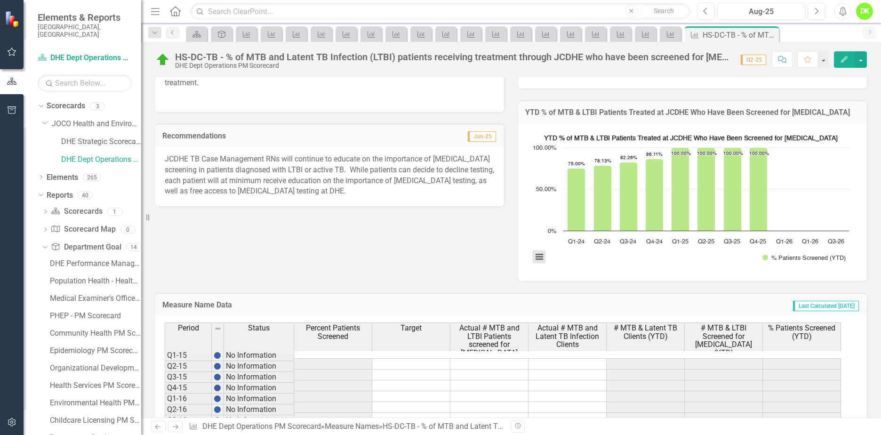
click at [540, 250] on button "View chart menu, YTD % of MTB & LTBI Patients Treated at JCDHE Who Have Been Sc…" at bounding box center [539, 256] width 13 height 13
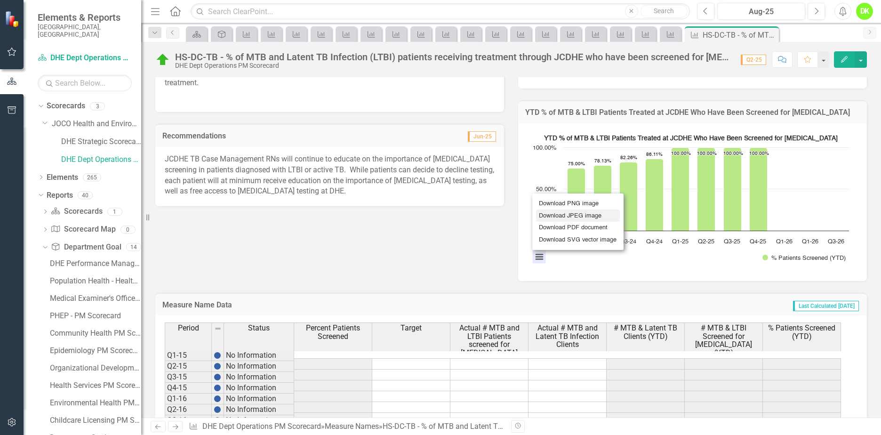
click at [567, 209] on li "Download JPEG image" at bounding box center [578, 215] width 84 height 12
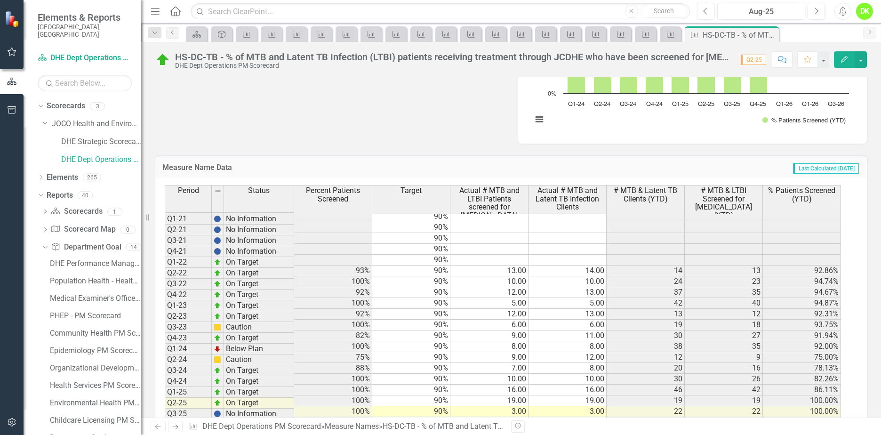
scroll to position [423, 0]
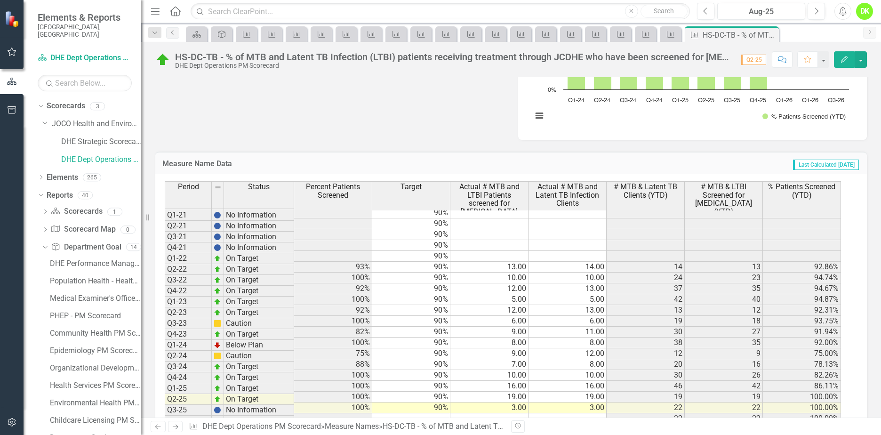
click at [0, 0] on icon "Close" at bounding box center [0, 0] width 0 height 0
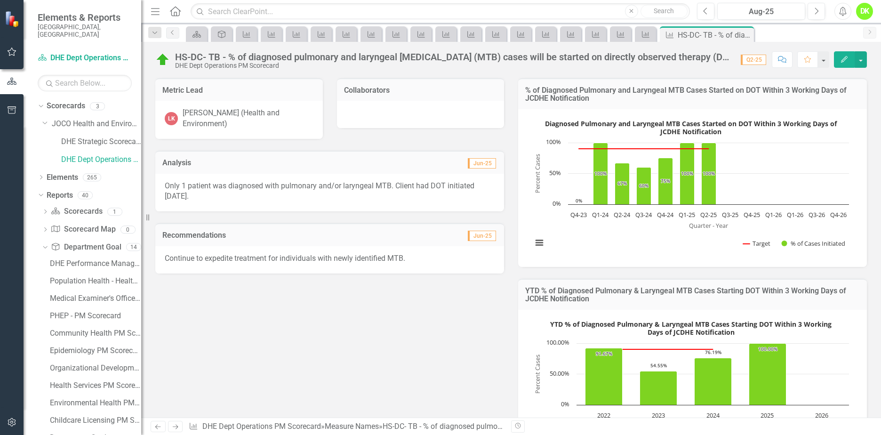
scroll to position [94, 0]
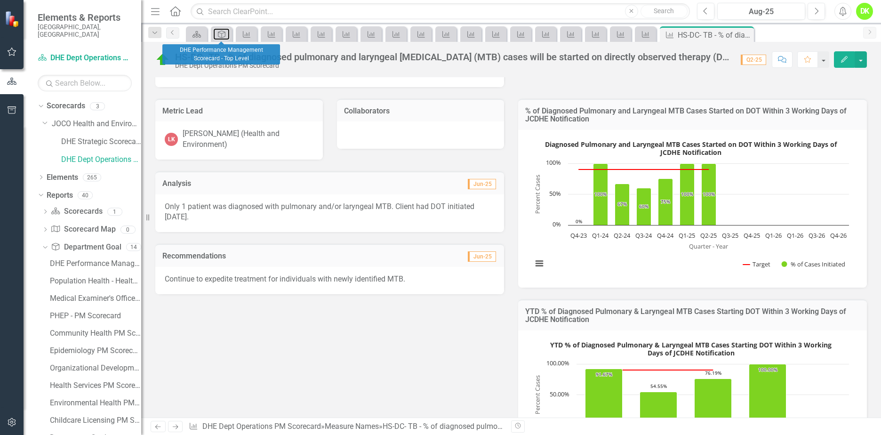
click at [222, 32] on icon "Department Goal" at bounding box center [221, 35] width 9 height 8
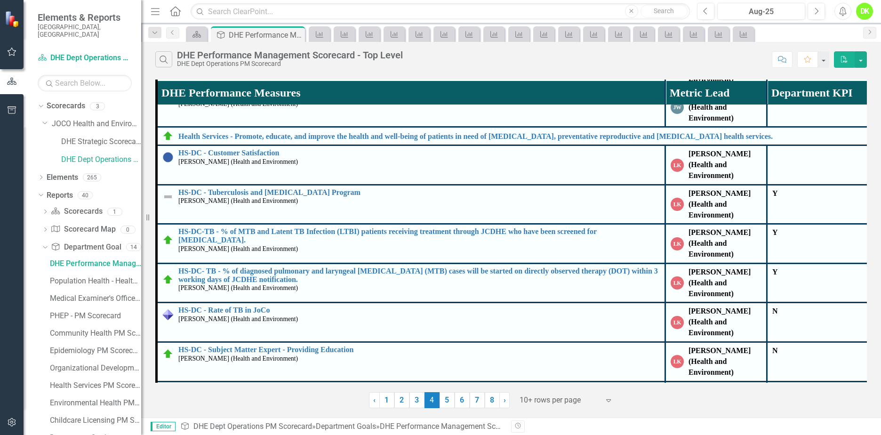
scroll to position [94, 0]
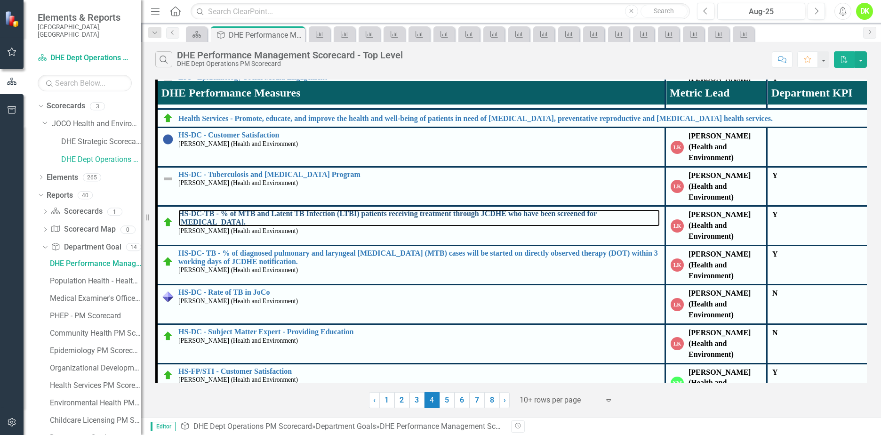
click at [397, 209] on link "HS-DC-TB - % of MTB and Latent TB Infection (LTBI) patients receiving treatment…" at bounding box center [418, 217] width 481 height 16
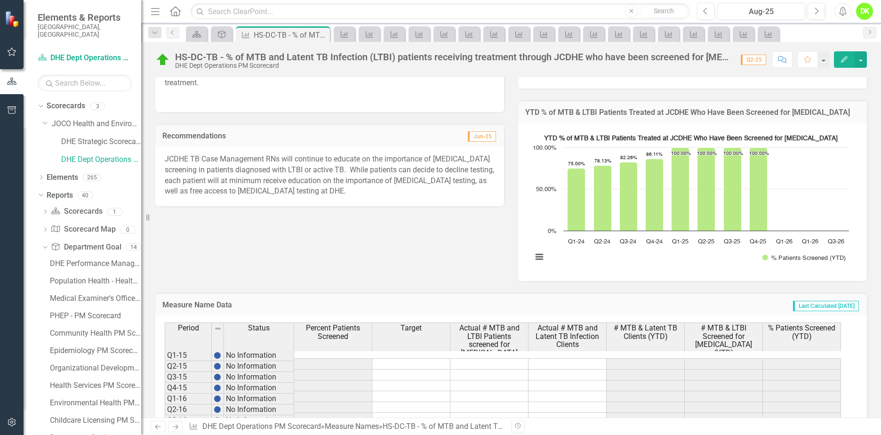
scroll to position [235, 0]
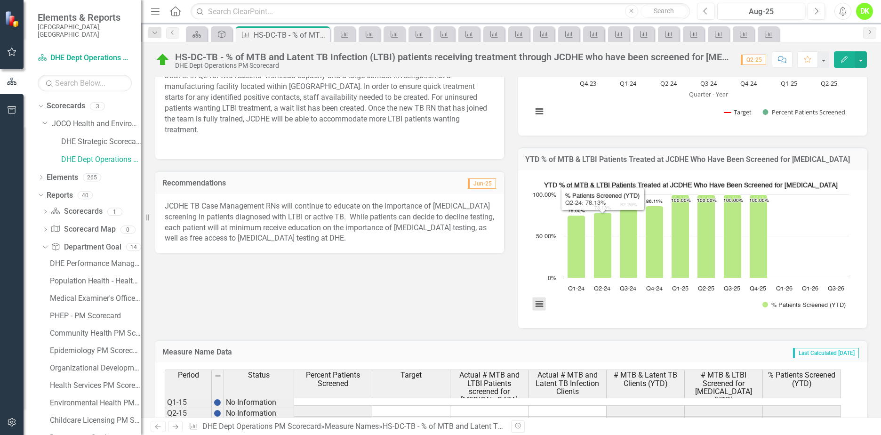
click at [539, 297] on button "View chart menu, YTD % of MTB & LTBI Patients Treated at JCDHE Who Have Been Sc…" at bounding box center [539, 303] width 13 height 13
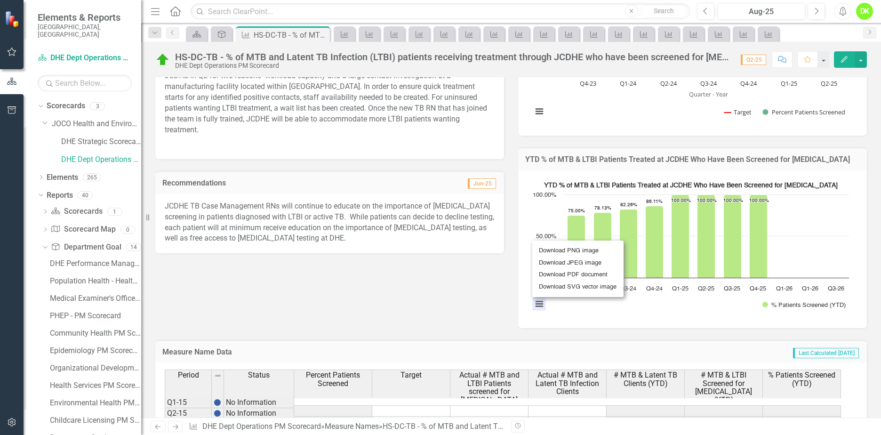
click at [733, 301] on rect "Interactive chart" at bounding box center [690, 247] width 326 height 141
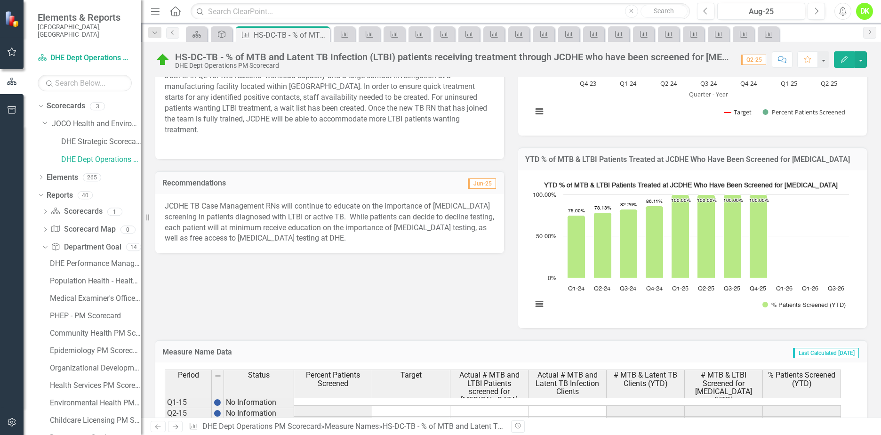
click at [668, 299] on rect "Interactive chart" at bounding box center [690, 247] width 326 height 141
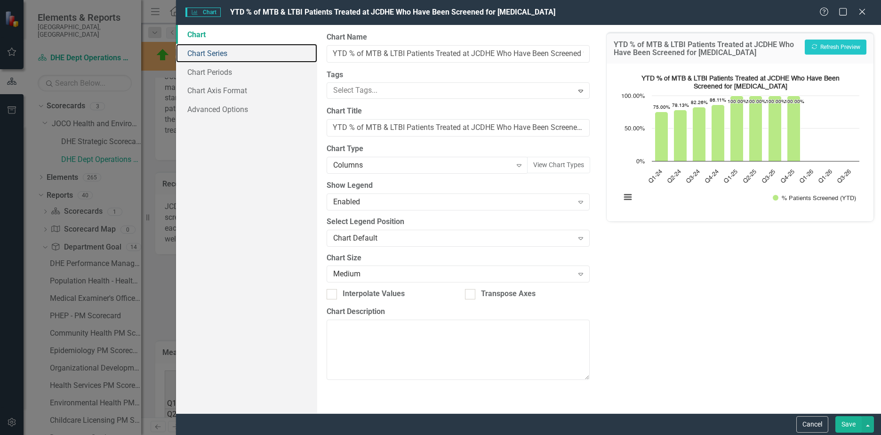
click at [215, 52] on link "Chart Series" at bounding box center [246, 53] width 141 height 19
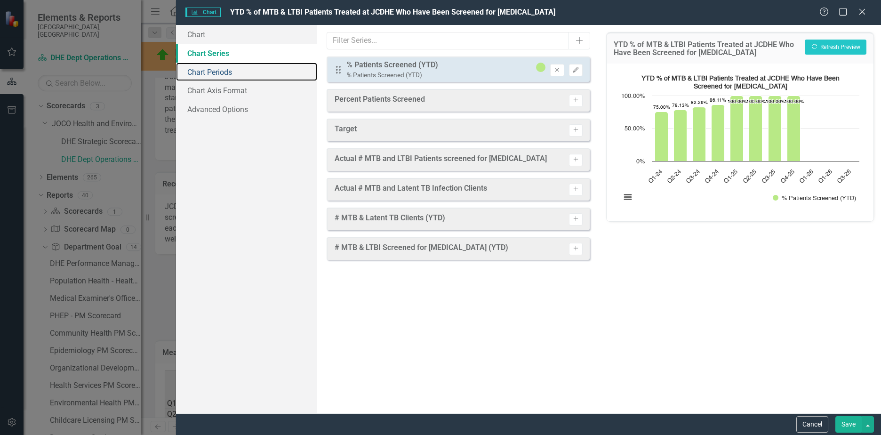
click at [229, 69] on link "Chart Periods" at bounding box center [246, 72] width 141 height 19
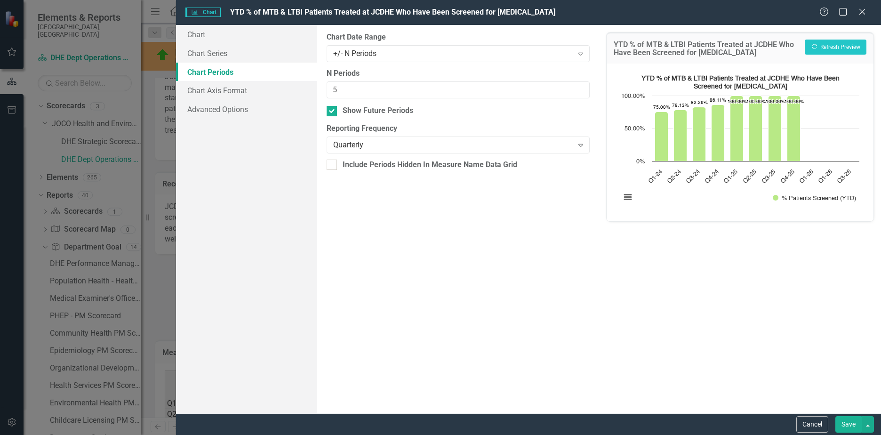
click at [366, 146] on div "Quarterly" at bounding box center [453, 145] width 240 height 11
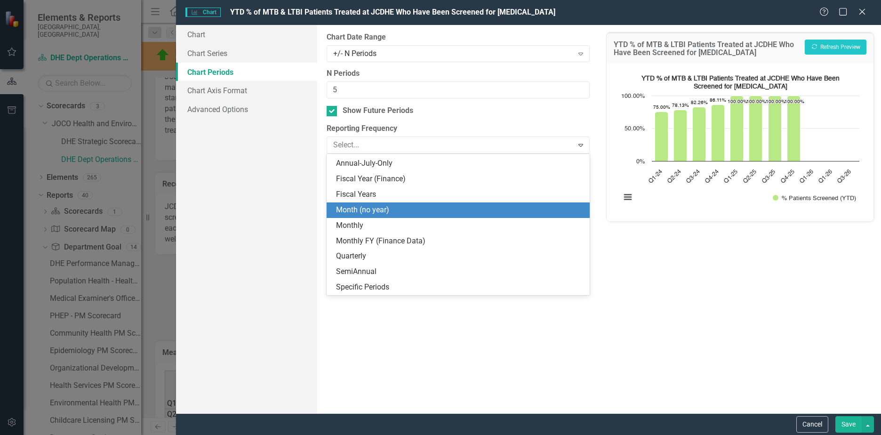
scroll to position [0, 0]
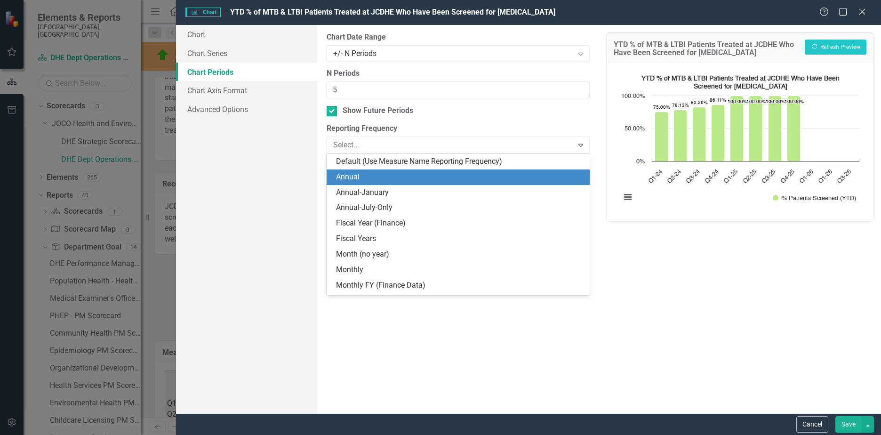
click at [354, 172] on div "Annual" at bounding box center [460, 177] width 248 height 11
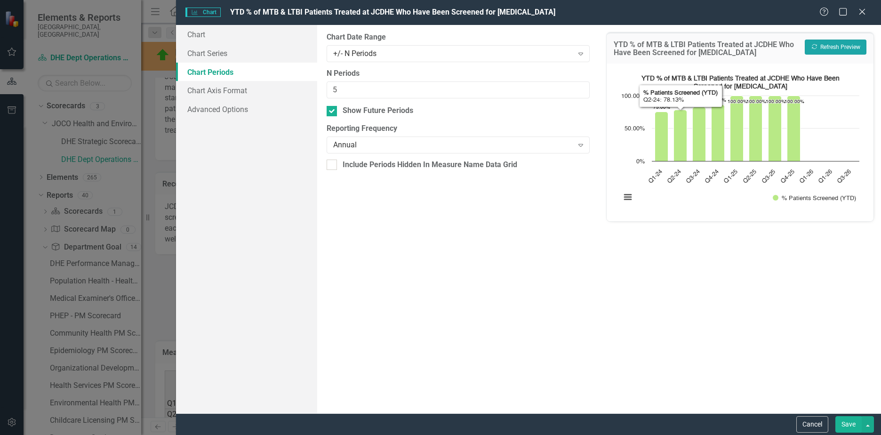
click at [848, 47] on button "Recalculate Refresh Preview" at bounding box center [835, 47] width 62 height 15
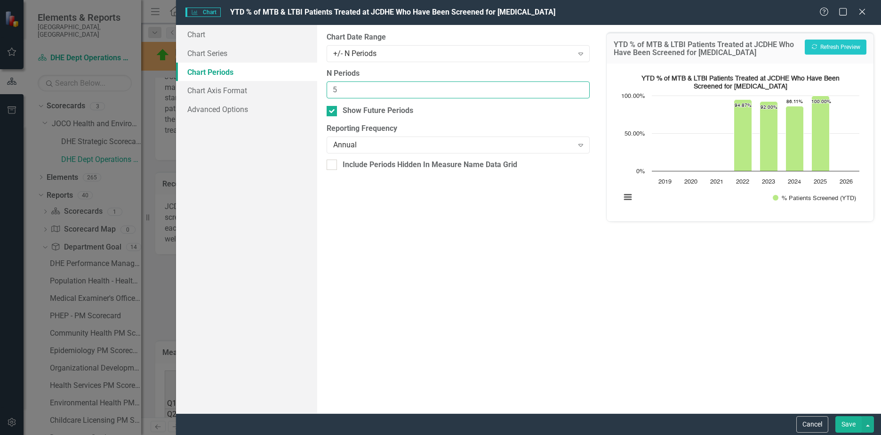
drag, startPoint x: 366, startPoint y: 88, endPoint x: 299, endPoint y: 89, distance: 67.3
click at [299, 89] on div "Chart Chart Series Chart Periods Chart Axis Format Advanced Options From this p…" at bounding box center [528, 219] width 705 height 388
type input "3"
click at [833, 52] on button "Recalculate Refresh Preview" at bounding box center [835, 47] width 62 height 15
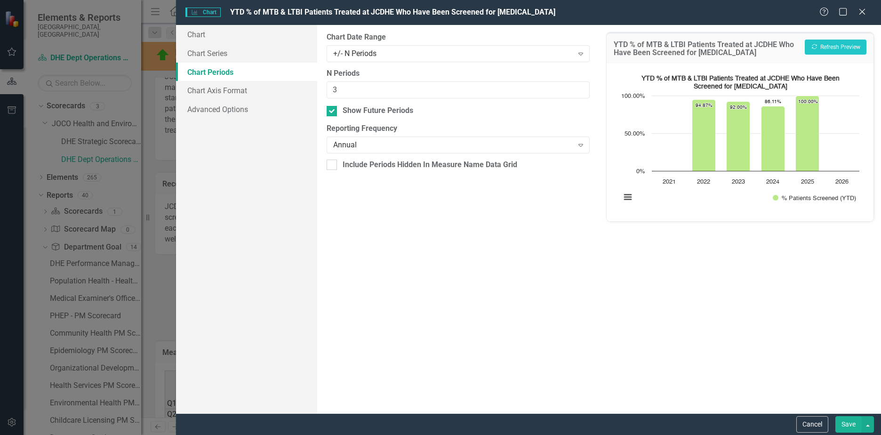
click at [844, 422] on button "Save" at bounding box center [848, 424] width 26 height 16
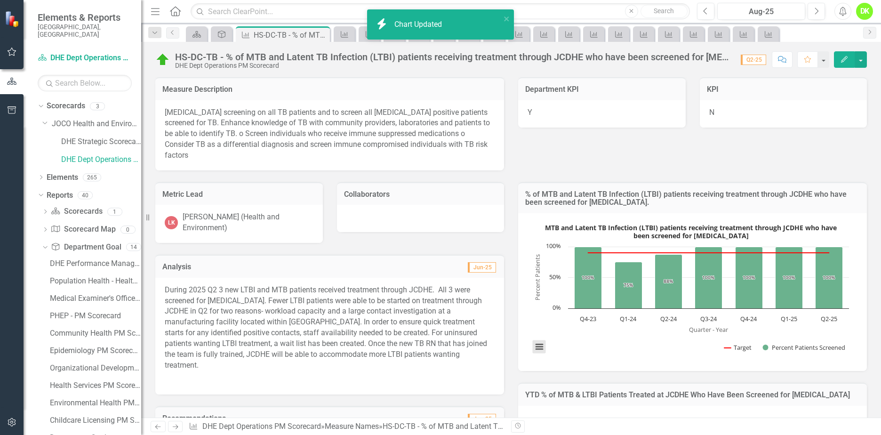
click at [536, 340] on button "View chart menu, MTB and Latent TB Infection (LTBI) patients receiving treatmen…" at bounding box center [539, 346] width 13 height 13
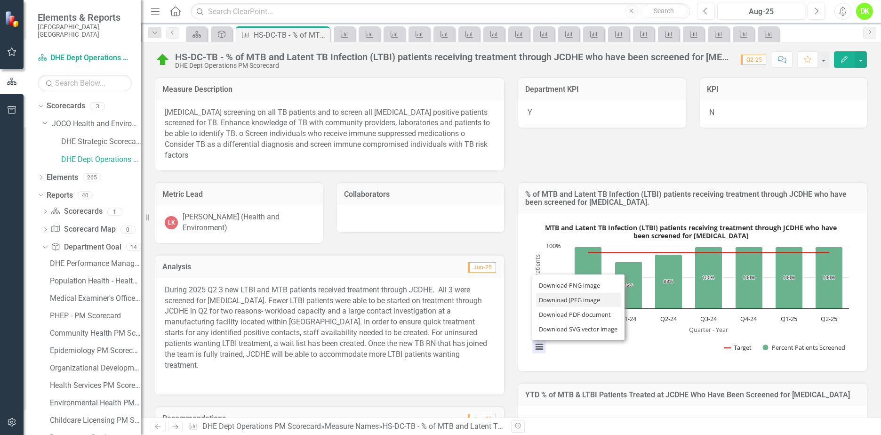
click at [564, 293] on li "Download JPEG image" at bounding box center [578, 300] width 85 height 15
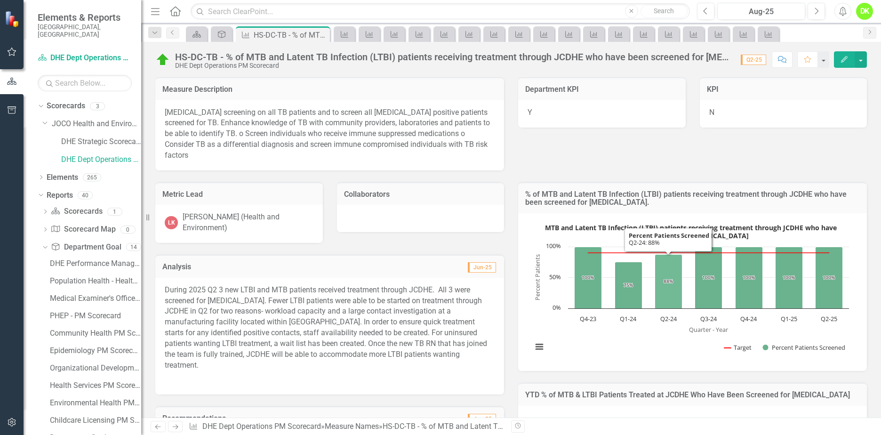
click at [560, 352] on div "MTB and Latent TB Infection (LTBI) patients receiving treatment through JCDHE w…" at bounding box center [692, 292] width 349 height 158
click at [535, 340] on button "View chart menu, MTB and Latent TB Infection (LTBI) patients receiving treatmen…" at bounding box center [539, 346] width 13 height 13
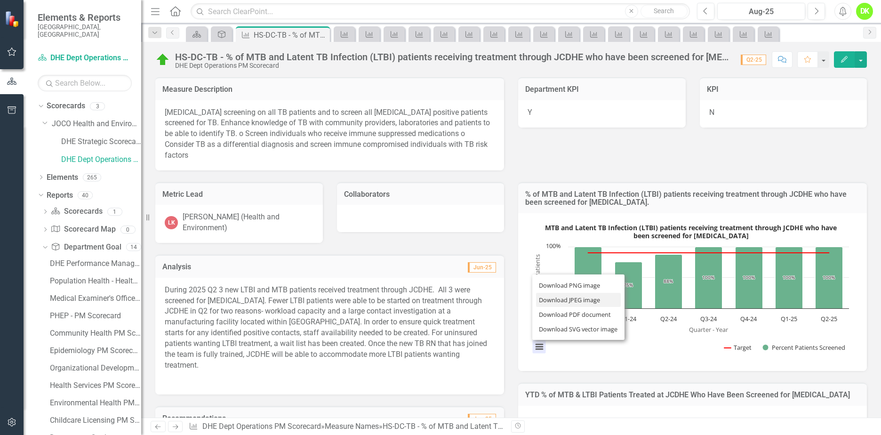
click at [553, 293] on li "Download JPEG image" at bounding box center [578, 300] width 85 height 15
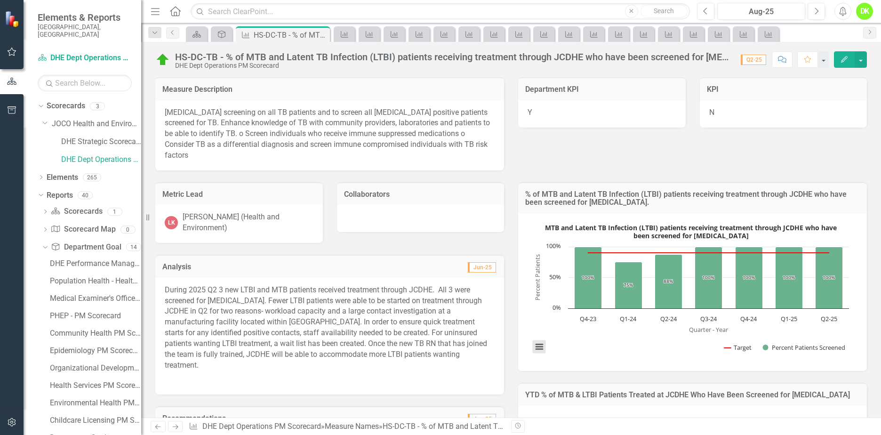
click at [533, 340] on button "View chart menu, MTB and Latent TB Infection (LTBI) patients receiving treatmen…" at bounding box center [539, 346] width 13 height 13
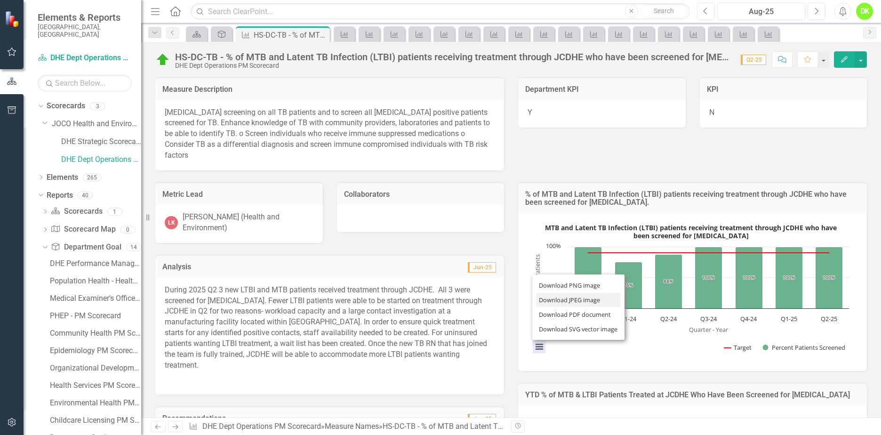
click at [556, 293] on li "Download JPEG image" at bounding box center [578, 300] width 85 height 15
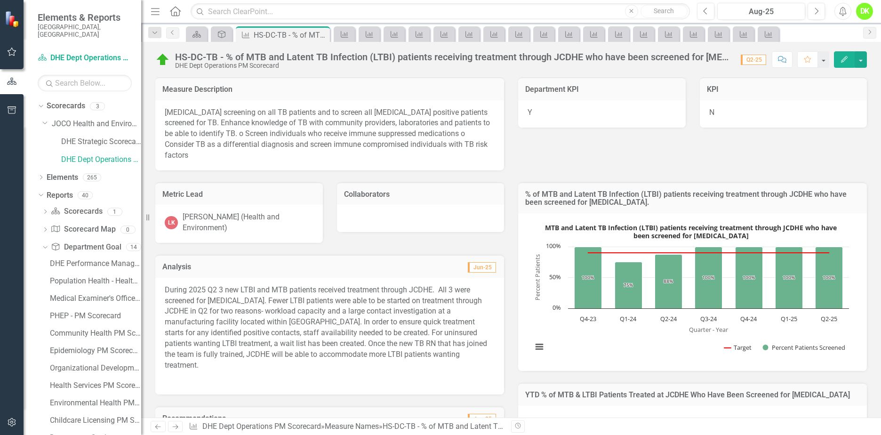
click at [0, 0] on icon "Close" at bounding box center [0, 0] width 0 height 0
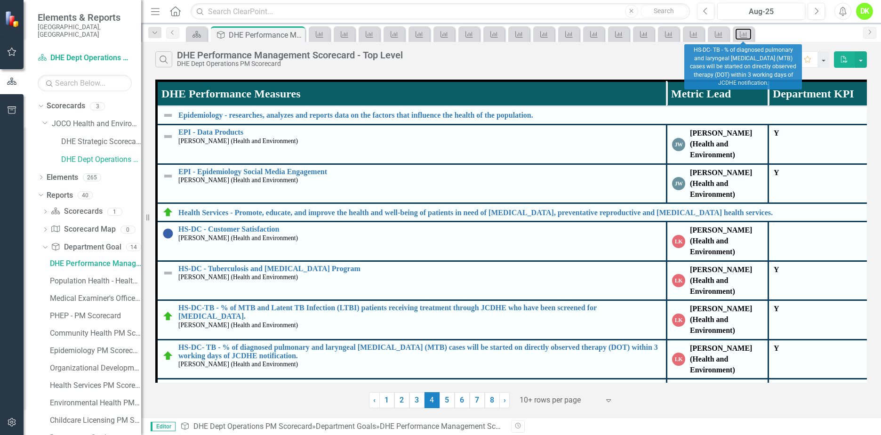
click at [748, 34] on icon "Measure Name" at bounding box center [743, 35] width 9 height 8
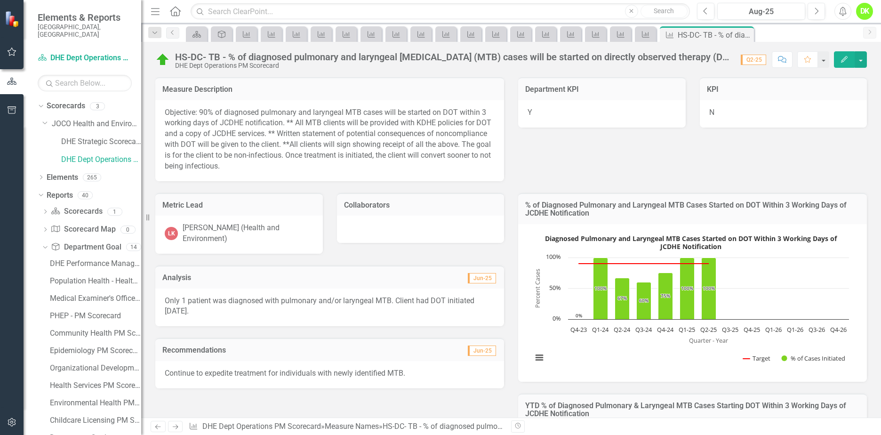
click at [599, 352] on rect "Interactive chart" at bounding box center [690, 301] width 326 height 141
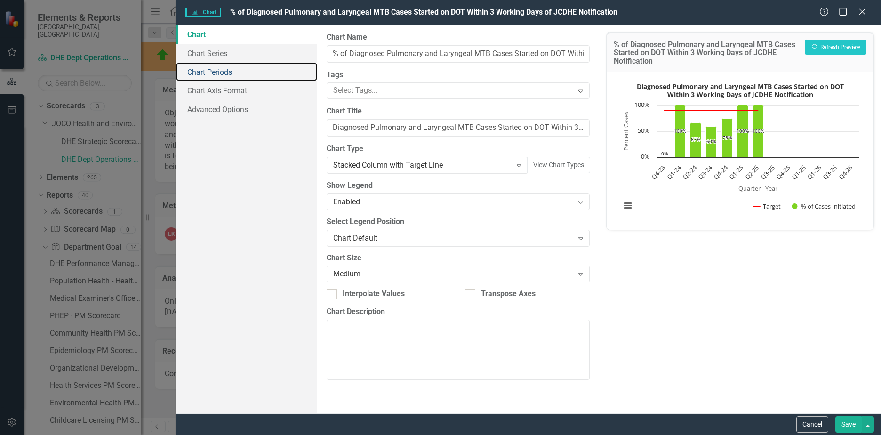
click at [203, 68] on link "Chart Periods" at bounding box center [246, 72] width 141 height 19
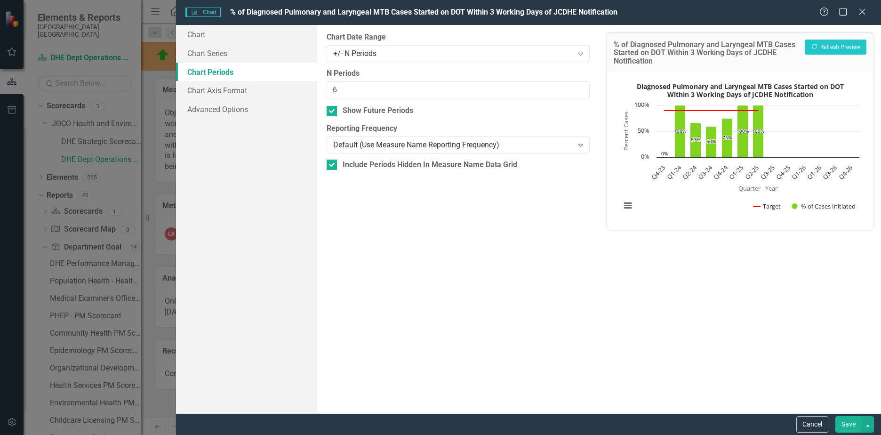
drag, startPoint x: 331, startPoint y: 111, endPoint x: 353, endPoint y: 122, distance: 24.4
click at [331, 111] on input "Show Future Periods" at bounding box center [329, 109] width 6 height 6
checkbox input "false"
click at [847, 418] on button "Save" at bounding box center [848, 424] width 26 height 16
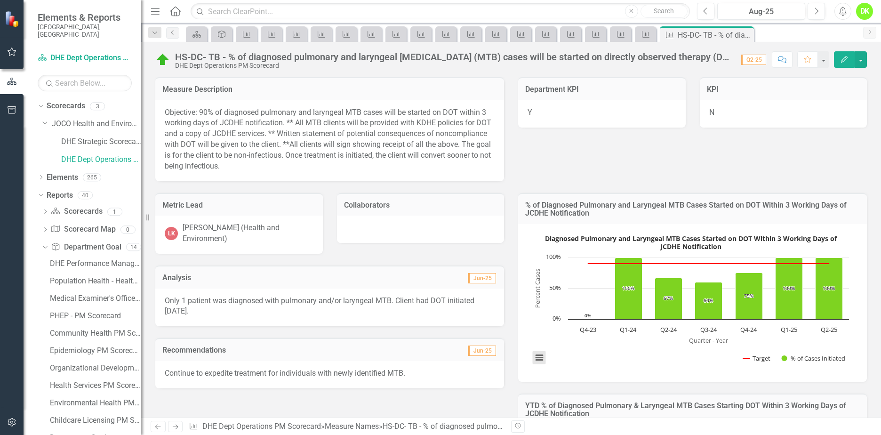
click at [533, 355] on button "View chart menu, Diagnosed Pulmonary and Laryngeal MTB Cases Started on DOT Wit…" at bounding box center [539, 357] width 13 height 13
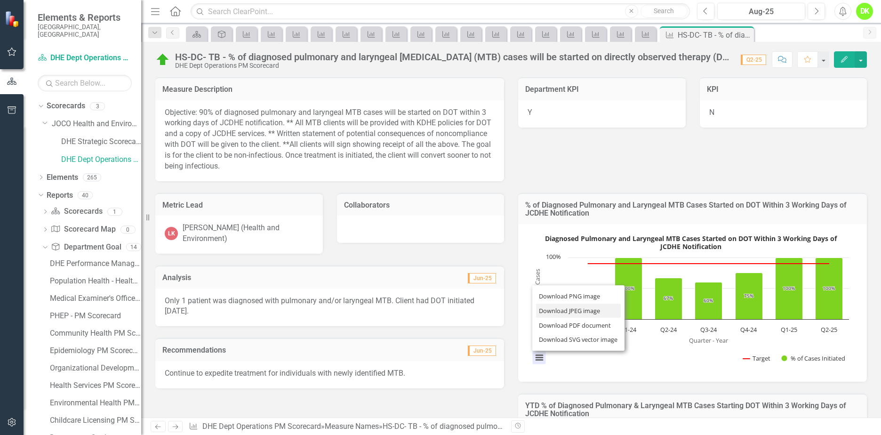
click at [572, 313] on li "Download JPEG image" at bounding box center [578, 310] width 85 height 15
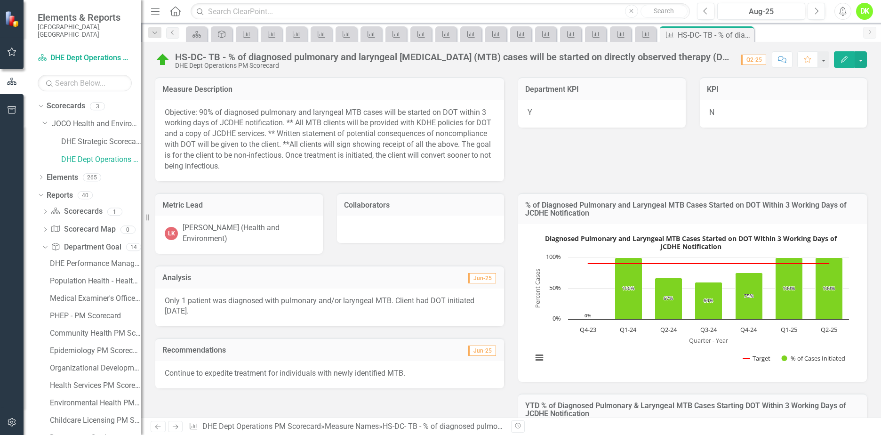
click at [0, 0] on icon "Close" at bounding box center [0, 0] width 0 height 0
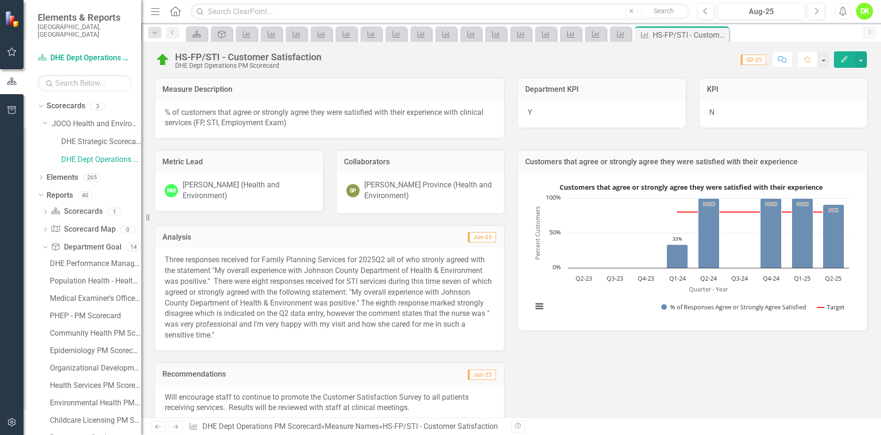
click at [591, 295] on rect "Interactive chart" at bounding box center [690, 250] width 326 height 141
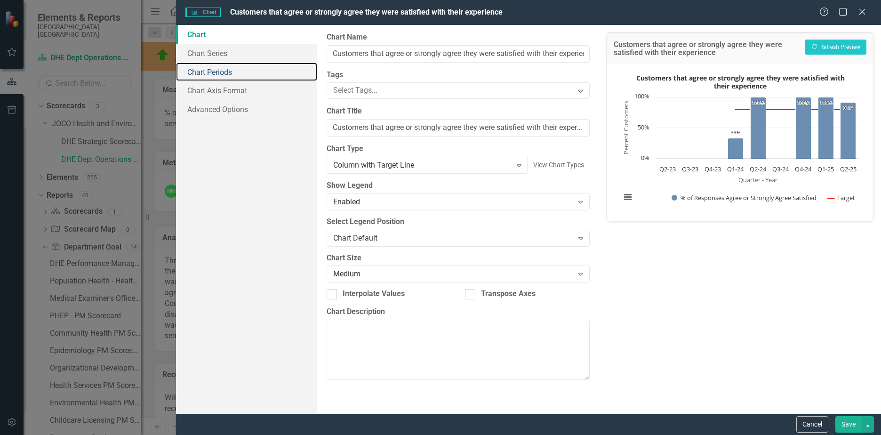
click at [208, 66] on link "Chart Periods" at bounding box center [246, 72] width 141 height 19
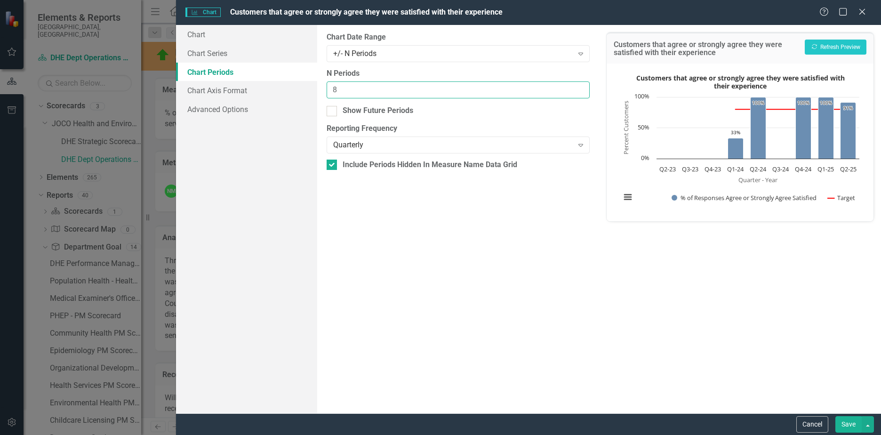
drag, startPoint x: 355, startPoint y: 89, endPoint x: 274, endPoint y: 89, distance: 80.9
click at [277, 89] on div "Chart Chart Series Chart Periods Chart Axis Format Advanced Options From this p…" at bounding box center [528, 219] width 705 height 388
type input "6"
click at [843, 420] on button "Save" at bounding box center [848, 424] width 26 height 16
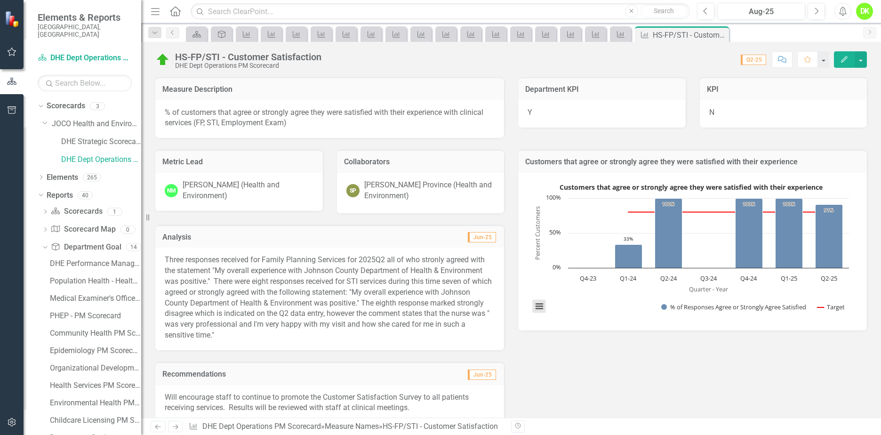
click at [533, 303] on button "View chart menu, Customers that agree or strongly agree they were satisfied wit…" at bounding box center [539, 306] width 13 height 13
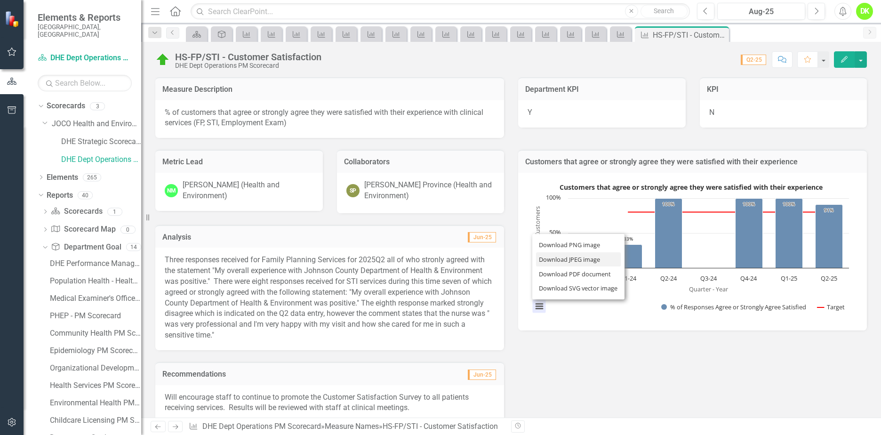
click at [567, 259] on li "Download JPEG image" at bounding box center [578, 259] width 85 height 15
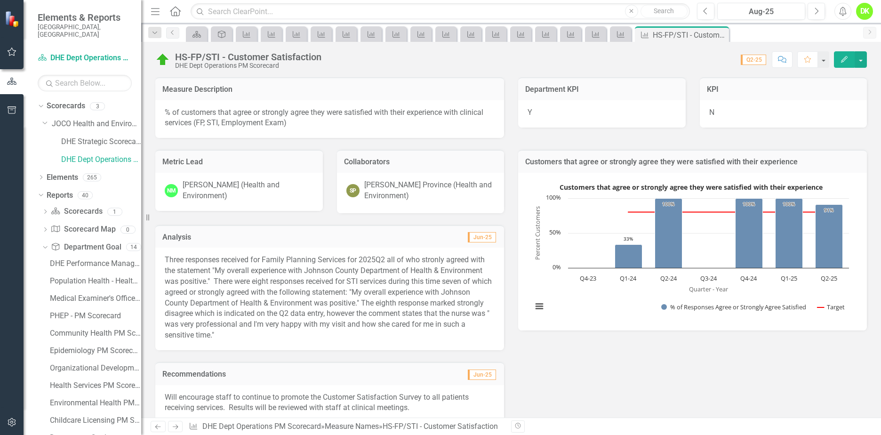
click at [0, 0] on icon at bounding box center [0, 0] width 0 height 0
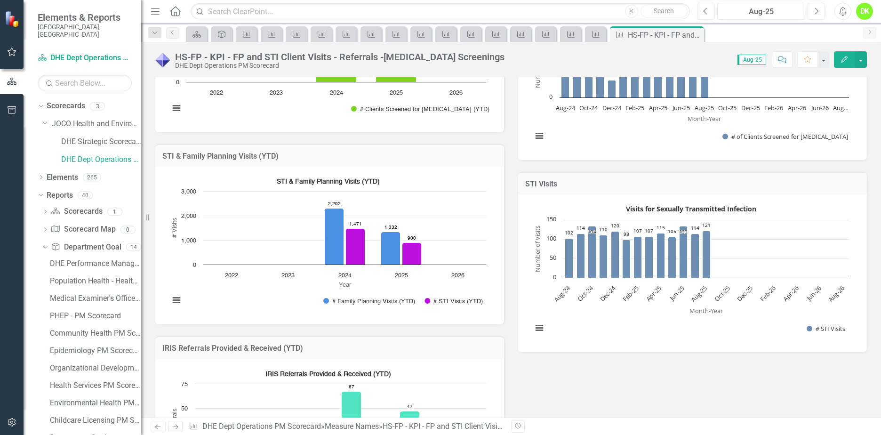
scroll to position [706, 0]
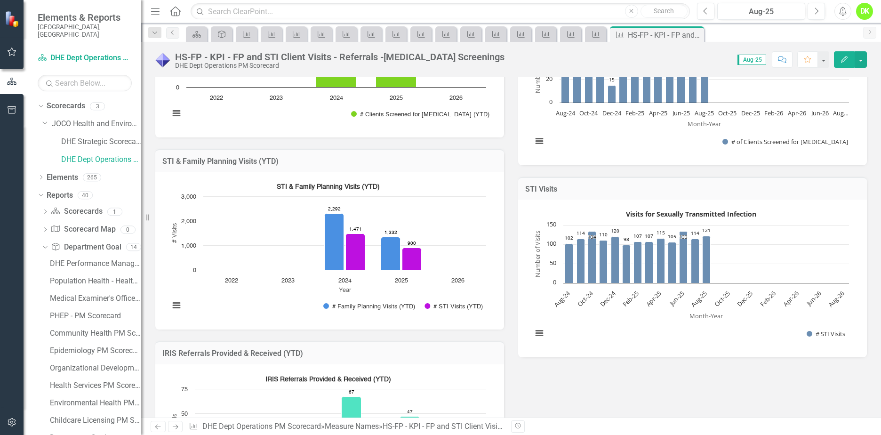
click at [267, 302] on rect "Interactive chart" at bounding box center [328, 249] width 326 height 141
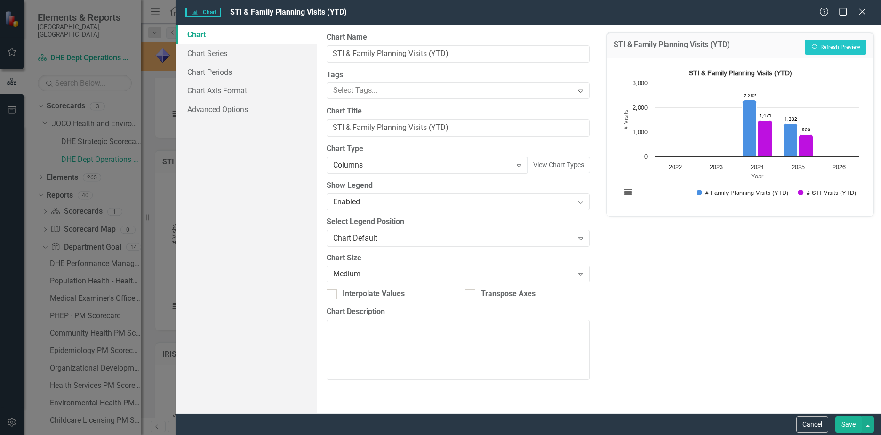
click at [865, 12] on icon "Close" at bounding box center [861, 12] width 9 height 8
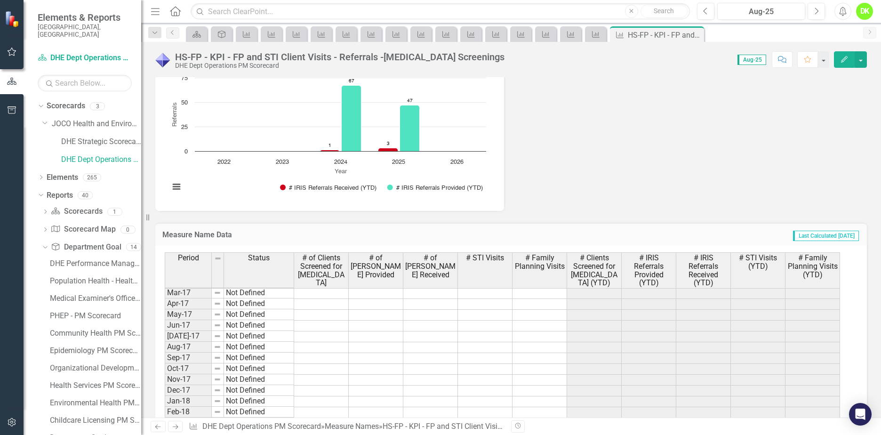
scroll to position [753, 0]
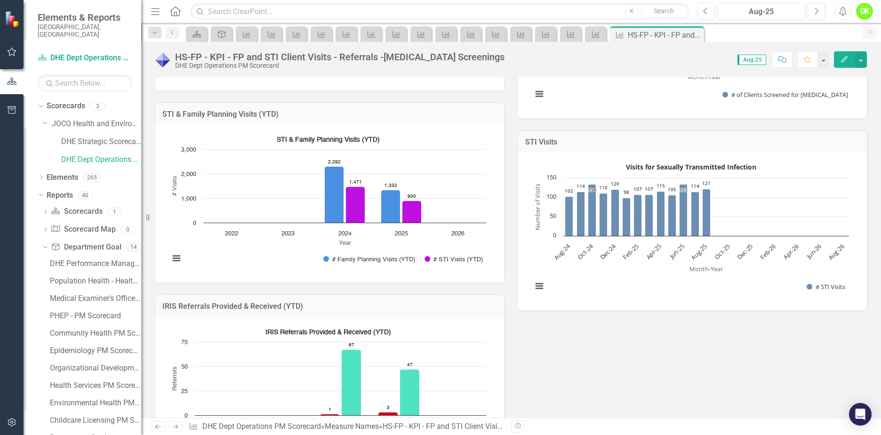
click at [462, 245] on rect "Interactive chart" at bounding box center [328, 202] width 326 height 141
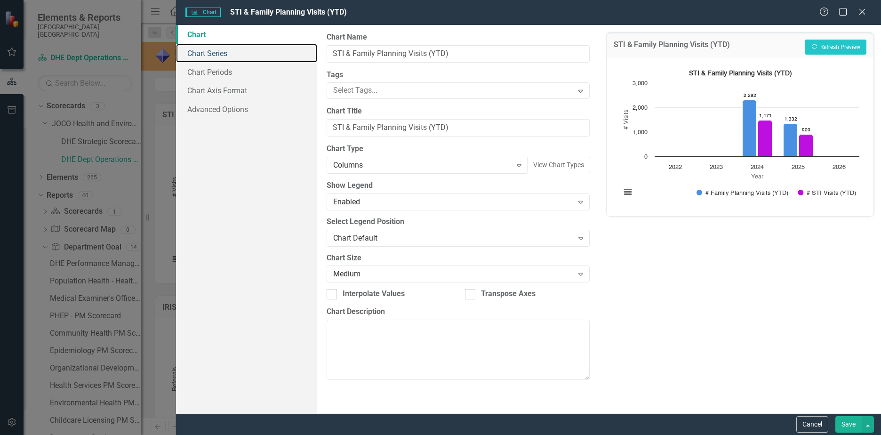
click at [211, 54] on link "Chart Series" at bounding box center [246, 53] width 141 height 19
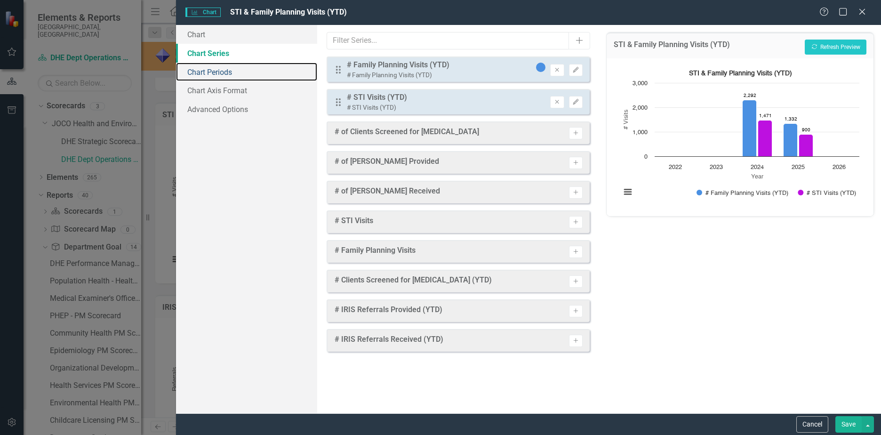
click at [211, 72] on link "Chart Periods" at bounding box center [246, 72] width 141 height 19
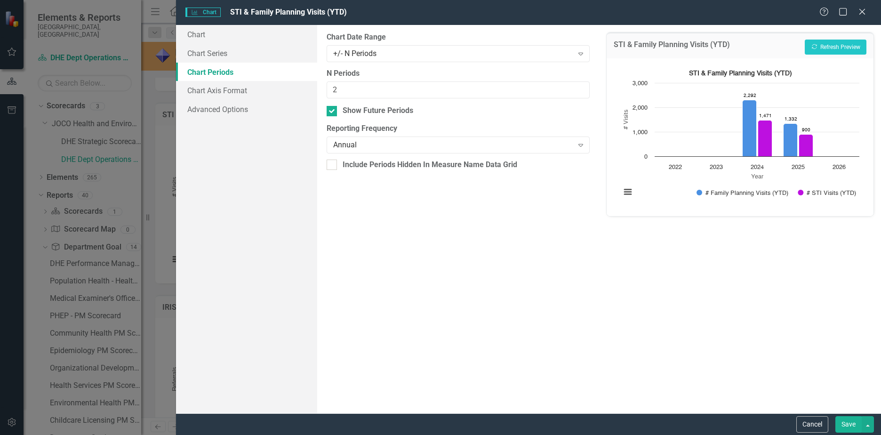
click at [398, 147] on div "Annual" at bounding box center [453, 145] width 240 height 11
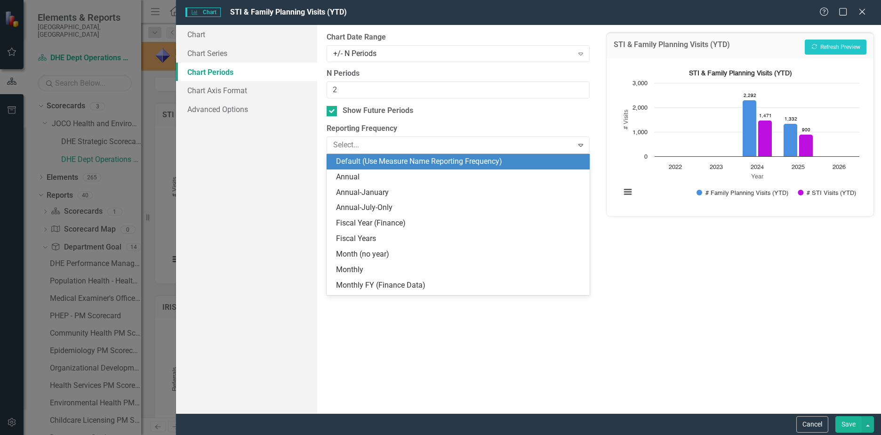
scroll to position [16, 0]
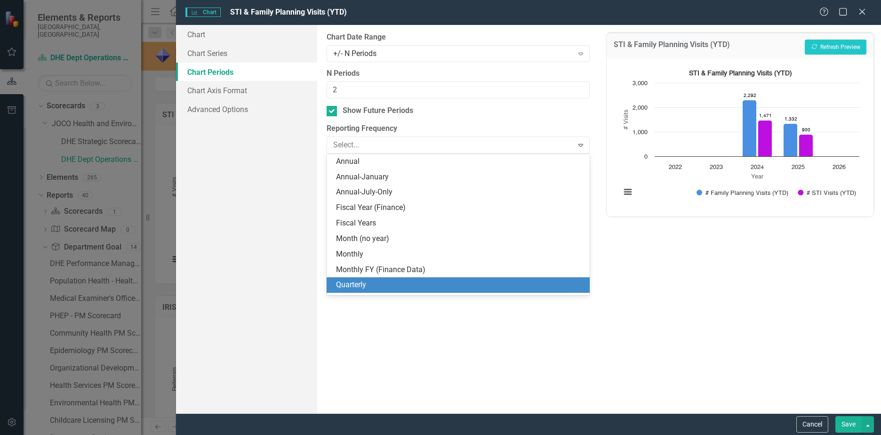
click at [354, 281] on div "Quarterly" at bounding box center [460, 284] width 248 height 11
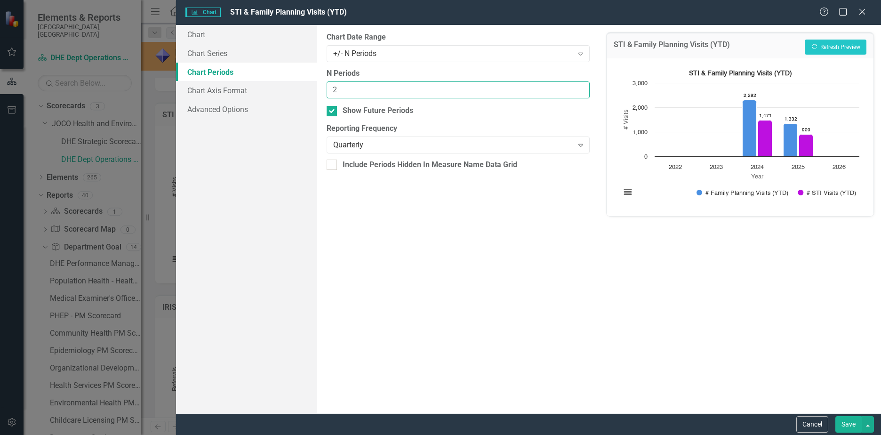
drag, startPoint x: 356, startPoint y: 95, endPoint x: 299, endPoint y: 84, distance: 57.9
click at [299, 84] on div "Chart Chart Series Chart Periods Chart Axis Format Advanced Options From this p…" at bounding box center [528, 219] width 705 height 388
type input "6"
click at [843, 41] on button "Recalculate Refresh Preview" at bounding box center [835, 47] width 62 height 15
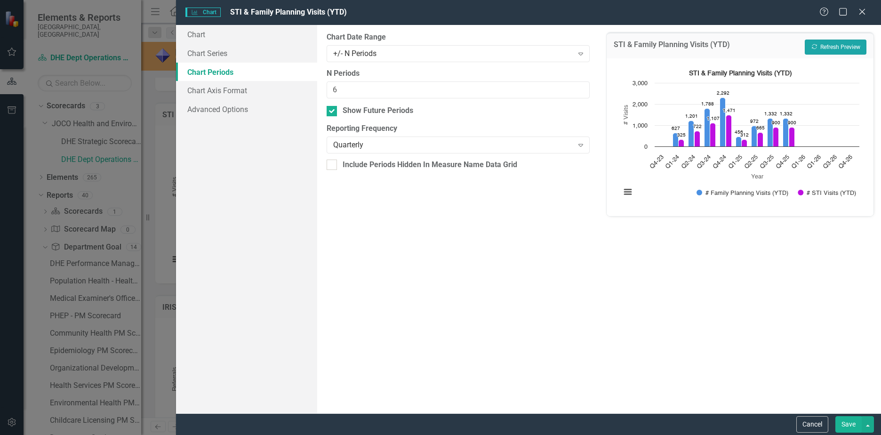
click at [838, 45] on button "Recalculate Refresh Preview" at bounding box center [835, 47] width 62 height 15
click at [849, 422] on button "Save" at bounding box center [848, 424] width 26 height 16
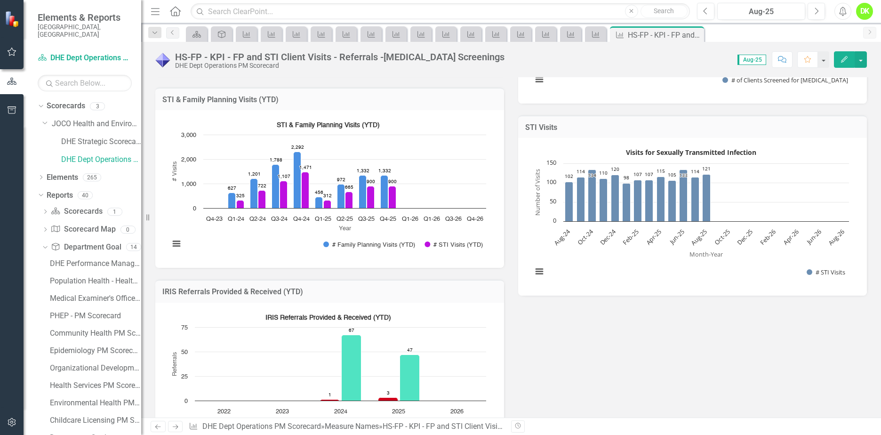
scroll to position [753, 0]
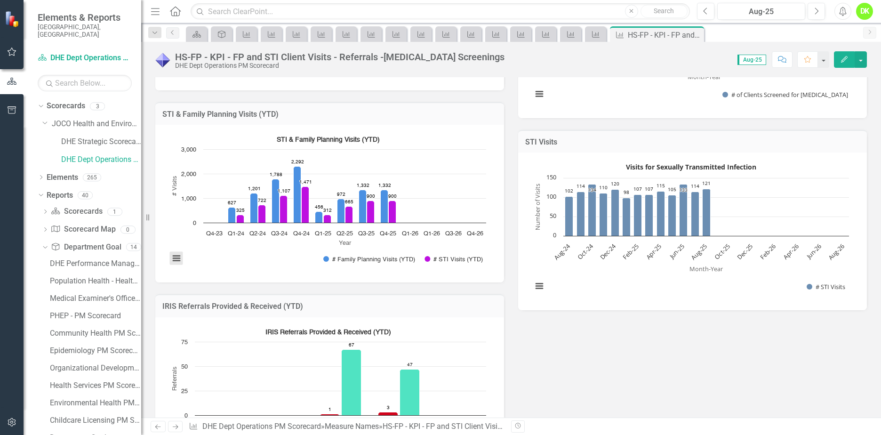
click at [177, 257] on button "View chart menu, STI & Family Planning Visits (YTD)" at bounding box center [176, 258] width 13 height 13
click at [209, 211] on li "Download JPEG image" at bounding box center [215, 217] width 84 height 12
click at [0, 0] on icon "Close" at bounding box center [0, 0] width 0 height 0
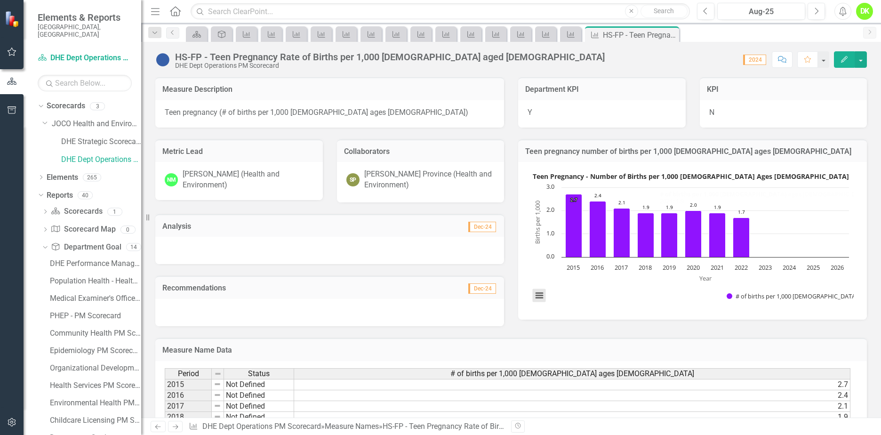
click at [535, 290] on button "View chart menu, Teen Pregnancy - Number of Births per 1,000 Female Ages 15-19" at bounding box center [539, 295] width 13 height 13
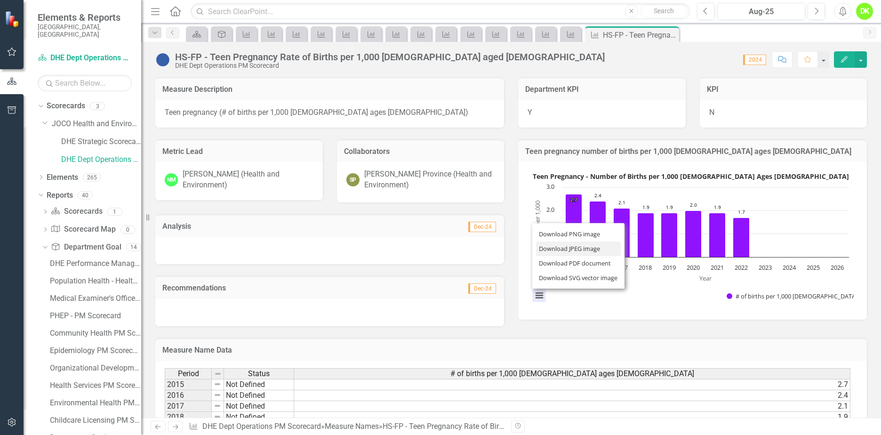
click at [565, 242] on li "Download JPEG image" at bounding box center [578, 248] width 85 height 15
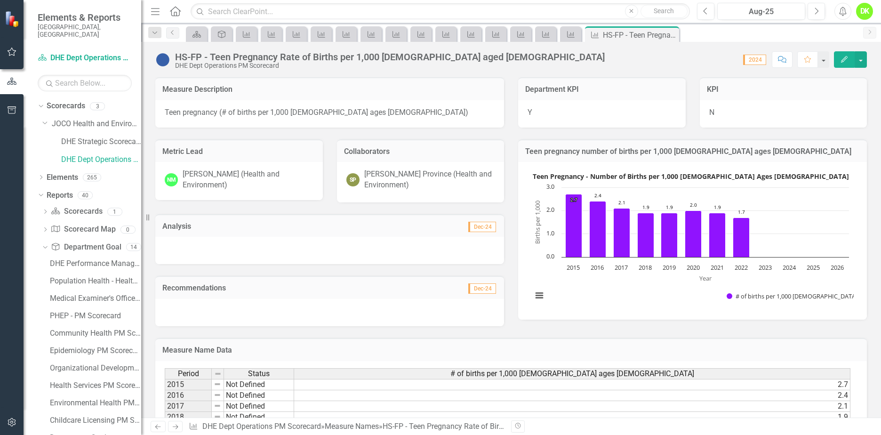
click at [525, 327] on div "Measure Name Data Last Calculated Period Status # of births per 1,000 female ag…" at bounding box center [510, 424] width 725 height 197
click at [611, 288] on rect "Interactive chart" at bounding box center [690, 239] width 326 height 141
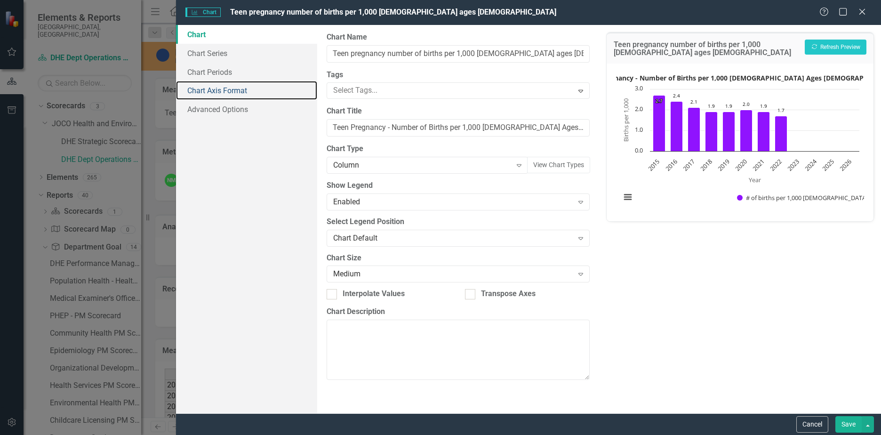
click at [226, 89] on link "Chart Axis Format" at bounding box center [246, 90] width 141 height 19
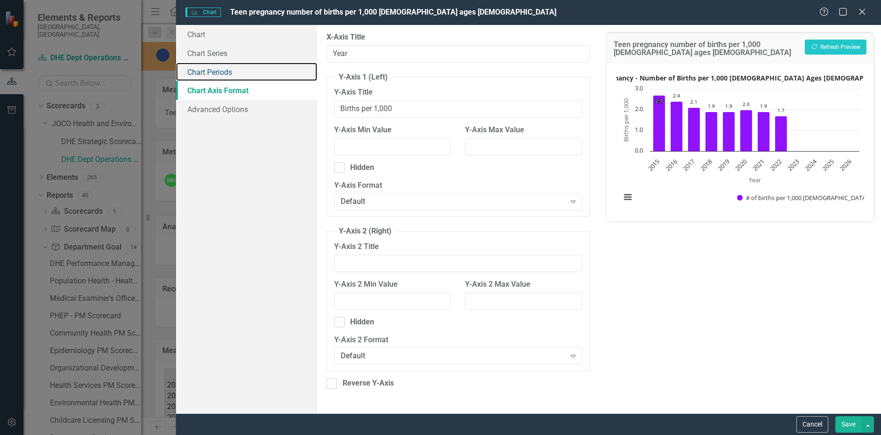
click at [214, 68] on link "Chart Periods" at bounding box center [246, 72] width 141 height 19
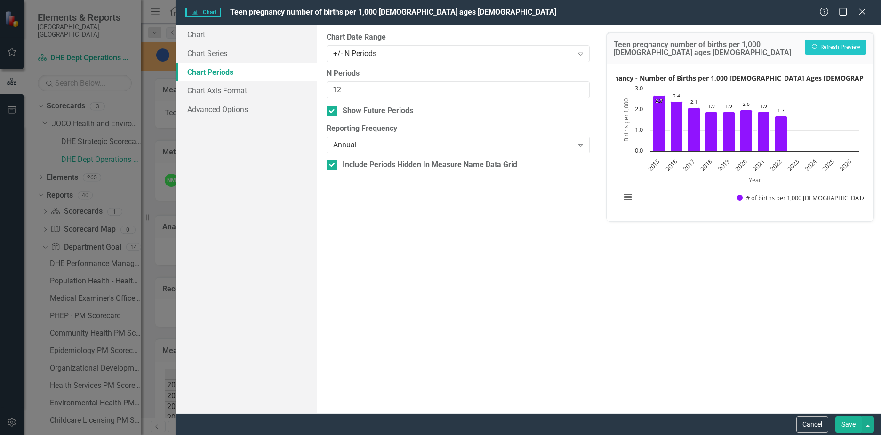
click at [331, 112] on div at bounding box center [331, 111] width 10 height 10
click at [331, 112] on input "Show Future Periods" at bounding box center [329, 109] width 6 height 6
checkbox input "false"
click at [845, 428] on button "Save" at bounding box center [848, 424] width 26 height 16
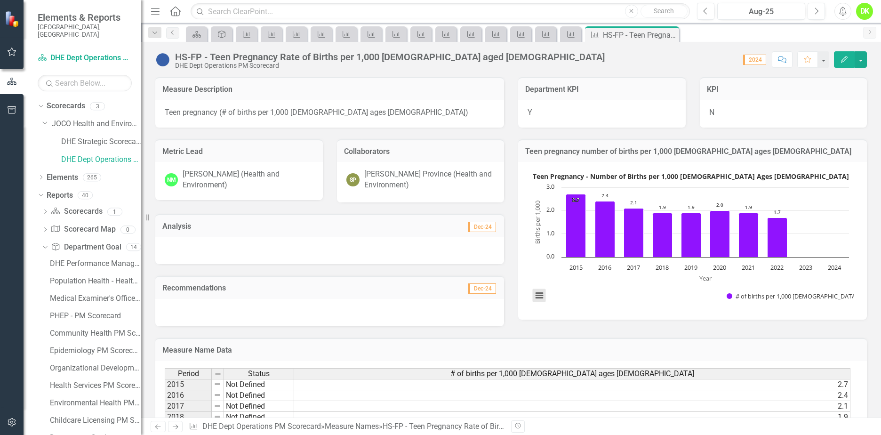
click at [533, 297] on button "View chart menu, Teen Pregnancy - Number of Births per 1,000 Female Ages 15-19" at bounding box center [539, 295] width 13 height 13
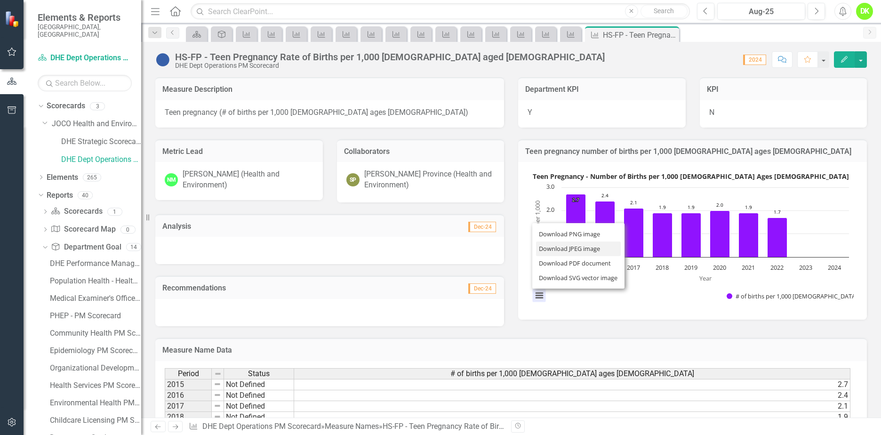
click at [573, 247] on li "Download JPEG image" at bounding box center [578, 248] width 85 height 15
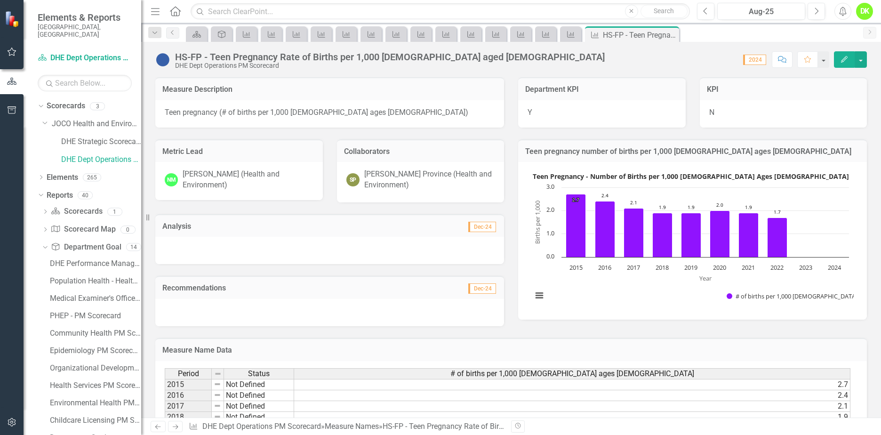
click at [617, 54] on div "Score: 0.00 2024 Completed Comment Favorite Edit" at bounding box center [737, 59] width 257 height 16
click at [0, 0] on icon "Close" at bounding box center [0, 0] width 0 height 0
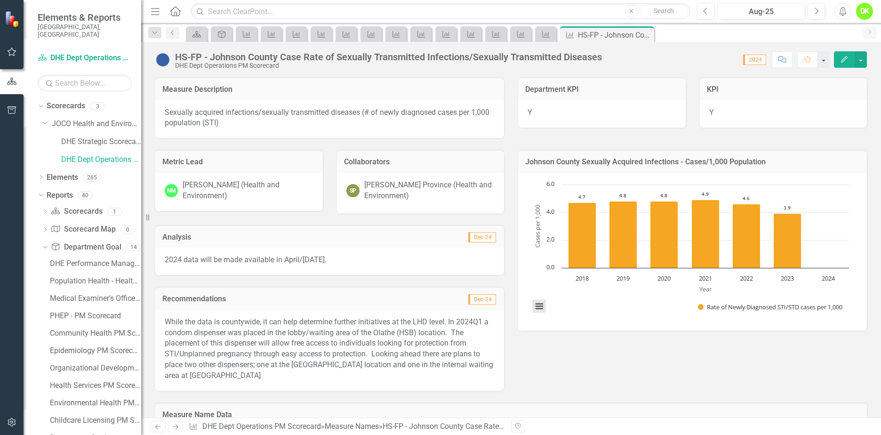
click at [537, 307] on button "View chart menu, Chart" at bounding box center [539, 306] width 13 height 13
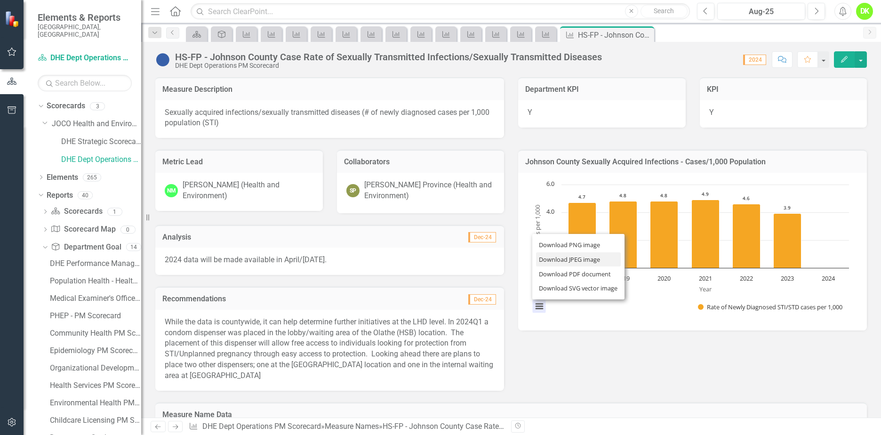
click at [560, 259] on li "Download JPEG image" at bounding box center [578, 259] width 85 height 15
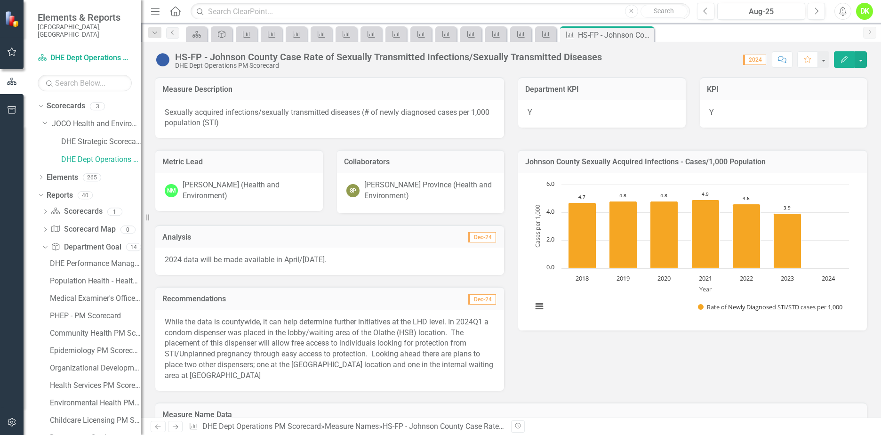
click at [614, 374] on div "Metric Lead NM Nicole McClain (Health and Environment) Collaborators SP Stacie …" at bounding box center [510, 264] width 725 height 253
click at [0, 0] on icon "Close" at bounding box center [0, 0] width 0 height 0
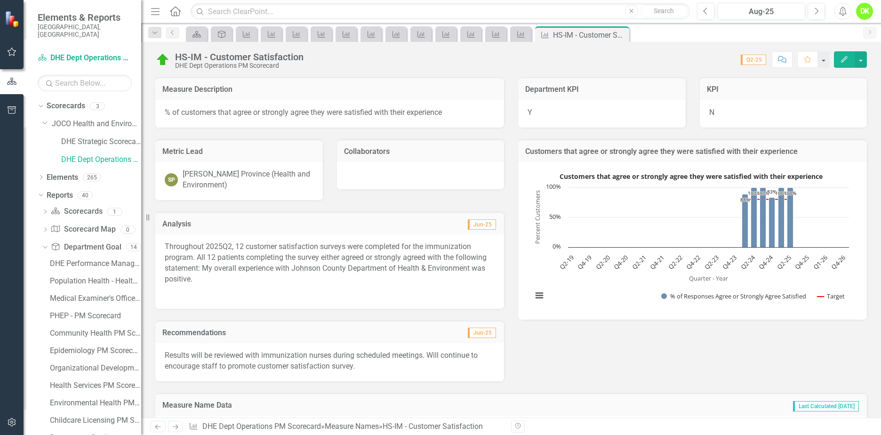
click at [576, 295] on rect "Interactive chart" at bounding box center [690, 239] width 326 height 141
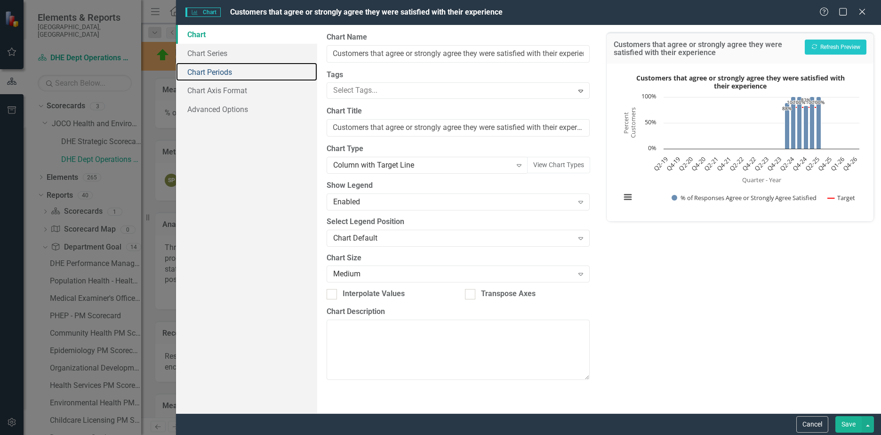
click at [205, 72] on link "Chart Periods" at bounding box center [246, 72] width 141 height 19
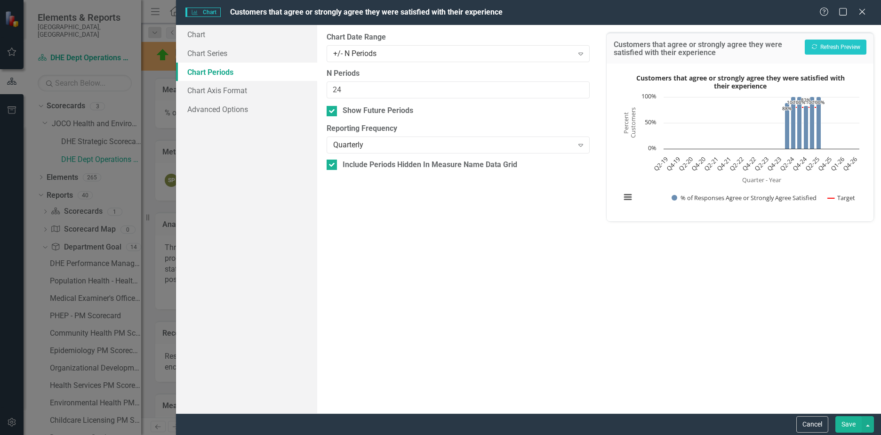
click at [328, 110] on input "Show Future Periods" at bounding box center [329, 109] width 6 height 6
checkbox input "false"
type input "6"
click at [835, 52] on button "Recalculate Refresh Preview" at bounding box center [835, 47] width 62 height 15
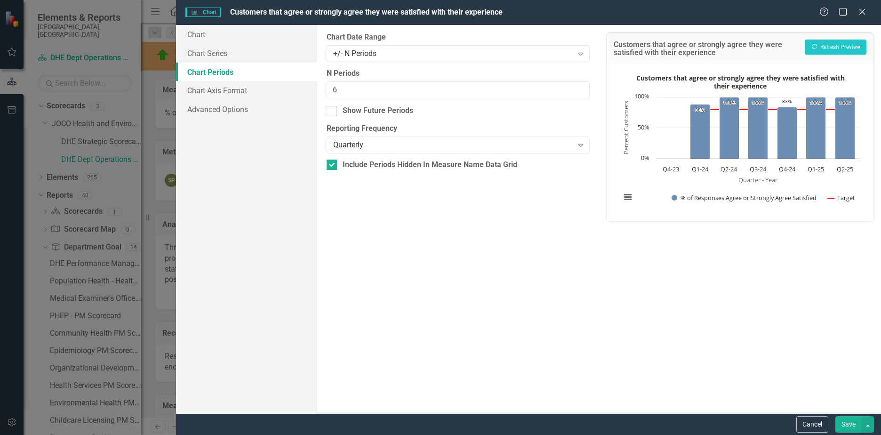
click at [850, 423] on button "Save" at bounding box center [848, 424] width 26 height 16
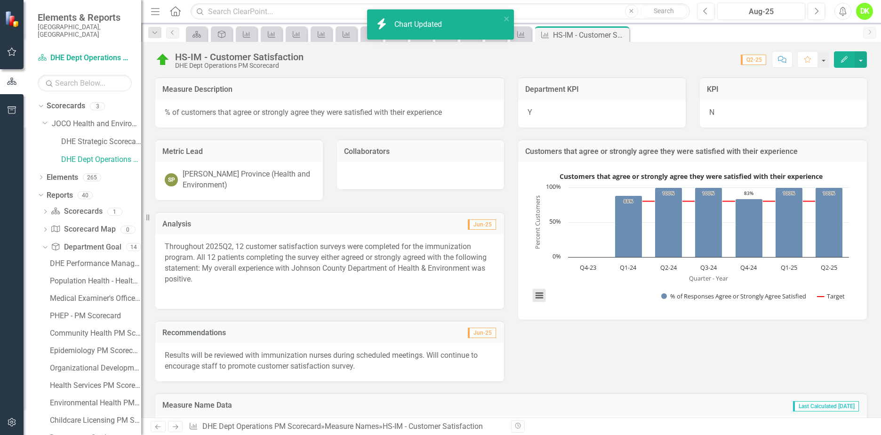
click at [533, 295] on button "View chart menu, Customers that agree or strongly agree they were satisfied wit…" at bounding box center [539, 295] width 13 height 13
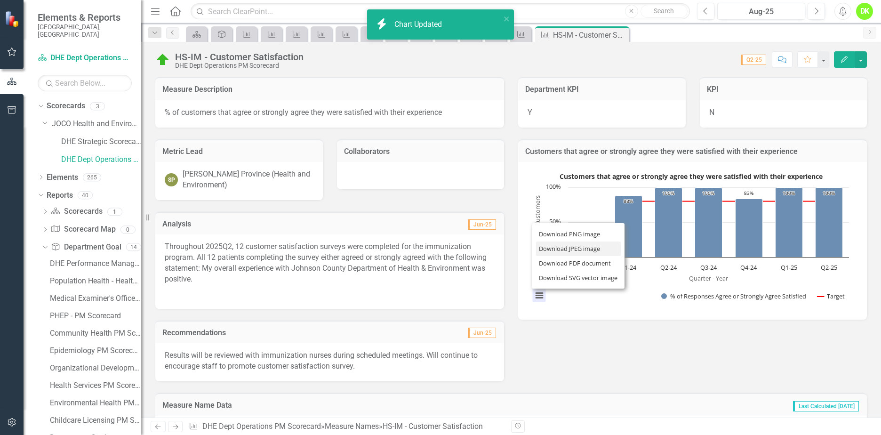
click at [569, 244] on li "Download JPEG image" at bounding box center [578, 248] width 85 height 15
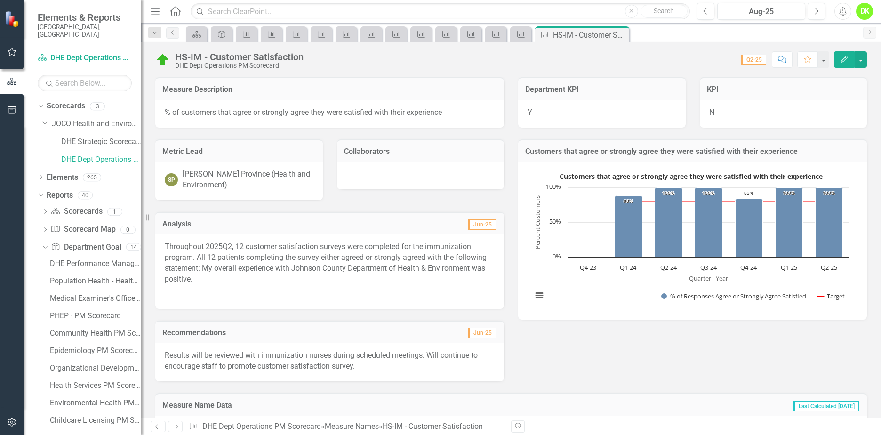
click at [608, 375] on div "Metric Lead SP Stacie Province (Health and Environment) Collaborators Analysis …" at bounding box center [510, 254] width 725 height 254
click at [0, 0] on icon "Close" at bounding box center [0, 0] width 0 height 0
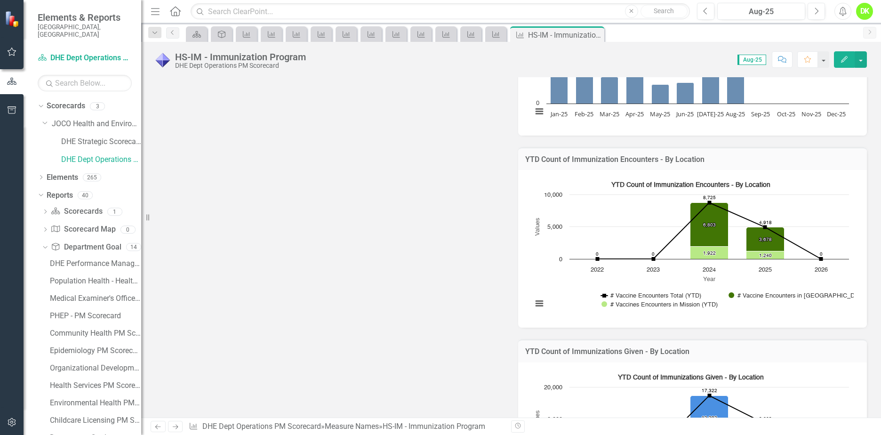
scroll to position [659, 0]
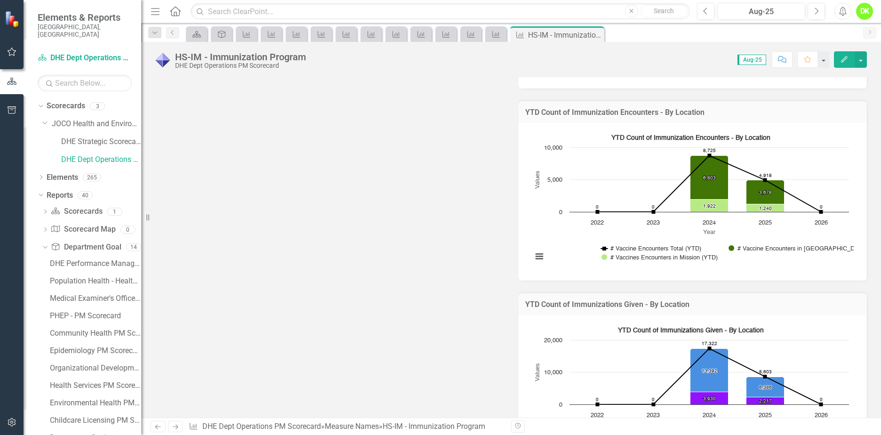
click at [534, 230] on rect "Interactive chart" at bounding box center [690, 200] width 326 height 141
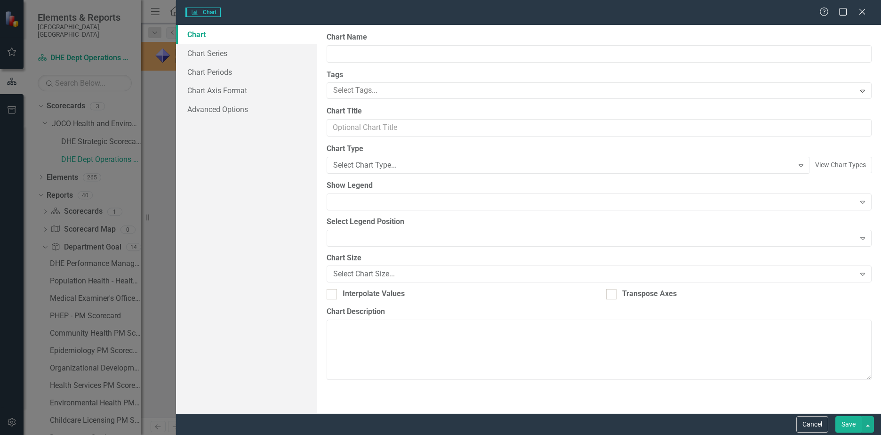
type input "YTD Count of Immunization Encounters - By Location"
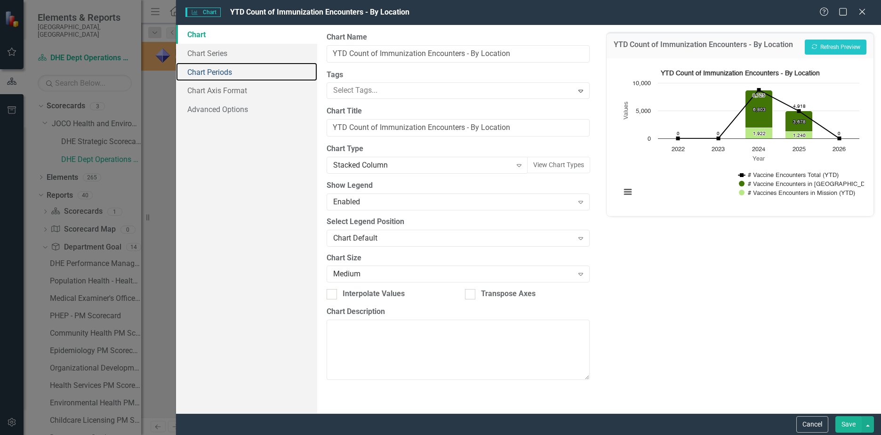
click at [229, 66] on link "Chart Periods" at bounding box center [246, 72] width 141 height 19
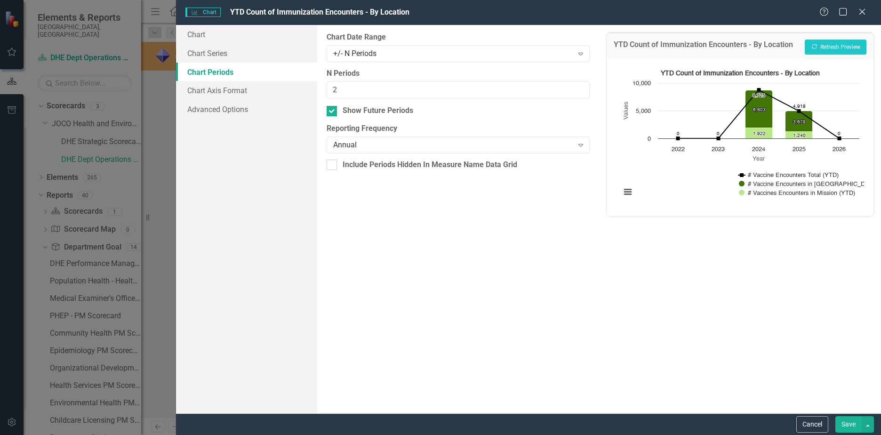
click at [395, 146] on div "Annual" at bounding box center [453, 145] width 240 height 11
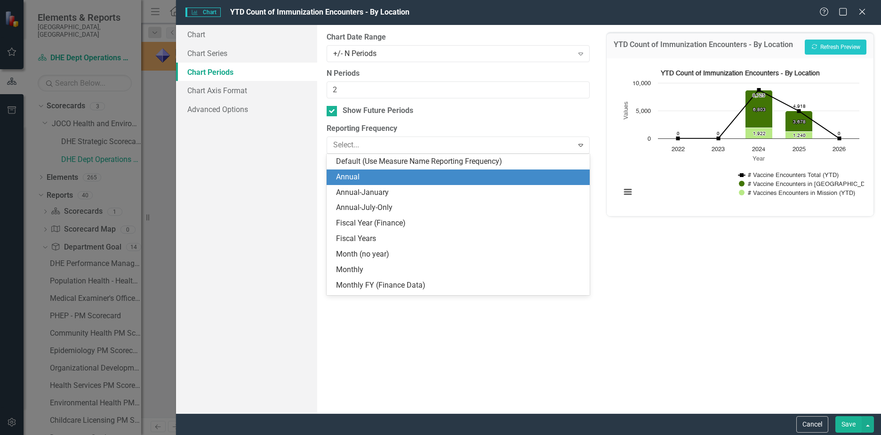
scroll to position [16, 0]
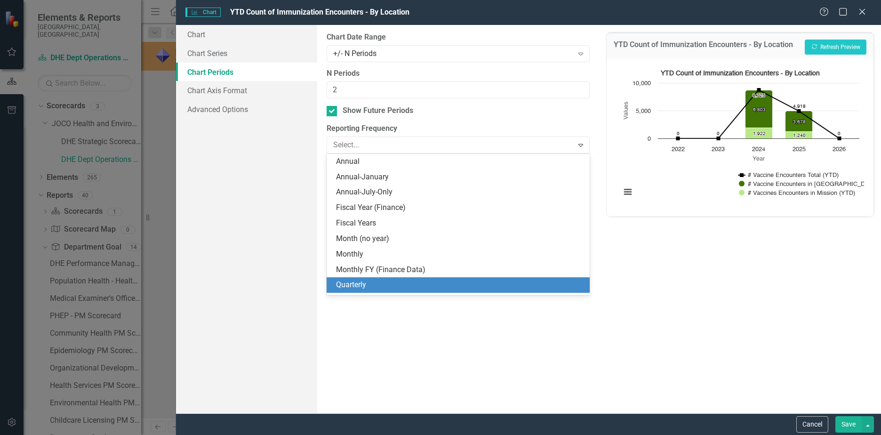
click at [357, 283] on div "Quarterly" at bounding box center [460, 284] width 248 height 11
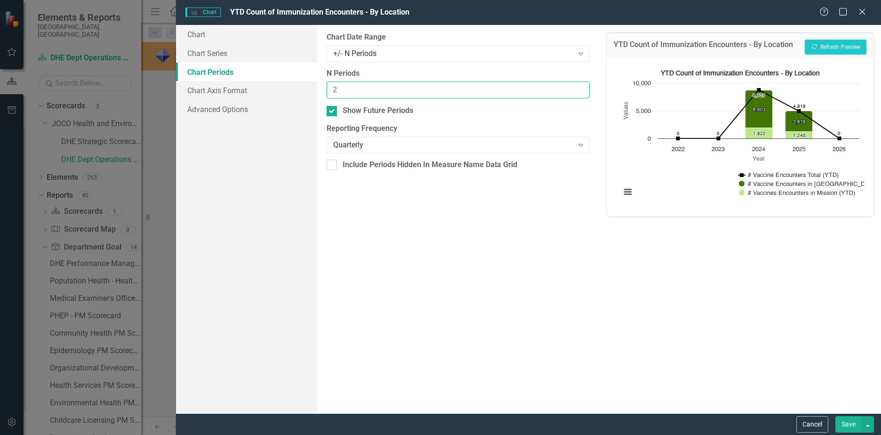
drag, startPoint x: 355, startPoint y: 89, endPoint x: 221, endPoint y: 90, distance: 133.6
click at [222, 90] on div "Chart Chart Series Chart Periods Chart Axis Format Advanced Options From this p…" at bounding box center [528, 219] width 705 height 388
type input "6"
click at [829, 52] on button "Recalculate Refresh Preview" at bounding box center [835, 47] width 62 height 15
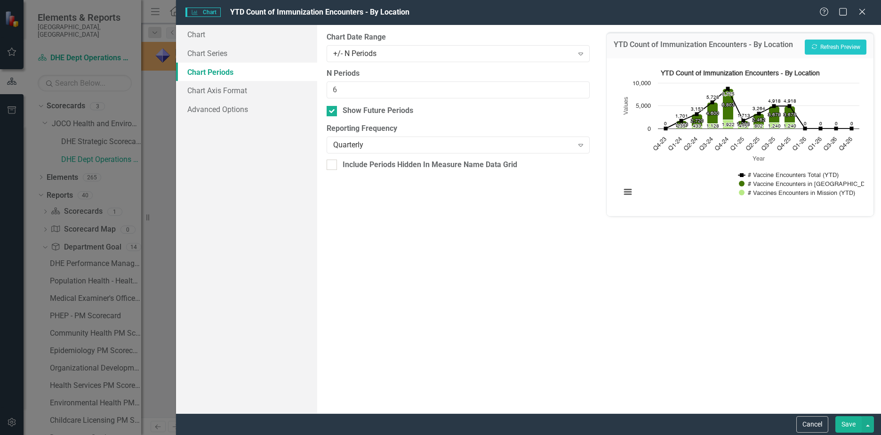
click at [843, 423] on button "Save" at bounding box center [848, 424] width 26 height 16
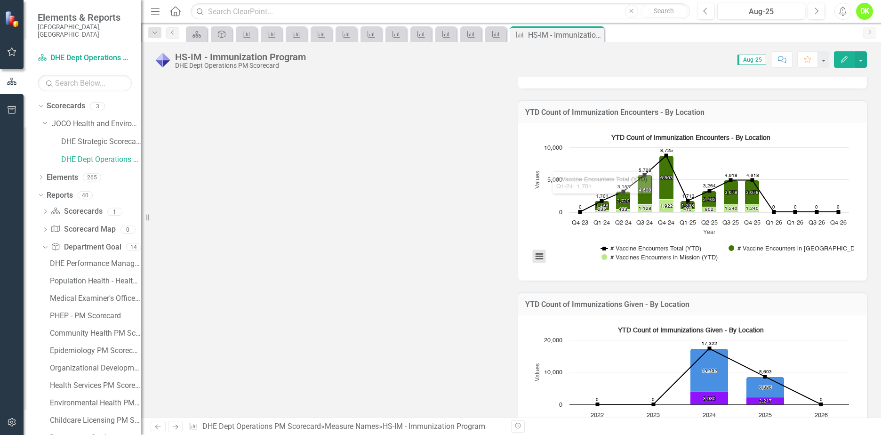
click at [534, 253] on button "View chart menu, YTD Count of Immunization Encounters - By Location" at bounding box center [539, 256] width 13 height 13
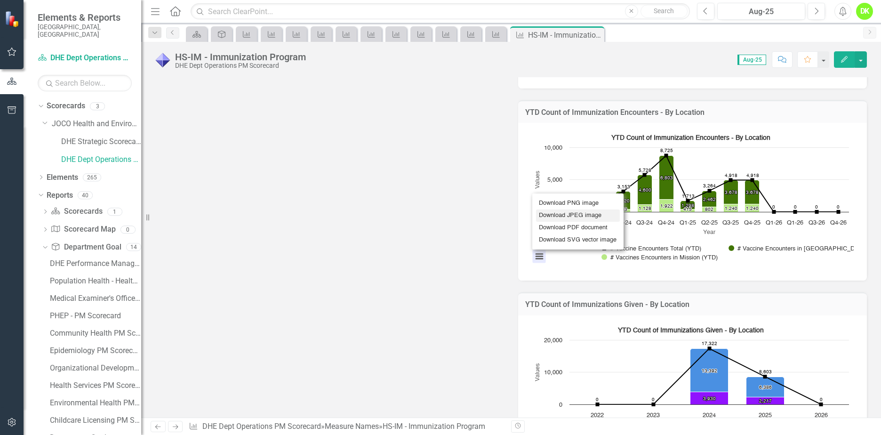
click at [568, 214] on li "Download JPEG image" at bounding box center [578, 215] width 84 height 12
click at [527, 329] on rect "Interactive chart" at bounding box center [690, 392] width 326 height 141
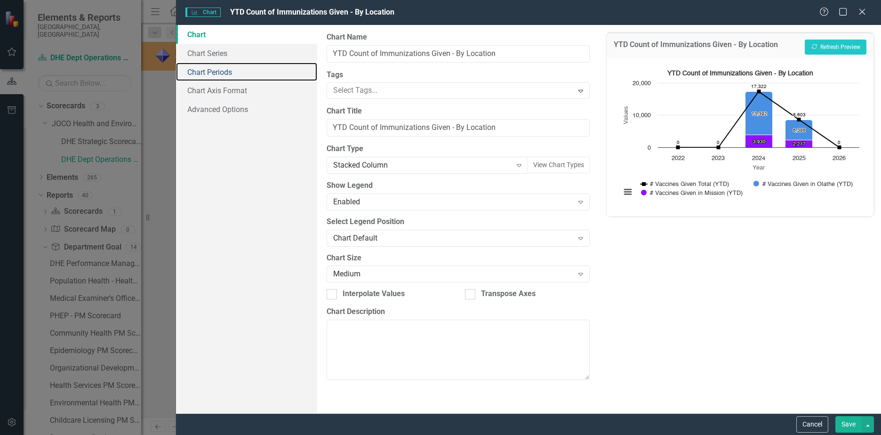
click at [220, 71] on link "Chart Periods" at bounding box center [246, 72] width 141 height 19
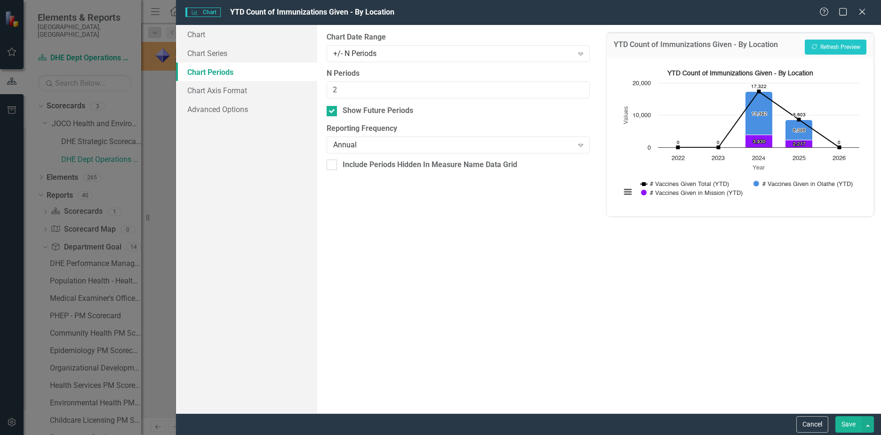
click at [404, 151] on div "Annual Expand" at bounding box center [457, 144] width 263 height 17
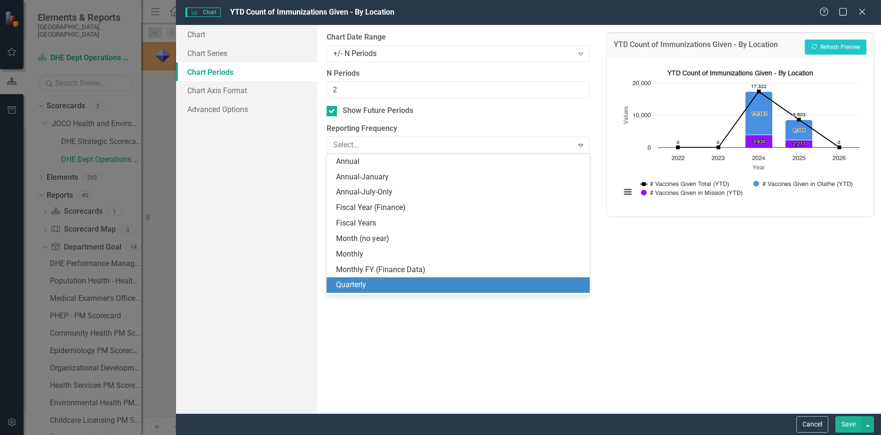
click at [363, 283] on div "Quarterly" at bounding box center [460, 284] width 248 height 11
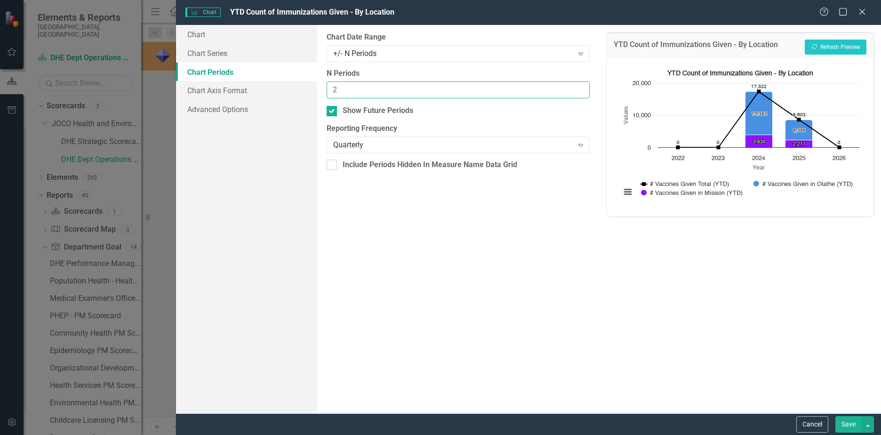
drag, startPoint x: 361, startPoint y: 89, endPoint x: 273, endPoint y: 78, distance: 89.1
click at [283, 80] on div "Chart Chart Series Chart Periods Chart Axis Format Advanced Options From this p…" at bounding box center [528, 219] width 705 height 388
type input "6"
click at [827, 52] on button "Recalculate Refresh Preview" at bounding box center [835, 47] width 62 height 15
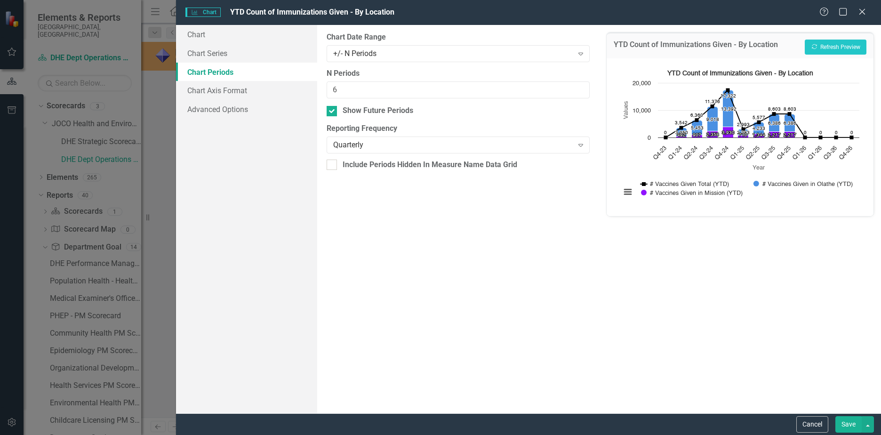
click at [849, 422] on button "Save" at bounding box center [848, 424] width 26 height 16
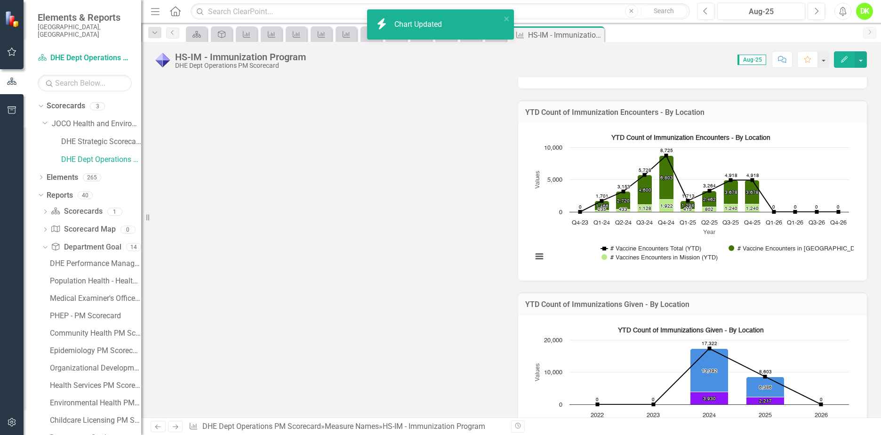
scroll to position [800, 0]
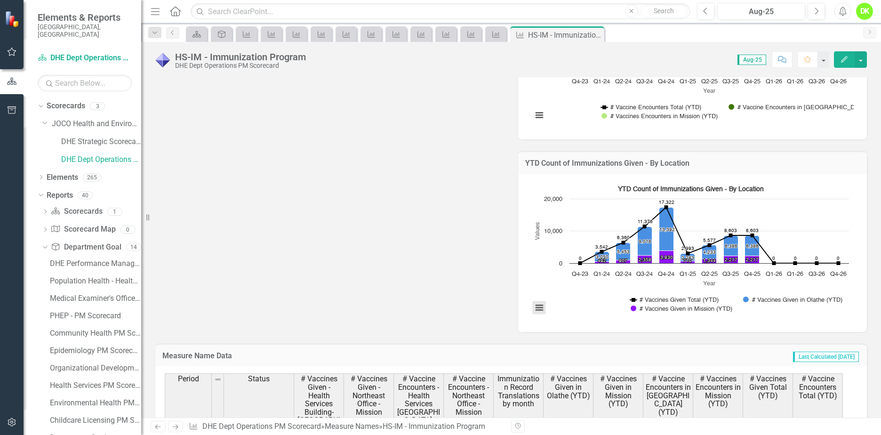
click at [533, 310] on button "View chart menu, YTD Count of Immunizations Given - By Location" at bounding box center [539, 307] width 13 height 13
click at [574, 265] on li "Download JPEG image" at bounding box center [578, 266] width 84 height 12
click at [0, 0] on icon at bounding box center [0, 0] width 0 height 0
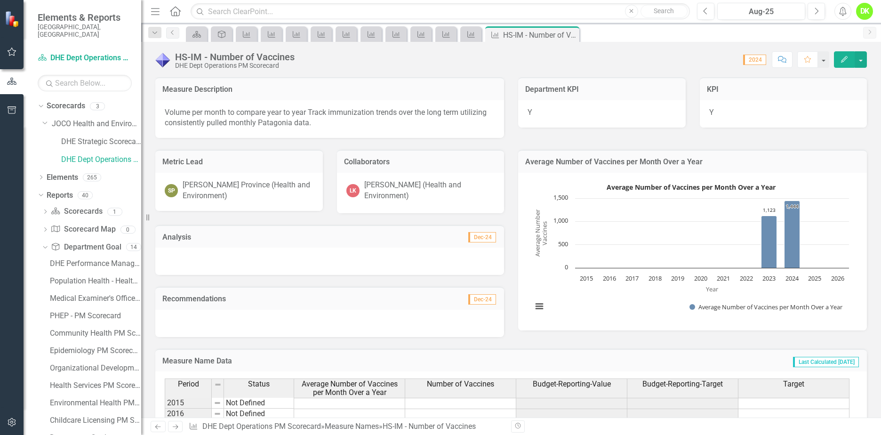
click at [0, 0] on icon at bounding box center [0, 0] width 0 height 0
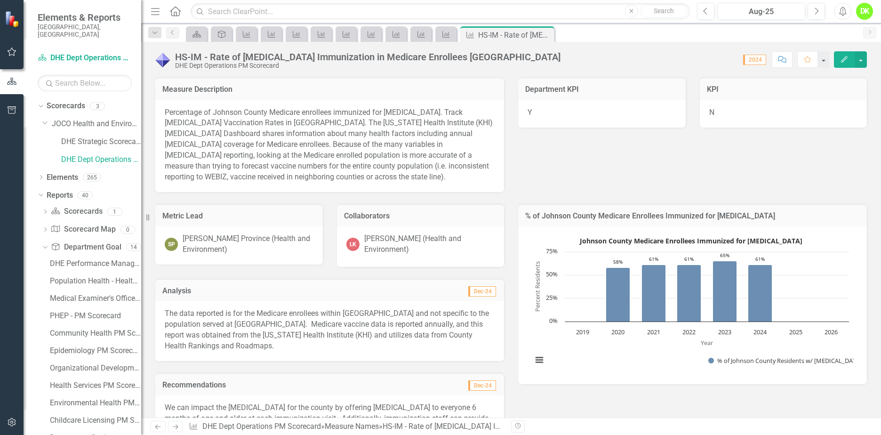
click at [579, 345] on rect "Interactive chart" at bounding box center [690, 303] width 326 height 141
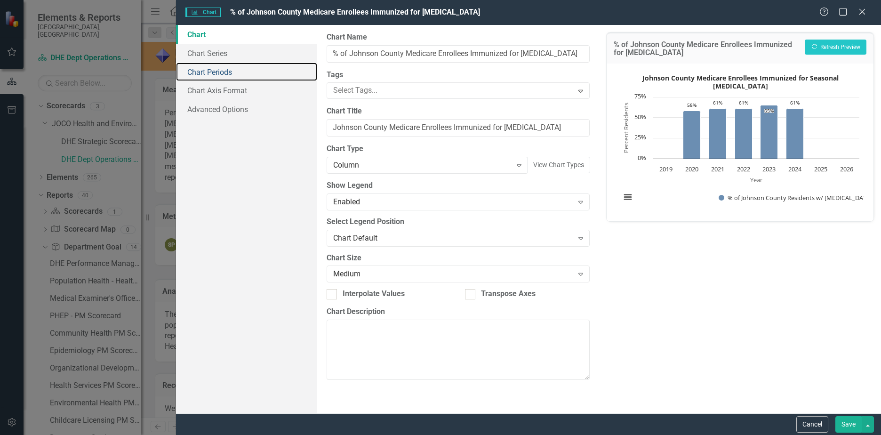
click at [218, 72] on link "Chart Periods" at bounding box center [246, 72] width 141 height 19
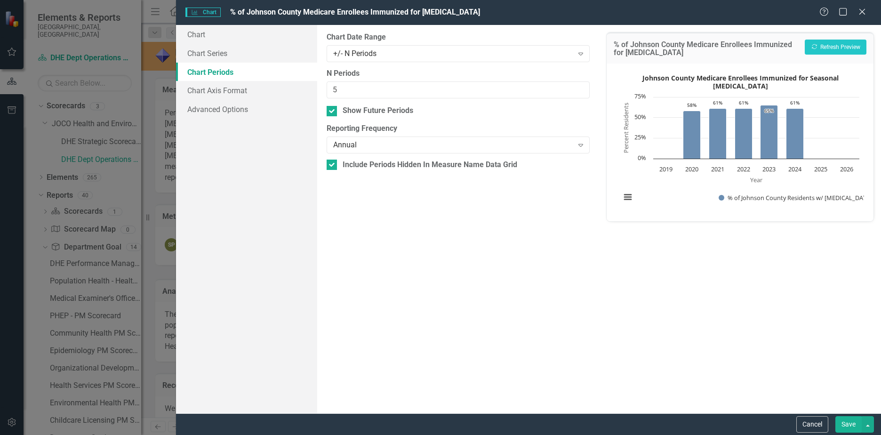
drag, startPoint x: 336, startPoint y: 112, endPoint x: 366, endPoint y: 136, distance: 38.5
click at [336, 112] on div at bounding box center [331, 111] width 10 height 10
click at [333, 112] on input "Show Future Periods" at bounding box center [329, 109] width 6 height 6
checkbox input "false"
click at [854, 422] on button "Save" at bounding box center [848, 424] width 26 height 16
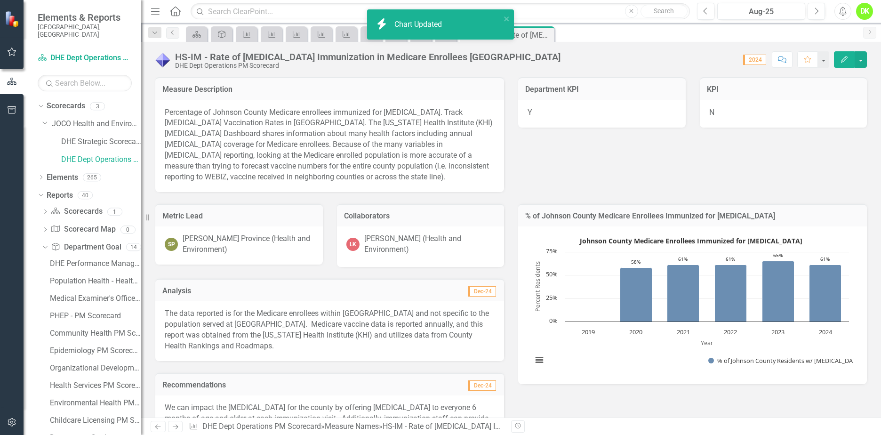
click at [620, 362] on rect "Interactive chart" at bounding box center [690, 303] width 326 height 141
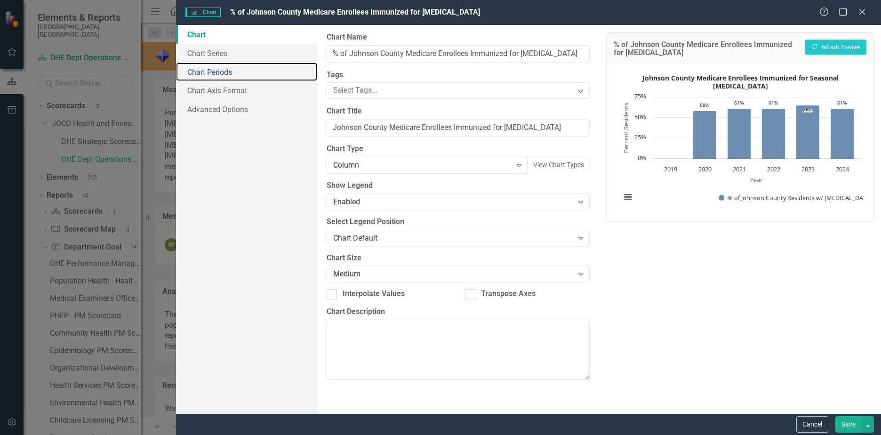
click at [227, 68] on link "Chart Periods" at bounding box center [246, 72] width 141 height 19
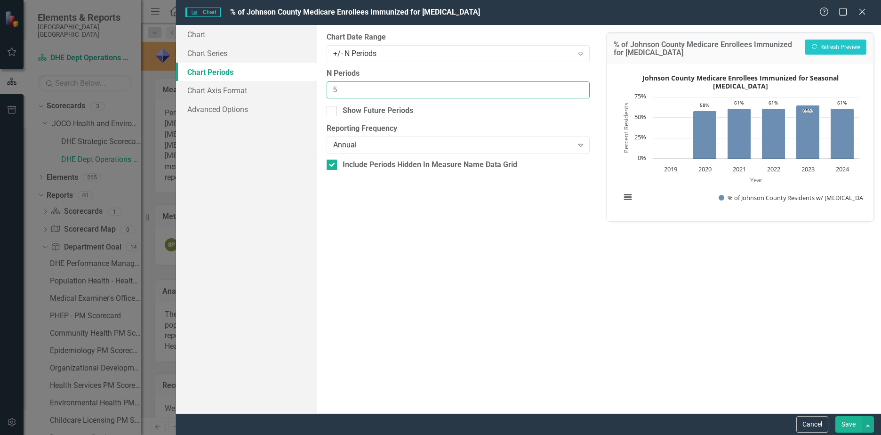
drag, startPoint x: 350, startPoint y: 85, endPoint x: 218, endPoint y: 85, distance: 132.2
click at [219, 85] on div "Chart Chart Series Chart Periods Chart Axis Format Advanced Options From this p…" at bounding box center [528, 219] width 705 height 388
type input "4"
click at [845, 423] on button "Save" at bounding box center [848, 424] width 26 height 16
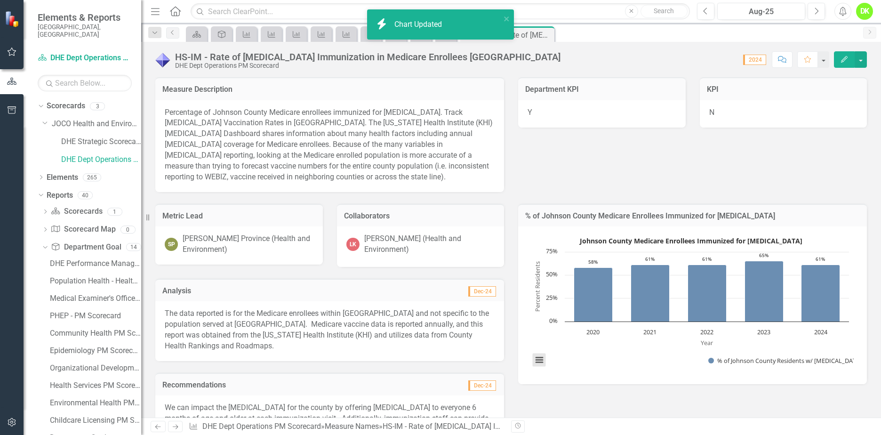
click at [533, 365] on button "View chart menu, Johnson County Medicare Enrollees Immunized for Seasonal Influ…" at bounding box center [539, 359] width 13 height 13
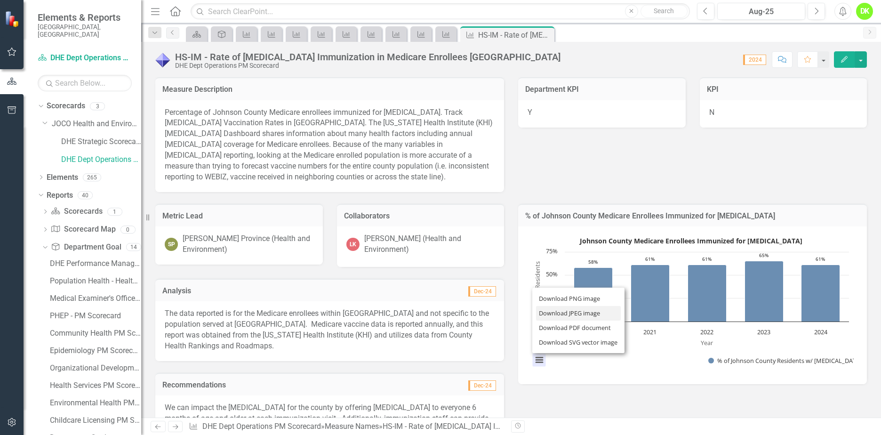
click at [561, 312] on li "Download JPEG image" at bounding box center [578, 313] width 85 height 15
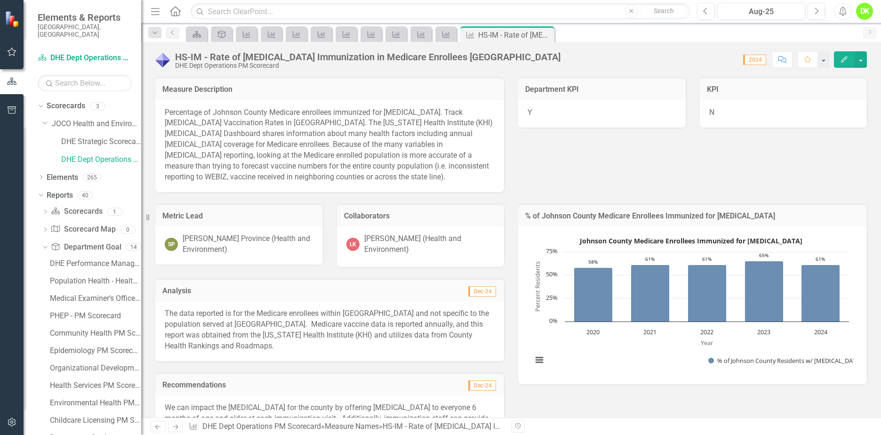
click at [0, 0] on icon "Pin" at bounding box center [0, 0] width 0 height 0
click at [541, 32] on icon "Measure Name" at bounding box center [543, 35] width 9 height 8
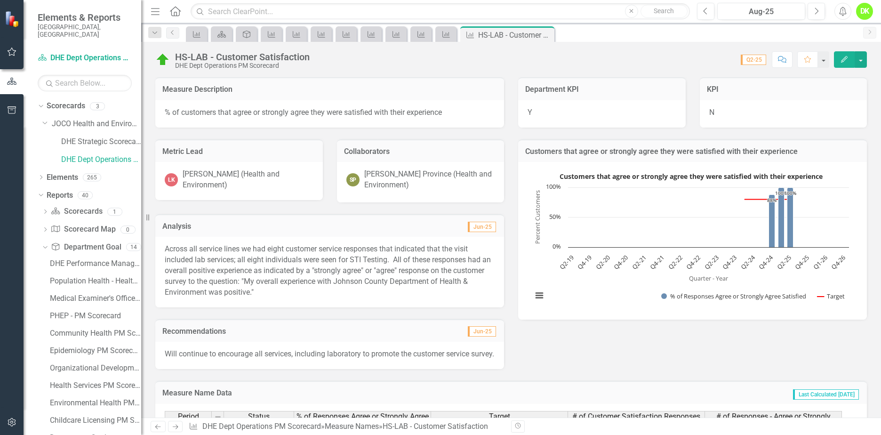
click at [0, 0] on icon "Close" at bounding box center [0, 0] width 0 height 0
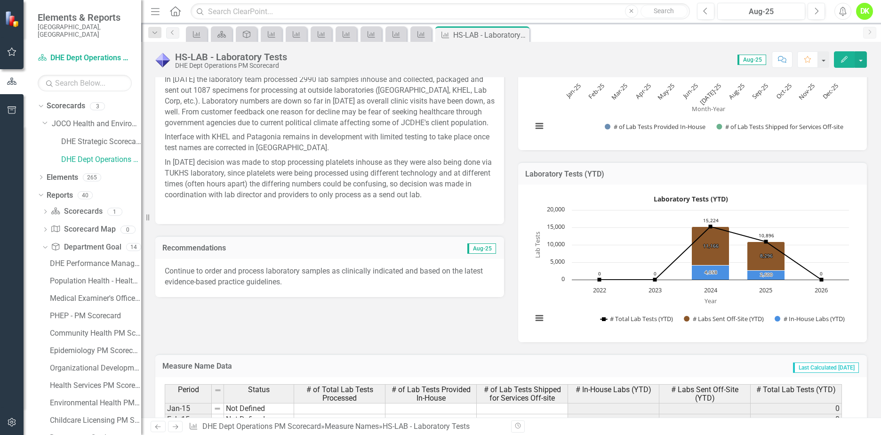
scroll to position [188, 0]
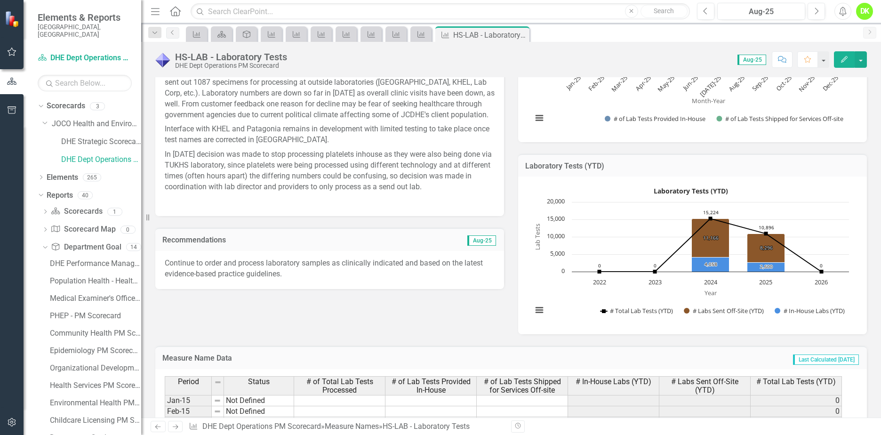
click at [539, 287] on rect "Interactive chart" at bounding box center [690, 253] width 326 height 141
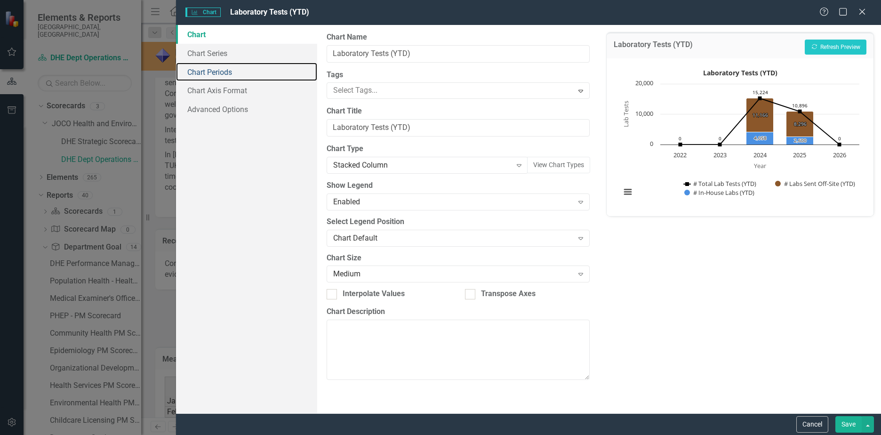
click at [225, 71] on link "Chart Periods" at bounding box center [246, 72] width 141 height 19
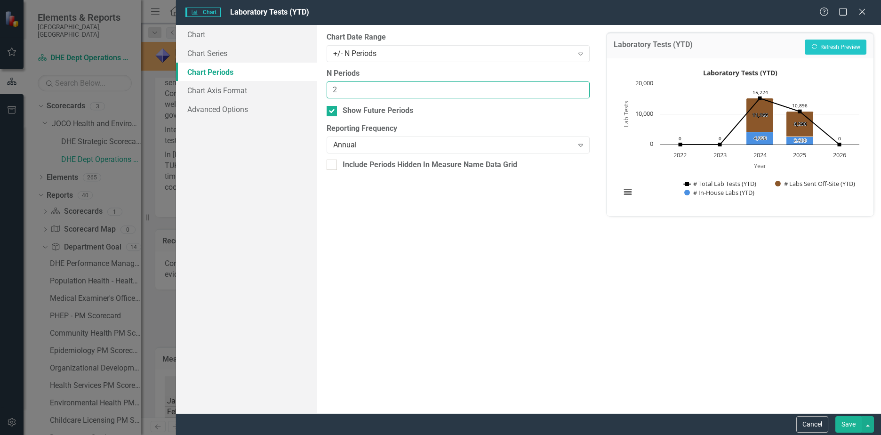
drag, startPoint x: 346, startPoint y: 91, endPoint x: 291, endPoint y: 86, distance: 55.2
click at [291, 86] on div "Chart Chart Series Chart Periods Chart Axis Format Advanced Options From this p…" at bounding box center [528, 219] width 705 height 388
type input "6"
click at [399, 143] on div "Annual" at bounding box center [453, 145] width 240 height 11
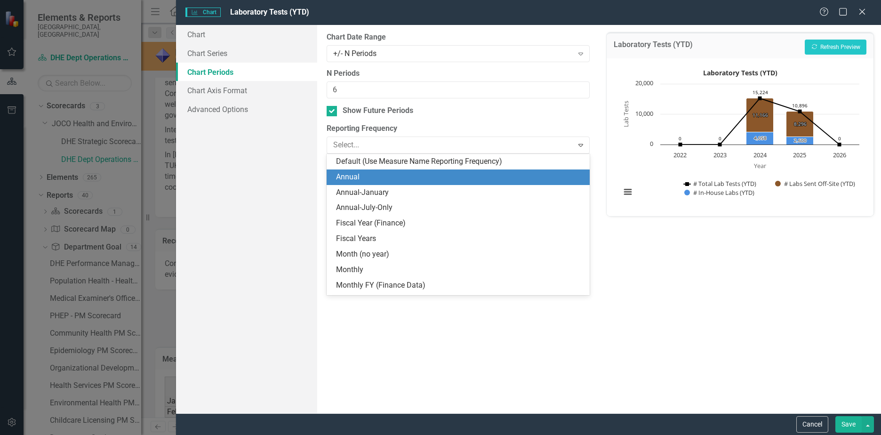
scroll to position [16, 0]
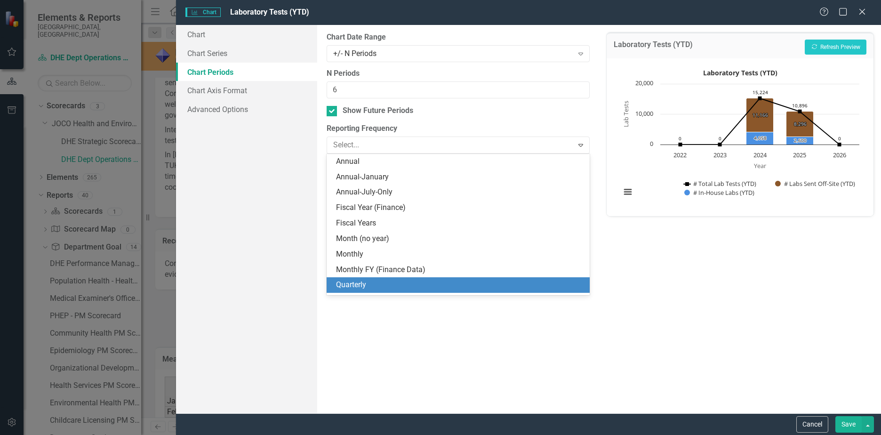
click at [367, 278] on div "Quarterly" at bounding box center [457, 285] width 263 height 16
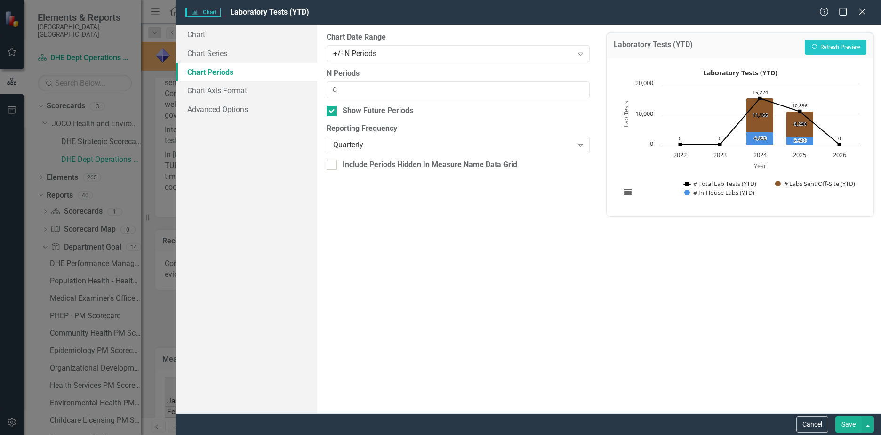
click at [847, 427] on button "Save" at bounding box center [848, 424] width 26 height 16
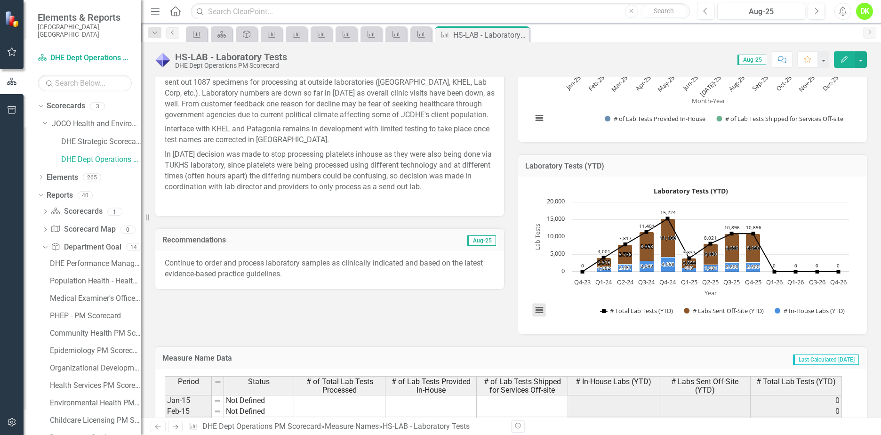
click at [535, 310] on button "View chart menu, Laboratory Tests (YTD)" at bounding box center [539, 309] width 13 height 13
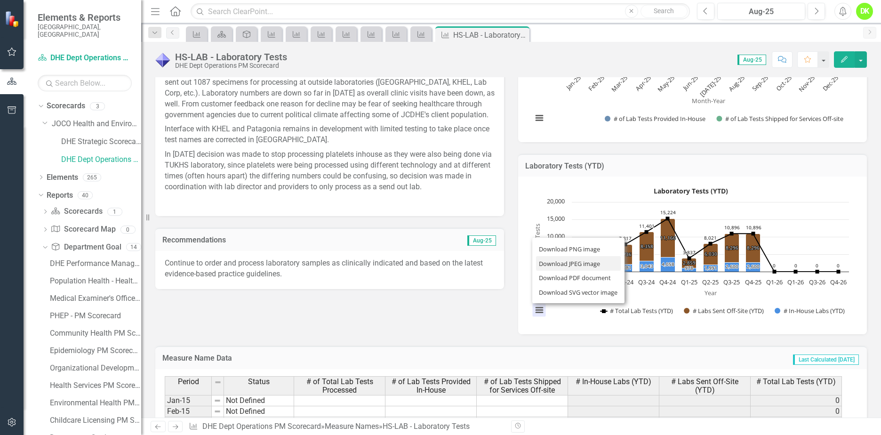
click at [574, 265] on li "Download JPEG image" at bounding box center [578, 263] width 85 height 15
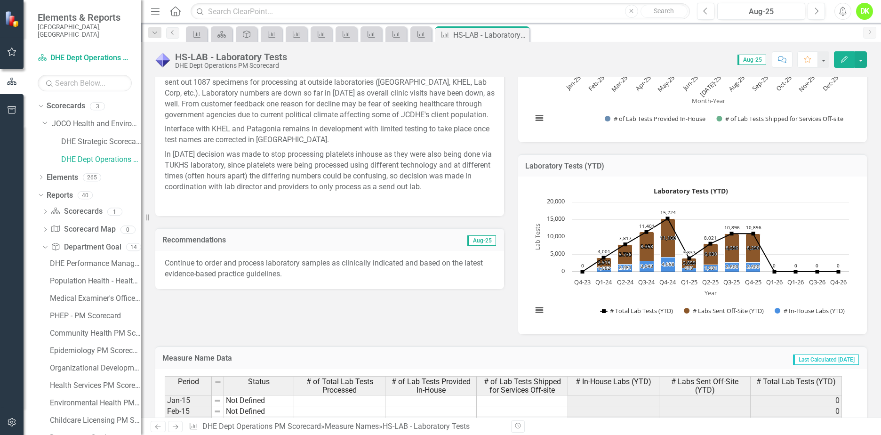
click at [0, 0] on icon at bounding box center [0, 0] width 0 height 0
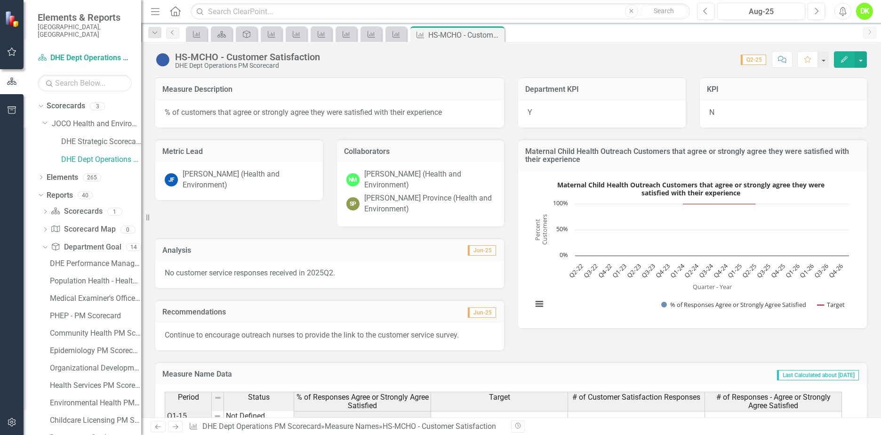
click at [589, 294] on rect "Interactive chart" at bounding box center [690, 247] width 326 height 141
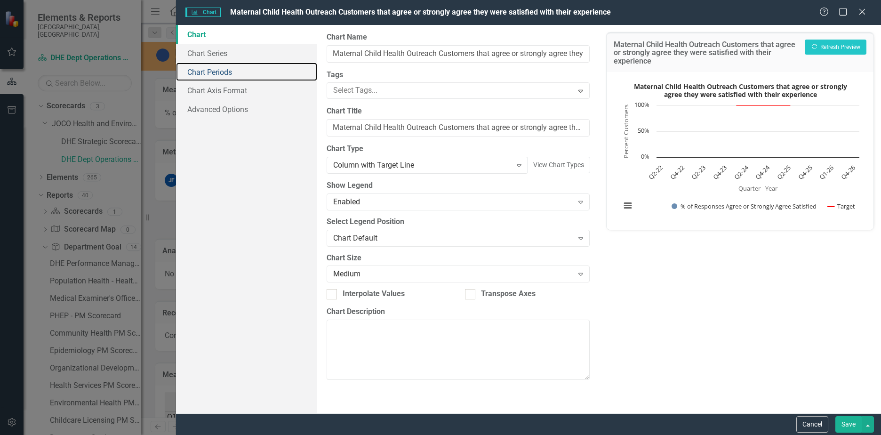
click at [225, 74] on link "Chart Periods" at bounding box center [246, 72] width 141 height 19
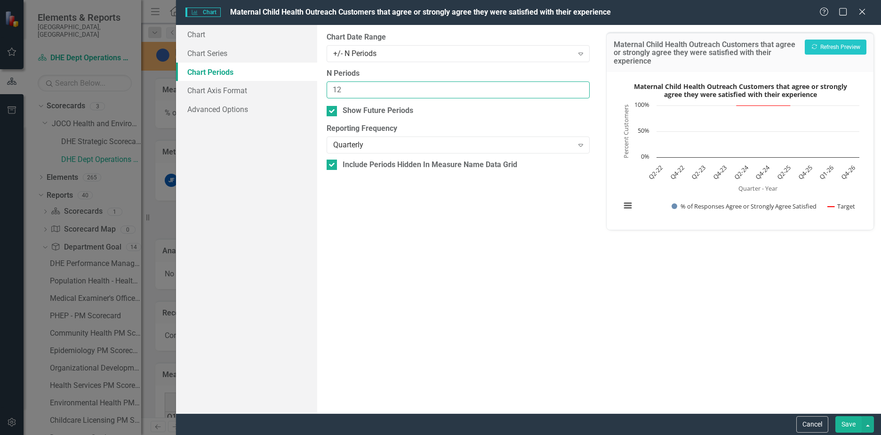
drag, startPoint x: 345, startPoint y: 92, endPoint x: 273, endPoint y: 83, distance: 72.0
click at [275, 83] on div "Chart Chart Series Chart Periods Chart Axis Format Advanced Options From this p…" at bounding box center [528, 219] width 705 height 388
type input "6"
click at [338, 111] on div "Show Future Periods" at bounding box center [457, 110] width 263 height 11
click at [333, 111] on input "Show Future Periods" at bounding box center [329, 109] width 6 height 6
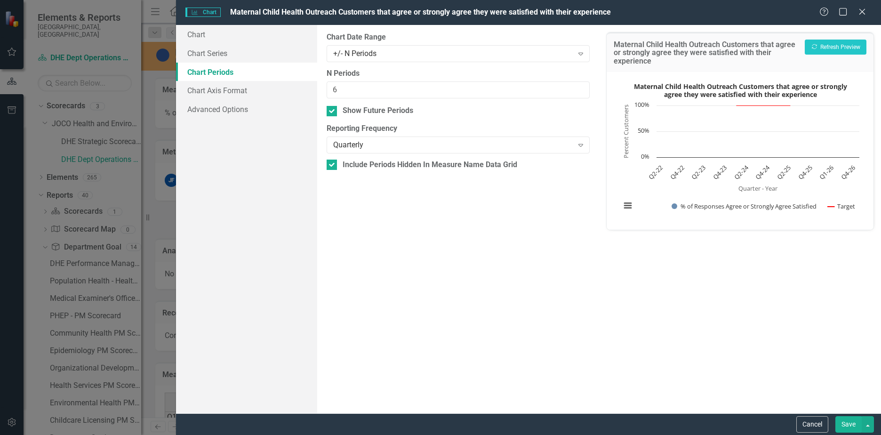
checkbox input "false"
click at [849, 423] on button "Save" at bounding box center [848, 424] width 26 height 16
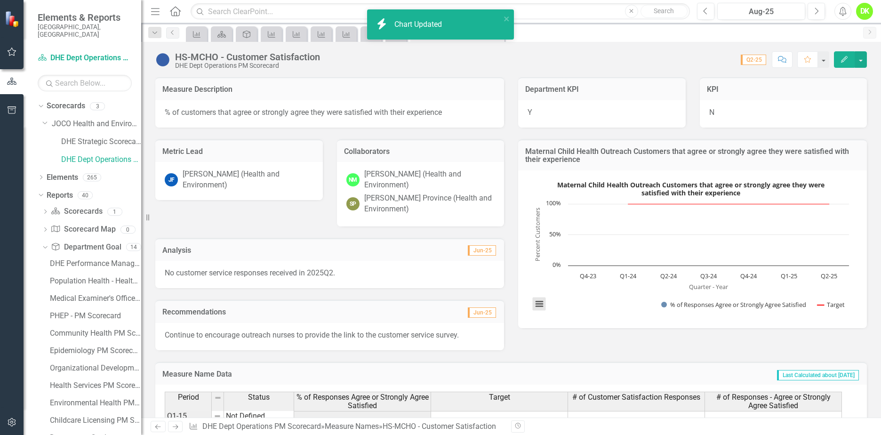
click at [540, 307] on button "View chart menu, Maternal Child Health Outreach Customers that agree or strongl…" at bounding box center [539, 303] width 13 height 13
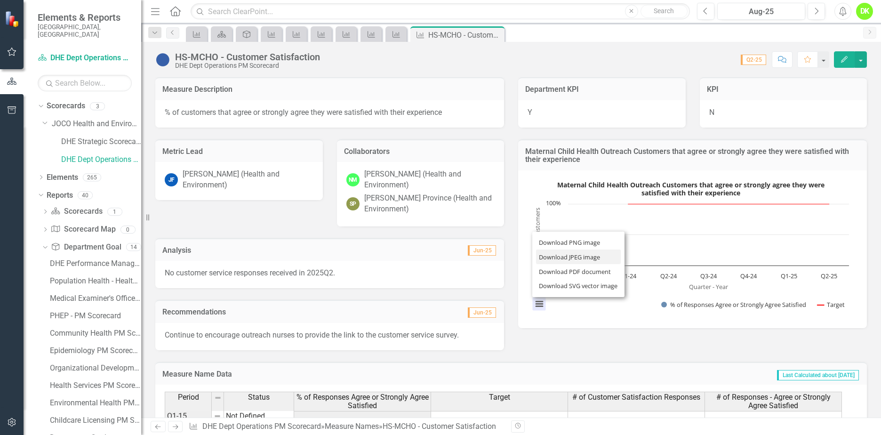
click at [565, 252] on li "Download JPEG image" at bounding box center [578, 256] width 85 height 15
click at [0, 0] on icon "Close" at bounding box center [0, 0] width 0 height 0
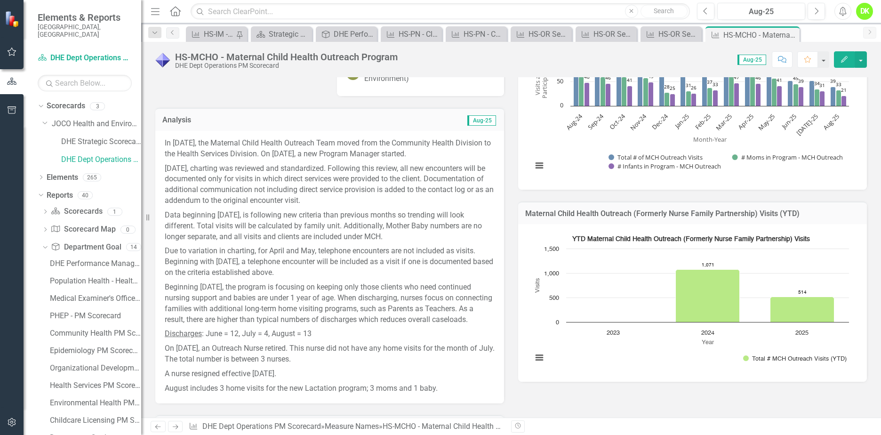
scroll to position [141, 0]
click at [672, 359] on rect "Interactive chart" at bounding box center [690, 301] width 326 height 141
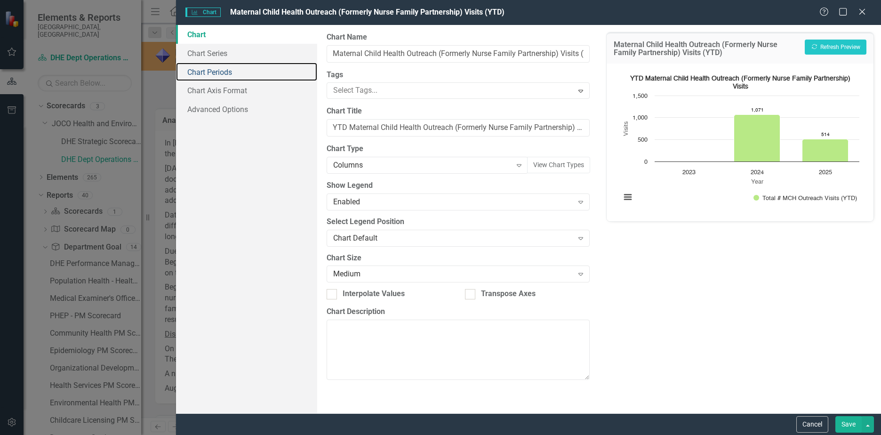
click at [216, 69] on link "Chart Periods" at bounding box center [246, 72] width 141 height 19
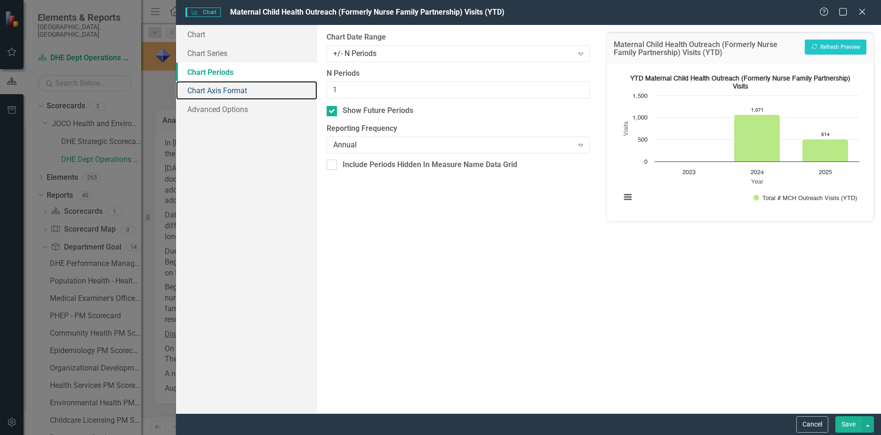
click at [263, 91] on link "Chart Axis Format" at bounding box center [246, 90] width 141 height 19
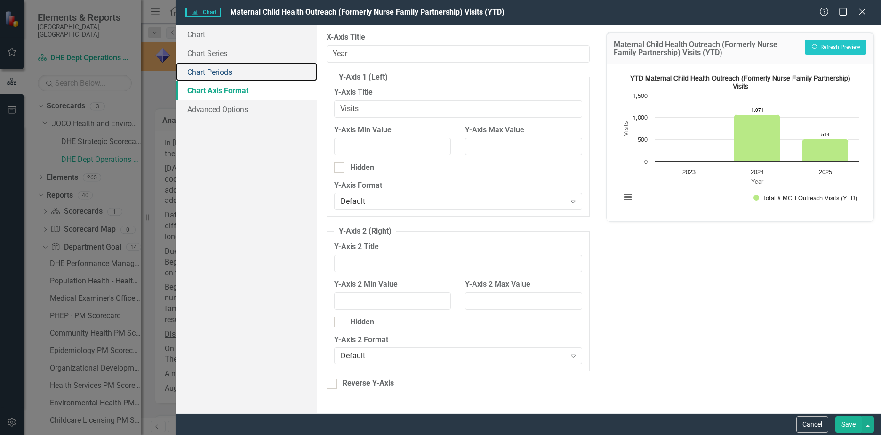
click at [242, 78] on link "Chart Periods" at bounding box center [246, 72] width 141 height 19
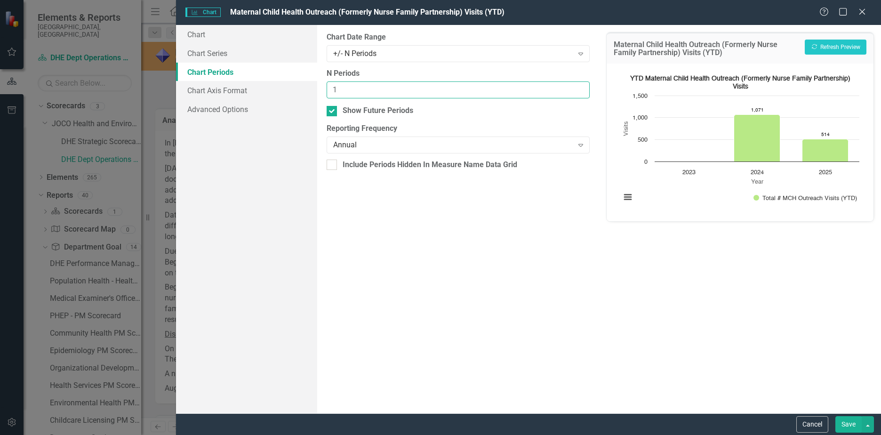
drag, startPoint x: 368, startPoint y: 91, endPoint x: 231, endPoint y: 87, distance: 137.9
click at [231, 87] on div "Chart Chart Series Chart Periods Chart Axis Format Advanced Options From this p…" at bounding box center [528, 219] width 705 height 388
type input "6"
click at [430, 141] on div "Annual" at bounding box center [453, 145] width 240 height 11
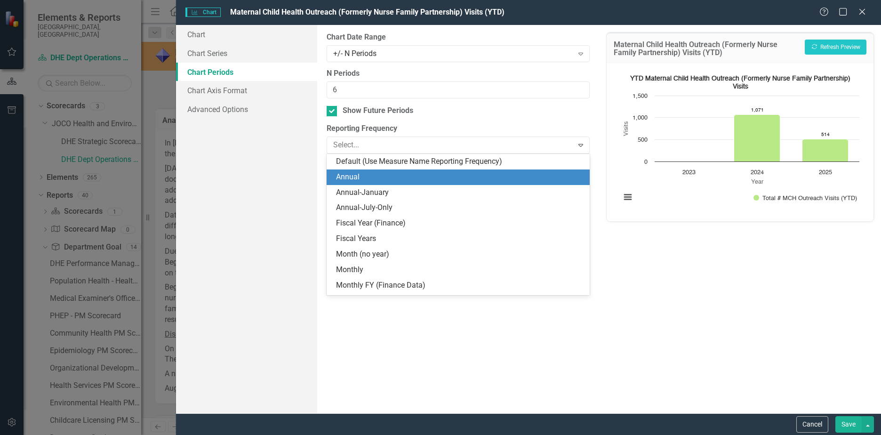
scroll to position [16, 0]
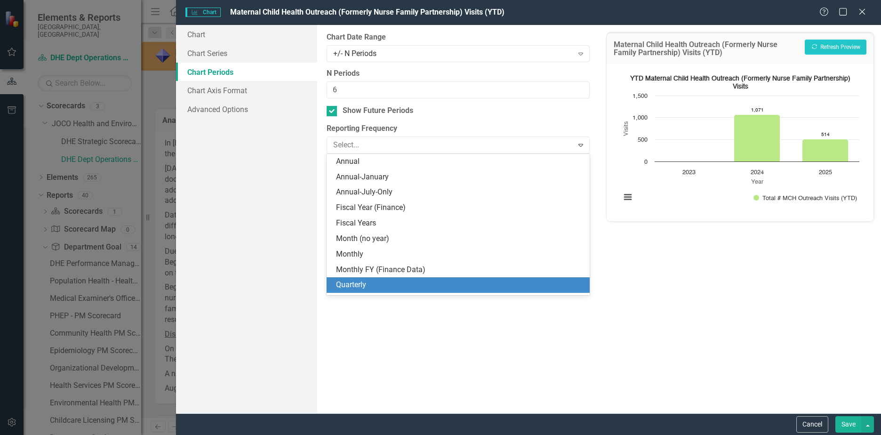
click at [369, 282] on div "Quarterly" at bounding box center [460, 284] width 248 height 11
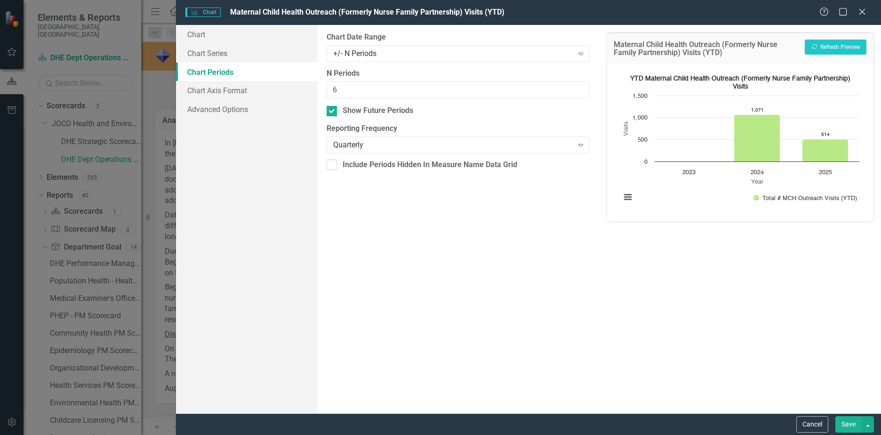
click at [848, 429] on button "Save" at bounding box center [848, 424] width 26 height 16
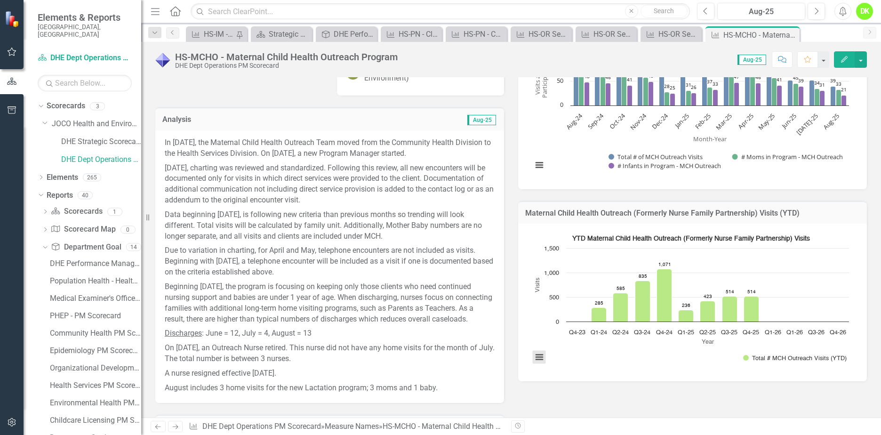
click at [535, 358] on button "View chart menu, YTD Maternal Child Health Outreach (Formerly Nurse Family Part…" at bounding box center [539, 356] width 13 height 13
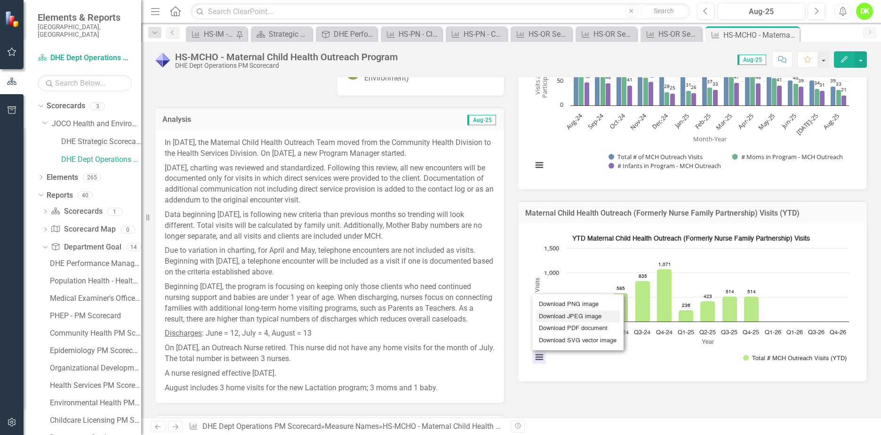
click at [565, 313] on li "Download JPEG image" at bounding box center [578, 316] width 84 height 12
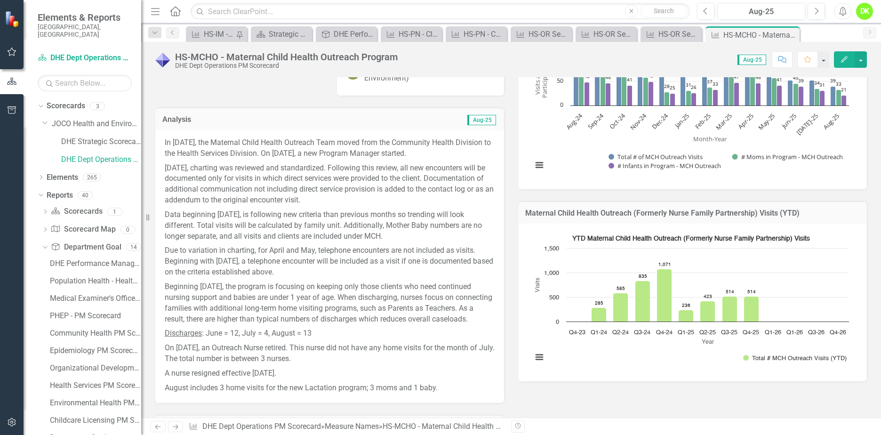
drag, startPoint x: 576, startPoint y: 59, endPoint x: 588, endPoint y: 56, distance: 11.8
click at [576, 59] on div "Score: 0.00 Aug-25 Completed Comment Favorite Edit" at bounding box center [634, 59] width 464 height 16
click at [0, 0] on icon at bounding box center [0, 0] width 0 height 0
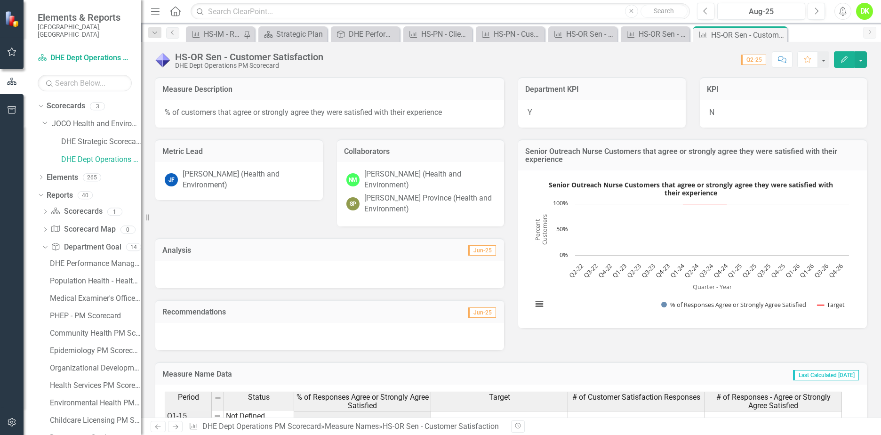
click at [543, 267] on rect "Interactive chart" at bounding box center [690, 247] width 326 height 141
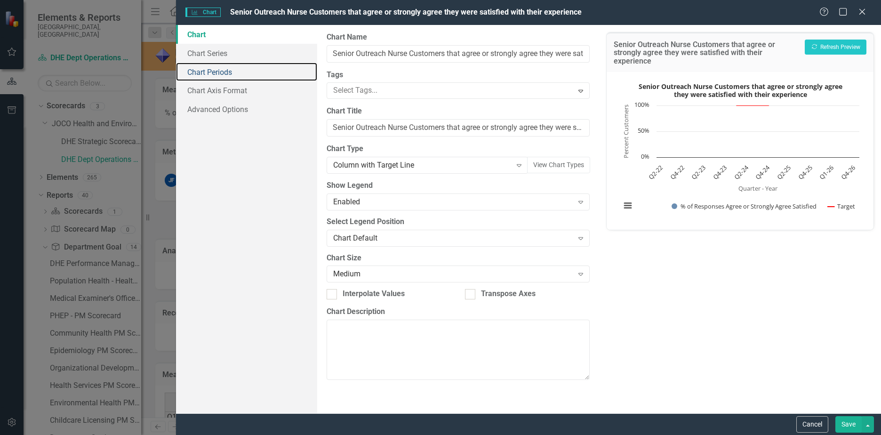
click at [219, 72] on link "Chart Periods" at bounding box center [246, 72] width 141 height 19
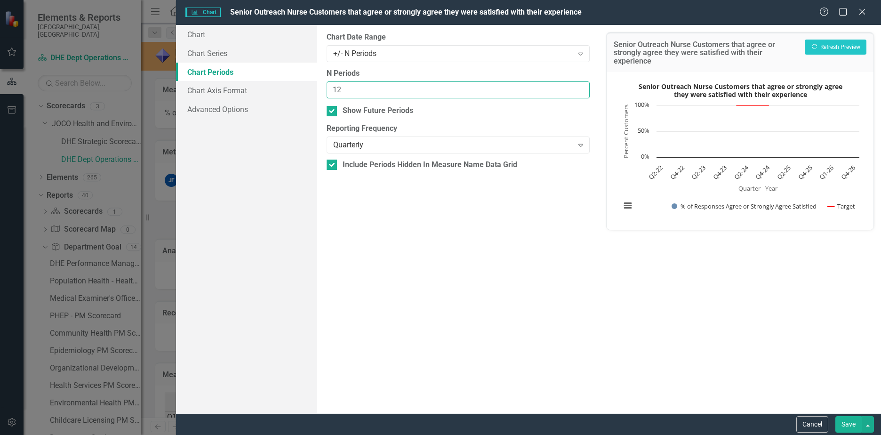
drag, startPoint x: 349, startPoint y: 88, endPoint x: 273, endPoint y: 89, distance: 75.7
click at [273, 89] on div "Chart Chart Series Chart Periods Chart Axis Format Advanced Options From this p…" at bounding box center [528, 219] width 705 height 388
type input "6"
click at [841, 419] on button "Save" at bounding box center [848, 424] width 26 height 16
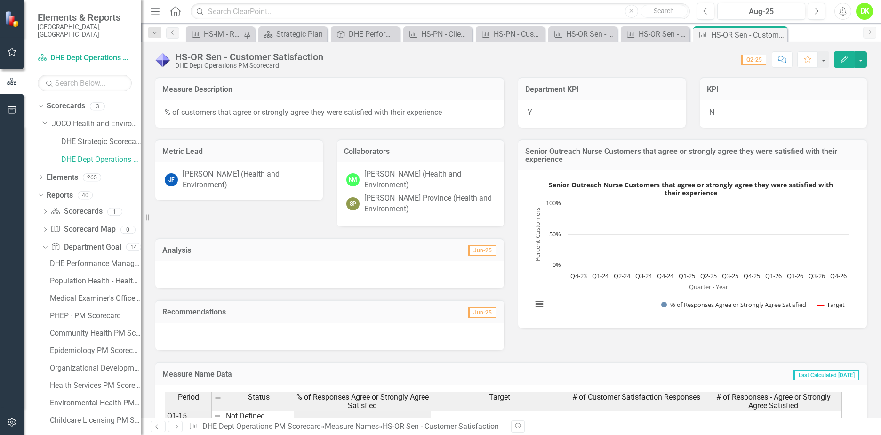
click at [576, 302] on rect "Interactive chart" at bounding box center [690, 247] width 326 height 141
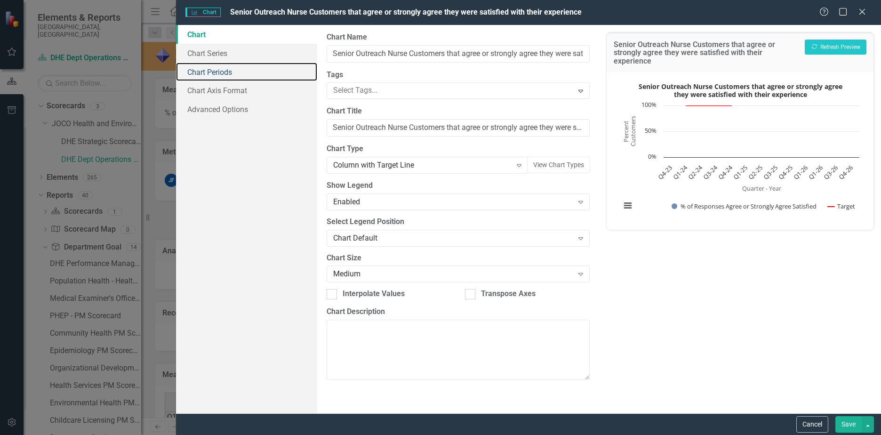
click at [219, 72] on link "Chart Periods" at bounding box center [246, 72] width 141 height 19
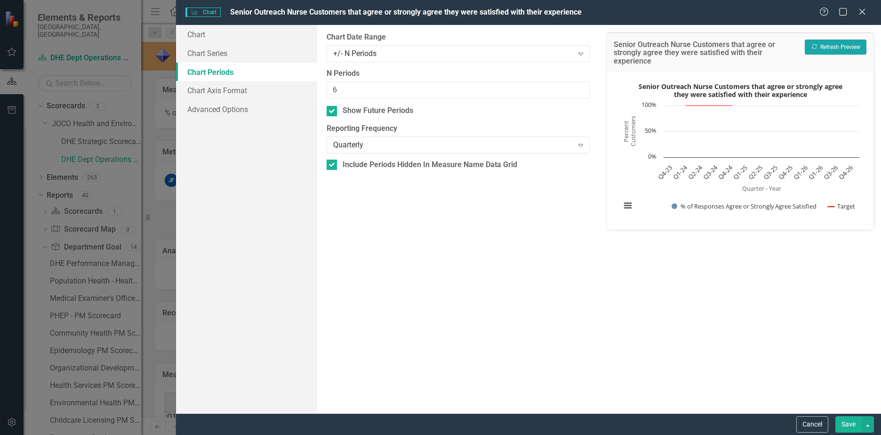
click at [822, 49] on button "Recalculate Refresh Preview" at bounding box center [835, 47] width 62 height 15
click at [351, 111] on div "Show Future Periods" at bounding box center [377, 110] width 71 height 11
click at [333, 111] on input "Show Future Periods" at bounding box center [329, 109] width 6 height 6
checkbox input "false"
click at [854, 424] on button "Save" at bounding box center [848, 424] width 26 height 16
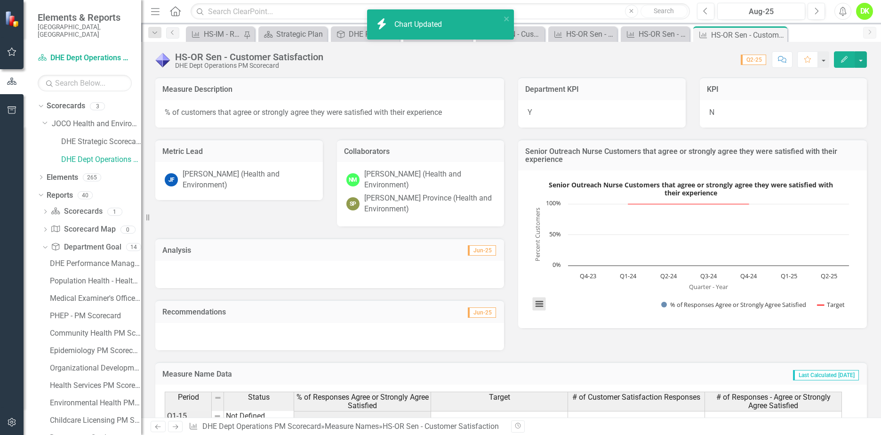
click at [533, 305] on button "View chart menu, Senior Outreach Nurse Customers that agree or strongly agree t…" at bounding box center [539, 303] width 13 height 13
click at [560, 256] on li "Download JPEG image" at bounding box center [578, 256] width 85 height 15
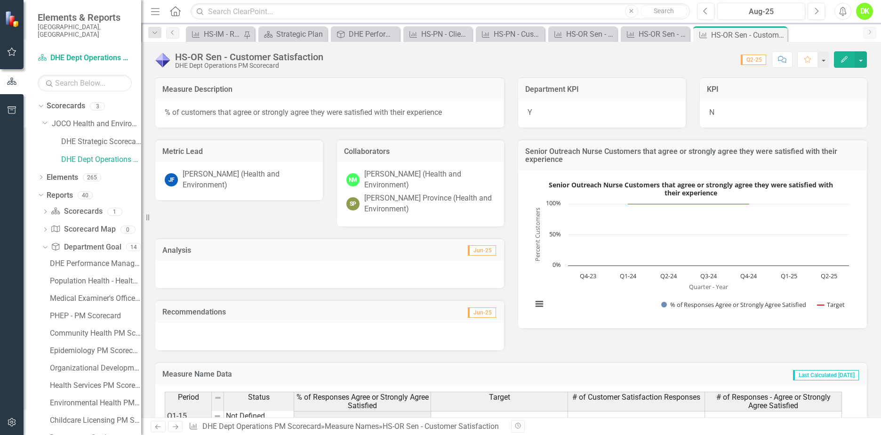
click at [502, 50] on div "HS-OR Sen - Customer Satisfaction DHE Dept Operations PM Scorecard Score: 0.00 …" at bounding box center [511, 56] width 740 height 28
click at [0, 0] on icon "Close" at bounding box center [0, 0] width 0 height 0
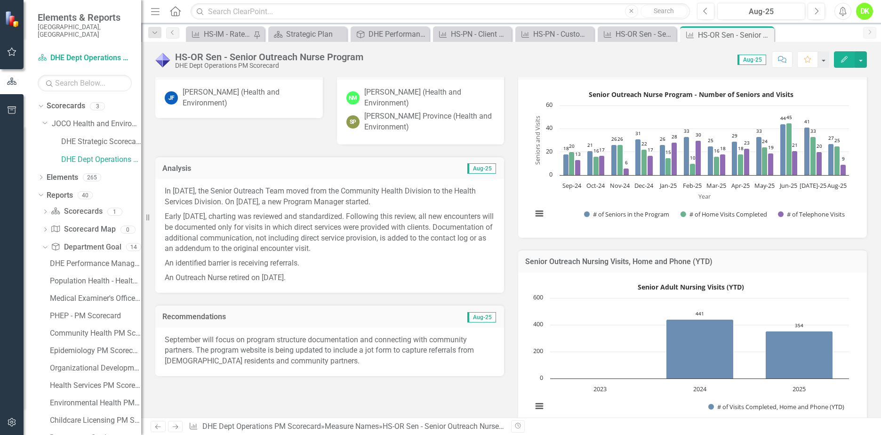
scroll to position [141, 0]
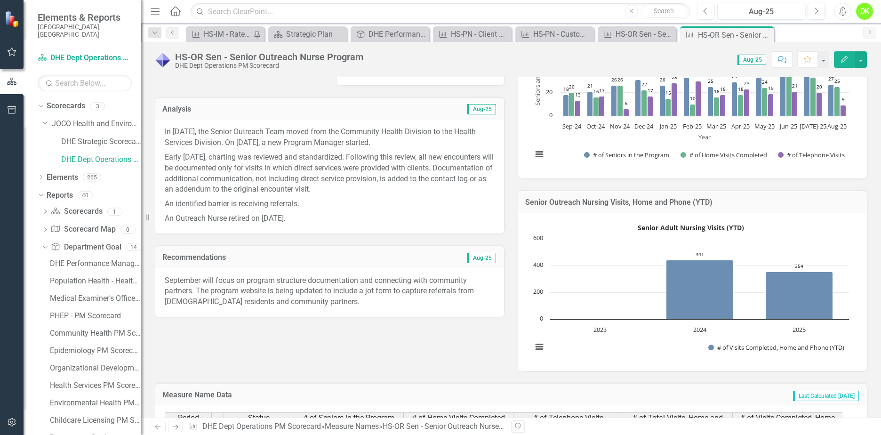
click at [621, 341] on rect "Interactive chart" at bounding box center [690, 290] width 326 height 141
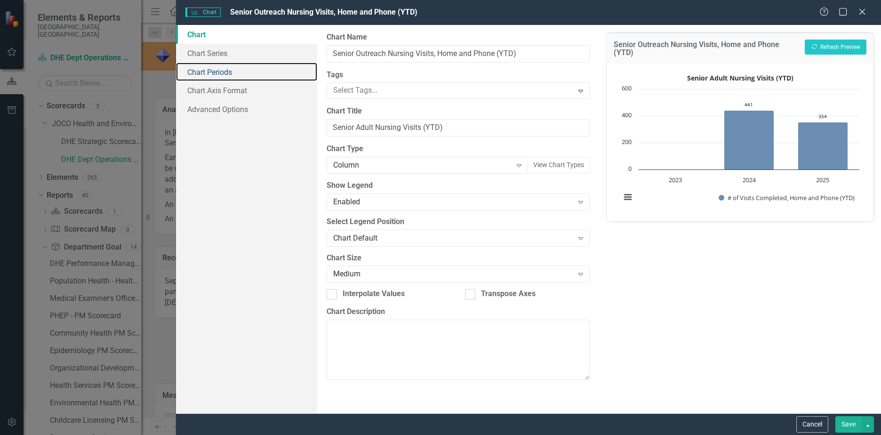
click at [226, 71] on link "Chart Periods" at bounding box center [246, 72] width 141 height 19
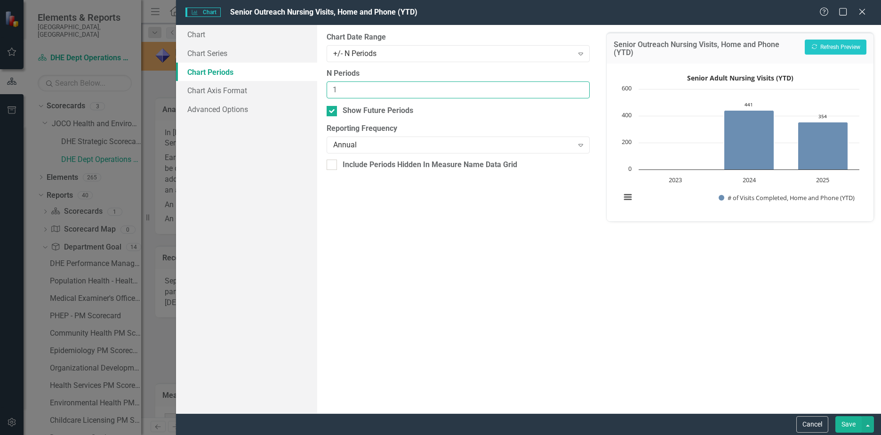
drag, startPoint x: 357, startPoint y: 91, endPoint x: 285, endPoint y: 81, distance: 72.7
click at [285, 81] on div "Chart Chart Series Chart Periods Chart Axis Format Advanced Options From this p…" at bounding box center [528, 219] width 705 height 388
type input "6"
click at [383, 149] on div "Annual" at bounding box center [453, 145] width 240 height 11
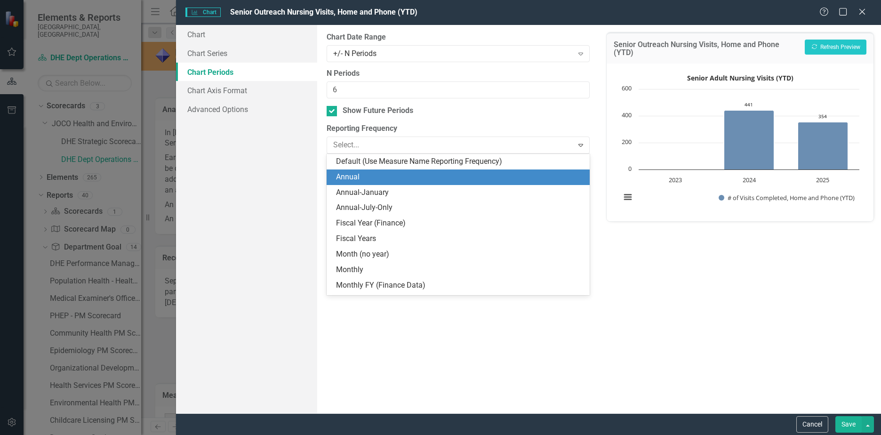
scroll to position [16, 0]
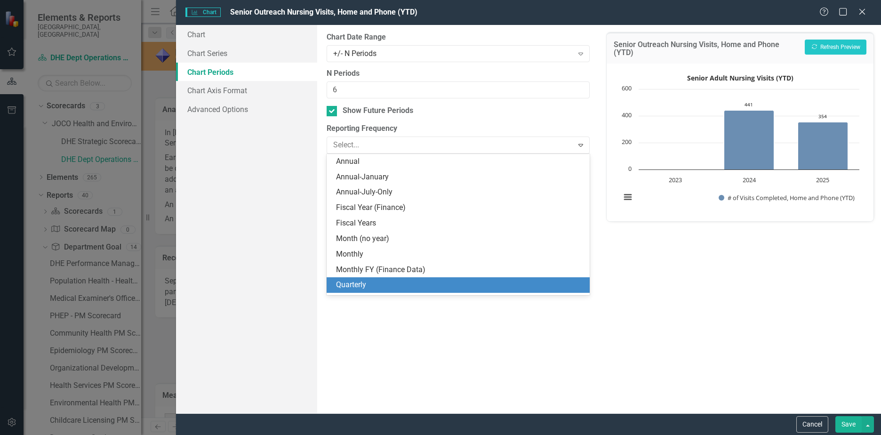
click at [356, 281] on div "Quarterly" at bounding box center [460, 284] width 248 height 11
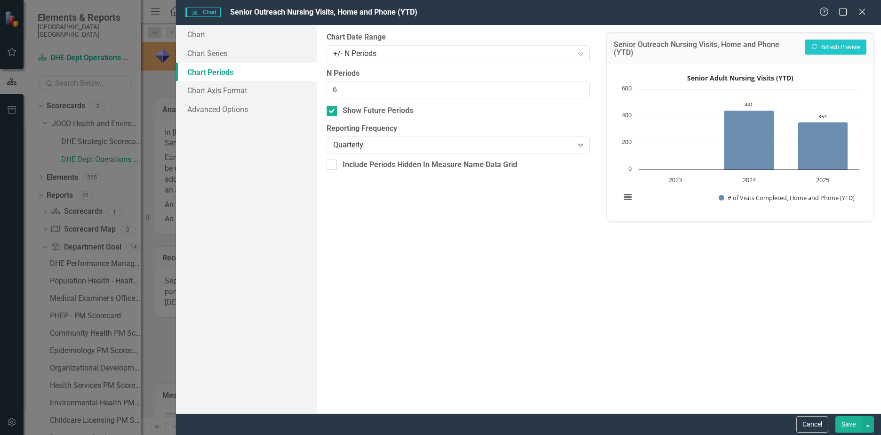
click at [842, 420] on button "Save" at bounding box center [848, 424] width 26 height 16
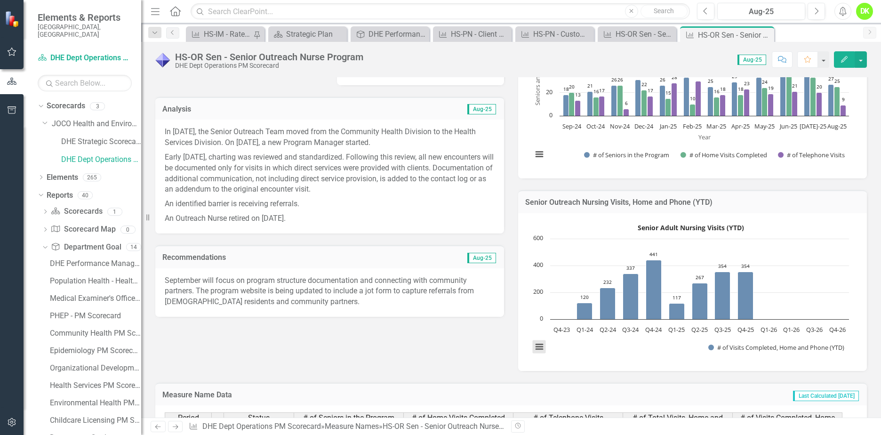
click at [540, 344] on button "View chart menu, Senior Adult Nursing Visits (YTD)" at bounding box center [539, 346] width 13 height 13
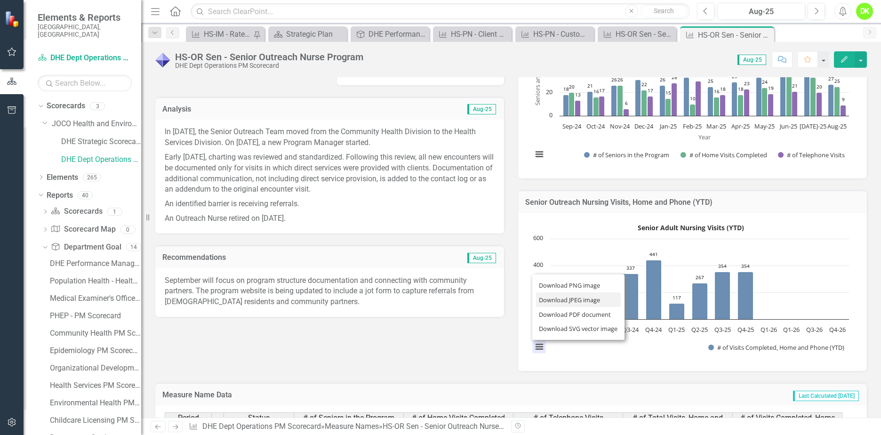
click at [558, 295] on li "Download JPEG image" at bounding box center [578, 299] width 85 height 15
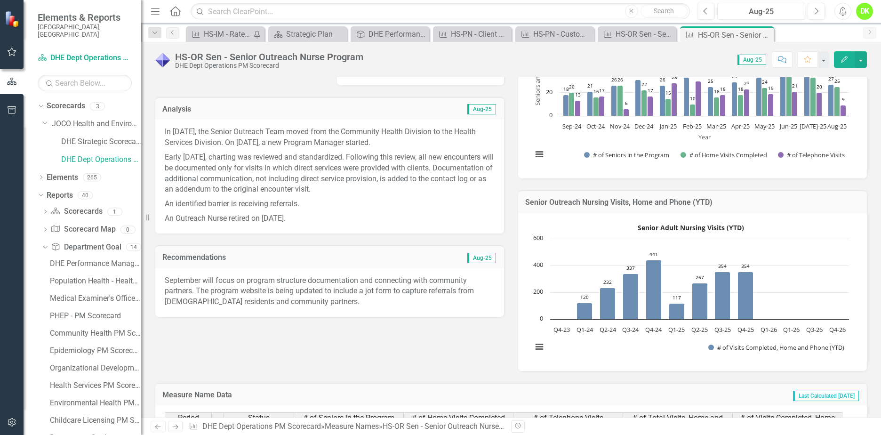
drag, startPoint x: 474, startPoint y: 348, endPoint x: 471, endPoint y: 339, distance: 9.2
click at [474, 348] on div "Metric Lead JF Jessica Franz (Health and Environment) Collaborators NM Nicole M…" at bounding box center [510, 178] width 725 height 384
click at [0, 0] on icon "Close" at bounding box center [0, 0] width 0 height 0
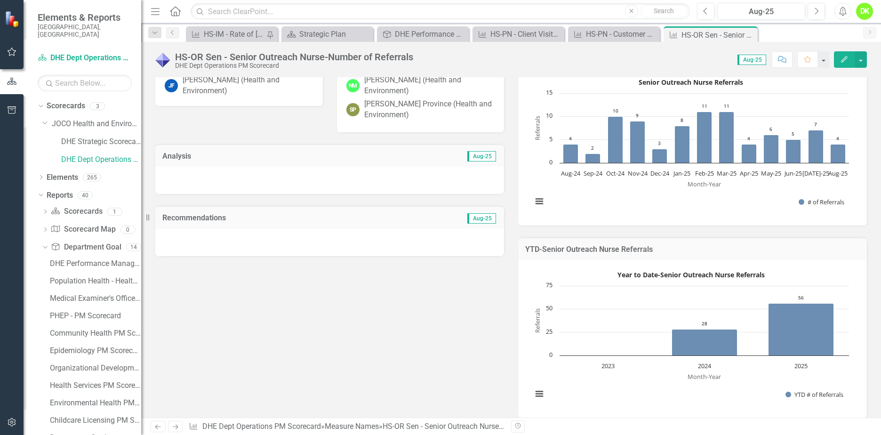
scroll to position [141, 0]
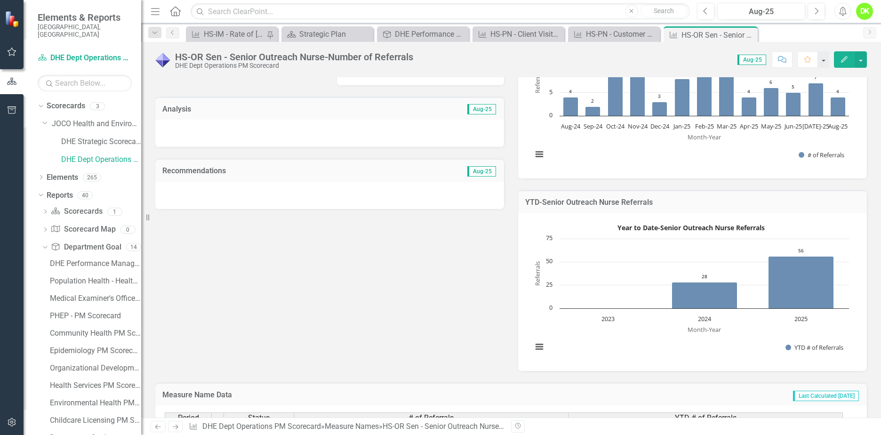
click at [621, 339] on rect "Interactive chart" at bounding box center [690, 290] width 326 height 141
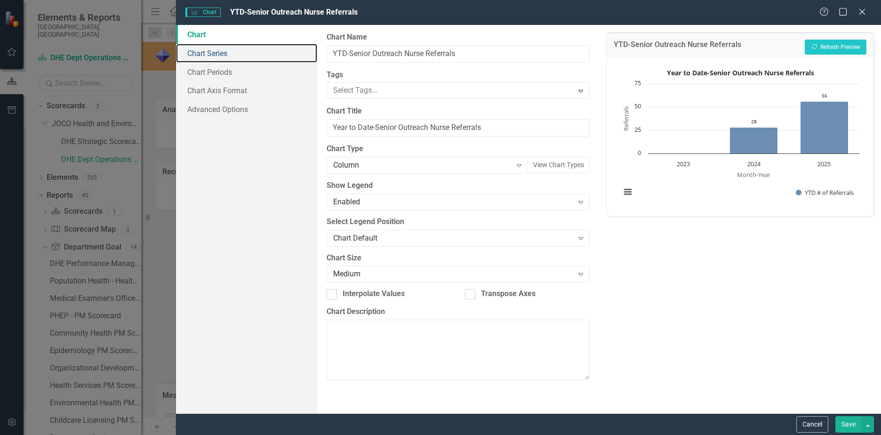
click at [216, 54] on link "Chart Series" at bounding box center [246, 53] width 141 height 19
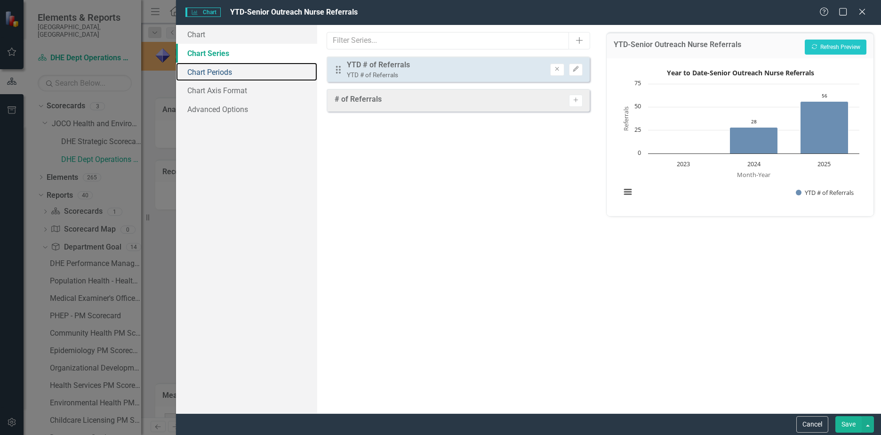
click at [216, 68] on link "Chart Periods" at bounding box center [246, 72] width 141 height 19
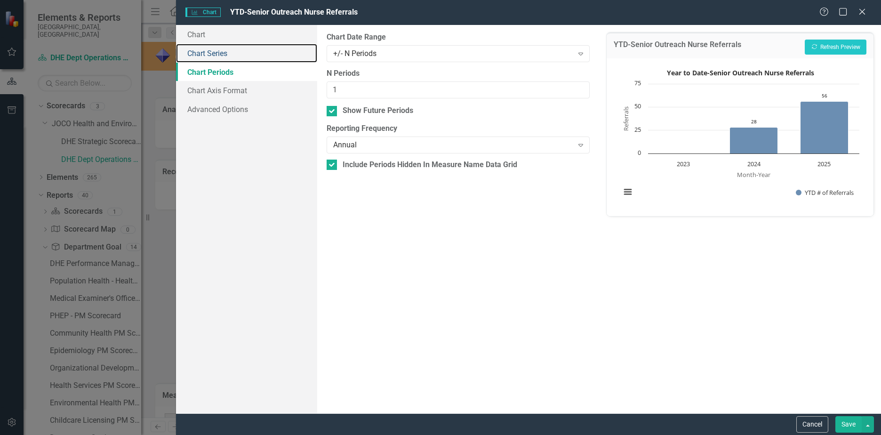
click at [211, 59] on link "Chart Series" at bounding box center [246, 53] width 141 height 19
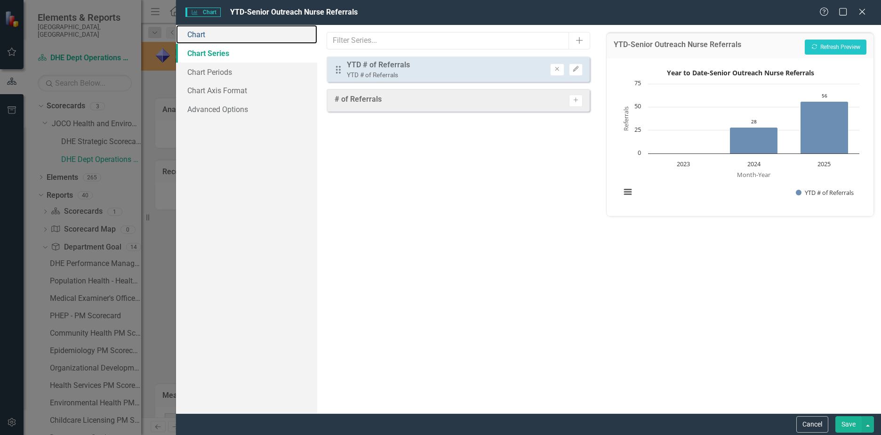
click at [201, 37] on link "Chart" at bounding box center [246, 34] width 141 height 19
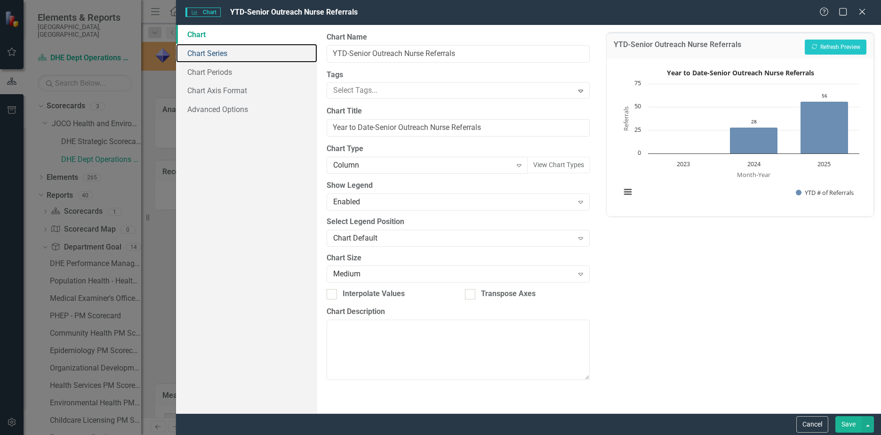
click at [207, 50] on link "Chart Series" at bounding box center [246, 53] width 141 height 19
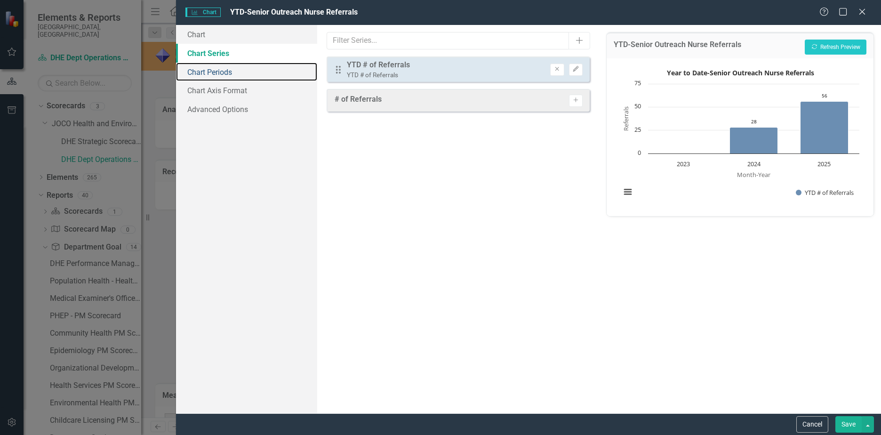
click at [215, 74] on link "Chart Periods" at bounding box center [246, 72] width 141 height 19
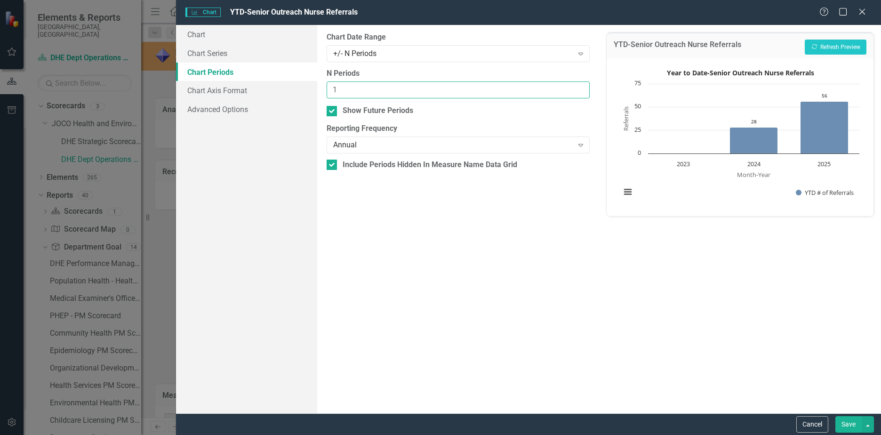
drag, startPoint x: 371, startPoint y: 86, endPoint x: 276, endPoint y: 86, distance: 95.0
click at [277, 86] on div "Chart Chart Series Chart Periods Chart Axis Format Advanced Options From this p…" at bounding box center [528, 219] width 705 height 388
type input "6"
click at [391, 146] on div "Annual" at bounding box center [453, 145] width 240 height 11
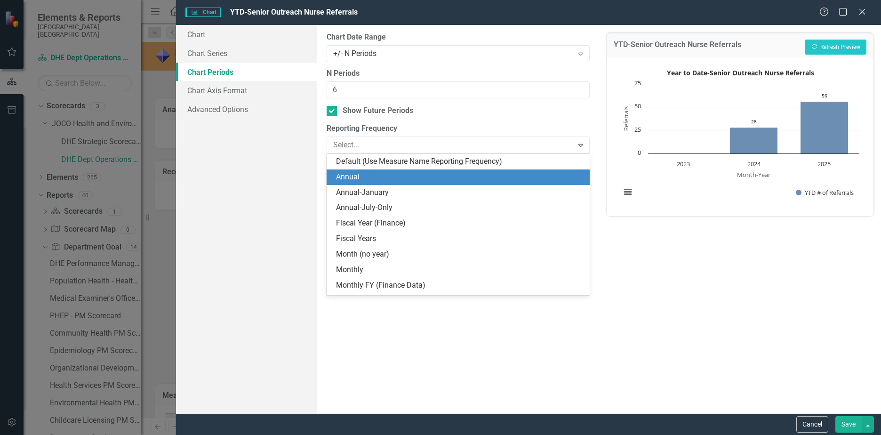
scroll to position [16, 0]
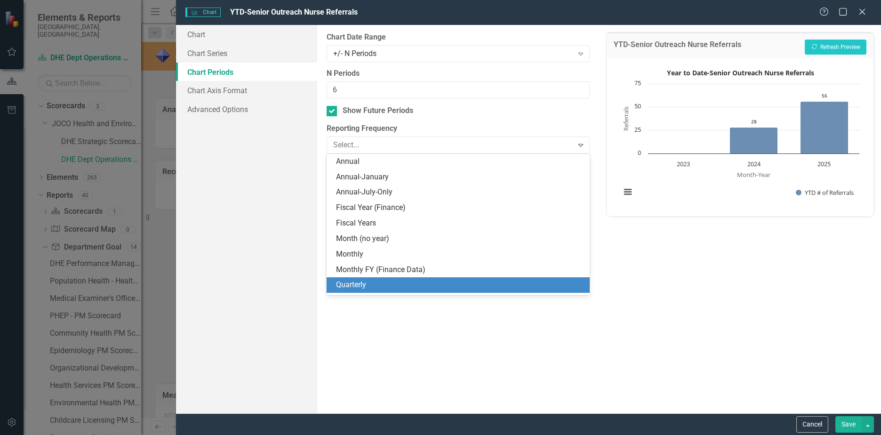
click at [370, 287] on div "Quarterly" at bounding box center [460, 284] width 248 height 11
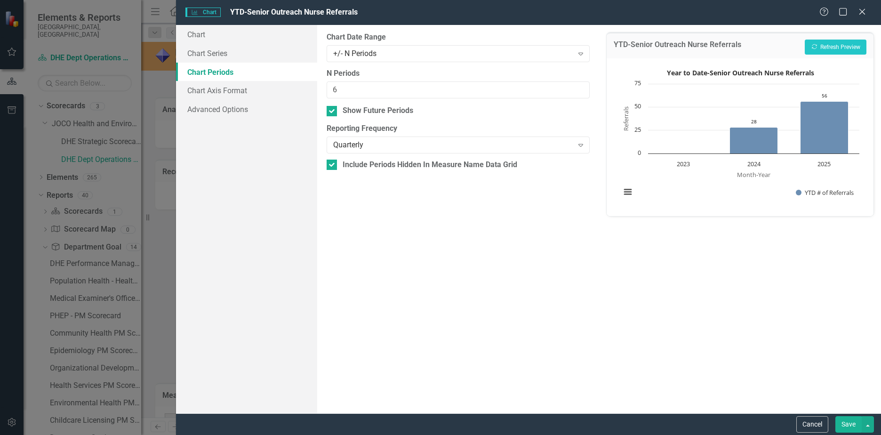
click at [846, 425] on button "Save" at bounding box center [848, 424] width 26 height 16
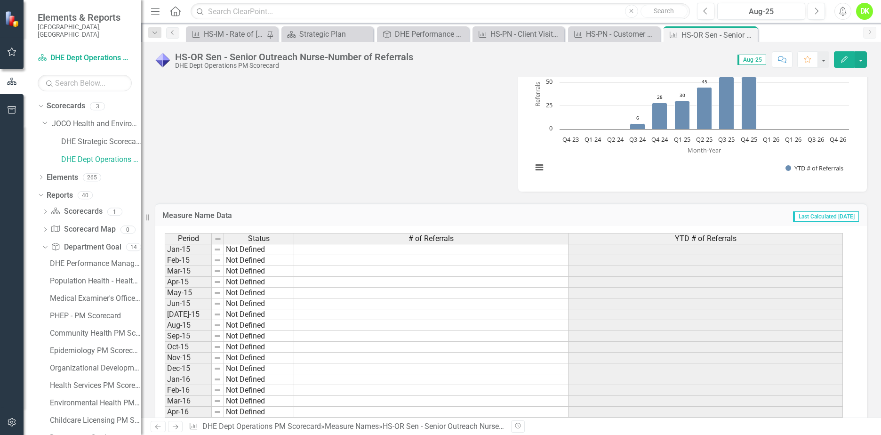
scroll to position [329, 0]
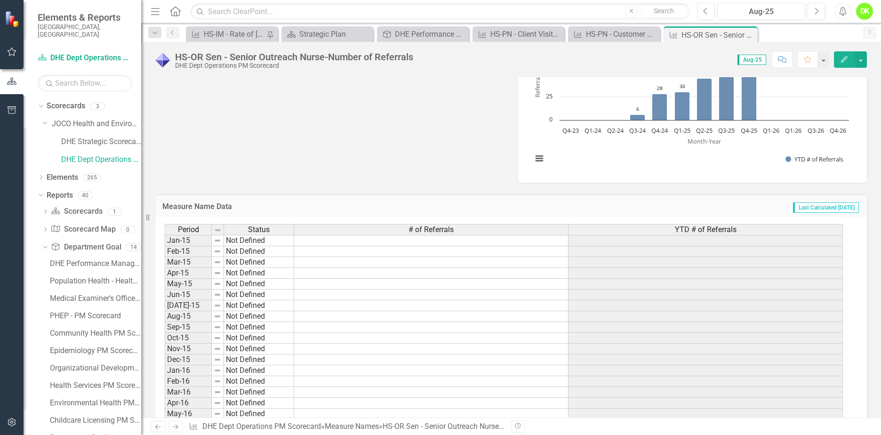
click at [635, 229] on div "YTD # of Referrals" at bounding box center [705, 229] width 274 height 10
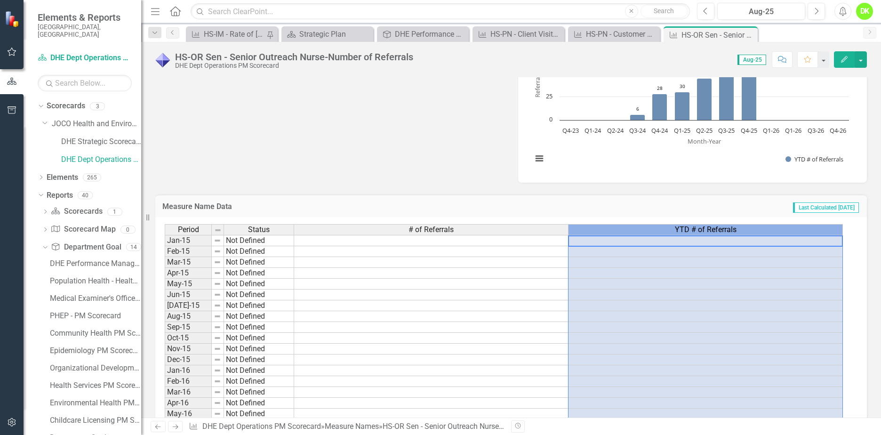
click at [635, 229] on div "YTD # of Referrals" at bounding box center [705, 229] width 274 height 10
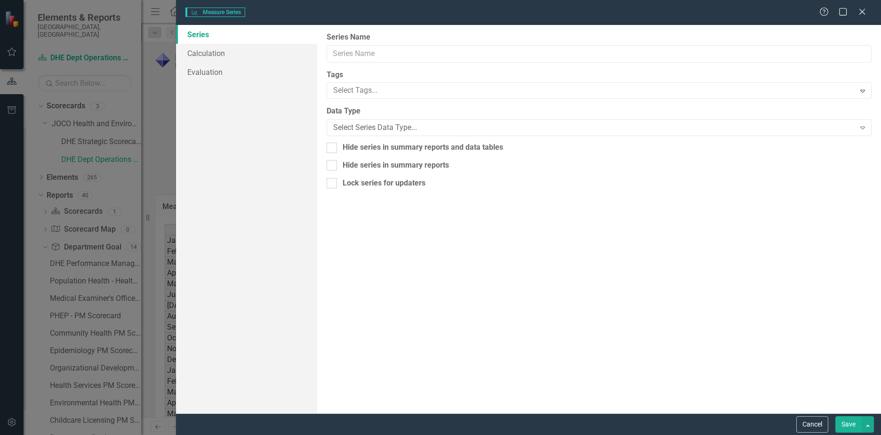
type input "YTD # of Referrals"
click at [810, 425] on button "Cancel" at bounding box center [812, 424] width 32 height 16
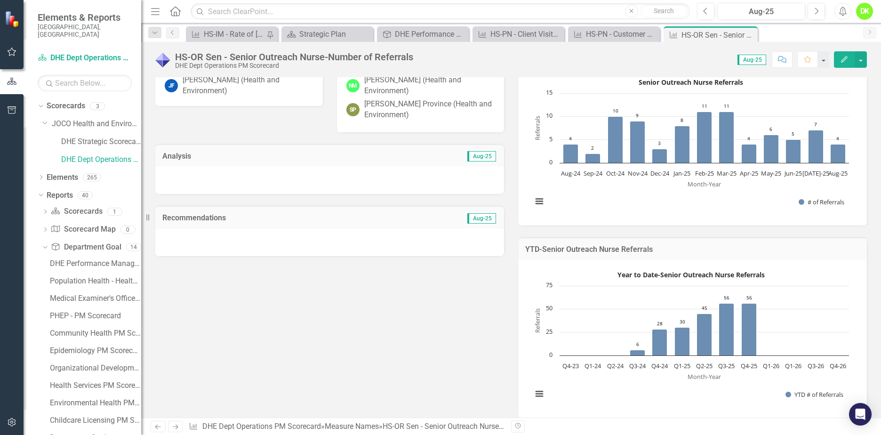
scroll to position [141, 0]
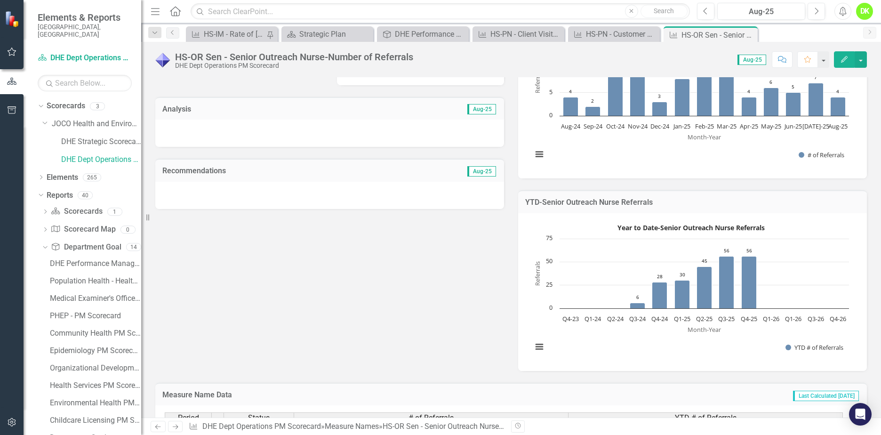
click at [602, 338] on rect "Interactive chart" at bounding box center [690, 290] width 326 height 141
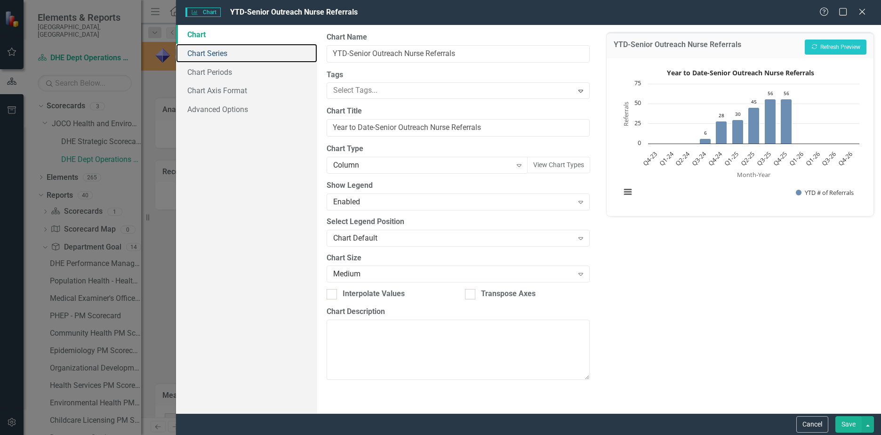
click at [217, 52] on link "Chart Series" at bounding box center [246, 53] width 141 height 19
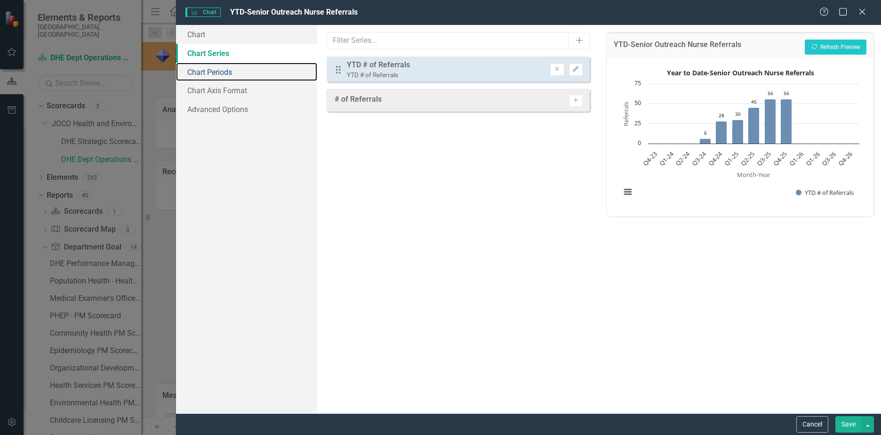
click at [216, 64] on link "Chart Periods" at bounding box center [246, 72] width 141 height 19
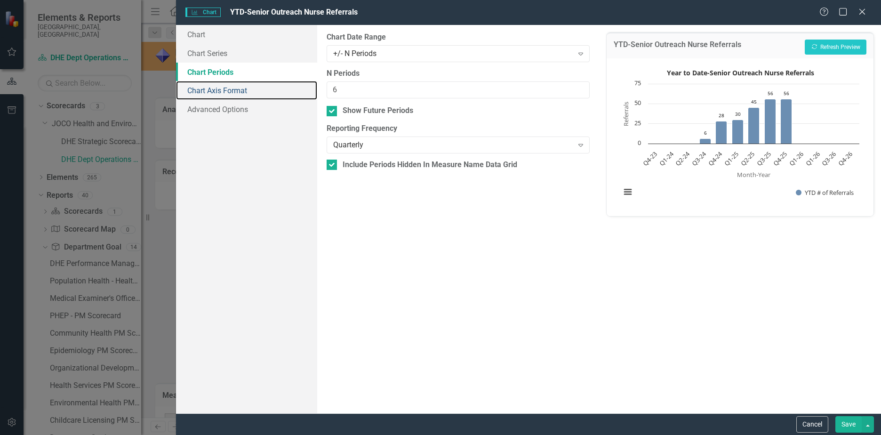
click at [216, 83] on link "Chart Axis Format" at bounding box center [246, 90] width 141 height 19
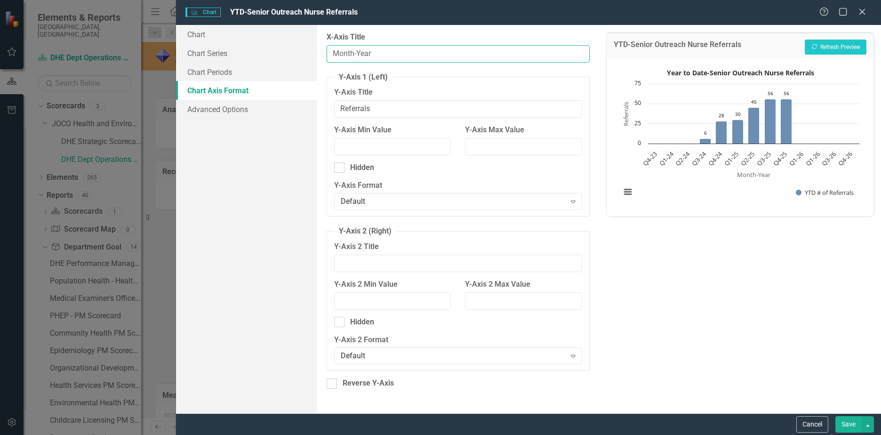
drag, startPoint x: 389, startPoint y: 58, endPoint x: 266, endPoint y: 57, distance: 123.3
click at [266, 57] on div "Chart Chart Series Chart Periods Chart Axis Format Advanced Options From this p…" at bounding box center [528, 219] width 705 height 388
type input "Da"
type input "Date"
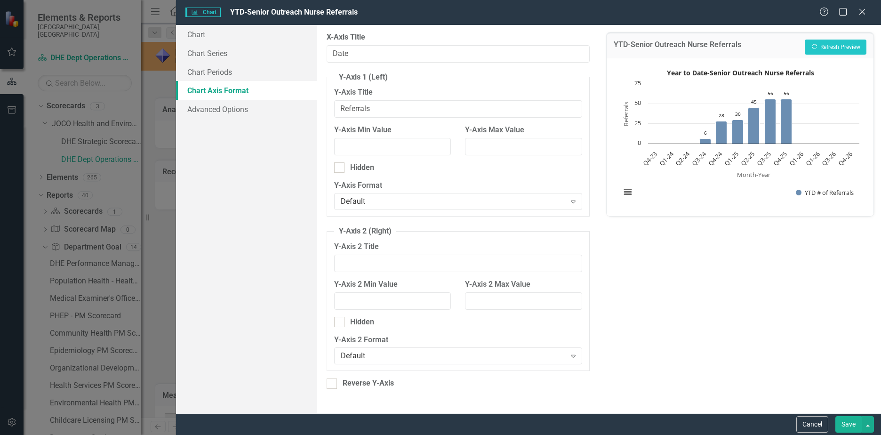
click at [853, 425] on button "Save" at bounding box center [848, 424] width 26 height 16
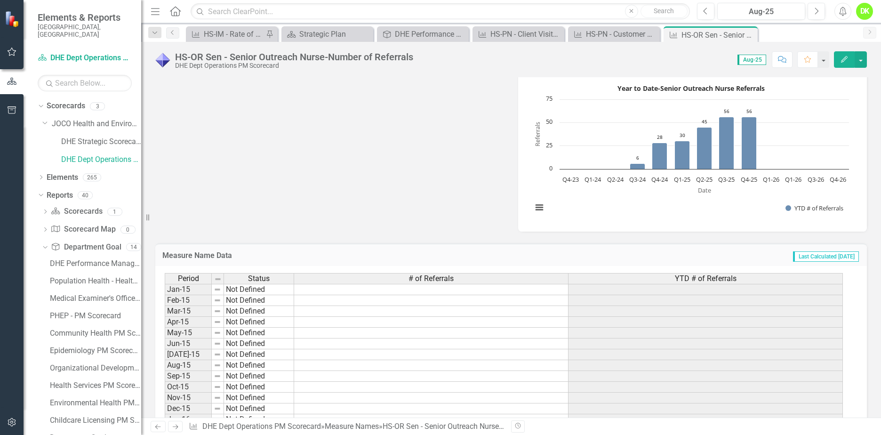
scroll to position [182, 0]
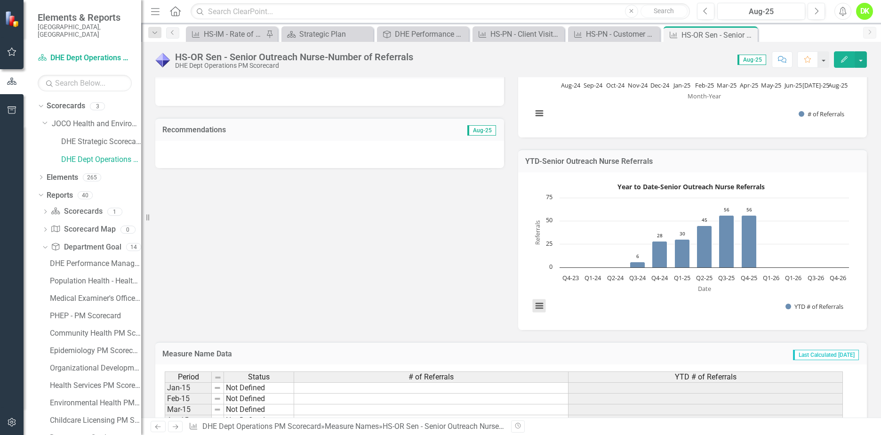
click at [534, 306] on button "View chart menu, Year to Date-Senior Outreach Nurse Referrals" at bounding box center [539, 305] width 13 height 13
click at [579, 262] on li "Download JPEG image" at bounding box center [578, 258] width 85 height 15
click at [398, 253] on div "Metric Lead [PERSON_NAME] (Health and Environment) Collaborators NM [PERSON_NAM…" at bounding box center [510, 137] width 725 height 384
click at [0, 0] on icon "Close" at bounding box center [0, 0] width 0 height 0
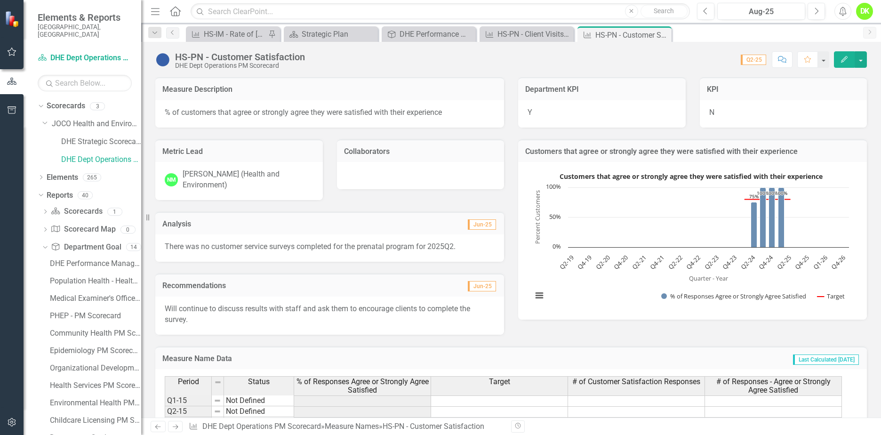
click at [582, 282] on rect "Interactive chart" at bounding box center [690, 239] width 326 height 141
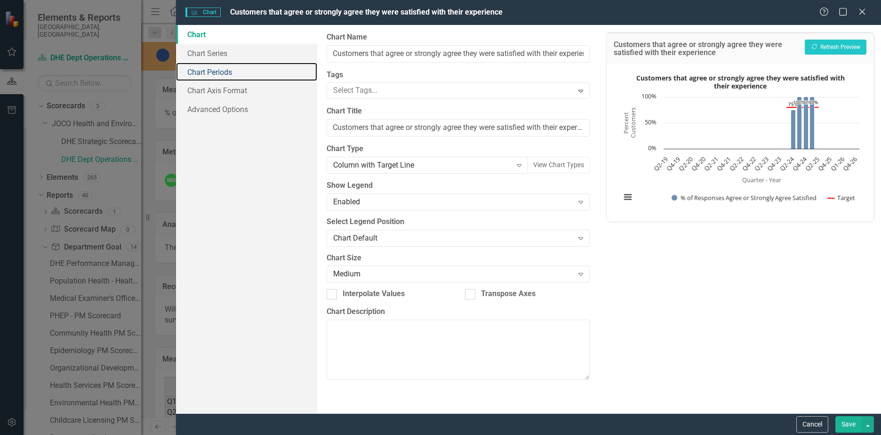
click at [216, 71] on link "Chart Periods" at bounding box center [246, 72] width 141 height 19
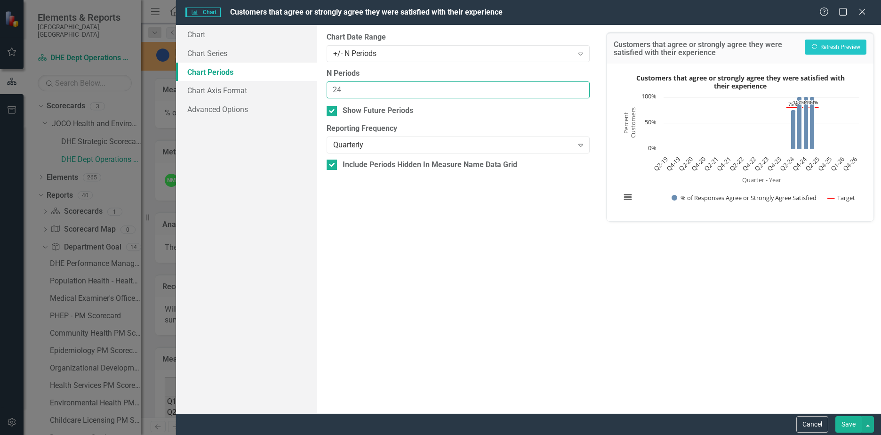
drag, startPoint x: 360, startPoint y: 87, endPoint x: 256, endPoint y: 87, distance: 104.0
click at [256, 87] on div "Chart Chart Series Chart Periods Chart Axis Format Advanced Options From this p…" at bounding box center [528, 219] width 705 height 388
type input "6"
click at [341, 112] on div "Show Future Periods" at bounding box center [457, 110] width 263 height 11
click at [333, 112] on input "Show Future Periods" at bounding box center [329, 109] width 6 height 6
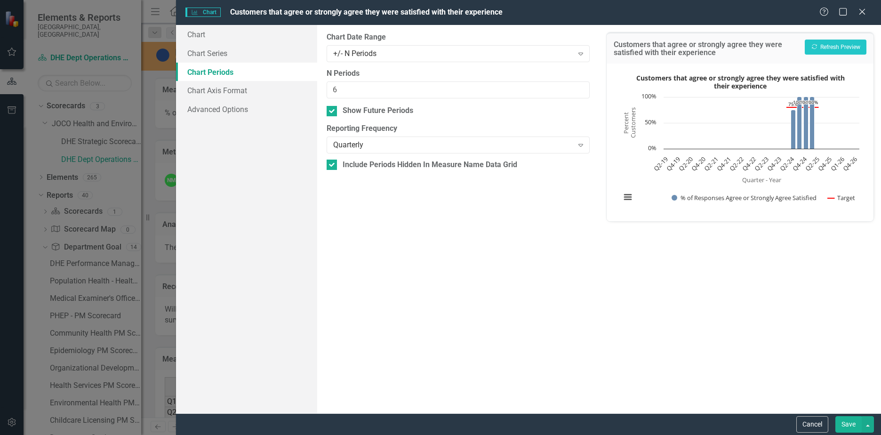
checkbox input "false"
click at [840, 421] on button "Save" at bounding box center [848, 424] width 26 height 16
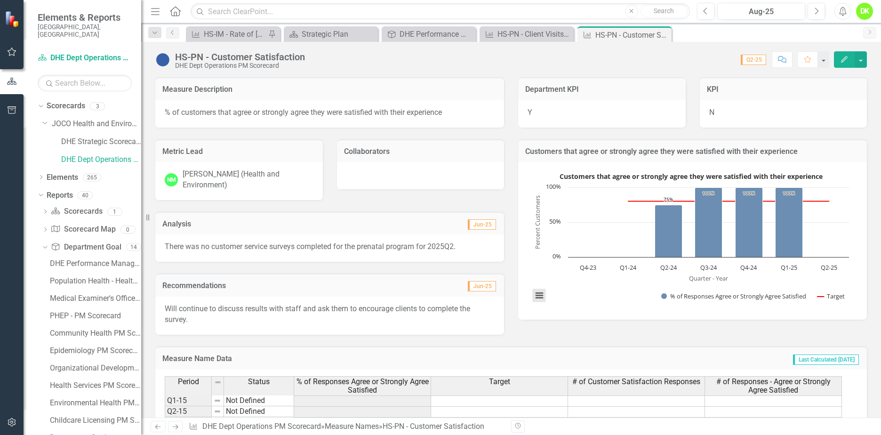
click at [533, 298] on button "View chart menu, Customers that agree or strongly agree they were satisfied wit…" at bounding box center [539, 295] width 13 height 13
click at [588, 248] on li "Download JPEG image" at bounding box center [578, 248] width 85 height 15
click at [564, 333] on div "Metric Lead NM Nicole McClain (Health and Environment) Collaborators Analysis J…" at bounding box center [510, 230] width 725 height 207
click at [0, 0] on icon at bounding box center [0, 0] width 0 height 0
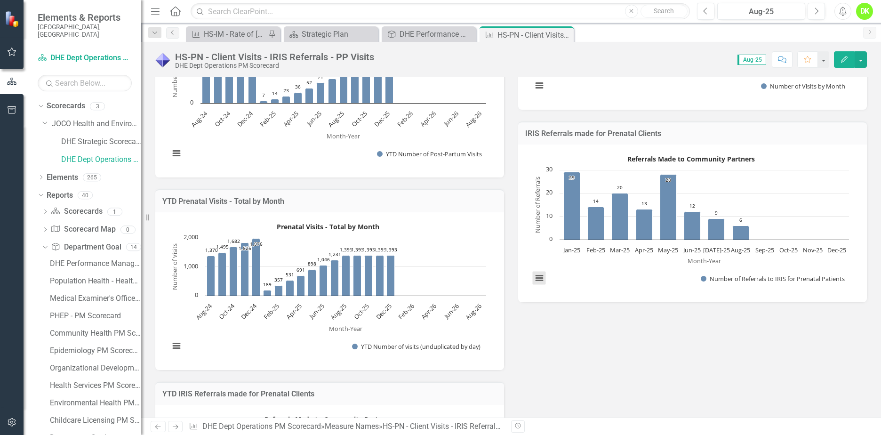
scroll to position [423, 0]
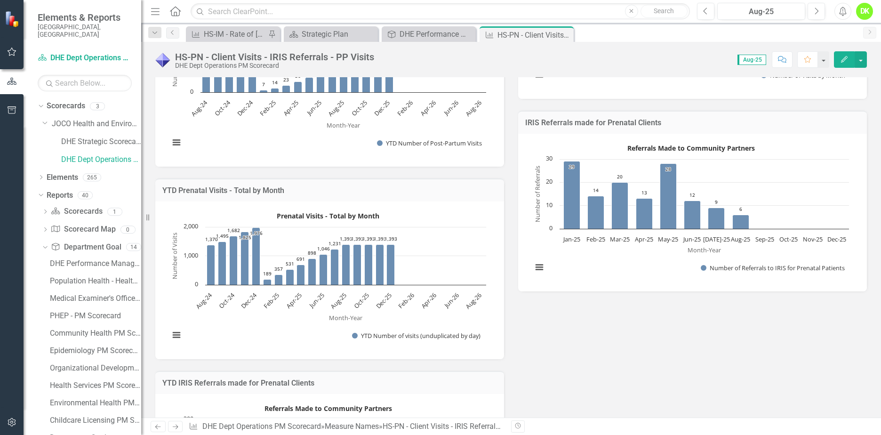
click at [269, 326] on rect "Interactive chart" at bounding box center [328, 278] width 326 height 141
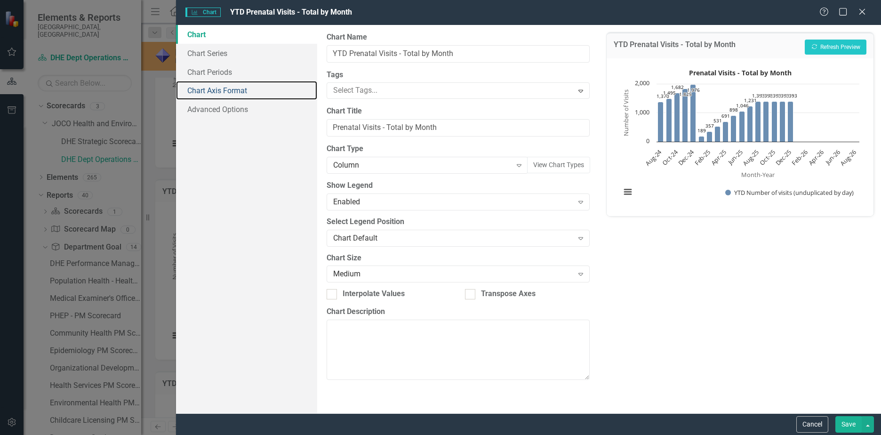
click at [226, 88] on link "Chart Axis Format" at bounding box center [246, 90] width 141 height 19
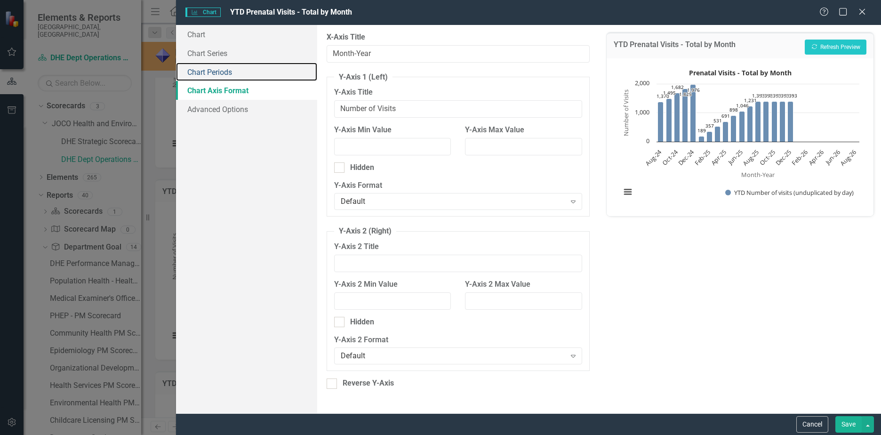
click at [220, 73] on link "Chart Periods" at bounding box center [246, 72] width 141 height 19
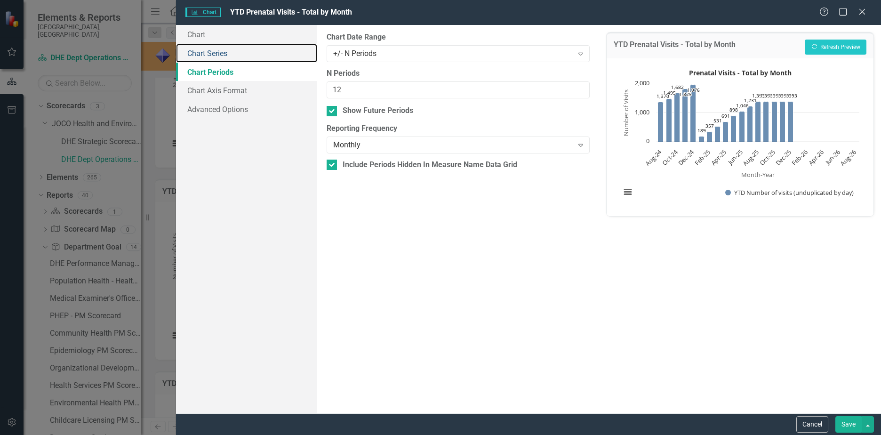
click at [216, 57] on link "Chart Series" at bounding box center [246, 53] width 141 height 19
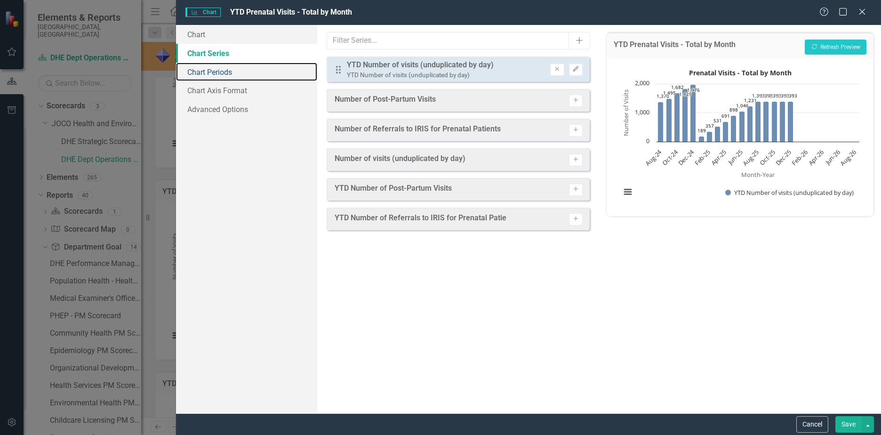
click at [223, 74] on link "Chart Periods" at bounding box center [246, 72] width 141 height 19
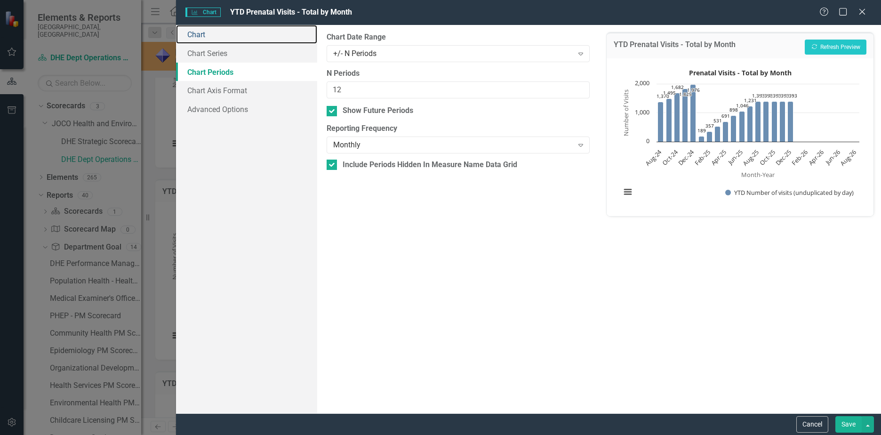
click at [210, 40] on link "Chart" at bounding box center [246, 34] width 141 height 19
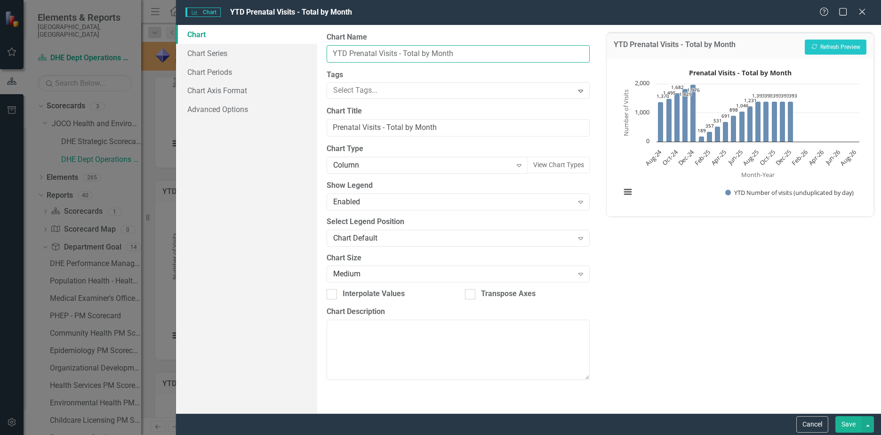
drag, startPoint x: 398, startPoint y: 52, endPoint x: 494, endPoint y: 52, distance: 96.4
click at [494, 52] on input "YTD Prenatal Visits - Total by Month" at bounding box center [457, 53] width 263 height 17
type input "YTD Prenatal Visits"
drag, startPoint x: 442, startPoint y: 125, endPoint x: 380, endPoint y: 133, distance: 62.6
click at [380, 133] on input "Prenatal Visits - Total by Month" at bounding box center [457, 127] width 263 height 17
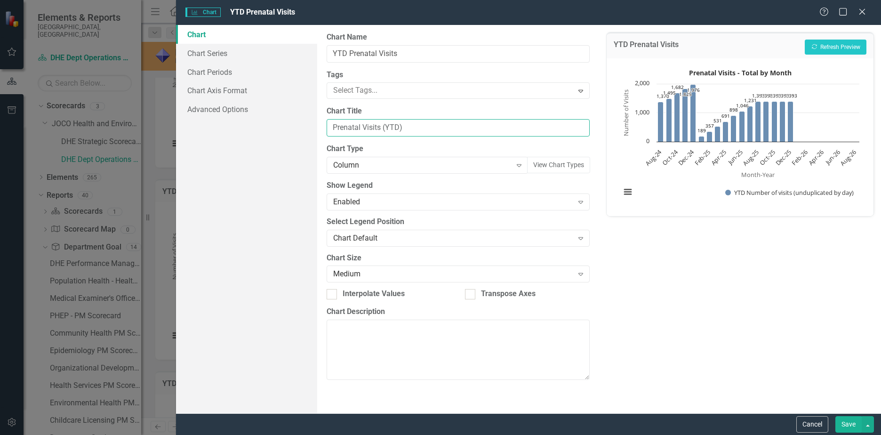
type input "Prenatal Visits (YTD)"
click at [202, 53] on link "Chart Series" at bounding box center [246, 53] width 141 height 19
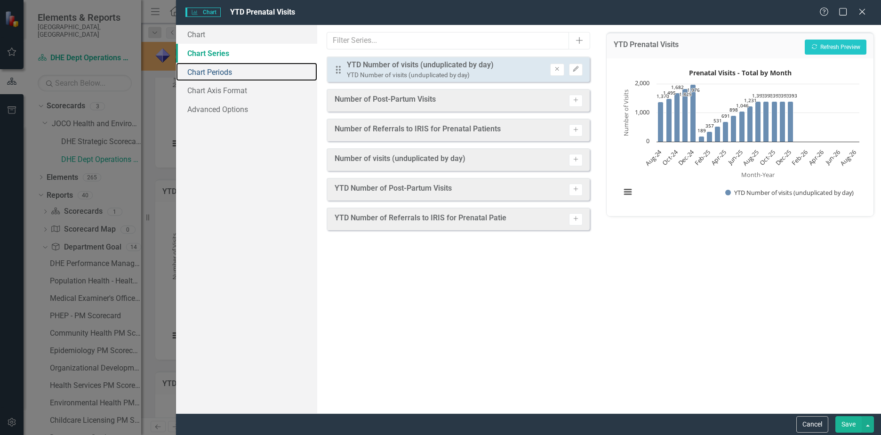
click at [205, 68] on link "Chart Periods" at bounding box center [246, 72] width 141 height 19
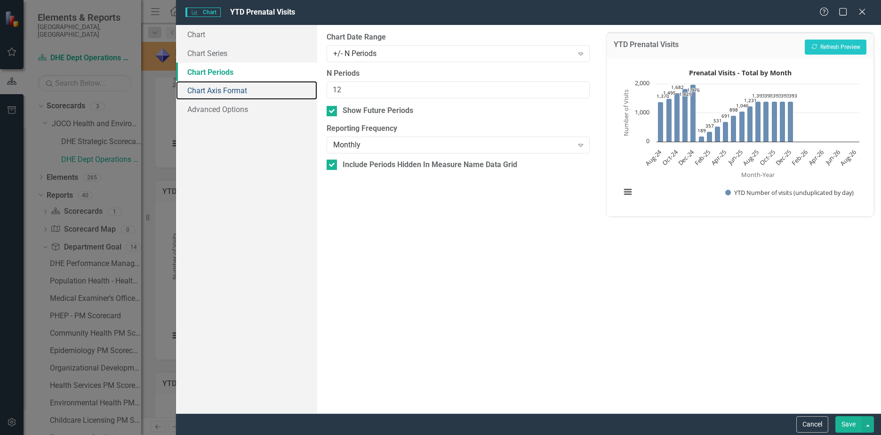
click at [215, 88] on link "Chart Axis Format" at bounding box center [246, 90] width 141 height 19
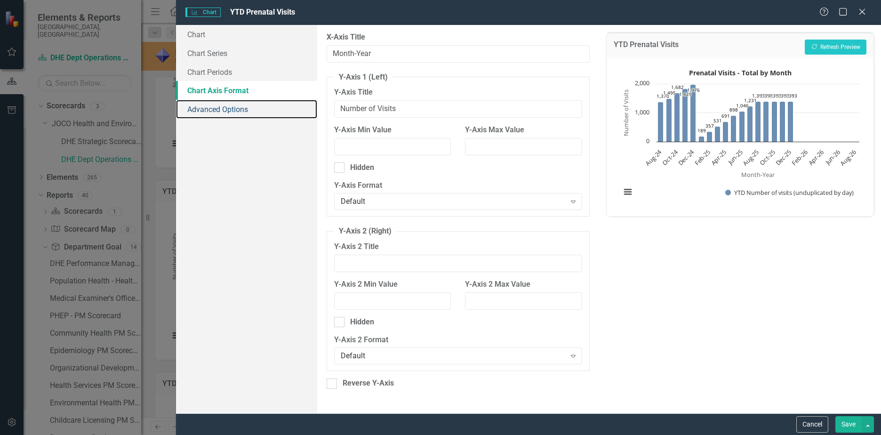
click at [216, 107] on link "Advanced Options" at bounding box center [246, 109] width 141 height 19
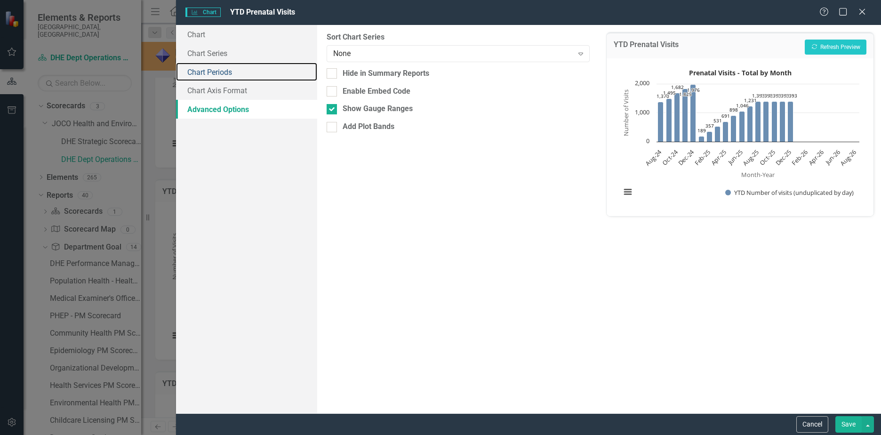
click at [223, 65] on link "Chart Periods" at bounding box center [246, 72] width 141 height 19
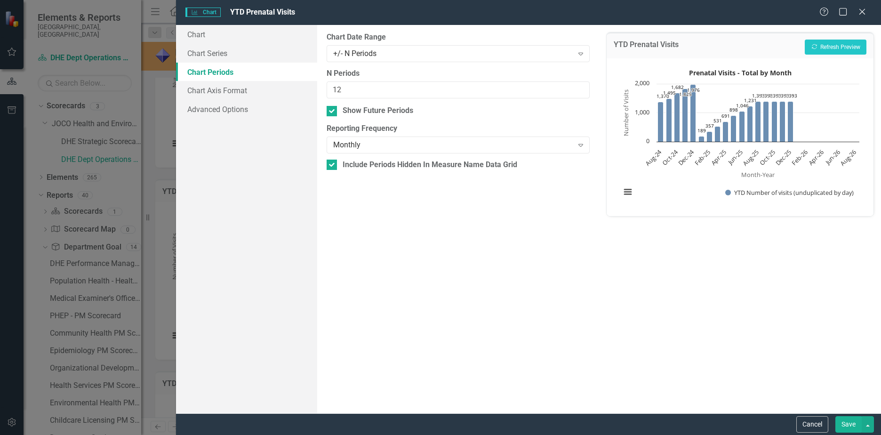
click at [413, 144] on div "Monthly" at bounding box center [453, 145] width 240 height 11
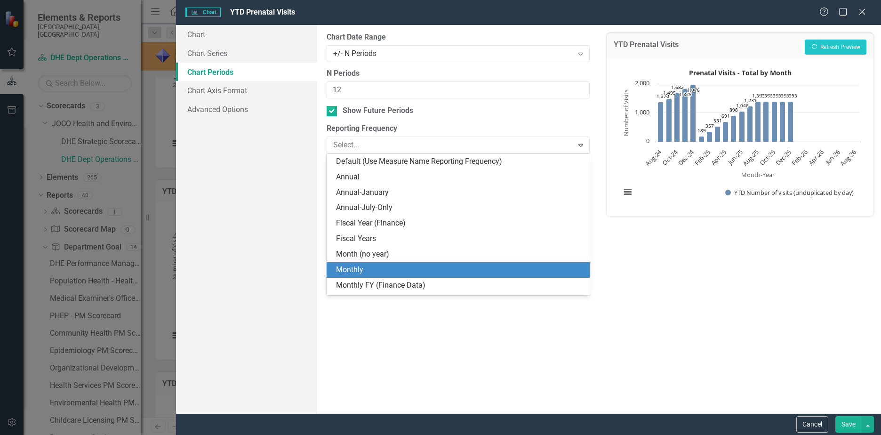
scroll to position [44, 0]
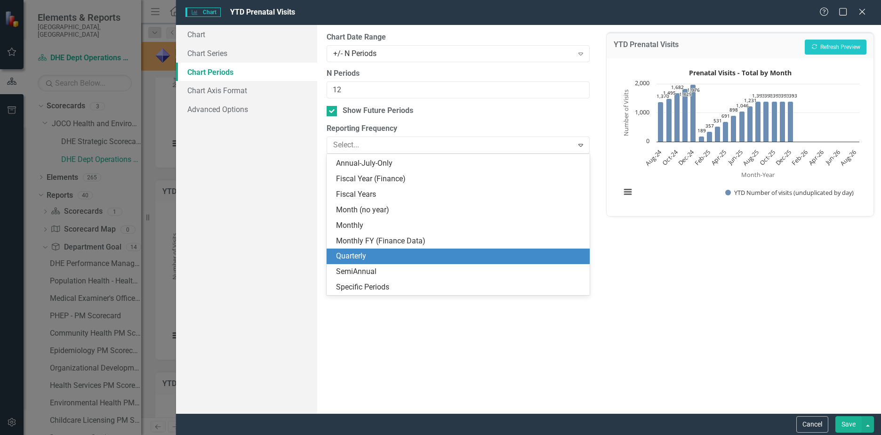
click at [361, 258] on div "Quarterly" at bounding box center [460, 256] width 248 height 11
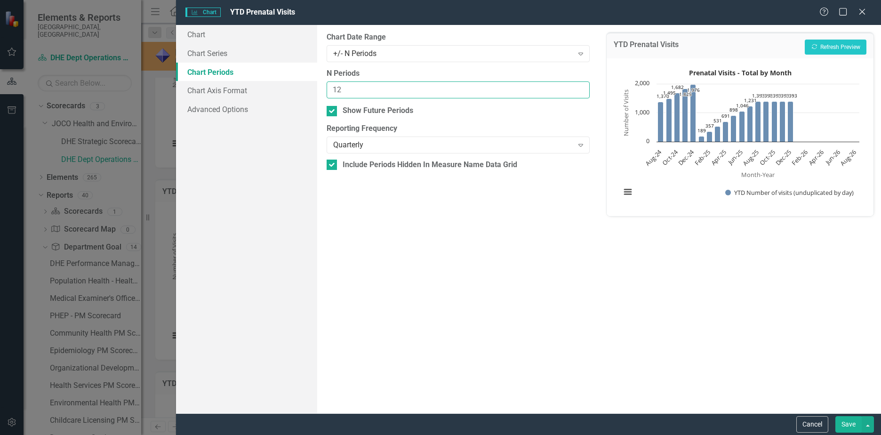
drag, startPoint x: 362, startPoint y: 87, endPoint x: 253, endPoint y: 80, distance: 109.4
click at [253, 80] on div "Chart Chart Series Chart Periods Chart Axis Format Advanced Options From this p…" at bounding box center [528, 219] width 705 height 388
type input "6"
click at [852, 420] on button "Save" at bounding box center [848, 424] width 26 height 16
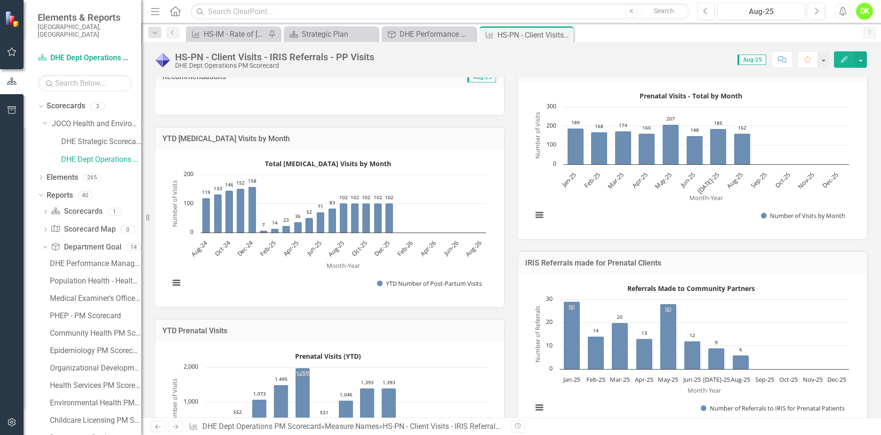
scroll to position [282, 0]
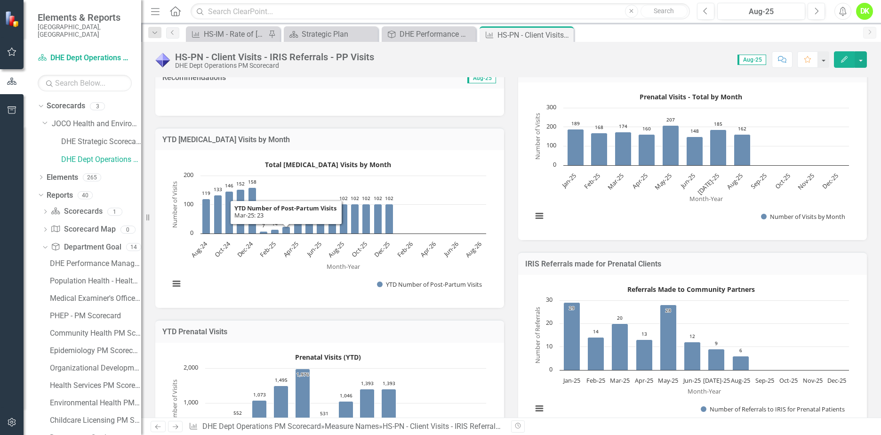
click at [278, 266] on rect "Interactive chart" at bounding box center [328, 227] width 326 height 141
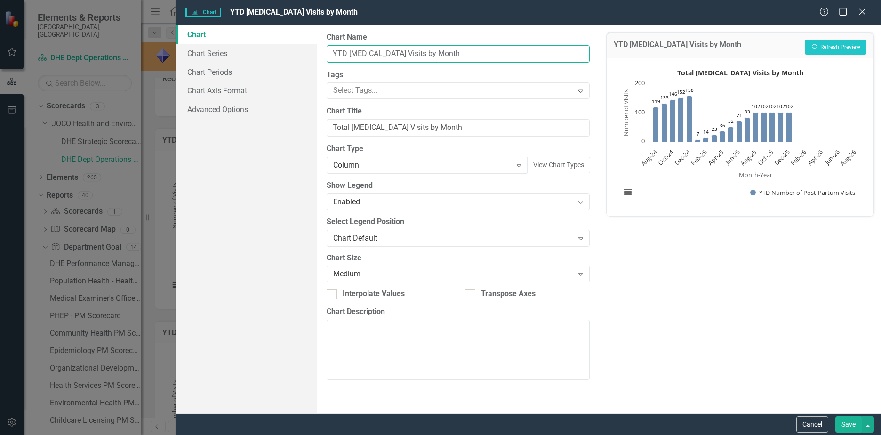
drag, startPoint x: 453, startPoint y: 57, endPoint x: 279, endPoint y: 56, distance: 174.1
click at [279, 56] on div "Chart Chart Series Chart Periods Chart Axis Format Advanced Options From this p…" at bounding box center [528, 219] width 705 height 388
click at [348, 54] on input "YTD Postpartum Visits by Month" at bounding box center [457, 53] width 263 height 17
drag, startPoint x: 347, startPoint y: 54, endPoint x: 274, endPoint y: 51, distance: 73.0
click at [274, 51] on div "Chart Chart Series Chart Periods Chart Axis Format Advanced Options From this p…" at bounding box center [528, 219] width 705 height 388
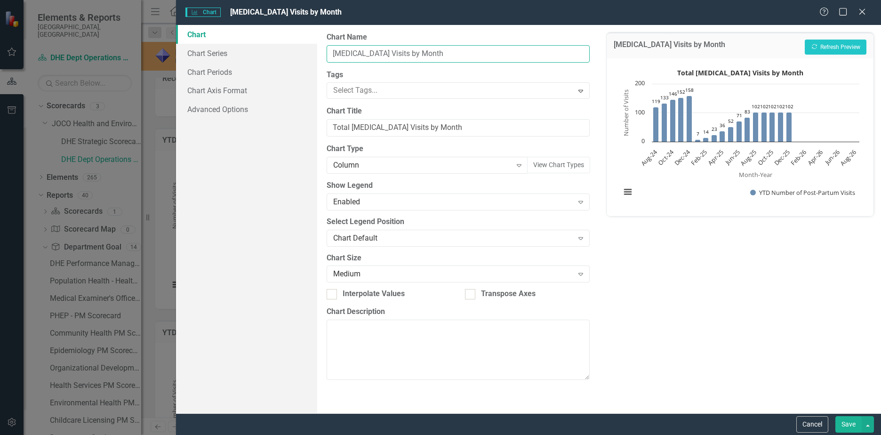
drag, startPoint x: 392, startPoint y: 54, endPoint x: 490, endPoint y: 53, distance: 97.9
click at [490, 53] on input "Postpartum Visits by Month" at bounding box center [457, 53] width 263 height 17
type input "Postpartum Visits (YTD)"
drag, startPoint x: 351, startPoint y: 127, endPoint x: 334, endPoint y: 129, distance: 16.6
click at [307, 129] on div "Chart Chart Series Chart Periods Chart Axis Format Advanced Options From this p…" at bounding box center [528, 219] width 705 height 388
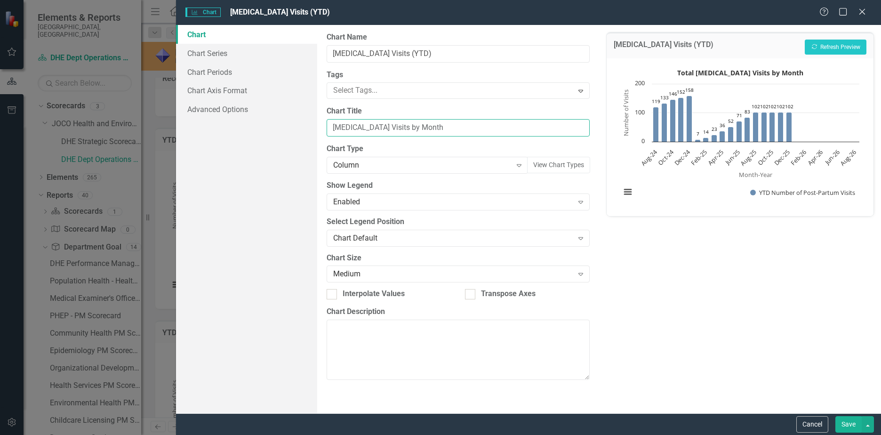
drag, startPoint x: 397, startPoint y: 127, endPoint x: 606, endPoint y: 142, distance: 210.3
click at [606, 142] on div "Chart Chart Series Chart Periods Chart Axis Format Advanced Options From this p…" at bounding box center [528, 219] width 705 height 388
type input "Postpartum Visits (YTD)"
click at [231, 73] on link "Chart Periods" at bounding box center [246, 72] width 141 height 19
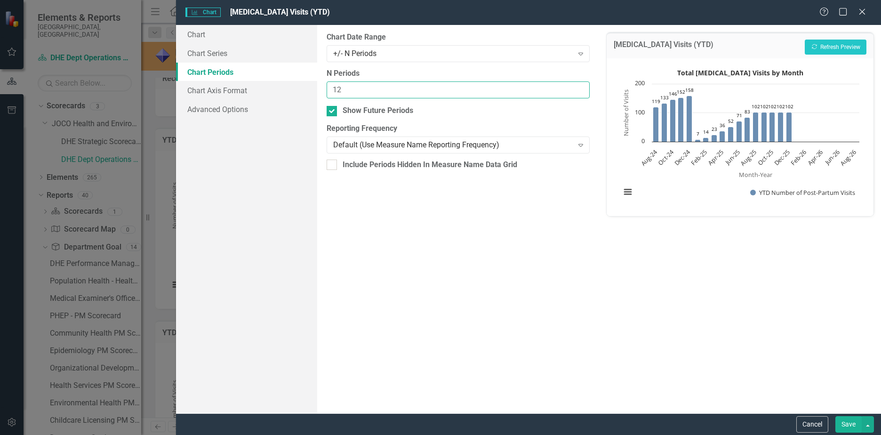
drag, startPoint x: 306, startPoint y: 85, endPoint x: 223, endPoint y: 85, distance: 83.3
click at [223, 85] on div "Chart Chart Series Chart Periods Chart Axis Format Advanced Options From this p…" at bounding box center [528, 219] width 705 height 388
type input "6"
click at [420, 143] on div "Default (Use Measure Name Reporting Frequency)" at bounding box center [453, 145] width 240 height 11
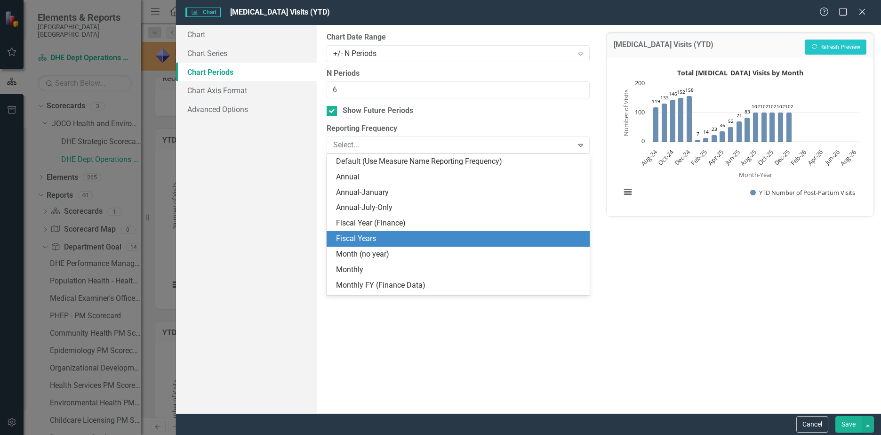
scroll to position [44, 0]
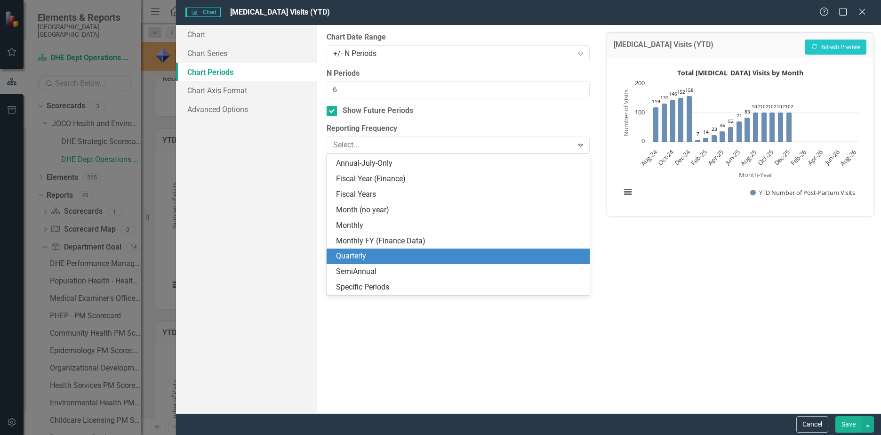
click at [382, 251] on div "Quarterly" at bounding box center [460, 256] width 248 height 11
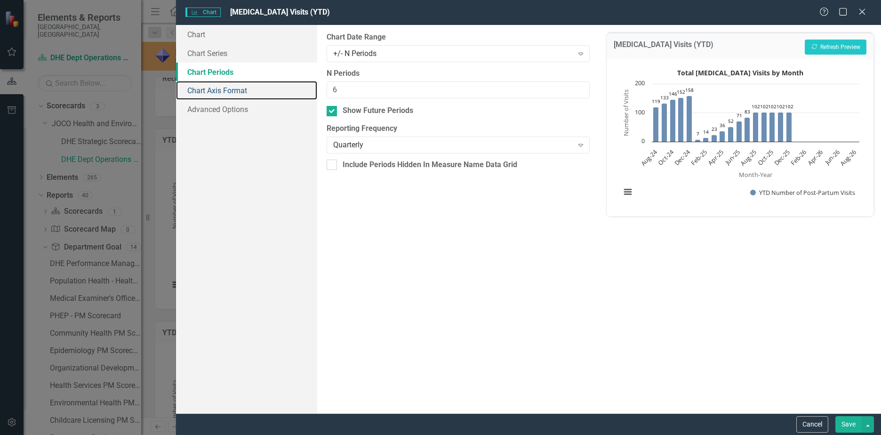
click at [224, 86] on link "Chart Axis Format" at bounding box center [246, 90] width 141 height 19
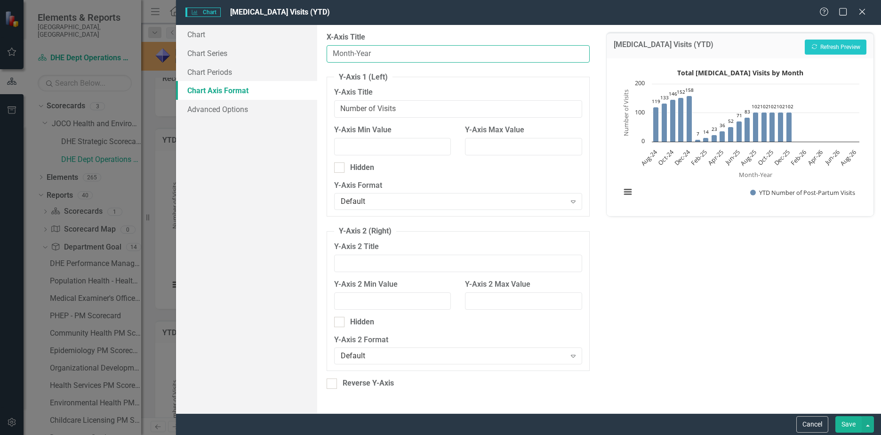
drag, startPoint x: 387, startPoint y: 54, endPoint x: 263, endPoint y: 36, distance: 125.9
click at [263, 37] on div "Chart Chart Series Chart Periods Chart Axis Format Advanced Options From this p…" at bounding box center [528, 219] width 705 height 388
type input "Date"
click at [852, 426] on button "Save" at bounding box center [848, 424] width 26 height 16
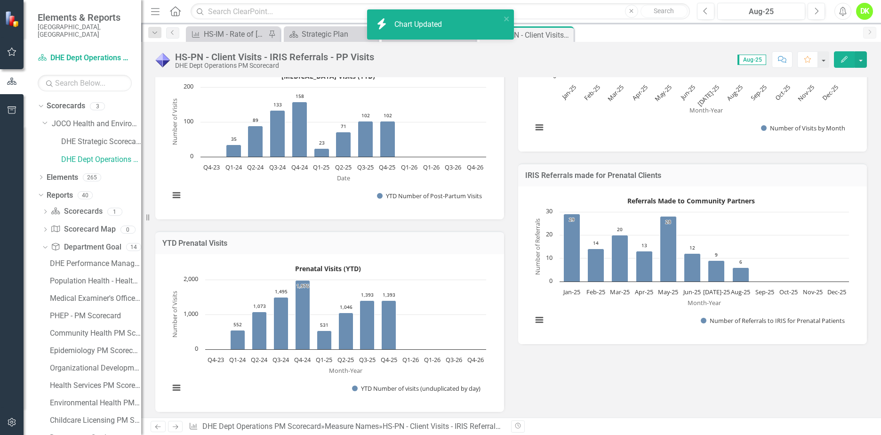
scroll to position [423, 0]
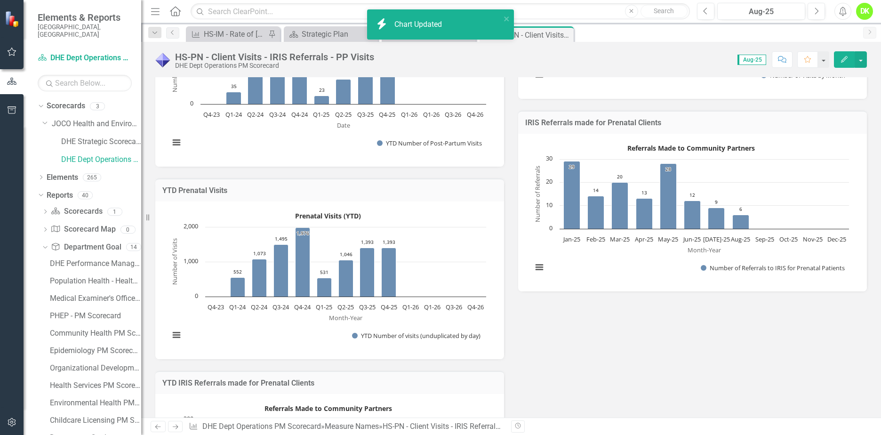
click at [304, 318] on rect "Interactive chart" at bounding box center [328, 278] width 326 height 141
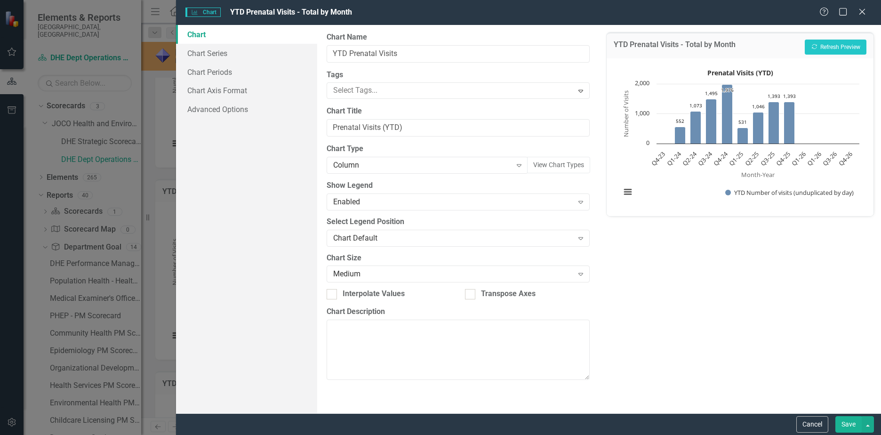
type input "YTD Prenatal Visits"
type input "Prenatal Visits (YTD)"
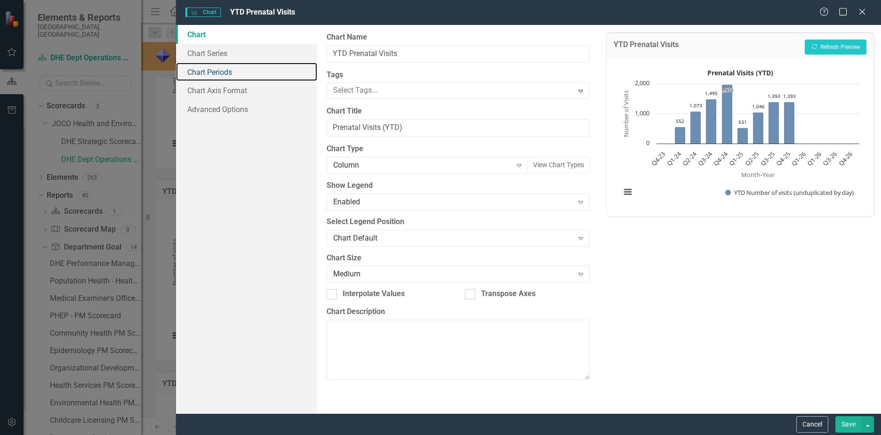
click at [213, 71] on link "Chart Periods" at bounding box center [246, 72] width 141 height 19
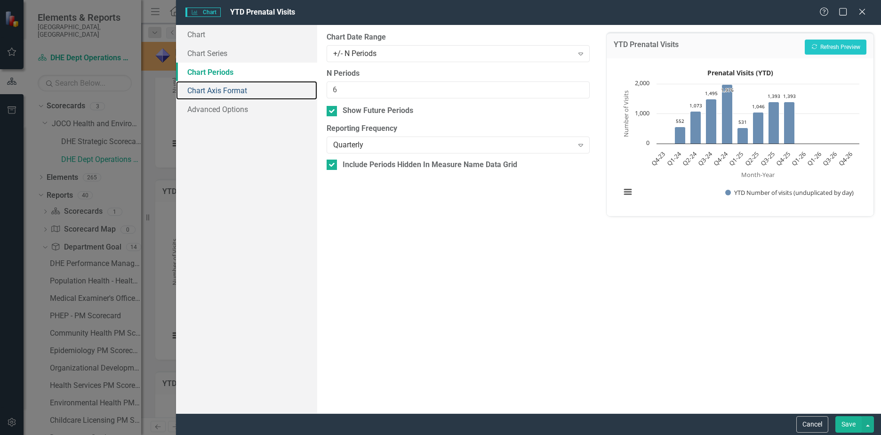
click at [219, 89] on link "Chart Axis Format" at bounding box center [246, 90] width 141 height 19
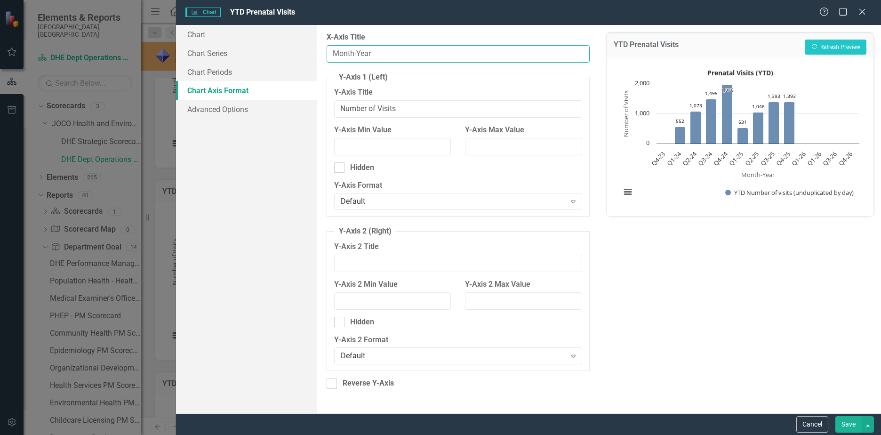
drag, startPoint x: 401, startPoint y: 51, endPoint x: 193, endPoint y: 29, distance: 209.6
click at [193, 29] on div "Chart Chart Series Chart Periods Chart Axis Format Advanced Options From this p…" at bounding box center [528, 219] width 705 height 388
type input "Date"
click at [854, 424] on button "Save" at bounding box center [848, 424] width 26 height 16
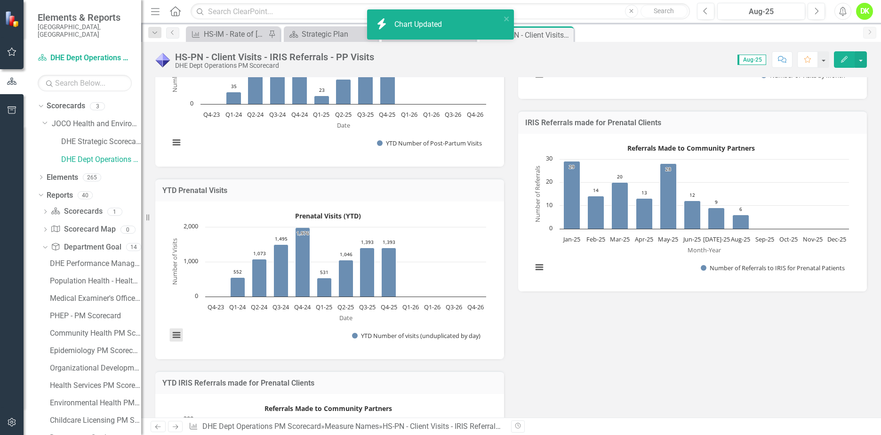
click at [180, 330] on button "View chart menu, Prenatal Visits (YTD)" at bounding box center [176, 334] width 13 height 13
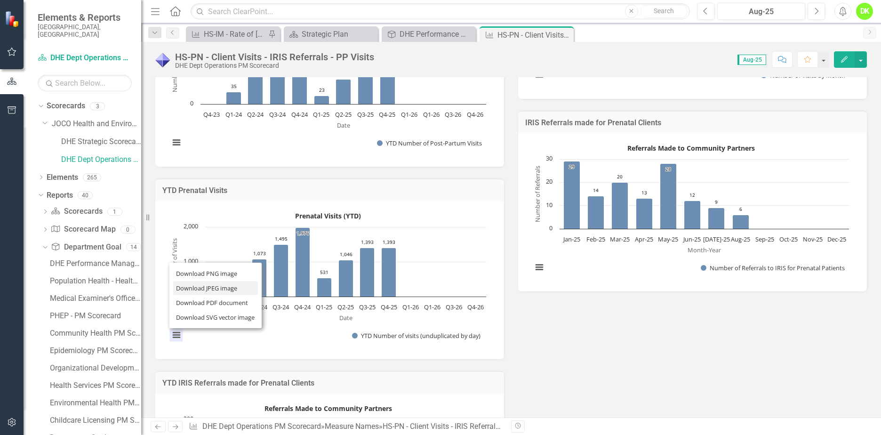
click at [220, 288] on li "Download JPEG image" at bounding box center [215, 288] width 85 height 15
click at [739, 376] on div "Metric Lead SP Stacie Province (Health and Environment) Collaborators NM Nicole…" at bounding box center [510, 132] width 725 height 836
click at [0, 0] on icon at bounding box center [0, 0] width 0 height 0
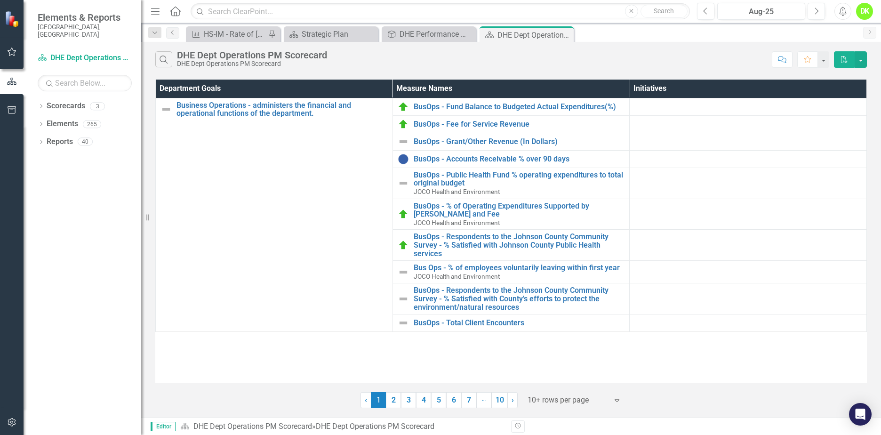
click at [394, 399] on link "2" at bounding box center [393, 400] width 15 height 16
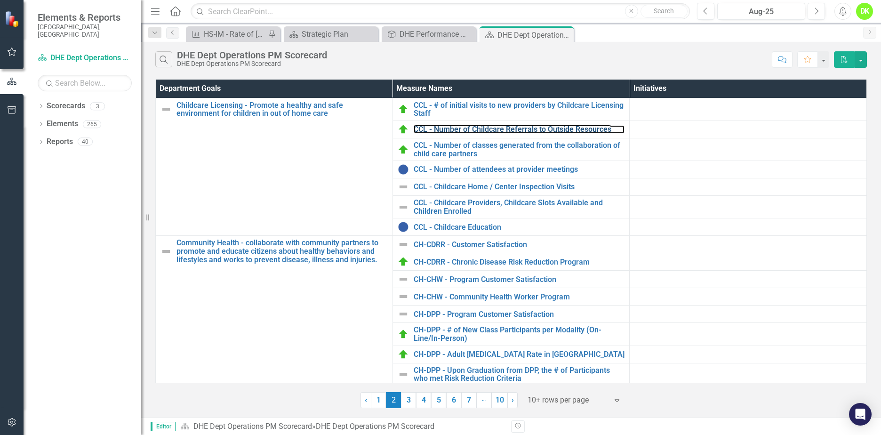
click at [550, 130] on link "CCL - Number of Childcare Referrals to Outside Resources" at bounding box center [519, 129] width 211 height 8
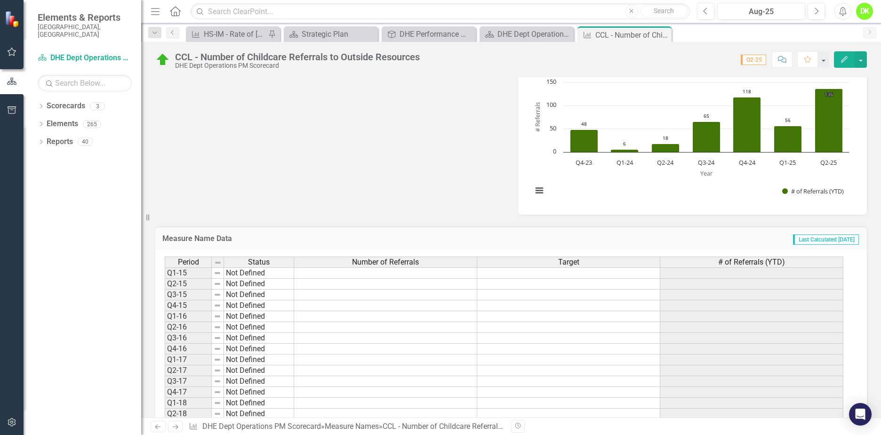
scroll to position [235, 0]
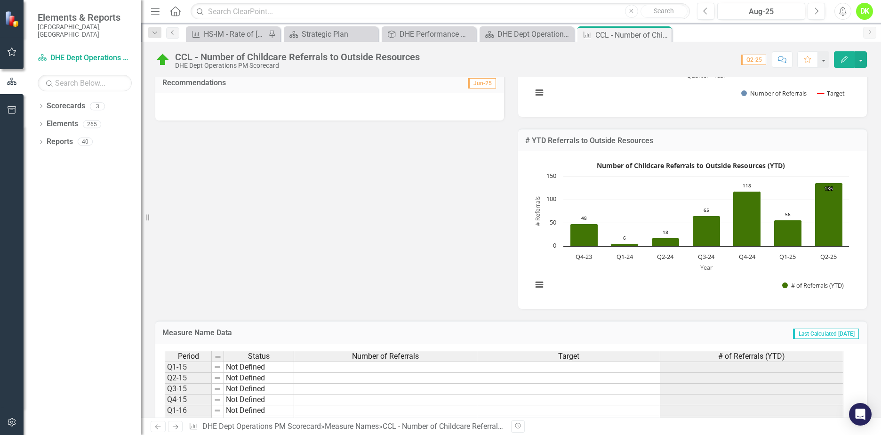
click at [597, 290] on rect "Interactive chart" at bounding box center [690, 228] width 326 height 141
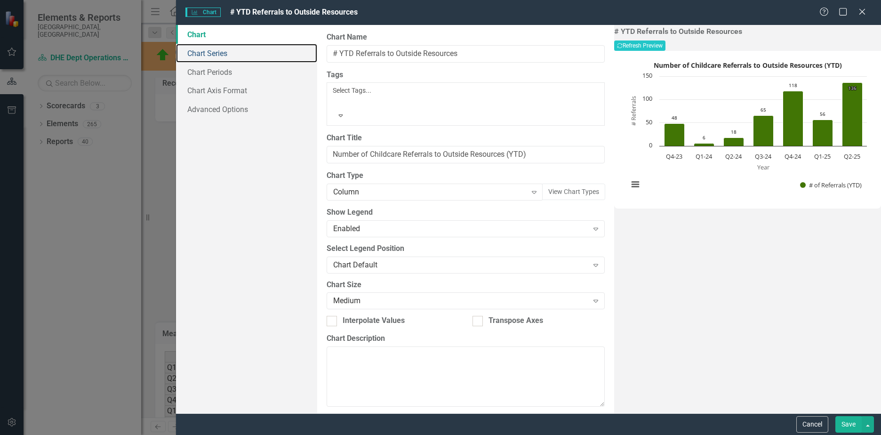
click at [203, 53] on link "Chart Series" at bounding box center [246, 53] width 141 height 19
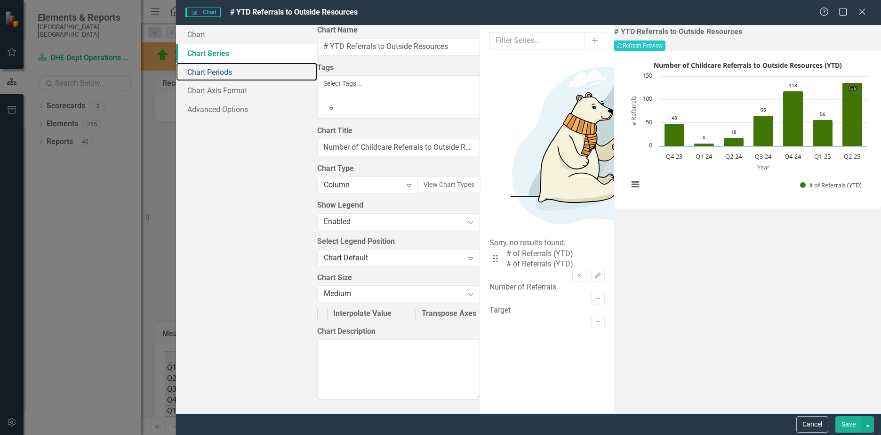
click at [219, 72] on link "Chart Periods" at bounding box center [246, 72] width 141 height 19
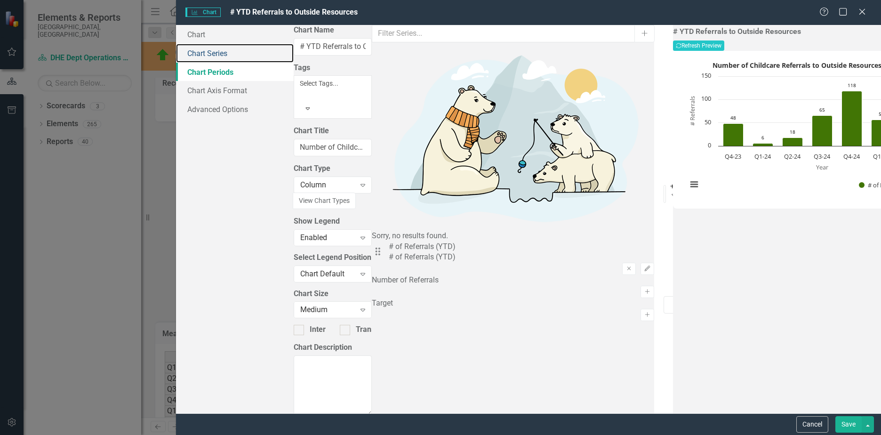
click at [212, 55] on link "Chart Series" at bounding box center [235, 53] width 118 height 19
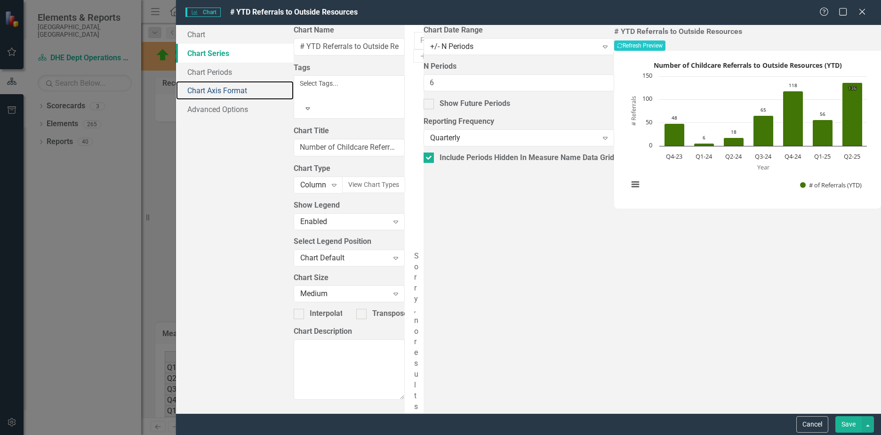
click at [235, 96] on link "Chart Axis Format" at bounding box center [235, 90] width 118 height 19
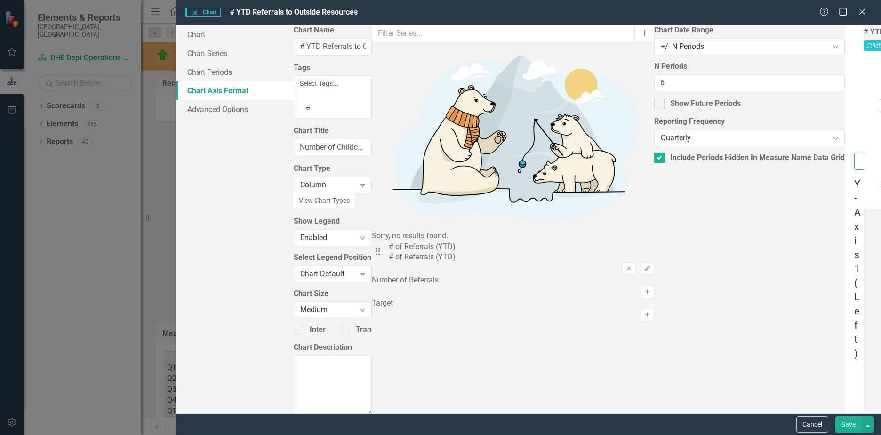
drag, startPoint x: 387, startPoint y: 54, endPoint x: 168, endPoint y: 48, distance: 218.8
click at [170, 50] on div "Charts Chart # YTD Referrals to Outside Resources Help Maximize Close Chart Cha…" at bounding box center [440, 217] width 881 height 435
type input "Date"
click at [844, 424] on button "Save" at bounding box center [848, 424] width 26 height 16
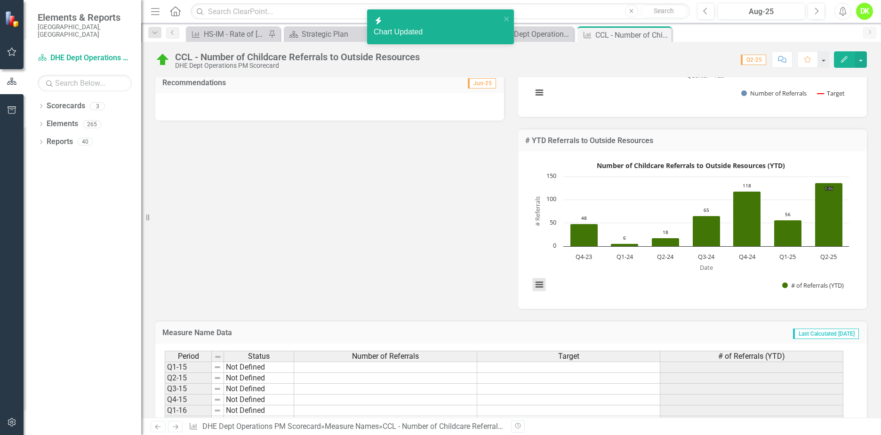
click at [541, 291] on button "View chart menu, Number of Childcare Referrals to Outside Resources (YTD)" at bounding box center [539, 284] width 13 height 13
click at [568, 245] on li "Download JPEG image" at bounding box center [578, 238] width 85 height 15
drag, startPoint x: 424, startPoint y: 216, endPoint x: 469, endPoint y: 220, distance: 44.4
click at [424, 216] on div "Metric Lead EC [PERSON_NAME] (Health and Environment) Collaborators Analysis Ju…" at bounding box center [510, 116] width 725 height 384
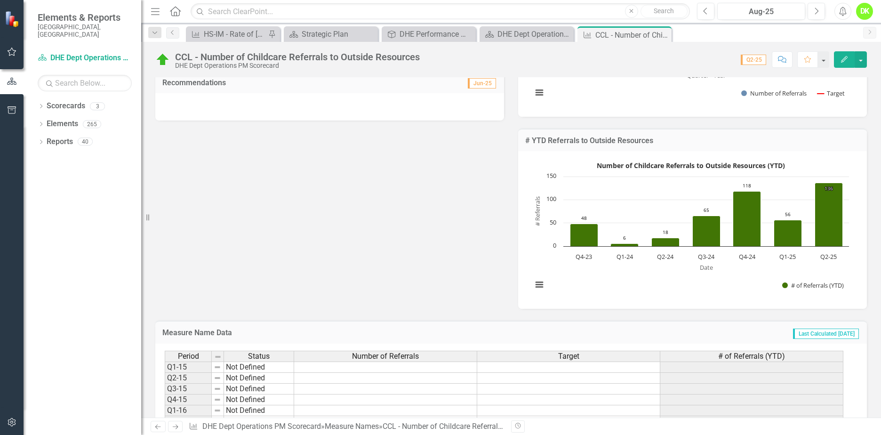
click at [0, 0] on icon "Close" at bounding box center [0, 0] width 0 height 0
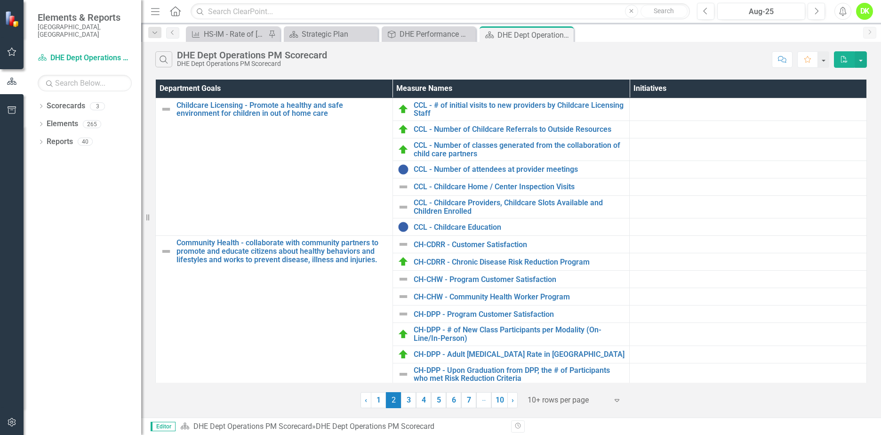
click at [408, 404] on link "3" at bounding box center [408, 400] width 15 height 16
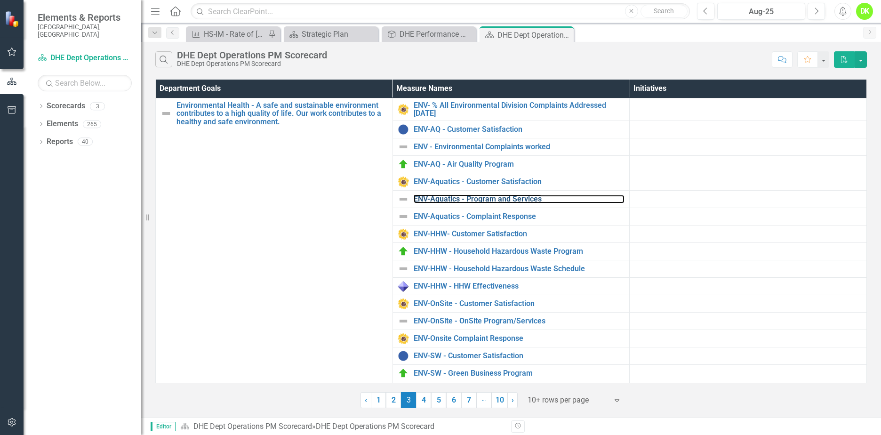
click at [498, 199] on link "ENV-Aquatics - Program and Services" at bounding box center [519, 199] width 211 height 8
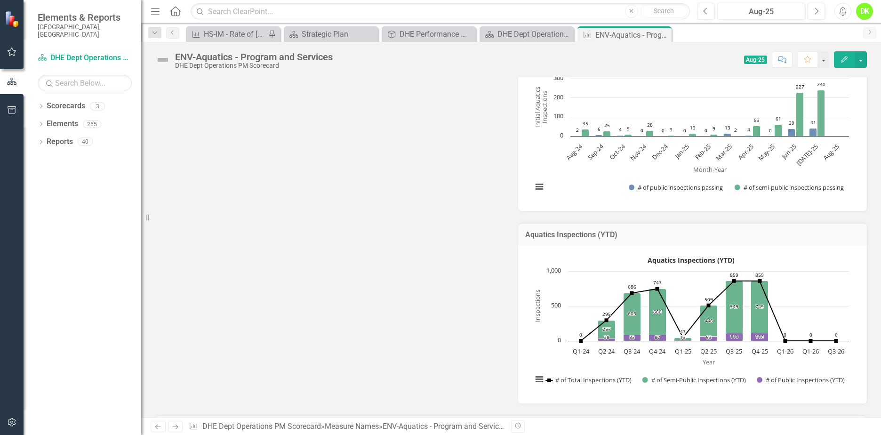
scroll to position [894, 0]
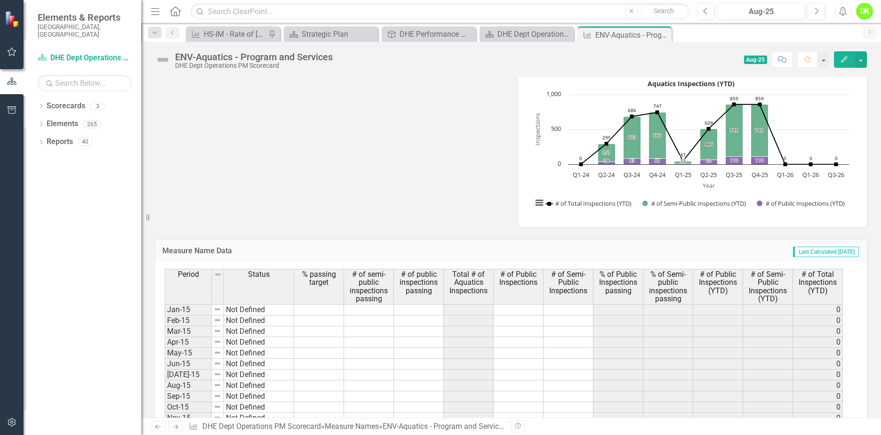
click at [540, 189] on rect "Interactive chart" at bounding box center [690, 146] width 326 height 141
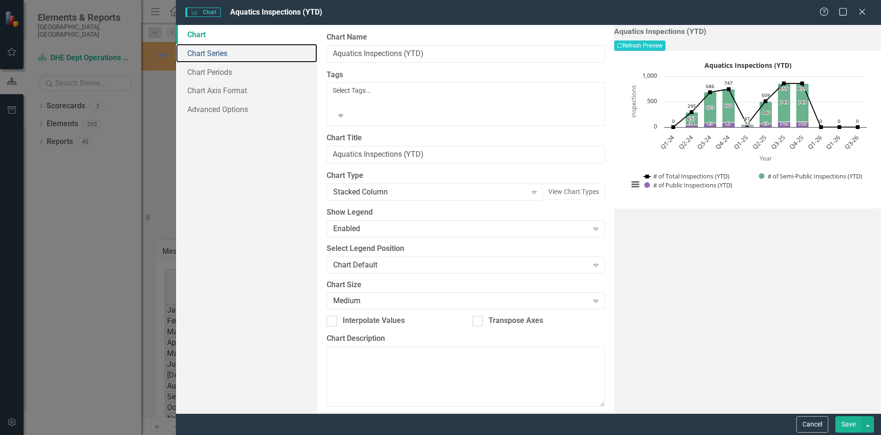
click at [204, 50] on link "Chart Series" at bounding box center [246, 53] width 141 height 19
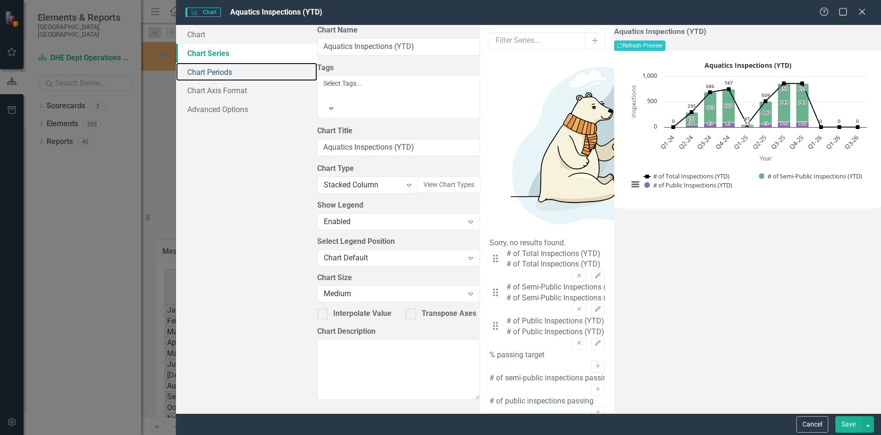
click at [222, 68] on link "Chart Periods" at bounding box center [246, 72] width 141 height 19
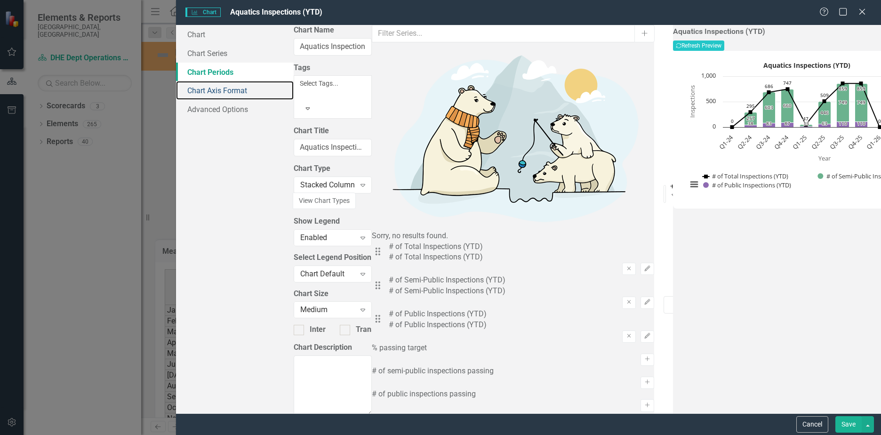
click at [219, 89] on link "Chart Axis Format" at bounding box center [235, 90] width 118 height 19
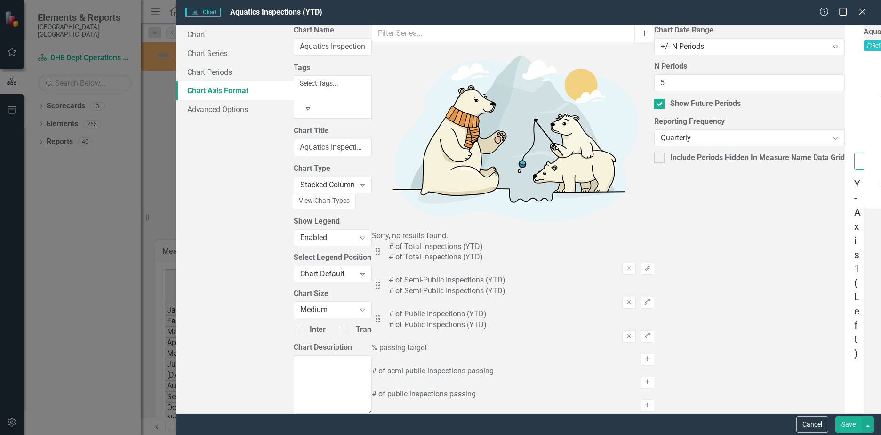
drag, startPoint x: 369, startPoint y: 59, endPoint x: 255, endPoint y: 38, distance: 116.3
click at [255, 38] on div "Chart Chart Series Chart Periods Chart Axis Format Advanced Options From this p…" at bounding box center [528, 219] width 705 height 388
type input "Date"
click at [850, 427] on button "Save" at bounding box center [848, 424] width 26 height 16
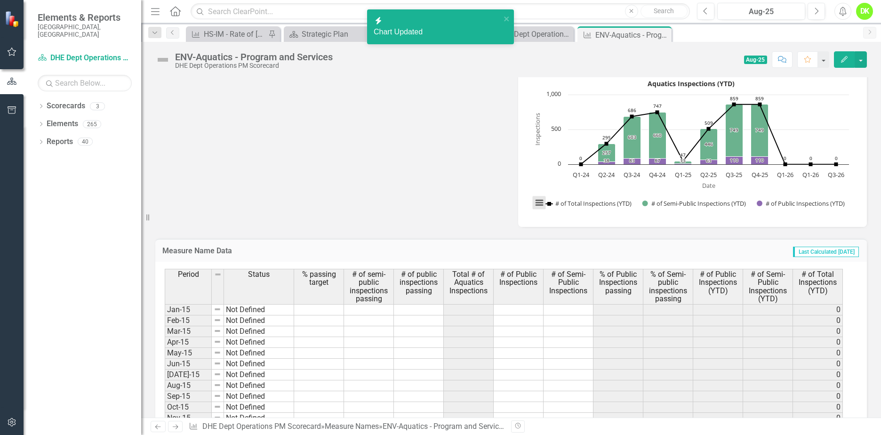
click at [537, 204] on button "View chart menu, Aquatics Inspections (YTD)" at bounding box center [539, 202] width 13 height 13
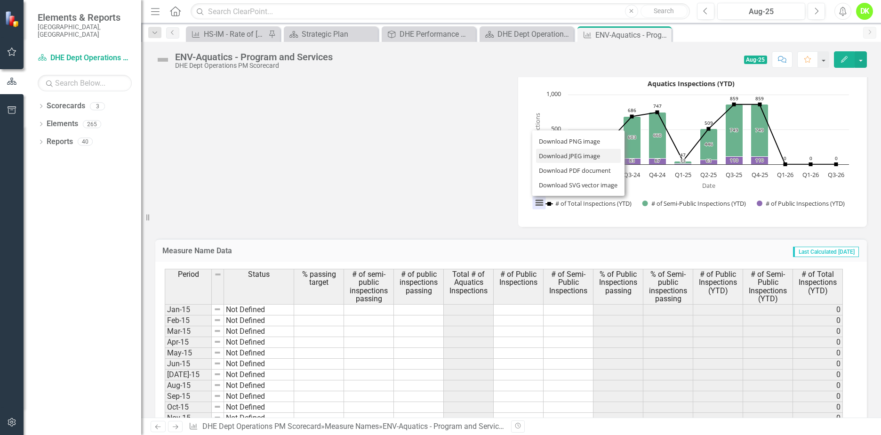
click at [576, 152] on li "Download JPEG image" at bounding box center [578, 156] width 85 height 15
click at [0, 0] on icon "Close" at bounding box center [0, 0] width 0 height 0
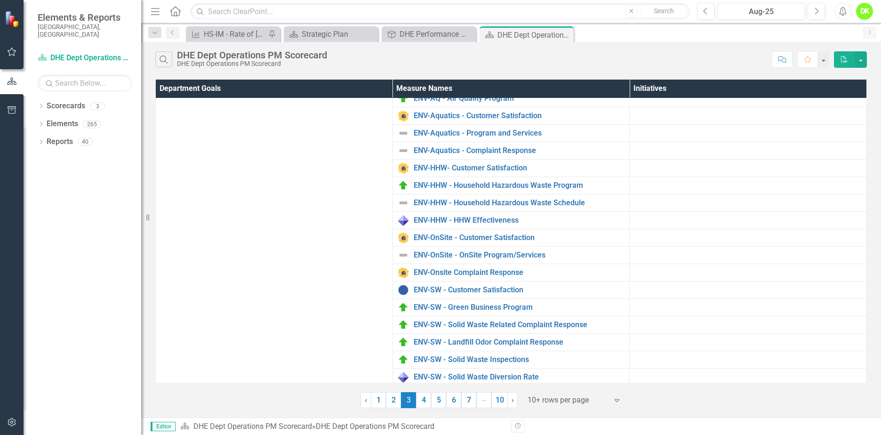
scroll to position [87, 0]
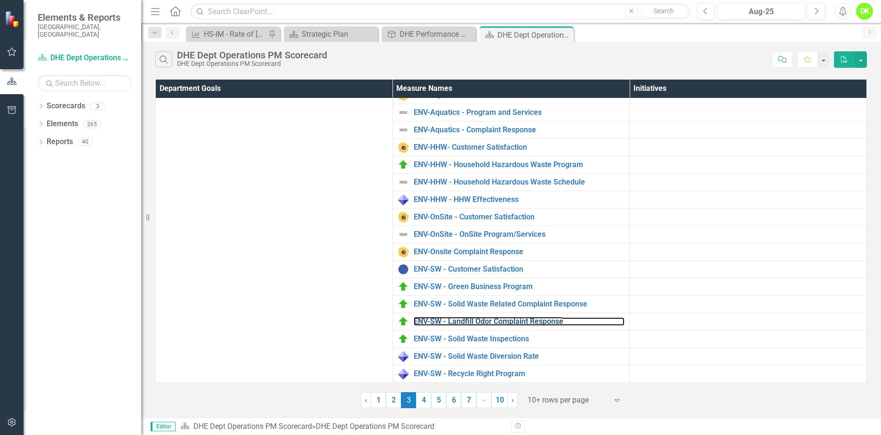
click at [519, 322] on link "ENV-SW - Landfill Odor Complaint Response" at bounding box center [519, 321] width 211 height 8
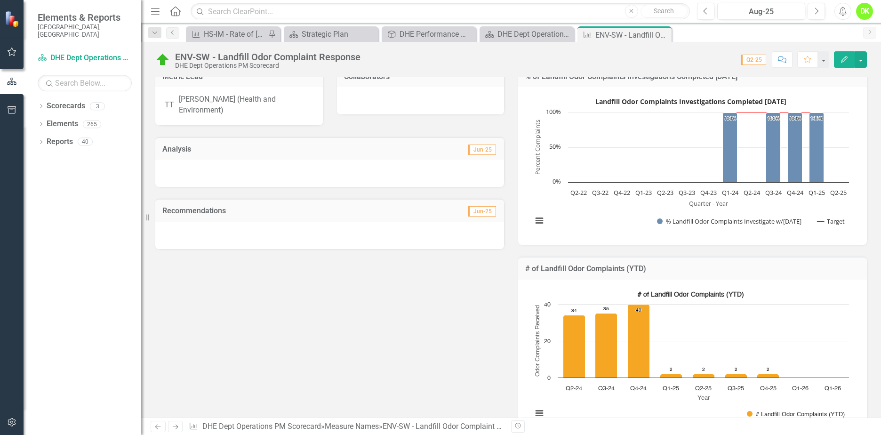
scroll to position [282, 0]
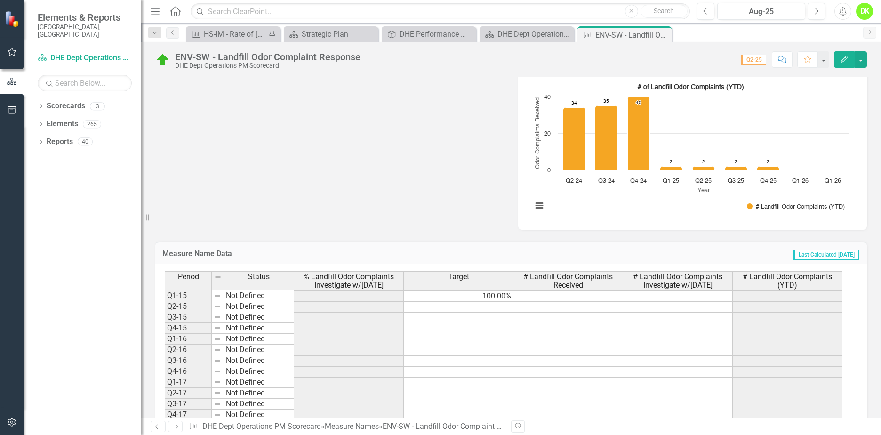
click at [662, 202] on rect "Interactive chart" at bounding box center [690, 149] width 326 height 141
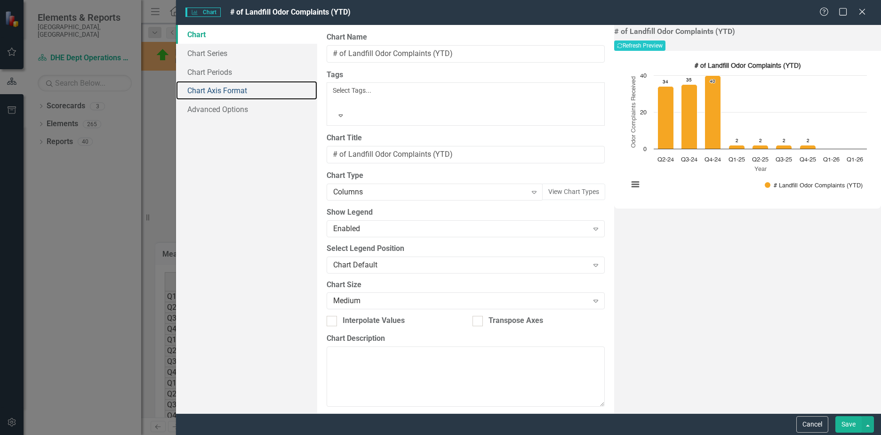
click at [230, 87] on link "Chart Axis Format" at bounding box center [246, 90] width 141 height 19
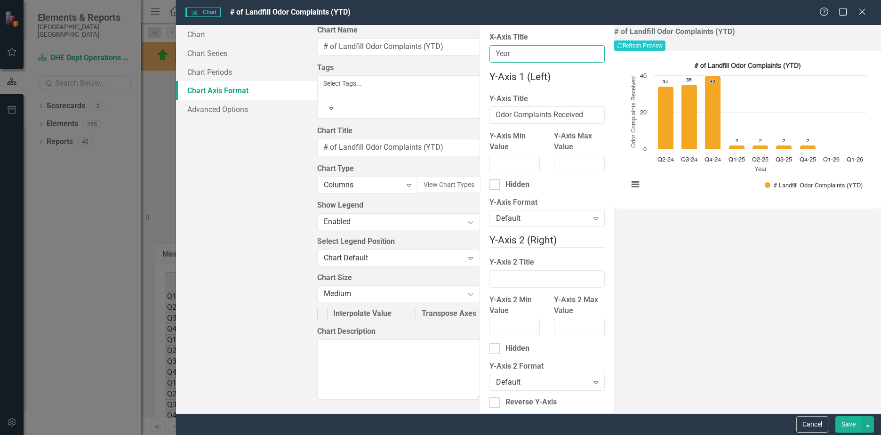
drag, startPoint x: 384, startPoint y: 58, endPoint x: 206, endPoint y: 50, distance: 178.0
click at [206, 50] on div "Chart Chart Series Chart Periods Chart Axis Format Advanced Options From this p…" at bounding box center [528, 219] width 705 height 388
type input "Date"
click at [848, 415] on div "Cancel Save" at bounding box center [528, 424] width 705 height 22
click at [846, 423] on button "Save" at bounding box center [848, 424] width 26 height 16
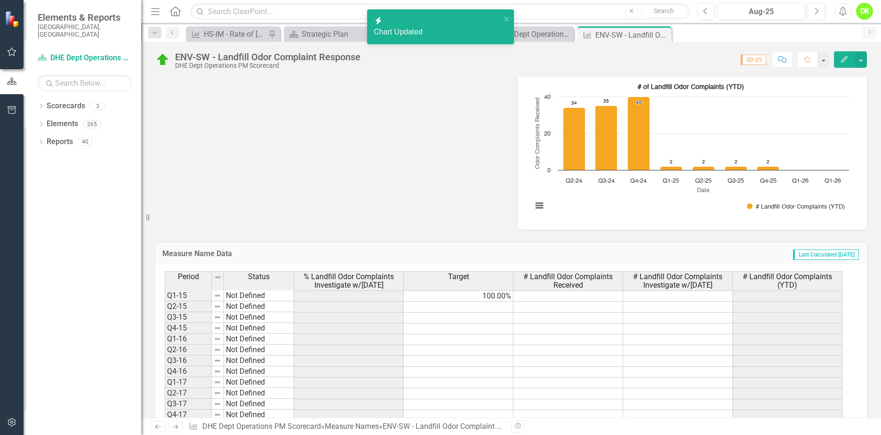
click at [540, 204] on button "View chart menu, # of Landfill Odor Complaints (YTD)" at bounding box center [539, 205] width 13 height 13
click at [563, 162] on li "Download JPEG image" at bounding box center [578, 164] width 84 height 12
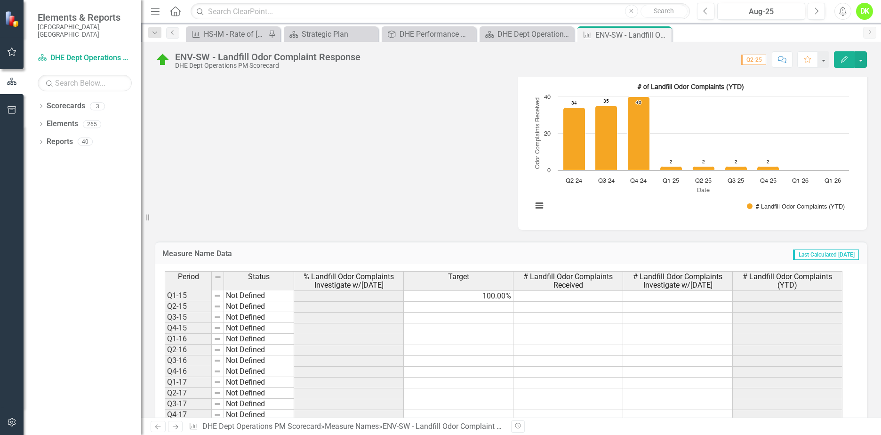
click at [380, 171] on div "Metric Lead TT Trent Thompson (Health and Environment) Collaborators Analysis J…" at bounding box center [510, 37] width 725 height 384
click at [0, 0] on icon "Close" at bounding box center [0, 0] width 0 height 0
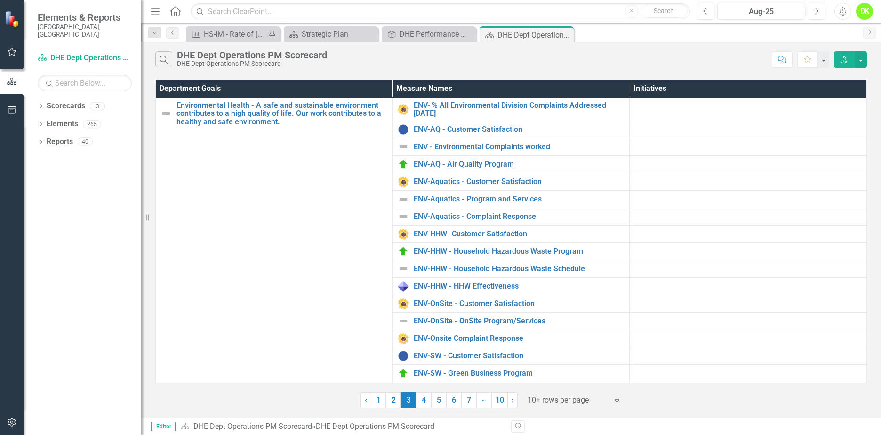
click at [429, 396] on link "4" at bounding box center [423, 400] width 15 height 16
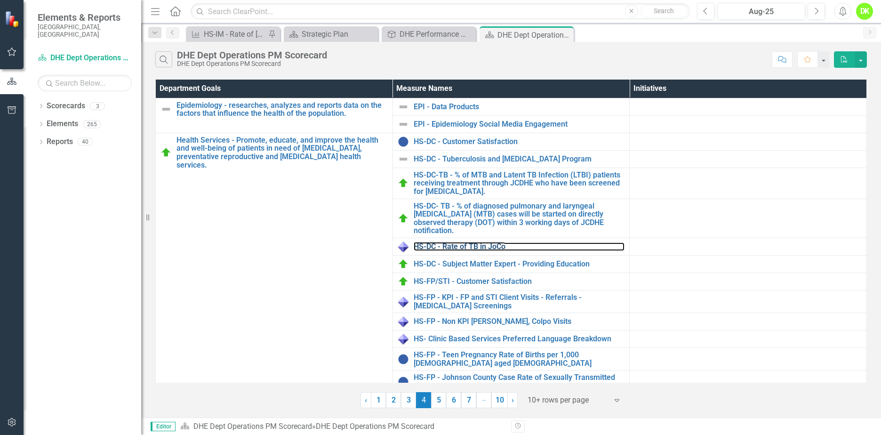
click at [471, 245] on link "HS-DC - Rate of TB in JoCo" at bounding box center [519, 246] width 211 height 8
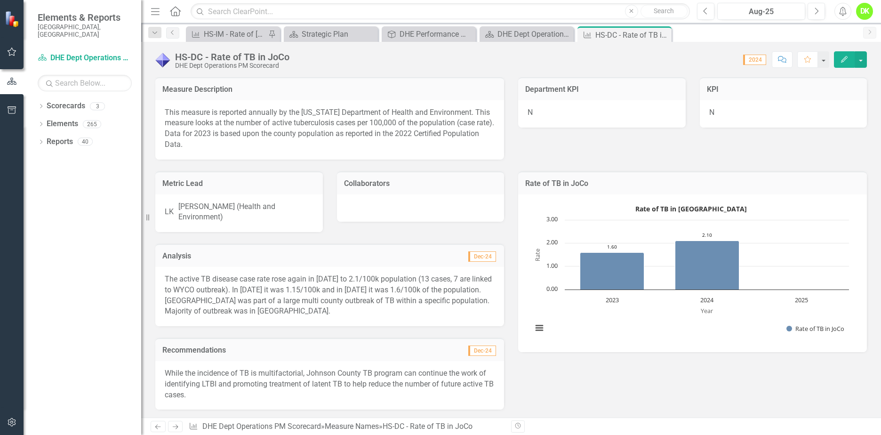
click at [0, 0] on icon "Close" at bounding box center [0, 0] width 0 height 0
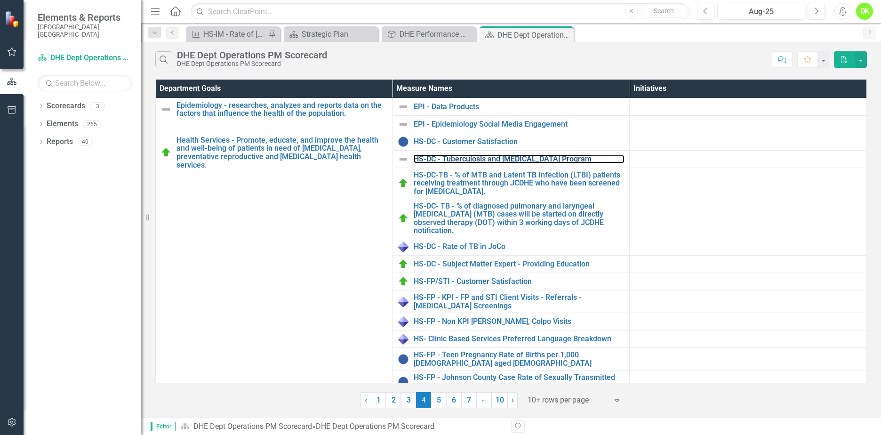
click at [496, 155] on link "HS-DC - Tuberculosis and [MEDICAL_DATA] Program" at bounding box center [519, 159] width 211 height 8
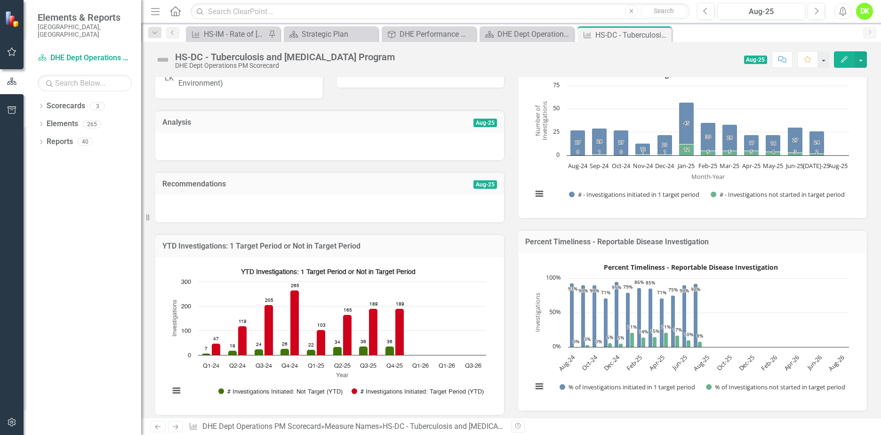
scroll to position [141, 0]
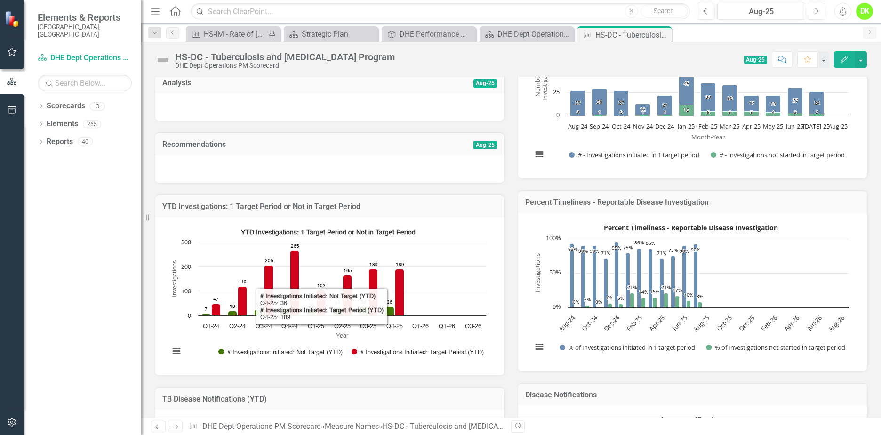
click at [400, 328] on rect "Interactive chart" at bounding box center [328, 294] width 326 height 141
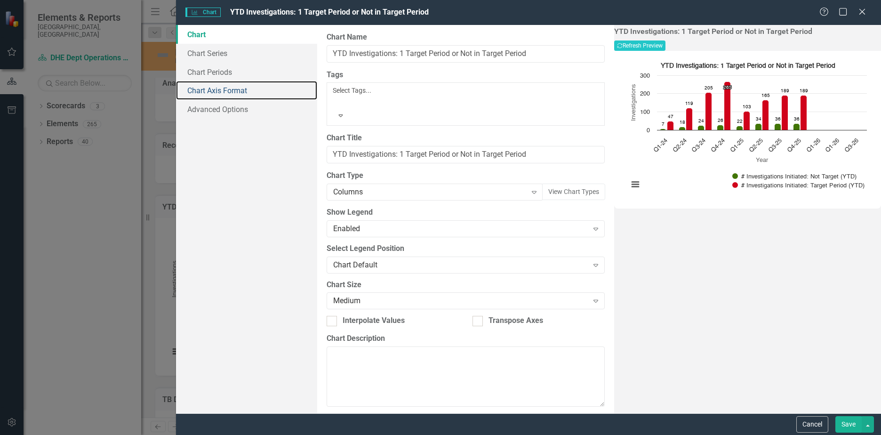
click at [217, 91] on link "Chart Axis Format" at bounding box center [246, 90] width 141 height 19
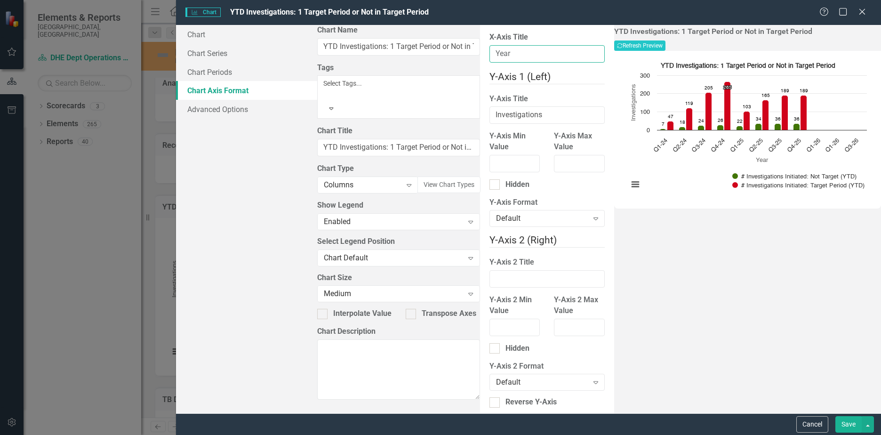
drag, startPoint x: 369, startPoint y: 52, endPoint x: 235, endPoint y: 46, distance: 134.2
click at [237, 46] on div "Chart Chart Series Chart Periods Chart Axis Format Advanced Options From this p…" at bounding box center [528, 219] width 705 height 388
type input "Date"
click at [848, 423] on button "Save" at bounding box center [848, 424] width 26 height 16
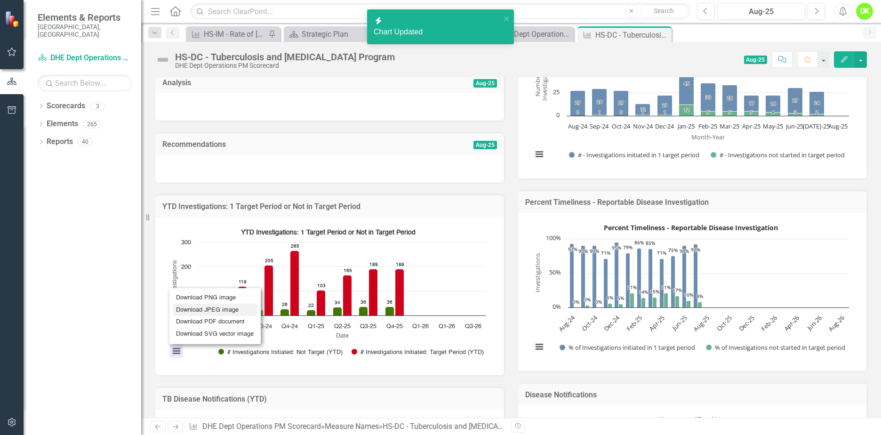
click at [197, 303] on li "Download JPEG image" at bounding box center [215, 309] width 84 height 12
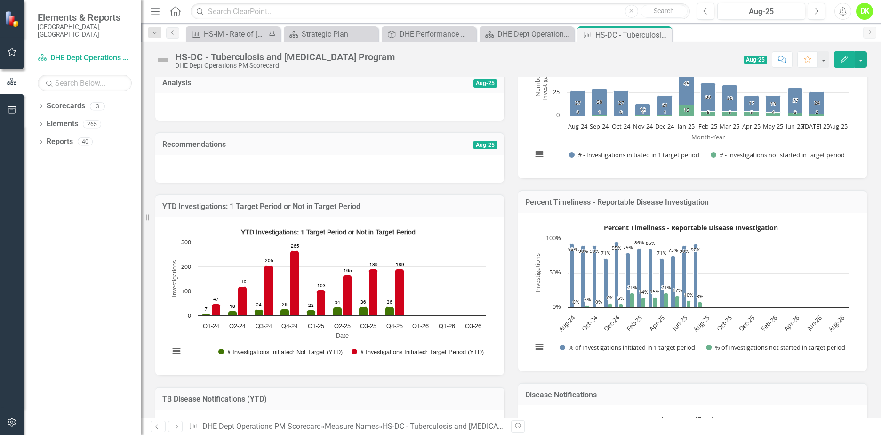
click at [865, 193] on div "Percent Timeliness - Reportable Disease Investigation Percent Timeliness - Repo…" at bounding box center [692, 274] width 363 height 192
drag, startPoint x: 661, startPoint y: 33, endPoint x: 659, endPoint y: 38, distance: 4.8
click at [0, 0] on icon "Close" at bounding box center [0, 0] width 0 height 0
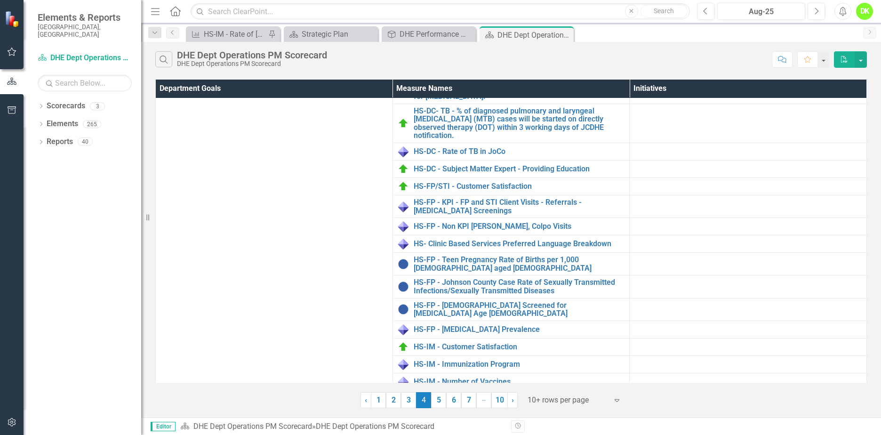
scroll to position [94, 0]
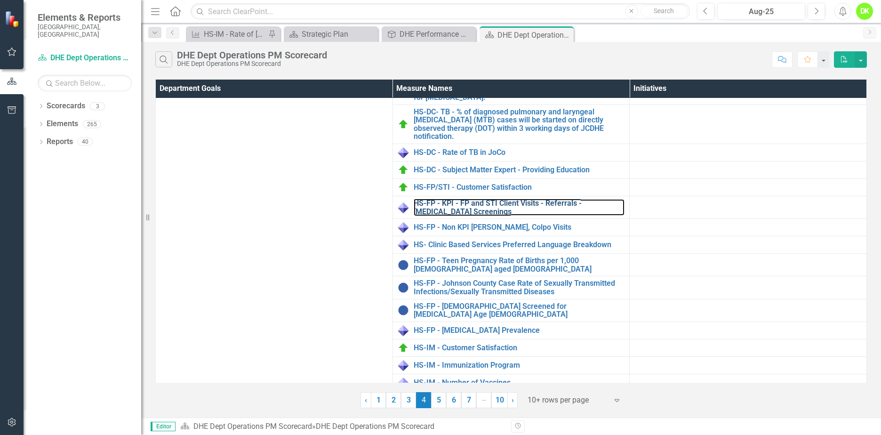
click at [549, 203] on link "HS-FP - KPI - FP and STI Client Visits - Referrals -[MEDICAL_DATA] Screenings" at bounding box center [519, 207] width 211 height 16
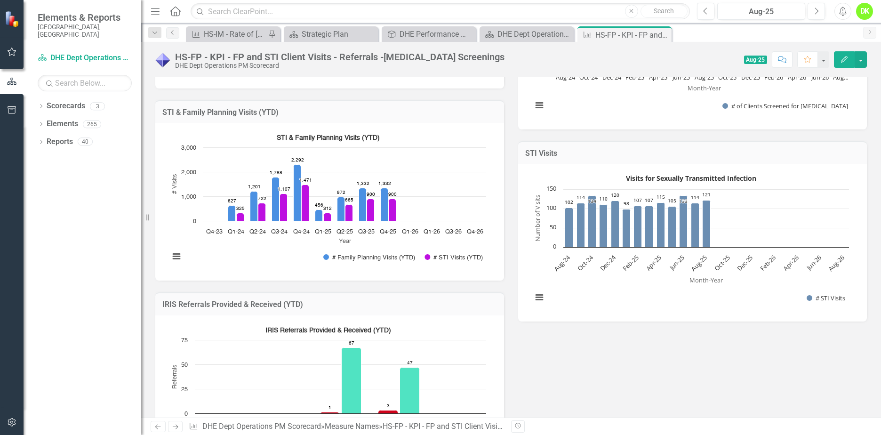
scroll to position [753, 0]
click at [254, 245] on rect "Interactive chart" at bounding box center [328, 199] width 326 height 141
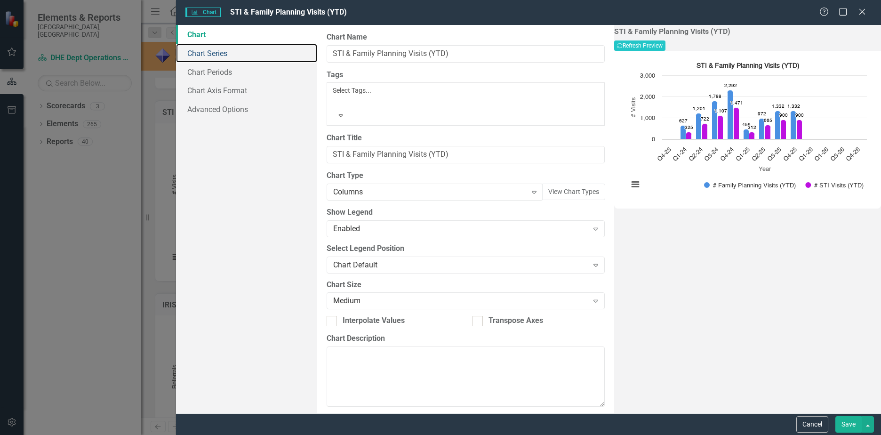
click at [231, 53] on link "Chart Series" at bounding box center [246, 53] width 141 height 19
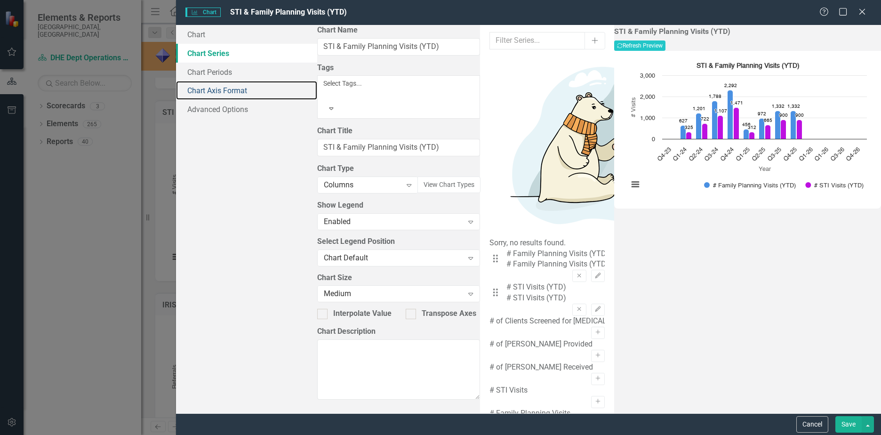
click at [226, 87] on link "Chart Axis Format" at bounding box center [246, 90] width 141 height 19
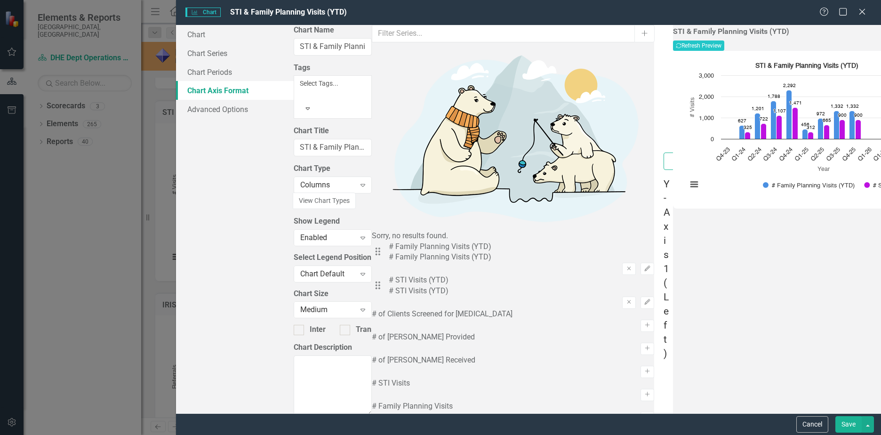
drag, startPoint x: 392, startPoint y: 56, endPoint x: 171, endPoint y: 55, distance: 221.1
click at [172, 55] on div "Charts Chart STI & Family Planning Visits (YTD) Help Maximize Close Chart Chart…" at bounding box center [440, 217] width 881 height 435
type input "Date"
click at [853, 420] on button "Save" at bounding box center [848, 424] width 26 height 16
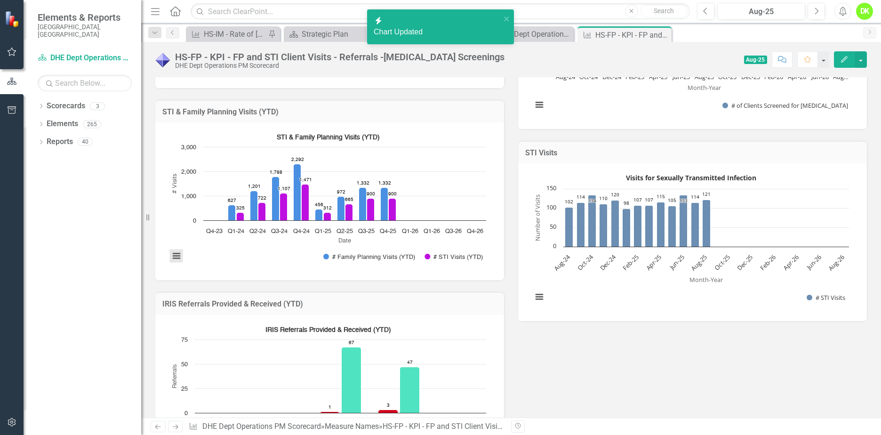
click at [174, 258] on button "View chart menu, STI & Family Planning Visits (YTD)" at bounding box center [176, 255] width 13 height 13
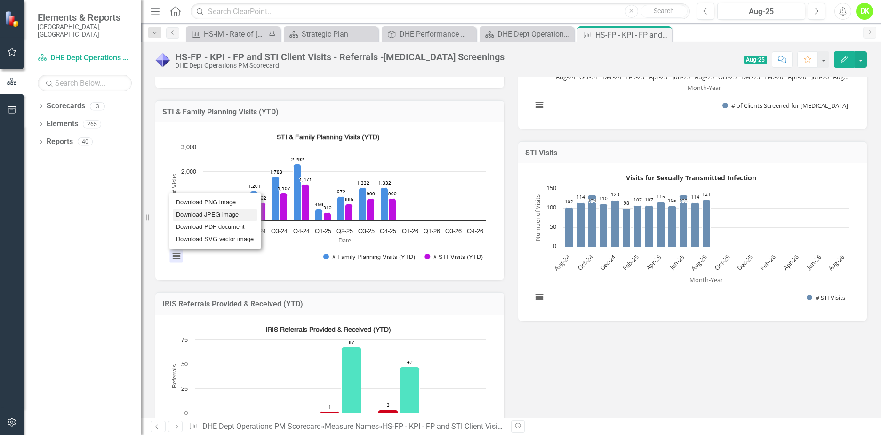
click at [205, 214] on li "Download JPEG image" at bounding box center [215, 215] width 84 height 12
click at [686, 331] on div "Metric Lead SP Stacie Province (Health and Environment) Collaborators NM Nicole…" at bounding box center [510, 6] width 725 height 931
click at [0, 0] on icon "Close" at bounding box center [0, 0] width 0 height 0
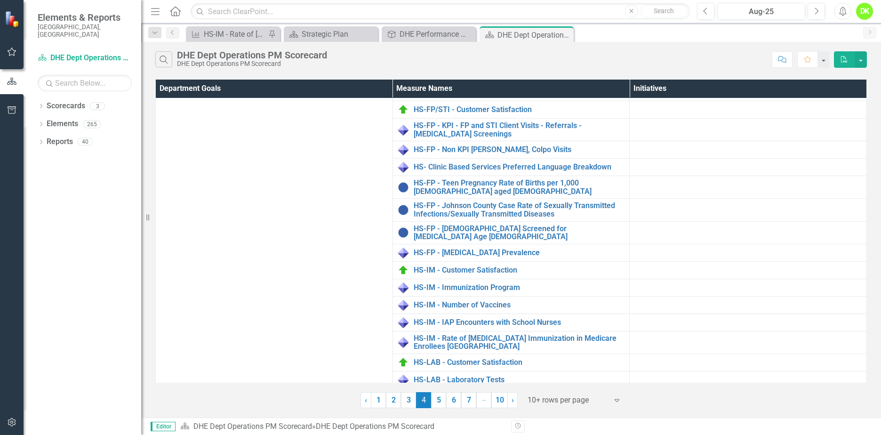
scroll to position [188, 0]
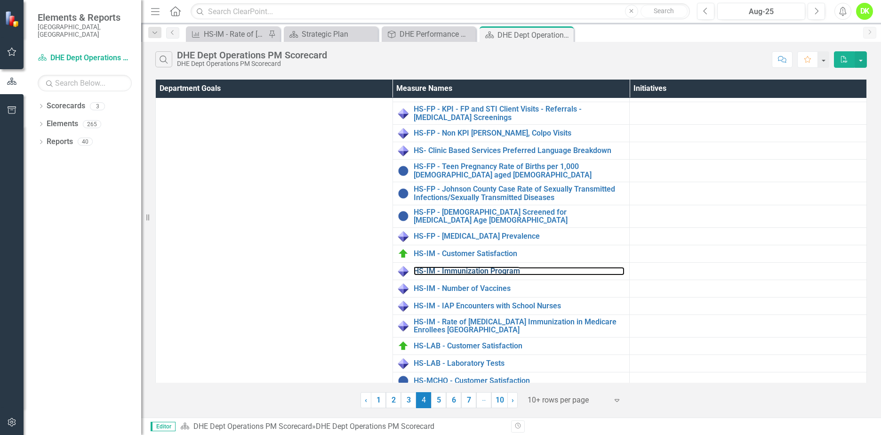
click at [489, 267] on link "HS-IM - Immunization Program" at bounding box center [519, 271] width 211 height 8
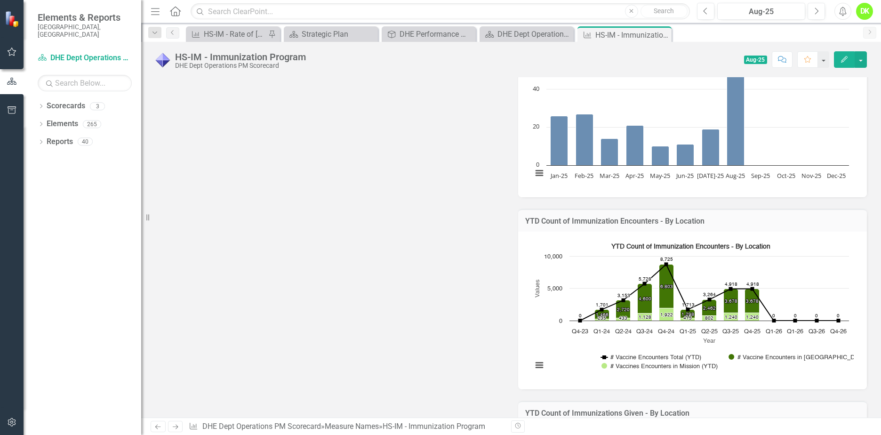
scroll to position [565, 0]
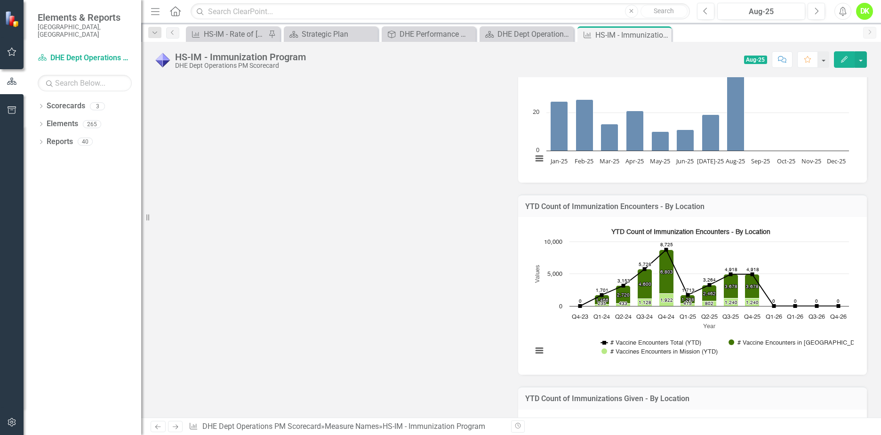
click at [632, 327] on rect "Interactive chart" at bounding box center [690, 294] width 326 height 141
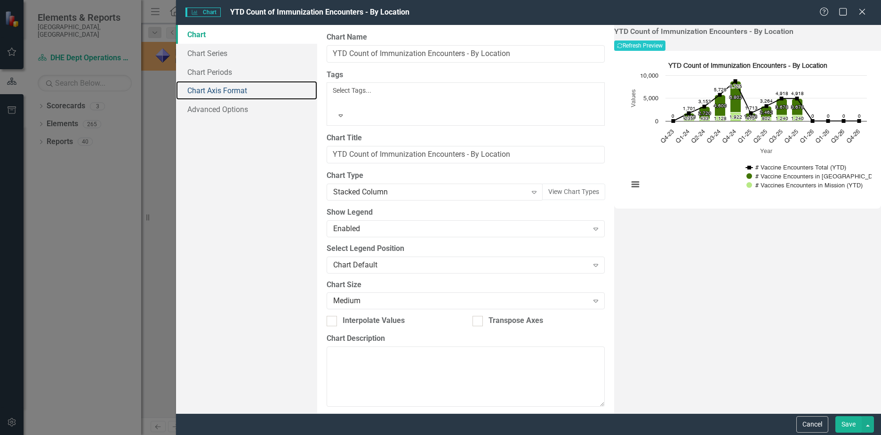
click at [239, 89] on link "Chart Axis Format" at bounding box center [246, 90] width 141 height 19
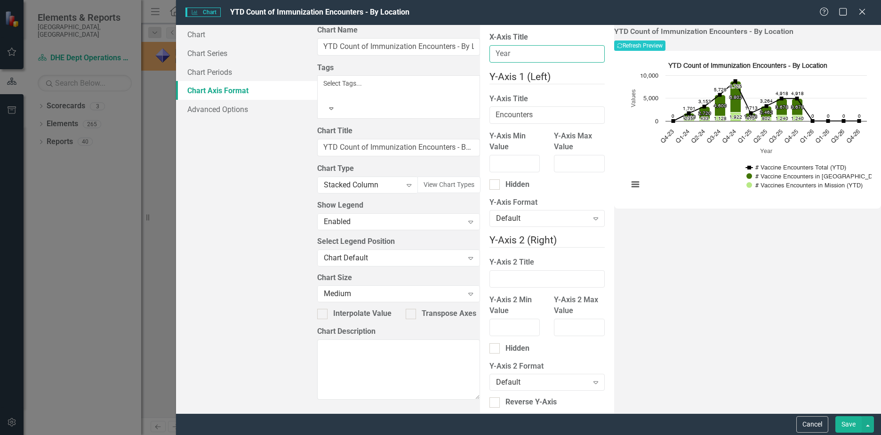
drag, startPoint x: 366, startPoint y: 57, endPoint x: 234, endPoint y: 46, distance: 132.7
click at [236, 47] on div "Chart Chart Series Chart Periods Chart Axis Format Advanced Options From this p…" at bounding box center [528, 219] width 705 height 388
type input "Date"
click at [848, 423] on button "Save" at bounding box center [848, 424] width 26 height 16
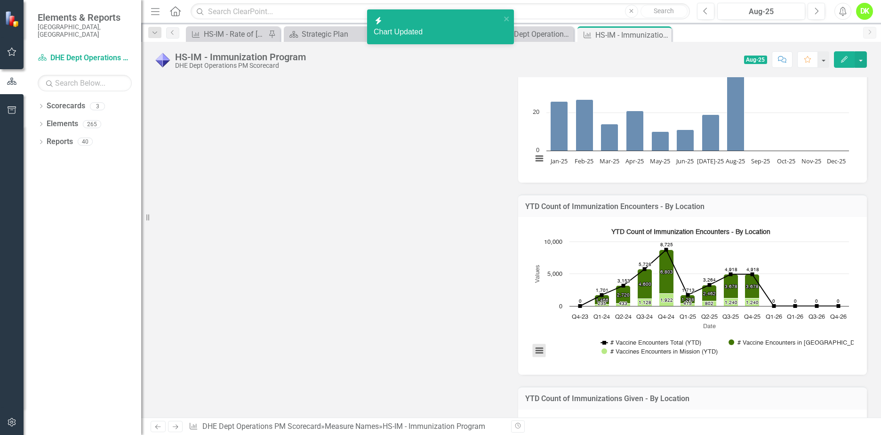
click at [534, 352] on button "View chart menu, YTD Count of Immunization Encounters - By Location" at bounding box center [539, 350] width 13 height 13
click at [568, 305] on li "Download JPEG image" at bounding box center [578, 309] width 84 height 12
click at [406, 310] on div "Metric Lead SP Stacie Province (Health and Environment) Collaborators LK Laura …" at bounding box center [510, 86] width 725 height 961
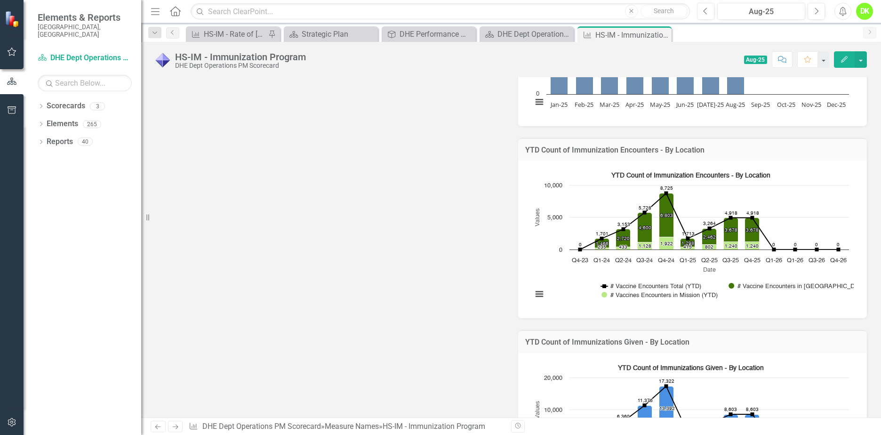
scroll to position [753, 0]
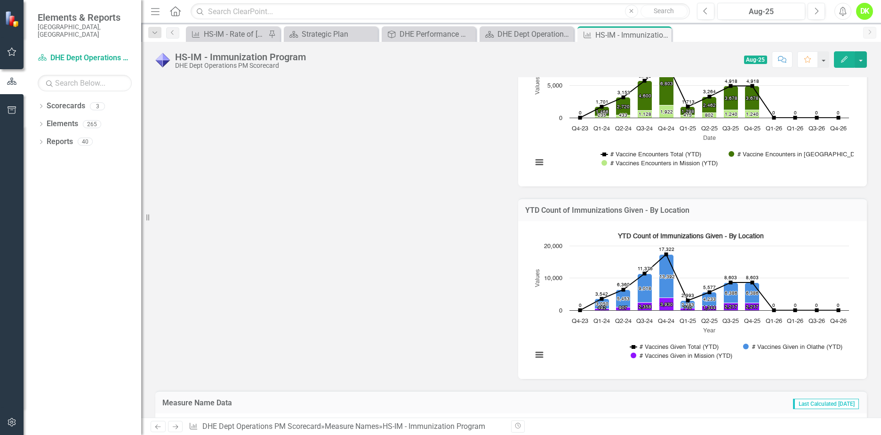
click at [581, 326] on rect "Interactive chart" at bounding box center [690, 298] width 326 height 141
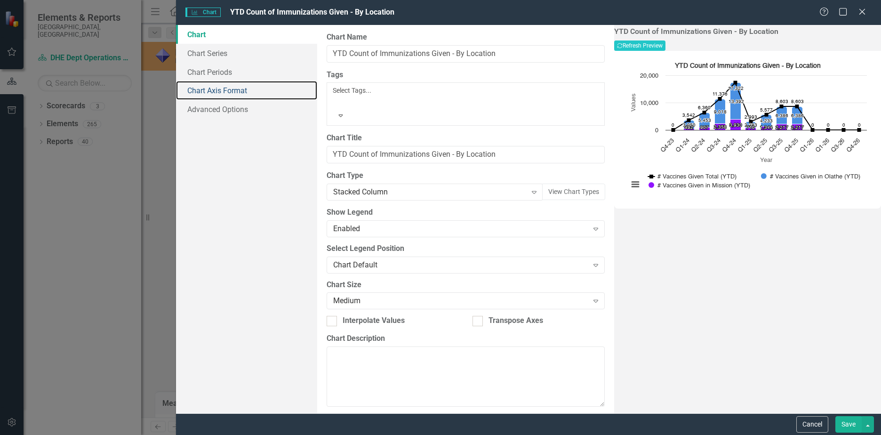
click at [226, 90] on link "Chart Axis Format" at bounding box center [246, 90] width 141 height 19
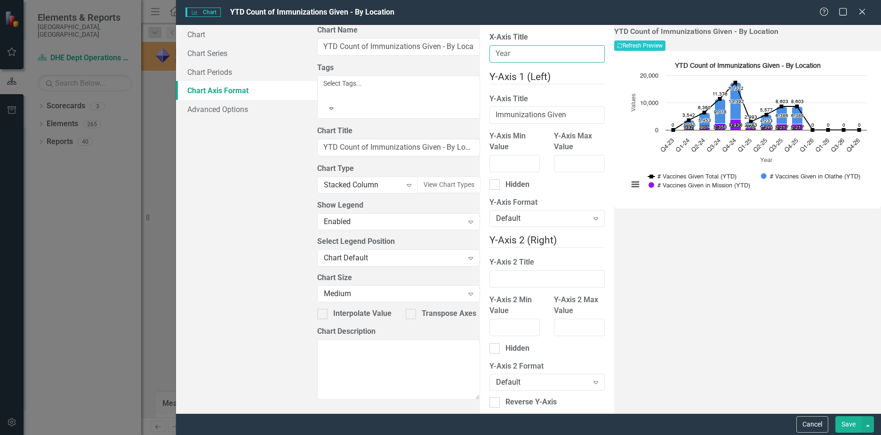
drag, startPoint x: 365, startPoint y: 59, endPoint x: 247, endPoint y: 52, distance: 118.3
click at [247, 52] on div "Chart Chart Series Chart Periods Chart Axis Format Advanced Options From this p…" at bounding box center [528, 219] width 705 height 388
type input "Date"
click at [844, 426] on button "Save" at bounding box center [848, 424] width 26 height 16
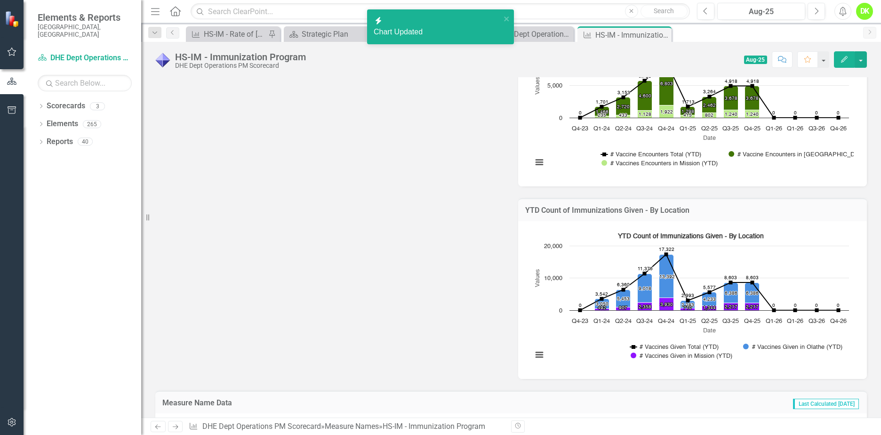
click at [560, 308] on rect "Interactive chart" at bounding box center [690, 298] width 326 height 141
click at [539, 356] on button "View chart menu, YTD Count of Immunizations Given - By Location" at bounding box center [539, 354] width 13 height 13
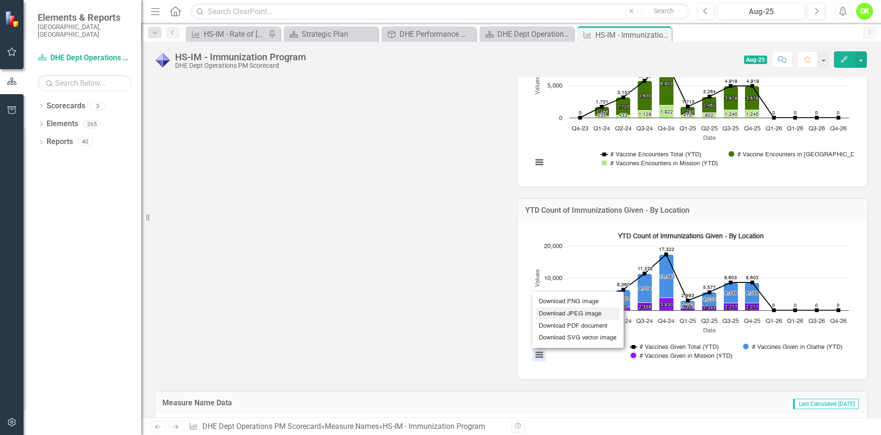
click at [558, 310] on li "Download JPEG image" at bounding box center [578, 313] width 84 height 12
click at [0, 0] on icon "Close" at bounding box center [0, 0] width 0 height 0
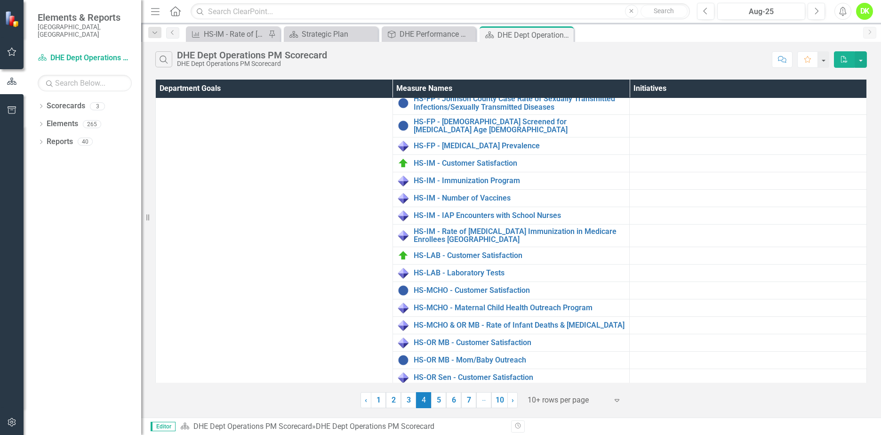
scroll to position [282, 0]
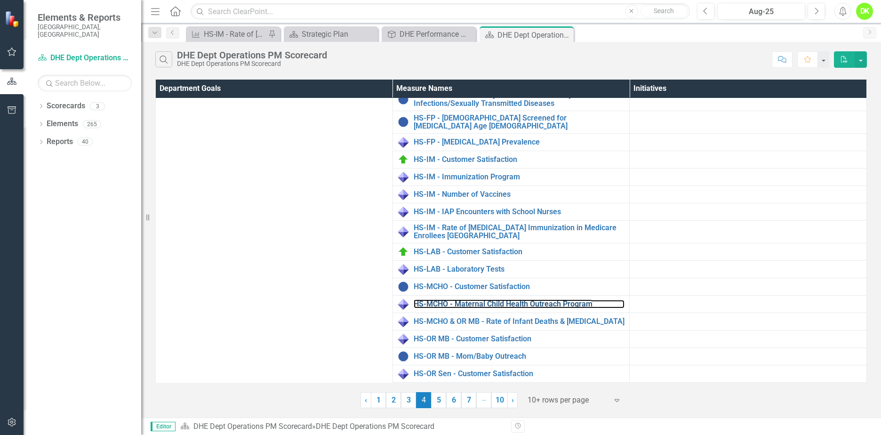
click at [508, 300] on link "HS-MCHO - Maternal Child Health Outreach Program" at bounding box center [519, 304] width 211 height 8
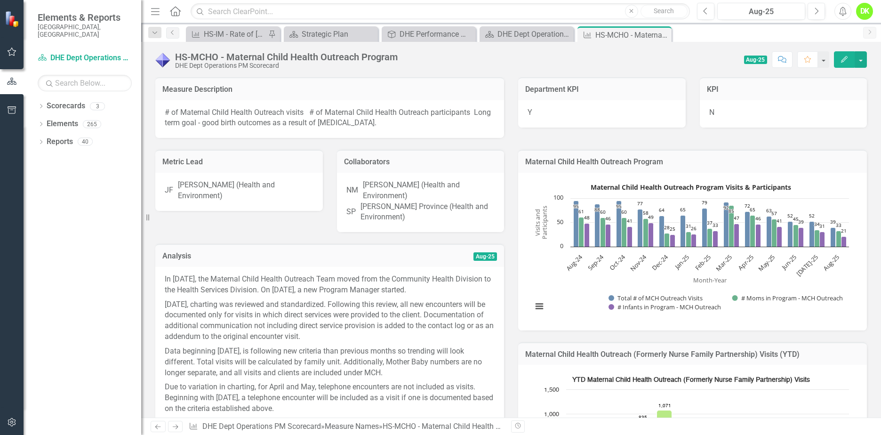
scroll to position [329, 0]
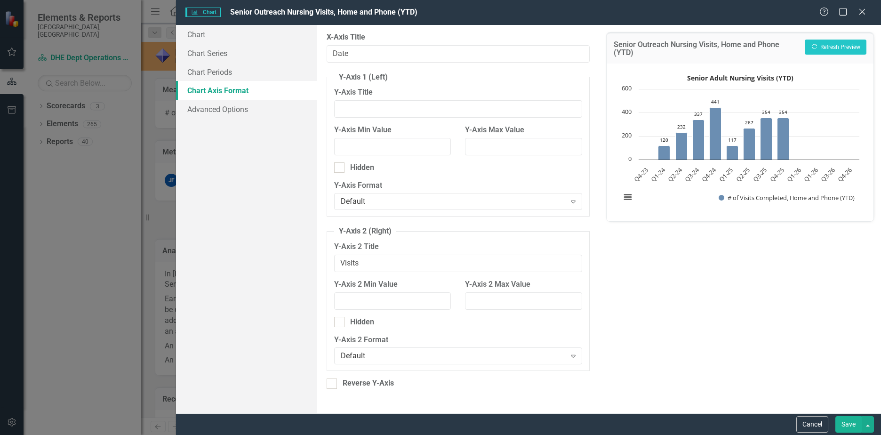
scroll to position [188, 0]
type input "Visits"
click at [848, 422] on button "Save" at bounding box center [848, 424] width 26 height 16
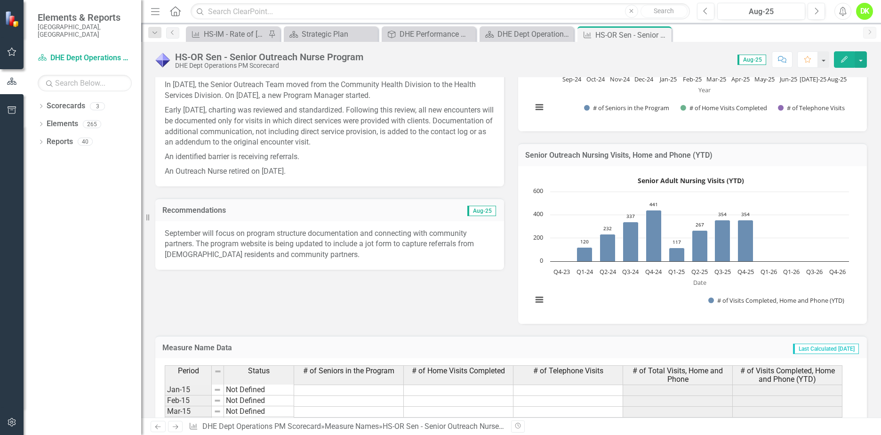
click at [593, 287] on rect "Interactive chart" at bounding box center [690, 243] width 326 height 141
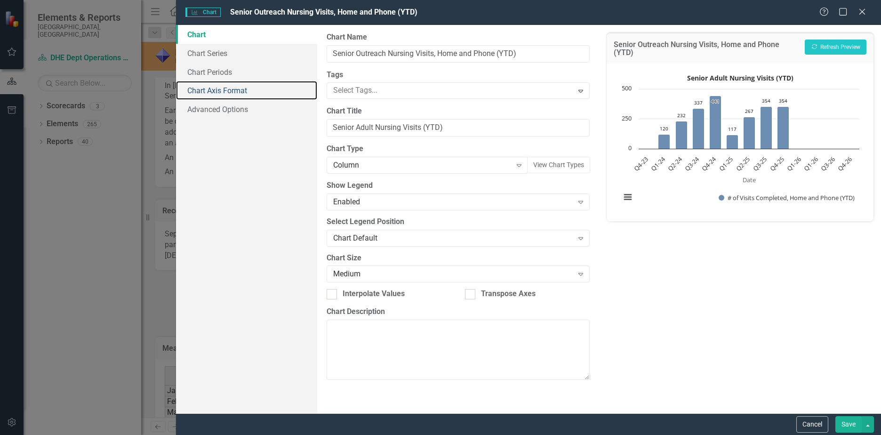
click at [229, 95] on link "Chart Axis Format" at bounding box center [246, 90] width 141 height 19
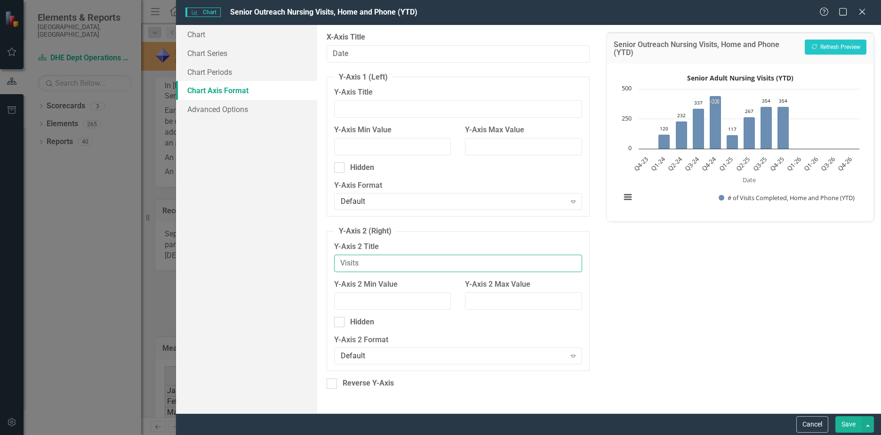
click at [374, 263] on input "Visits" at bounding box center [458, 263] width 248 height 17
drag, startPoint x: 374, startPoint y: 263, endPoint x: 282, endPoint y: 253, distance: 91.9
click at [282, 253] on div "Chart Chart Series Chart Periods Chart Axis Format Advanced Options From this p…" at bounding box center [528, 219] width 705 height 388
click at [363, 108] on input "Y-Axis Title" at bounding box center [458, 108] width 248 height 17
paste input "Visits"
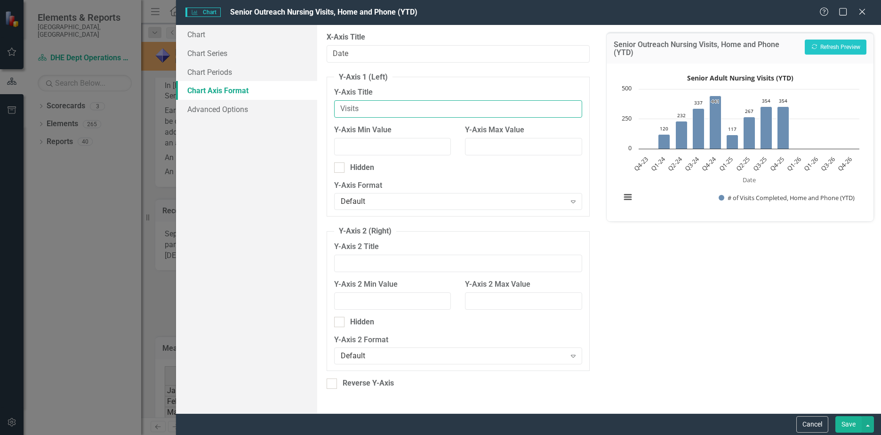
type input "Visits"
click at [849, 425] on button "Save" at bounding box center [848, 424] width 26 height 16
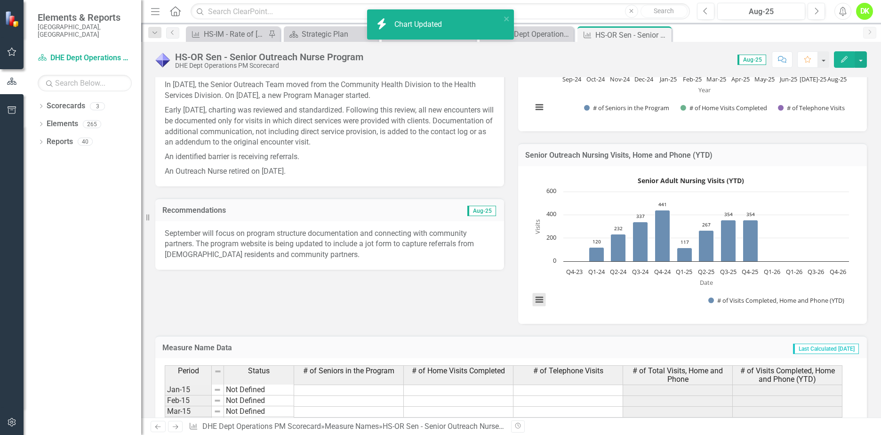
click at [538, 300] on button "View chart menu, Senior Adult Nursing Visits (YTD)" at bounding box center [539, 299] width 13 height 13
click at [579, 253] on li "Download JPEG image" at bounding box center [578, 252] width 85 height 15
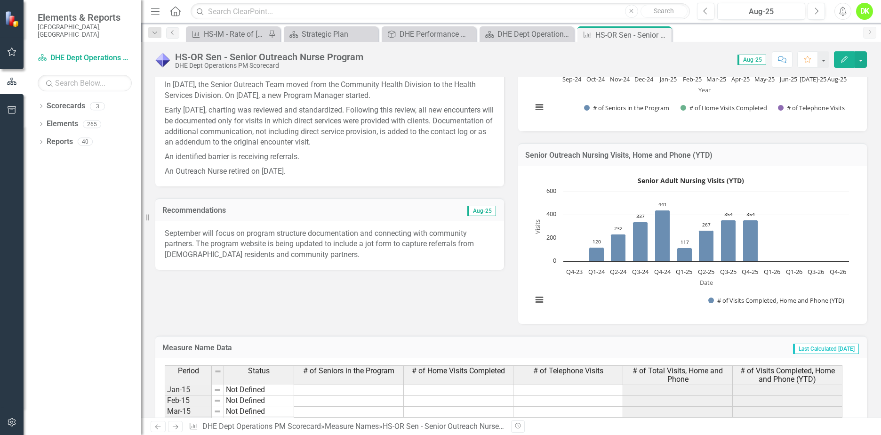
click at [0, 0] on icon "Close" at bounding box center [0, 0] width 0 height 0
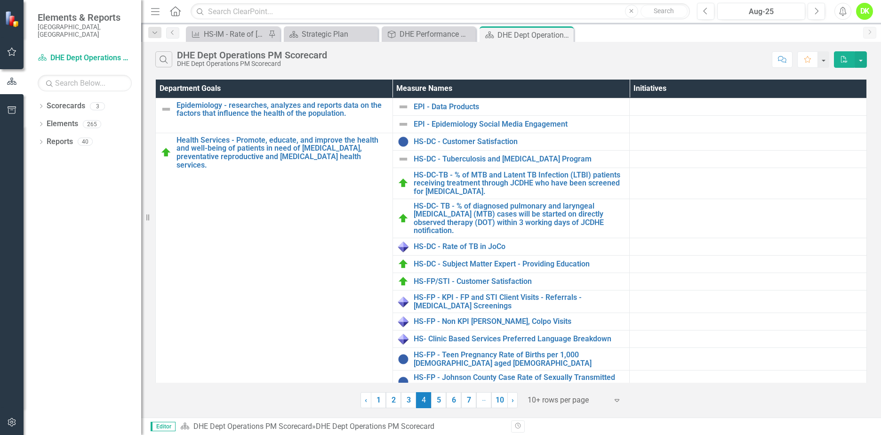
click at [0, 0] on icon "Close" at bounding box center [0, 0] width 0 height 0
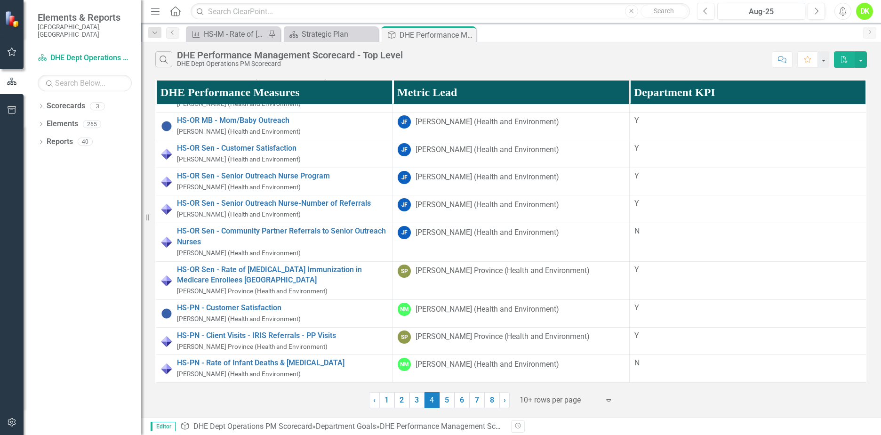
scroll to position [1112, 0]
click at [448, 402] on link "5" at bounding box center [446, 400] width 15 height 16
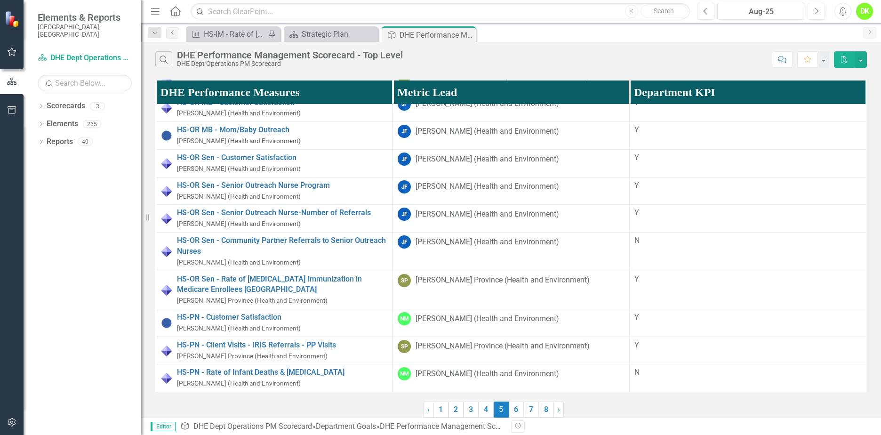
scroll to position [0, 0]
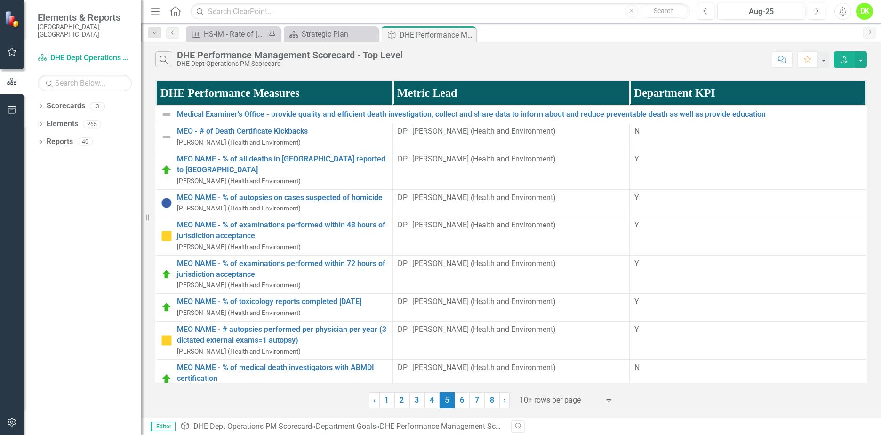
click at [388, 398] on link "1" at bounding box center [386, 400] width 15 height 16
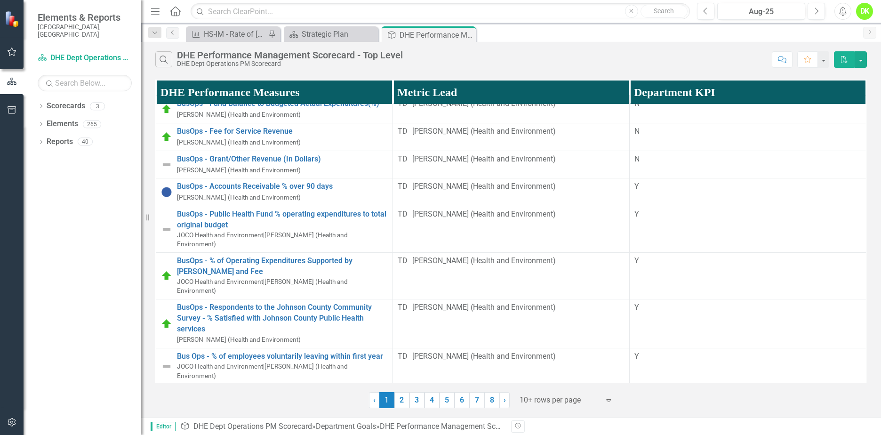
scroll to position [40, 0]
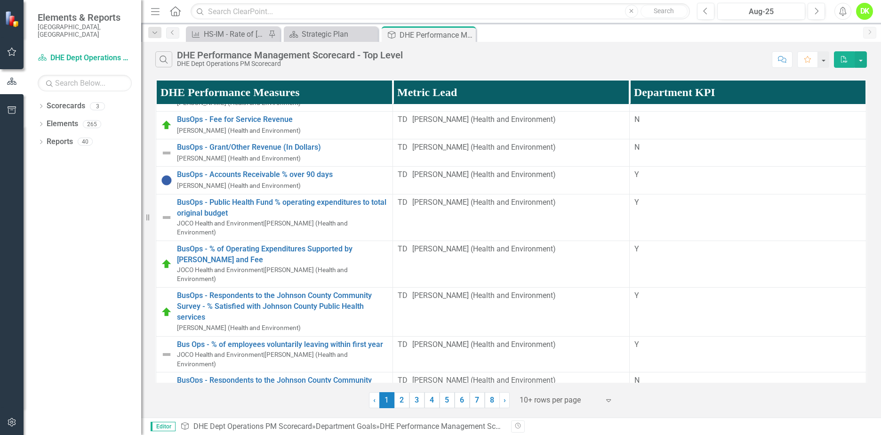
click at [400, 401] on link "2" at bounding box center [401, 400] width 15 height 16
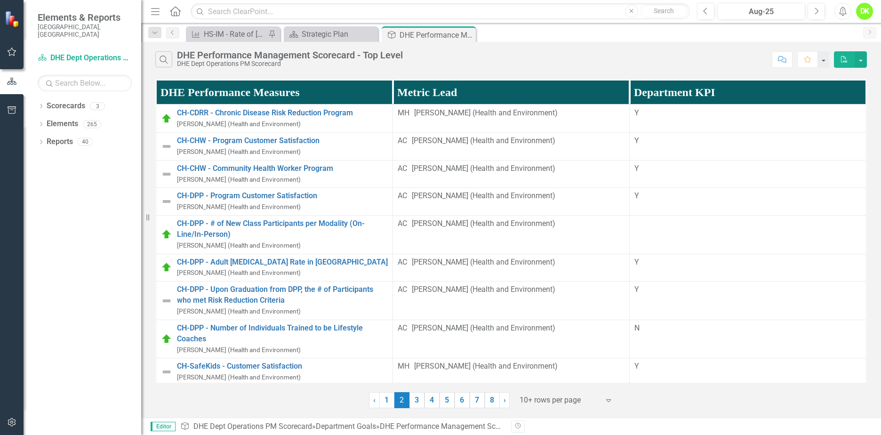
scroll to position [282, 0]
